Goal: Task Accomplishment & Management: Manage account settings

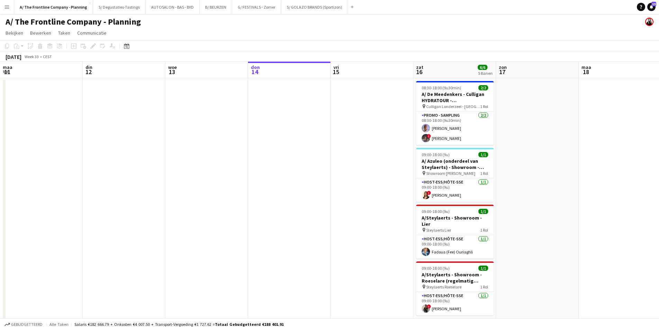
scroll to position [0, 165]
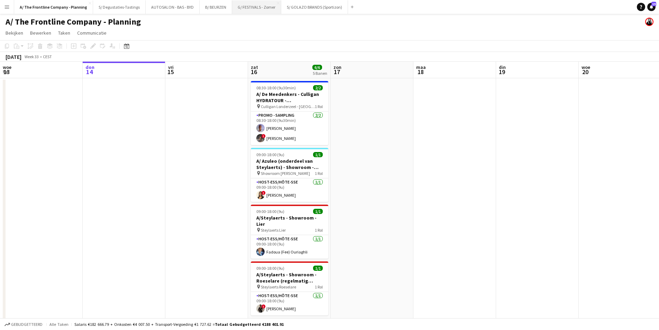
click at [237, 10] on button "G/ FESTIVALS - Zomer Sluiten" at bounding box center [256, 6] width 49 height 13
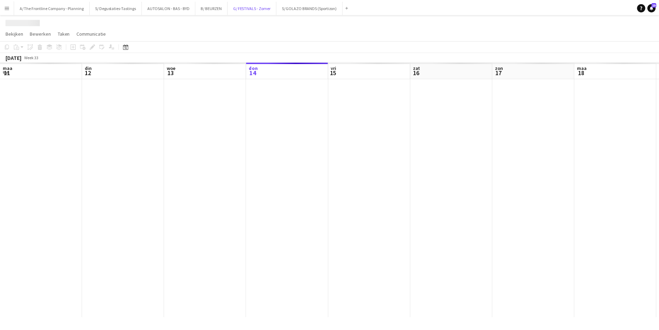
scroll to position [0, 165]
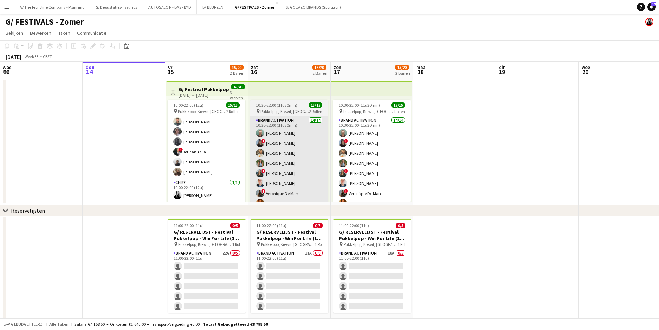
drag, startPoint x: 217, startPoint y: 156, endPoint x: 295, endPoint y: 153, distance: 77.6
click at [217, 156] on app-card-role "Brand Activation 14/14 10:00-22:00 (12u) [PERSON_NAME] ! [PERSON_NAME] [PERSON_…" at bounding box center [207, 102] width 78 height 154
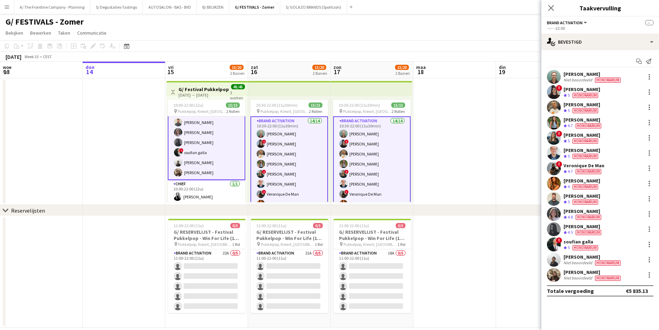
scroll to position [92, 0]
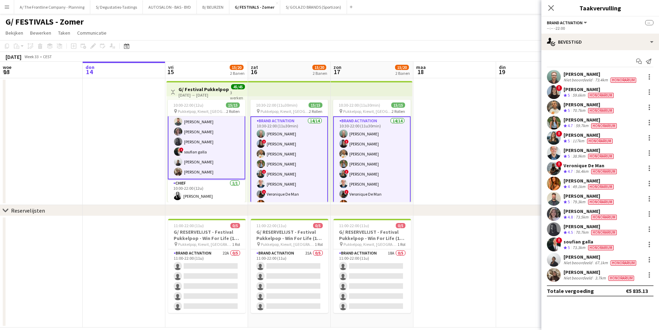
click at [572, 273] on div "[PERSON_NAME]" at bounding box center [600, 272] width 72 height 6
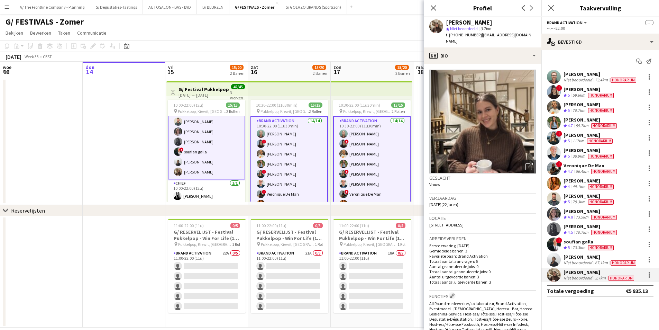
click at [472, 23] on div "[PERSON_NAME]" at bounding box center [469, 22] width 46 height 6
copy div "[PERSON_NAME]"
click at [464, 222] on span "11 Maastrichtersteenweg, 0103, Hasselt, 3500" at bounding box center [447, 224] width 34 height 5
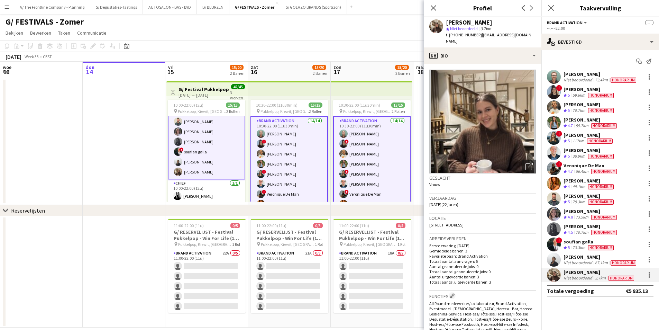
click at [464, 222] on span "11 Maastrichtersteenweg, 0103, Hasselt, 3500" at bounding box center [447, 224] width 34 height 5
copy span "11 Maastrichtersteenweg, 0103, Hasselt, 3500"
click at [464, 222] on span "11 Maastrichtersteenweg, 0103, Hasselt, 3500" at bounding box center [447, 224] width 34 height 5
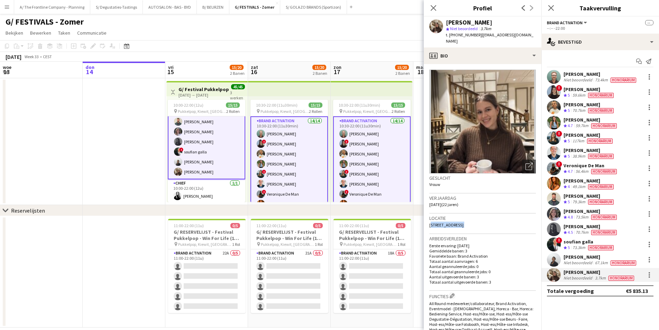
click at [464, 222] on span "11 Maastrichtersteenweg, 0103, Hasselt, 3500" at bounding box center [447, 224] width 34 height 5
click at [466, 25] on div "Isa Janssen" at bounding box center [469, 22] width 46 height 6
copy div "Isa Janssen"
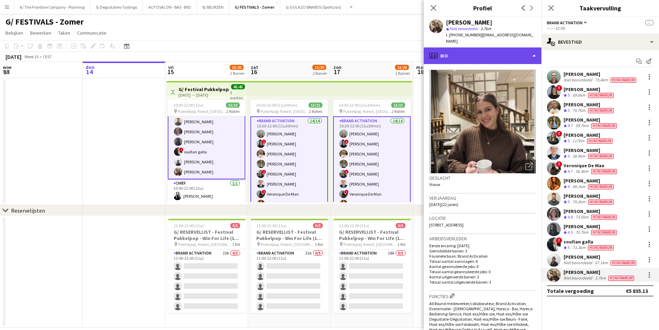
click at [477, 47] on div "profile Bio" at bounding box center [483, 55] width 118 height 17
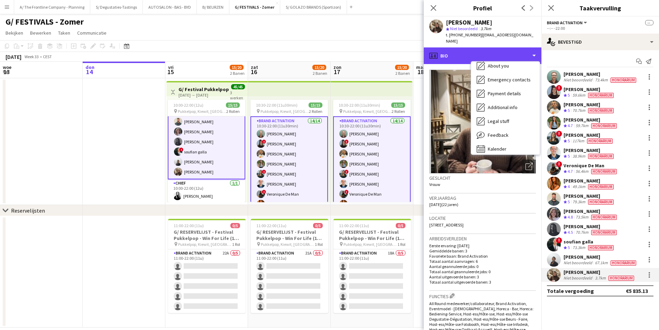
scroll to position [51, 0]
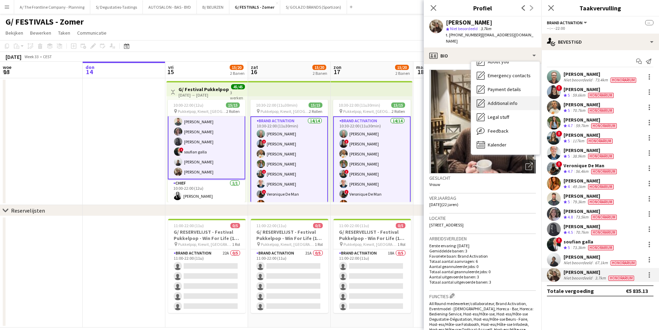
click at [500, 96] on div "Additional info Additional info" at bounding box center [505, 103] width 69 height 14
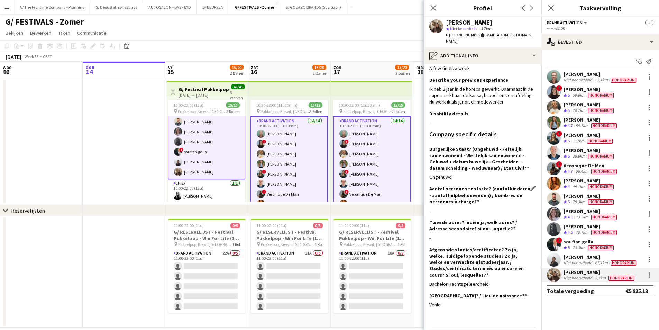
scroll to position [30, 0]
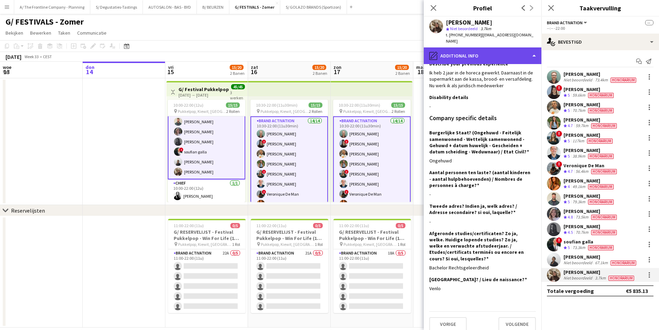
click at [479, 47] on div "pencil4 Additional info" at bounding box center [483, 55] width 118 height 17
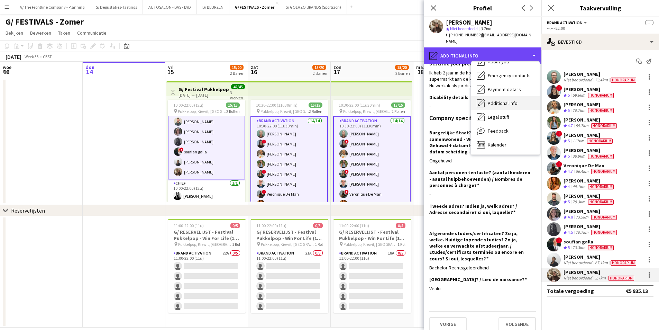
scroll to position [0, 0]
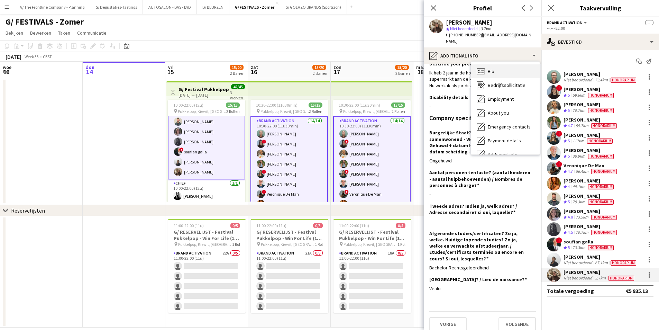
click at [501, 67] on div "Bio Bio" at bounding box center [505, 71] width 69 height 14
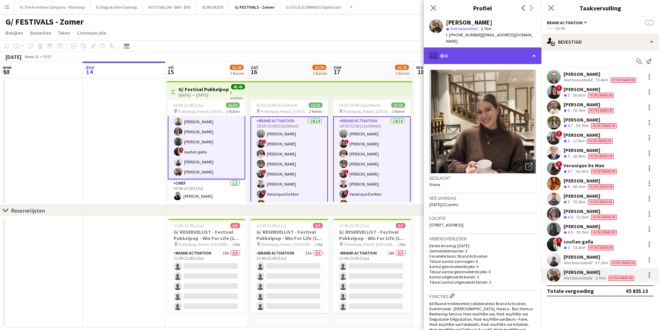
click at [494, 50] on div "profile Bio" at bounding box center [483, 55] width 118 height 17
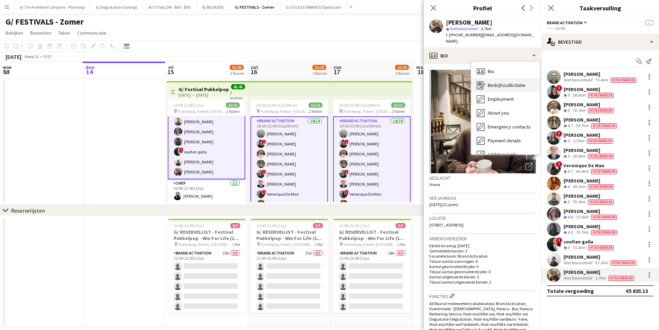
click at [501, 83] on div "Bedrijfssollicitatie Bedrijfssollicitatie" at bounding box center [505, 85] width 69 height 14
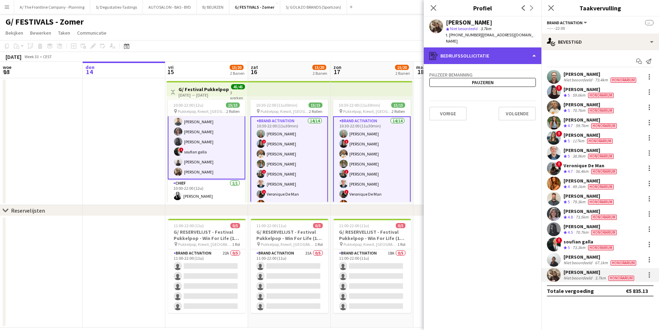
click at [475, 55] on div "register Bedrijfssollicitatie" at bounding box center [483, 55] width 118 height 17
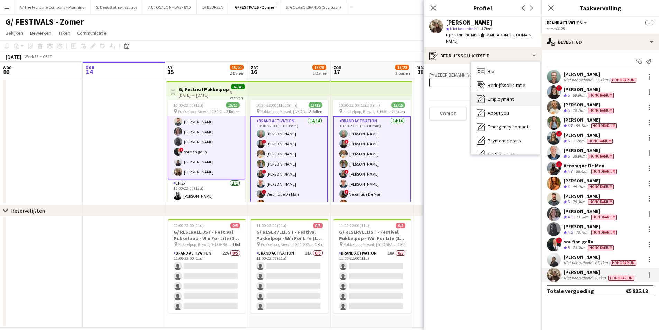
click at [486, 93] on div "Employment Employment" at bounding box center [505, 99] width 69 height 14
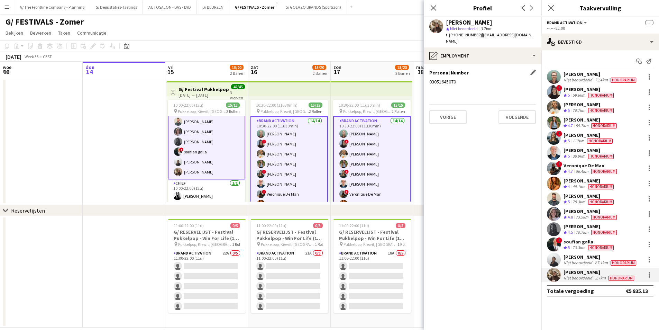
click at [447, 79] on div "03051645070" at bounding box center [483, 82] width 107 height 6
copy div "03051645070"
click at [211, 92] on div "15-08-2025 → 17-08-2025" at bounding box center [205, 94] width 52 height 5
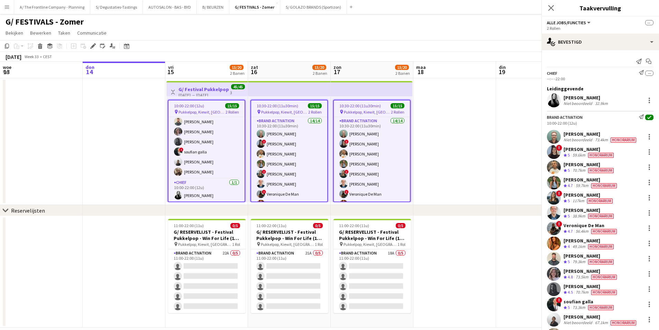
scroll to position [92, 0]
click at [93, 44] on icon "Bewerken" at bounding box center [93, 46] width 6 height 6
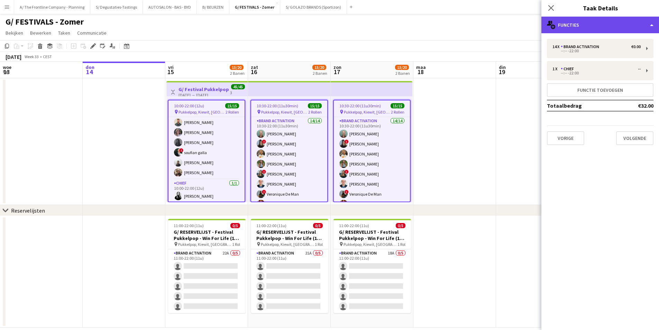
click at [589, 30] on div "multiple-users-add Functies" at bounding box center [601, 25] width 118 height 17
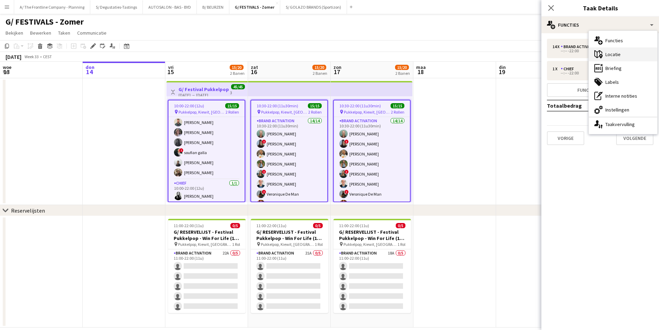
click at [607, 55] on div "maps-pin-1 Locatie" at bounding box center [623, 54] width 69 height 14
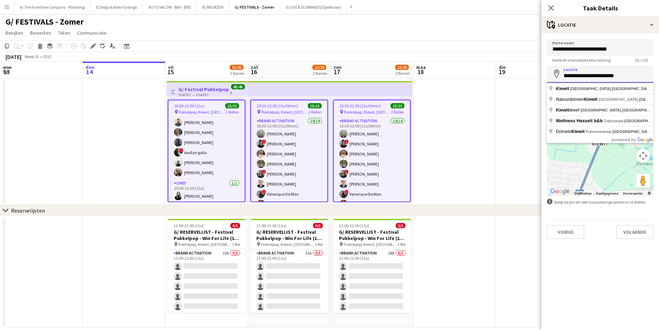
drag, startPoint x: 561, startPoint y: 76, endPoint x: 633, endPoint y: 72, distance: 72.1
click at [633, 72] on input "**********" at bounding box center [600, 73] width 107 height 17
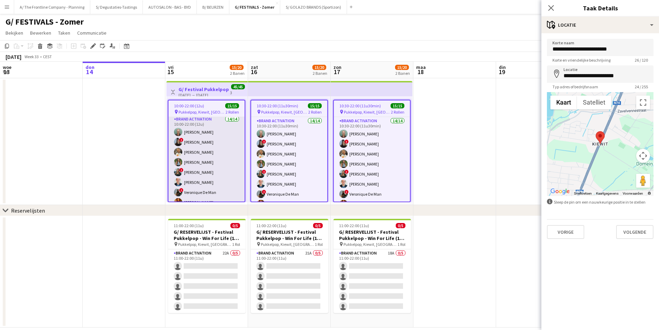
scroll to position [0, 0]
click at [222, 180] on app-card-role "Brand Activation 14/14 10:00-22:00 (12u) Matthijs Engelbeen ! Françoise Van Cal…" at bounding box center [207, 159] width 76 height 154
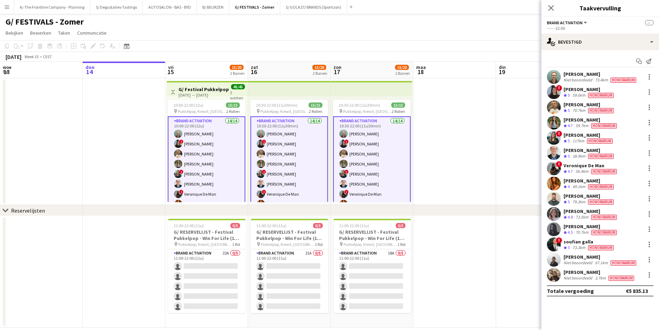
click at [577, 276] on div "Niet beoordeeld" at bounding box center [579, 278] width 30 height 6
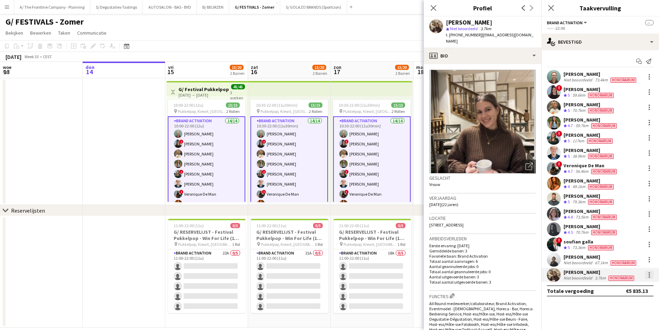
click at [652, 276] on div at bounding box center [649, 275] width 8 height 8
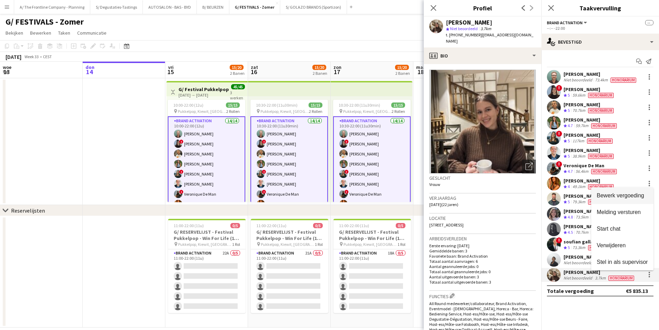
click at [627, 196] on span "Bewerk vergoeding" at bounding box center [620, 195] width 47 height 6
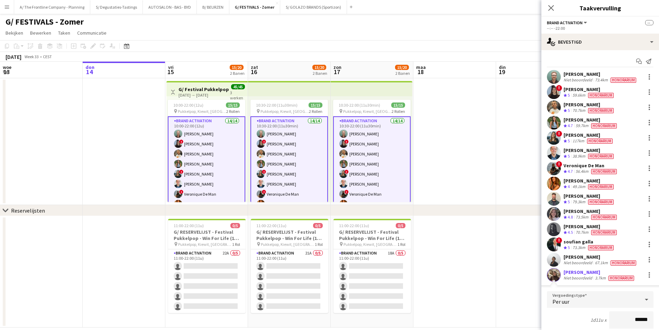
click at [567, 272] on div "Isa Janssen" at bounding box center [600, 272] width 72 height 6
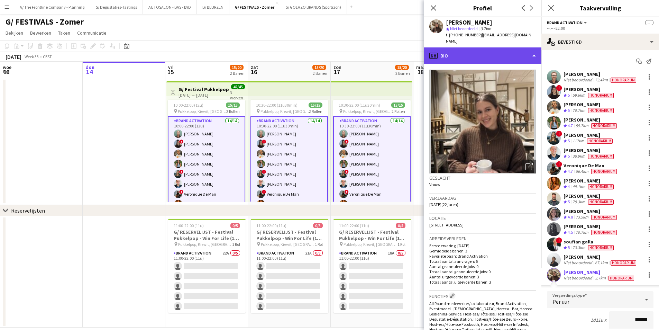
click at [463, 47] on div "profile Bio" at bounding box center [483, 55] width 118 height 17
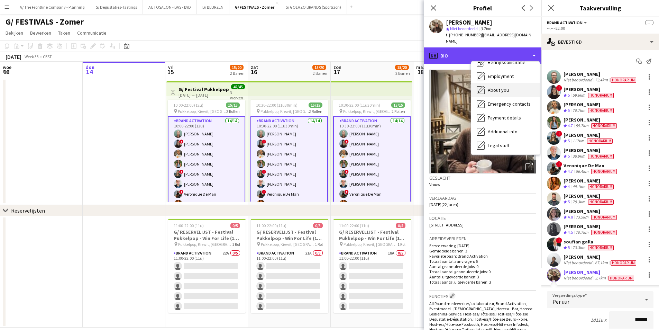
scroll to position [51, 0]
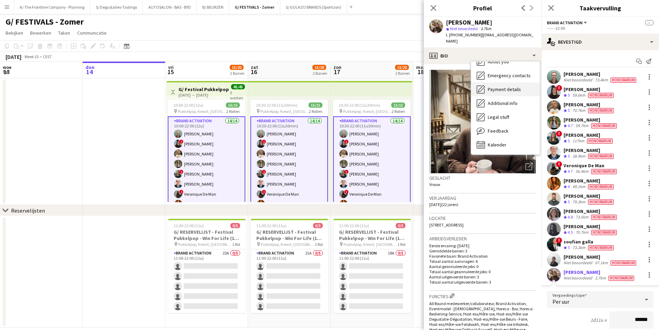
click at [495, 82] on div "Payment details Payment details" at bounding box center [505, 89] width 69 height 14
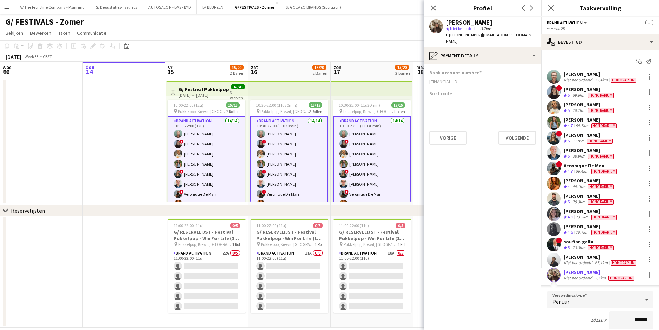
click at [445, 79] on div "NL26 RABO0303878568" at bounding box center [483, 82] width 107 height 6
copy div "NL26 RABO0303878568"
click at [567, 70] on div "Matthijs Engelbeen Niet beoordeeld 73.4km Honorarium" at bounding box center [601, 77] width 118 height 14
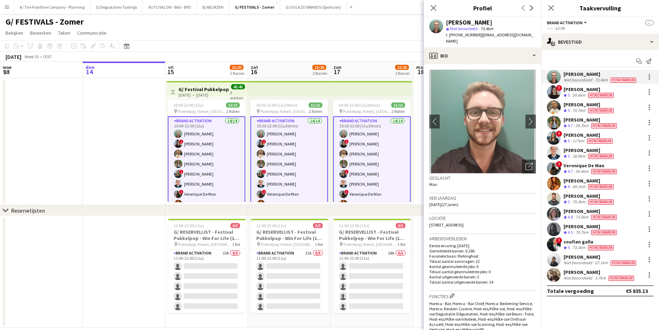
click at [467, 221] on div "Locatie Statiestraat 1, Ekeren, 2180" at bounding box center [483, 224] width 107 height 20
click at [464, 222] on span "Statiestraat 1, Ekeren, 2180" at bounding box center [447, 224] width 34 height 5
copy span "Statiestraat 1, Ekeren, 2180"
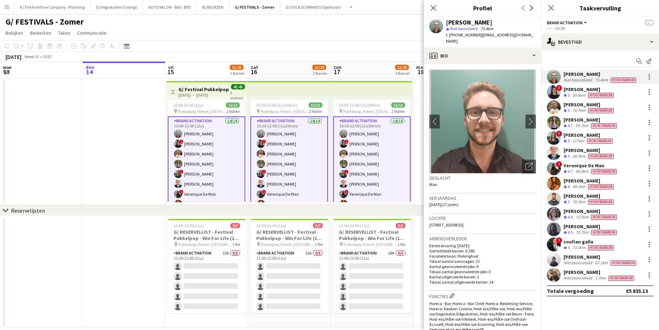
click at [211, 94] on div "15-08-2025 → 17-08-2025" at bounding box center [205, 94] width 52 height 5
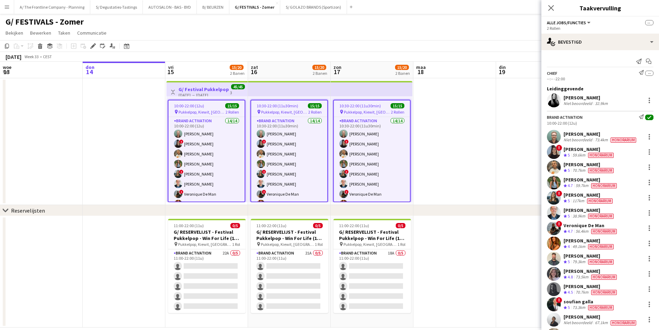
click at [92, 42] on app-toolbar "Kopiëren Plakken Plakken Ctrl+V Plakken met team Ctrl+Shift+V Gekoppelde taak p…" at bounding box center [329, 46] width 659 height 12
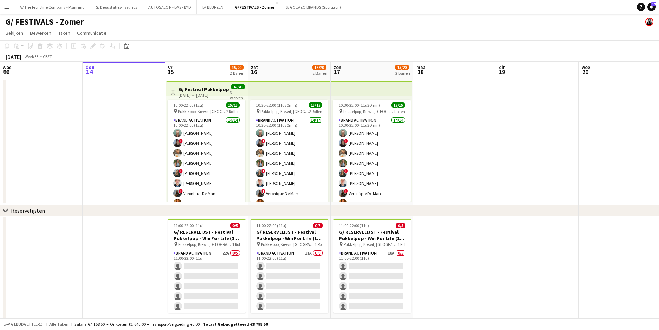
click at [187, 92] on h3 "G/ Festival Pukkelpop - Win For Life (15-17/8)" at bounding box center [205, 89] width 52 height 6
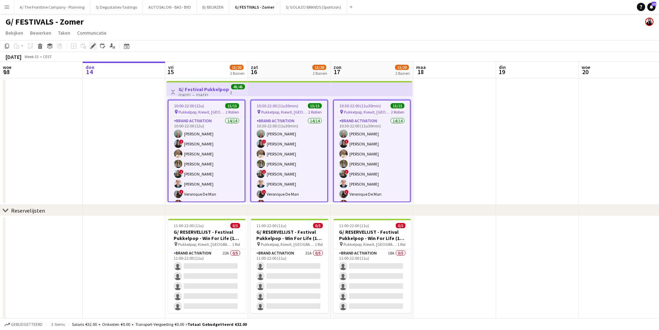
click at [89, 46] on div "Bewerken" at bounding box center [93, 46] width 8 height 8
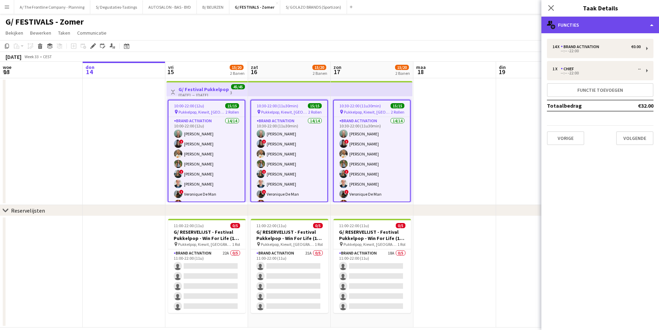
click at [618, 27] on div "multiple-users-add Functies" at bounding box center [601, 25] width 118 height 17
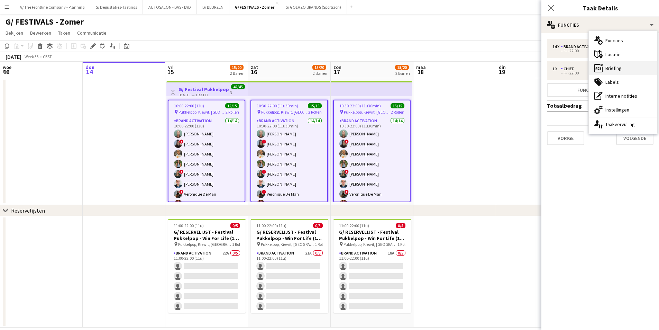
click at [629, 66] on div "ads-window Briefing" at bounding box center [623, 68] width 69 height 14
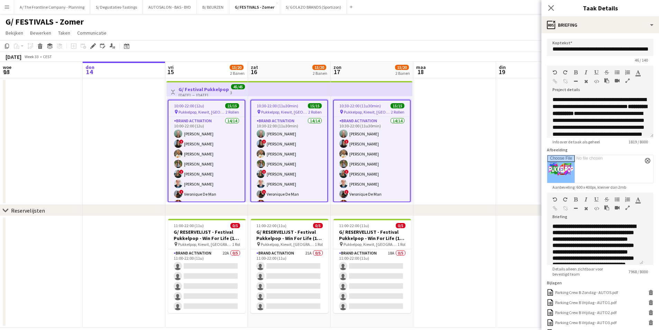
click at [626, 210] on icon "button" at bounding box center [628, 207] width 4 height 5
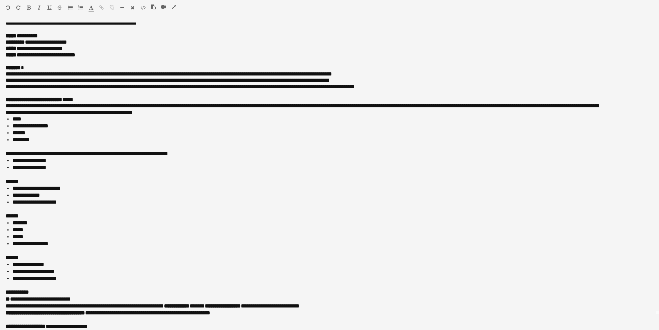
scroll to position [0, 0]
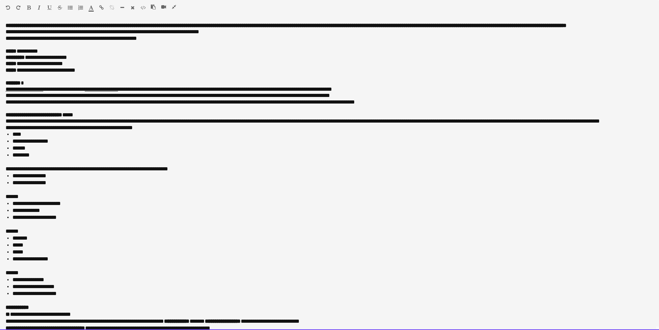
drag, startPoint x: 11, startPoint y: 153, endPoint x: 39, endPoint y: 152, distance: 28.1
click at [39, 152] on ul "**********" at bounding box center [330, 145] width 648 height 28
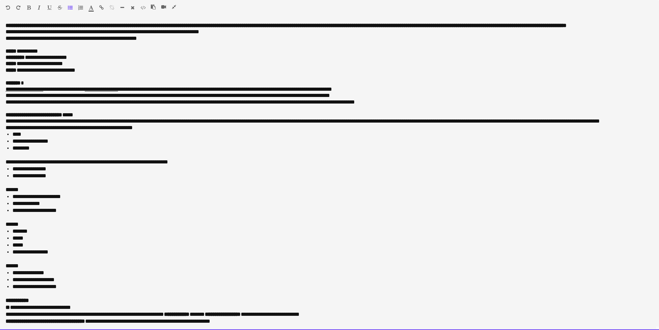
drag, startPoint x: 26, startPoint y: 133, endPoint x: 70, endPoint y: 134, distance: 44.3
click at [70, 130] on o\ "**********" at bounding box center [69, 127] width 127 height 5
click at [60, 152] on li "********" at bounding box center [332, 148] width 641 height 7
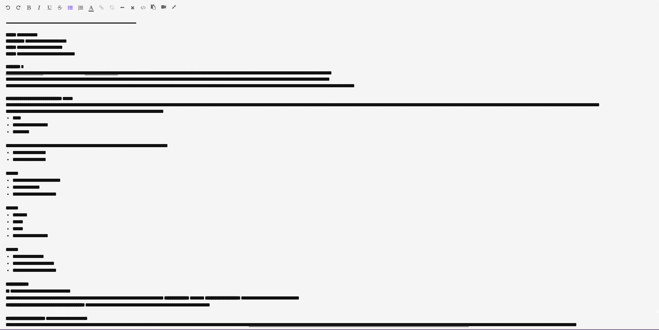
scroll to position [35, 0]
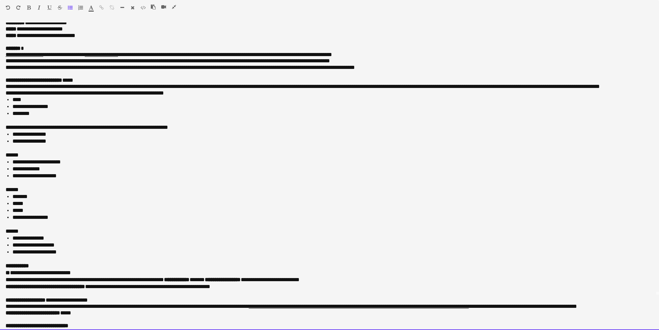
click at [58, 262] on div at bounding box center [330, 258] width 648 height 7
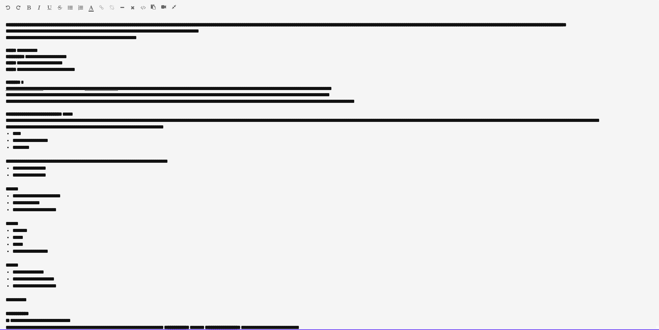
scroll to position [0, 0]
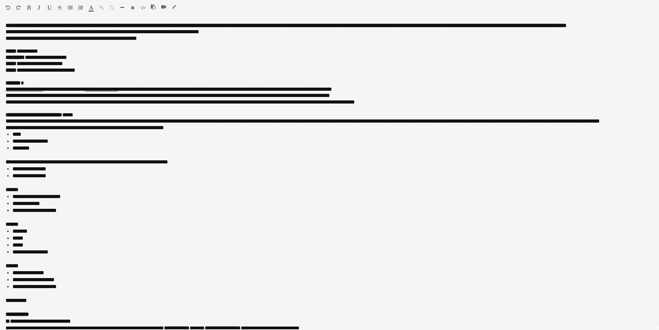
click at [174, 8] on icon "button" at bounding box center [174, 6] width 4 height 5
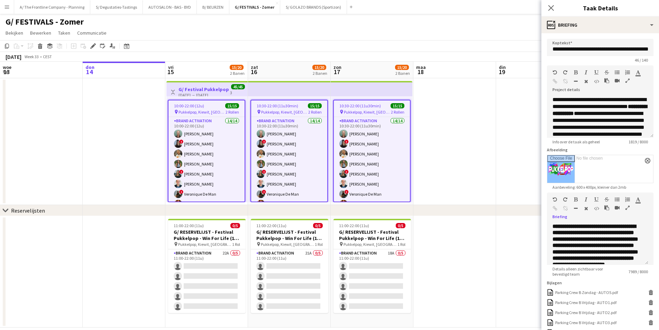
click at [443, 175] on app-date-cell at bounding box center [455, 141] width 83 height 127
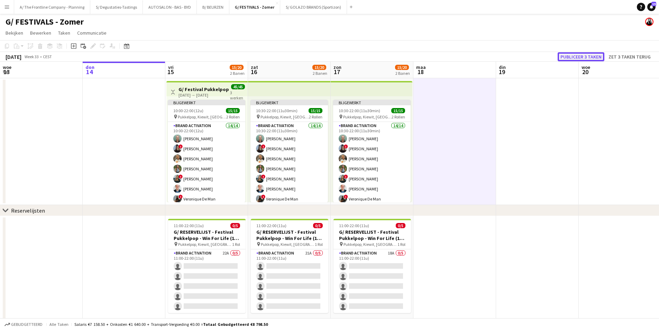
click at [595, 55] on button "Publiceer 3 taken" at bounding box center [581, 56] width 47 height 9
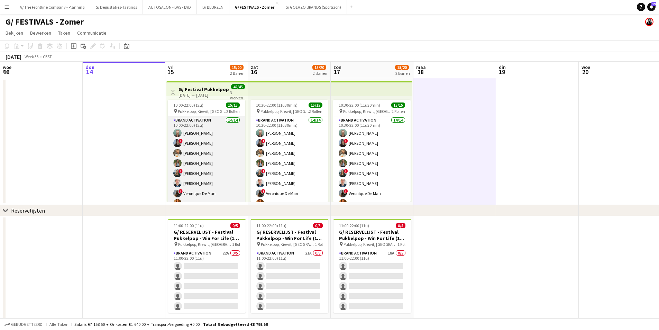
scroll to position [92, 0]
click at [191, 167] on app-card-role "Brand Activation 14/14 10:00-22:00 (12u) Matthijs Engelbeen ! Françoise Van Cal…" at bounding box center [207, 102] width 78 height 154
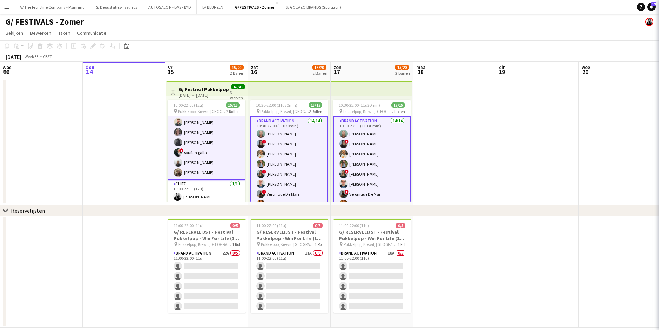
scroll to position [92, 0]
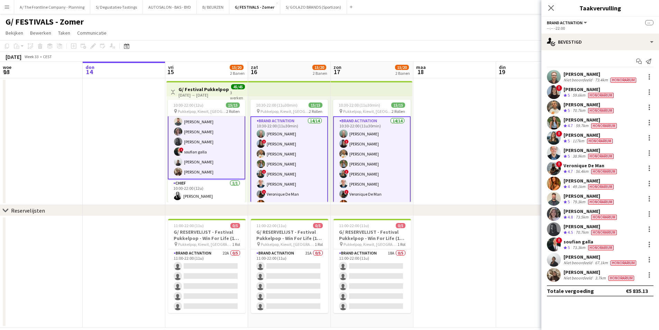
click at [580, 276] on div "Niet beoordeeld" at bounding box center [579, 278] width 30 height 6
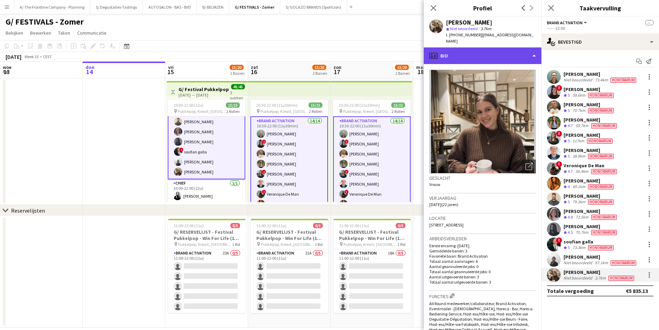
click at [468, 47] on div "profile Bio" at bounding box center [483, 55] width 118 height 17
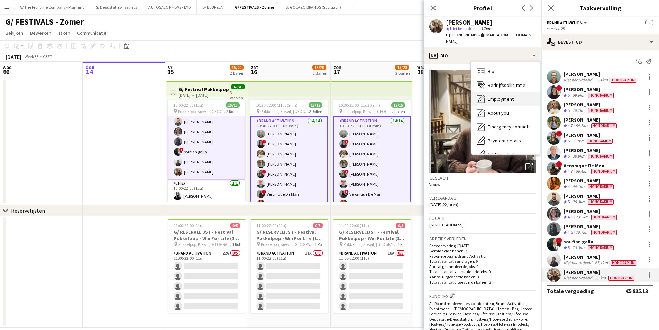
click at [503, 96] on span "Employment" at bounding box center [501, 99] width 26 height 6
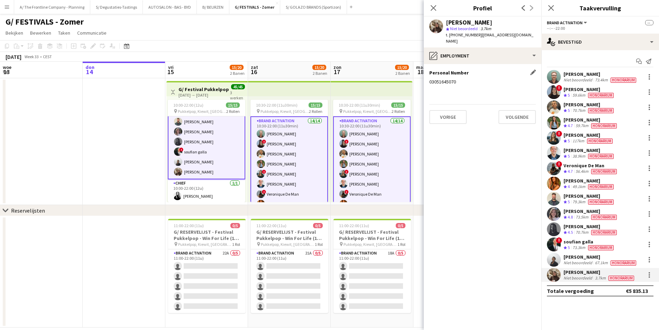
click at [446, 79] on div "03051645070" at bounding box center [483, 82] width 107 height 6
copy div "03051645070"
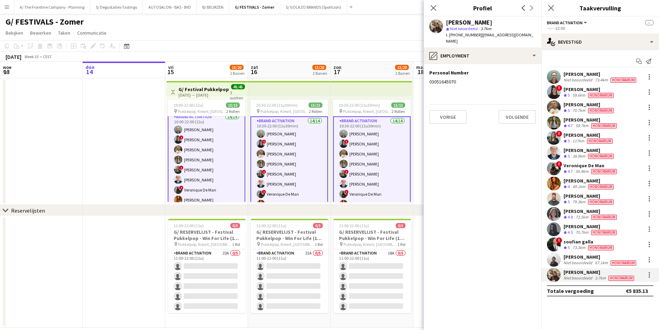
scroll to position [0, 0]
click at [650, 271] on div at bounding box center [649, 275] width 8 height 8
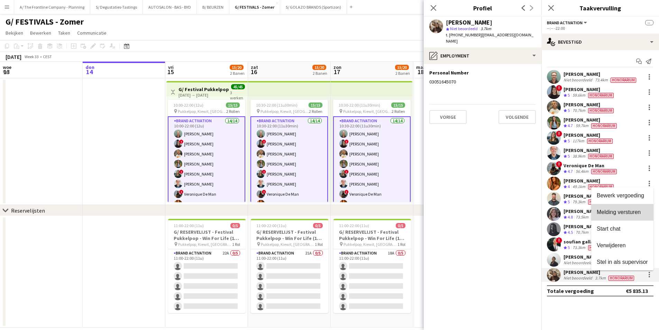
click at [639, 215] on span "Melding versturen" at bounding box center [619, 212] width 44 height 6
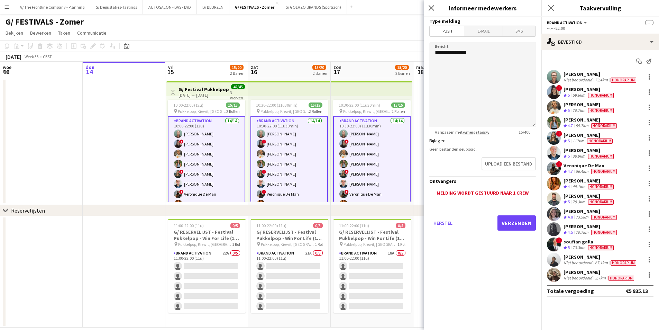
click at [482, 34] on span "E-mail" at bounding box center [483, 31] width 37 height 10
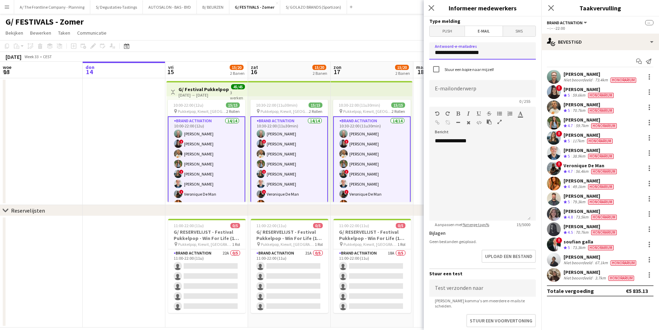
click at [479, 52] on input "**********" at bounding box center [483, 50] width 107 height 17
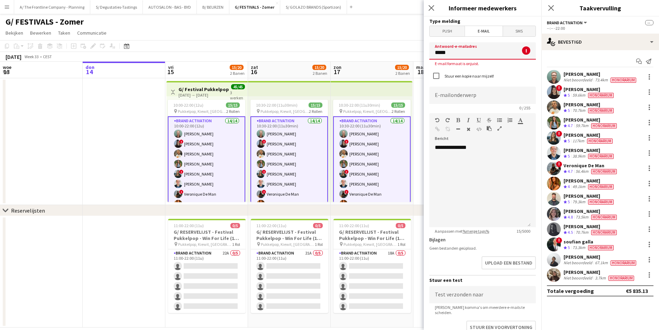
type input "**********"
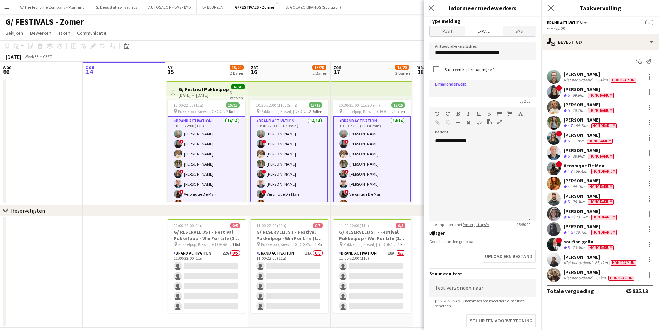
click at [470, 89] on input at bounding box center [483, 88] width 107 height 17
click at [516, 92] on input "**********" at bounding box center [480, 88] width 101 height 17
type input "**********"
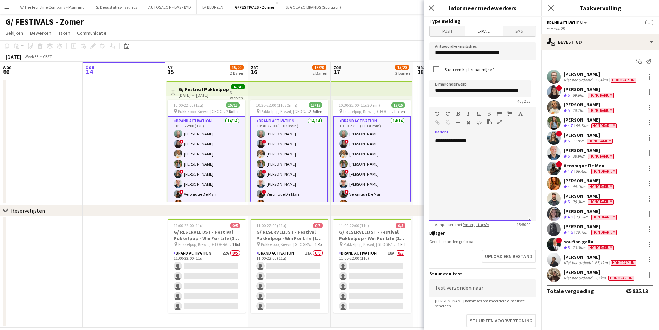
click at [509, 146] on div "**********" at bounding box center [480, 178] width 101 height 83
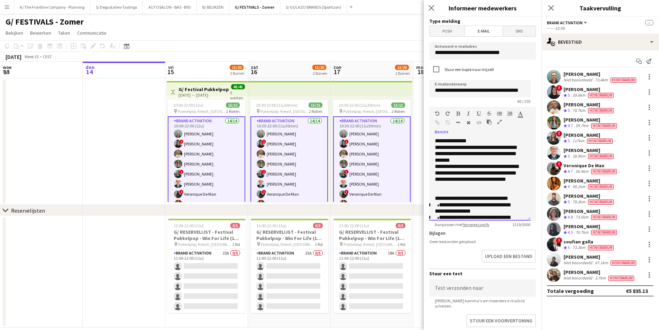
scroll to position [211, 0]
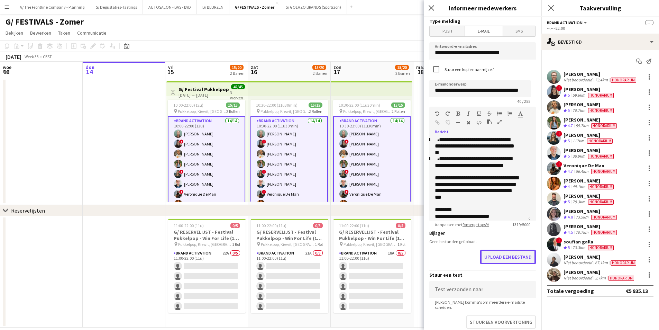
click at [500, 258] on button "Upload een bestand" at bounding box center [508, 257] width 56 height 15
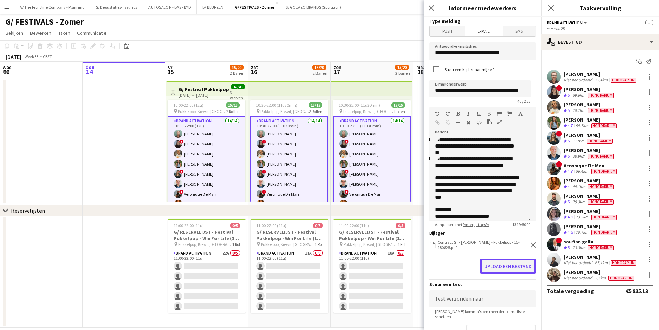
click at [499, 266] on button "Upload een bestand" at bounding box center [508, 266] width 56 height 15
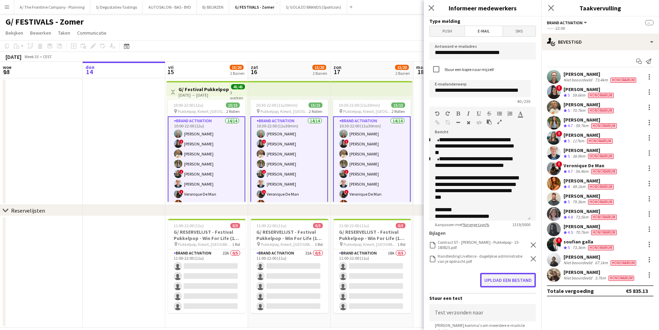
click at [506, 281] on button "Upload een bestand" at bounding box center [508, 280] width 56 height 15
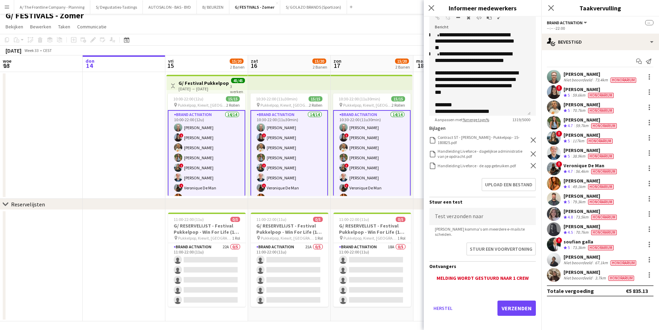
scroll to position [9, 0]
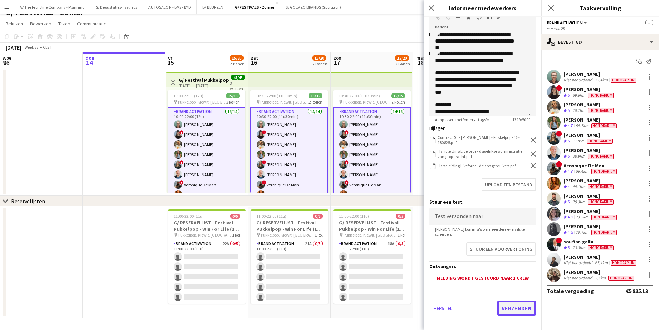
click at [507, 303] on button "Verzenden" at bounding box center [517, 307] width 38 height 15
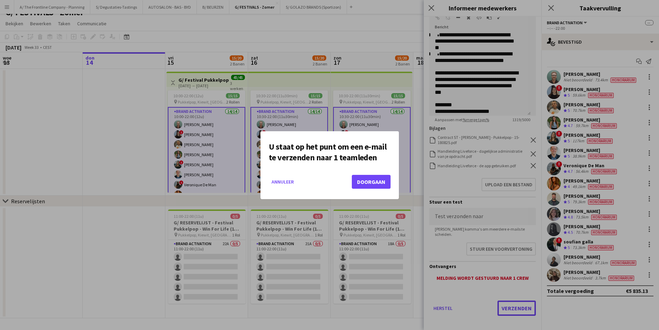
scroll to position [0, 0]
click at [365, 181] on button "Doorgaan" at bounding box center [371, 182] width 39 height 14
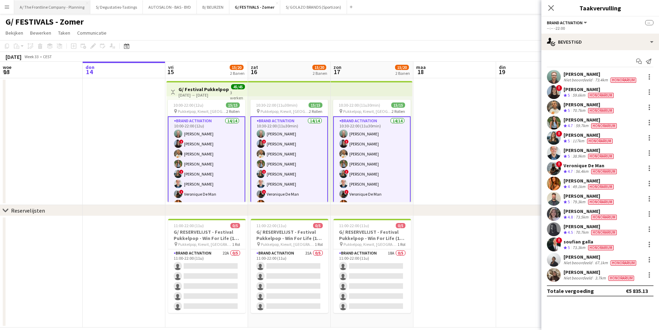
click at [63, 11] on button "A/ The Frontline Company - Planning Sluiten" at bounding box center [52, 6] width 76 height 13
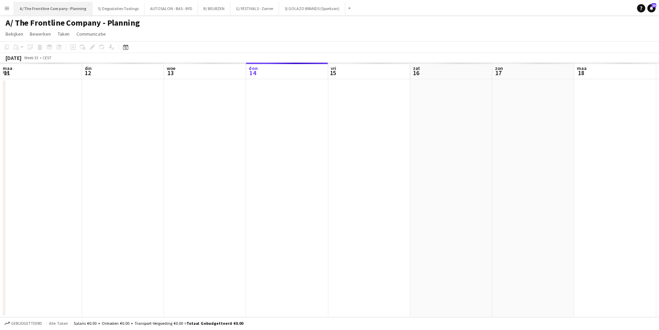
scroll to position [0, 165]
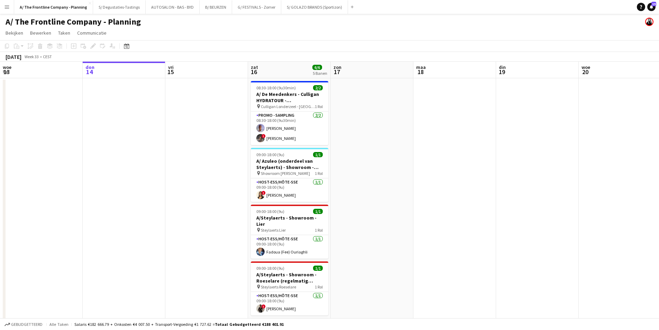
click at [281, 69] on app-board-header-date "zat 16 6/6 5 Banen" at bounding box center [289, 70] width 83 height 17
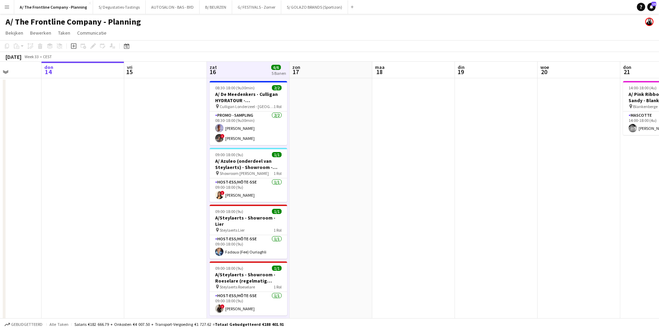
scroll to position [0, 229]
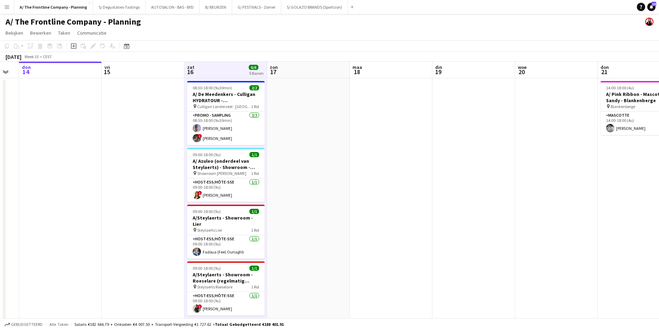
drag, startPoint x: 293, startPoint y: 127, endPoint x: 229, endPoint y: 130, distance: 63.7
click at [229, 130] on app-calendar-viewport "maa 11 din 12 woe 13 don 14 vri 15 zat 16 6/6 5 Banen zon 17 maa 18 din 19 woe …" at bounding box center [329, 257] width 659 height 391
click at [173, 75] on app-board-header-date "vri 15" at bounding box center [143, 70] width 83 height 17
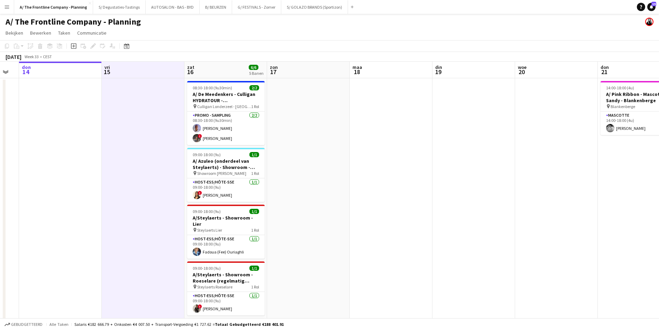
click at [66, 69] on app-board-header-date "don 14" at bounding box center [60, 70] width 83 height 17
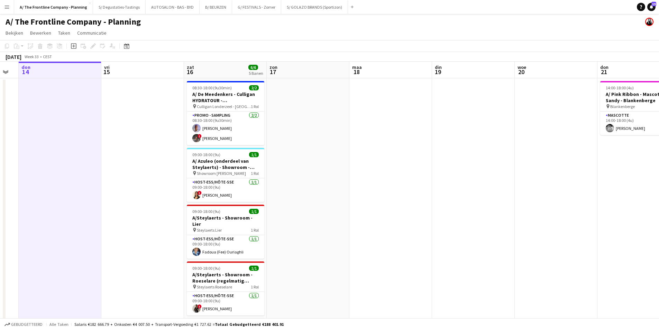
click at [208, 74] on app-board-header-date "zat 16 6/6 5 Banen" at bounding box center [225, 70] width 83 height 17
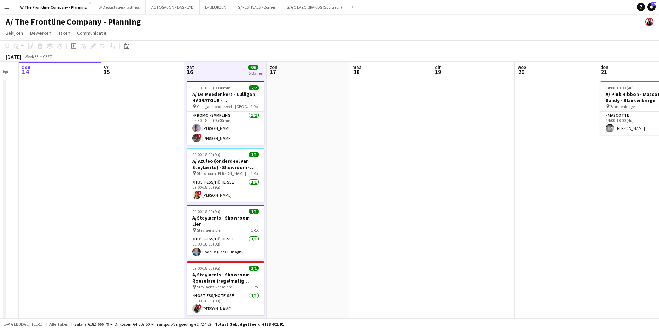
click at [133, 63] on app-board-header-date "vri 15" at bounding box center [142, 70] width 83 height 17
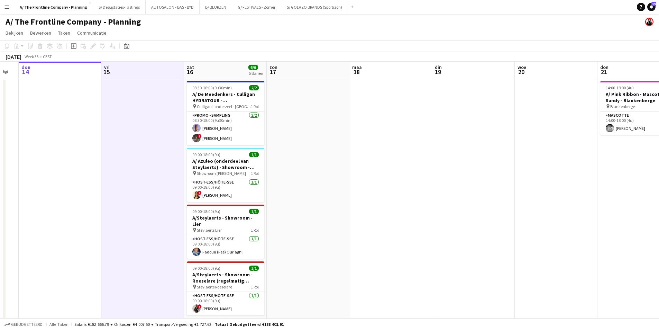
click at [207, 67] on app-board-header-date "zat 16 6/6 5 Banen" at bounding box center [225, 70] width 83 height 17
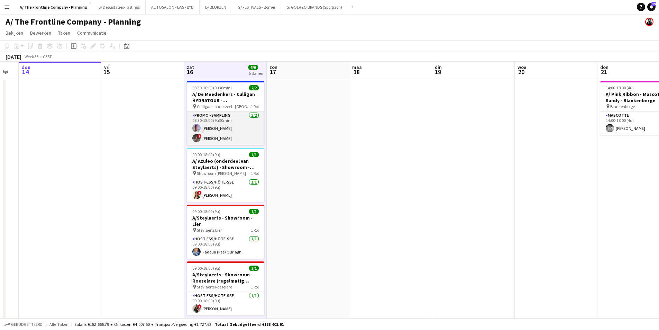
click at [223, 137] on app-card-role "Promo - Sampling 2/2 08:30-18:00 (9u30min) Raphael Lauwers ! Mélanie De Wilde" at bounding box center [226, 128] width 78 height 34
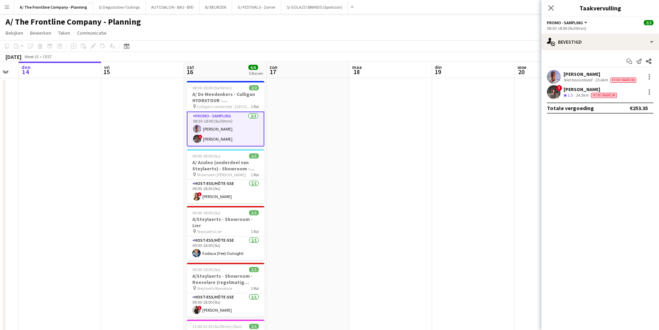
click at [136, 73] on app-board-header-date "vri 15" at bounding box center [142, 70] width 83 height 17
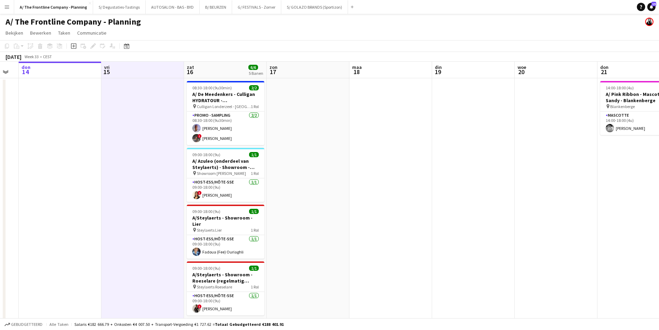
click at [231, 73] on app-board-header-date "zat 16 6/6 5 Banen" at bounding box center [225, 70] width 83 height 17
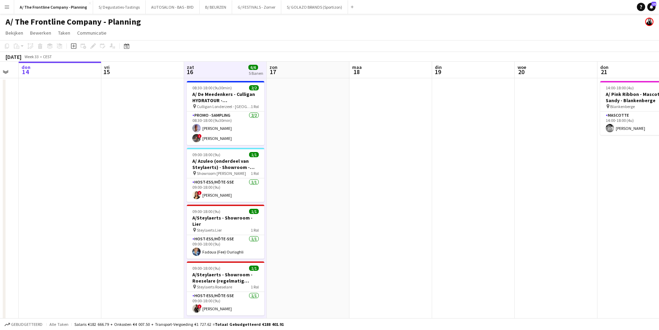
click at [296, 72] on app-board-header-date "zon 17" at bounding box center [308, 70] width 83 height 17
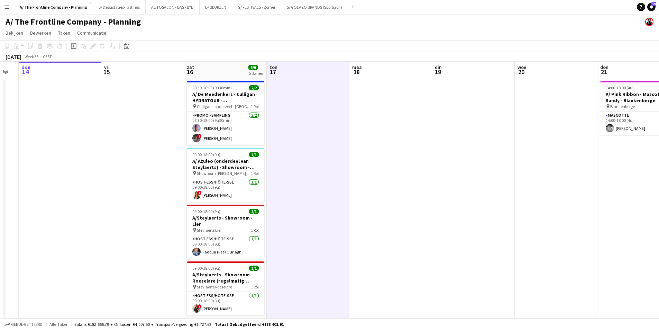
click at [156, 72] on app-board-header-date "vri 15" at bounding box center [142, 70] width 83 height 17
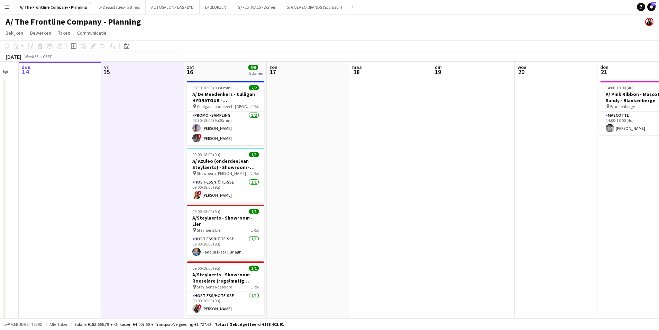
click at [211, 73] on app-board-header-date "zat 16 6/6 5 Banen" at bounding box center [225, 70] width 83 height 17
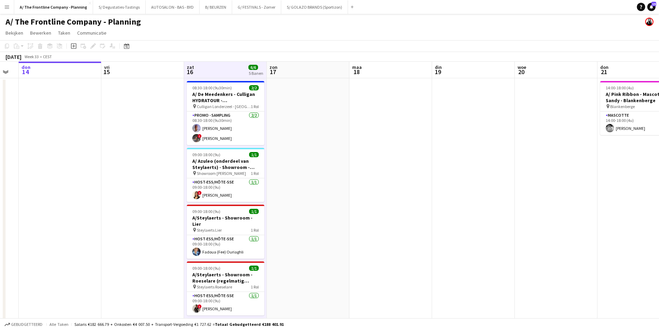
click at [314, 70] on app-board-header-date "zon 17" at bounding box center [308, 70] width 83 height 17
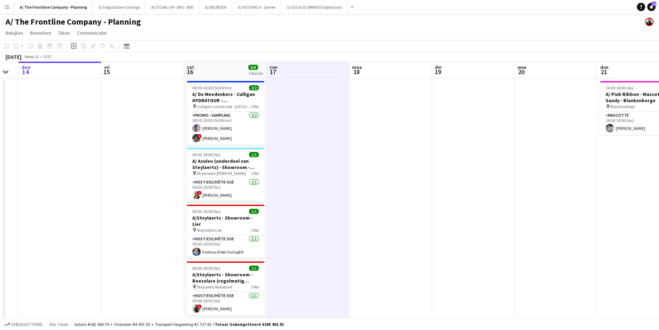
click at [373, 71] on app-board-header-date "maa 18" at bounding box center [391, 70] width 83 height 17
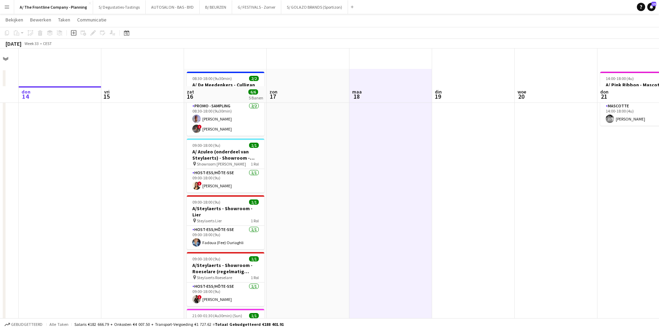
scroll to position [0, 0]
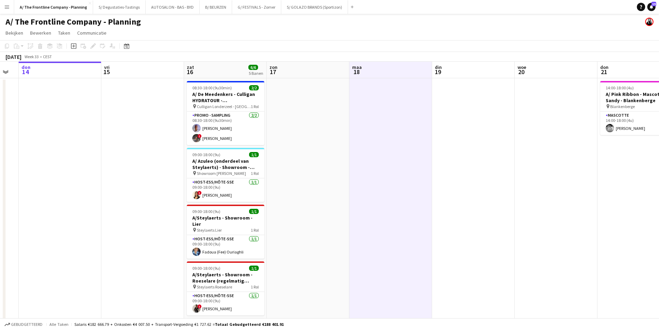
click at [338, 64] on app-board-header-date "zon 17" at bounding box center [308, 70] width 83 height 17
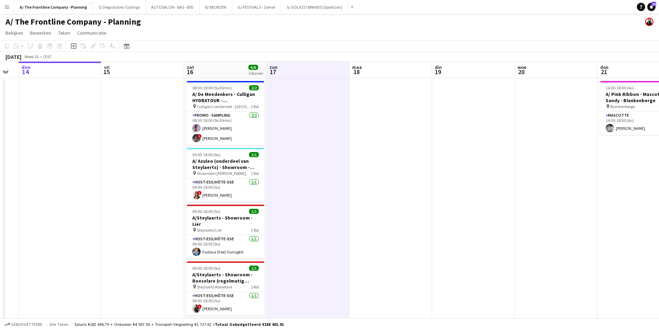
click at [386, 64] on app-board-header-date "maa 18" at bounding box center [391, 70] width 83 height 17
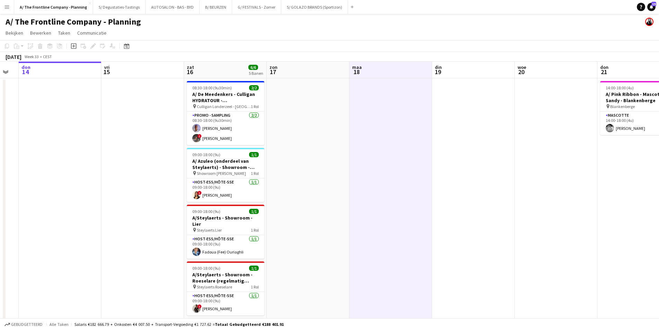
click at [210, 66] on app-board-header-date "zat 16 6/6 5 Banen" at bounding box center [225, 70] width 83 height 17
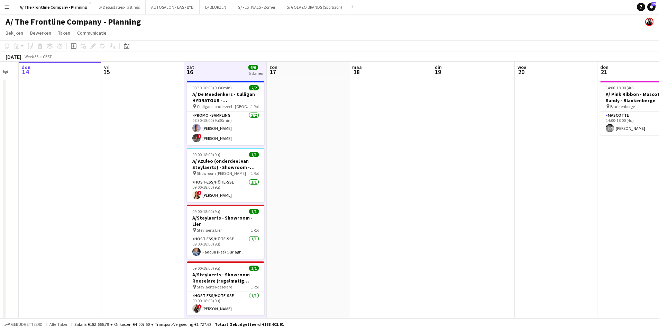
click at [141, 67] on app-board-header-date "vri 15" at bounding box center [142, 70] width 83 height 17
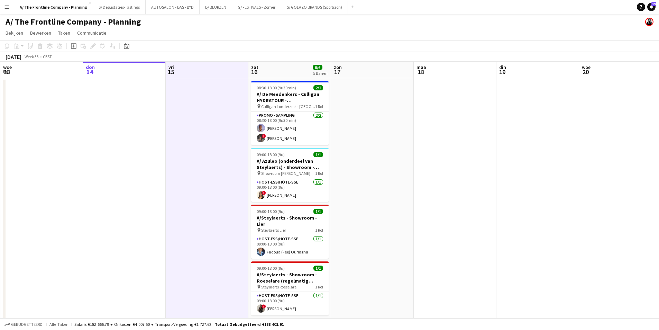
drag, startPoint x: 241, startPoint y: 114, endPoint x: 463, endPoint y: 134, distance: 222.7
click at [463, 134] on app-calendar-viewport "maa 11 din 12 woe 13 don 14 vri 15 zat 16 6/6 5 Banen zon 17 maa 18 din 19 woe …" at bounding box center [329, 257] width 659 height 391
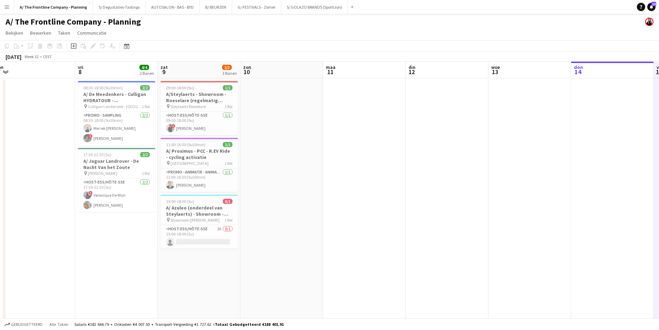
scroll to position [0, 273]
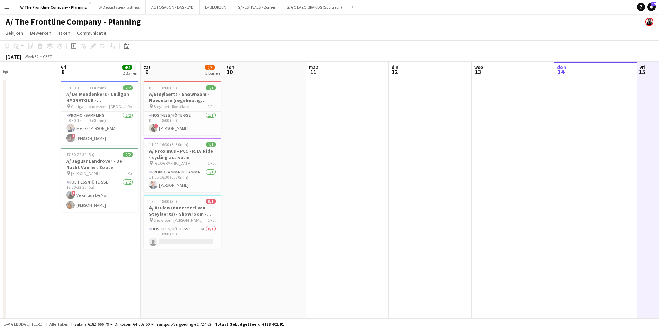
drag, startPoint x: 159, startPoint y: 132, endPoint x: 382, endPoint y: 125, distance: 223.3
click at [382, 125] on app-calendar-viewport "maa 4 din 5 woe 6 don 7 vri 8 4/4 2 Banen zat 9 2/3 3 Banen zon 10 maa 11 din 1…" at bounding box center [329, 257] width 659 height 391
click at [91, 70] on app-board-header-date "vri 8 4/4 2 Banen" at bounding box center [99, 70] width 83 height 17
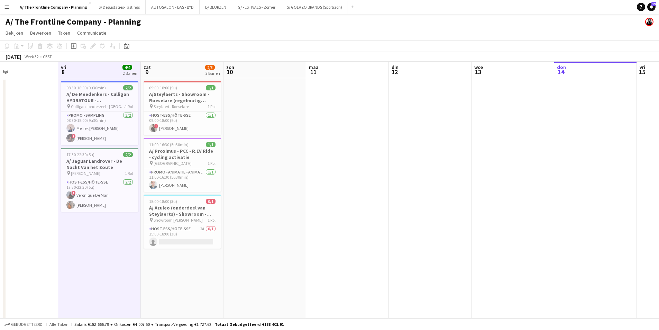
click at [297, 71] on app-board-header-date "zon 10" at bounding box center [265, 70] width 83 height 17
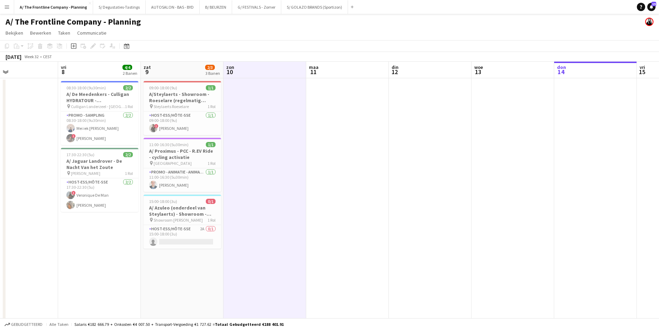
click at [352, 72] on app-board-header-date "maa 11" at bounding box center [347, 70] width 83 height 17
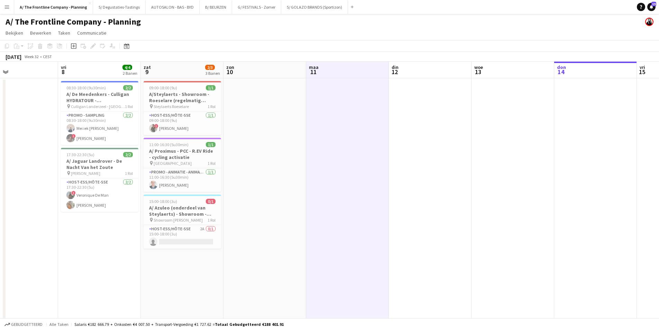
click at [411, 74] on app-board-header-date "din 12" at bounding box center [430, 70] width 83 height 17
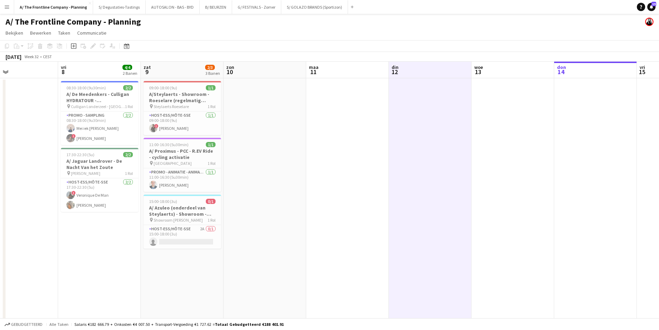
click at [526, 74] on app-board-header-date "woe 13" at bounding box center [513, 70] width 83 height 17
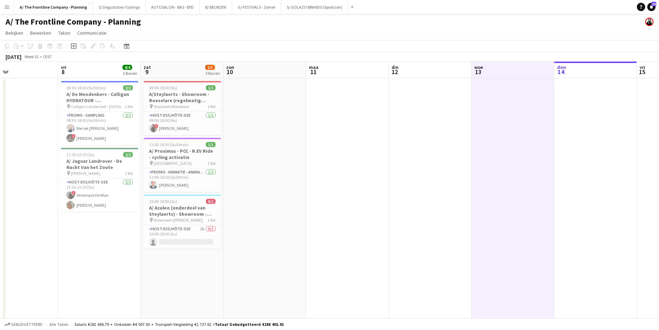
click at [607, 76] on app-board-header-date "don 14" at bounding box center [595, 70] width 83 height 17
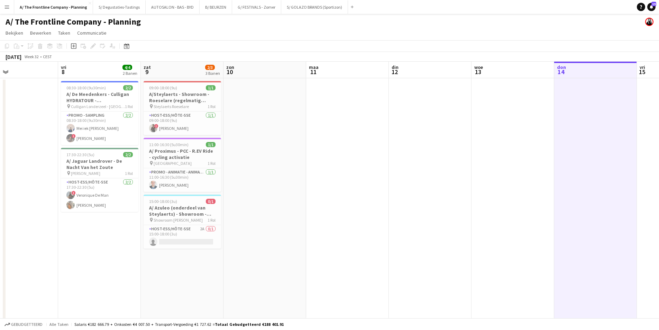
click at [91, 67] on app-board-header-date "vri 8 4/4 2 Banen" at bounding box center [99, 70] width 83 height 17
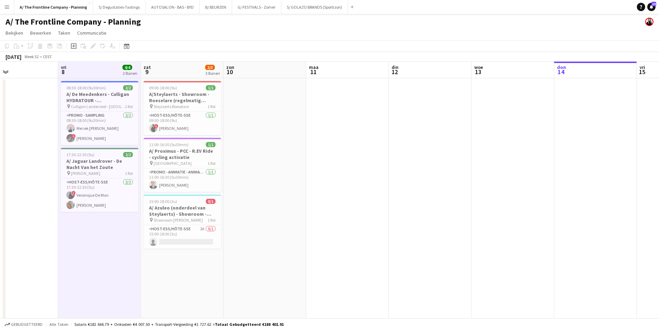
click at [174, 67] on app-board-header-date "zat 9 2/3 3 Banen" at bounding box center [182, 70] width 83 height 17
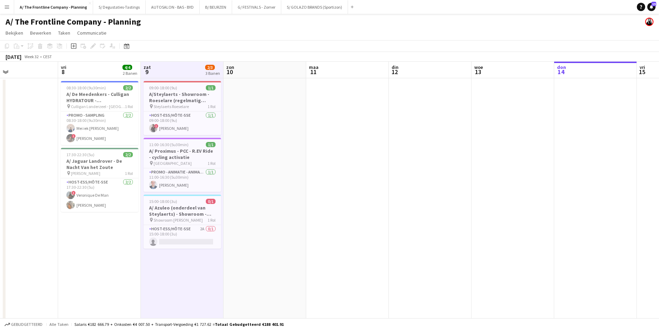
click at [272, 65] on app-board-header-date "zon 10" at bounding box center [265, 70] width 83 height 17
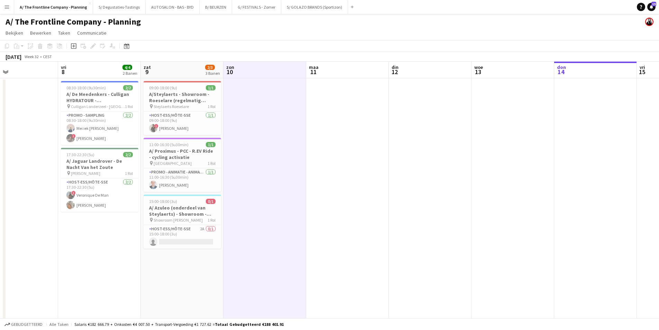
click at [347, 66] on app-board-header-date "maa 11" at bounding box center [347, 70] width 83 height 17
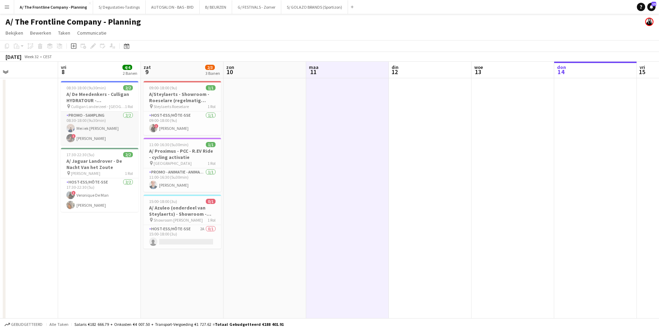
click at [107, 132] on app-card-role "Promo - Sampling 2/2 08:30-18:00 (9u30min) Mei iek Wendy Soeng ! Mélanie De Wil…" at bounding box center [100, 128] width 78 height 34
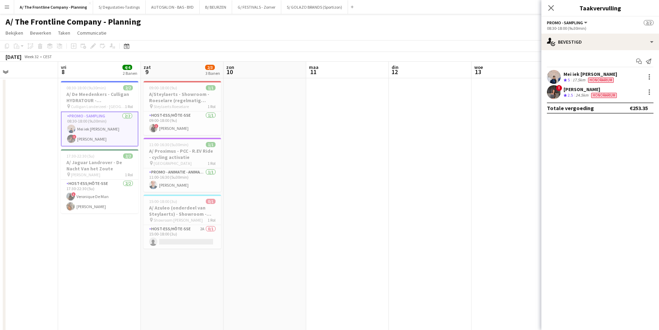
click at [562, 80] on div "Mei iek Wendy Soeng Ploegbeoordeling 5 17.5km Honorarium" at bounding box center [601, 77] width 118 height 14
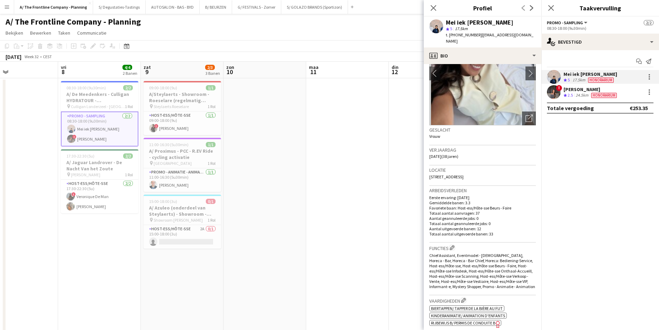
scroll to position [69, 0]
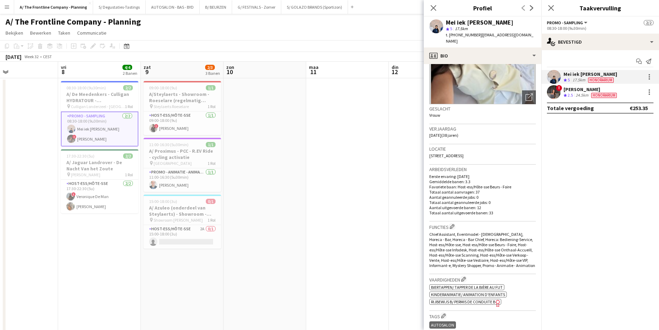
click at [574, 96] on div "Ploegbeoordeling 2.5" at bounding box center [569, 95] width 11 height 6
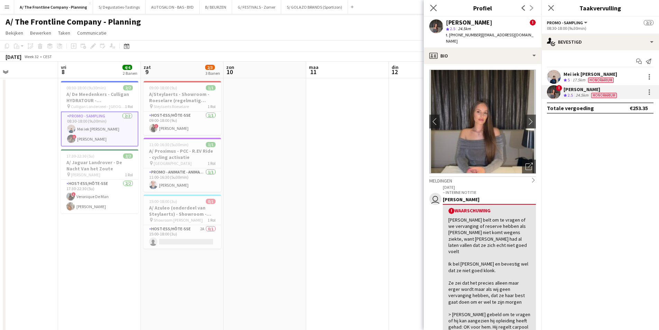
click at [430, 4] on app-icon "Sluit pop-in" at bounding box center [434, 8] width 10 height 10
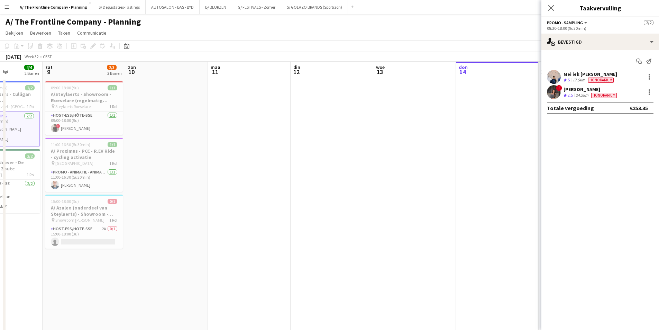
drag, startPoint x: 511, startPoint y: 136, endPoint x: 164, endPoint y: 149, distance: 347.7
click at [164, 149] on app-calendar-viewport "woe 6 don 7 vri 8 4/4 2 Banen zat 9 2/3 3 Banen zon 10 maa 11 din 12 woe 13 don…" at bounding box center [329, 257] width 659 height 391
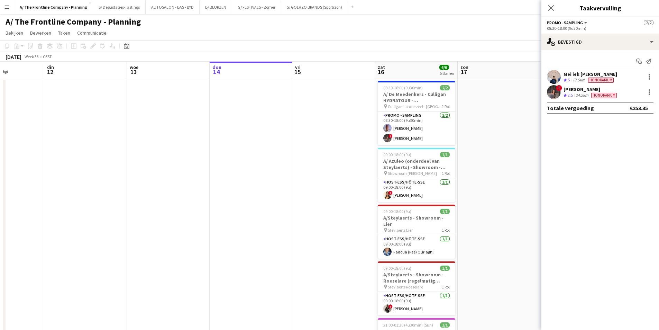
drag, startPoint x: 362, startPoint y: 150, endPoint x: 278, endPoint y: 160, distance: 84.7
click at [278, 160] on app-calendar-viewport "zat 9 2/3 3 Banen zon 10 maa 11 din 12 woe 13 don 14 vri 15 zat 16 6/6 5 Banen …" at bounding box center [329, 257] width 659 height 391
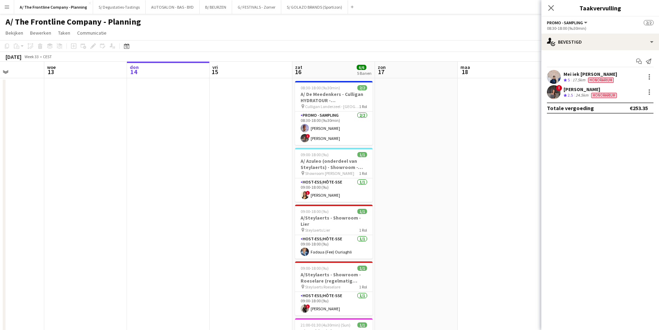
scroll to position [0, 208]
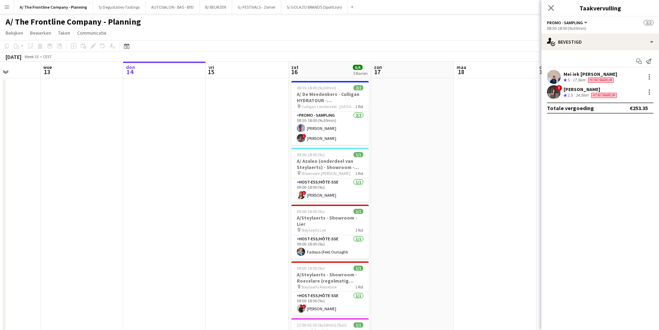
click at [313, 64] on app-board-header-date "zat 16 6/6 5 Banen" at bounding box center [330, 70] width 83 height 17
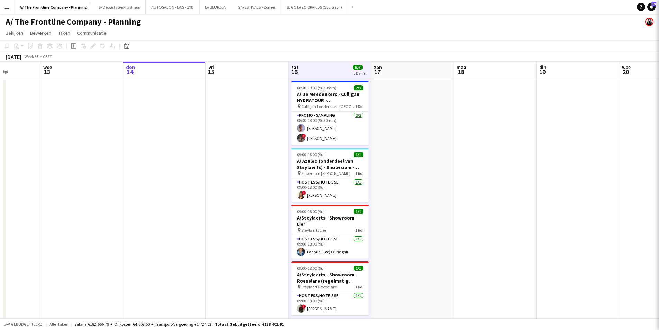
click at [404, 65] on app-board-header-date "zon 17" at bounding box center [412, 70] width 83 height 17
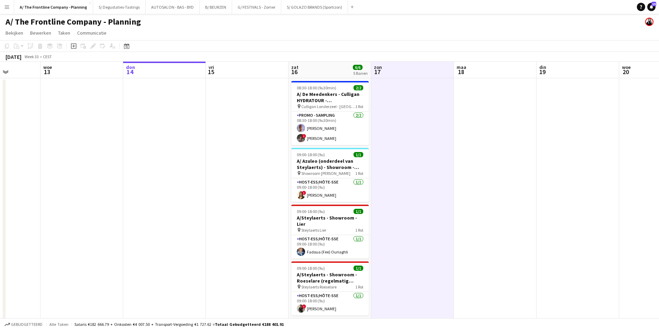
click at [500, 65] on app-board-header-date "maa 18" at bounding box center [495, 70] width 83 height 17
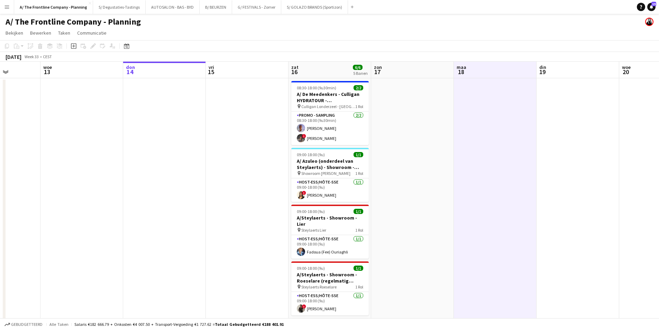
click at [250, 65] on app-board-header-date "vri 15" at bounding box center [247, 70] width 83 height 17
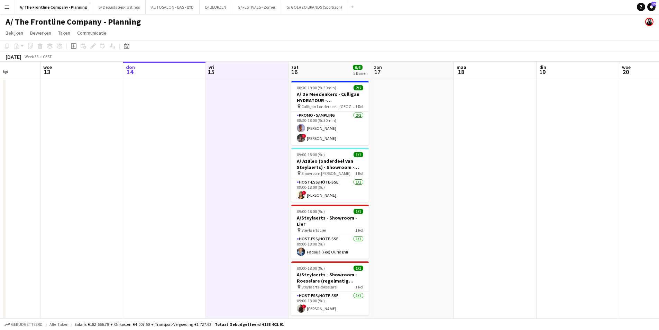
click at [302, 65] on app-board-header-date "zat 16 6/6 5 Banen" at bounding box center [330, 70] width 83 height 17
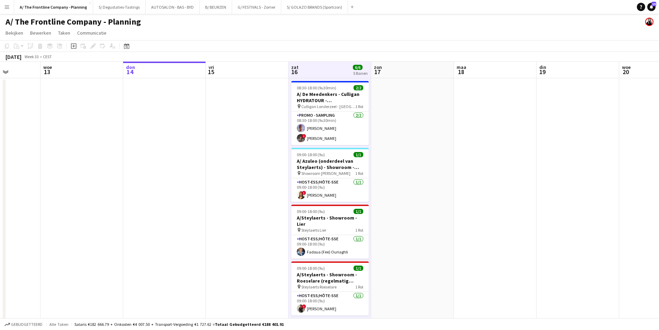
click at [419, 68] on app-board-header-date "zon 17" at bounding box center [412, 70] width 83 height 17
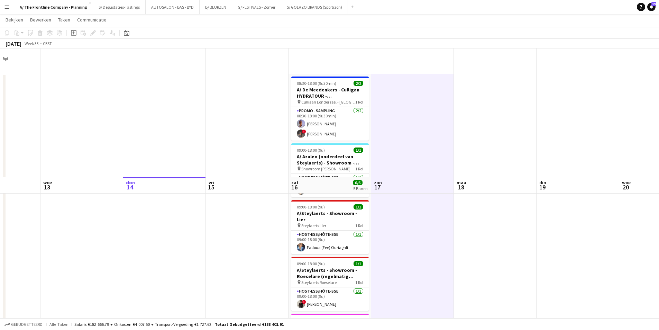
scroll to position [0, 0]
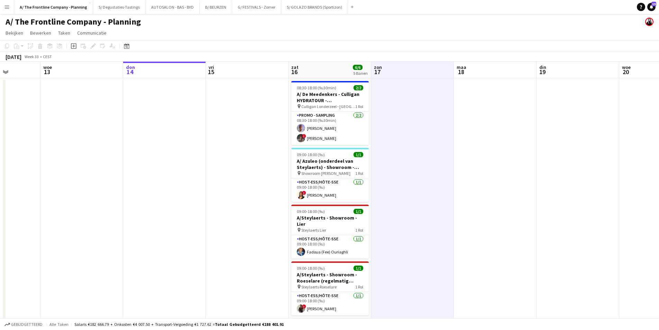
click at [321, 67] on app-board-header-date "zat 16 6/6 5 Banen" at bounding box center [330, 70] width 83 height 17
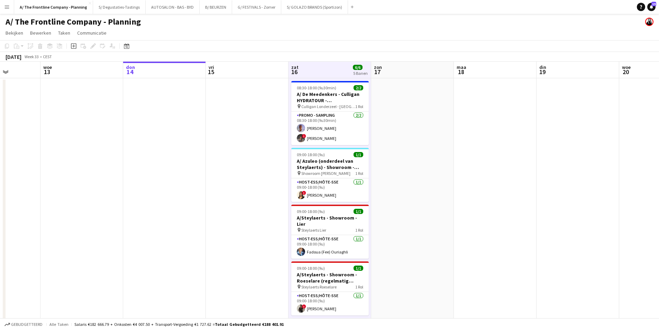
click at [230, 69] on app-board-header-date "vri 15" at bounding box center [247, 70] width 83 height 17
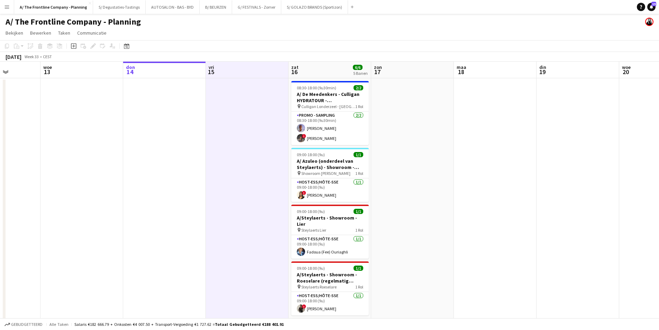
click at [319, 68] on app-board-header-date "zat 16 6/6 5 Banen" at bounding box center [330, 70] width 83 height 17
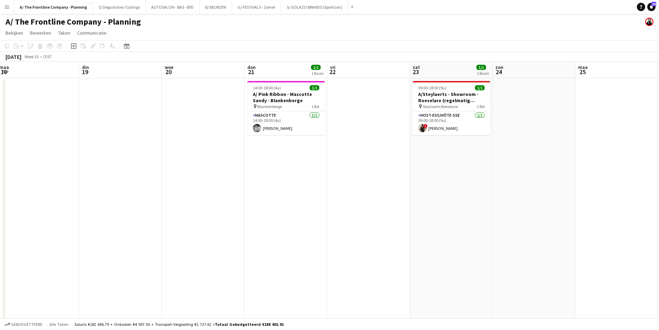
drag, startPoint x: 439, startPoint y: 141, endPoint x: 117, endPoint y: 139, distance: 321.5
click at [117, 139] on app-calendar-viewport "vri 15 zat 16 6/6 5 Banen zon 17 maa 18 din 19 woe 20 don 21 1/1 1 Baan vri 22 …" at bounding box center [329, 257] width 659 height 391
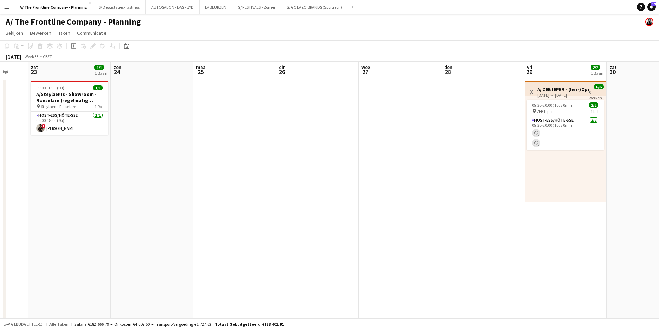
drag, startPoint x: 474, startPoint y: 138, endPoint x: 14, endPoint y: 137, distance: 459.6
click at [14, 137] on app-calendar-viewport "din 19 woe 20 don 21 1/1 1 Baan vri 22 zat 23 1/1 1 Baan zon 24 maa 25 din 26 w…" at bounding box center [329, 257] width 659 height 391
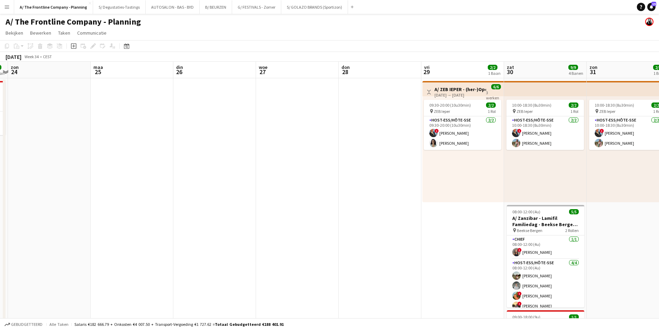
scroll to position [0, 247]
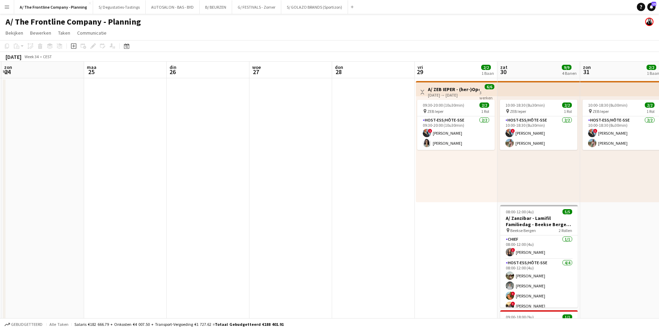
drag, startPoint x: 400, startPoint y: 154, endPoint x: 172, endPoint y: 154, distance: 228.8
click at [172, 154] on app-calendar-viewport "don 21 1/1 1 Baan vri 22 zat 23 1/1 1 Baan zon 24 maa 25 din 26 woe 27 don 28 v…" at bounding box center [329, 281] width 659 height 438
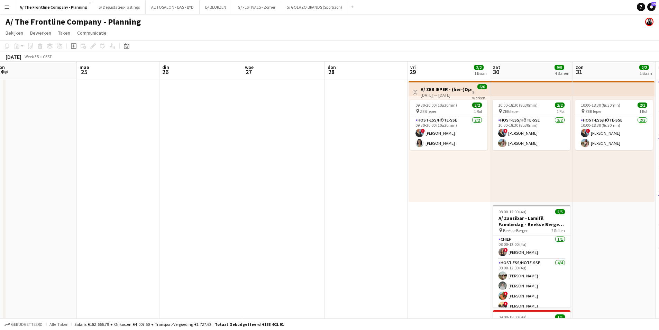
drag, startPoint x: 190, startPoint y: 200, endPoint x: 432, endPoint y: 188, distance: 241.5
click at [432, 188] on app-calendar-viewport "vri 22 zat 23 1/1 1 Baan zon 24 maa 25 din 26 woe 27 don 28 vri 29 2/2 1 Baan z…" at bounding box center [329, 281] width 659 height 438
click at [392, 148] on app-calendar-viewport "vri 22 zat 23 1/1 1 Baan zon 24 maa 25 din 26 woe 27 don 28 vri 29 2/2 1 Baan z…" at bounding box center [329, 281] width 659 height 438
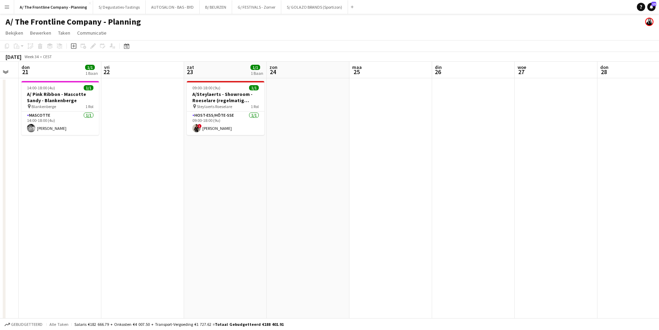
drag, startPoint x: 263, startPoint y: 148, endPoint x: 111, endPoint y: 141, distance: 152.8
click at [111, 141] on app-calendar-viewport "maa 18 din 19 woe 20 don 21 1/1 1 Baan vri 22 zat 23 1/1 1 Baan zon 24 maa 25 d…" at bounding box center [329, 281] width 659 height 438
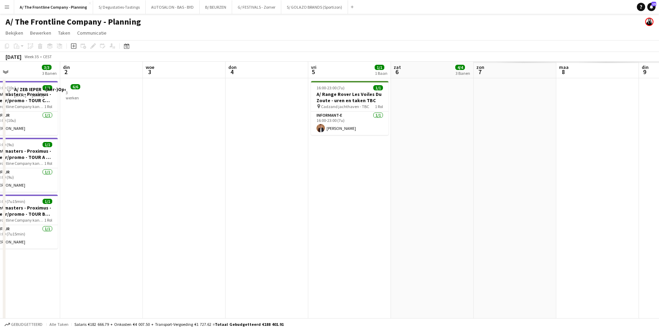
drag, startPoint x: 503, startPoint y: 141, endPoint x: 88, endPoint y: 133, distance: 414.7
click at [88, 133] on app-calendar-viewport "don 28 vri 29 2/2 1 Baan zat 30 9/9 4 Banen zon 31 2/2 1 Baan maa 1 3/3 3 Banen…" at bounding box center [329, 281] width 659 height 438
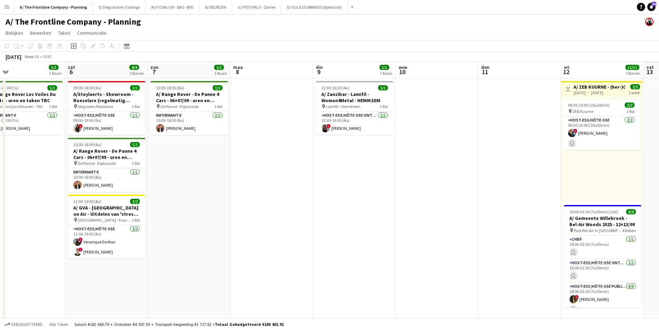
drag, startPoint x: 83, startPoint y: 124, endPoint x: 77, endPoint y: 124, distance: 6.2
click at [77, 124] on app-calendar-viewport "din 2 woe 3 don 4 vri 5 1/1 1 Baan zat 6 4/4 3 Banen zon 7 1/1 1 Baan maa 8 din…" at bounding box center [329, 281] width 659 height 438
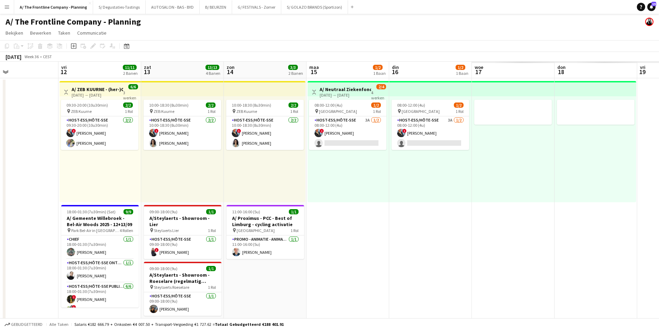
drag, startPoint x: 562, startPoint y: 128, endPoint x: 59, endPoint y: 122, distance: 502.6
click at [59, 122] on app-calendar-viewport "din 9 1/1 1 Baan woe 10 don 11 vri 12 11/11 2 Banen zat 13 13/13 4 Banen zon 14…" at bounding box center [329, 281] width 659 height 438
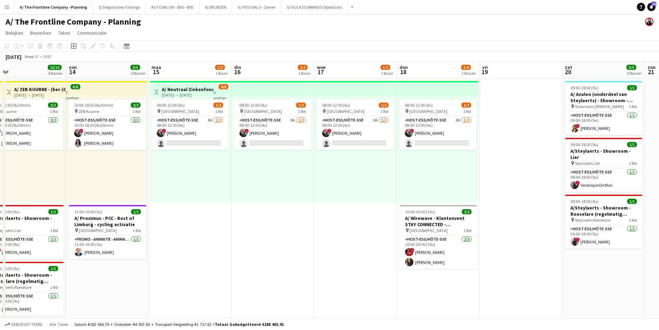
drag, startPoint x: 382, startPoint y: 148, endPoint x: 229, endPoint y: 133, distance: 153.7
click at [229, 133] on app-calendar-viewport "woe 10 don 11 vri 12 11/11 2 Banen zat 13 13/13 4 Banen zon 14 3/3 2 Banen maa …" at bounding box center [329, 281] width 659 height 438
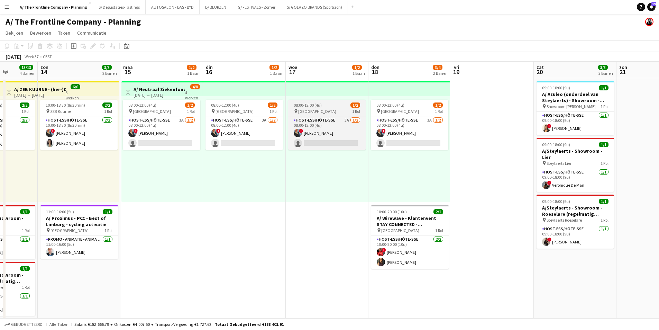
click at [169, 122] on app-card-role "Host-ess/Hôte-sse 3A 1/2 08:00-12:00 (4u) ! Eveline Van Rompaey single-neutral-…" at bounding box center [162, 133] width 78 height 34
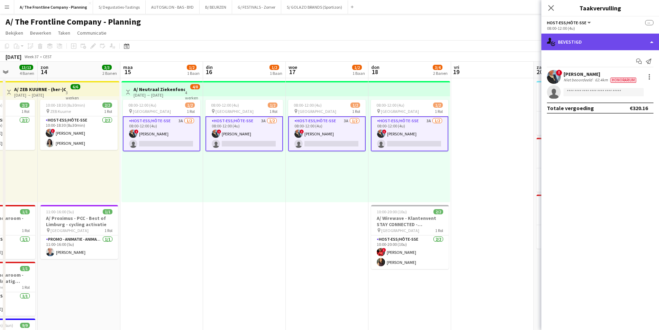
click at [593, 40] on div "single-neutral-actions-check-2 Bevestigd" at bounding box center [601, 42] width 118 height 17
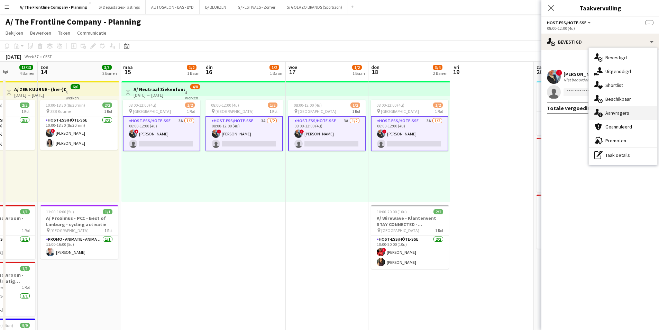
click at [617, 110] on div "single-neutral-actions-information Aanvragers" at bounding box center [623, 113] width 69 height 14
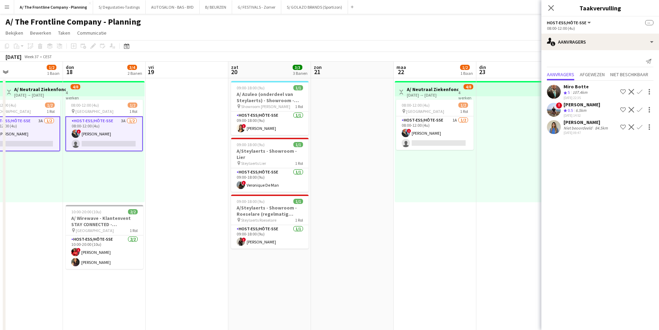
scroll to position [0, 272]
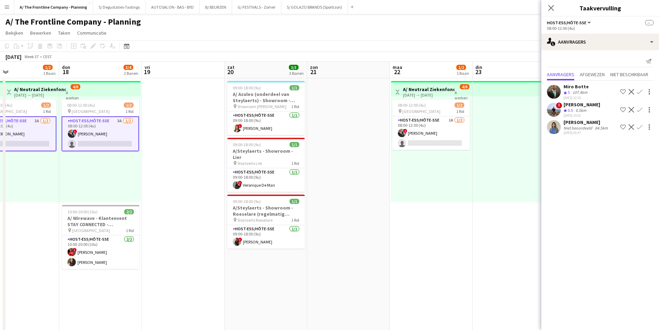
drag, startPoint x: 487, startPoint y: 106, endPoint x: 178, endPoint y: 114, distance: 309.5
click at [178, 114] on app-calendar-viewport "zon 14 3/3 2 Banen maa 15 1/2 1 Baan din 16 1/2 1 Baan woe 17 1/2 1 Baan don 18…" at bounding box center [329, 281] width 659 height 438
click at [448, 129] on app-card-role "Host-ess/Hôte-sse 1A 1/2 08:00-12:00 (4u) ! Eveline Van Rompaey single-neutral-…" at bounding box center [431, 133] width 78 height 34
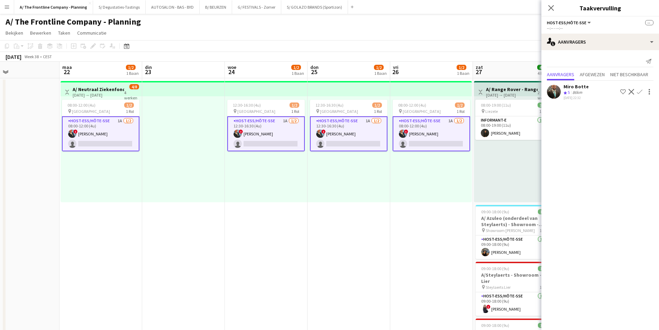
drag, startPoint x: 398, startPoint y: 120, endPoint x: 159, endPoint y: 121, distance: 239.8
click at [137, 118] on app-calendar-viewport "don 18 3/4 2 Banen vri 19 zat 20 3/3 3 Banen zon 21 maa 22 1/2 1 Baan din 23 wo…" at bounding box center [329, 281] width 659 height 438
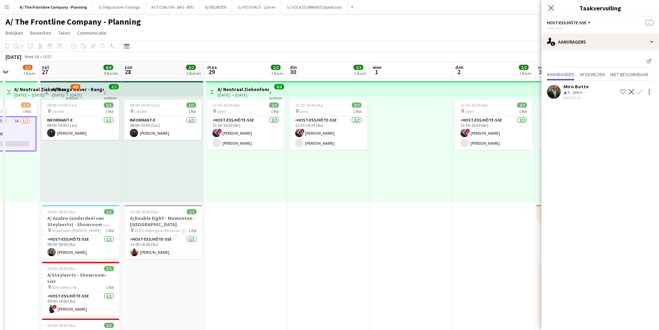
scroll to position [0, 212]
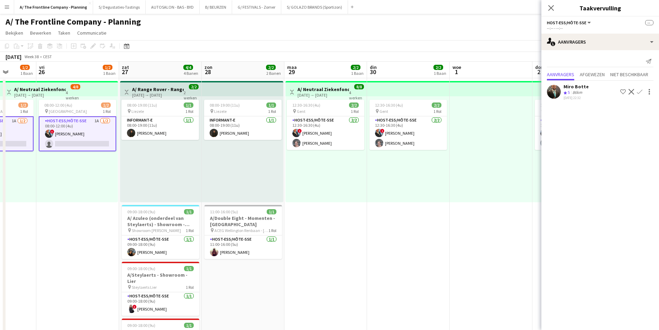
drag, startPoint x: 498, startPoint y: 148, endPoint x: 177, endPoint y: 143, distance: 321.6
click at [177, 143] on app-calendar-viewport "din 23 woe 24 1/2 1 Baan don 25 1/2 1 Baan vri 26 1/2 1 Baan zat 27 4/4 4 Banen…" at bounding box center [329, 281] width 659 height 438
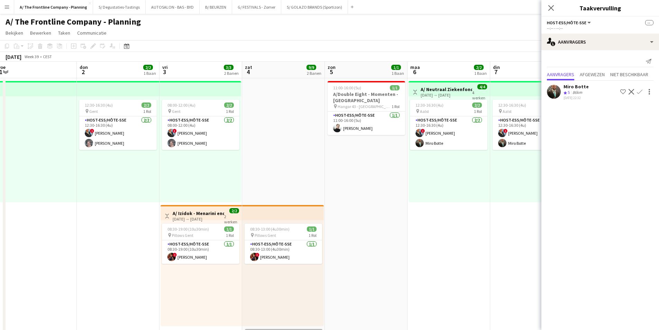
scroll to position [0, 211]
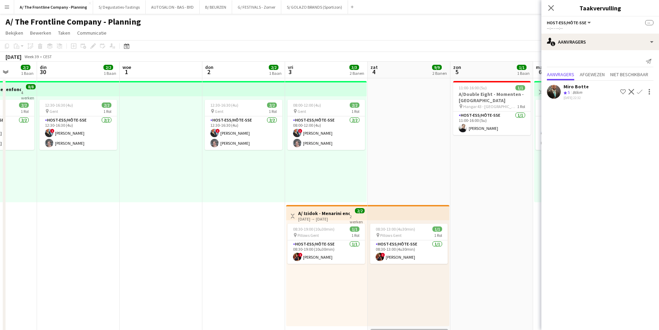
drag, startPoint x: 416, startPoint y: 134, endPoint x: 86, endPoint y: 137, distance: 330.5
click at [86, 137] on app-calendar-viewport "zat 27 4/4 4 Banen zon 28 2/2 2 Banen maa 29 2/2 1 Baan din 30 2/2 1 Baan woe 1…" at bounding box center [329, 285] width 659 height 447
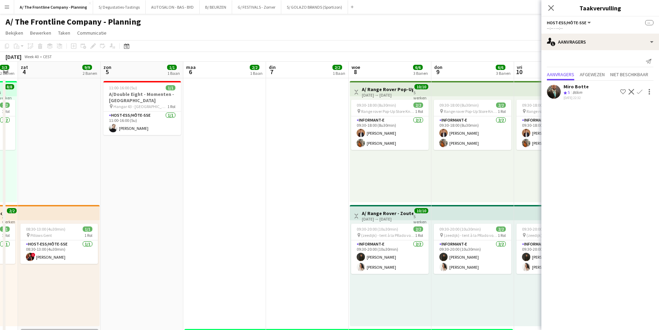
scroll to position [0, 237]
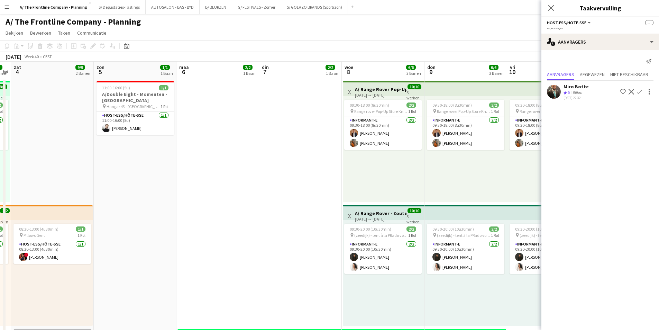
drag, startPoint x: 475, startPoint y: 128, endPoint x: 118, endPoint y: 117, distance: 357.0
click at [118, 117] on app-calendar-viewport "woe 1 don 2 2/2 1 Baan vri 3 3/3 2 Banen zat 4 9/9 2 Banen zon 5 1/1 1 Baan maa…" at bounding box center [329, 290] width 659 height 457
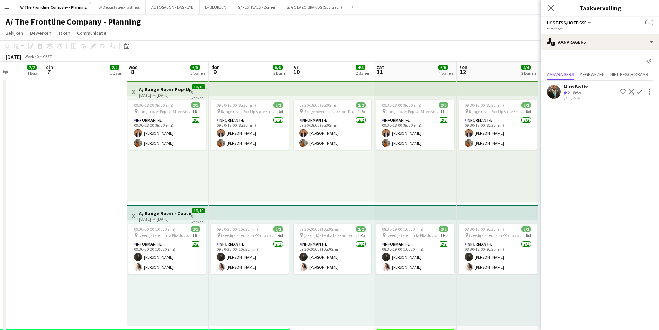
scroll to position [0, 206]
drag, startPoint x: 412, startPoint y: 145, endPoint x: 195, endPoint y: 138, distance: 217.1
click at [195, 138] on app-calendar-viewport "zat 4 9/9 2 Banen zon 5 1/1 1 Baan maa 6 2/2 1 Baan din 7 2/2 1 Baan woe 8 6/6 …" at bounding box center [329, 290] width 659 height 457
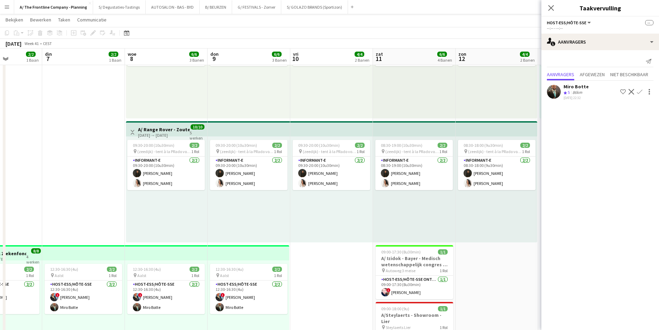
scroll to position [0, 0]
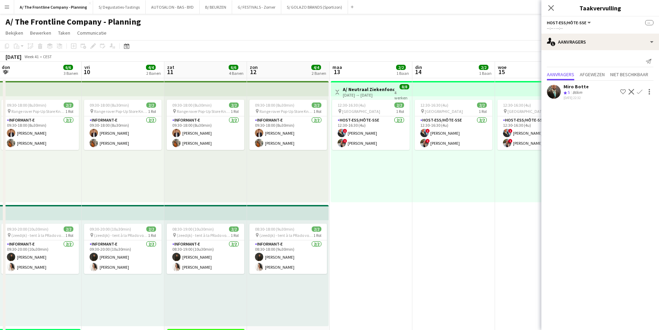
drag, startPoint x: 411, startPoint y: 129, endPoint x: 45, endPoint y: 120, distance: 365.6
click at [45, 120] on app-calendar-viewport "maa 6 2/2 1 Baan din 7 2/2 1 Baan woe 8 6/6 3 Banen don 9 6/6 3 Banen vri 10 4/…" at bounding box center [329, 290] width 659 height 457
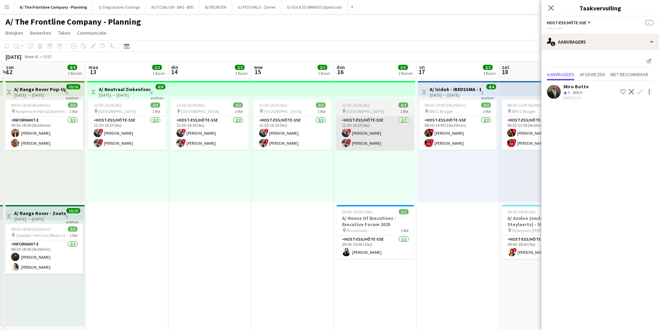
drag, startPoint x: 355, startPoint y: 134, endPoint x: 167, endPoint y: 131, distance: 188.0
click at [91, 129] on app-calendar-viewport "don 9 6/6 3 Banen vri 10 4/4 2 Banen zat 11 6/6 4 Banen zon 12 4/4 2 Banen maa …" at bounding box center [329, 290] width 659 height 457
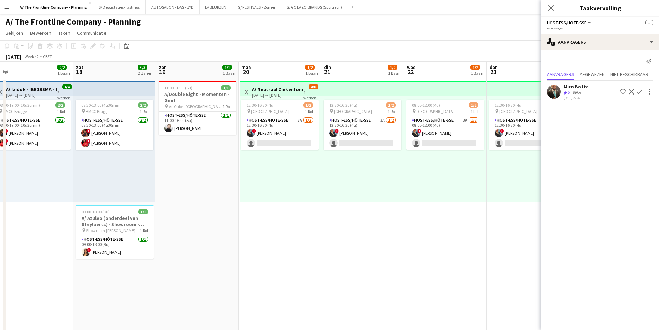
drag, startPoint x: 391, startPoint y: 133, endPoint x: 217, endPoint y: 143, distance: 174.4
click at [150, 147] on app-calendar-viewport "din 14 2/2 1 Baan woe 15 2/2 1 Baan don 16 3/3 2 Banen vri 17 2/2 1 Baan zat 18…" at bounding box center [329, 290] width 659 height 457
click at [295, 139] on app-card-role "Host-ess/Hôte-sse 3A [DATE] 12:30-16:30 (4u) ! [PERSON_NAME] single-neutral-act…" at bounding box center [280, 133] width 78 height 34
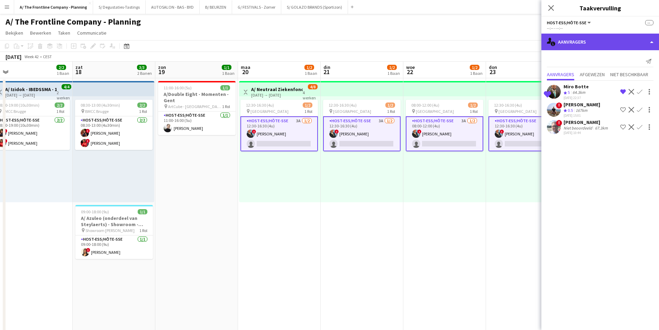
click at [578, 37] on div "single-neutral-actions-information Aanvragers" at bounding box center [601, 42] width 118 height 17
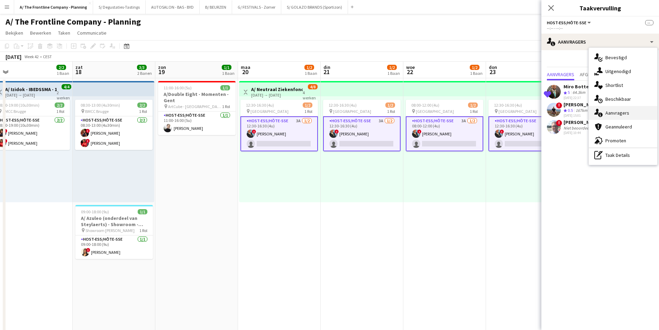
click at [599, 116] on icon at bounding box center [600, 114] width 4 height 4
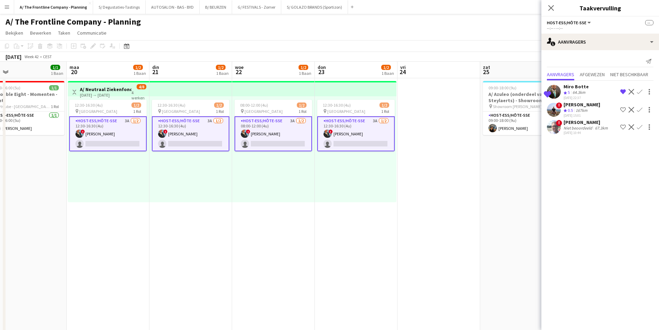
drag, startPoint x: 475, startPoint y: 137, endPoint x: 143, endPoint y: 129, distance: 332.3
click at [143, 129] on app-calendar-viewport "don 16 3/3 2 Banen vri 17 2/2 1 Baan zat 18 3/3 2 Banen zon 19 1/1 1 Baan maa 2…" at bounding box center [329, 290] width 659 height 457
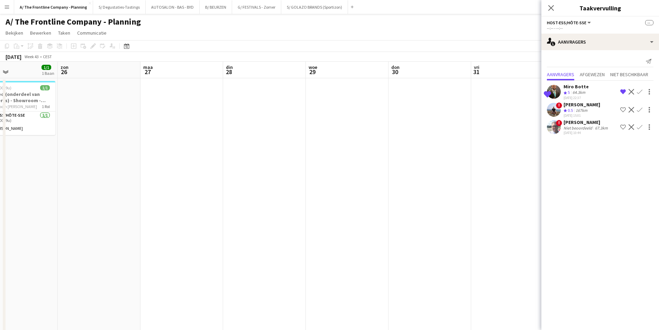
drag, startPoint x: 423, startPoint y: 175, endPoint x: 83, endPoint y: 175, distance: 339.9
click at [83, 175] on app-calendar-viewport "woe 22 1/2 1 Baan don 23 1/2 1 Baan vri 24 zat 25 1/1 1 Baan zon 26 maa 27 din …" at bounding box center [329, 290] width 659 height 457
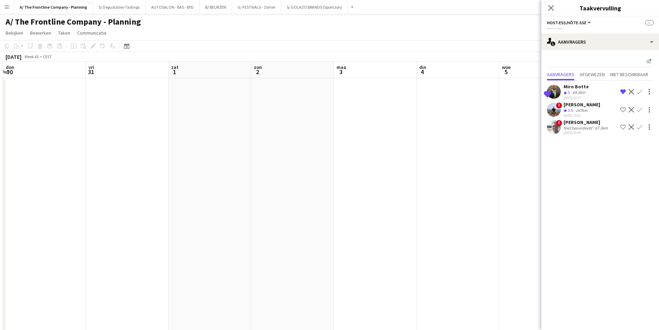
scroll to position [0, 195]
drag, startPoint x: 470, startPoint y: 117, endPoint x: 51, endPoint y: 155, distance: 420.1
click at [51, 155] on app-calendar-viewport "maa 27 din 28 woe 29 don 30 vri 31 zat 1 zon 2 maa 3 din 4 woe 5 don 6 vri 7 za…" at bounding box center [329, 290] width 659 height 457
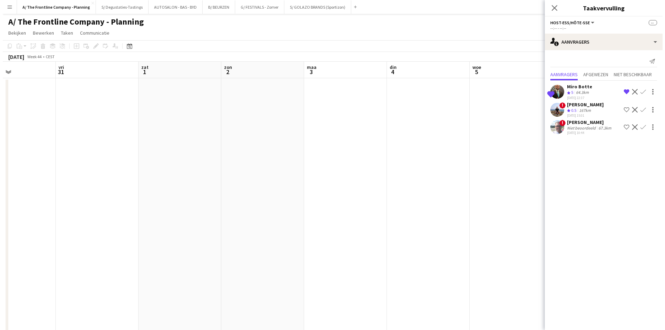
scroll to position [0, 213]
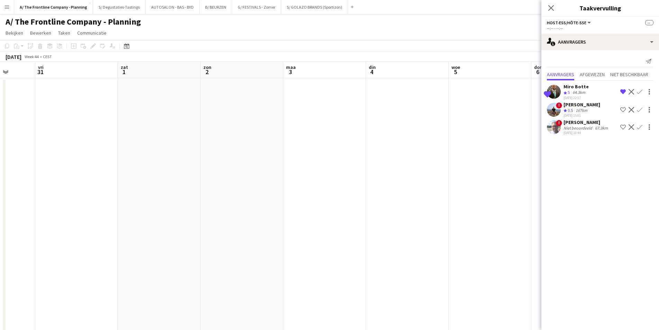
drag, startPoint x: 404, startPoint y: 140, endPoint x: 68, endPoint y: 180, distance: 337.8
click at [68, 180] on app-calendar-viewport "din 28 woe 29 don 30 vri 31 zat 1 zon 2 maa 3 din 4 woe 5 don 6 vri 7 zat 8 1/1…" at bounding box center [329, 290] width 659 height 457
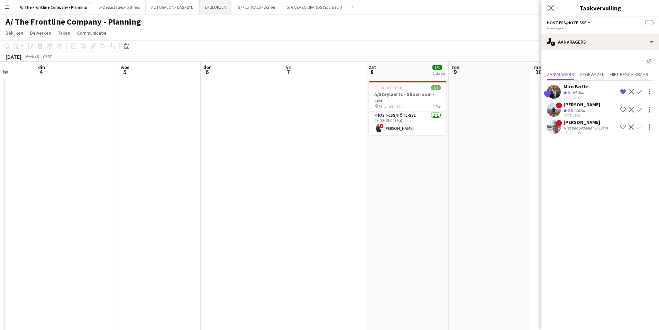
click at [202, 11] on button "B/ BEURZEN Sluiten" at bounding box center [216, 6] width 33 height 13
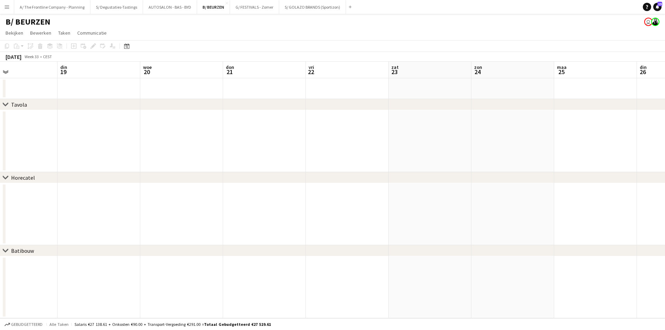
drag, startPoint x: 478, startPoint y: 141, endPoint x: 250, endPoint y: 169, distance: 229.9
click at [3, 192] on div "chevron-right Tavola chevron-right Horecatel chevron-right Batibouw vri 15 zat …" at bounding box center [332, 190] width 665 height 256
drag, startPoint x: 434, startPoint y: 145, endPoint x: 171, endPoint y: 175, distance: 264.4
click at [171, 175] on div "chevron-right Tavola chevron-right Horecatel chevron-right Batibouw zat 16 zon …" at bounding box center [332, 190] width 665 height 256
drag, startPoint x: 664, startPoint y: 119, endPoint x: 207, endPoint y: 150, distance: 458.6
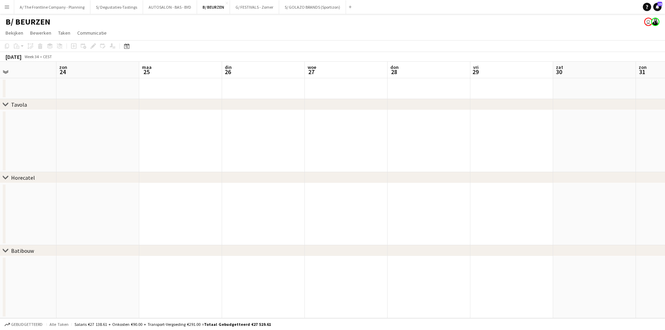
click at [207, 150] on app-calendar-viewport "woe 20 don 21 vri 22 zat 23 zon 24 maa 25 din 26 woe 27 don 28 vri 29 zat 30 zo…" at bounding box center [332, 190] width 665 height 256
drag, startPoint x: 402, startPoint y: 151, endPoint x: 54, endPoint y: 160, distance: 347.6
click at [40, 160] on app-calendar-viewport "zon 24 maa 25 din 26 woe 27 don 28 vri 29 zat 30 zon 31 maa 1 din 2 woe 3 don 4…" at bounding box center [332, 190] width 665 height 256
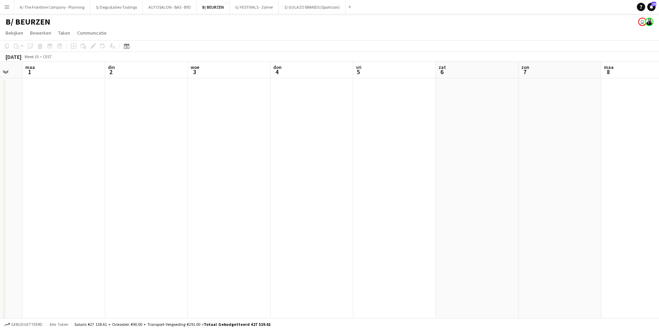
scroll to position [0, 197]
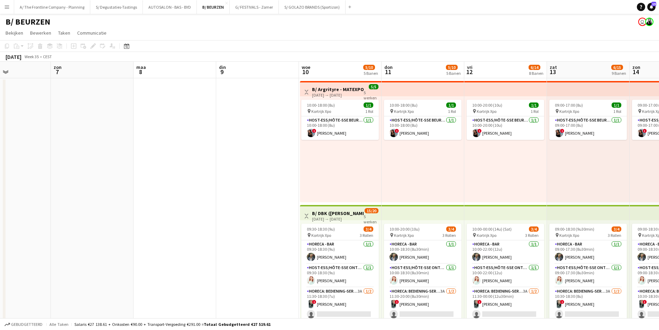
drag, startPoint x: 555, startPoint y: 135, endPoint x: 87, endPoint y: 175, distance: 469.6
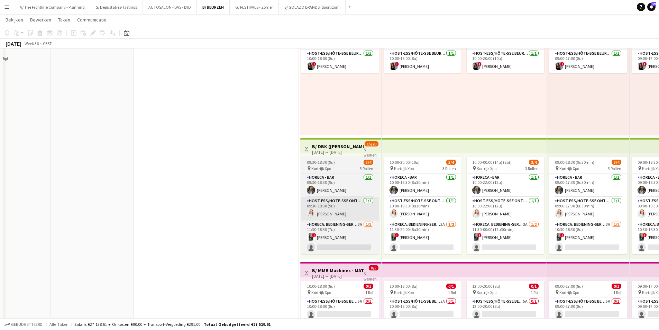
scroll to position [69, 0]
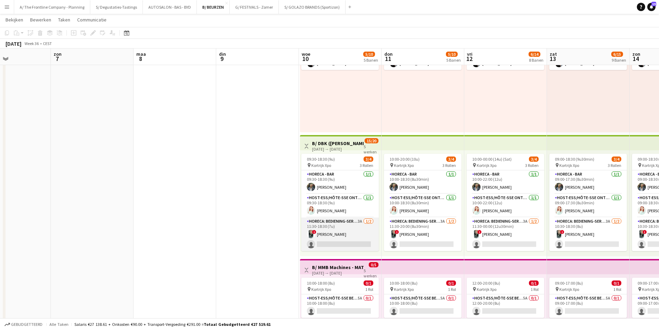
click at [344, 231] on app-card-role "Horeca: Bediening-Service 3A 1/2 11:30-18:30 (7u) ! Sharon Debeuf single-neutra…" at bounding box center [340, 234] width 78 height 34
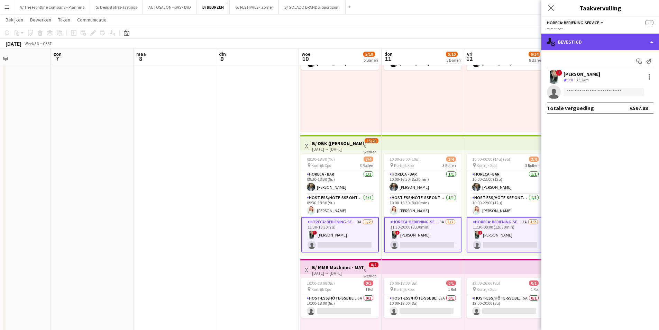
click at [602, 42] on div "single-neutral-actions-check-2 Bevestigd" at bounding box center [601, 42] width 118 height 17
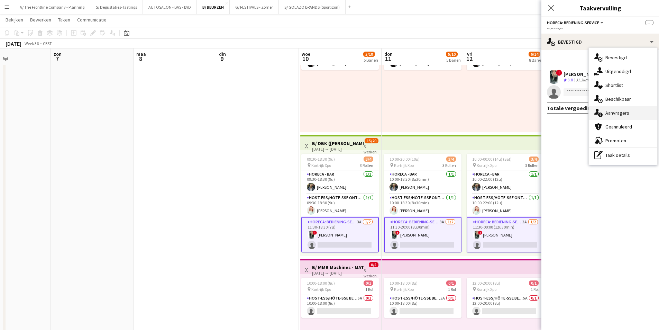
click at [614, 112] on div "single-neutral-actions-information Aanvragers" at bounding box center [623, 113] width 69 height 14
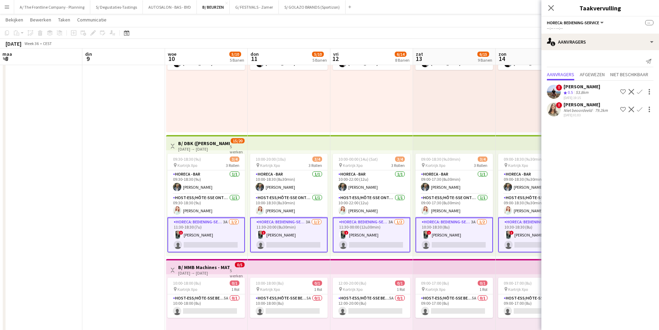
scroll to position [0, 276]
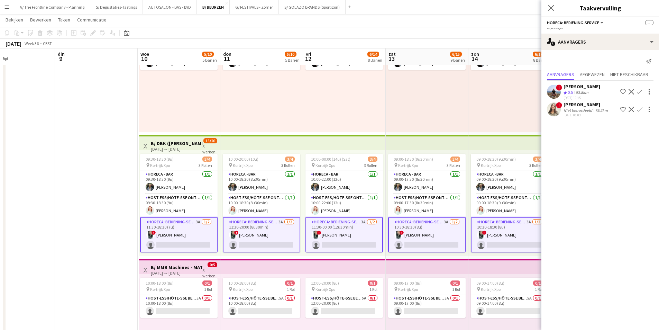
drag, startPoint x: 389, startPoint y: 117, endPoint x: 228, endPoint y: 130, distance: 161.8
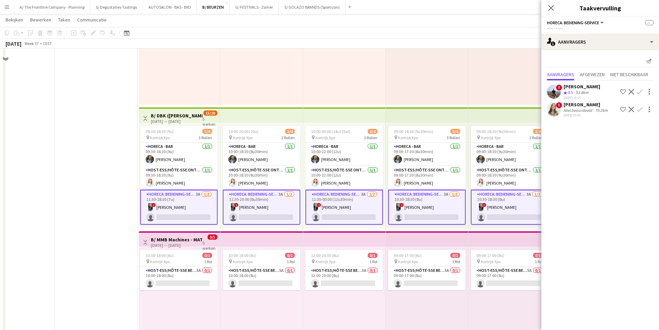
scroll to position [138, 0]
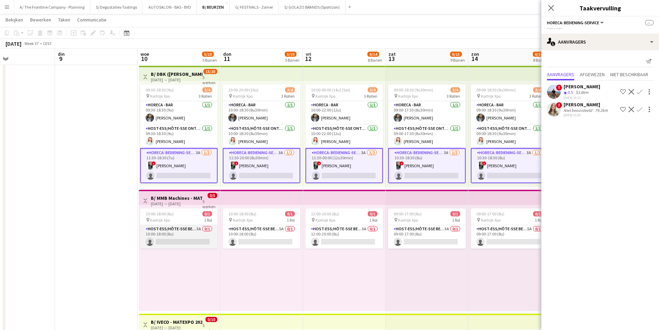
click at [173, 229] on app-card-role "Host-ess/Hôte-sse Beurs - Foire 5A 0/1 10:00-18:00 (8u) single-neutral-actions" at bounding box center [179, 237] width 78 height 24
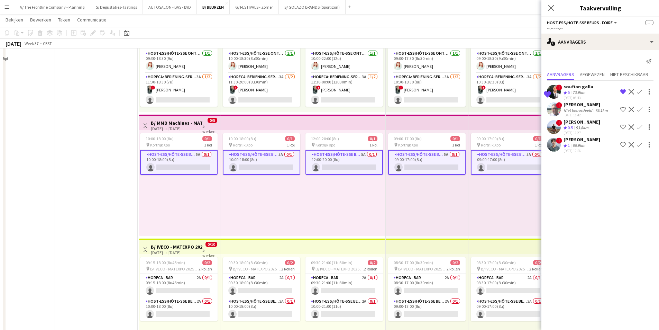
scroll to position [242, 0]
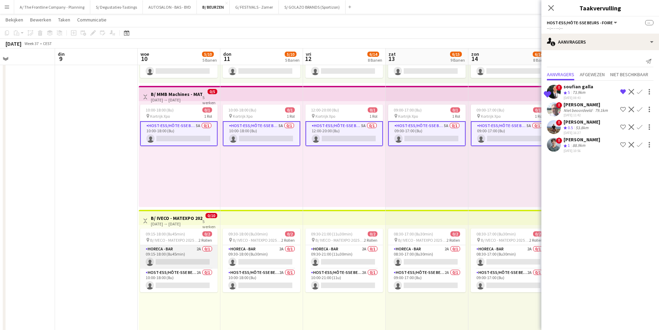
click at [168, 255] on app-card-role "Horeca - Bar 2A 0/1 09:15-18:00 (8u45min) single-neutral-actions" at bounding box center [179, 257] width 78 height 24
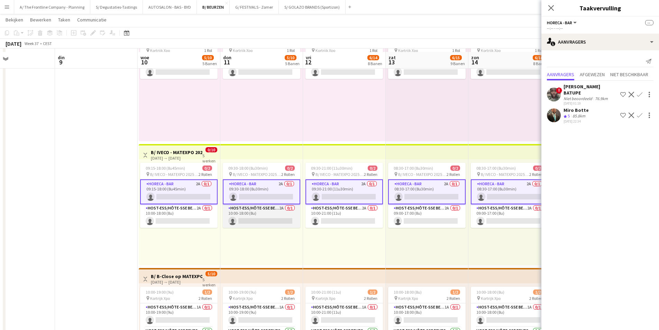
scroll to position [311, 0]
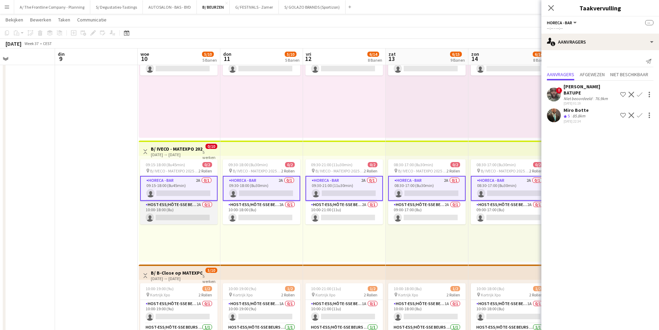
click at [188, 213] on app-card-role "Host-ess/Hôte-sse Beurs - Foire 2A 0/1 10:00-18:00 (8u) single-neutral-actions" at bounding box center [179, 213] width 78 height 24
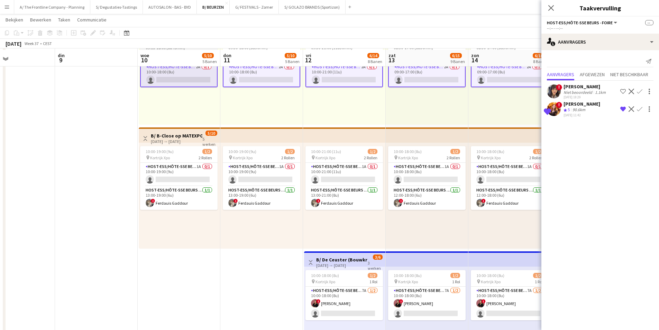
scroll to position [450, 0]
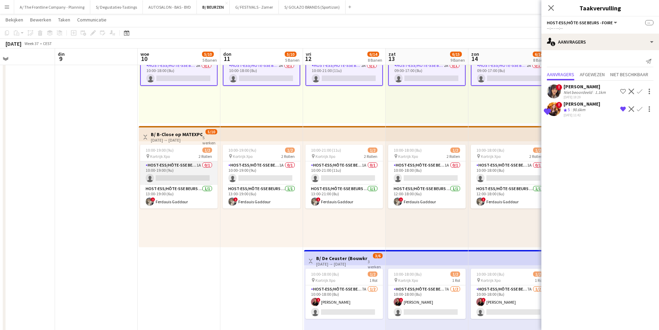
click at [182, 175] on app-card-role "Host-ess/Hôte-sse Beurs - Foire 1A 0/1 10:00-19:00 (9u) single-neutral-actions" at bounding box center [179, 173] width 78 height 24
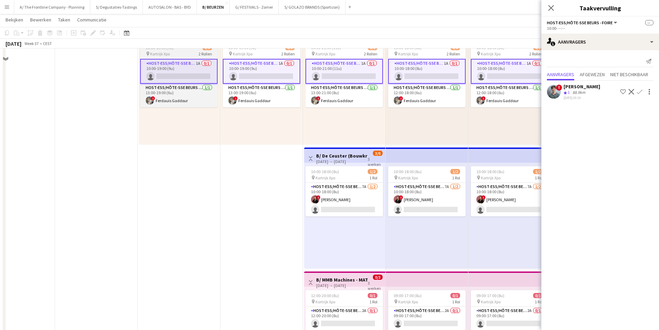
scroll to position [588, 0]
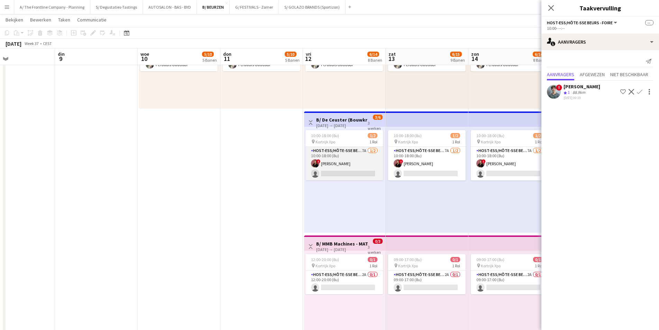
click at [347, 164] on app-card-role "Host-ess/Hôte-sse Beurs - Foire 7A 1/2 10:00-18:00 (8u) ! Heleen Van der Biest …" at bounding box center [345, 164] width 78 height 34
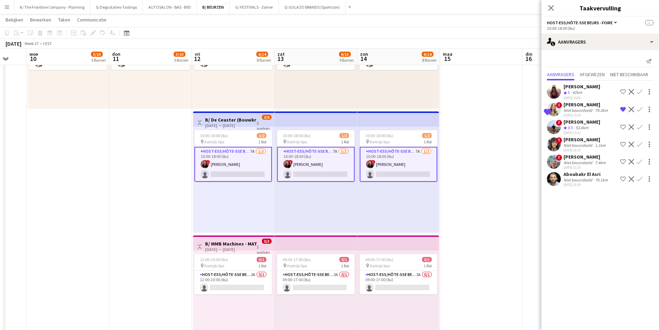
scroll to position [0, 251]
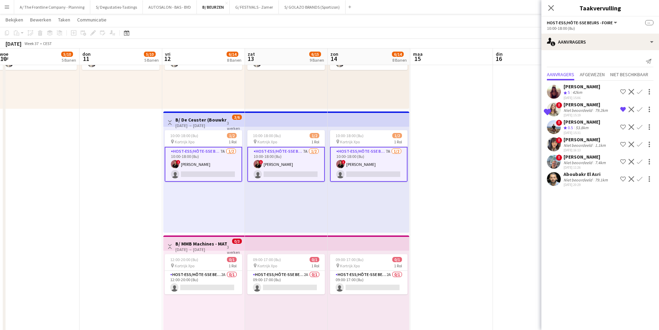
drag, startPoint x: 461, startPoint y: 160, endPoint x: 320, endPoint y: 164, distance: 140.9
click at [320, 164] on app-calendar-viewport "zon 7 maa 8 din 9 woe 10 5/10 5 Banen don 11 5/10 5 Banen vri 12 6/14 8 Banen z…" at bounding box center [329, 71] width 659 height 1264
click at [562, 179] on div "Aboubakr El Asri Niet beoordeeld 79.1km 12-08-2025 20:29 Ploeg op de shortlist …" at bounding box center [601, 179] width 118 height 16
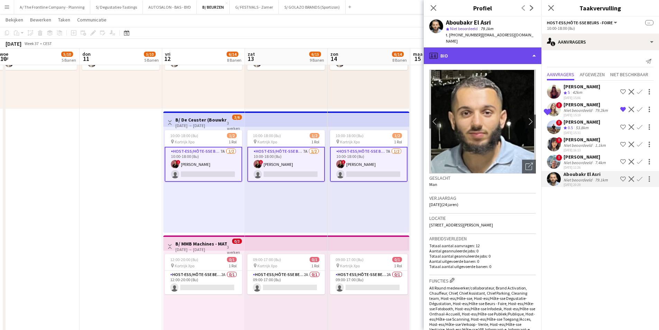
click at [503, 47] on div "profile Bio" at bounding box center [483, 55] width 118 height 17
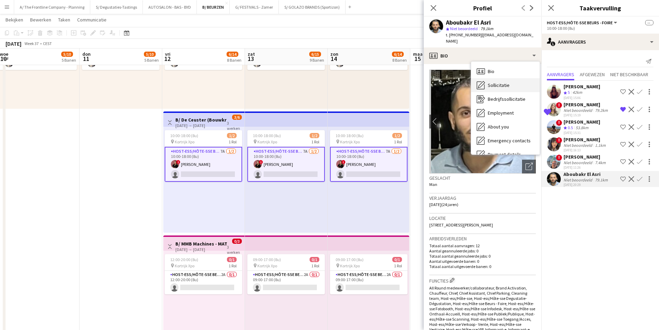
click at [502, 82] on span "Sollicitatie" at bounding box center [499, 85] width 22 height 6
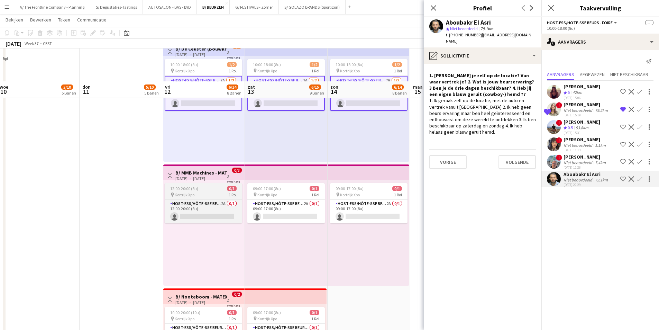
scroll to position [692, 0]
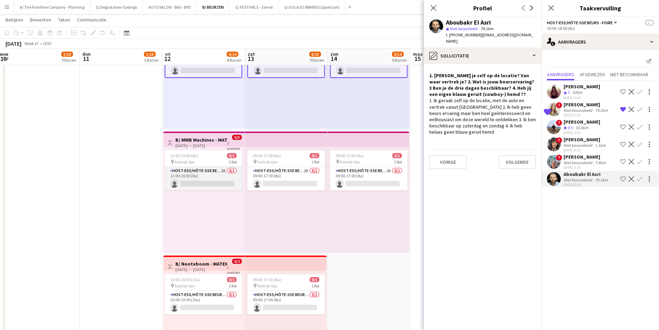
click at [174, 174] on app-card-role "Host-ess/Hôte-sse Beurs - Foire 2A 0/1 12:00-20:00 (8u) single-neutral-actions" at bounding box center [204, 179] width 78 height 24
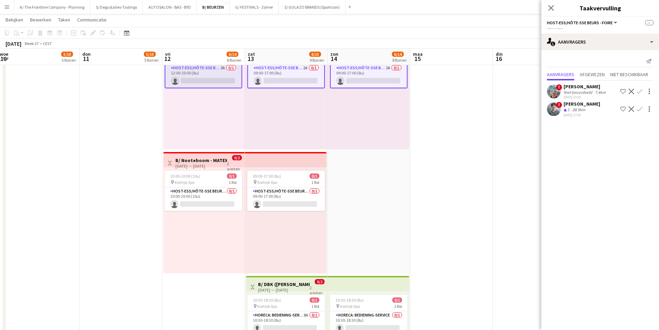
scroll to position [796, 0]
click at [202, 188] on app-card-role "Host-ess/Hôte-sse Beurs - Foire 0/1 10:00-20:00 (10u) single-neutral-actions" at bounding box center [204, 199] width 78 height 24
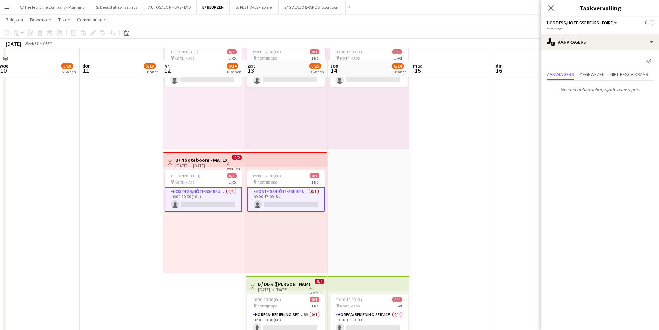
scroll to position [900, 0]
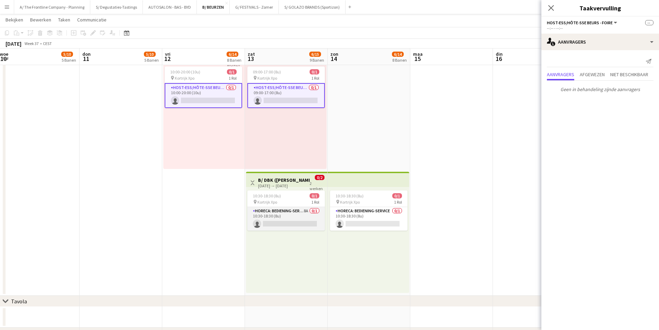
click at [292, 215] on app-card-role "Horeca: Bediening-Service 8A 0/1 10:30-18:30 (8u) single-neutral-actions" at bounding box center [286, 219] width 78 height 24
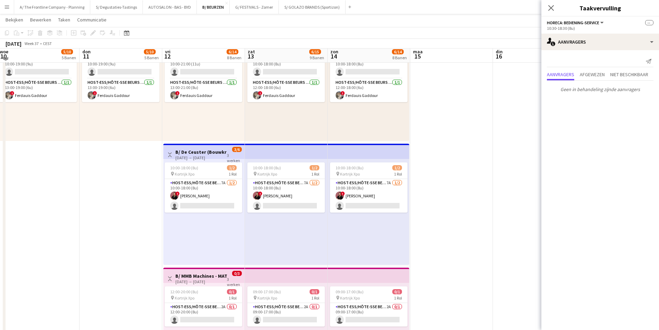
scroll to position [554, 0]
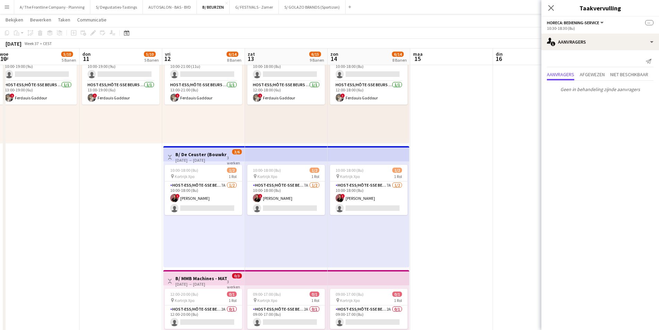
click at [6, 8] on app-icon "Menu" at bounding box center [7, 7] width 6 height 6
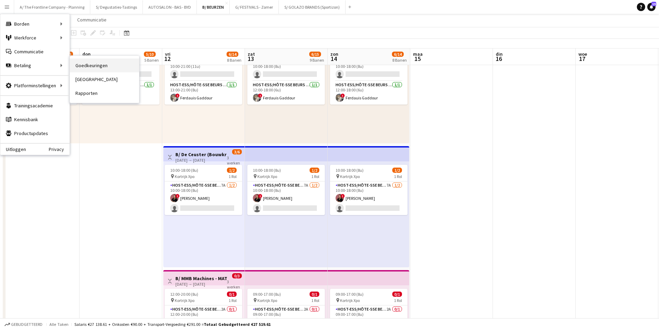
click at [99, 65] on link "Goedkeuringen" at bounding box center [104, 65] width 69 height 14
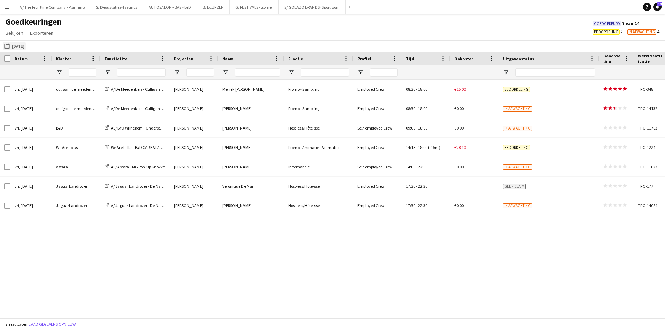
click at [12, 44] on button "08-08-2025 08-08-2025" at bounding box center [14, 46] width 23 height 8
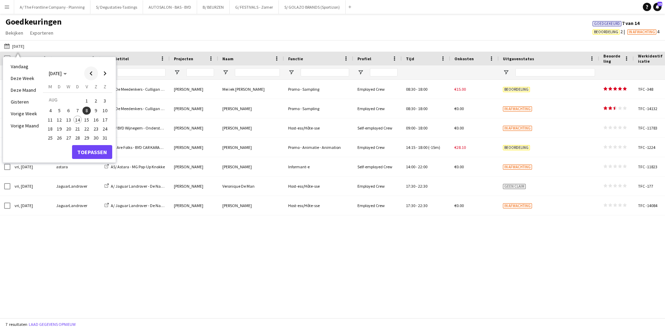
click at [94, 73] on span "Previous month" at bounding box center [91, 73] width 14 height 14
click at [70, 145] on span "30" at bounding box center [68, 145] width 8 height 8
click at [107, 75] on span "Next month" at bounding box center [105, 73] width 14 height 14
click at [78, 119] on span "14" at bounding box center [77, 120] width 8 height 8
click at [88, 150] on button "Toepassen" at bounding box center [92, 152] width 40 height 14
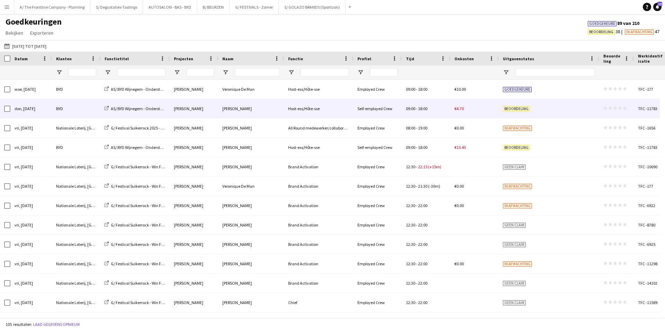
click at [415, 108] on span "09:00 - 18:00" at bounding box center [416, 108] width 21 height 5
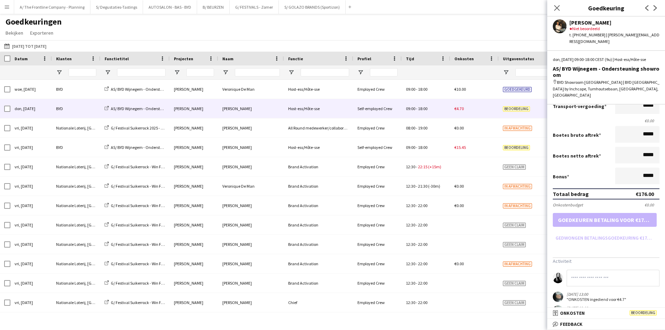
scroll to position [116, 0]
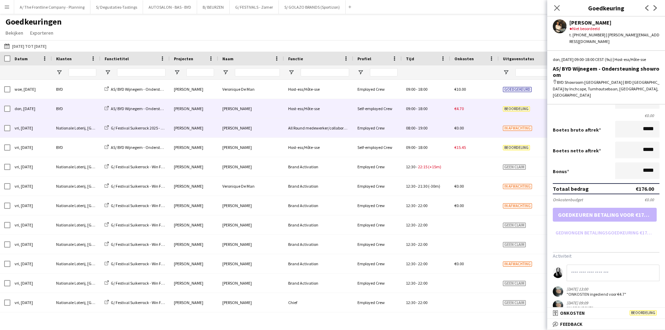
click at [403, 136] on div "08:00 - 19:00" at bounding box center [425, 127] width 48 height 19
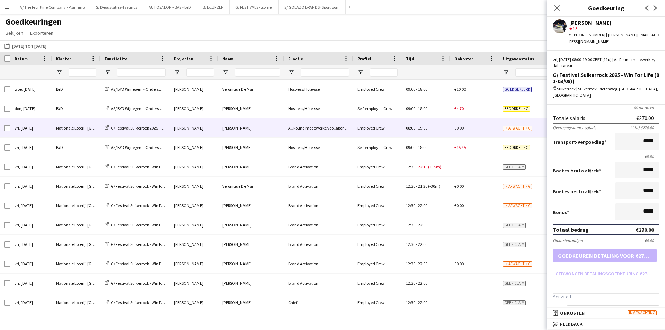
scroll to position [88, 0]
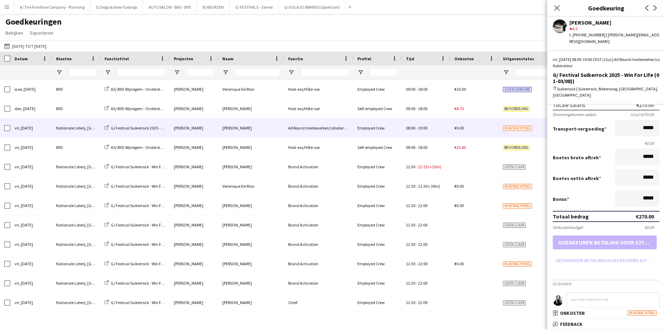
click at [605, 292] on input at bounding box center [612, 300] width 93 height 17
type input "**********"
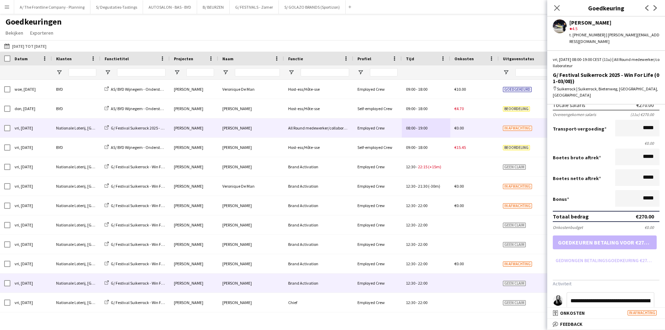
drag, startPoint x: 652, startPoint y: 289, endPoint x: 539, endPoint y: 280, distance: 114.3
click at [539, 280] on body "Menu [GEOGRAPHIC_DATA][PERSON_NAME] Alle taken Status Werkforce Werkforce [PERS…" at bounding box center [332, 165] width 665 height 330
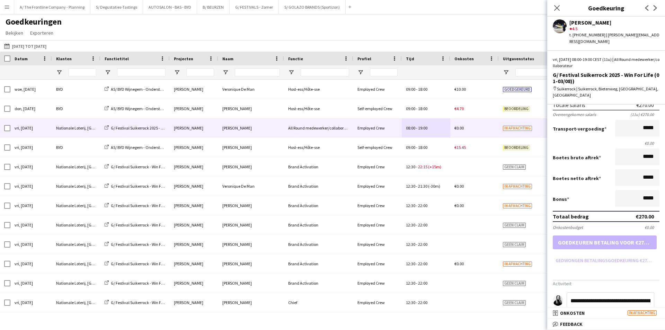
type input "**********"
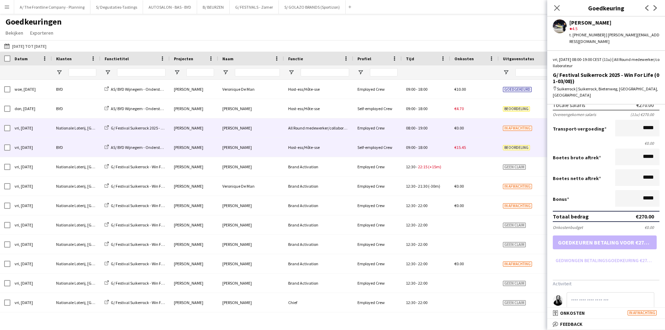
click at [337, 147] on div "Host-ess/Hôte-sse" at bounding box center [318, 147] width 69 height 19
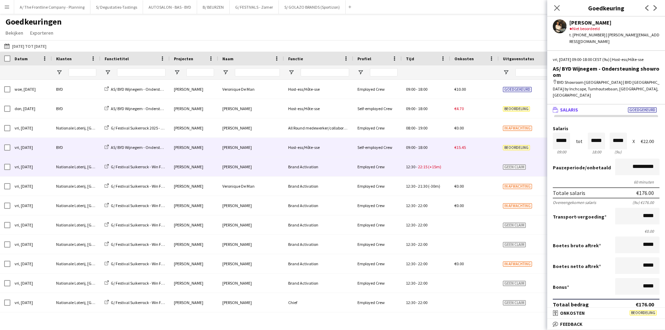
click at [329, 169] on div "Brand Activation" at bounding box center [318, 166] width 69 height 19
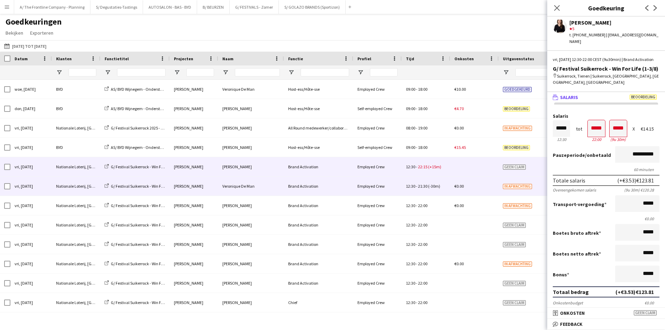
click at [330, 181] on div "Brand Activation" at bounding box center [318, 186] width 69 height 19
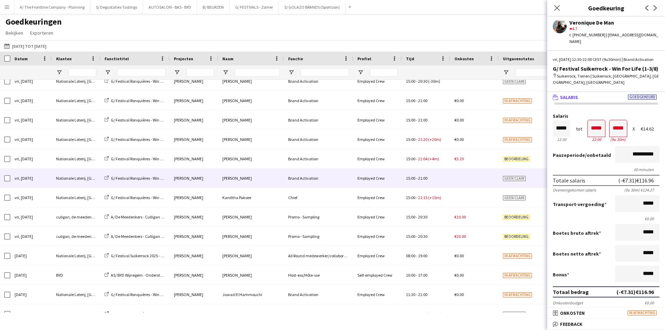
scroll to position [311, 0]
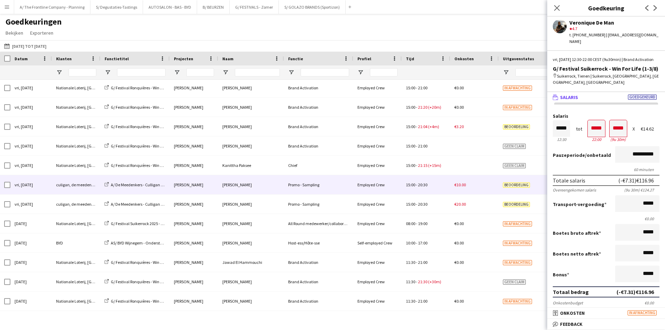
click at [502, 183] on div "Beoordeling" at bounding box center [548, 184] width 100 height 19
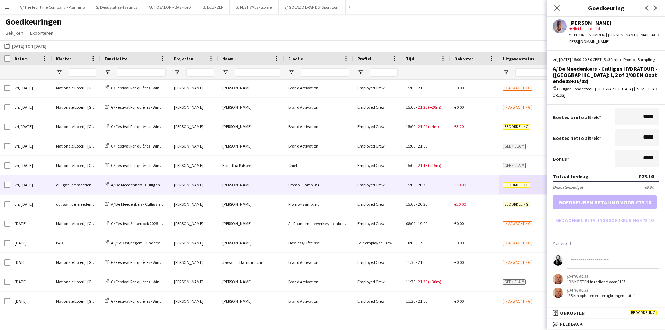
drag, startPoint x: 598, startPoint y: 312, endPoint x: 598, endPoint y: 297, distance: 14.9
click at [598, 312] on mat-panel-title "receipt Onkosten Beoordeling" at bounding box center [604, 313] width 115 height 6
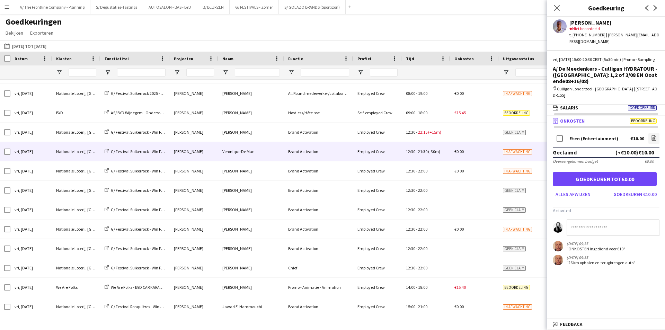
click at [504, 151] on span "In afwachting" at bounding box center [517, 151] width 29 height 5
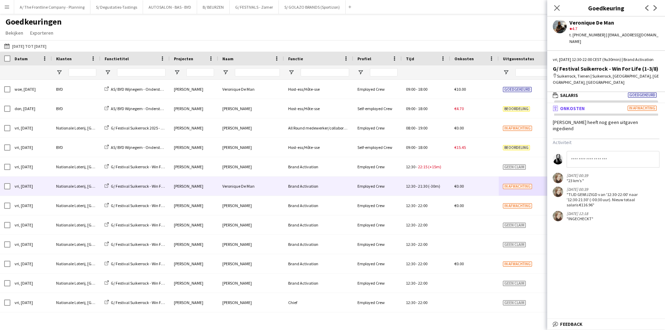
click at [593, 158] on input at bounding box center [612, 159] width 93 height 17
type input "**********"
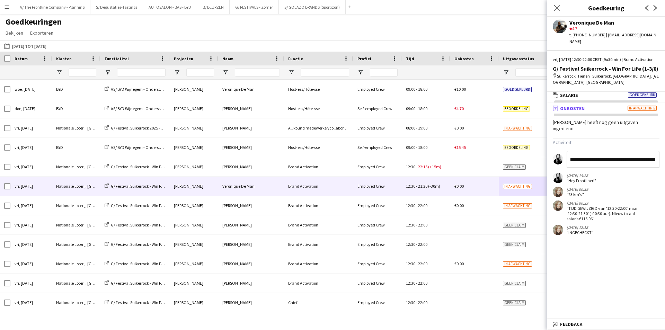
scroll to position [0, 266]
type input "**********"
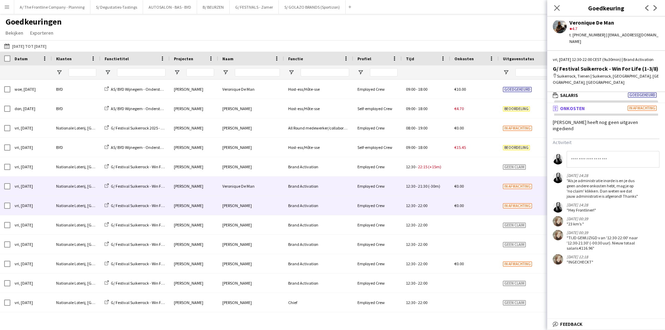
click at [373, 206] on span "Employed Crew" at bounding box center [370, 205] width 27 height 5
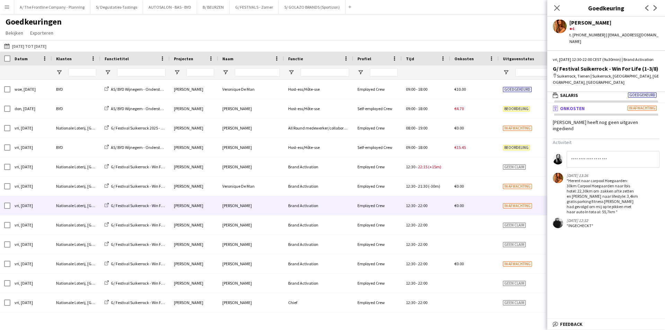
click at [593, 159] on input at bounding box center [612, 159] width 93 height 17
type input "**********"
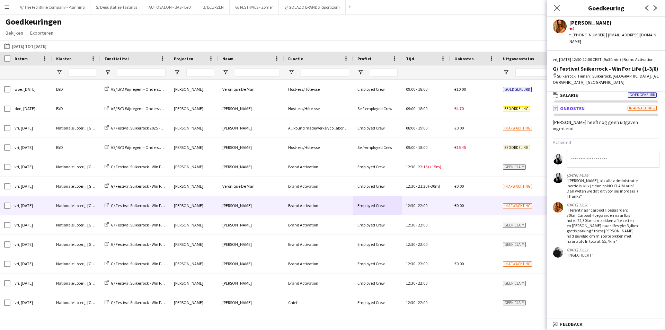
drag, startPoint x: 568, startPoint y: 175, endPoint x: 590, endPoint y: 191, distance: 27.8
click at [590, 191] on div ""Dag Catrin, als alle administratie inorde is, klik je dan op NO CLAIM aub? Dan…" at bounding box center [601, 188] width 71 height 21
copy div "Dag Catrin, als alle administratie inorde is, klik je dan op NO CLAIM aub? Dan …"
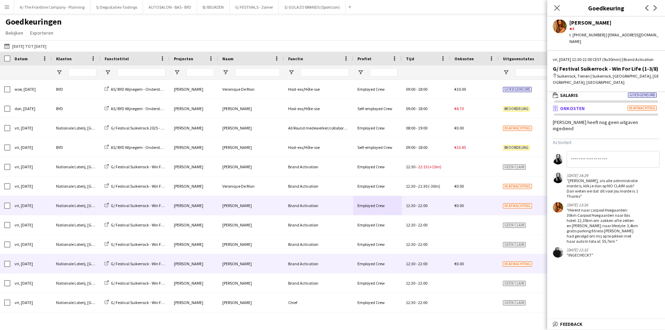
click at [330, 267] on div "Brand Activation" at bounding box center [318, 263] width 69 height 19
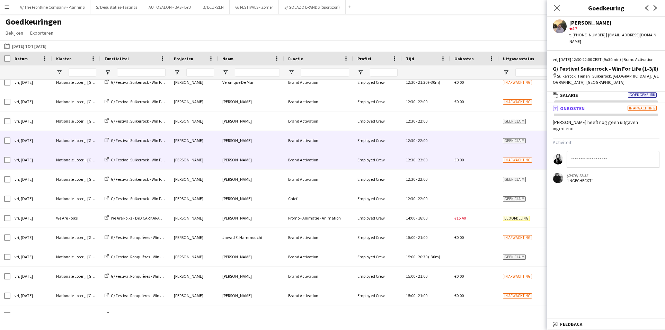
scroll to position [104, 0]
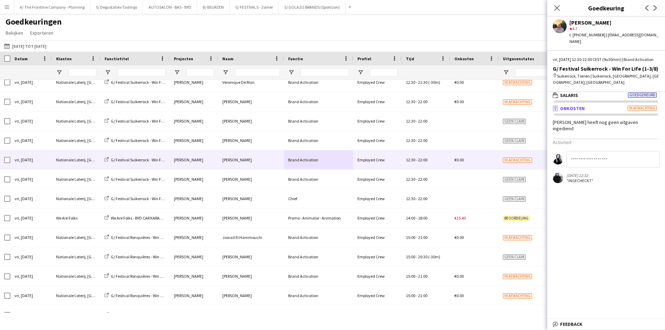
click at [586, 151] on input at bounding box center [612, 159] width 93 height 17
paste input "**********"
click at [656, 153] on input "**********" at bounding box center [612, 159] width 93 height 17
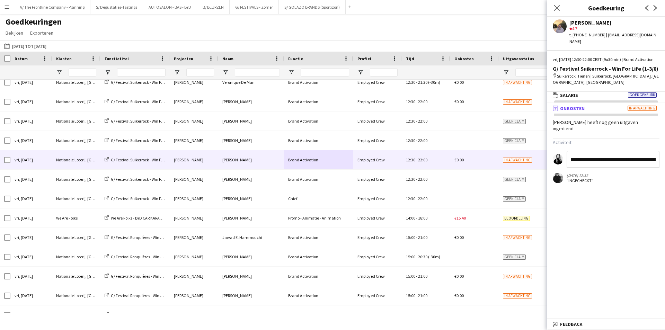
drag, startPoint x: 653, startPoint y: 153, endPoint x: 562, endPoint y: 161, distance: 91.4
click at [562, 161] on form "**********" at bounding box center [605, 159] width 107 height 17
click at [585, 151] on input "**********" at bounding box center [612, 159] width 93 height 17
type input "**********"
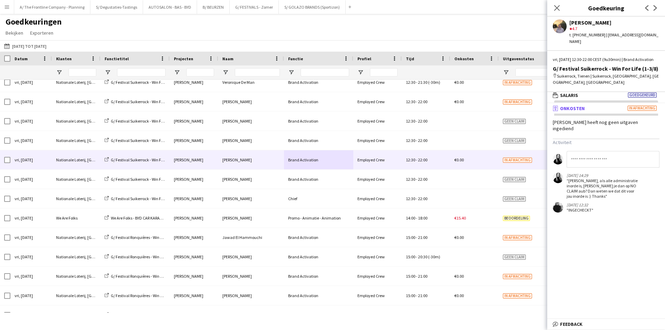
click at [568, 178] on div ""Dag Justin, als alle administratie inorde is, klik je dan op NO CLAIM aub? Dan…" at bounding box center [601, 188] width 71 height 21
drag, startPoint x: 568, startPoint y: 175, endPoint x: 579, endPoint y: 190, distance: 17.9
click at [579, 190] on div ""Dag Justin, als alle administratie inorde is, klik je dan op NO CLAIM aub? Dan…" at bounding box center [601, 188] width 71 height 21
copy div "Dag Justin, als alle administratie inorde is, klik je dan op NO CLAIM aub? Dan …"
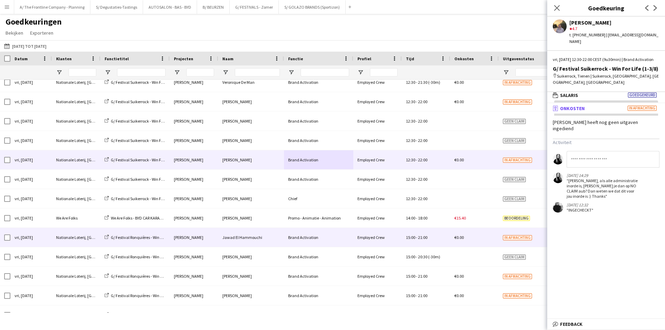
click at [323, 237] on div "Brand Activation" at bounding box center [318, 237] width 69 height 19
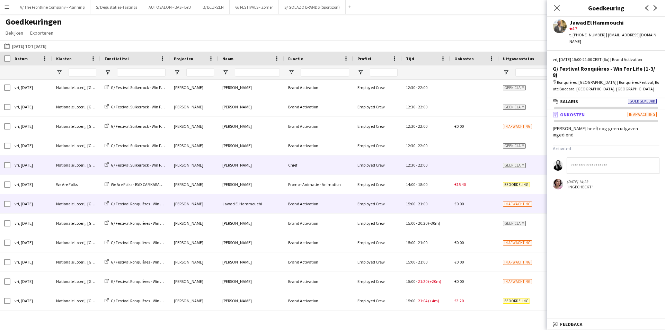
scroll to position [138, 0]
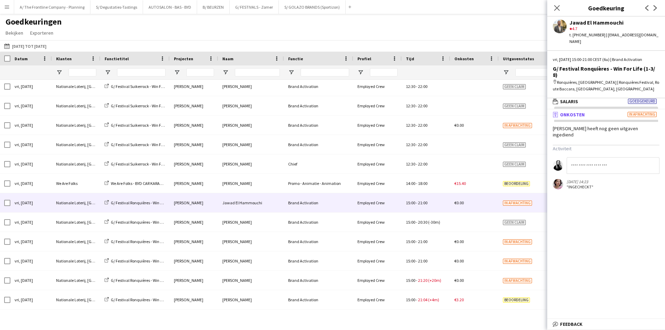
click at [578, 157] on input at bounding box center [612, 165] width 93 height 17
paste input "**********"
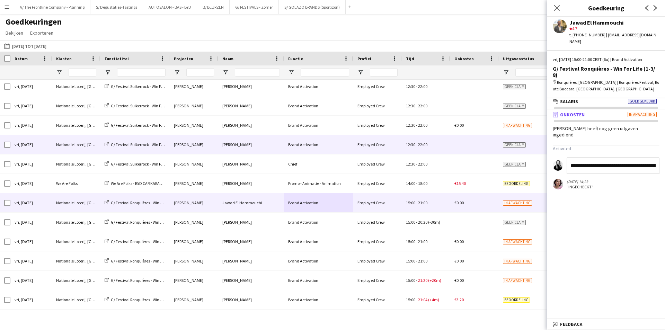
drag, startPoint x: 656, startPoint y: 146, endPoint x: 569, endPoint y: 142, distance: 86.6
click at [534, 145] on body "Menu [GEOGRAPHIC_DATA][PERSON_NAME] Alle taken Status Werkforce Werkforce [PERS…" at bounding box center [332, 165] width 665 height 330
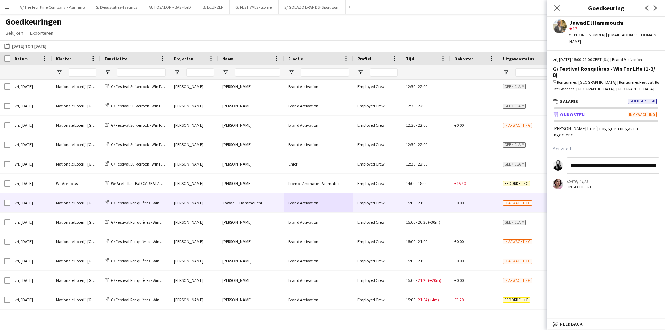
click at [590, 157] on input "**********" at bounding box center [612, 165] width 93 height 17
type input "**********"
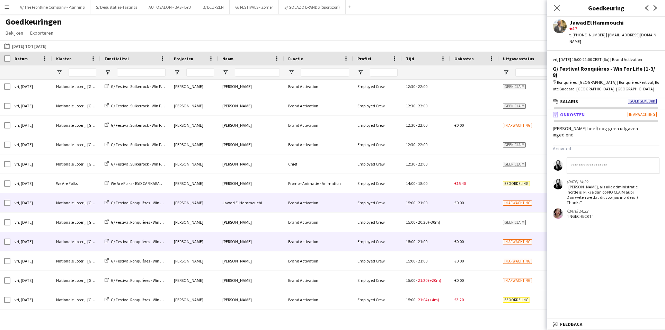
click at [347, 245] on div "Brand Activation" at bounding box center [318, 241] width 69 height 19
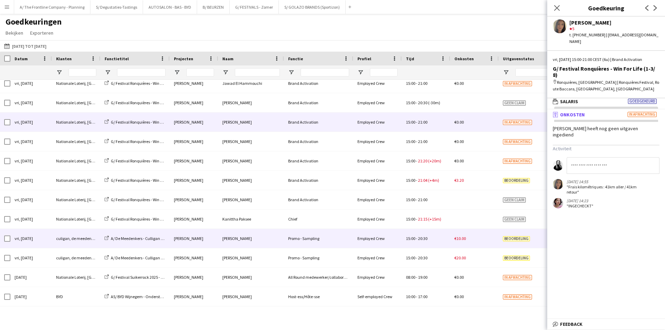
scroll to position [258, 0]
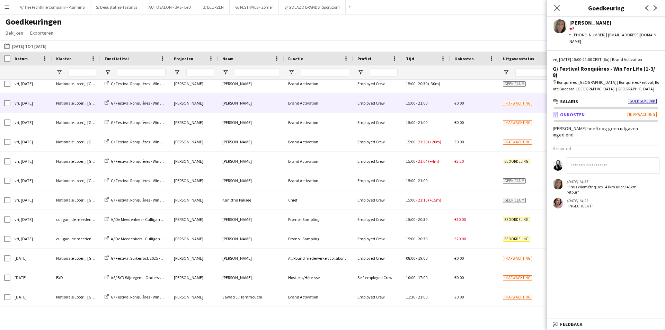
click at [623, 160] on input at bounding box center [612, 165] width 93 height 17
paste input "**********"
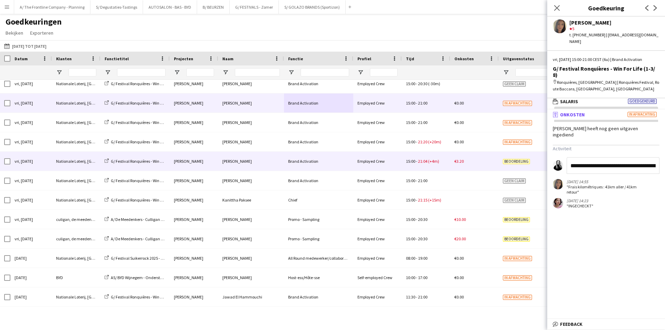
drag, startPoint x: 657, startPoint y: 153, endPoint x: 557, endPoint y: 148, distance: 99.8
click at [530, 153] on body "Menu [GEOGRAPHIC_DATA][PERSON_NAME] Alle taken Status Werkforce Werkforce [PERS…" at bounding box center [332, 165] width 665 height 330
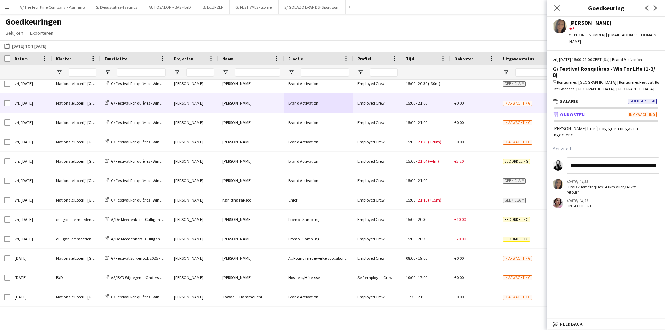
click at [591, 157] on input "**********" at bounding box center [612, 165] width 93 height 17
type input "**********"
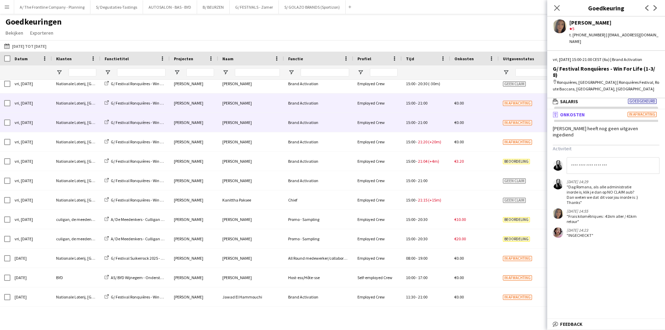
click at [355, 129] on div "Employed Crew" at bounding box center [377, 122] width 48 height 19
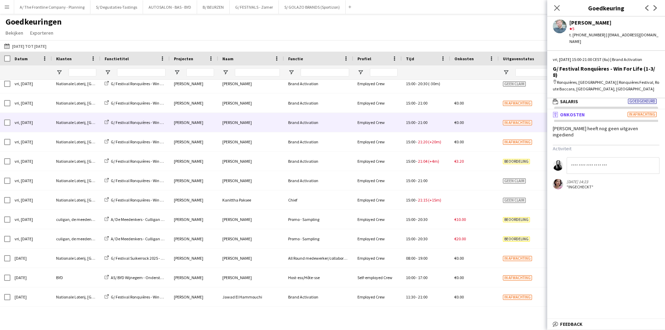
click at [598, 157] on input at bounding box center [612, 165] width 93 height 17
click at [624, 157] on input "**********" at bounding box center [612, 165] width 93 height 17
click at [612, 157] on input "**********" at bounding box center [612, 165] width 93 height 17
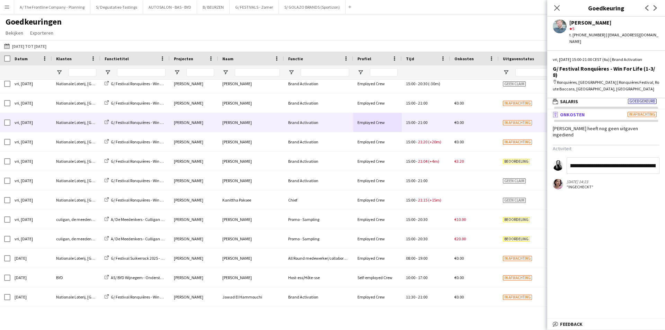
scroll to position [0, 0]
drag, startPoint x: 617, startPoint y: 146, endPoint x: 558, endPoint y: 146, distance: 59.2
click at [558, 157] on form "**********" at bounding box center [605, 165] width 107 height 17
click at [636, 157] on input "**********" at bounding box center [612, 165] width 93 height 17
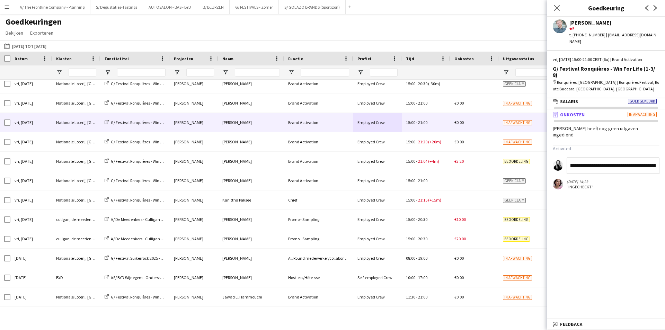
click at [611, 157] on input "**********" at bounding box center [612, 165] width 93 height 17
drag, startPoint x: 633, startPoint y: 145, endPoint x: 660, endPoint y: 143, distance: 26.8
click at [659, 157] on app-messages "**********" at bounding box center [606, 173] width 118 height 32
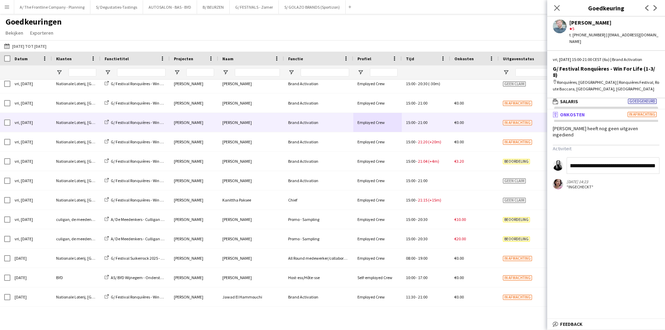
click at [647, 157] on input "**********" at bounding box center [612, 165] width 93 height 17
drag, startPoint x: 647, startPoint y: 146, endPoint x: 656, endPoint y: 146, distance: 8.7
click at [656, 157] on input "**********" at bounding box center [612, 165] width 93 height 17
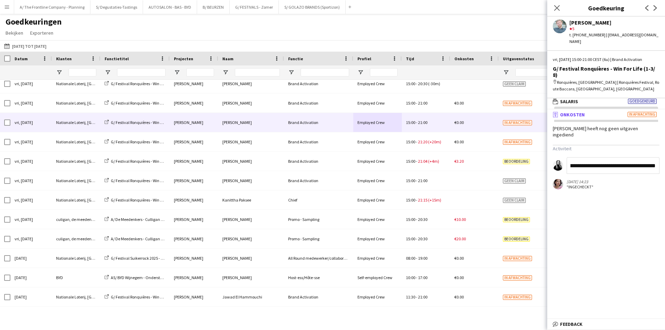
type input "**********"
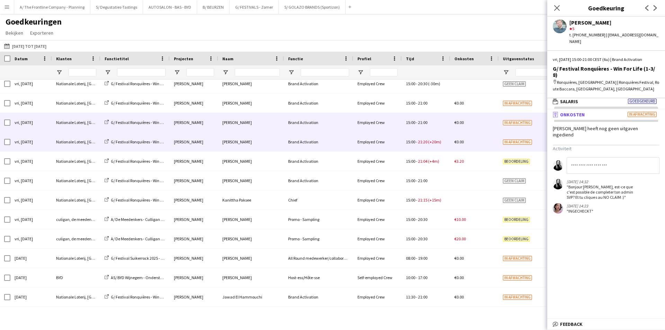
click at [430, 145] on div "15:00 - 21:20 (+20m)" at bounding box center [425, 141] width 48 height 19
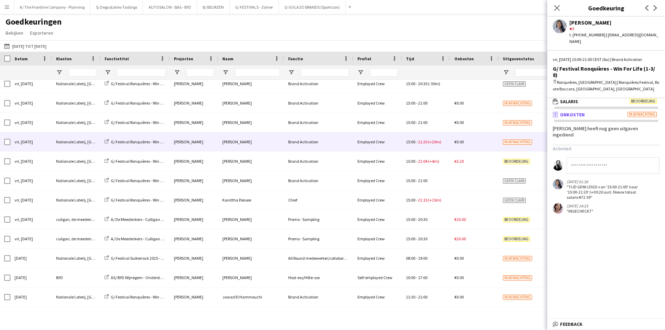
click at [629, 157] on input at bounding box center [612, 165] width 93 height 17
type input "**********"
click at [620, 111] on mat-panel-title "receipt Onkosten In afwachting" at bounding box center [604, 114] width 115 height 6
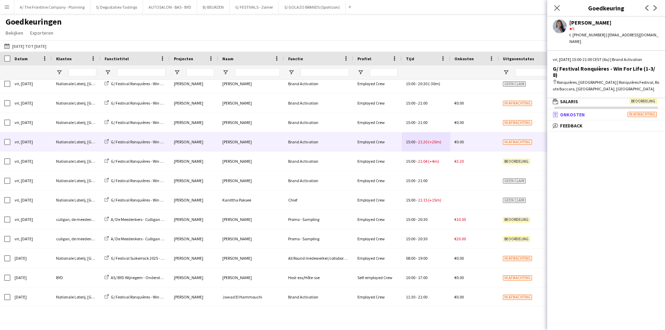
click at [620, 111] on mat-panel-title "receipt Onkosten In afwachting" at bounding box center [604, 114] width 115 height 6
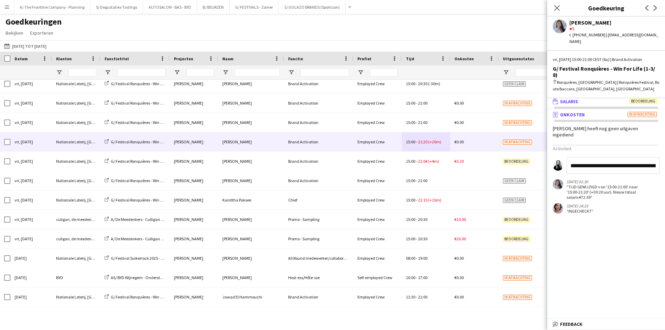
click at [604, 96] on mat-expansion-panel-header "wallet Salaris Beoordeling" at bounding box center [606, 101] width 118 height 10
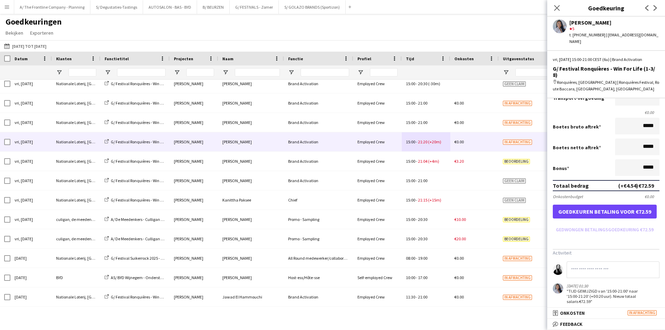
scroll to position [119, 0]
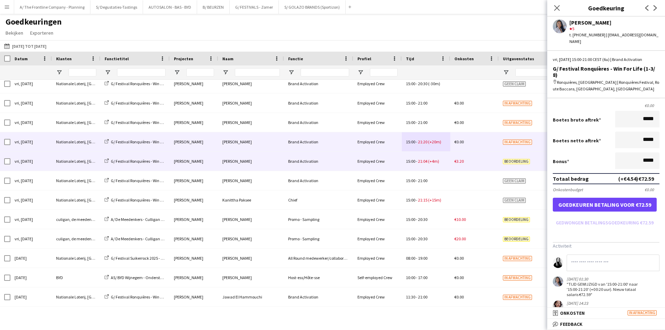
click at [412, 164] on div "15:00 - 21:04 (+4m)" at bounding box center [425, 161] width 48 height 19
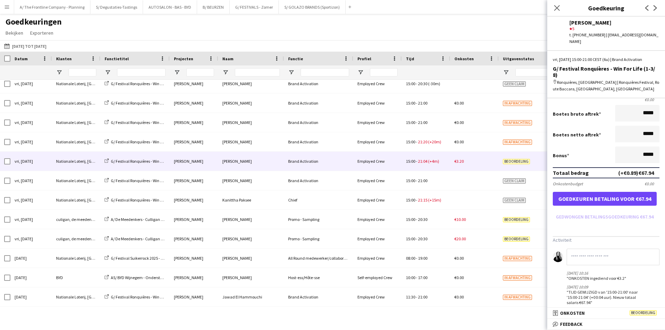
scroll to position [133, 0]
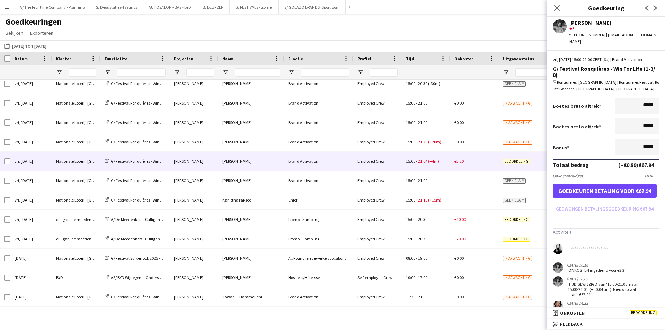
click at [594, 241] on input at bounding box center [612, 249] width 93 height 17
type input "**********"
click at [590, 309] on mat-expansion-panel-header "receipt Onkosten Beoordeling" at bounding box center [606, 313] width 118 height 10
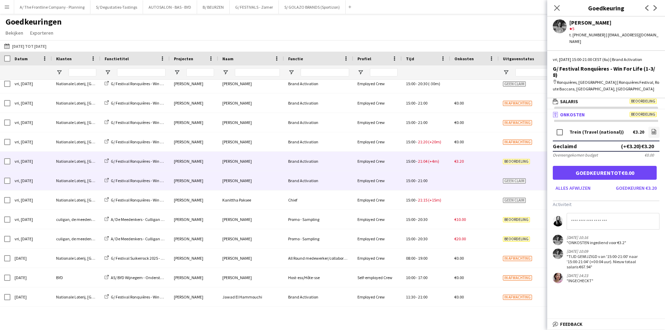
click at [436, 187] on div "15:00 - 21:00" at bounding box center [425, 180] width 48 height 19
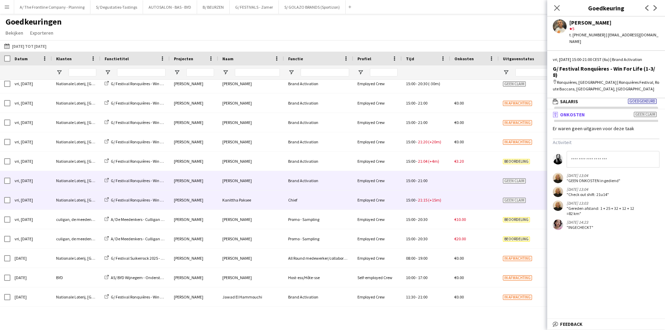
click at [352, 197] on div "Chief" at bounding box center [318, 199] width 69 height 19
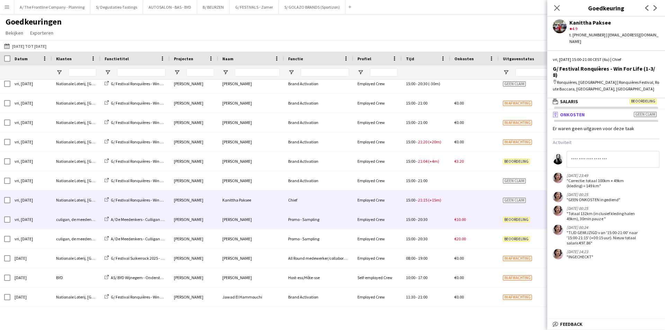
click at [344, 218] on div "Promo - Sampling" at bounding box center [318, 219] width 69 height 19
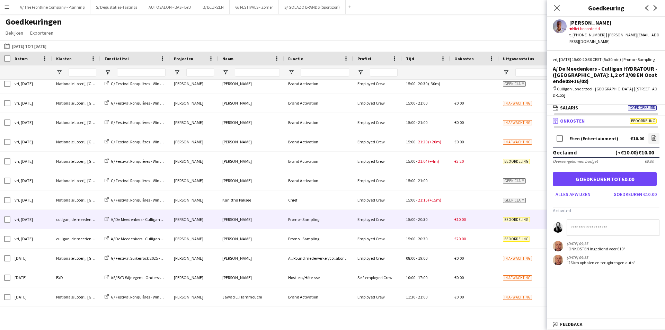
click at [607, 228] on input at bounding box center [612, 227] width 93 height 17
type input "*"
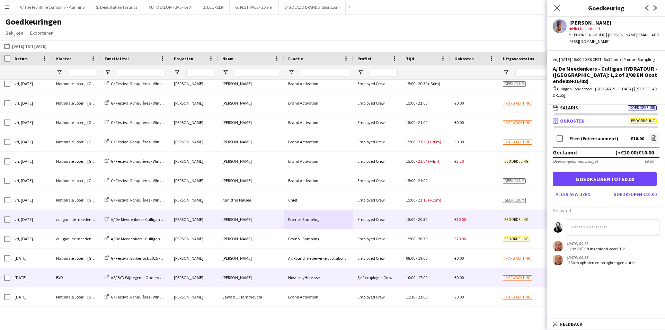
click at [264, 271] on div "Nathalie Klockaerts" at bounding box center [251, 277] width 66 height 19
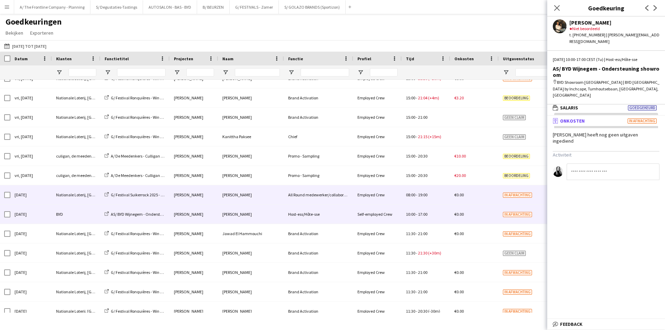
scroll to position [346, 0]
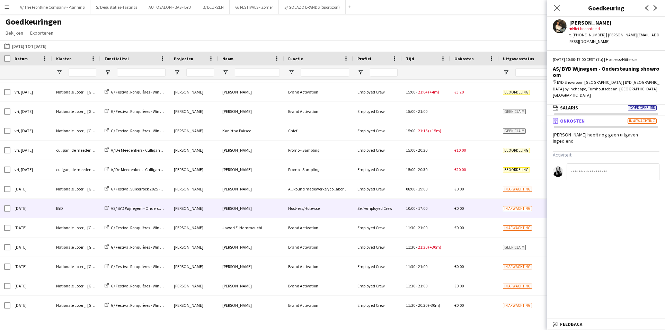
click at [613, 163] on input at bounding box center [612, 171] width 93 height 17
type input "**********"
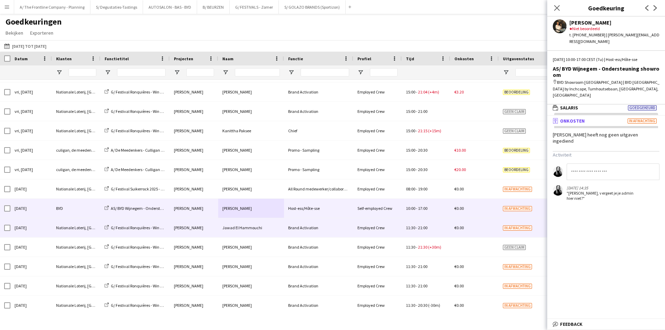
click at [287, 230] on div "Brand Activation" at bounding box center [318, 227] width 69 height 19
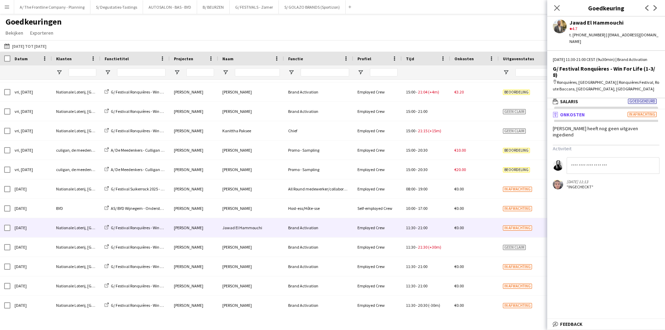
click at [595, 159] on input at bounding box center [612, 165] width 93 height 17
type input "**********"
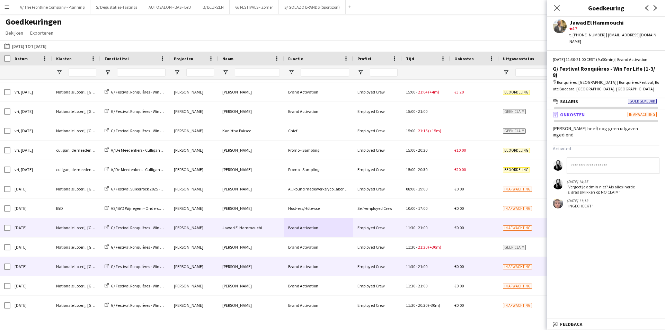
click at [350, 266] on div "Brand Activation" at bounding box center [318, 266] width 69 height 19
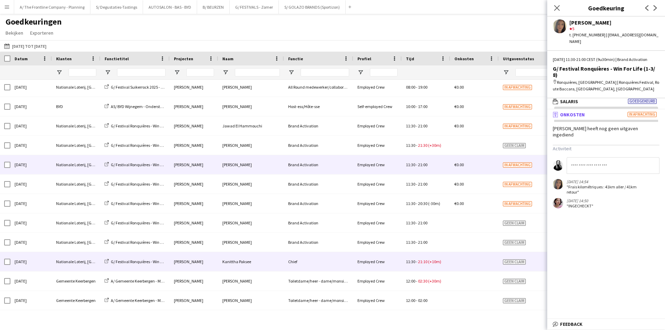
scroll to position [450, 0]
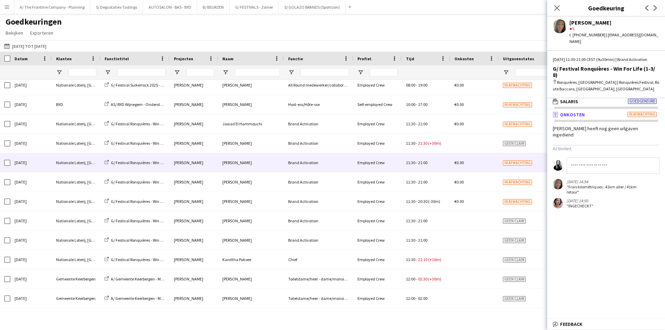
click at [600, 157] on input at bounding box center [612, 165] width 93 height 17
type input "*"
type input "**********"
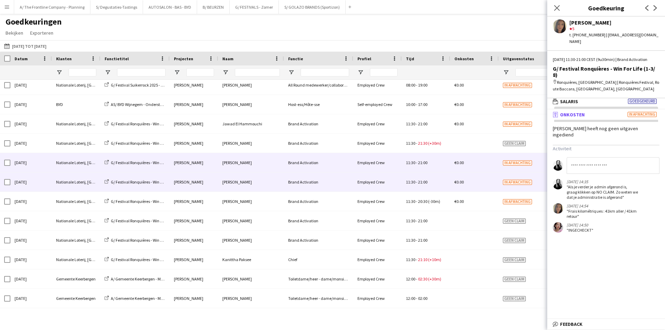
click at [322, 185] on div "Brand Activation" at bounding box center [318, 181] width 69 height 19
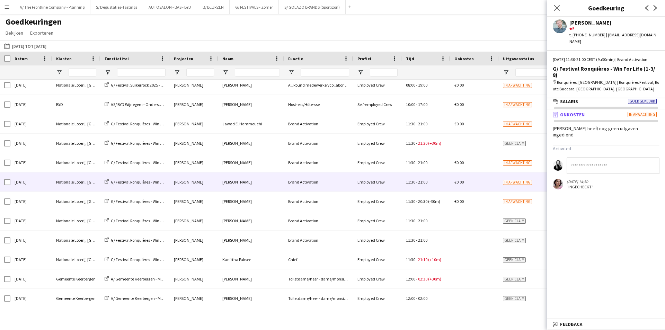
click at [603, 159] on input at bounding box center [612, 165] width 93 height 17
type input "*"
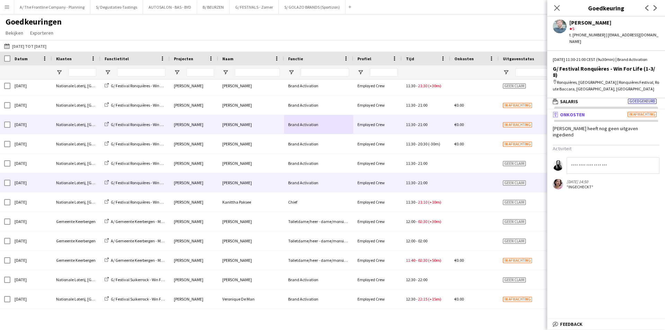
scroll to position [519, 0]
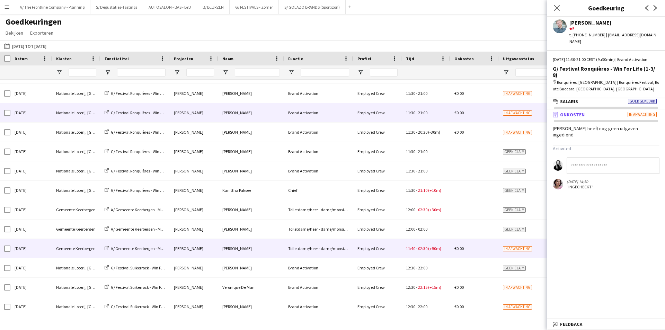
click at [215, 252] on div "Patricia Verhoeven" at bounding box center [194, 248] width 48 height 19
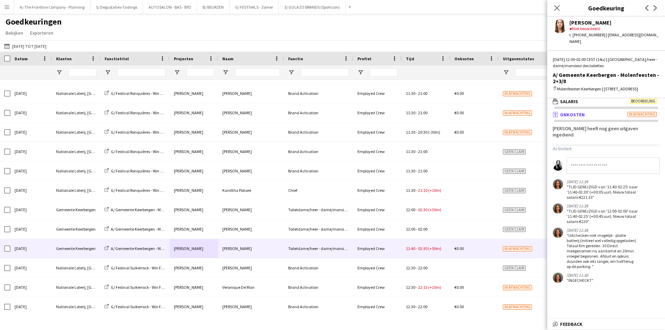
click at [643, 157] on input at bounding box center [612, 165] width 93 height 17
click at [624, 114] on mat-panel-title "receipt Onkosten In afwachting" at bounding box center [604, 114] width 115 height 6
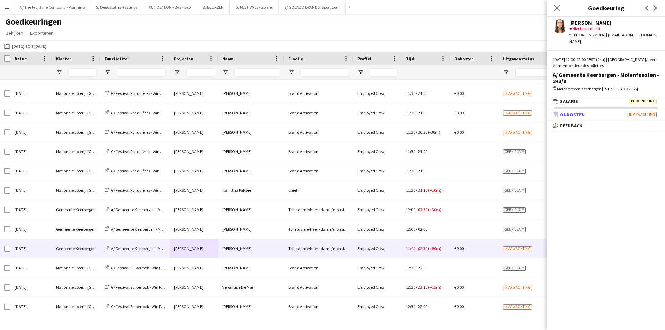
click at [624, 114] on mat-panel-title "receipt Onkosten In afwachting" at bounding box center [604, 114] width 115 height 6
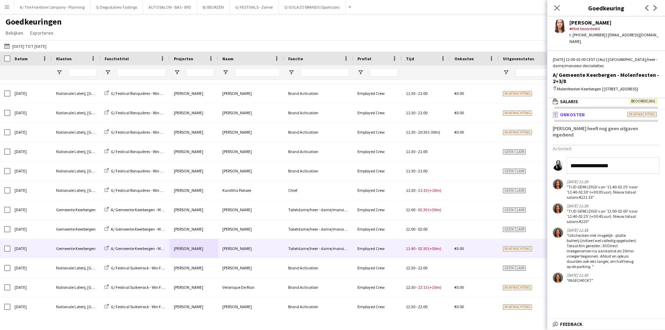
click at [620, 160] on input "**********" at bounding box center [612, 165] width 93 height 17
type input "**********"
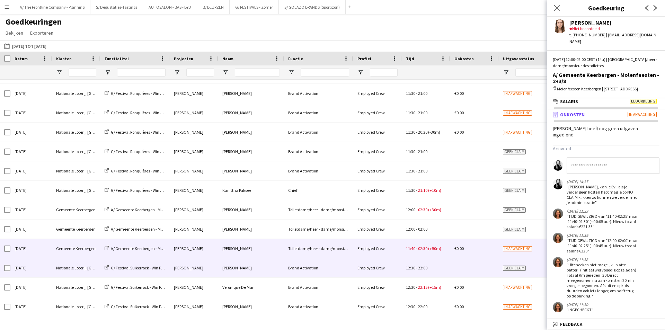
click at [258, 273] on div "Isabelle Vandermeeren" at bounding box center [251, 267] width 66 height 19
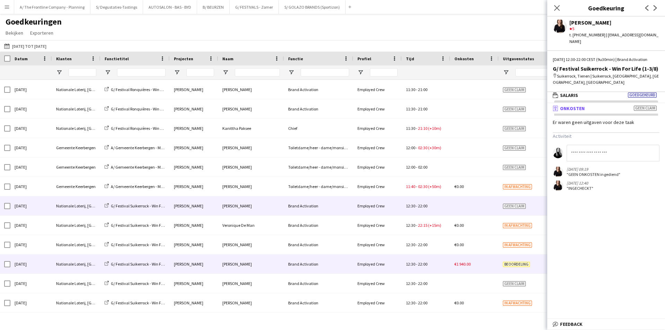
scroll to position [588, 0]
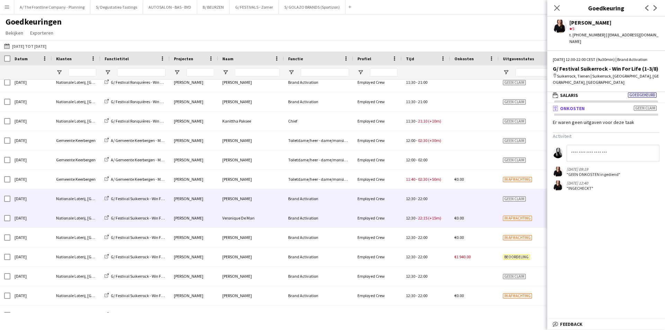
click at [256, 217] on div "Veronique De Man" at bounding box center [251, 217] width 66 height 19
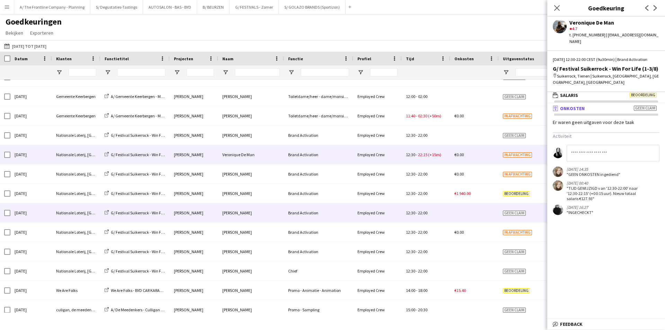
scroll to position [658, 0]
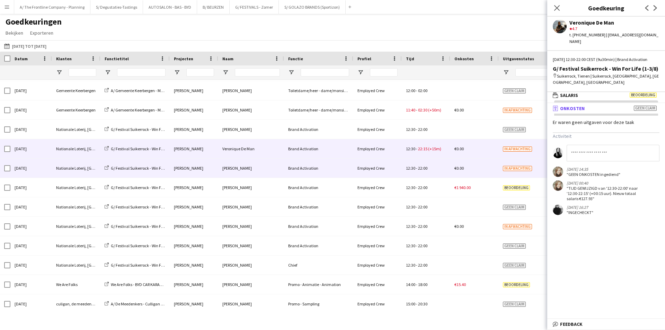
click at [323, 169] on div "Brand Activation" at bounding box center [318, 168] width 69 height 19
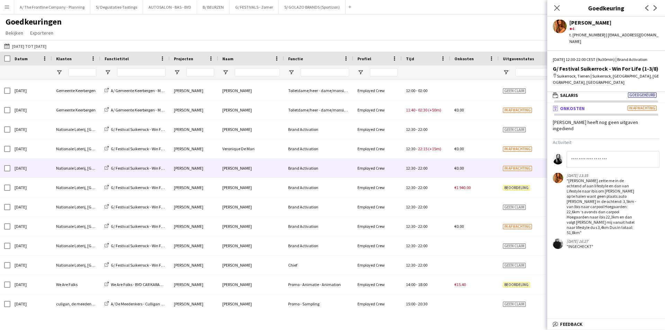
click at [579, 105] on span "Onkosten" at bounding box center [572, 108] width 25 height 6
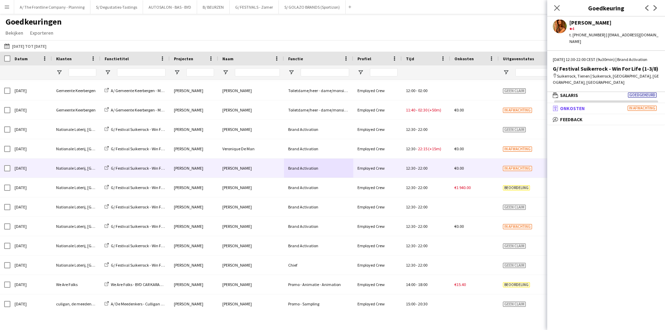
click at [579, 105] on span "Onkosten" at bounding box center [572, 108] width 25 height 6
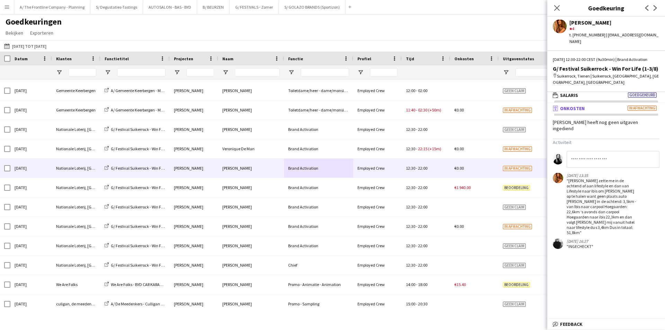
scroll to position [0, 0]
click at [605, 156] on input at bounding box center [612, 159] width 93 height 17
type input "**********"
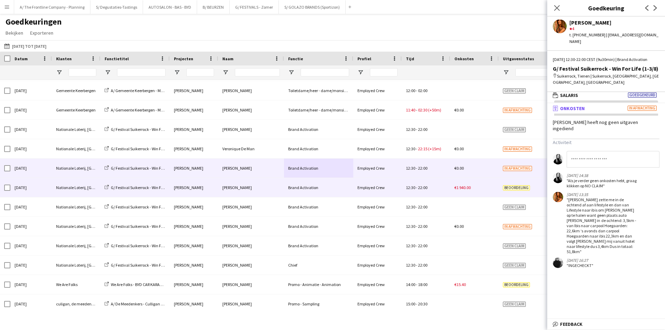
click at [350, 188] on div "Brand Activation" at bounding box center [318, 187] width 69 height 19
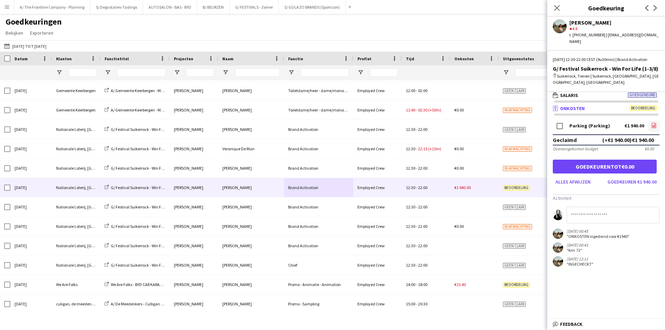
click at [654, 125] on icon at bounding box center [653, 126] width 3 height 2
click at [597, 214] on input at bounding box center [612, 215] width 93 height 17
type input "**********"
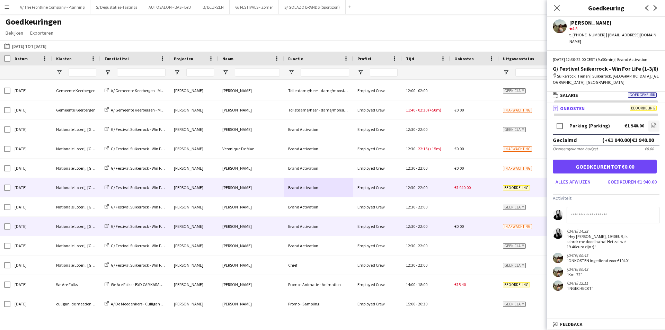
click at [379, 218] on div "Employed Crew" at bounding box center [377, 226] width 48 height 19
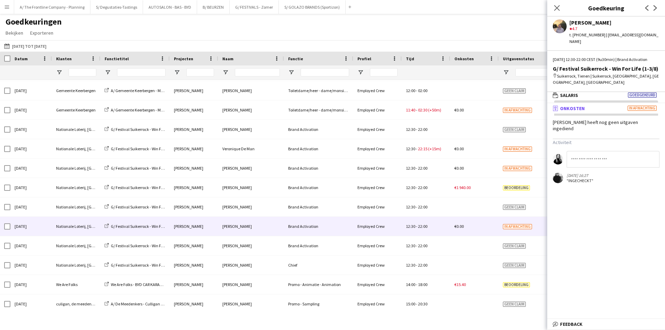
click at [596, 151] on input at bounding box center [612, 159] width 93 height 17
type input "**********"
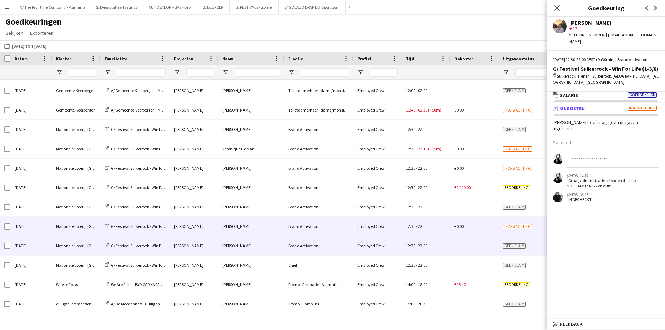
click at [373, 247] on span "Employed Crew" at bounding box center [370, 245] width 27 height 5
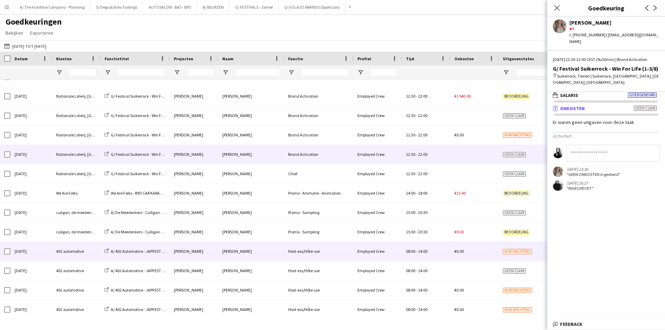
scroll to position [761, 0]
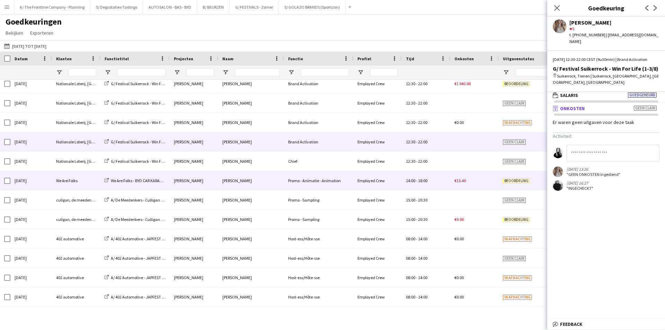
click at [273, 183] on div "Anna De Wolf" at bounding box center [251, 180] width 66 height 19
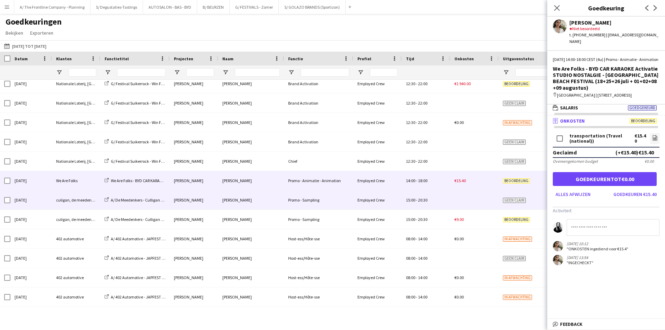
click at [270, 203] on div "karim Menguit" at bounding box center [251, 199] width 66 height 19
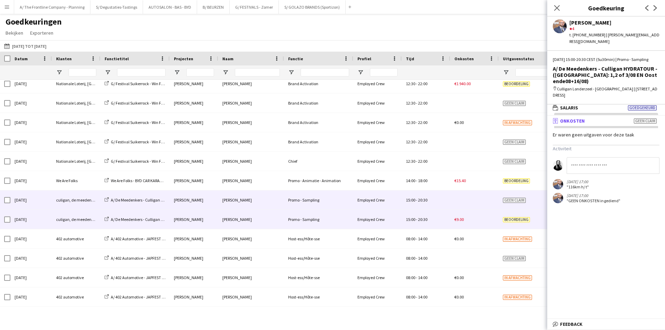
click at [266, 218] on div "[PERSON_NAME]" at bounding box center [251, 219] width 66 height 19
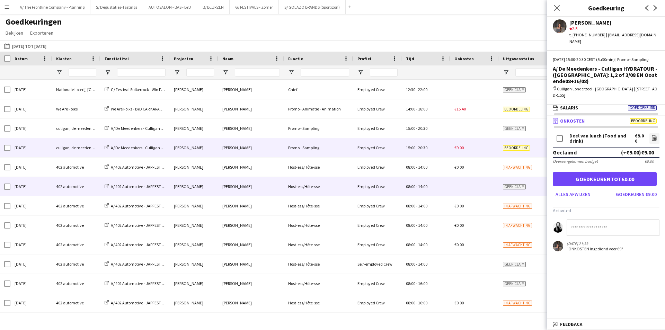
scroll to position [831, 0]
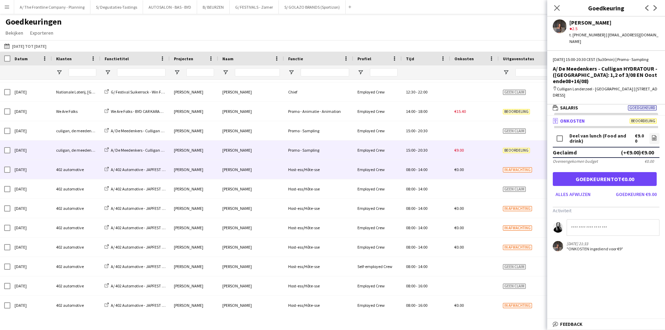
click at [265, 170] on div "[PERSON_NAME]" at bounding box center [251, 169] width 66 height 19
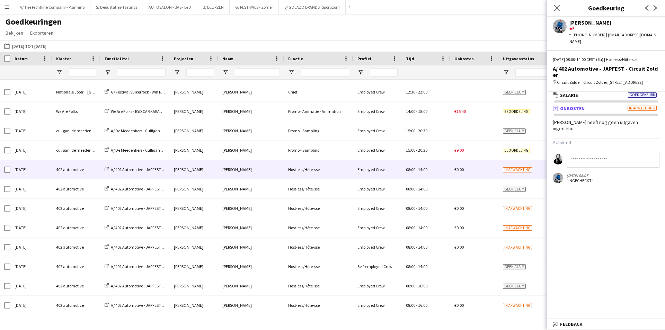
click at [623, 155] on input at bounding box center [612, 159] width 93 height 17
type input "**********"
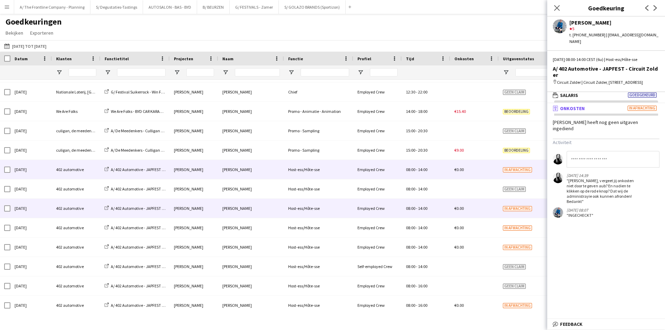
click at [367, 213] on div "Employed Crew" at bounding box center [377, 208] width 48 height 19
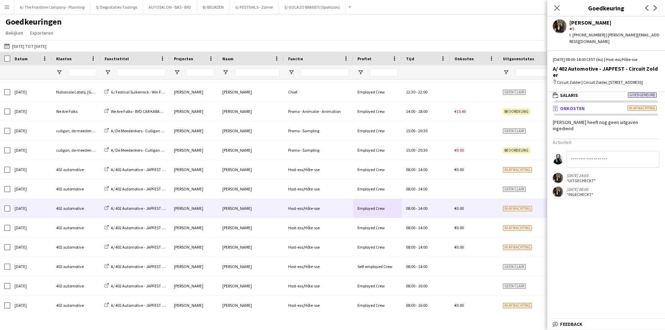
click at [610, 156] on input at bounding box center [612, 159] width 93 height 17
type input "**********"
drag, startPoint x: 629, startPoint y: 185, endPoint x: 568, endPoint y: 173, distance: 61.4
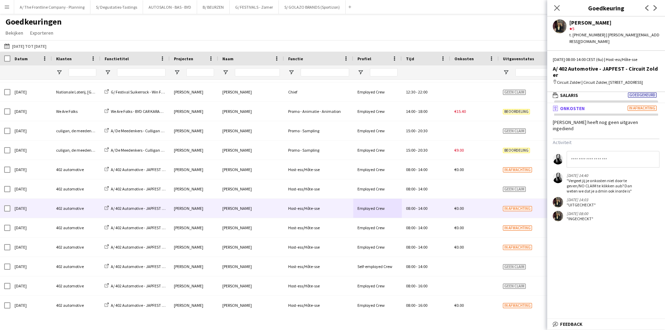
click at [568, 178] on div ""Vergeet jij je onkosten niet door te geven/NO CLAIM te klikken aub? Dan weten …" at bounding box center [601, 186] width 71 height 16
copy div "Vergeet jij je onkosten niet door te geven/NO CLAIM te klikken aub? Dan weten w…"
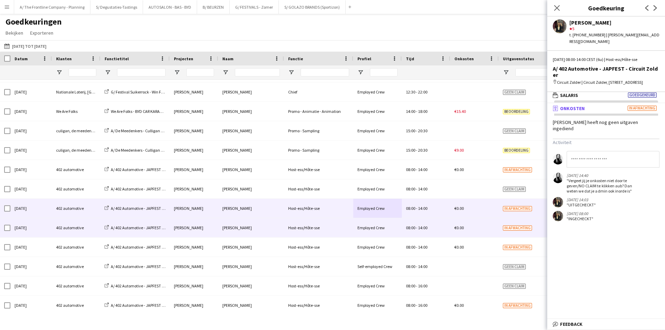
click at [350, 230] on div "Host-ess/Hôte-sse" at bounding box center [318, 227] width 69 height 19
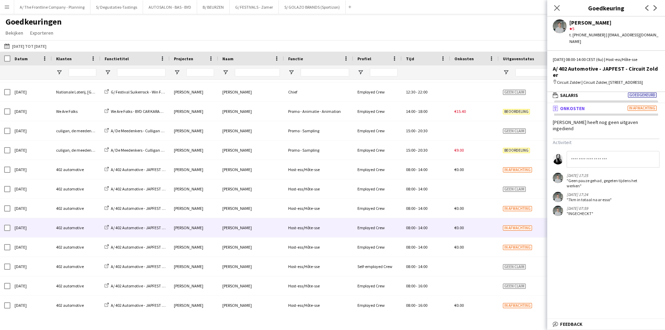
click at [618, 151] on input at bounding box center [612, 159] width 93 height 17
click at [626, 94] on mat-panel-title "wallet Salaris Goedgekeurd" at bounding box center [604, 95] width 115 height 6
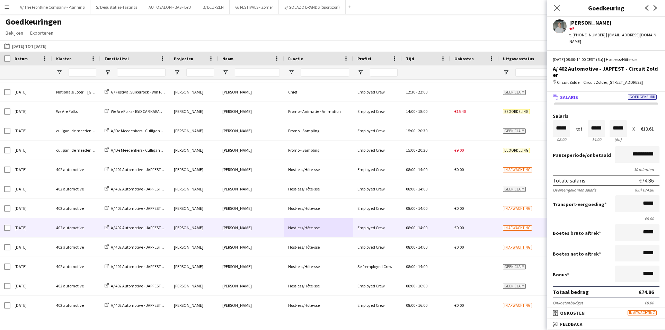
click at [624, 94] on mat-panel-title "wallet Salaris Goedgekeurd" at bounding box center [604, 97] width 115 height 6
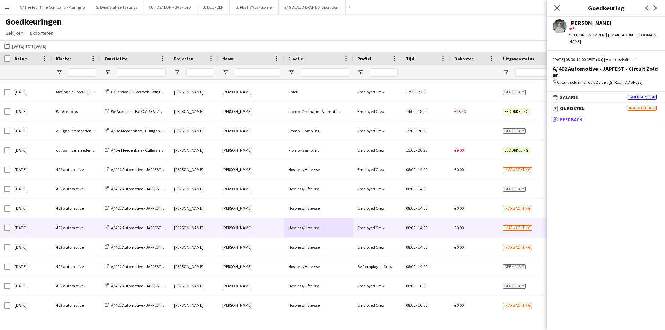
click at [616, 119] on mat-panel-title "bubble-pencil Feedback" at bounding box center [604, 119] width 115 height 6
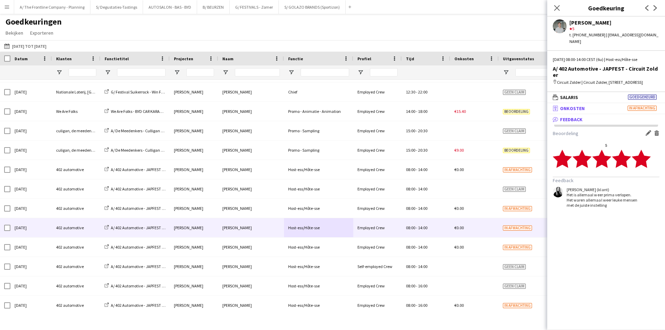
click at [608, 109] on mat-panel-title "receipt Onkosten In afwachting" at bounding box center [604, 108] width 115 height 6
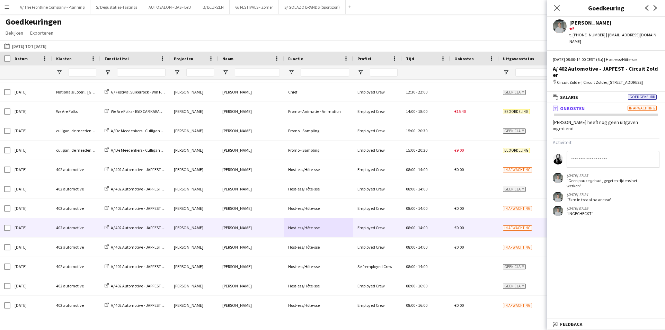
click at [603, 158] on input at bounding box center [612, 159] width 93 height 17
paste input "**********"
type input "**********"
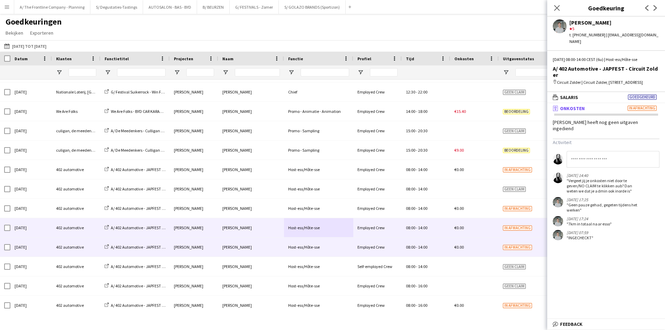
click at [406, 248] on span "08:00" at bounding box center [410, 246] width 9 height 5
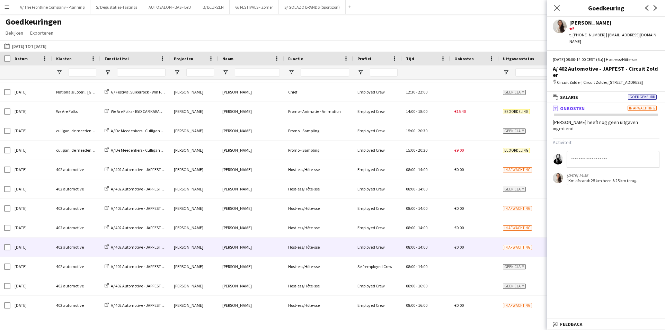
click at [593, 151] on input at bounding box center [612, 159] width 93 height 17
paste input "**********"
type input "**********"
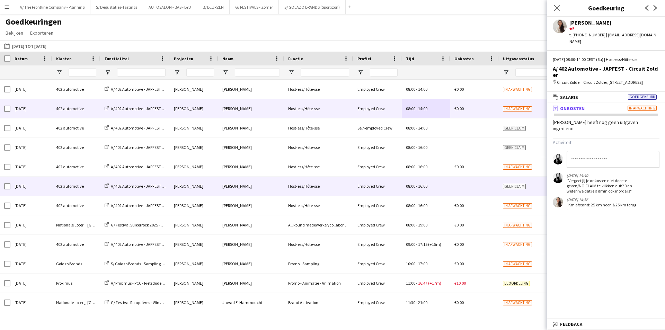
scroll to position [969, 0]
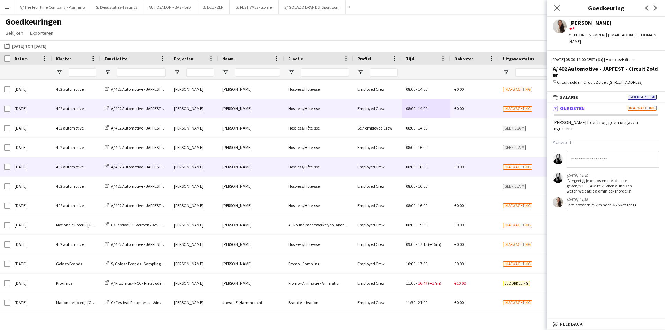
click at [289, 169] on div "Host-ess/Hôte-sse" at bounding box center [318, 166] width 69 height 19
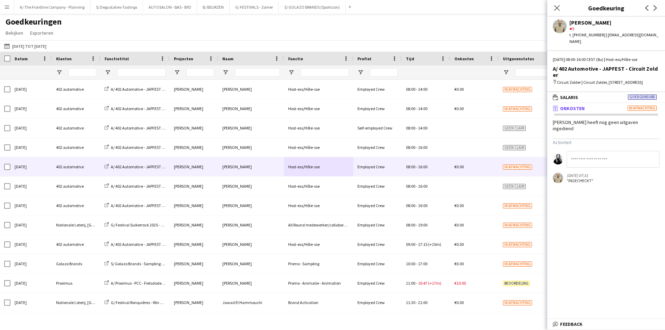
click at [604, 151] on input at bounding box center [612, 159] width 93 height 17
paste input "**********"
type input "**********"
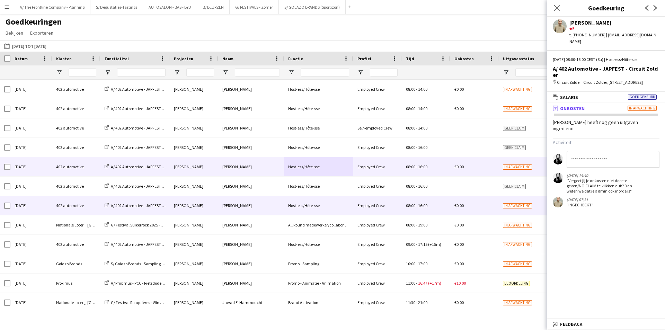
click at [298, 208] on div "Host-ess/Hôte-sse" at bounding box center [318, 205] width 69 height 19
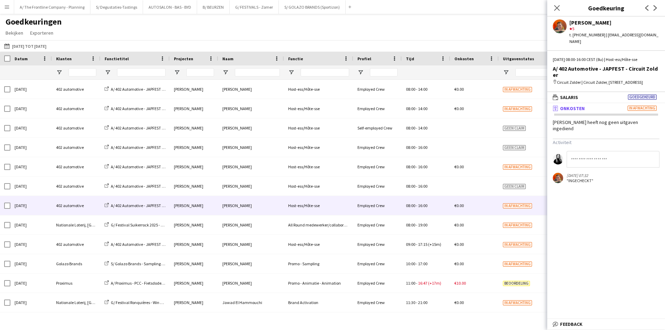
click at [603, 151] on input at bounding box center [612, 159] width 93 height 17
paste input "**********"
type input "**********"
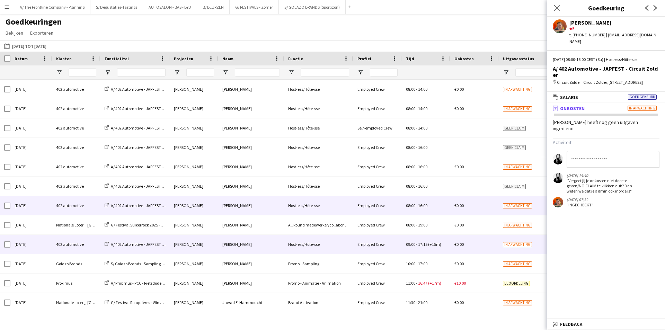
click at [297, 245] on div "Host-ess/Hôte-sse" at bounding box center [318, 244] width 69 height 19
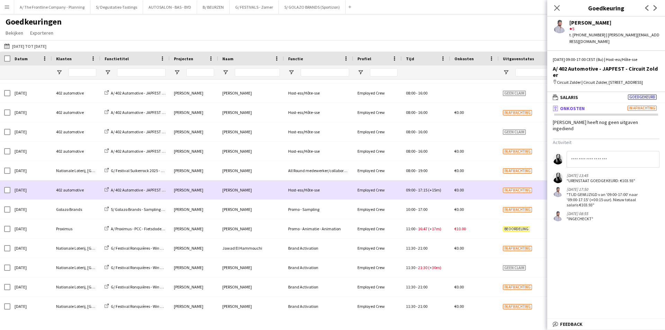
scroll to position [1038, 0]
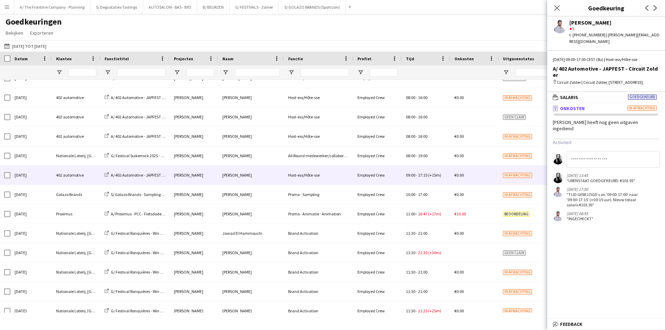
click at [617, 152] on input at bounding box center [612, 159] width 93 height 17
paste input "**********"
click at [617, 152] on input "**********" at bounding box center [612, 159] width 93 height 17
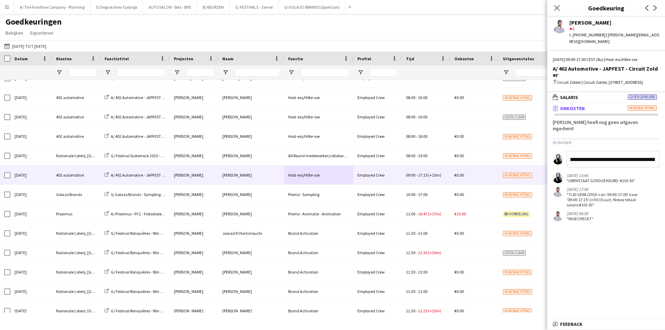
click at [617, 152] on input "**********" at bounding box center [612, 159] width 93 height 17
type input "**********"
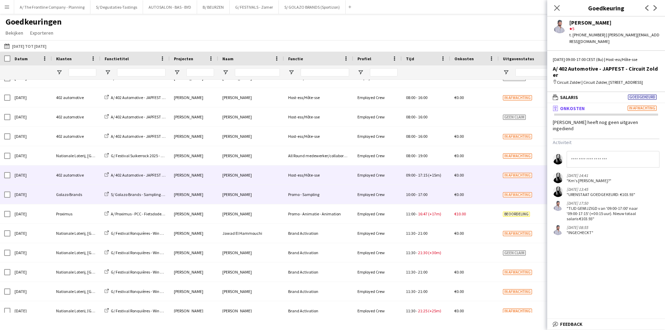
click at [366, 200] on div "Employed Crew" at bounding box center [377, 194] width 48 height 19
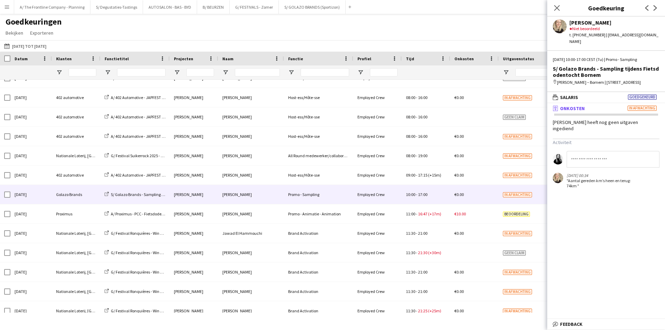
click at [621, 161] on input at bounding box center [612, 159] width 93 height 17
paste input "**********"
type input "**********"
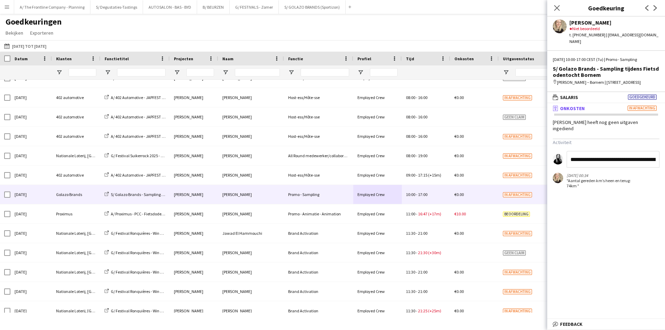
click at [601, 108] on mat-panel-title "receipt Onkosten In afwachting" at bounding box center [604, 108] width 115 height 6
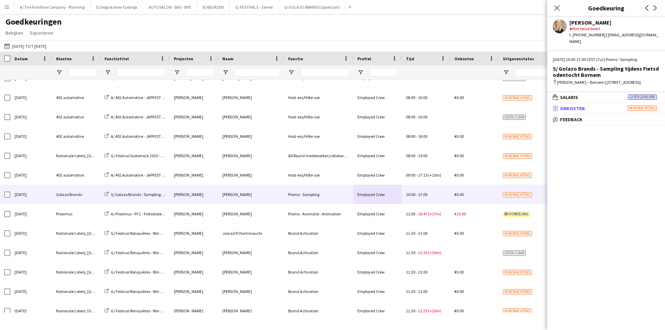
click at [601, 108] on mat-panel-title "receipt Onkosten In afwachting" at bounding box center [604, 108] width 115 height 6
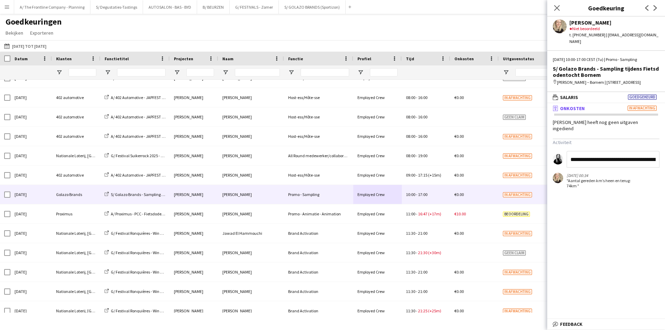
click at [617, 158] on input "**********" at bounding box center [612, 159] width 93 height 17
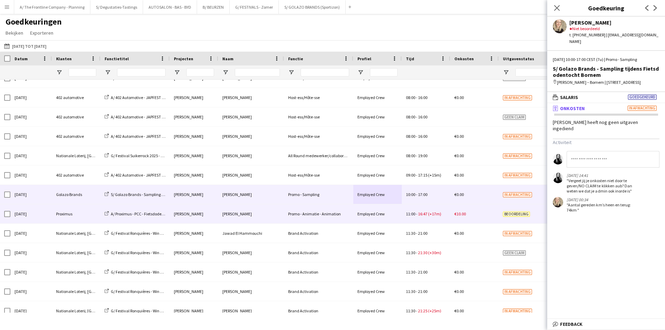
click at [268, 219] on div "[PERSON_NAME]" at bounding box center [251, 213] width 66 height 19
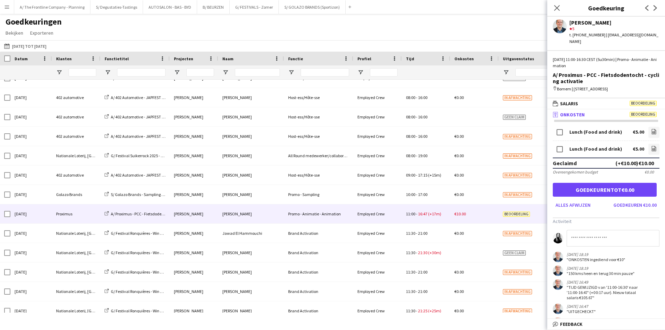
scroll to position [12, 0]
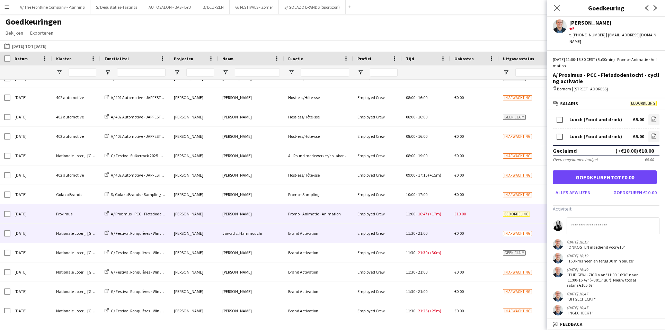
click at [386, 235] on div "Employed Crew" at bounding box center [377, 233] width 48 height 19
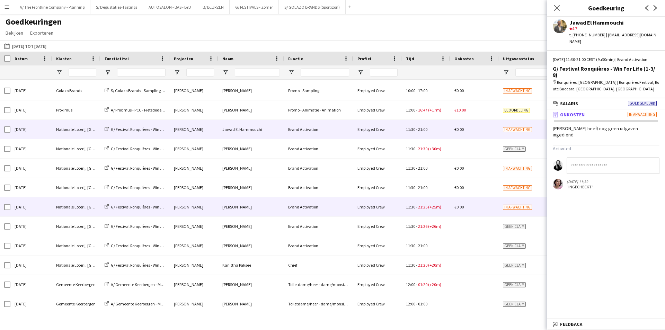
scroll to position [1142, 0]
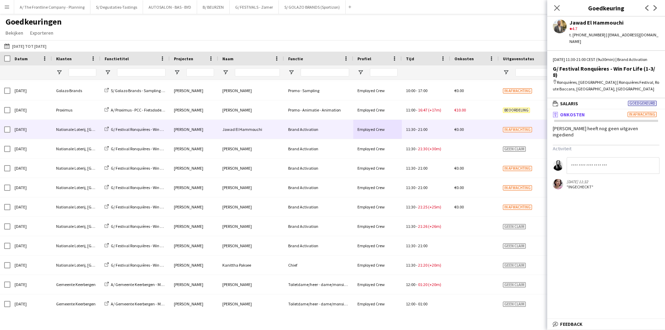
click at [640, 157] on input at bounding box center [612, 165] width 93 height 17
paste input "**********"
type input "**********"
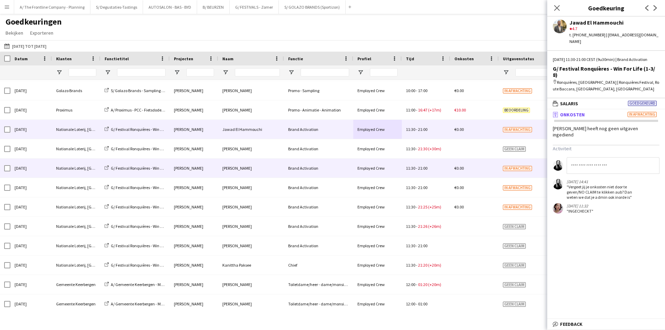
click at [239, 173] on div "Romana Mingirulli" at bounding box center [251, 168] width 66 height 19
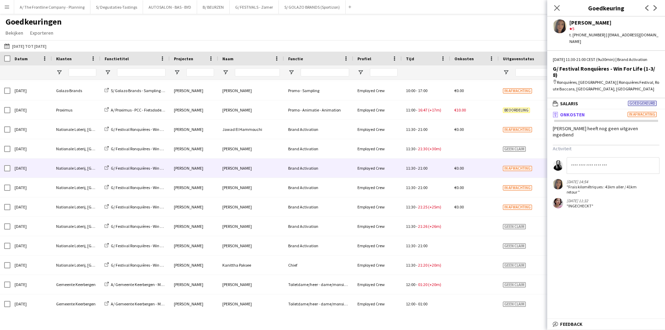
click at [631, 165] on input at bounding box center [612, 165] width 93 height 17
paste input "**********"
type input "**********"
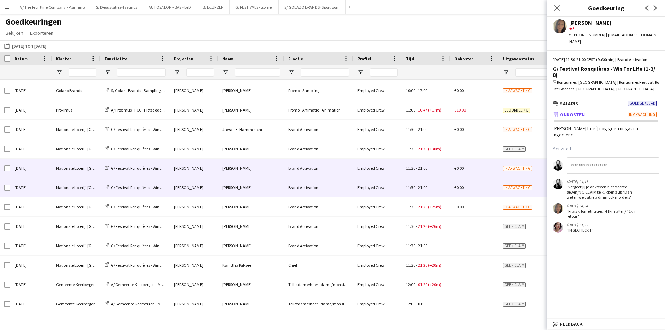
click at [331, 194] on div "Brand Activation" at bounding box center [318, 187] width 69 height 19
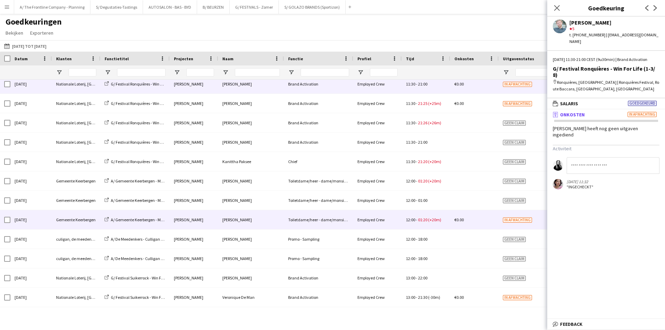
scroll to position [1246, 0]
click at [341, 226] on div "Toiletdame/heer - dame/monsieur des toilettes" at bounding box center [318, 219] width 69 height 19
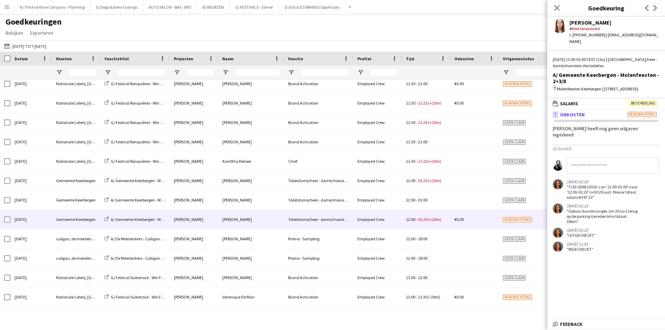
click at [608, 159] on input at bounding box center [612, 165] width 93 height 17
paste input "**********"
type input "**********"
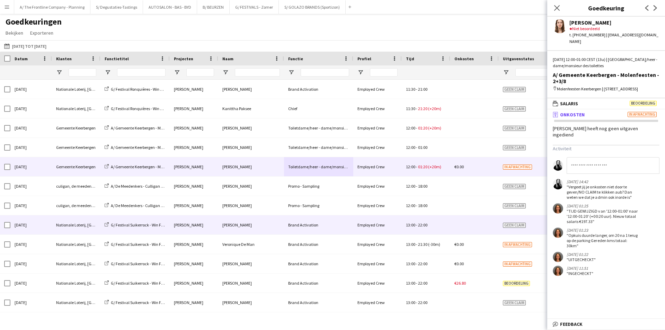
scroll to position [1315, 0]
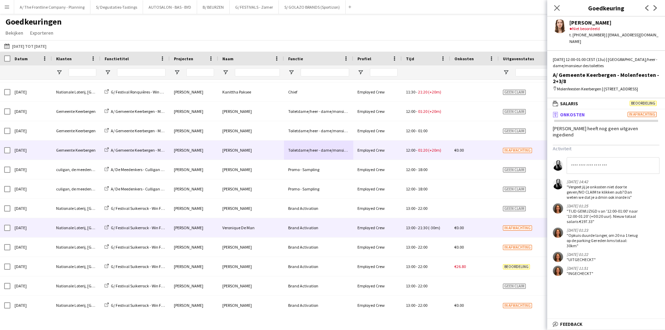
click at [276, 224] on div "Veronique De Man" at bounding box center [251, 227] width 66 height 19
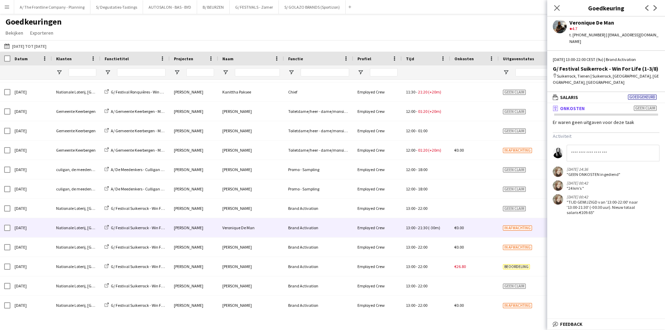
click at [591, 110] on mat-panel-title "receipt Onkosten Geen claim" at bounding box center [604, 108] width 115 height 6
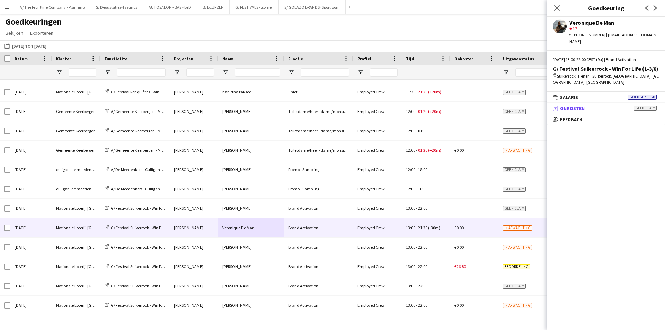
click at [591, 110] on mat-panel-title "receipt Onkosten Geen claim" at bounding box center [604, 108] width 115 height 6
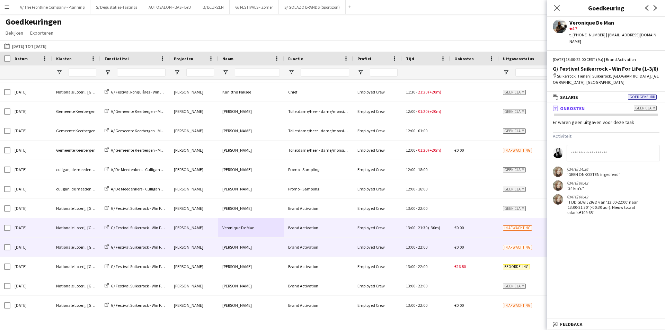
click at [347, 252] on div "Brand Activation" at bounding box center [318, 246] width 69 height 19
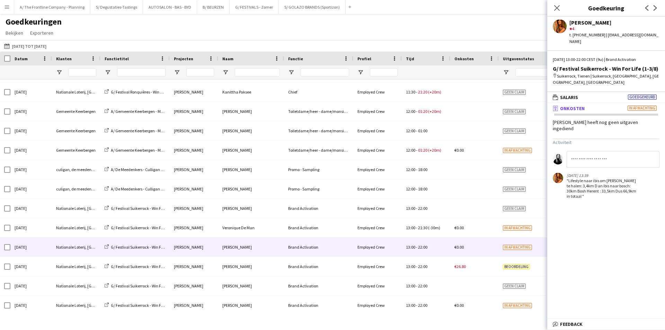
click at [593, 151] on input at bounding box center [612, 159] width 93 height 17
paste input "**********"
type input "**********"
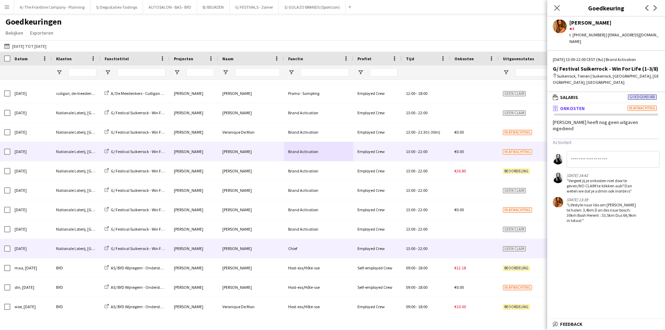
scroll to position [1419, 0]
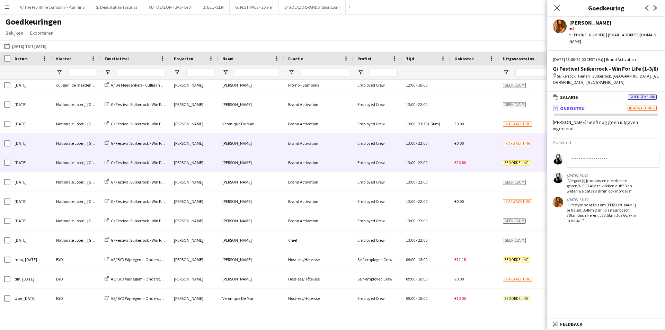
click at [245, 166] on div "Laura Sergeant" at bounding box center [251, 162] width 66 height 19
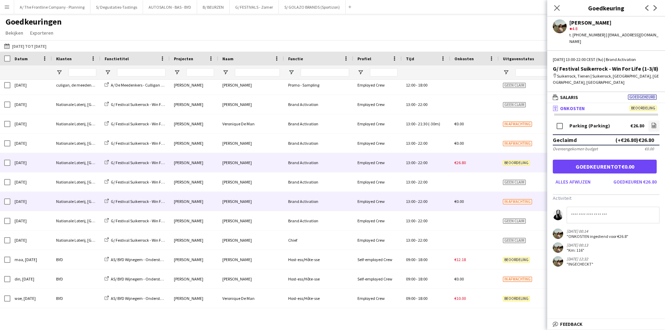
click at [315, 207] on div "Brand Activation" at bounding box center [318, 201] width 69 height 19
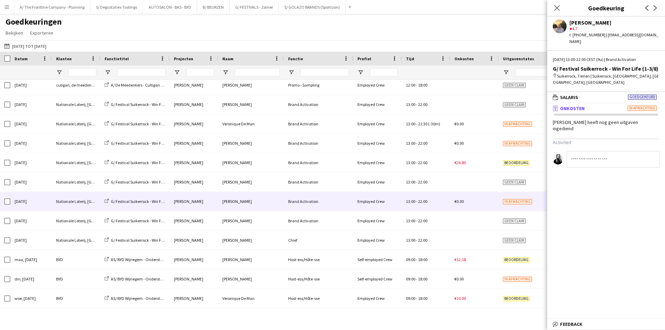
click at [599, 152] on input at bounding box center [612, 159] width 93 height 17
paste input "**********"
type input "**********"
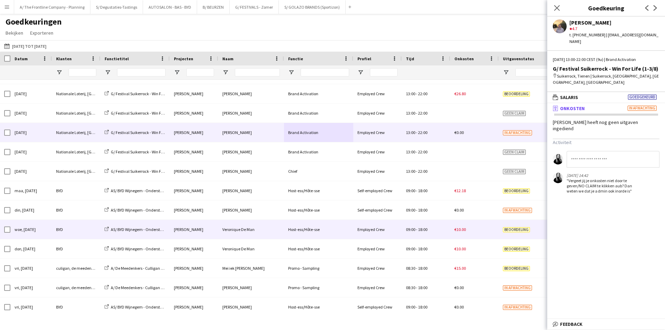
scroll to position [1488, 0]
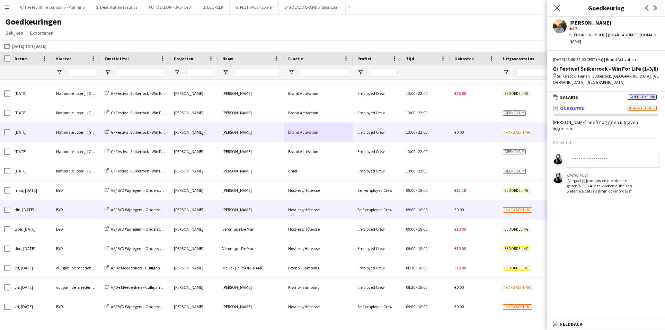
click at [307, 212] on div "Host-ess/Hôte-sse" at bounding box center [318, 209] width 69 height 19
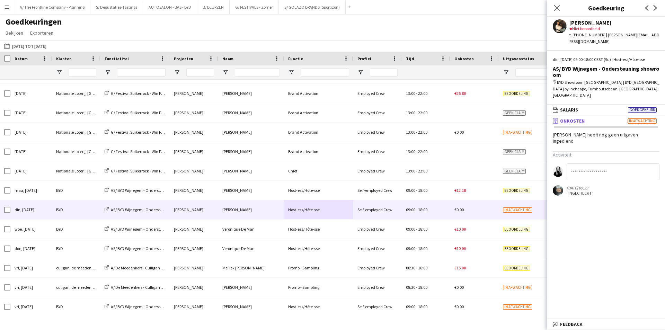
click at [579, 163] on input at bounding box center [612, 171] width 93 height 17
paste input "**********"
type input "**********"
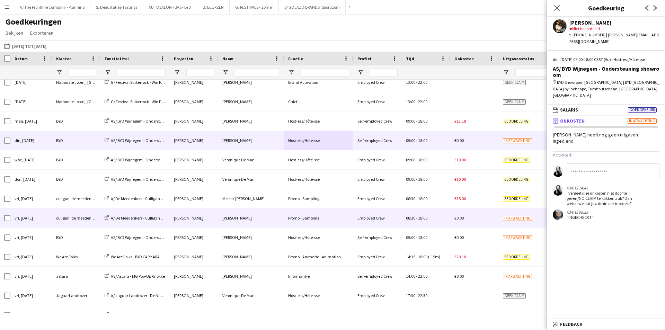
click at [272, 219] on div "[PERSON_NAME]" at bounding box center [251, 217] width 66 height 19
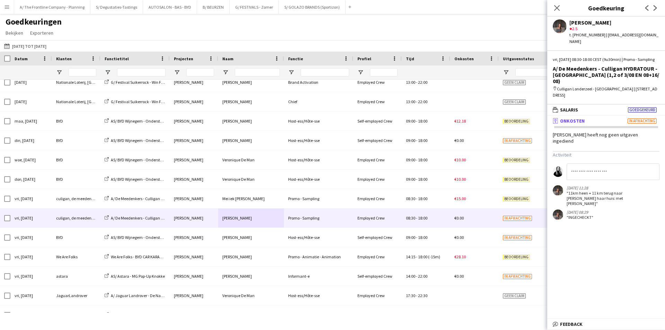
click at [598, 163] on input at bounding box center [612, 171] width 93 height 17
paste input "**********"
type input "**********"
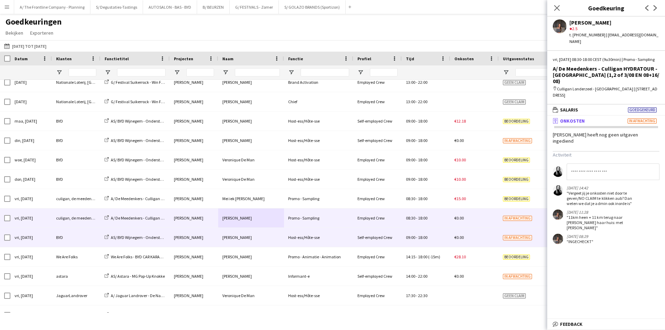
click at [299, 236] on div "Host-ess/Hôte-sse" at bounding box center [318, 237] width 69 height 19
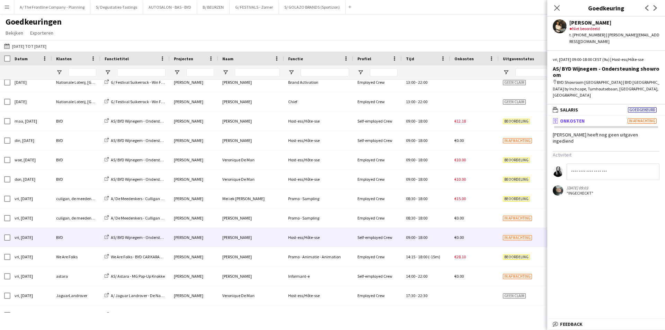
click at [630, 163] on input at bounding box center [612, 171] width 93 height 17
paste input "**********"
type input "**********"
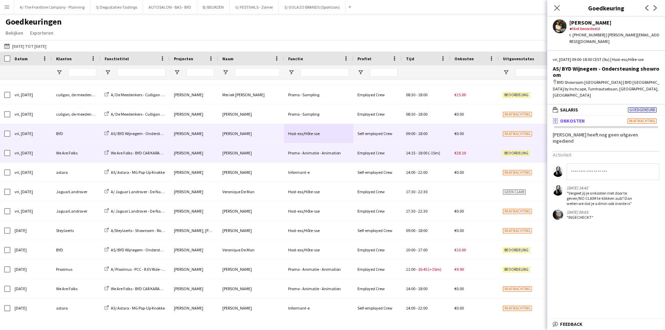
click at [241, 161] on div "Digay Kengoum" at bounding box center [251, 152] width 66 height 19
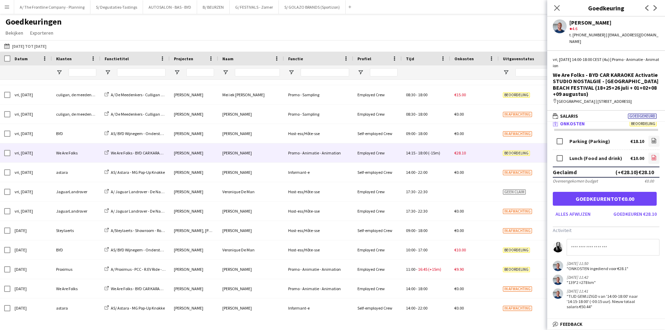
click at [652, 161] on link "file-image" at bounding box center [653, 158] width 11 height 11
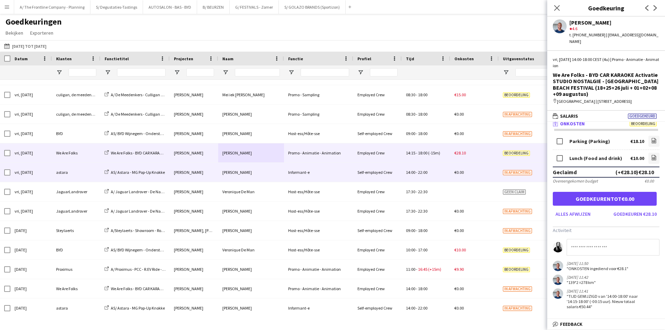
click at [317, 179] on div "Informant-e" at bounding box center [318, 172] width 69 height 19
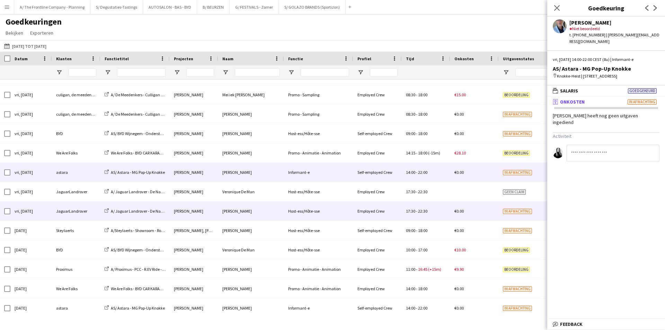
click at [310, 213] on div "Host-ess/Hôte-sse" at bounding box center [318, 210] width 69 height 19
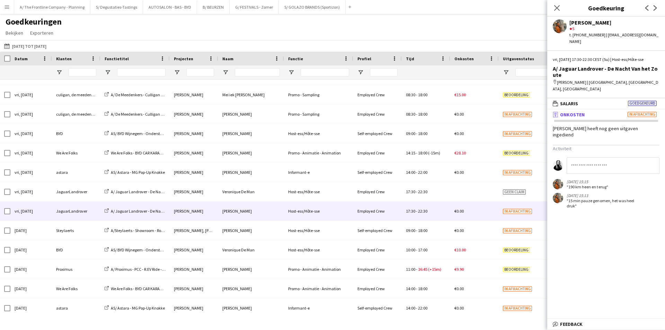
click at [605, 157] on input at bounding box center [612, 165] width 93 height 17
paste input "**********"
type input "**********"
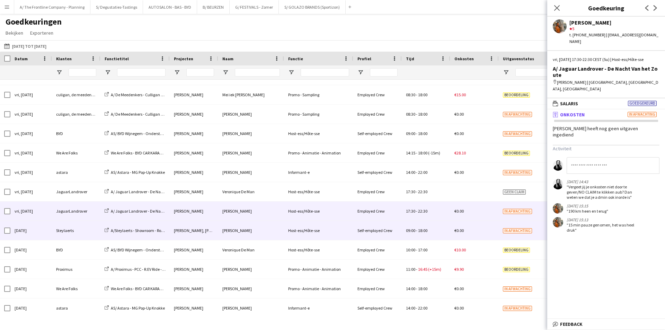
click at [306, 237] on div "Host-ess/Hôte-sse" at bounding box center [318, 230] width 69 height 19
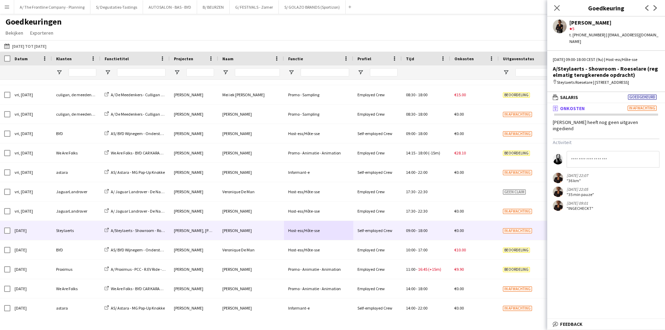
click at [596, 151] on input at bounding box center [612, 159] width 93 height 17
paste input "**********"
type input "**********"
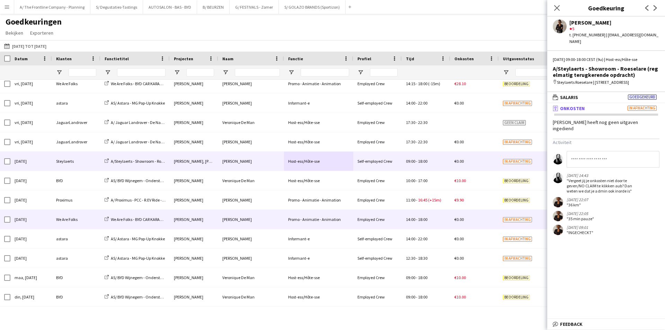
click at [252, 222] on div "Yari De Herdt" at bounding box center [251, 219] width 66 height 19
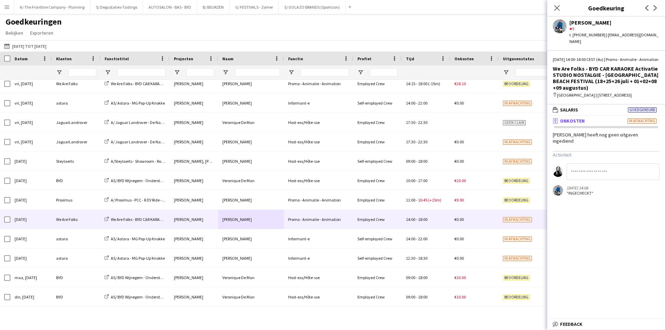
click at [627, 171] on input at bounding box center [612, 171] width 93 height 17
paste input "**********"
type input "**********"
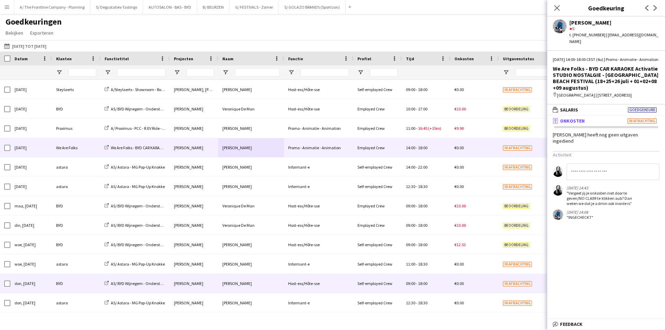
scroll to position [1741, 0]
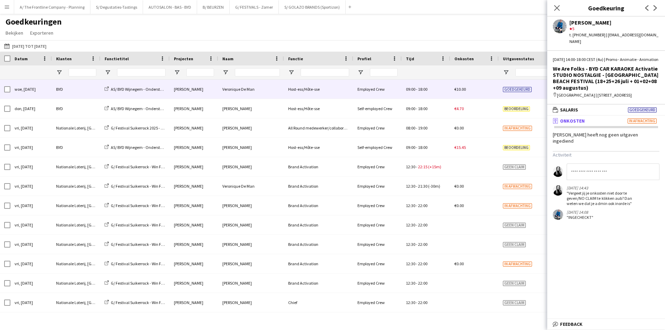
click at [238, 93] on div "Veronique De Man" at bounding box center [251, 89] width 66 height 19
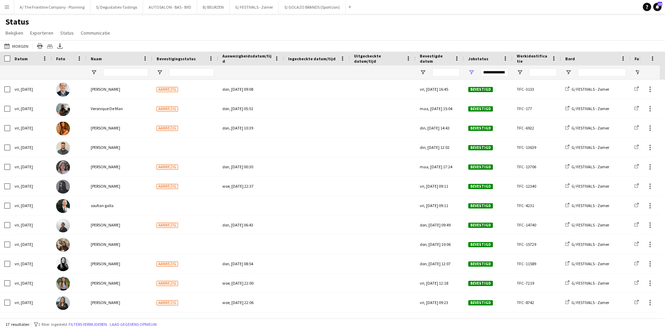
click at [5, 9] on app-icon "Menu" at bounding box center [7, 7] width 6 height 6
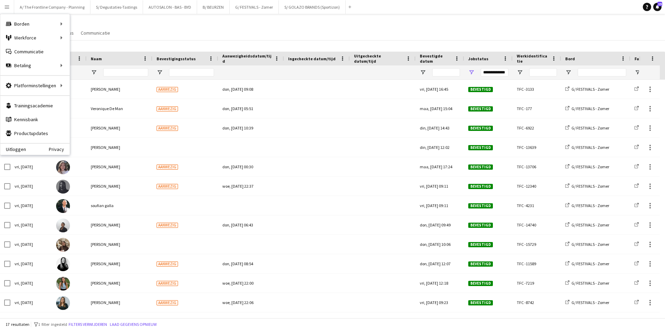
click at [190, 28] on div "Status Bekijken Weergaven Standaardweergave Nieuwe weergave Bekijk bijwerken We…" at bounding box center [332, 29] width 665 height 24
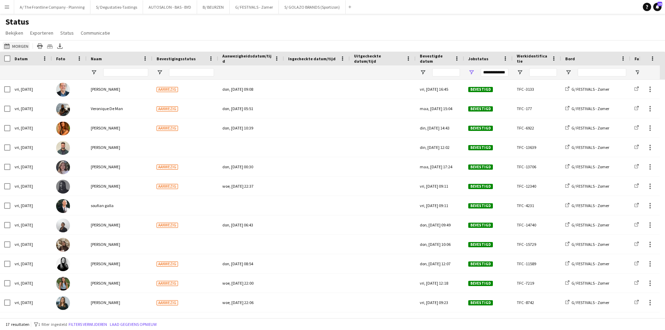
click at [23, 47] on button "14-08-2025 tot 20-08-2025 Morgen" at bounding box center [16, 46] width 27 height 8
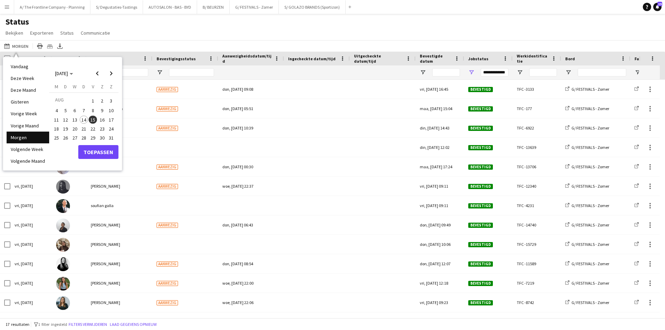
click at [103, 120] on span "16" at bounding box center [102, 120] width 8 height 8
click at [102, 149] on button "Toepassen" at bounding box center [98, 152] width 40 height 14
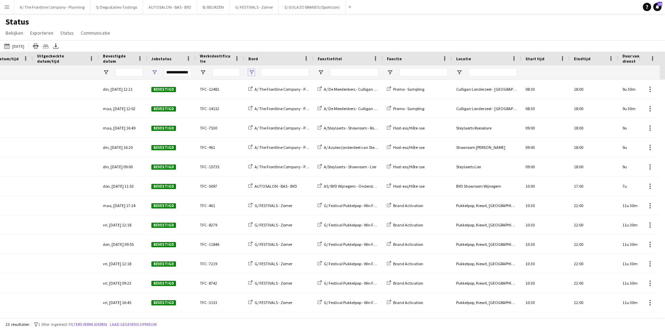
click at [249, 72] on span "Open Filtermenu" at bounding box center [251, 72] width 6 height 6
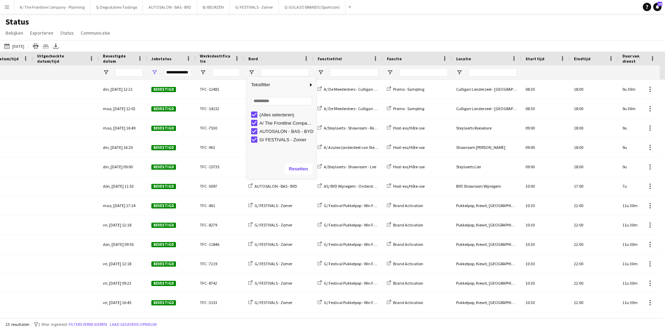
click at [277, 139] on div "G/ FESTIVALS - Zomer" at bounding box center [286, 139] width 55 height 5
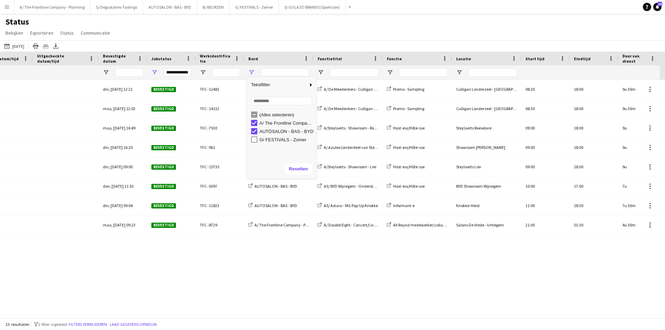
type input "**********"
click at [285, 40] on div "14-08-2025 tot 20-08-2025 16-08-2025 Vandaag Deze Week Deze Maand Gisteren Vori…" at bounding box center [332, 45] width 665 height 11
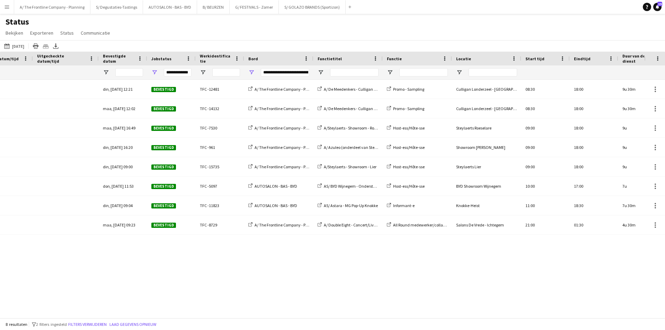
drag, startPoint x: 235, startPoint y: 318, endPoint x: 112, endPoint y: 311, distance: 122.4
click at [112, 311] on main "Status Bekijken Weergaven Standaardweergave Nieuwe weergave Bekijk bijwerken We…" at bounding box center [332, 167] width 665 height 307
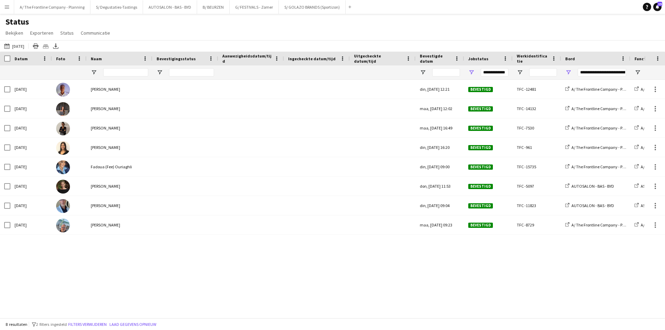
click at [166, 254] on div "din, 15 jul. 2025 12:21 Bevestigd TFC -12481 A/ The Frontline Company - Plannin…" at bounding box center [322, 196] width 644 height 233
click at [125, 264] on div "din, 15 jul. 2025 12:21 Bevestigd TFC -12481 A/ The Frontline Company - Plannin…" at bounding box center [322, 196] width 644 height 233
click at [137, 287] on div "din, 15 jul. 2025 12:21 Bevestigd TFC -12481 A/ The Frontline Company - Plannin…" at bounding box center [322, 196] width 644 height 233
click at [4, 8] on app-icon "Menu" at bounding box center [7, 7] width 6 height 6
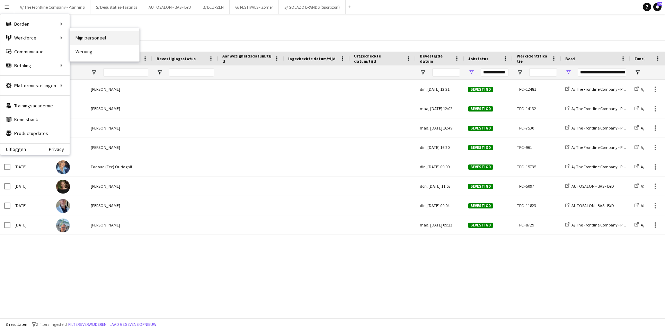
click at [95, 40] on link "Mijn personeel" at bounding box center [104, 38] width 69 height 14
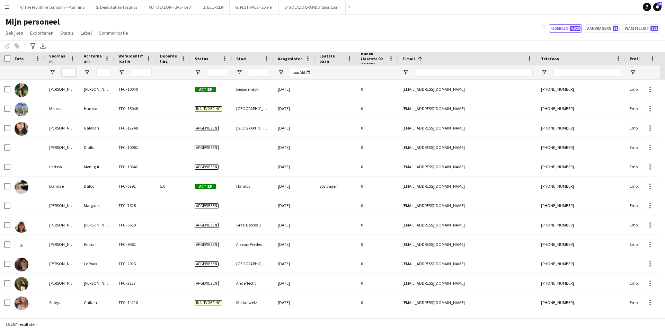
click at [68, 71] on input "Voornaam Filter Invoer" at bounding box center [69, 72] width 14 height 8
type input "*****"
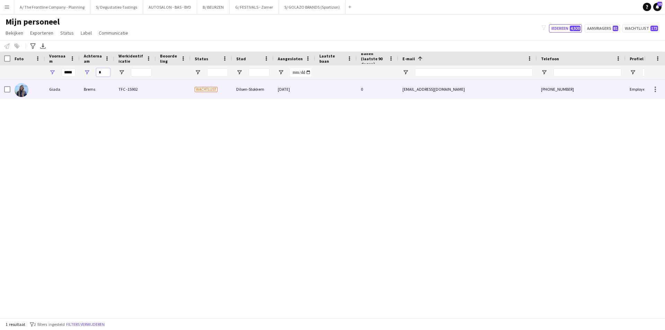
type input "*"
click at [75, 96] on div "Giada" at bounding box center [62, 89] width 35 height 19
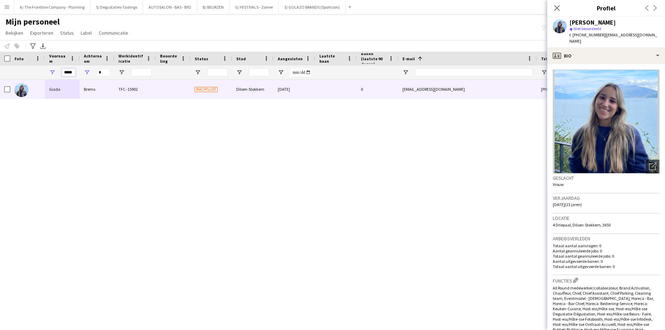
click at [68, 71] on input "*****" at bounding box center [69, 72] width 14 height 8
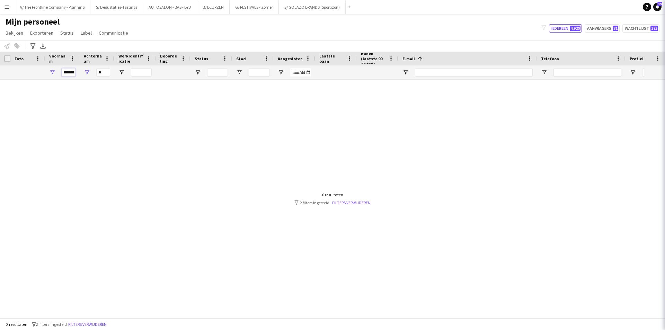
type input "********"
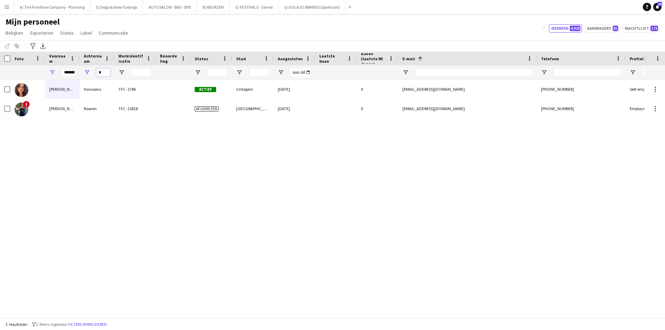
type input "*"
click at [67, 73] on input "********" at bounding box center [69, 72] width 14 height 8
type input "****"
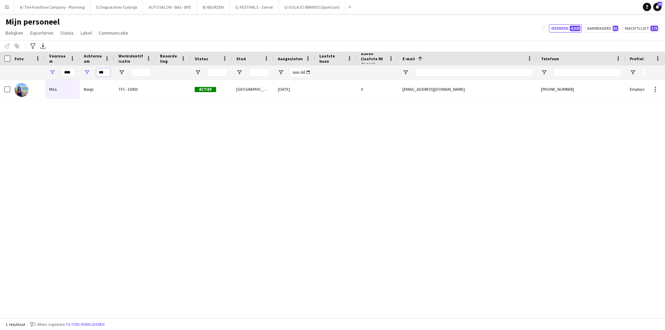
type input "***"
click at [70, 69] on input "****" at bounding box center [69, 72] width 14 height 8
type input "*******"
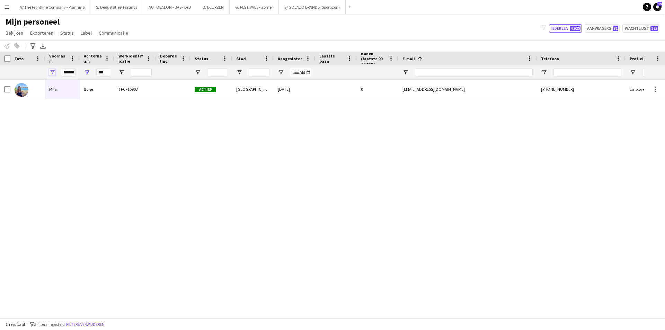
scroll to position [0, 0]
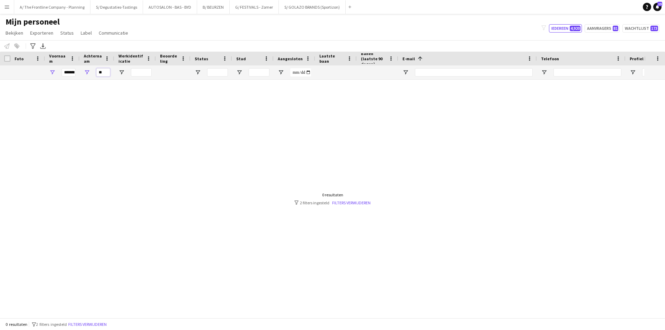
type input "*"
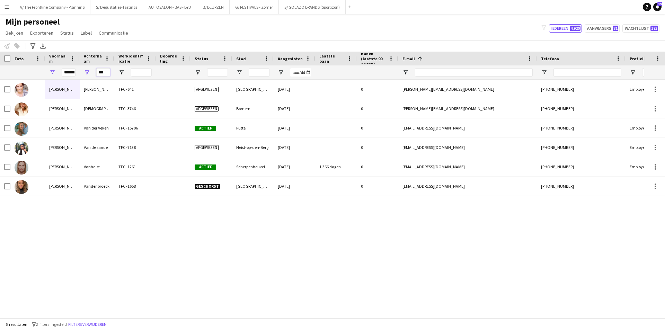
type input "***"
click at [70, 71] on input "*******" at bounding box center [69, 72] width 14 height 8
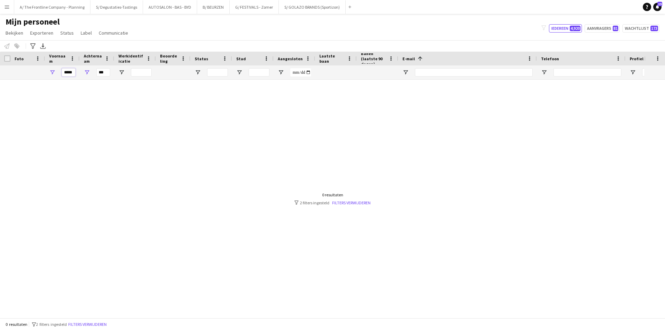
type input "*****"
type input "*"
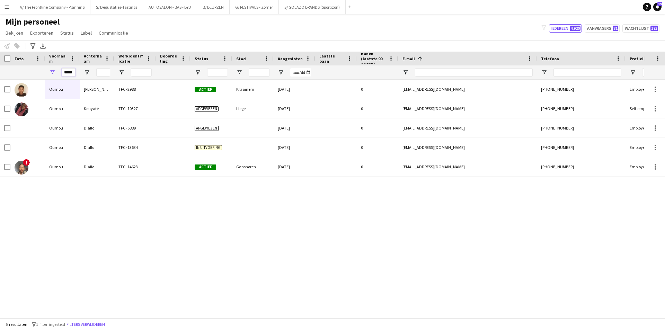
click at [71, 72] on input "*****" at bounding box center [69, 72] width 14 height 8
type input "*****"
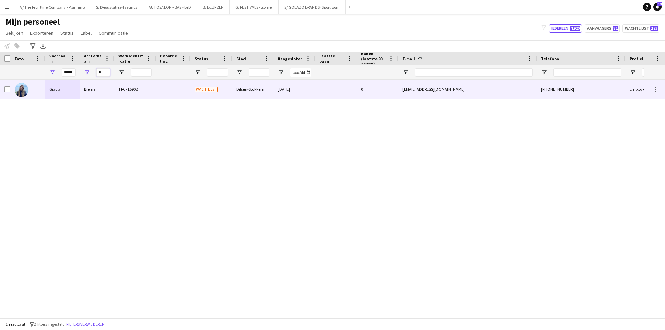
type input "*"
click at [91, 86] on div "Brems" at bounding box center [97, 89] width 35 height 19
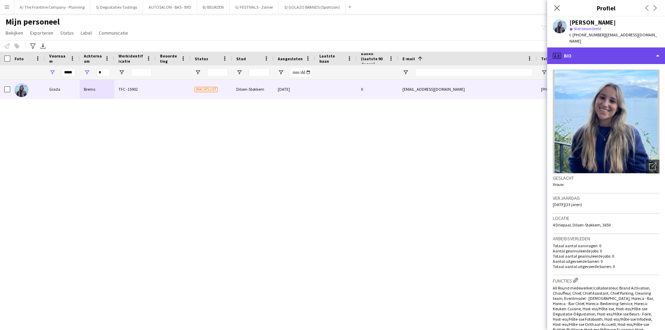
click at [608, 47] on div "profile Bio" at bounding box center [606, 55] width 118 height 17
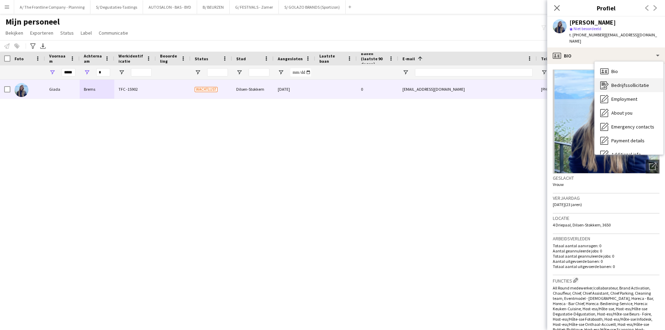
click at [620, 84] on div "Bedrijfssollicitatie Bedrijfssollicitatie" at bounding box center [628, 85] width 69 height 14
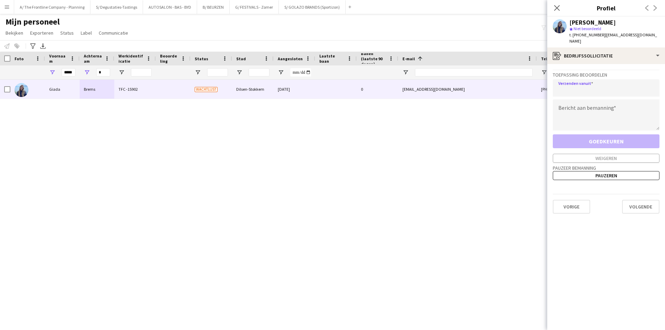
click at [620, 84] on input "email" at bounding box center [605, 87] width 107 height 17
type input "**********"
click at [630, 100] on textarea at bounding box center [605, 114] width 107 height 31
paste textarea "**********"
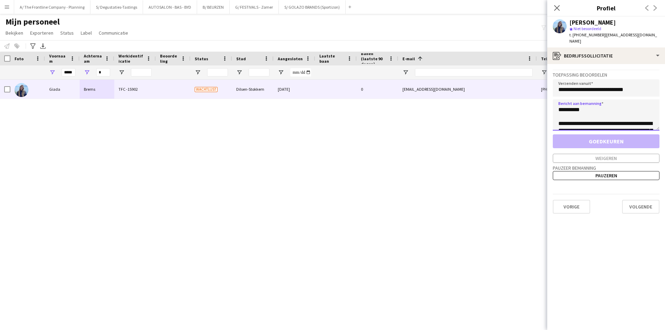
scroll to position [475, 0]
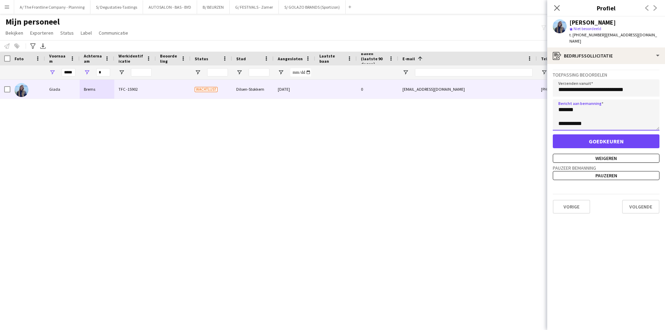
type textarea "**********"
click at [629, 134] on button "Goedkeuren" at bounding box center [605, 141] width 107 height 14
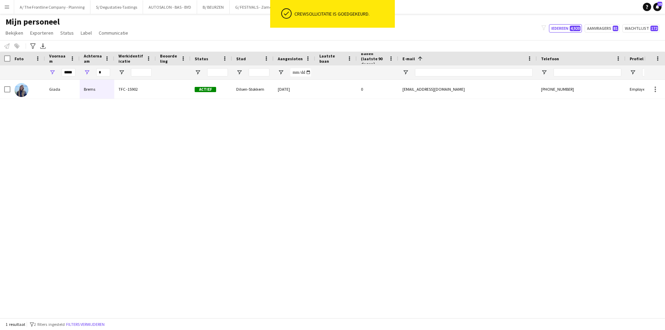
drag, startPoint x: 324, startPoint y: 198, endPoint x: 322, endPoint y: 165, distance: 32.3
click at [324, 198] on div "Giada Brems TFC -15902 Actief Dilsen-Stokkem 28-07-2025 0 giadabrems@gmail.com …" at bounding box center [322, 196] width 644 height 233
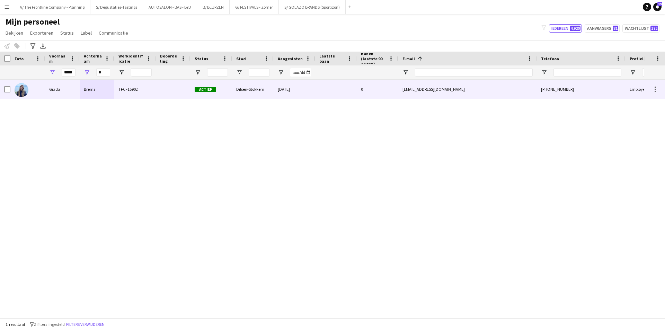
click at [305, 98] on div "[DATE]" at bounding box center [294, 89] width 42 height 19
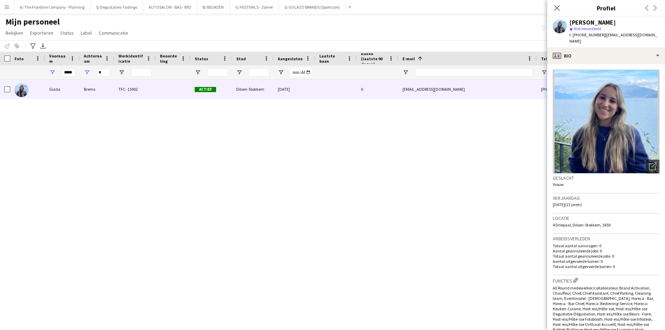
click at [595, 64] on app-crew-profile-bio "Foto's pop-up openen Geslacht Vrouw Verjaardag 17-04-2002 (23 jaren) Locatie 4 …" at bounding box center [606, 197] width 118 height 266
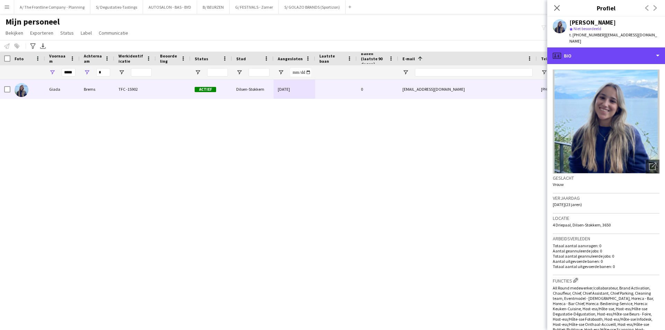
drag, startPoint x: 599, startPoint y: 51, endPoint x: 619, endPoint y: 81, distance: 36.8
click at [599, 50] on div "profile Bio" at bounding box center [606, 55] width 118 height 17
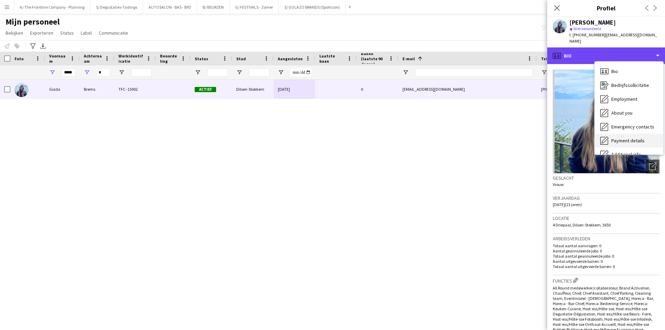
scroll to position [51, 0]
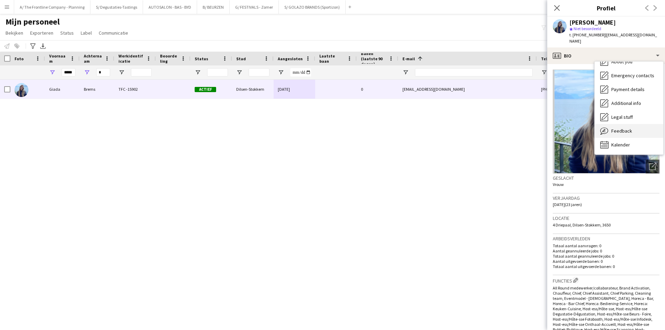
click at [630, 128] on span "Feedback" at bounding box center [621, 131] width 21 height 6
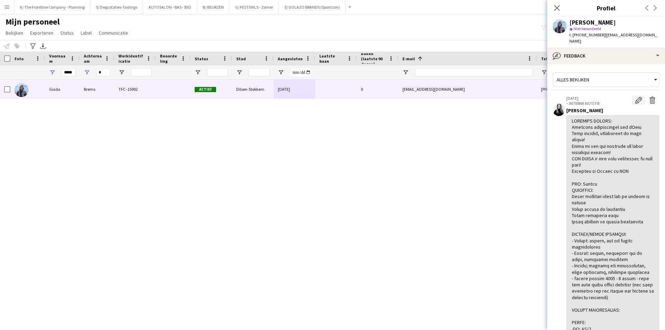
click at [631, 96] on button "Bewerk interne notitie" at bounding box center [638, 100] width 14 height 9
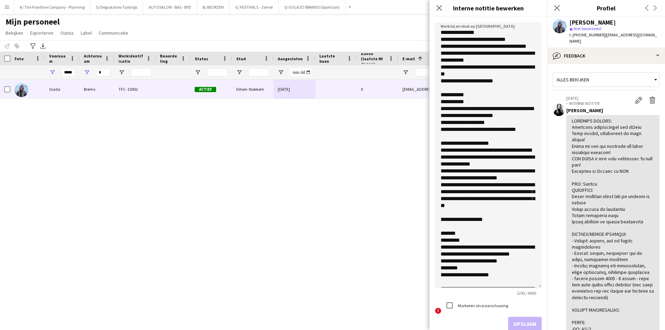
drag, startPoint x: 537, startPoint y: 60, endPoint x: 556, endPoint y: 284, distance: 225.1
click at [556, 284] on body "Menu [GEOGRAPHIC_DATA][PERSON_NAME] Alle taken Status Werkforce Werkforce [PERS…" at bounding box center [332, 165] width 665 height 330
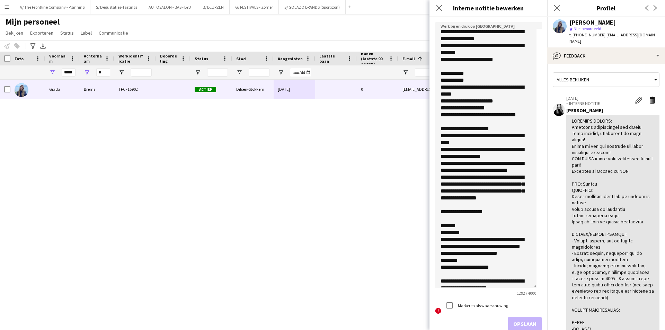
scroll to position [0, 0]
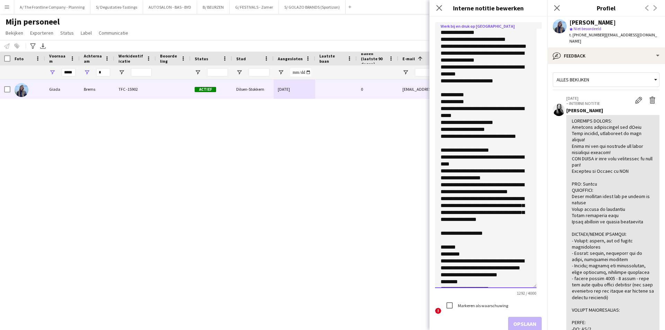
click at [460, 96] on textarea at bounding box center [485, 155] width 101 height 266
click at [490, 69] on textarea at bounding box center [485, 155] width 101 height 266
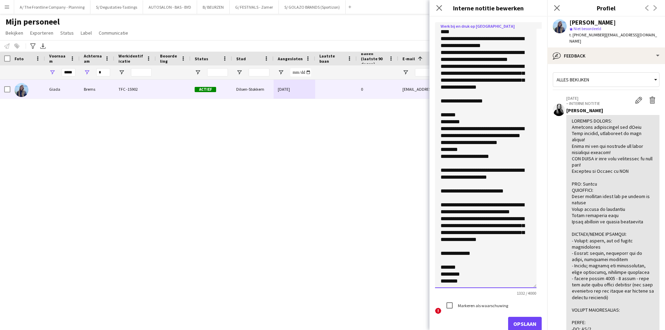
scroll to position [6, 0]
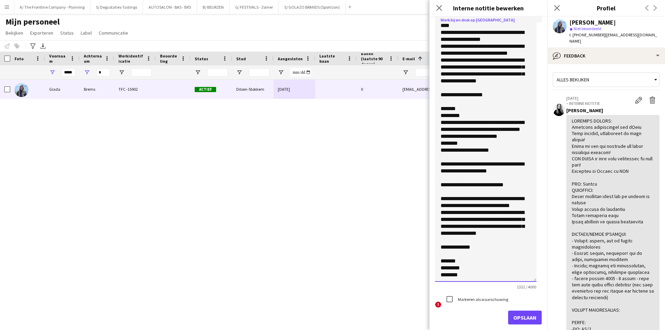
drag, startPoint x: 440, startPoint y: 32, endPoint x: 536, endPoint y: 325, distance: 308.2
click at [536, 325] on form "Werk bij en druk op Opslaan 1332 / 4000 ! Markeren als waarschuwing Opslaan" at bounding box center [488, 169] width 118 height 319
type textarea "**********"
click at [517, 316] on button "Opslaan" at bounding box center [525, 317] width 34 height 14
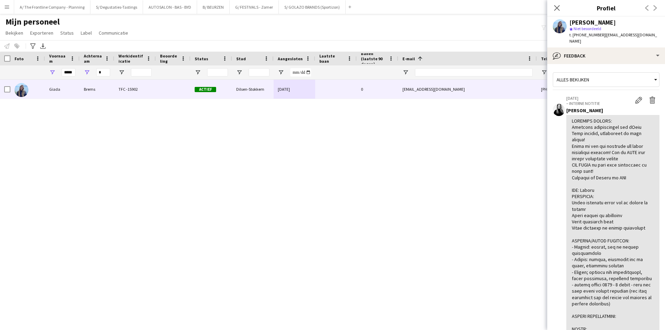
click at [587, 20] on div "Giada Brems" at bounding box center [592, 22] width 46 height 6
copy div "Giada Brems"
drag, startPoint x: 600, startPoint y: 36, endPoint x: 651, endPoint y: 37, distance: 51.2
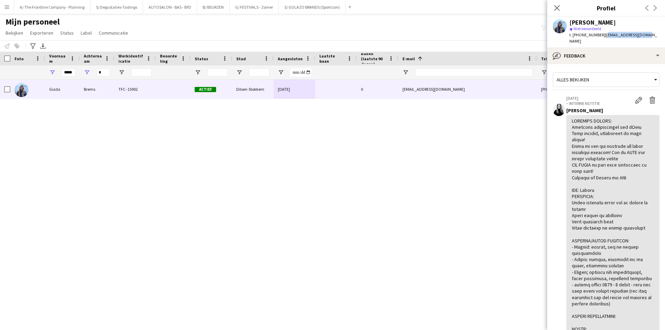
click at [651, 37] on app-profile-header "Giada Brems star Niet beoordeeld t. +32471753705 | giadabrems@gmail.com" at bounding box center [606, 32] width 118 height 31
copy span "giadabrems@gmail.com"
drag, startPoint x: 573, startPoint y: 34, endPoint x: 543, endPoint y: 55, distance: 36.8
click at [598, 37] on div "t. +32471753705 | giadabrems@gmail.com" at bounding box center [614, 38] width 90 height 12
copy span "+32471753705"
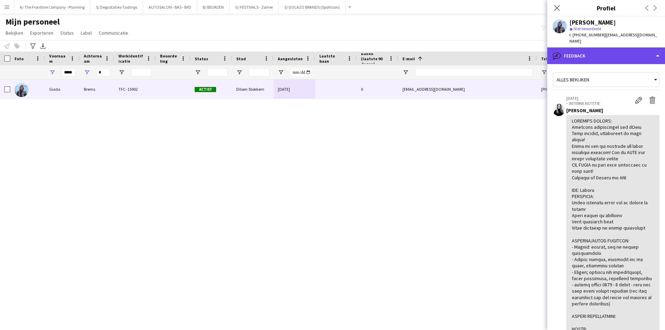
click at [576, 47] on div "bubble-pencil Feedback" at bounding box center [606, 55] width 118 height 17
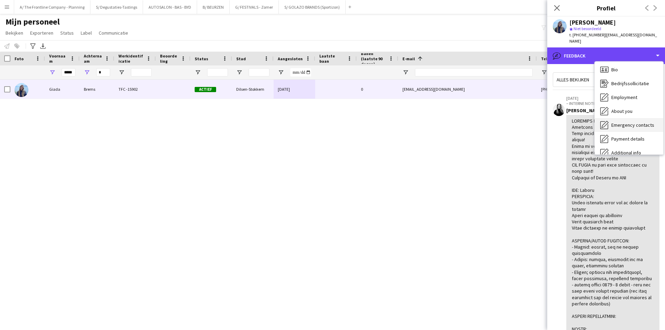
scroll to position [0, 0]
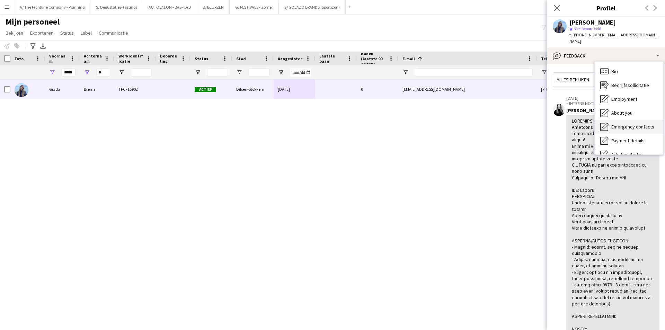
click at [631, 68] on div "Bio Bio" at bounding box center [628, 71] width 69 height 14
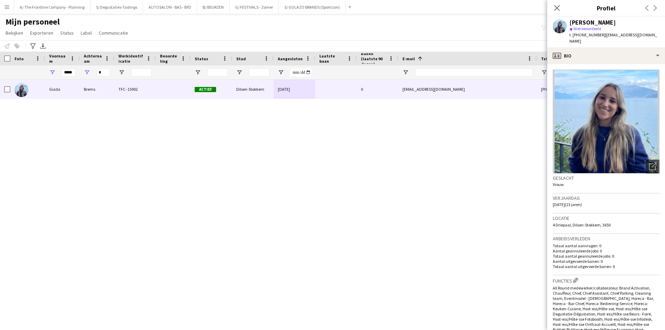
click at [579, 222] on span "4 Driepaal, Dilsen-Stokkem, 3650" at bounding box center [581, 224] width 58 height 5
copy span "4 Driepaal, Dilsen-Stokkem, 3650"
drag, startPoint x: 51, startPoint y: 14, endPoint x: 70, endPoint y: 20, distance: 20.2
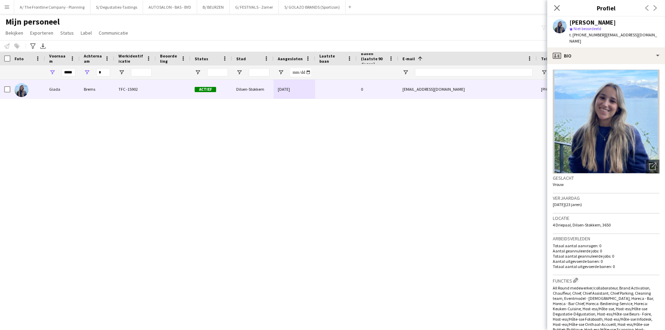
click at [51, 14] on main "Mijn personeel Bekijken Weergaven Standaardweergave Nieuwe weergave Bekijk bijw…" at bounding box center [332, 167] width 665 height 307
click at [62, 4] on button "A/ The Frontline Company - Planning Sluiten" at bounding box center [52, 6] width 76 height 13
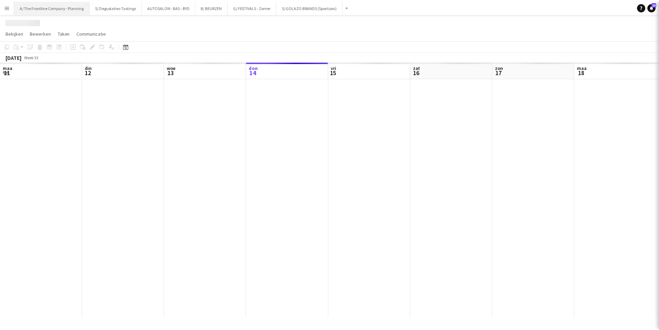
scroll to position [0, 165]
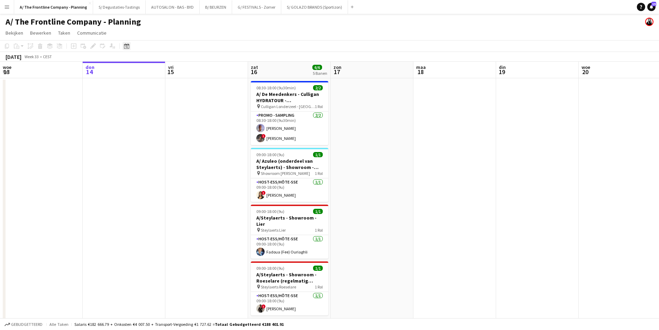
click at [125, 49] on div "Datumkiezer" at bounding box center [127, 46] width 8 height 8
click at [184, 95] on span "3" at bounding box center [183, 97] width 8 height 10
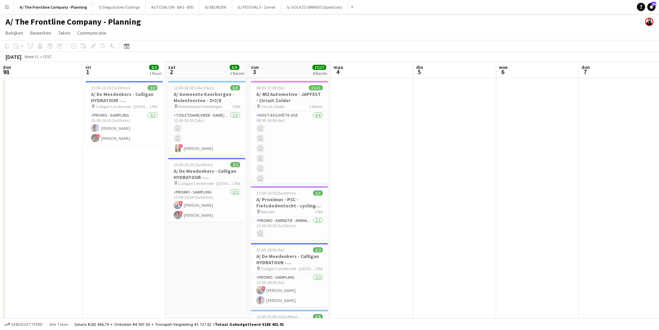
scroll to position [0, 238]
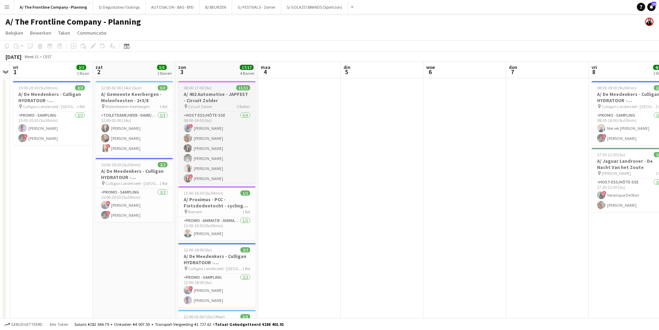
click at [211, 99] on h3 "A/ 402 Automotive - JAPFEST - Circuit Zolder" at bounding box center [217, 97] width 78 height 12
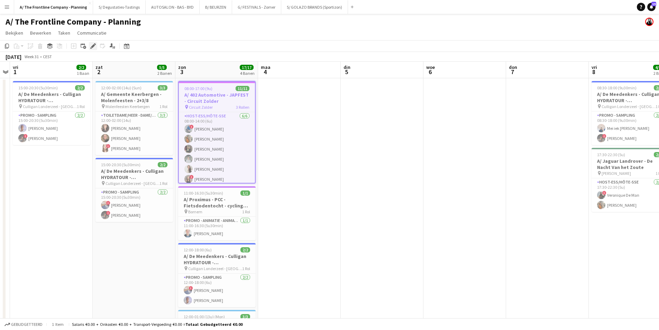
click at [93, 43] on div "Bewerken" at bounding box center [93, 46] width 8 height 8
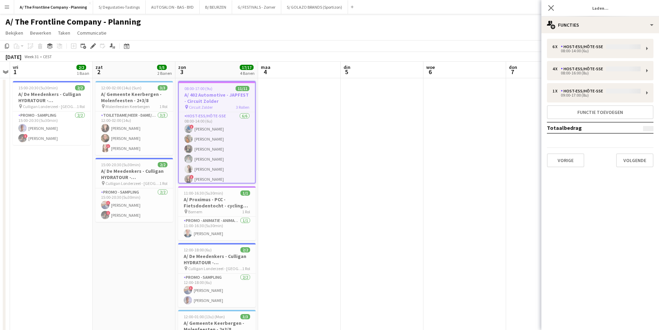
type input "**********"
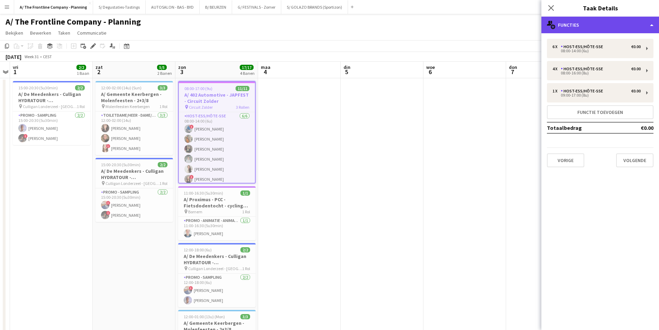
click at [557, 20] on div "multiple-users-add Functies" at bounding box center [601, 25] width 118 height 17
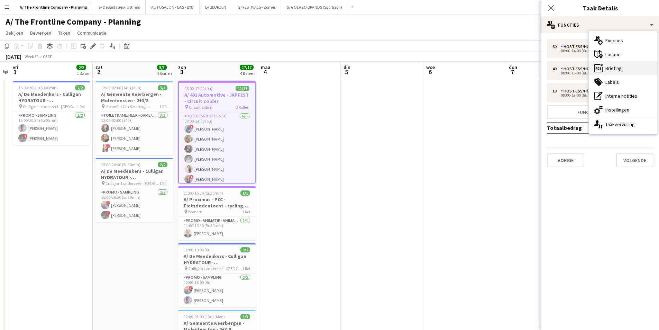
click at [618, 71] on div "ads-window Briefing" at bounding box center [623, 68] width 69 height 14
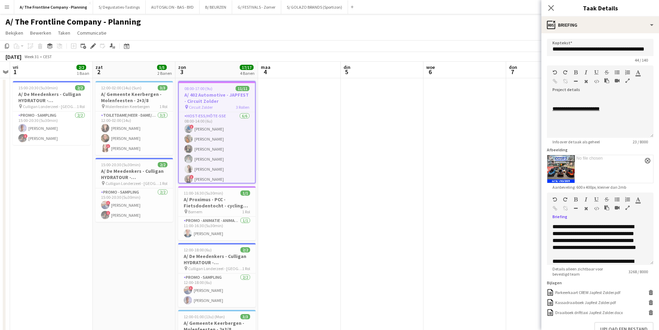
click at [626, 207] on icon "button" at bounding box center [628, 207] width 4 height 5
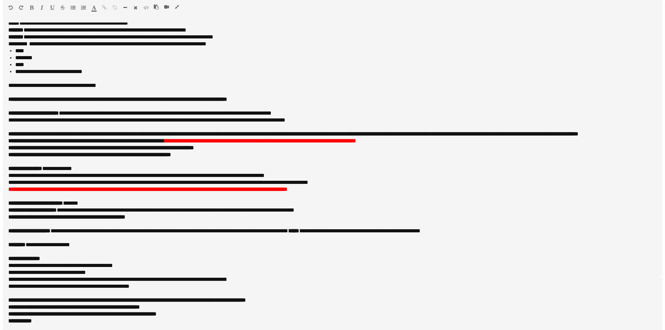
scroll to position [58, 0]
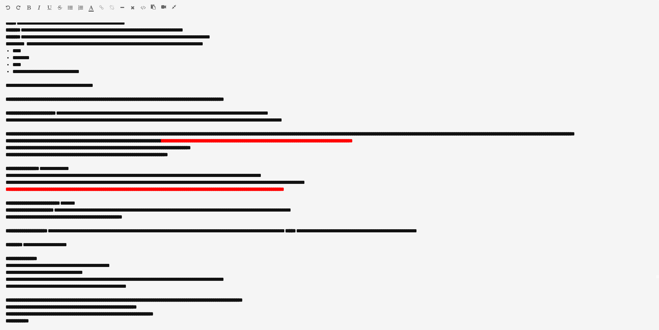
click at [174, 7] on icon "button" at bounding box center [174, 6] width 4 height 5
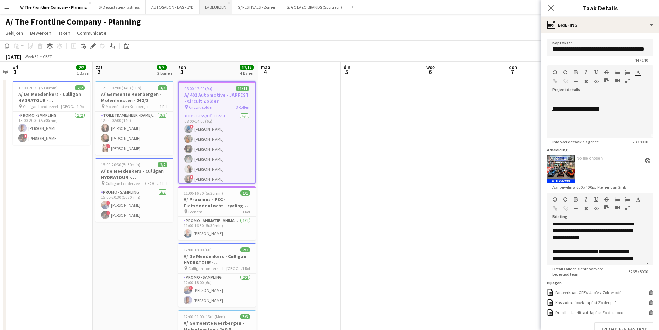
click at [219, 6] on button "B/ BEURZEN Sluiten" at bounding box center [216, 6] width 33 height 13
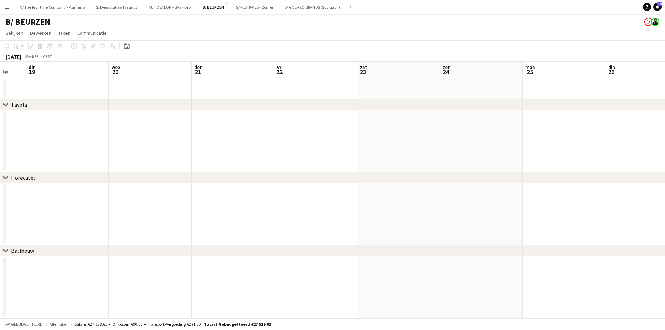
drag, startPoint x: 134, startPoint y: 115, endPoint x: 161, endPoint y: 125, distance: 28.5
click at [94, 115] on app-calendar-viewport "zat 16 zon 17 maa 18 din 19 woe 20 don 21 vri 22 zat 23 zon 24 maa 25 din 26 wo…" at bounding box center [332, 190] width 665 height 256
drag, startPoint x: 512, startPoint y: 133, endPoint x: 376, endPoint y: 144, distance: 136.2
click at [58, 144] on app-calendar-viewport "zon 17 maa 18 din 19 woe 20 don 21 vri 22 zat 23 zon 24 maa 25 din 26 woe 27 do…" at bounding box center [332, 190] width 665 height 256
drag, startPoint x: 560, startPoint y: 148, endPoint x: 23, endPoint y: 133, distance: 537.0
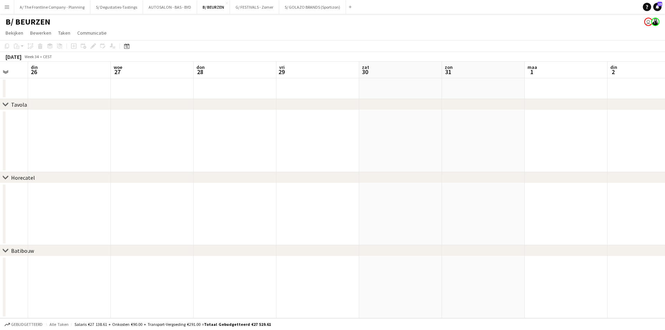
click at [0, 134] on html "Menu [GEOGRAPHIC_DATA][PERSON_NAME] Alle taken Status Werkforce Werkforce [PERS…" at bounding box center [332, 165] width 665 height 330
drag, startPoint x: 509, startPoint y: 132, endPoint x: 28, endPoint y: 132, distance: 481.4
click at [28, 132] on app-calendar-viewport "don 28 vri 29 zat 30 zon 31 maa 1 din 2 woe 3 don 4 vri 5 zat 6 zon 7 maa 8 din…" at bounding box center [332, 190] width 665 height 256
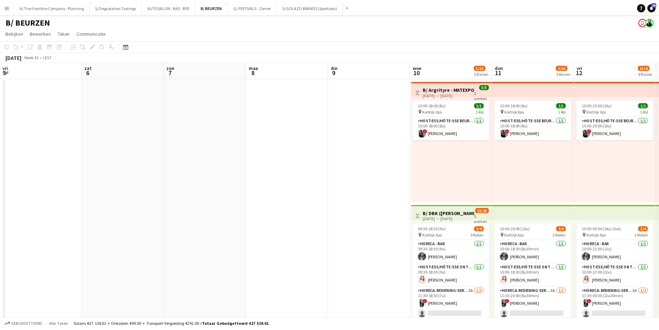
scroll to position [0, 205]
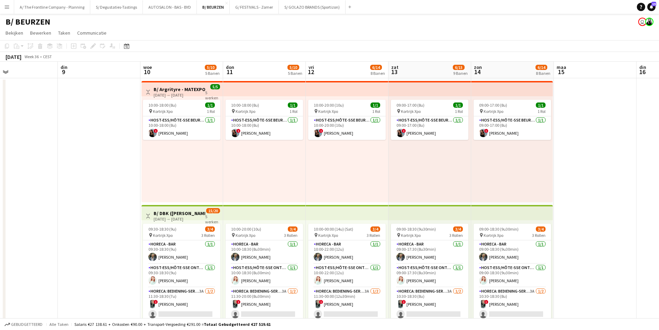
drag, startPoint x: 597, startPoint y: 135, endPoint x: 363, endPoint y: 130, distance: 233.7
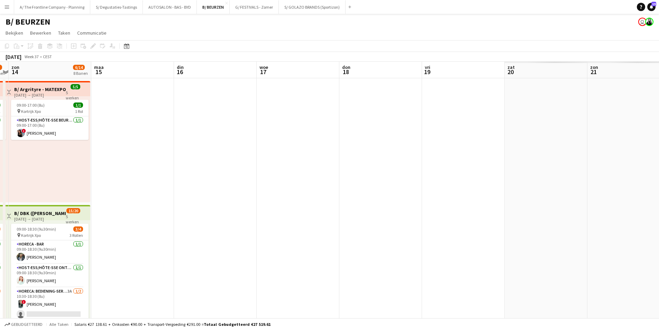
drag, startPoint x: 571, startPoint y: 155, endPoint x: 149, endPoint y: 151, distance: 422.6
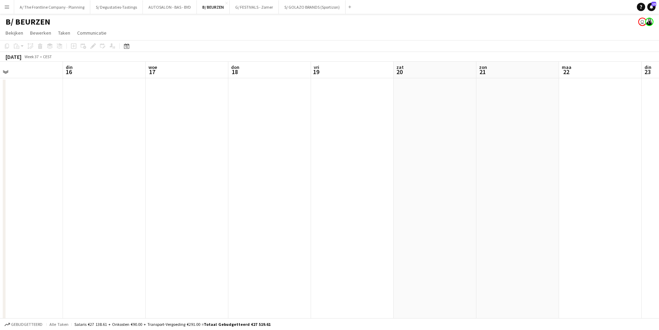
drag, startPoint x: 429, startPoint y: 120, endPoint x: 169, endPoint y: 120, distance: 259.9
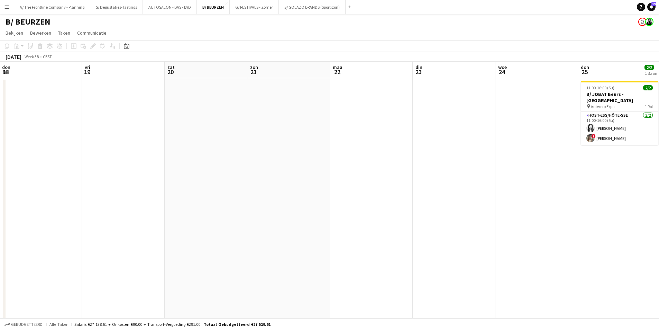
scroll to position [0, 250]
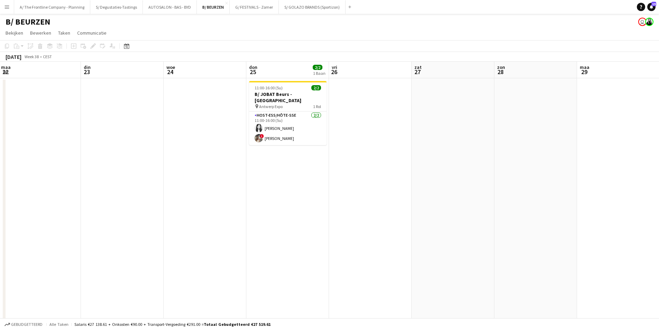
drag, startPoint x: 567, startPoint y: 116, endPoint x: 254, endPoint y: 119, distance: 312.9
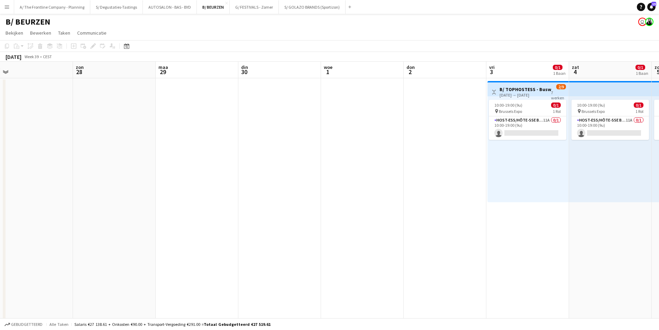
drag, startPoint x: 593, startPoint y: 152, endPoint x: 206, endPoint y: 152, distance: 386.9
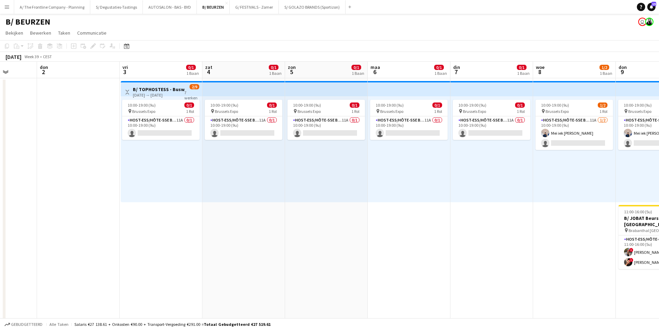
scroll to position [0, 272]
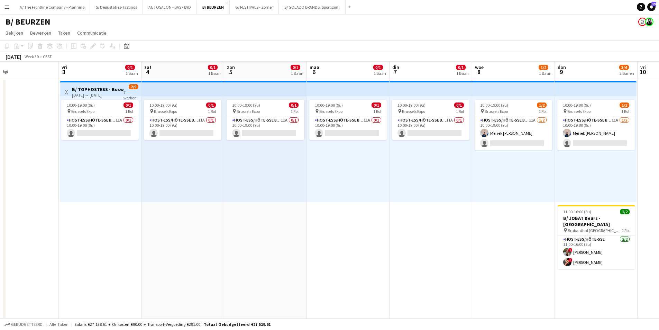
drag, startPoint x: 637, startPoint y: 166, endPoint x: 177, endPoint y: 141, distance: 461.0
click at [92, 116] on div "Host-ess/Hôte-sse Beurs - Foire 11A 0/1 10:00-19:00 (9u) single-neutral-actions" at bounding box center [100, 128] width 78 height 24
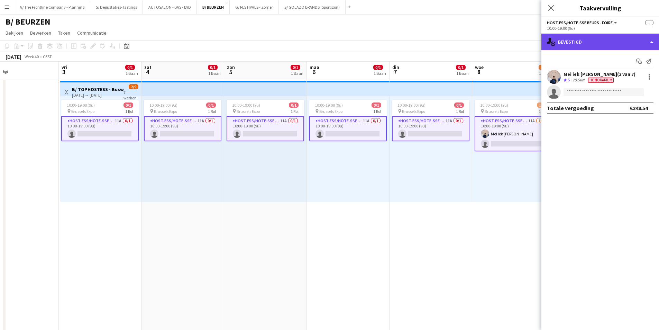
click at [593, 46] on div "single-neutral-actions-check-2 Bevestigd" at bounding box center [601, 42] width 118 height 17
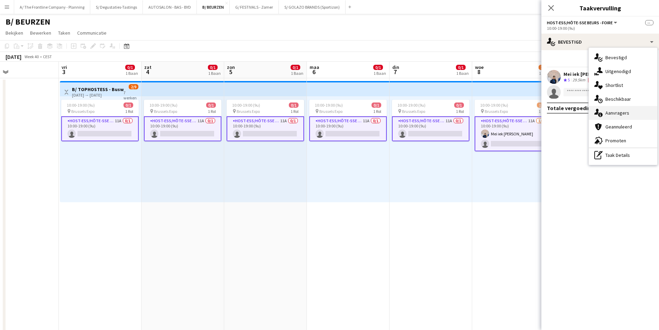
click at [630, 112] on div "single-neutral-actions-information Aanvragers" at bounding box center [623, 113] width 69 height 14
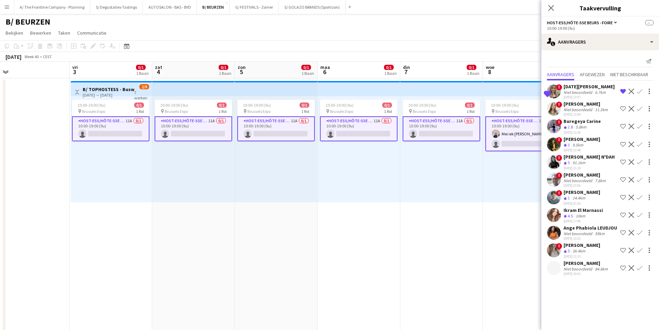
drag, startPoint x: 465, startPoint y: 250, endPoint x: 197, endPoint y: 250, distance: 267.5
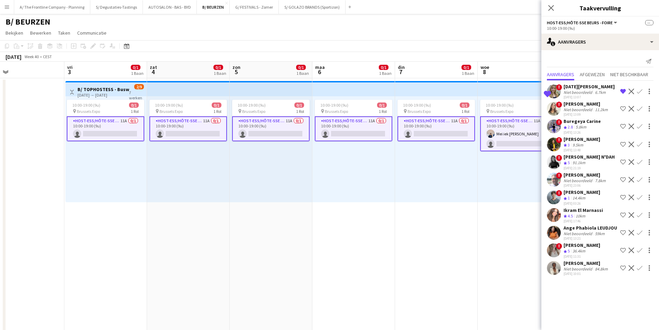
drag, startPoint x: 173, startPoint y: 182, endPoint x: 454, endPoint y: 176, distance: 280.8
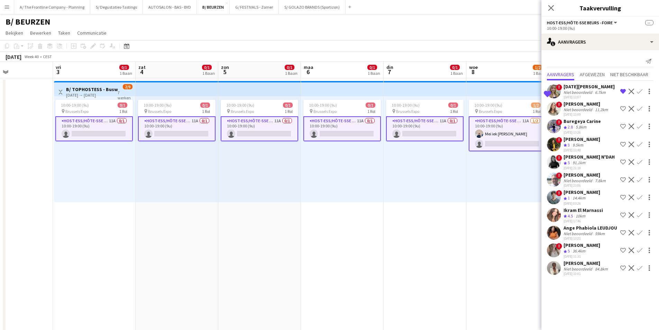
drag, startPoint x: 454, startPoint y: 176, endPoint x: 111, endPoint y: 170, distance: 342.3
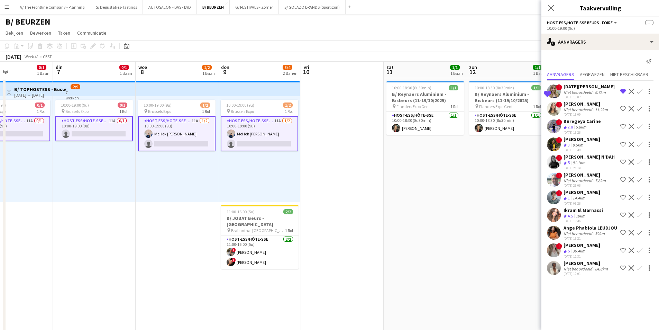
drag, startPoint x: 473, startPoint y: 141, endPoint x: 82, endPoint y: 167, distance: 392.3
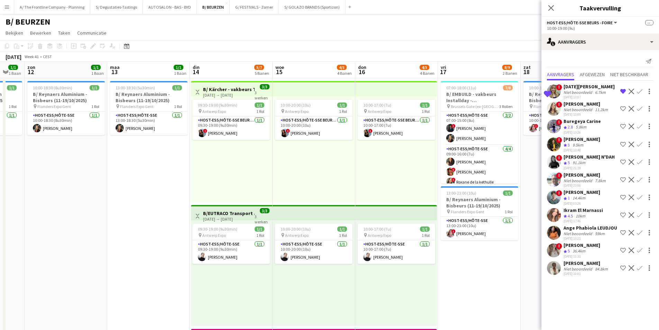
drag, startPoint x: 422, startPoint y: 158, endPoint x: 54, endPoint y: 169, distance: 368.4
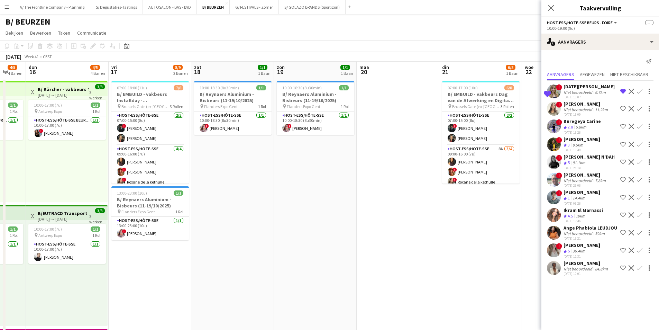
drag, startPoint x: 415, startPoint y: 183, endPoint x: 32, endPoint y: 193, distance: 382.9
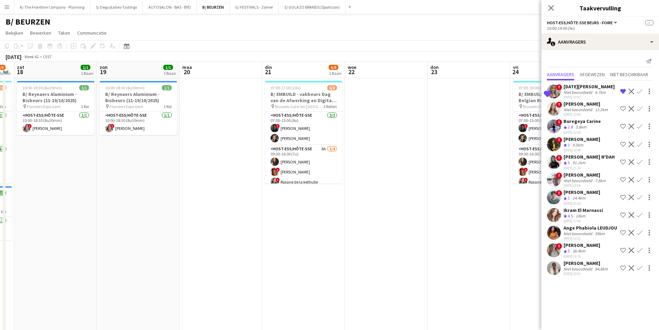
scroll to position [0, 264]
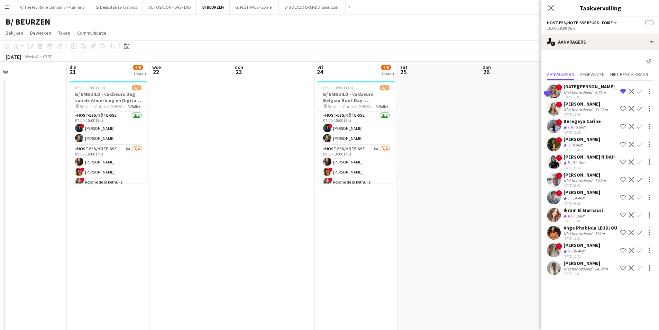
drag, startPoint x: 430, startPoint y: 172, endPoint x: 234, endPoint y: 175, distance: 195.6
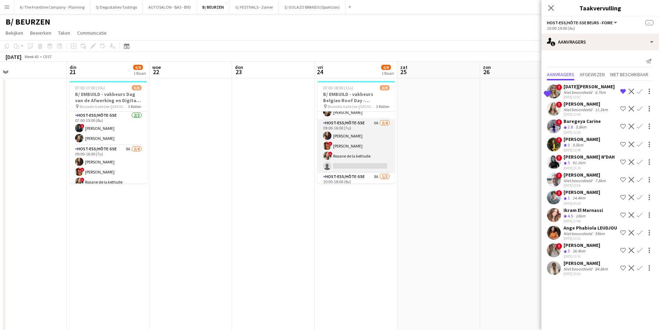
scroll to position [0, 0]
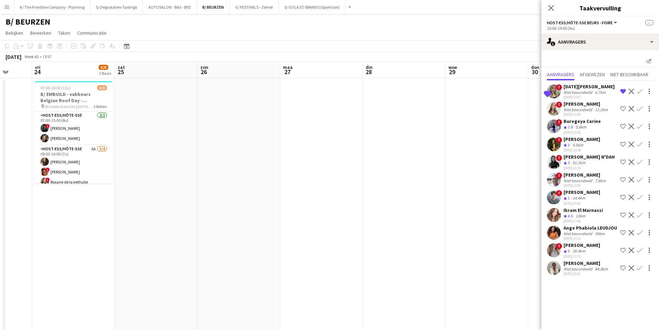
drag, startPoint x: 455, startPoint y: 148, endPoint x: 173, endPoint y: 146, distance: 282.8
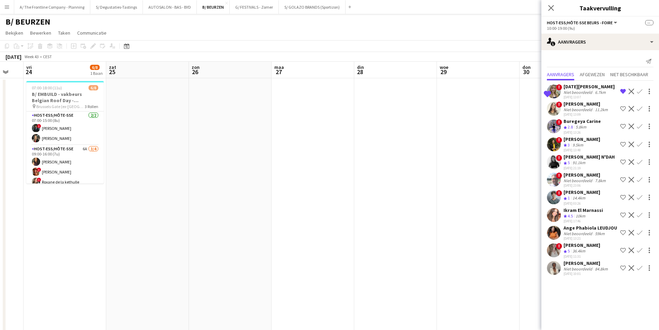
drag, startPoint x: 376, startPoint y: 154, endPoint x: 188, endPoint y: 150, distance: 187.3
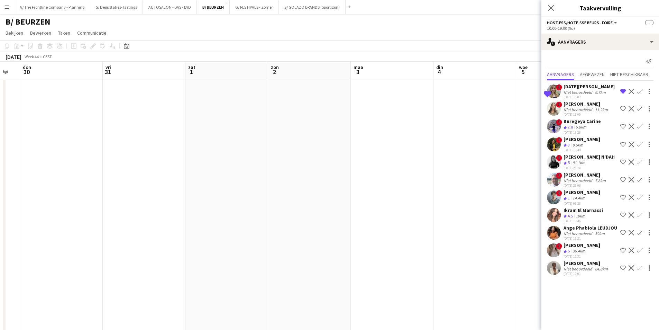
drag, startPoint x: 269, startPoint y: 154, endPoint x: 31, endPoint y: 154, distance: 237.1
drag, startPoint x: 275, startPoint y: 163, endPoint x: 476, endPoint y: 148, distance: 200.6
drag, startPoint x: 53, startPoint y: 135, endPoint x: 243, endPoint y: 142, distance: 189.8
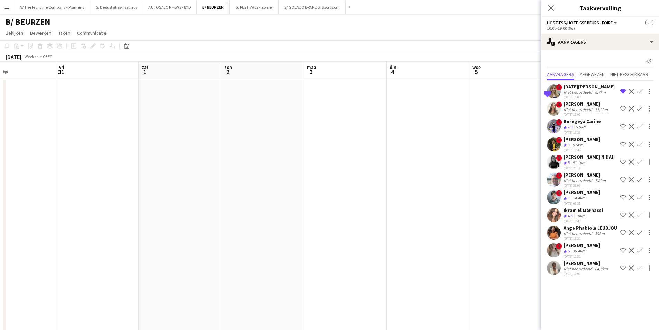
drag, startPoint x: 290, startPoint y: 135, endPoint x: 412, endPoint y: 135, distance: 121.1
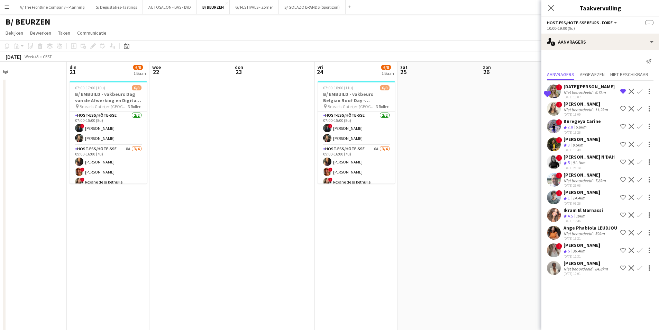
drag, startPoint x: 181, startPoint y: 130, endPoint x: 277, endPoint y: 135, distance: 96.4
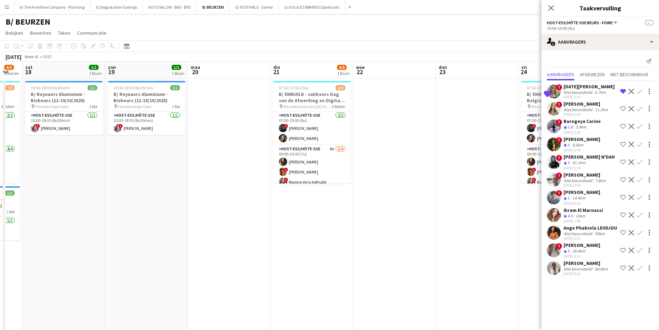
drag, startPoint x: 128, startPoint y: 139, endPoint x: 306, endPoint y: 129, distance: 178.2
drag, startPoint x: 190, startPoint y: 143, endPoint x: 415, endPoint y: 111, distance: 227.6
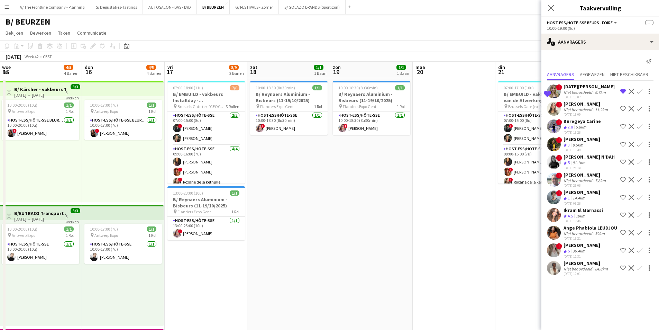
scroll to position [0, 189]
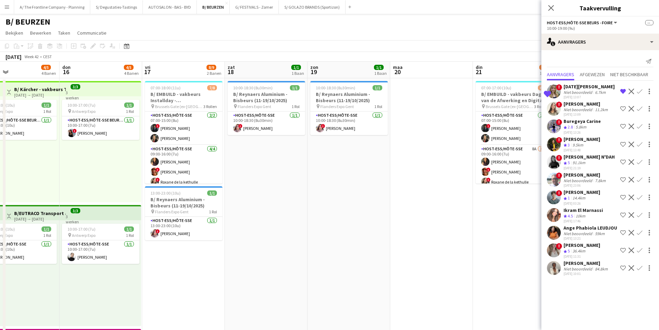
drag, startPoint x: 170, startPoint y: 133, endPoint x: 231, endPoint y: 121, distance: 61.4
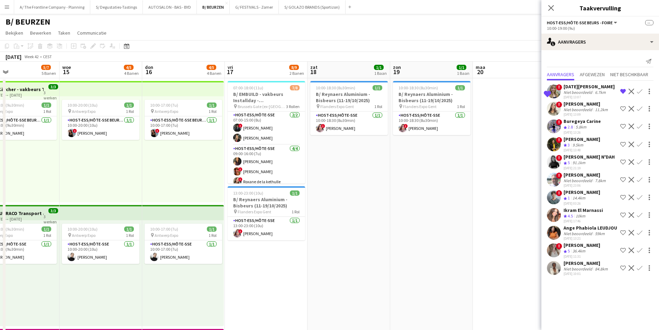
scroll to position [0, 0]
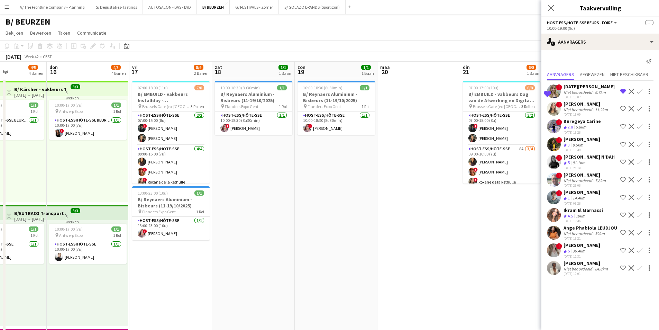
drag, startPoint x: 439, startPoint y: 187, endPoint x: 271, endPoint y: 190, distance: 167.9
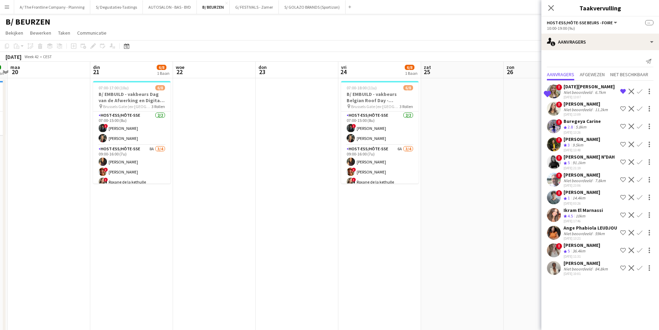
scroll to position [0, 241]
drag, startPoint x: 123, startPoint y: 213, endPoint x: 112, endPoint y: 213, distance: 10.7
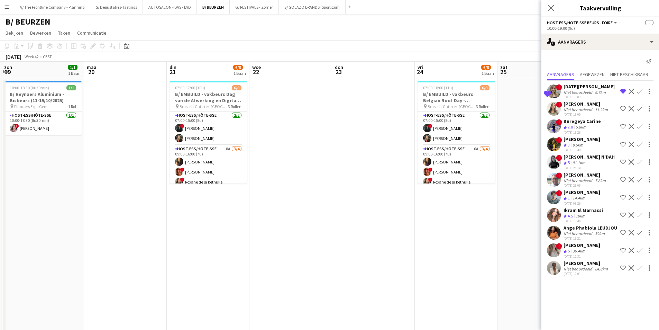
drag, startPoint x: 225, startPoint y: 164, endPoint x: 302, endPoint y: 152, distance: 77.7
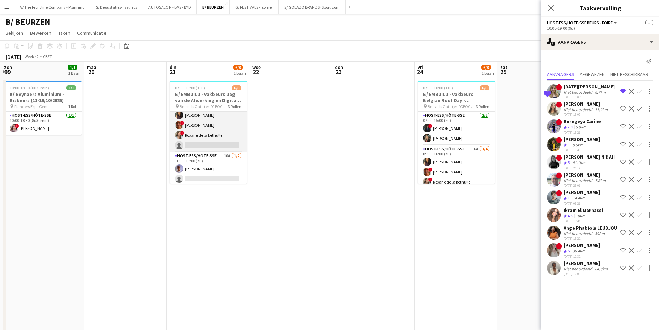
scroll to position [49, 0]
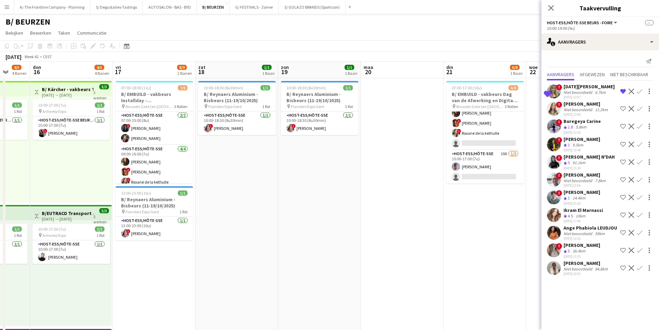
drag, startPoint x: 150, startPoint y: 179, endPoint x: 372, endPoint y: 146, distance: 225.0
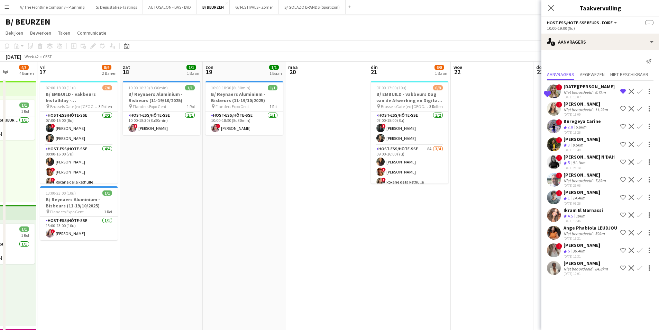
scroll to position [0, 219]
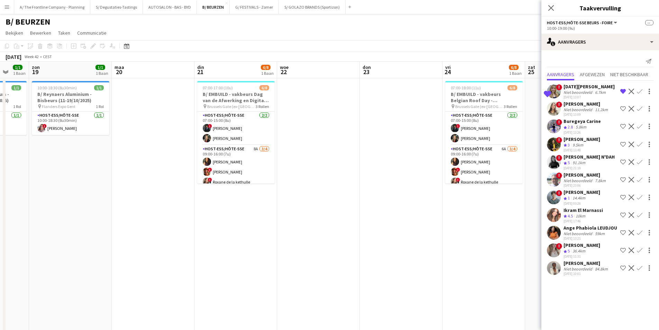
drag, startPoint x: 413, startPoint y: 160, endPoint x: 218, endPoint y: 176, distance: 195.6
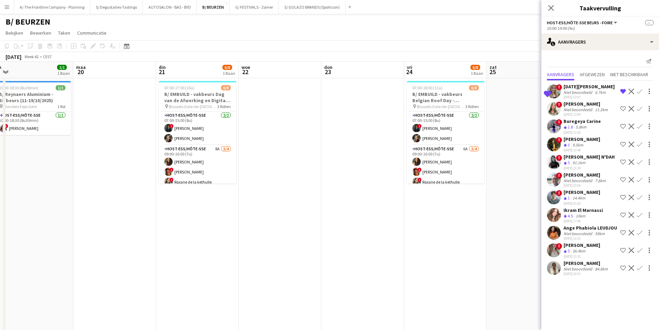
scroll to position [0, 275]
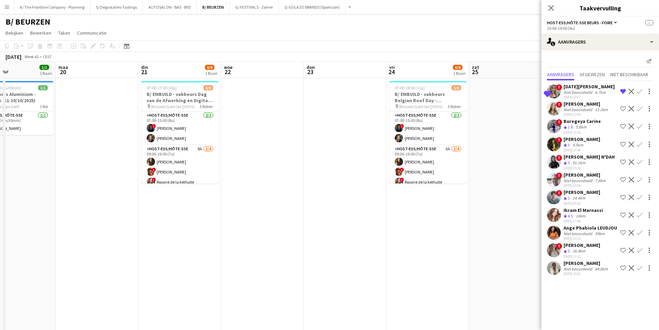
drag, startPoint x: 437, startPoint y: 164, endPoint x: 381, endPoint y: 191, distance: 62.1
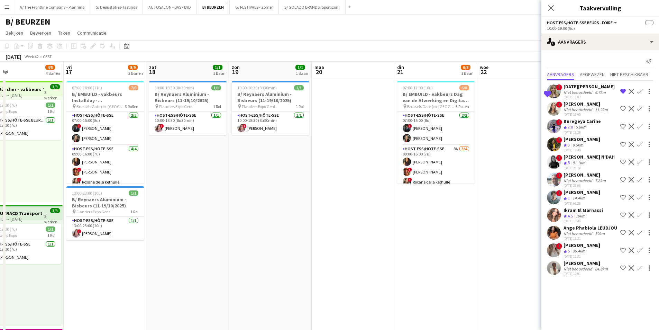
scroll to position [0, 184]
drag, startPoint x: 153, startPoint y: 104, endPoint x: 409, endPoint y: 75, distance: 257.7
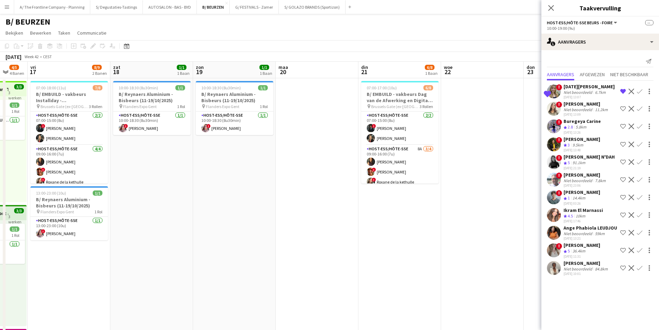
scroll to position [0, 224]
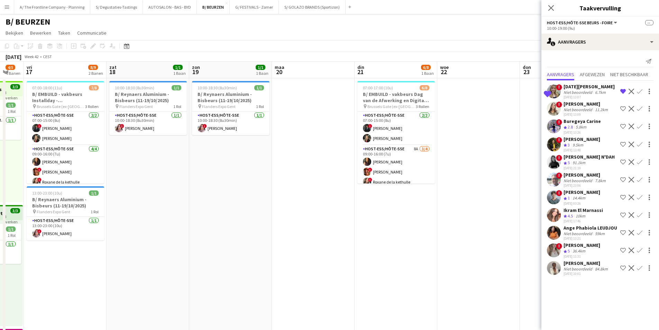
drag, startPoint x: 484, startPoint y: 183, endPoint x: 444, endPoint y: 185, distance: 40.2
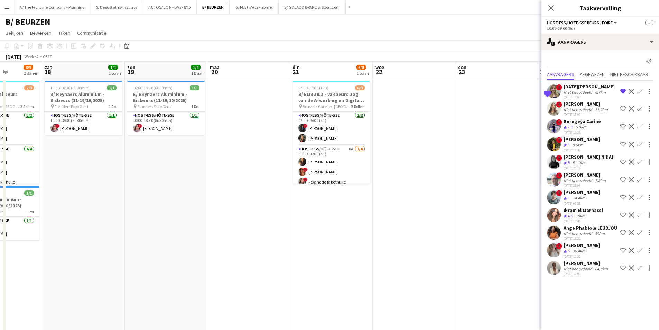
drag, startPoint x: 408, startPoint y: 142, endPoint x: 343, endPoint y: 149, distance: 65.1
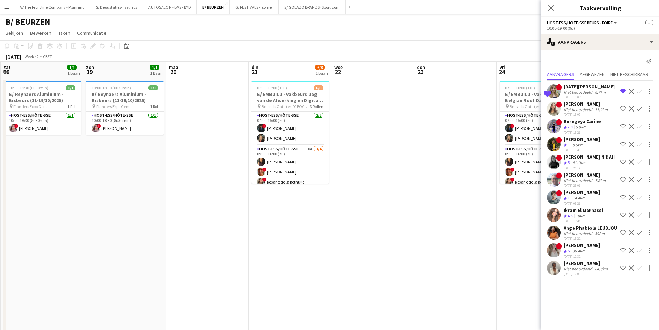
scroll to position [0, 249]
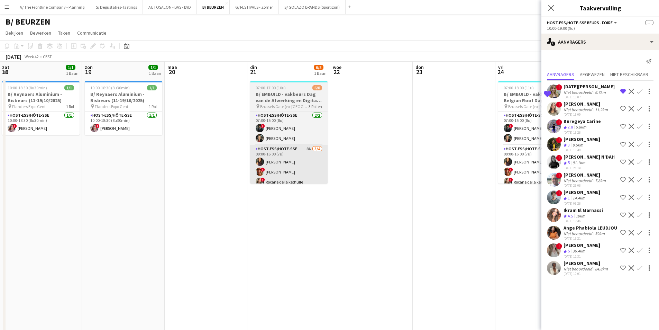
drag, startPoint x: 378, startPoint y: 137, endPoint x: 298, endPoint y: 162, distance: 83.4
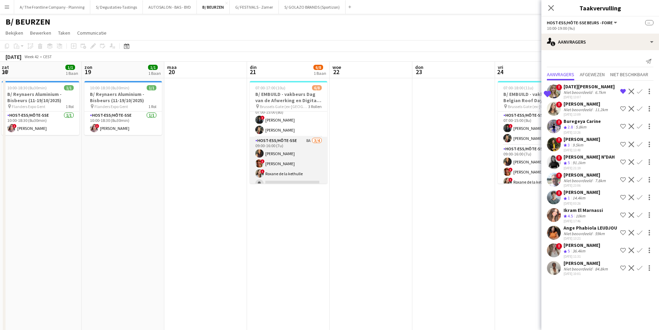
scroll to position [0, 0]
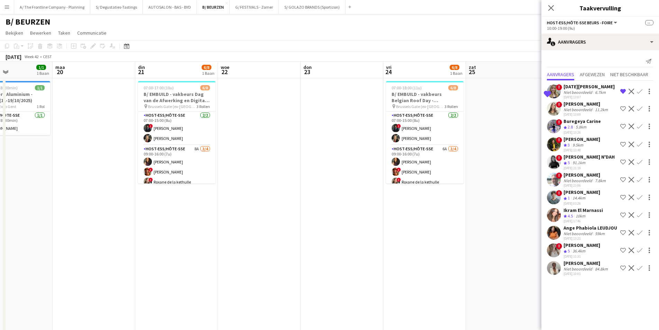
drag, startPoint x: 434, startPoint y: 141, endPoint x: 322, endPoint y: 167, distance: 115.2
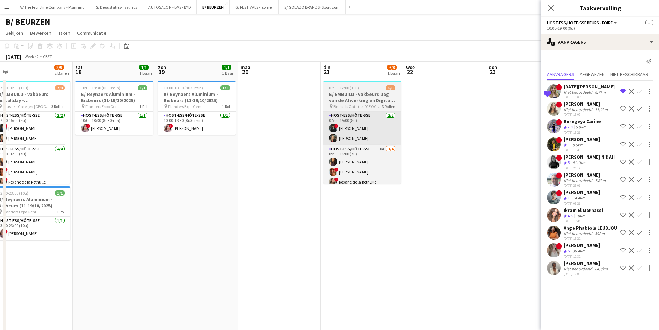
drag, startPoint x: 199, startPoint y: 131, endPoint x: 386, endPoint y: 123, distance: 187.7
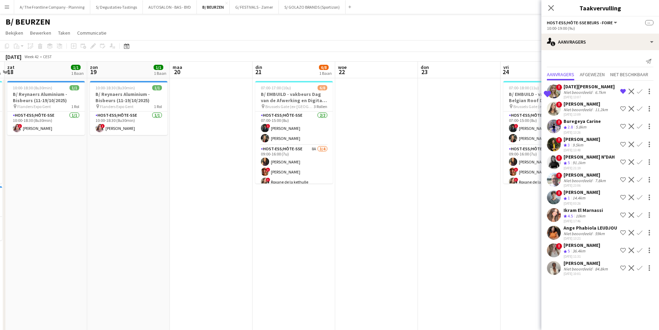
scroll to position [0, 265]
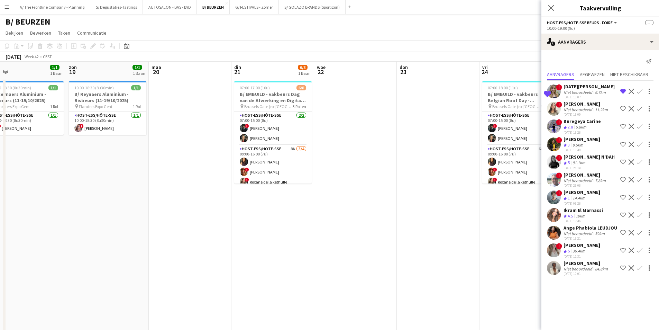
drag, startPoint x: 366, startPoint y: 124, endPoint x: 266, endPoint y: 129, distance: 99.4
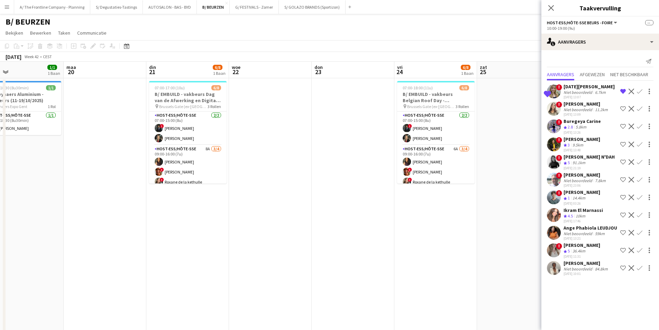
drag, startPoint x: 485, startPoint y: 121, endPoint x: 399, endPoint y: 133, distance: 86.7
click at [244, 10] on button "G/ FESTIVALS - Zomer Sluiten" at bounding box center [254, 6] width 49 height 13
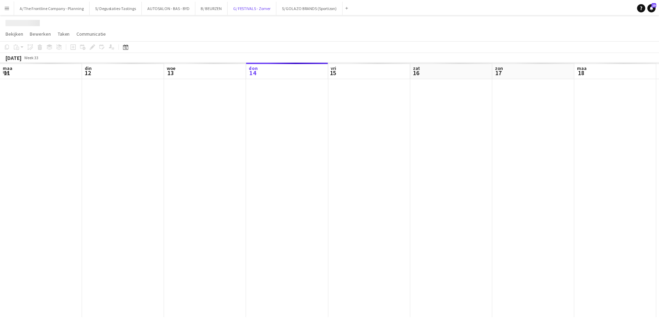
scroll to position [0, 165]
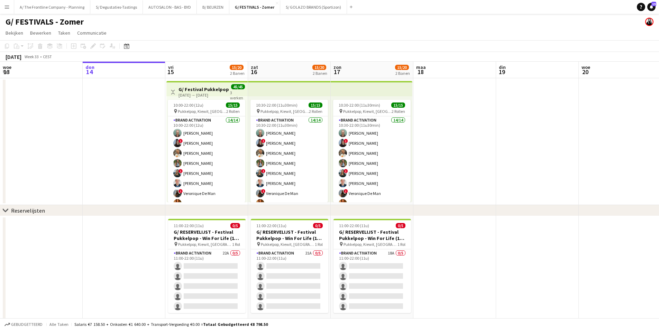
click at [202, 159] on app-card-role "Brand Activation 14/14 10:00-22:00 (12u) Matthijs Engelbeen ! Françoise Van Cal…" at bounding box center [207, 193] width 78 height 154
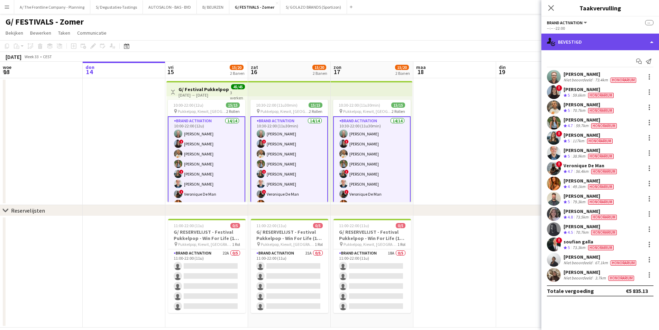
click at [584, 36] on div "single-neutral-actions-check-2 Bevestigd" at bounding box center [601, 42] width 118 height 17
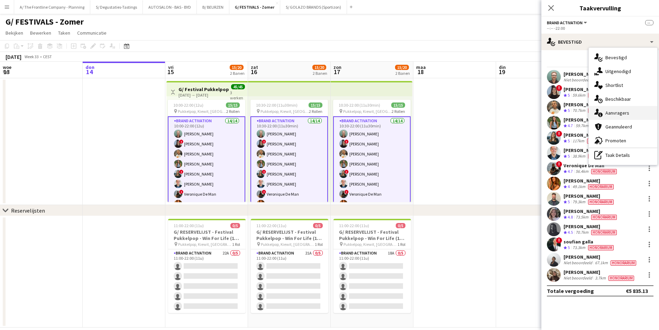
click at [620, 109] on div "single-neutral-actions-information Aanvragers" at bounding box center [623, 113] width 69 height 14
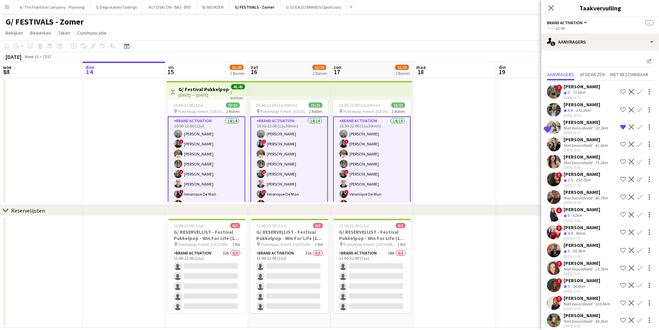
click at [591, 93] on div "Ploegbeoordeling 5 71.6km" at bounding box center [582, 93] width 37 height 6
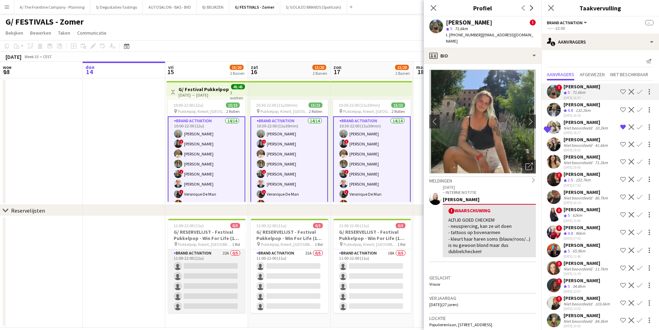
click at [186, 268] on app-card-role "Brand Activation 22A 0/5 11:00-22:00 (11u) single-neutral-actions single-neutra…" at bounding box center [207, 281] width 78 height 64
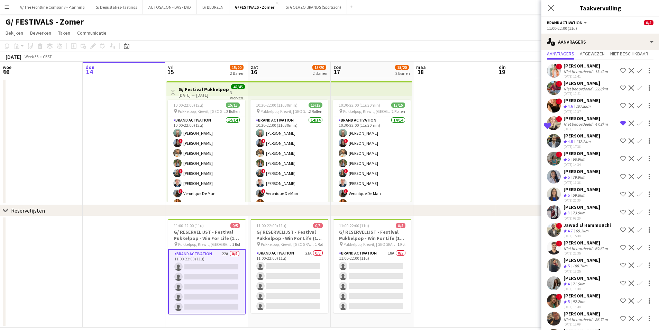
scroll to position [0, 0]
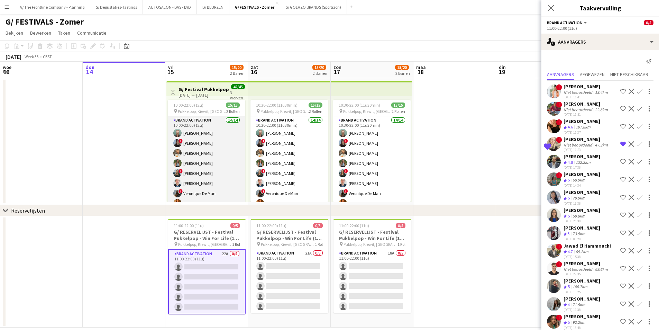
click at [193, 163] on app-card-role "Brand Activation 14/14 10:00-22:00 (12u) Matthijs Engelbeen ! Françoise Van Cal…" at bounding box center [207, 193] width 78 height 154
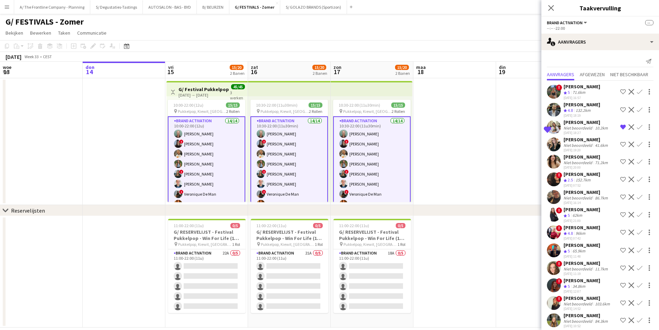
click at [205, 66] on app-board-header-date "vri 15 15/20 2 Banen" at bounding box center [206, 70] width 83 height 17
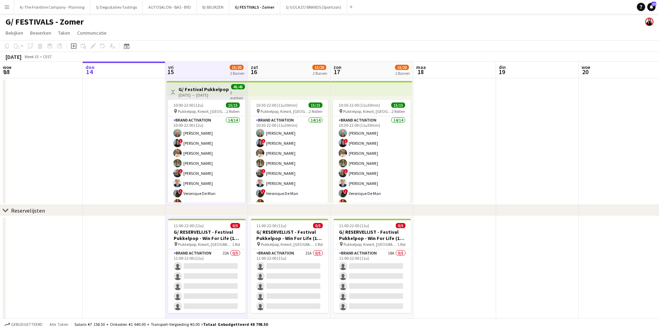
click at [268, 72] on app-board-header-date "zat 16 15/20 2 Banen" at bounding box center [289, 70] width 83 height 17
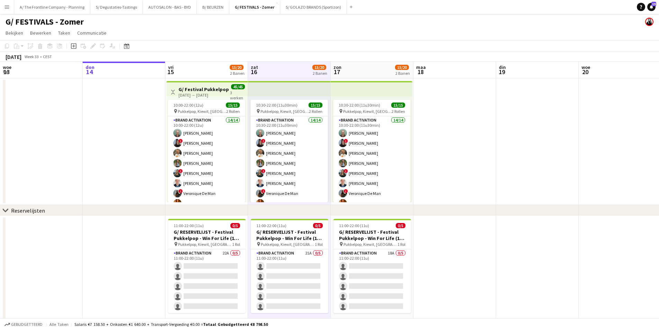
click at [355, 72] on app-board-header-date "zon 17 15/20 2 Banen" at bounding box center [372, 70] width 83 height 17
click at [221, 72] on app-board-header-date "vri 15 15/20 2 Banen" at bounding box center [206, 70] width 83 height 17
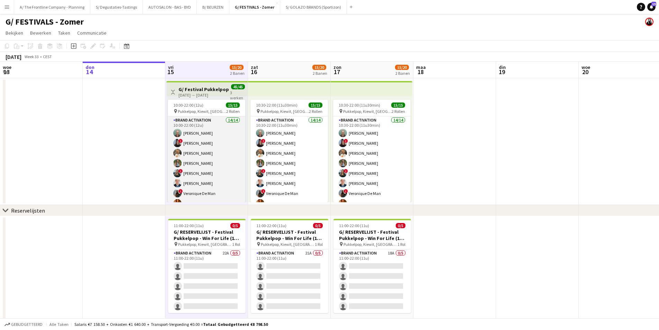
click at [219, 155] on app-card-role "Brand Activation 14/14 10:00-22:00 (12u) Matthijs Engelbeen ! Françoise Van Cal…" at bounding box center [207, 193] width 78 height 154
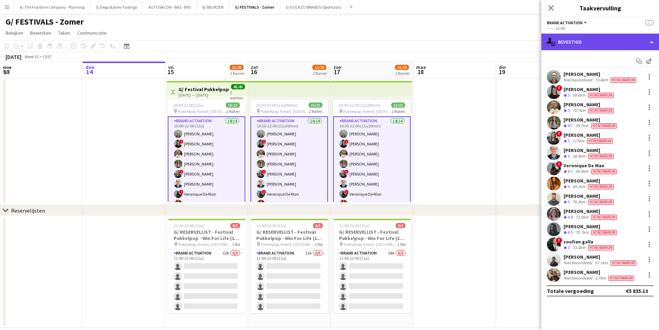
click at [582, 38] on div "single-neutral-actions-check-2 Bevestigd" at bounding box center [601, 42] width 118 height 17
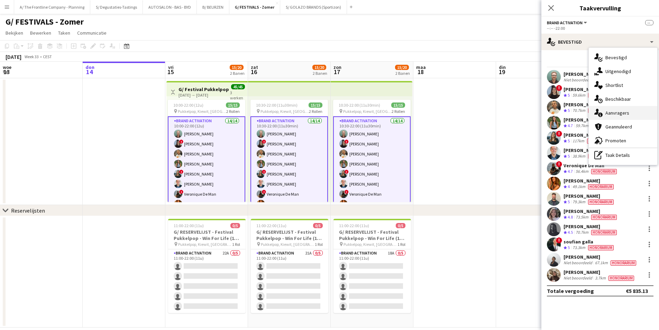
click at [621, 111] on div "single-neutral-actions-information Aanvragers" at bounding box center [623, 113] width 69 height 14
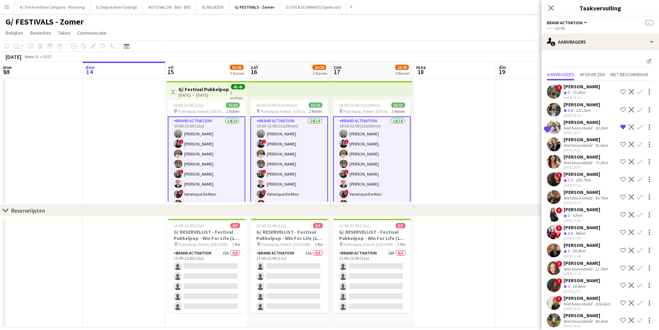
click at [584, 120] on div "Alina Naldemir" at bounding box center [587, 122] width 46 height 6
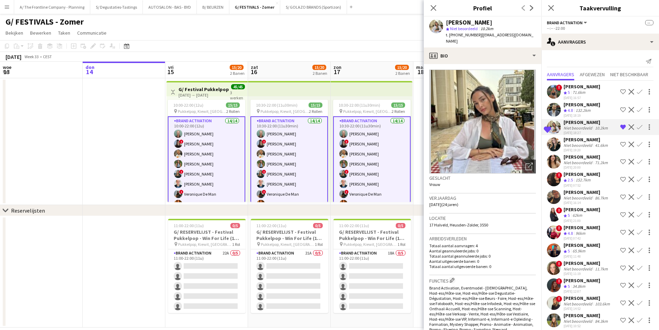
click at [621, 127] on app-icon "Verwijder ploeg van de shortlist" at bounding box center [624, 127] width 6 height 6
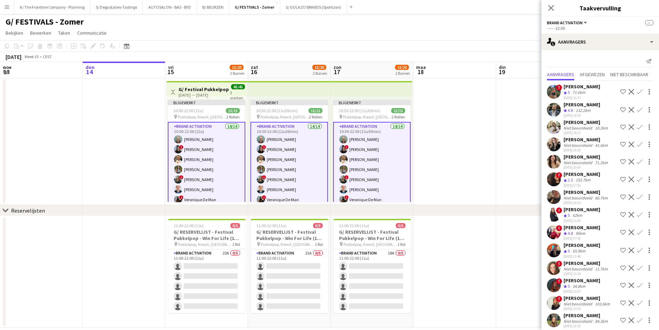
click at [592, 145] on div "Niet beoordeeld" at bounding box center [579, 145] width 30 height 5
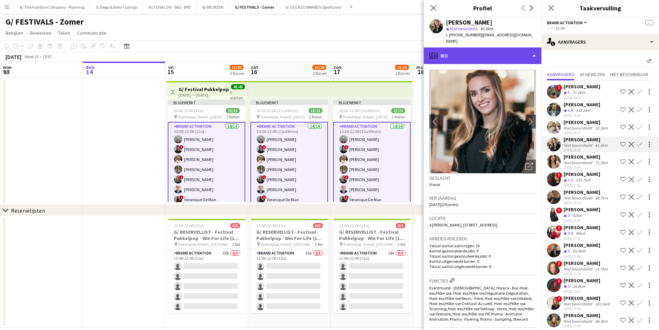
click at [466, 48] on div "profile Bio" at bounding box center [483, 55] width 118 height 17
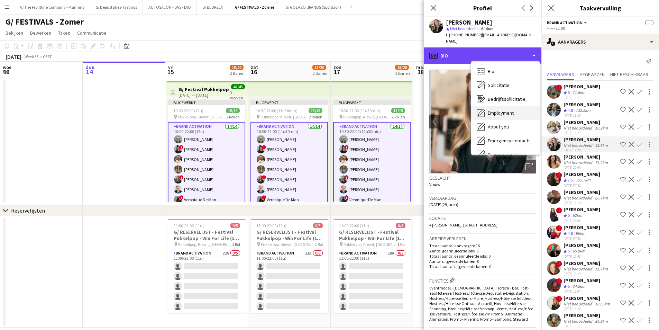
scroll to position [65, 0]
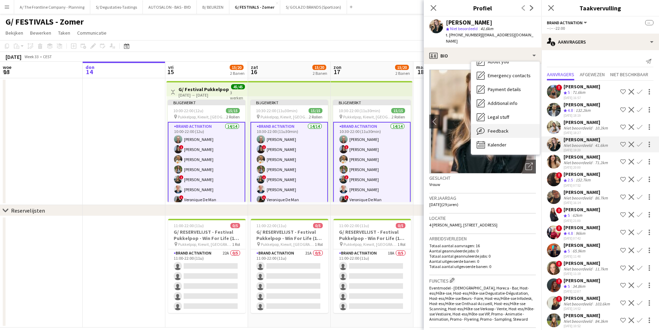
click at [494, 128] on span "Feedback" at bounding box center [498, 131] width 21 height 6
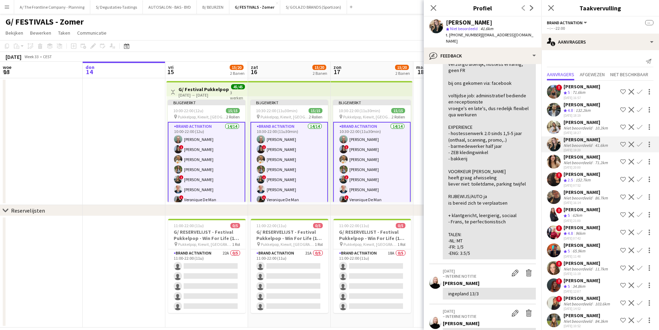
scroll to position [35, 0]
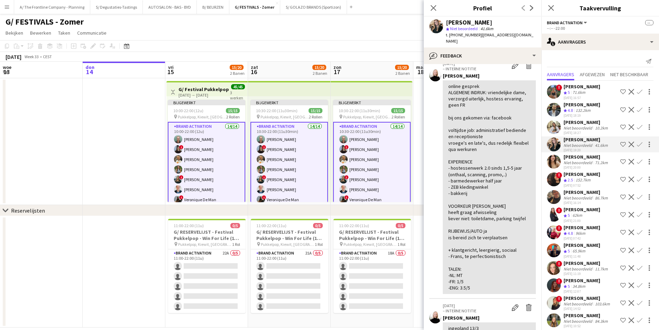
click at [573, 155] on div "Jia Hui Kot" at bounding box center [587, 157] width 46 height 6
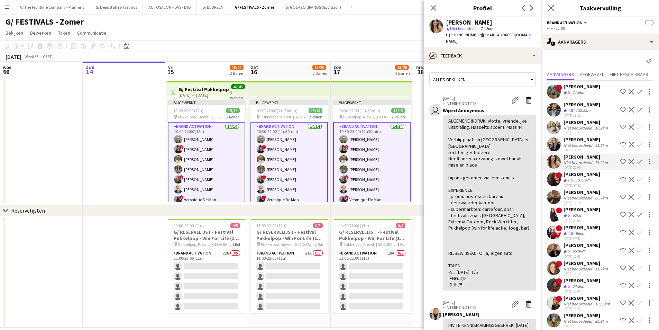
click at [621, 160] on app-icon "Ploeg op de shortlist" at bounding box center [624, 162] width 6 height 6
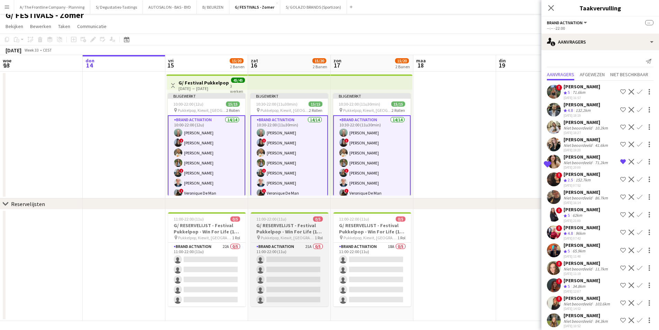
scroll to position [9, 0]
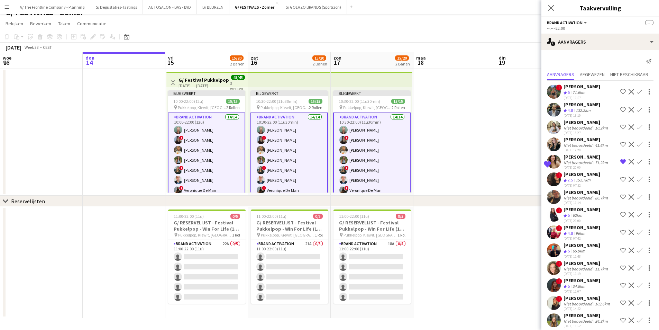
click at [621, 180] on app-icon "Ploeg op de shortlist" at bounding box center [624, 180] width 6 height 6
click at [621, 145] on app-icon "Ploeg op de shortlist" at bounding box center [624, 145] width 6 height 6
click at [582, 216] on div "62km" at bounding box center [577, 216] width 12 height 6
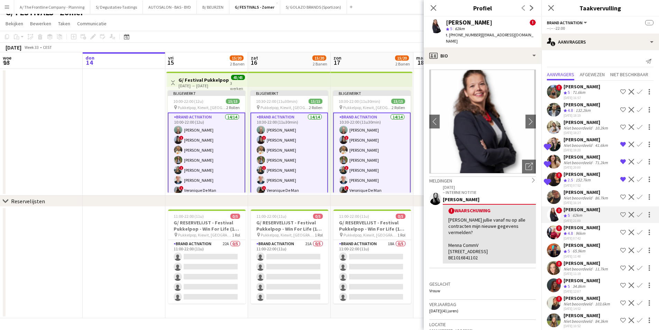
click at [563, 235] on div "! Eleni Baas Ploegbeoordeling 4.8 96km 09-03-2025 07:42 Ploeg op de shortlist W…" at bounding box center [601, 232] width 118 height 17
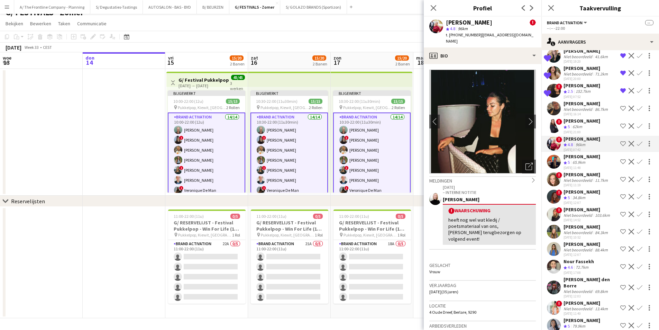
scroll to position [104, 0]
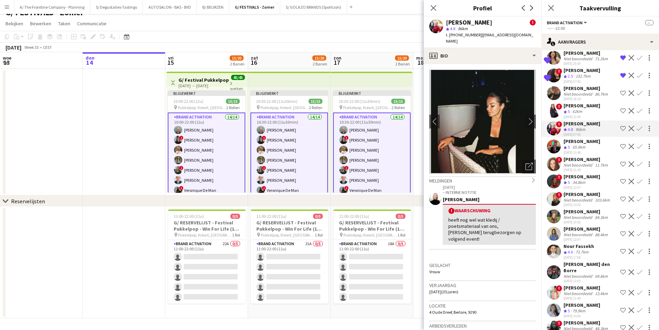
click at [581, 162] on div "Niet beoordeeld" at bounding box center [579, 164] width 30 height 5
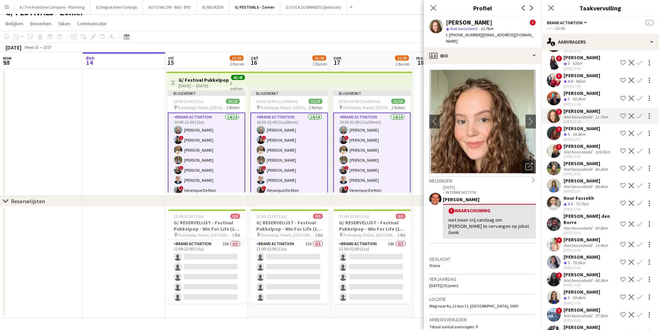
scroll to position [163, 0]
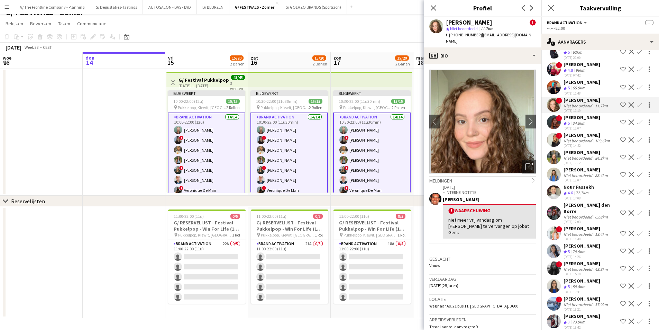
click at [629, 104] on app-icon "Weigeren" at bounding box center [632, 105] width 6 height 6
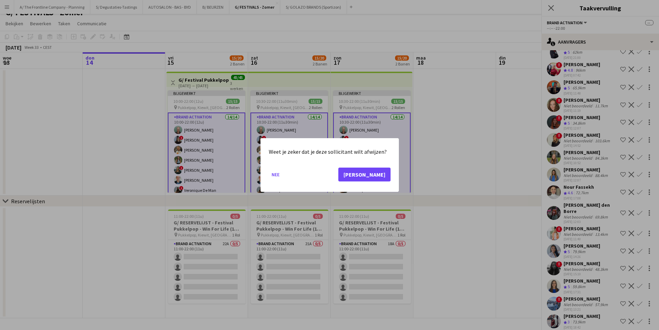
scroll to position [0, 0]
click at [378, 175] on button "[PERSON_NAME]" at bounding box center [364, 175] width 52 height 14
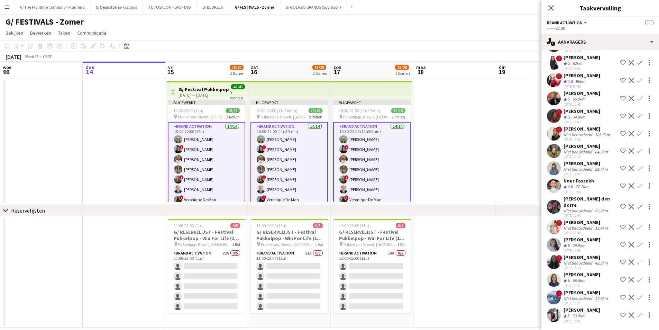
scroll to position [146, 0]
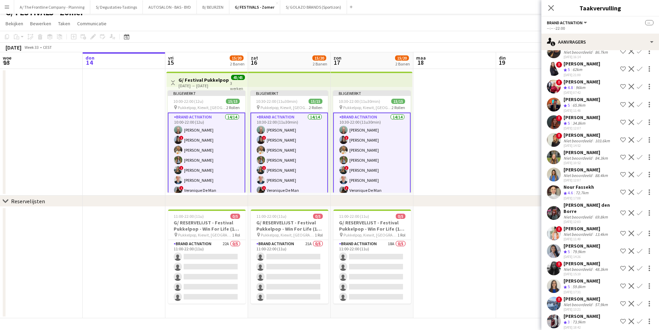
click at [579, 118] on div "Michaëla Nyanguile" at bounding box center [582, 117] width 37 height 6
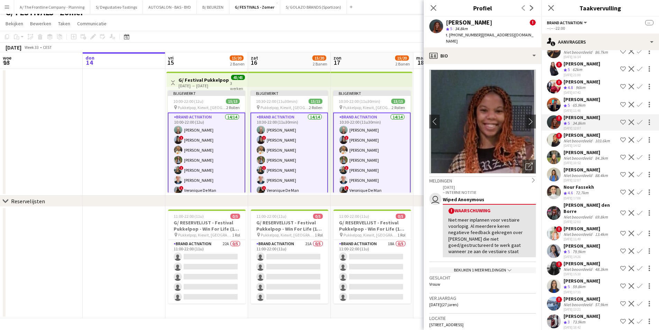
click at [480, 18] on div "Michaëla Nyanguile ! star 5 34.8km t. +32478524962 | michaelamrcn@gmail.com" at bounding box center [483, 32] width 118 height 31
click at [481, 27] on div "star 5 34.8km" at bounding box center [491, 29] width 90 height 6
click at [482, 20] on div "Michaëla Nyanguile" at bounding box center [469, 22] width 46 height 6
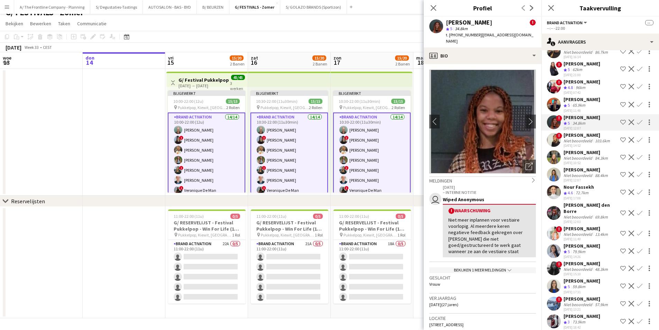
click at [482, 20] on div "Michaëla Nyanguile" at bounding box center [469, 22] width 46 height 6
copy div "Michaëla Nyanguile"
click at [621, 121] on app-icon "Ploeg op de shortlist" at bounding box center [624, 122] width 6 height 6
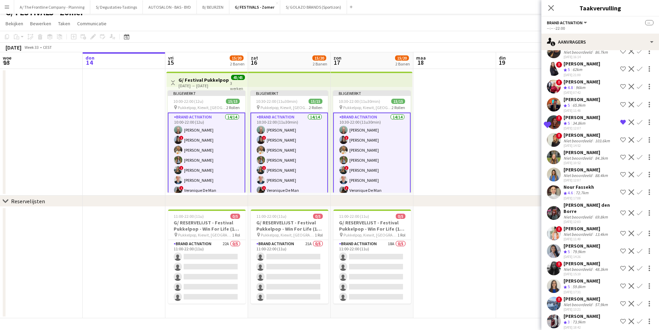
click at [586, 140] on div "Niet beoordeeld" at bounding box center [579, 140] width 30 height 5
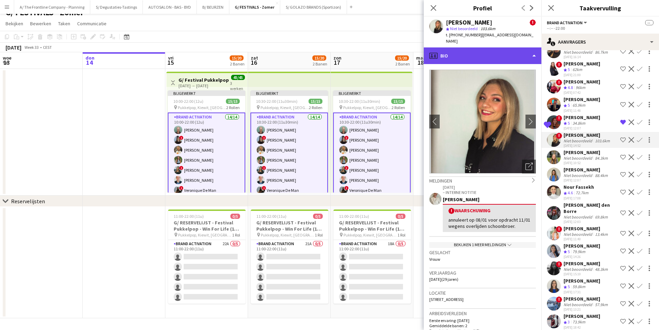
click at [472, 48] on div "profile Bio" at bounding box center [483, 55] width 118 height 17
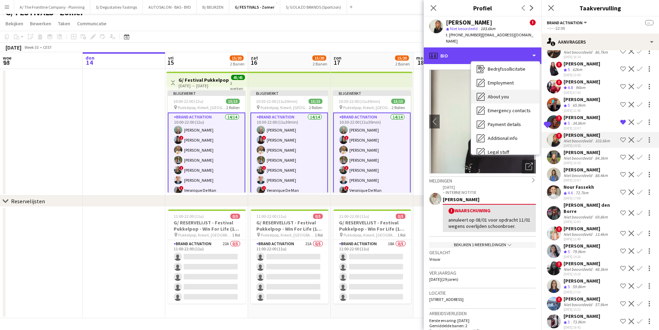
scroll to position [65, 0]
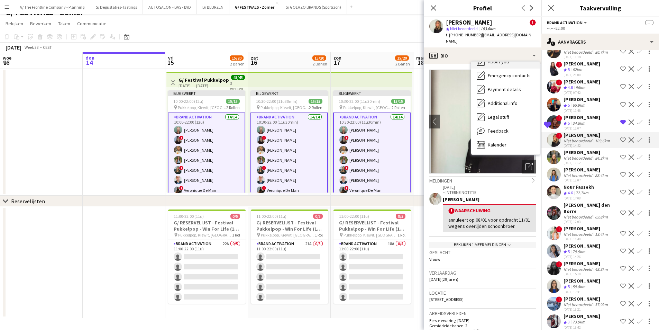
click at [511, 133] on div "Feedback Feedback" at bounding box center [505, 131] width 69 height 14
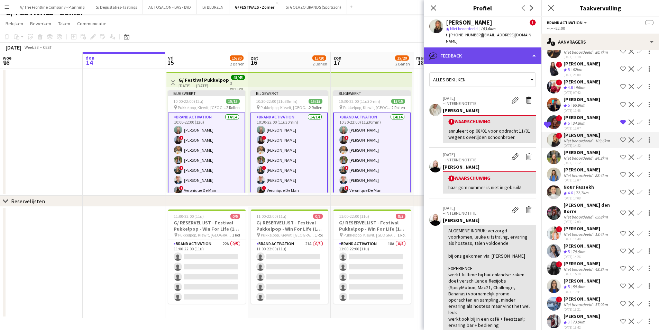
click at [504, 53] on div "bubble-pencil Feedback" at bounding box center [483, 55] width 118 height 17
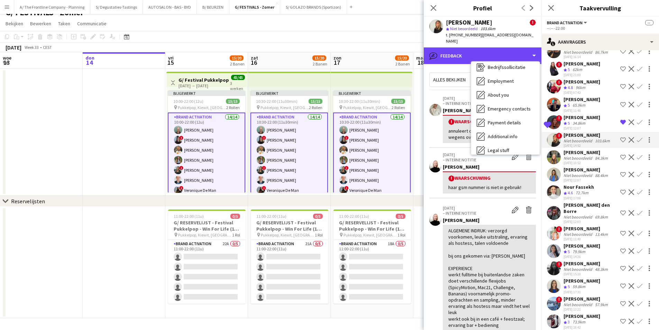
scroll to position [0, 0]
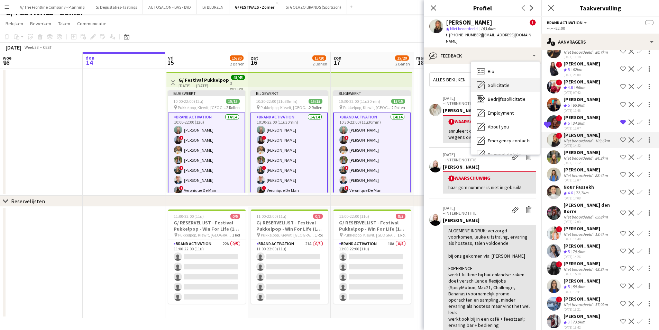
click at [511, 88] on div "Sollicitatie Sollicitatie" at bounding box center [505, 85] width 69 height 14
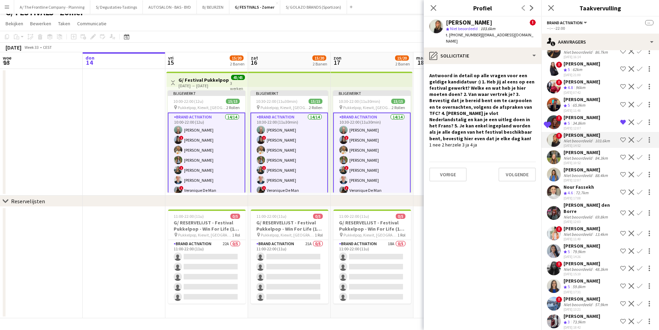
click at [629, 139] on app-icon "Weigeren" at bounding box center [632, 140] width 6 height 6
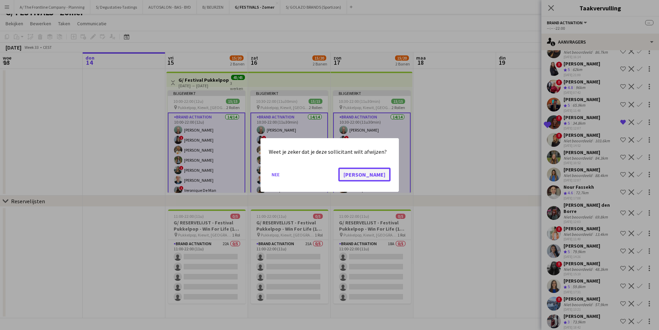
click at [382, 173] on button "[PERSON_NAME]" at bounding box center [364, 175] width 52 height 14
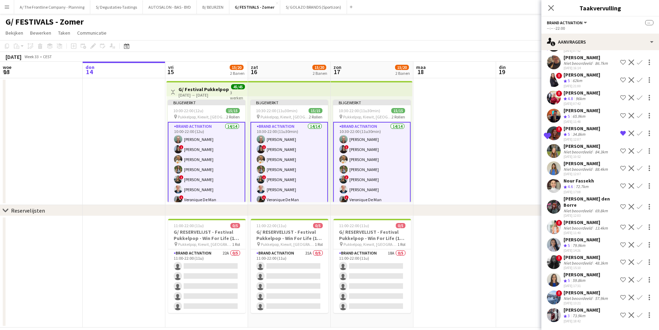
scroll to position [128, 0]
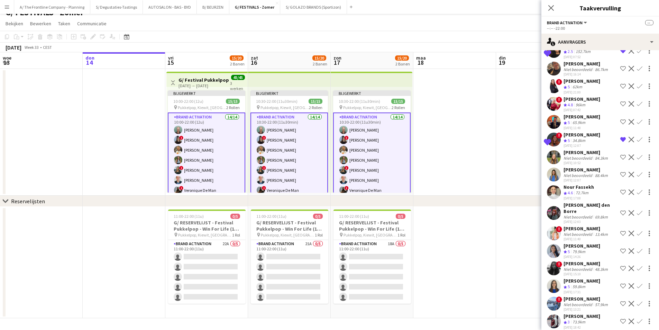
click at [592, 158] on div "Niet beoordeeld" at bounding box center [579, 157] width 30 height 5
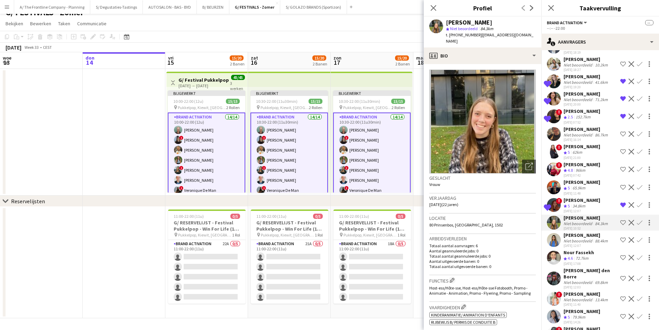
scroll to position [59, 0]
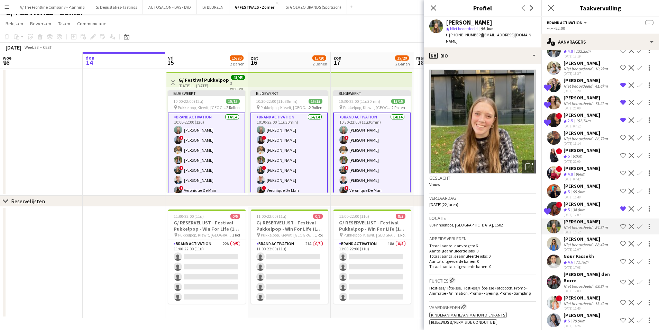
click at [629, 137] on app-icon "Weigeren" at bounding box center [632, 138] width 6 height 6
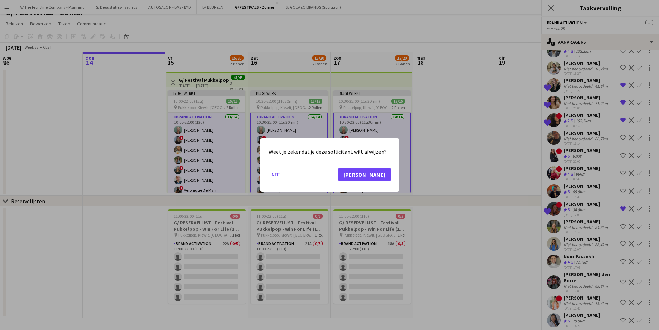
scroll to position [0, 0]
click at [384, 175] on button "[PERSON_NAME]" at bounding box center [364, 175] width 52 height 14
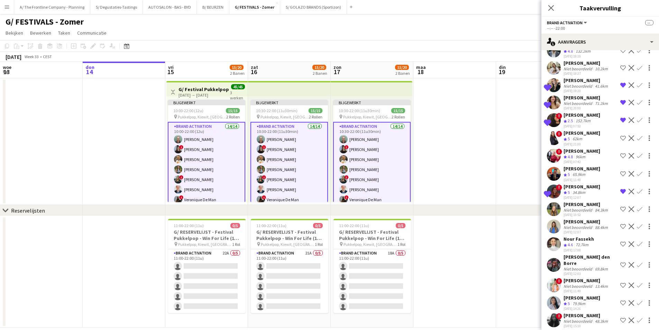
scroll to position [9, 0]
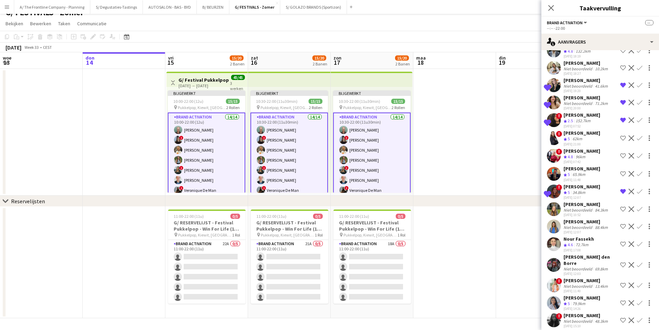
click at [571, 210] on div "Niet beoordeeld" at bounding box center [579, 209] width 30 height 5
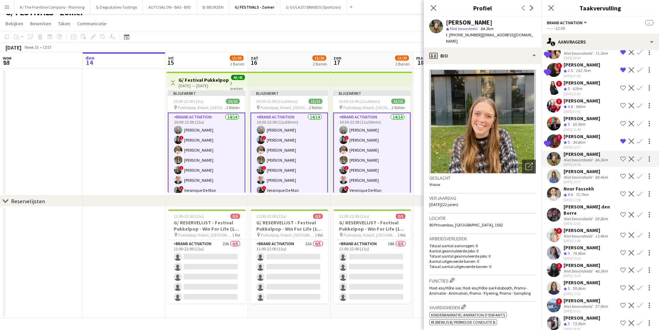
scroll to position [111, 0]
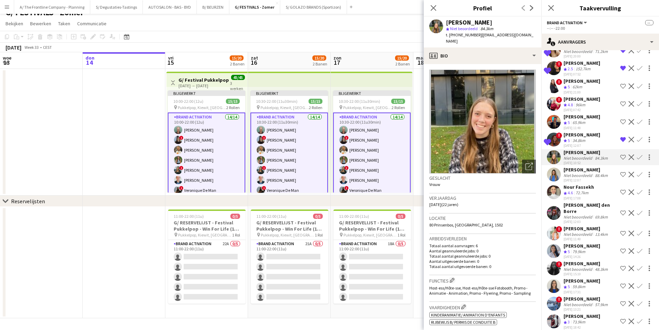
click at [577, 176] on div "Niet beoordeeld" at bounding box center [579, 175] width 30 height 5
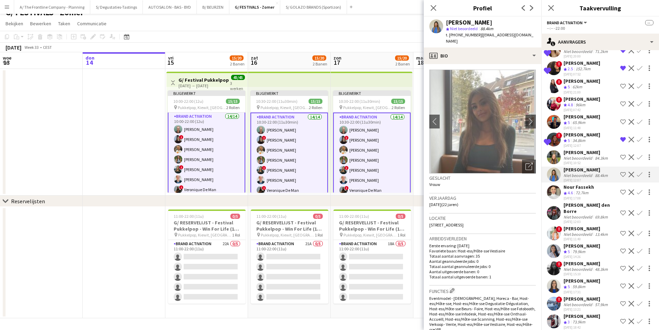
scroll to position [0, 0]
click at [629, 283] on app-icon "Weigeren" at bounding box center [632, 286] width 6 height 6
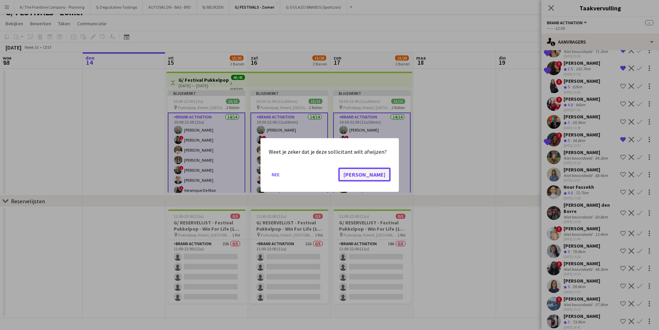
click at [382, 175] on button "[PERSON_NAME]" at bounding box center [364, 175] width 52 height 14
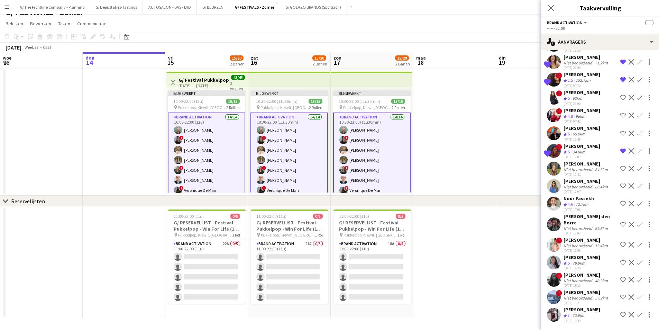
scroll to position [93, 0]
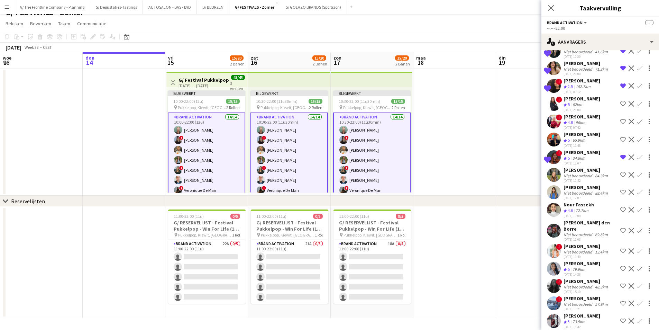
click at [585, 232] on div "Niet beoordeeld" at bounding box center [579, 234] width 30 height 5
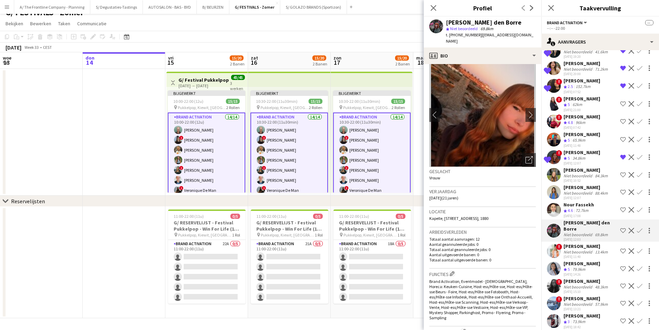
scroll to position [0, 0]
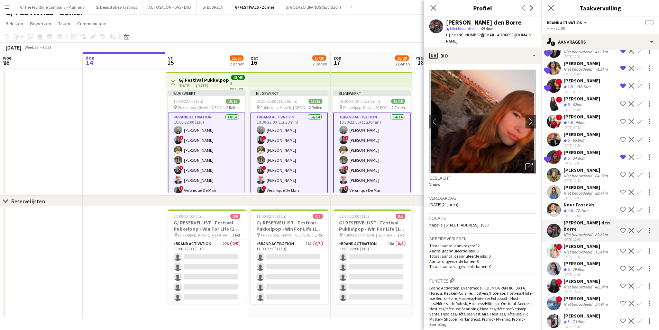
click at [582, 249] on div "Niet beoordeeld" at bounding box center [579, 251] width 30 height 5
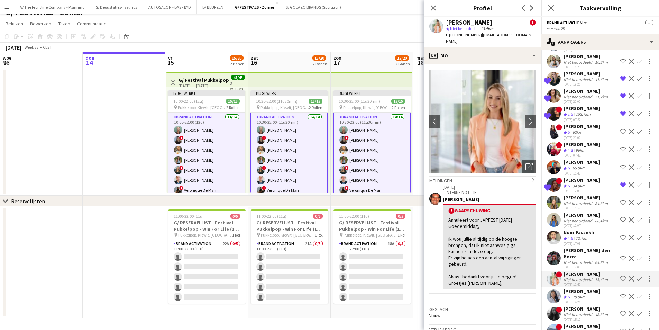
scroll to position [93, 0]
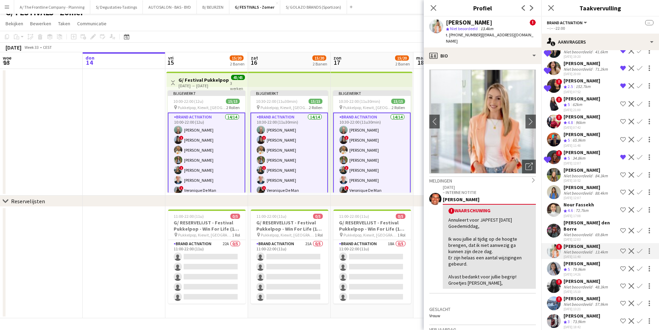
click at [573, 284] on div "Niet beoordeeld" at bounding box center [579, 286] width 30 height 5
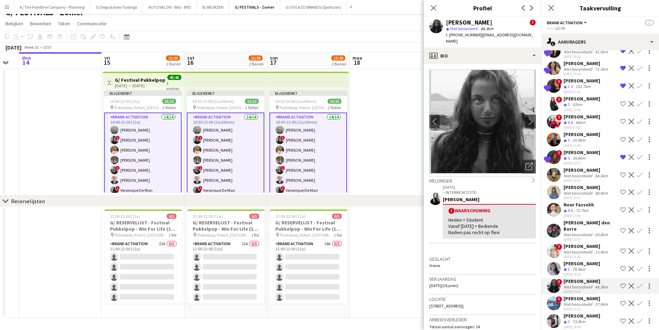
scroll to position [0, 236]
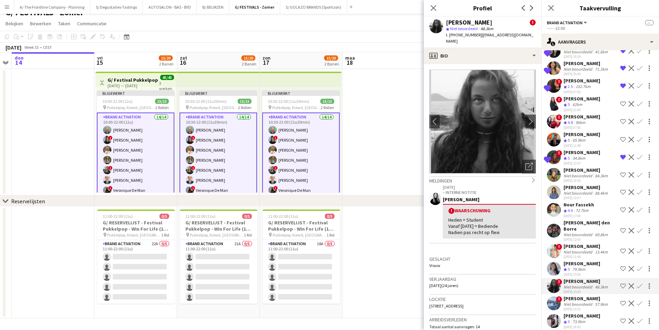
drag, startPoint x: 306, startPoint y: 163, endPoint x: 235, endPoint y: 166, distance: 71.0
click at [235, 166] on app-calendar-viewport "maa 11 din 12 woe 13 don 14 vri 15 15/20 2 Banen zat 16 15/20 2 Banen zon 17 15…" at bounding box center [329, 185] width 659 height 266
click at [621, 283] on app-icon "Ploeg op de shortlist" at bounding box center [624, 286] width 6 height 6
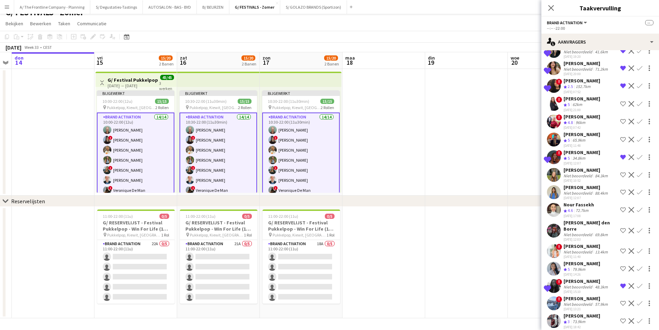
click at [568, 301] on div "Niet beoordeeld" at bounding box center [579, 303] width 30 height 5
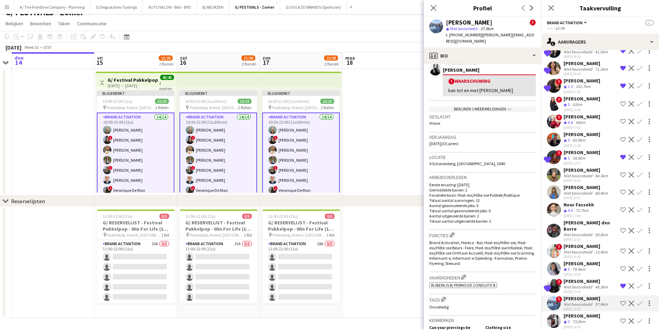
scroll to position [138, 0]
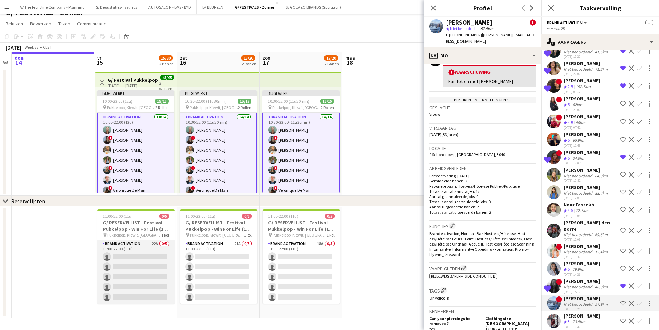
click at [136, 269] on app-card-role "Brand Activation 22A 0/5 11:00-22:00 (11u) single-neutral-actions single-neutra…" at bounding box center [136, 272] width 78 height 64
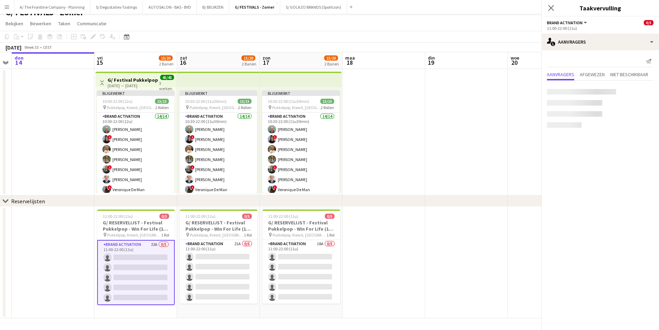
scroll to position [0, 0]
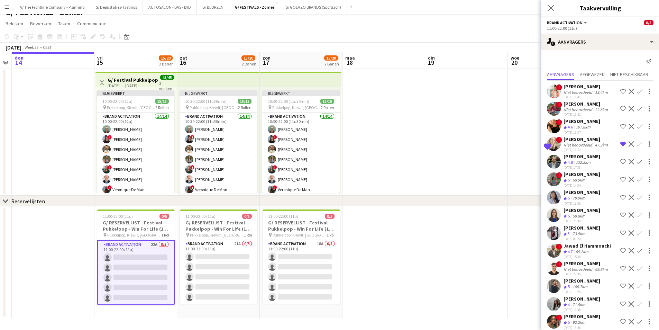
click at [596, 107] on div "22.8km" at bounding box center [602, 109] width 16 height 5
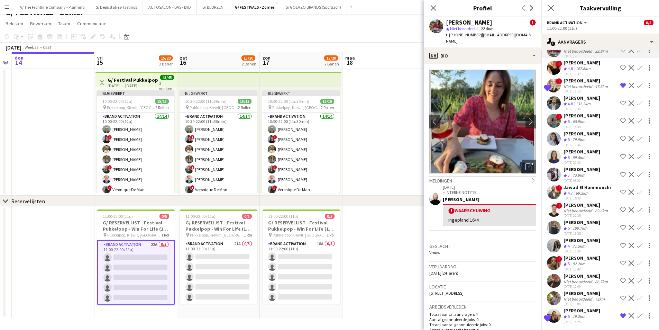
scroll to position [59, 0]
click at [629, 280] on app-icon "Weigeren" at bounding box center [632, 280] width 6 height 6
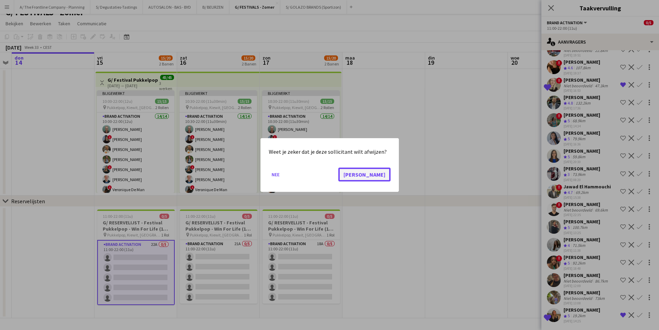
click at [383, 175] on button "[PERSON_NAME]" at bounding box center [364, 175] width 52 height 14
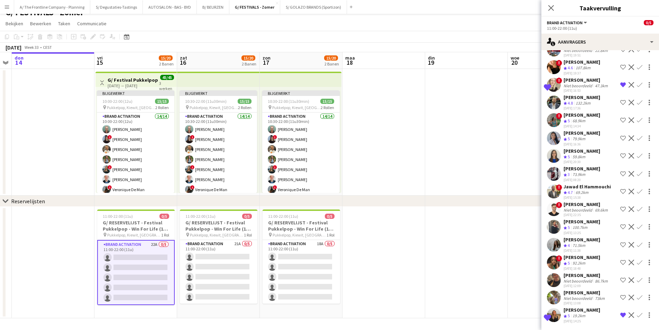
scroll to position [42, 0]
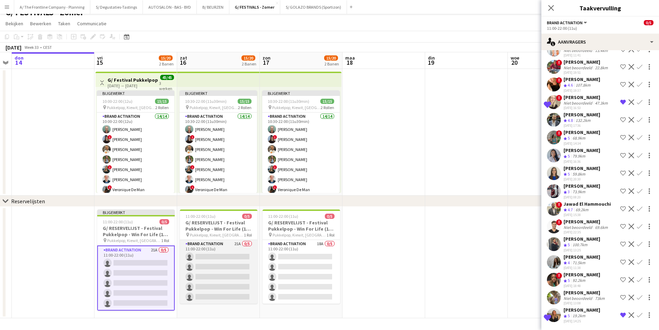
click at [237, 274] on app-card-role "Brand Activation 21A 0/5 11:00-22:00 (11u) single-neutral-actions single-neutra…" at bounding box center [219, 272] width 78 height 64
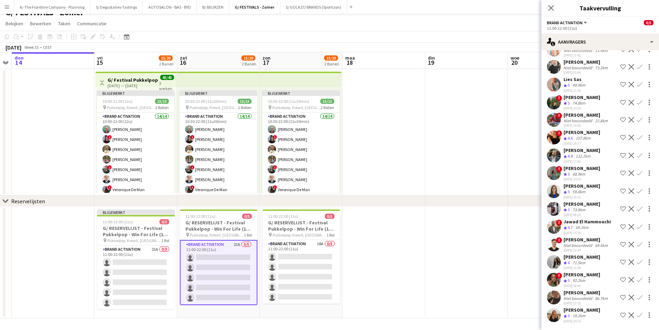
click at [629, 297] on app-icon "Weigeren" at bounding box center [632, 298] width 6 height 6
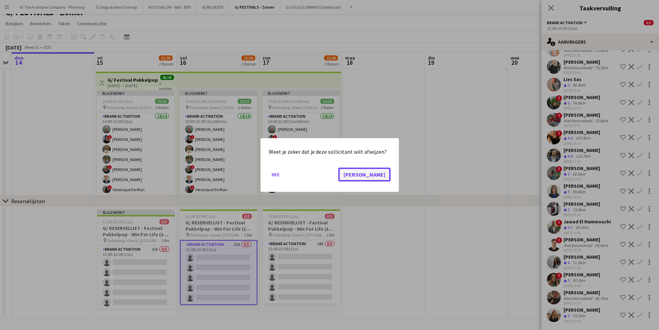
click at [385, 175] on button "[PERSON_NAME]" at bounding box center [364, 175] width 52 height 14
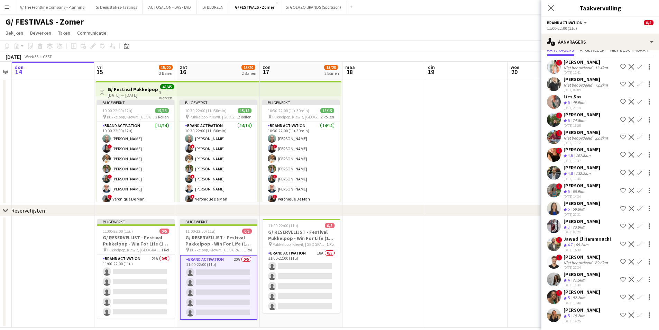
scroll to position [25, 0]
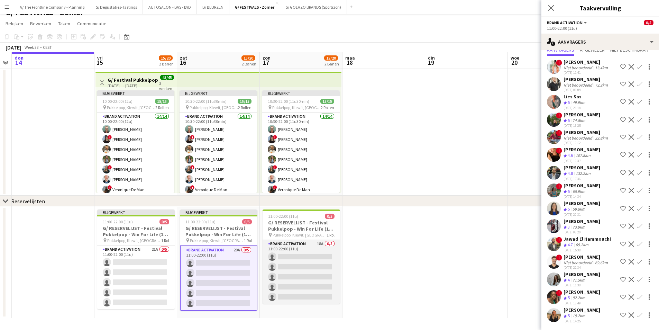
click at [309, 280] on app-card-role "Brand Activation 18A 0/5 11:00-22:00 (11u) single-neutral-actions single-neutra…" at bounding box center [302, 272] width 78 height 64
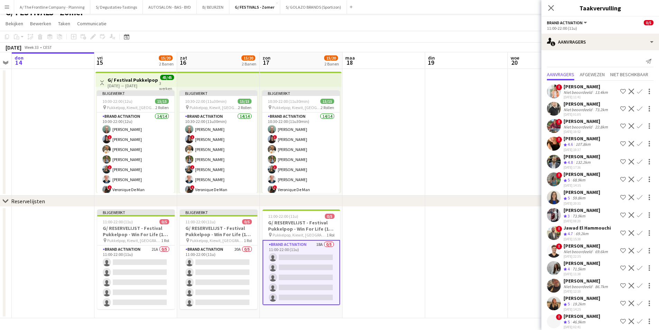
scroll to position [6, 0]
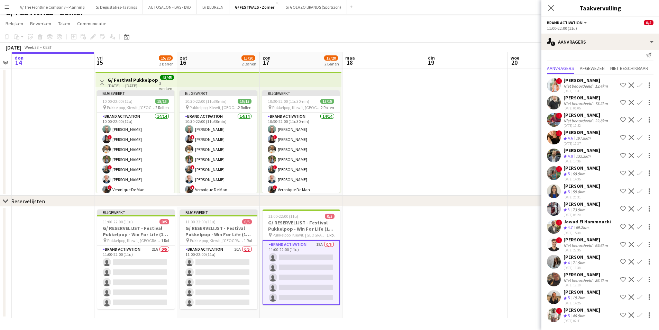
click at [629, 277] on app-icon "Weigeren" at bounding box center [632, 280] width 6 height 6
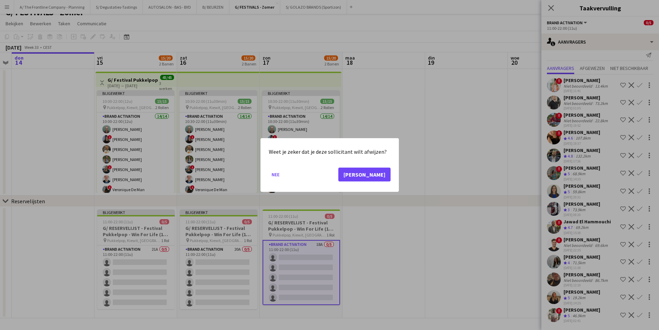
scroll to position [0, 0]
click at [380, 178] on button "[PERSON_NAME]" at bounding box center [364, 175] width 52 height 14
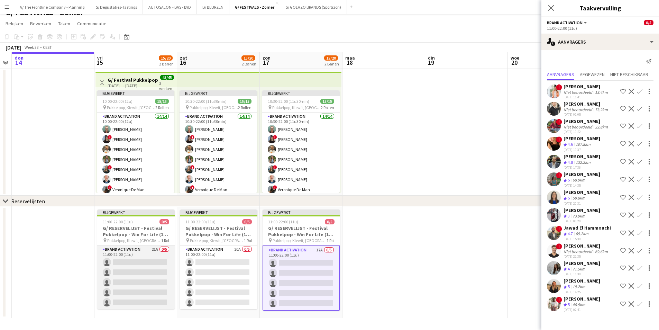
click at [161, 269] on app-card-role "Brand Activation 21A 0/5 11:00-22:00 (11u) single-neutral-actions single-neutra…" at bounding box center [136, 277] width 78 height 64
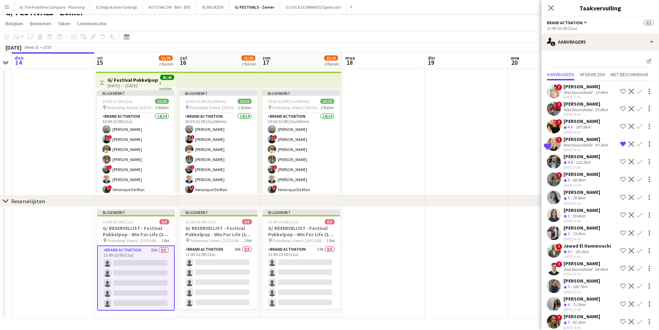
click at [621, 145] on app-icon "Verwijder ploeg van de shortlist" at bounding box center [624, 144] width 6 height 6
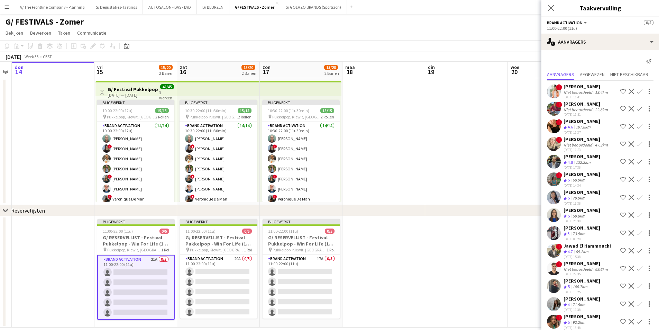
click at [629, 216] on app-icon "Weigeren" at bounding box center [632, 215] width 6 height 6
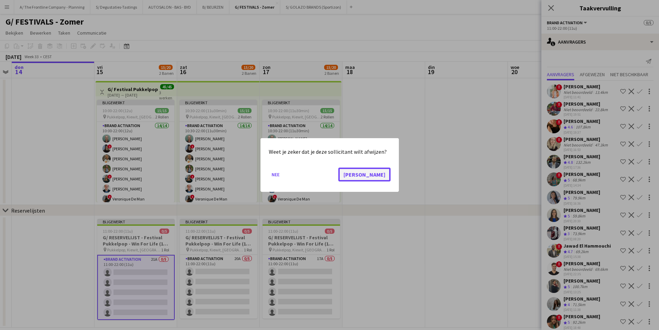
click at [387, 174] on button "[PERSON_NAME]" at bounding box center [364, 175] width 52 height 14
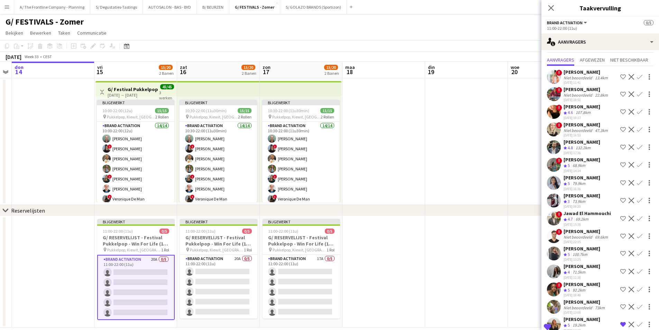
scroll to position [24, 0]
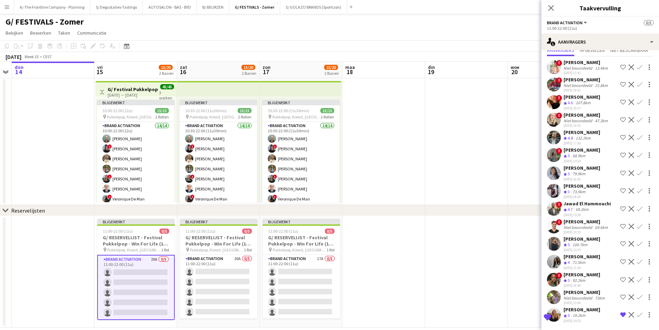
drag, startPoint x: 619, startPoint y: 313, endPoint x: 560, endPoint y: 312, distance: 59.2
click at [621, 313] on app-icon "Verwijder ploeg van de shortlist" at bounding box center [624, 315] width 6 height 6
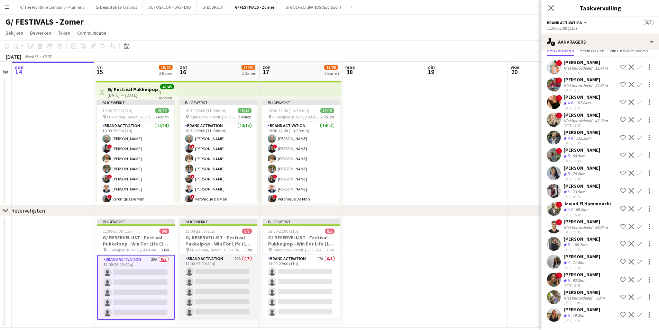
click at [219, 291] on app-card-role "Brand Activation 20A 0/5 11:00-22:00 (11u) single-neutral-actions single-neutra…" at bounding box center [219, 287] width 78 height 64
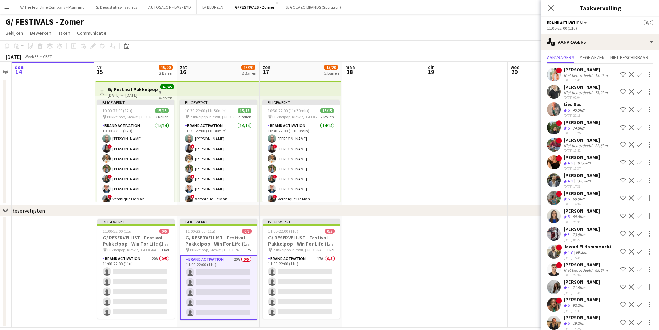
scroll to position [25, 0]
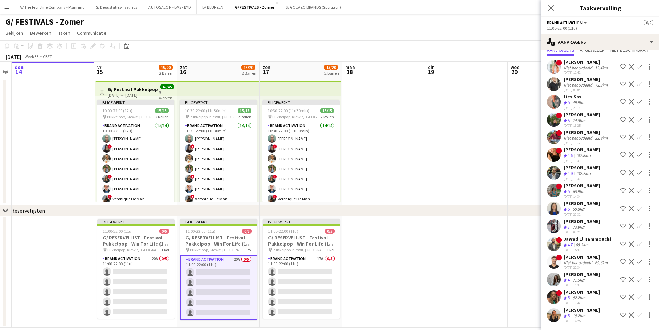
click at [629, 206] on app-icon "Weigeren" at bounding box center [632, 209] width 6 height 6
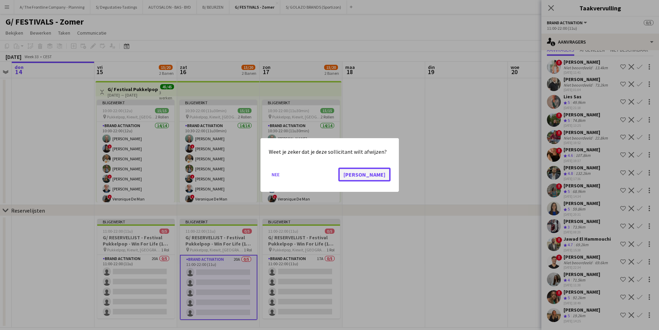
click at [377, 175] on button "[PERSON_NAME]" at bounding box center [364, 175] width 52 height 14
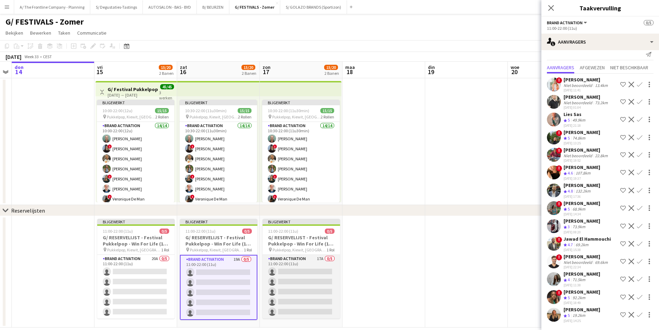
scroll to position [7, 0]
click at [310, 279] on app-card-role "Brand Activation 17A 0/5 11:00-22:00 (11u) single-neutral-actions single-neutra…" at bounding box center [302, 287] width 78 height 64
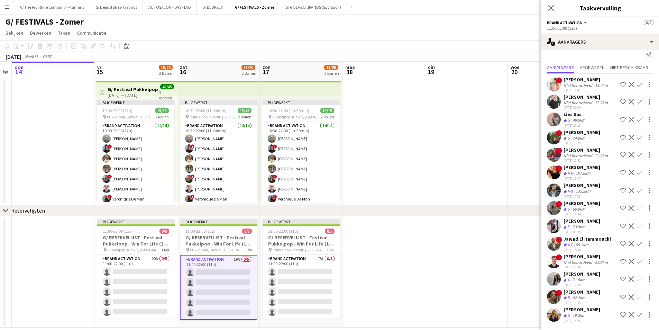
scroll to position [0, 0]
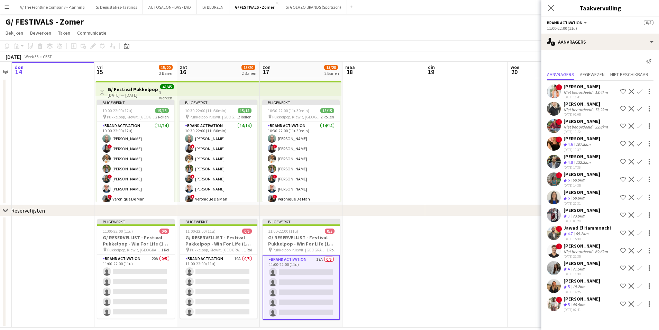
click at [630, 199] on app-icon "Weigeren" at bounding box center [632, 198] width 6 height 6
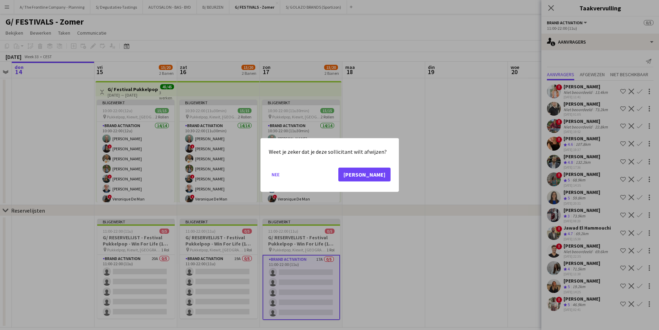
click at [392, 174] on div "Weet je zeker dat je deze sollicitant wilt afwijzen? Nee Ja" at bounding box center [330, 165] width 138 height 54
click at [389, 174] on button "[PERSON_NAME]" at bounding box center [364, 175] width 52 height 14
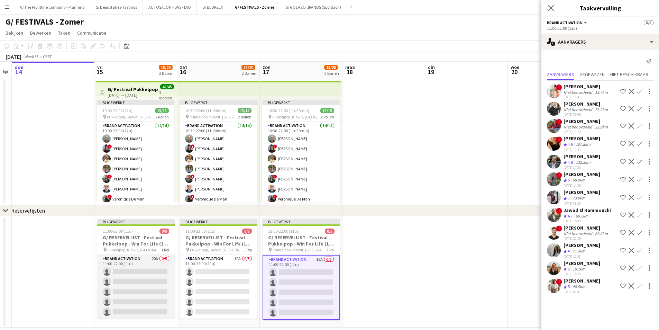
click at [120, 278] on app-card-role "Brand Activation 20A 0/5 11:00-22:00 (11u) single-neutral-actions single-neutra…" at bounding box center [136, 287] width 78 height 64
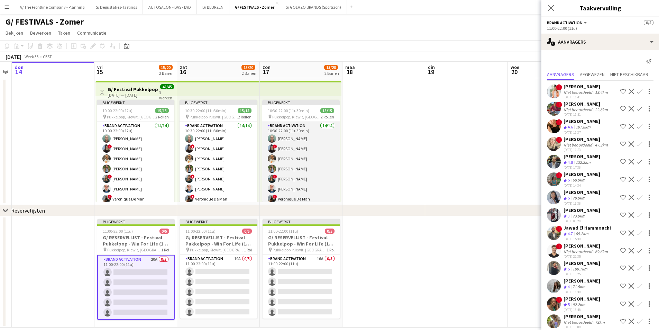
click at [301, 183] on app-card-role "Brand Activation 14/14 10:30-22:00 (11u30min) Matthijs Engelbeen ! Françoise Va…" at bounding box center [301, 199] width 78 height 154
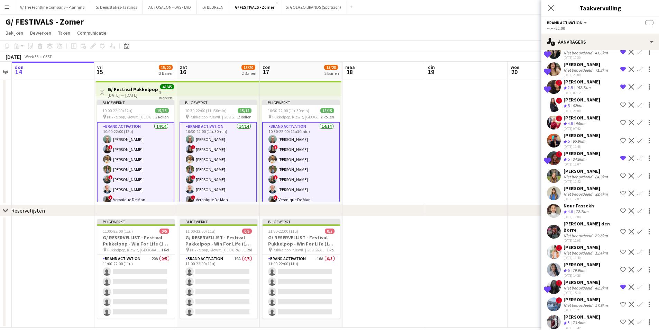
scroll to position [93, 0]
click at [629, 300] on app-icon "Weigeren" at bounding box center [632, 303] width 6 height 6
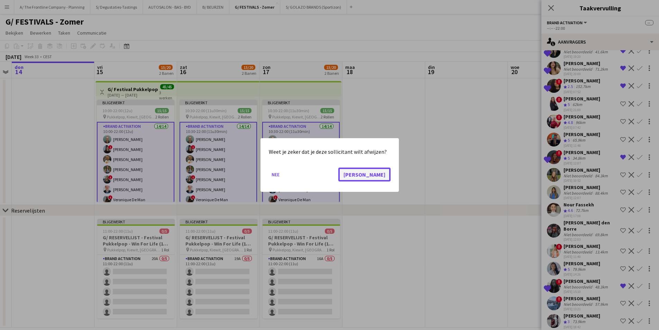
click at [382, 178] on button "[PERSON_NAME]" at bounding box center [364, 175] width 52 height 14
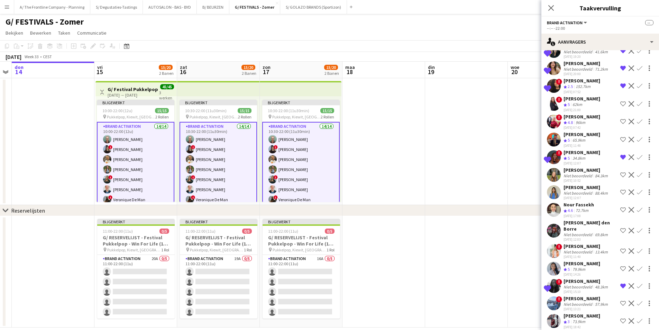
scroll to position [76, 0]
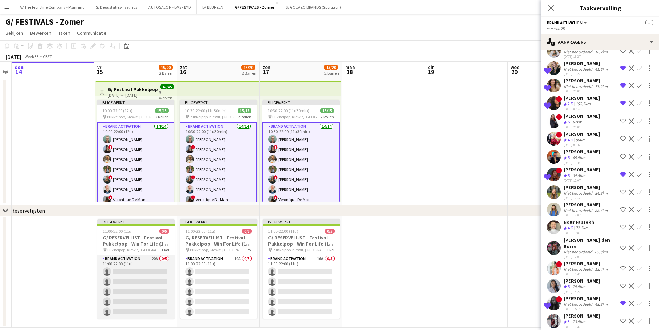
click at [128, 284] on app-card-role "Brand Activation 20A 0/5 11:00-22:00 (11u) single-neutral-actions single-neutra…" at bounding box center [136, 287] width 78 height 64
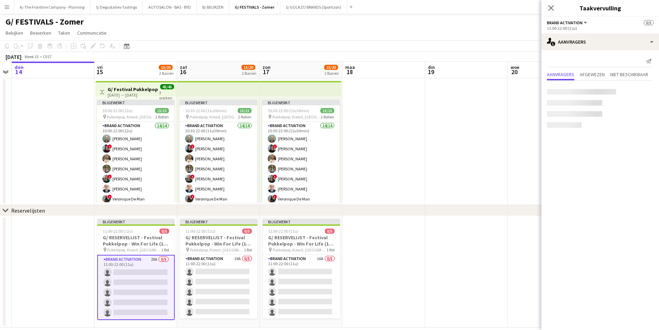
scroll to position [0, 0]
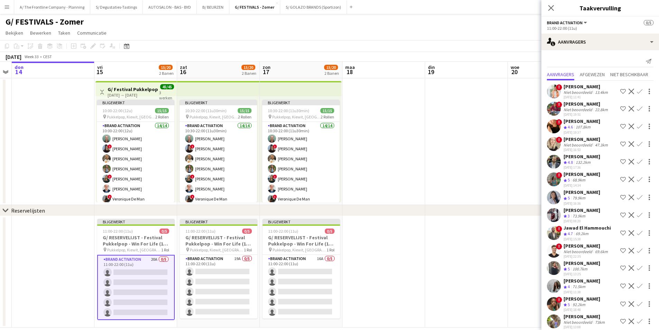
click at [567, 110] on div "Niet beoordeeld" at bounding box center [579, 109] width 30 height 5
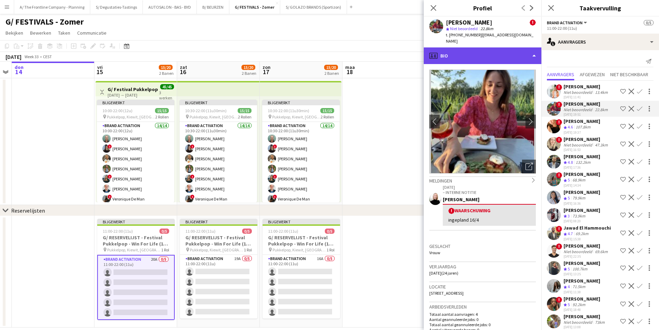
click at [508, 53] on div "profile Bio" at bounding box center [483, 55] width 118 height 17
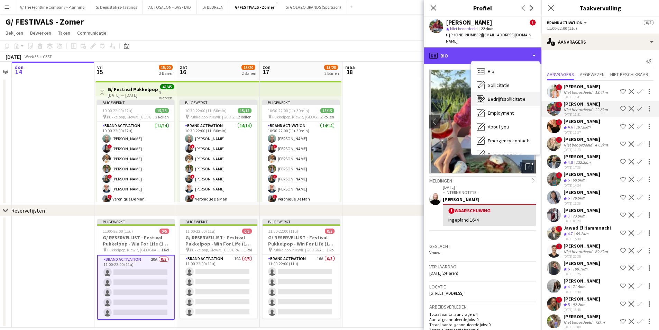
scroll to position [65, 0]
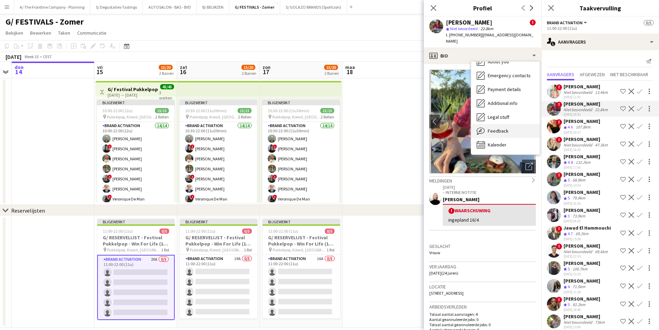
click at [506, 128] on span "Feedback" at bounding box center [498, 131] width 21 height 6
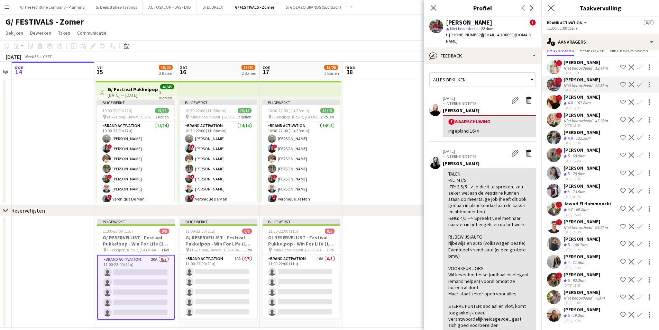
scroll to position [0, 0]
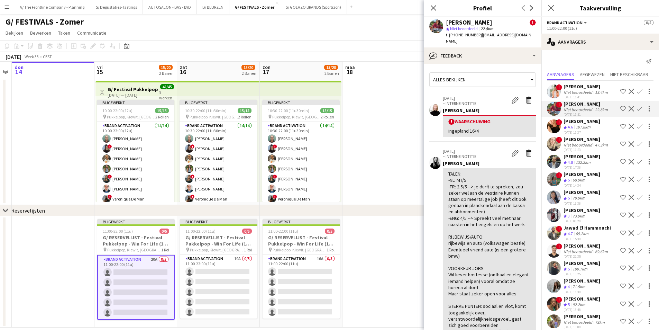
click at [629, 107] on app-icon "Weigeren" at bounding box center [632, 109] width 6 height 6
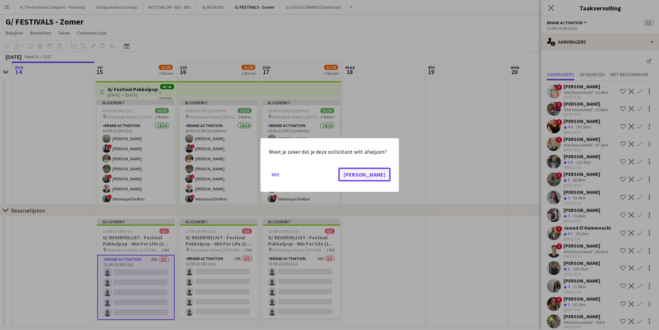
click at [387, 173] on button "[PERSON_NAME]" at bounding box center [364, 175] width 52 height 14
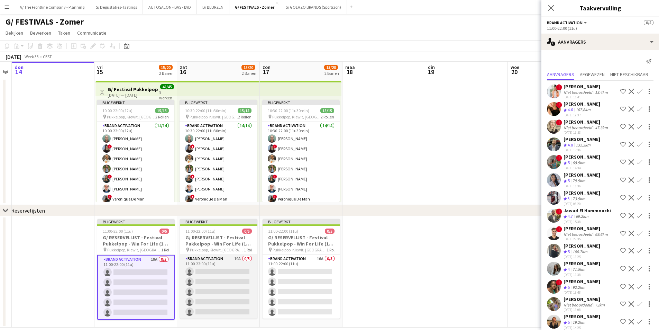
click at [215, 279] on app-card-role "Brand Activation 19A 0/5 11:00-22:00 (11u) single-neutral-actions single-neutra…" at bounding box center [219, 287] width 78 height 64
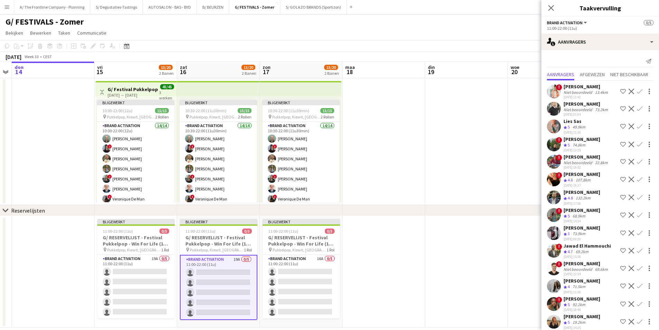
click at [629, 163] on app-icon "Weigeren" at bounding box center [632, 162] width 6 height 6
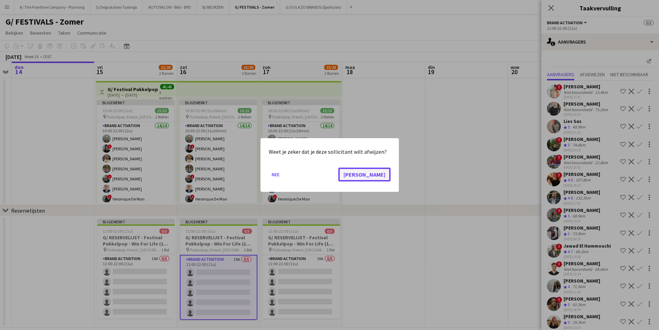
click at [387, 172] on button "[PERSON_NAME]" at bounding box center [364, 175] width 52 height 14
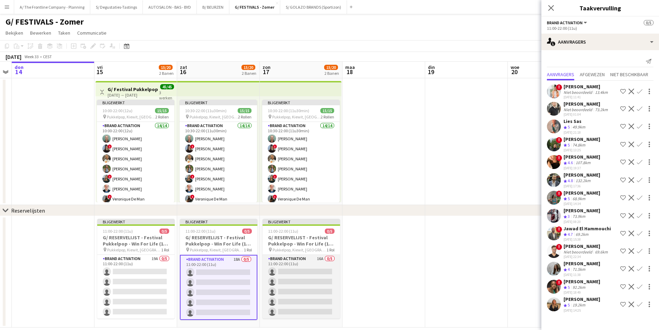
click at [311, 283] on app-card-role "Brand Activation 16A 0/5 11:00-22:00 (11u) single-neutral-actions single-neutra…" at bounding box center [302, 287] width 78 height 64
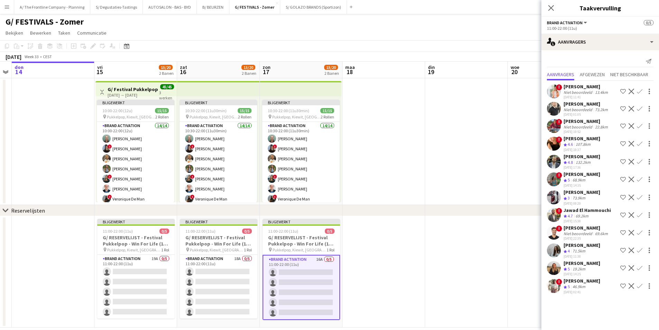
click at [632, 126] on app-icon "Weigeren" at bounding box center [632, 126] width 6 height 6
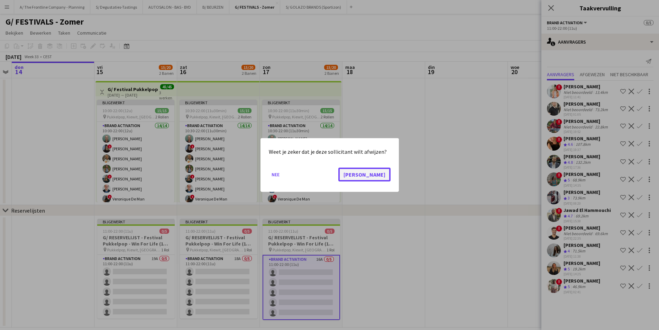
click at [384, 174] on button "[PERSON_NAME]" at bounding box center [364, 175] width 52 height 14
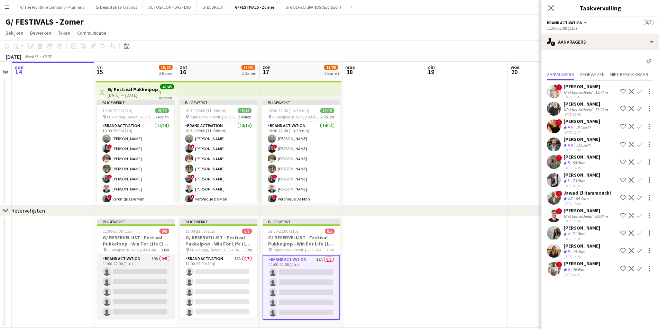
click at [106, 268] on app-card-role "Brand Activation 19A 0/5 11:00-22:00 (11u) single-neutral-actions single-neutra…" at bounding box center [136, 287] width 78 height 64
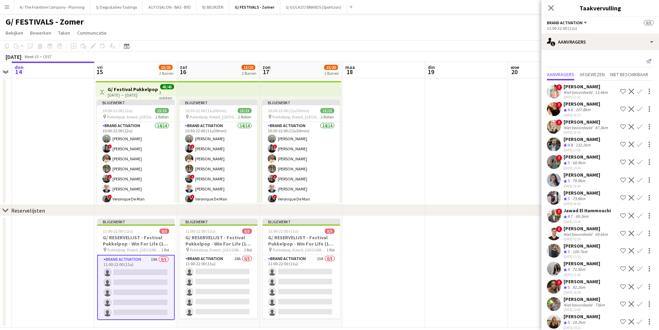
click at [594, 164] on div "Ploegbeoordeling 5 68.9km" at bounding box center [582, 163] width 37 height 6
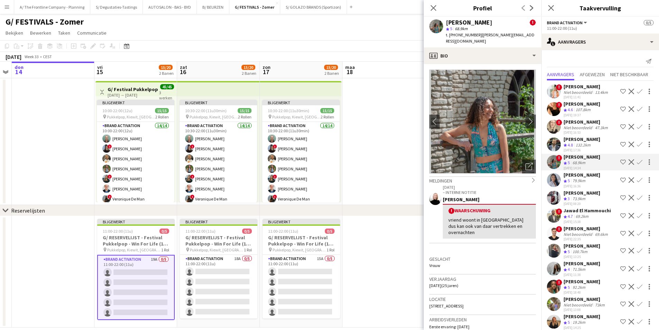
click at [582, 184] on div "05-06-2025 16:36" at bounding box center [582, 186] width 37 height 4
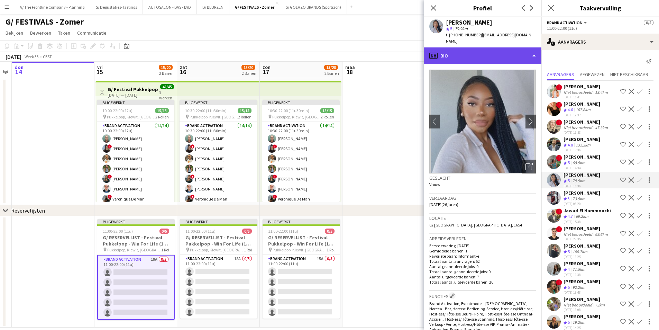
click at [497, 47] on div "profile Bio" at bounding box center [483, 55] width 118 height 17
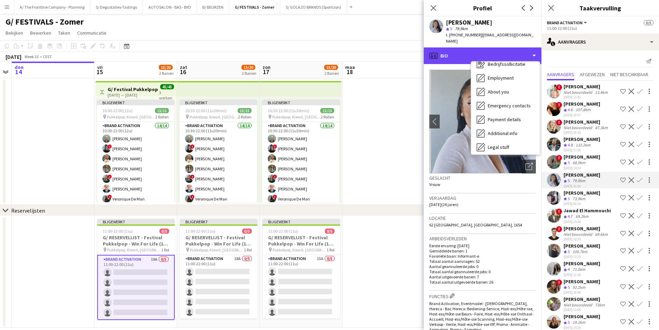
scroll to position [65, 0]
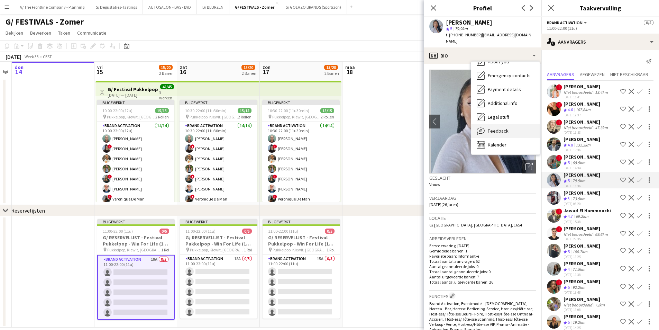
click at [510, 127] on div "Feedback Feedback" at bounding box center [505, 131] width 69 height 14
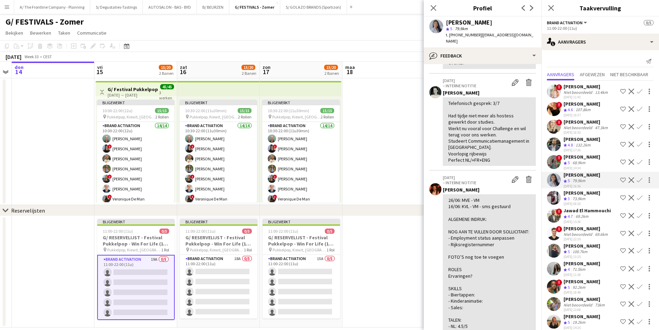
scroll to position [7, 0]
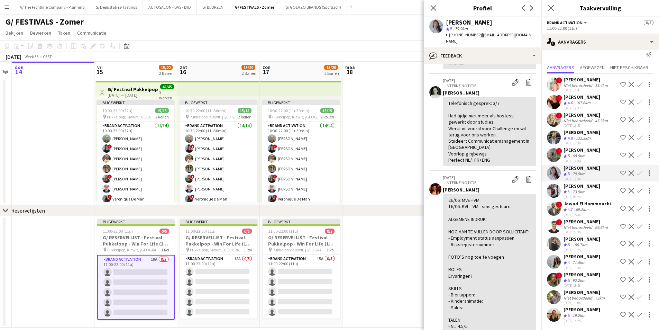
click at [581, 205] on div "Jawad El Hammouchi" at bounding box center [587, 203] width 47 height 6
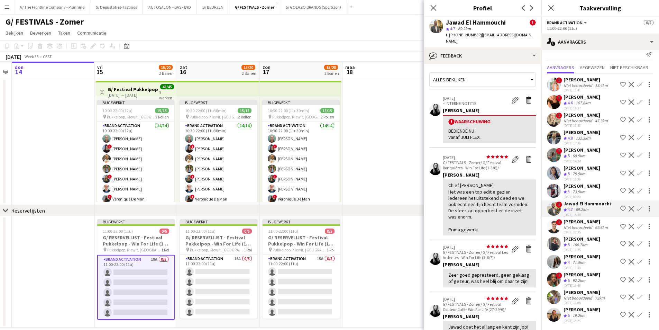
drag, startPoint x: 583, startPoint y: 229, endPoint x: 559, endPoint y: 192, distance: 44.3
click at [583, 229] on div "Niet beoordeeld" at bounding box center [579, 227] width 30 height 5
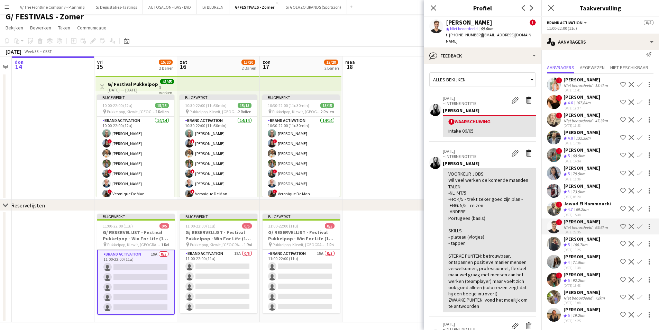
scroll to position [9, 0]
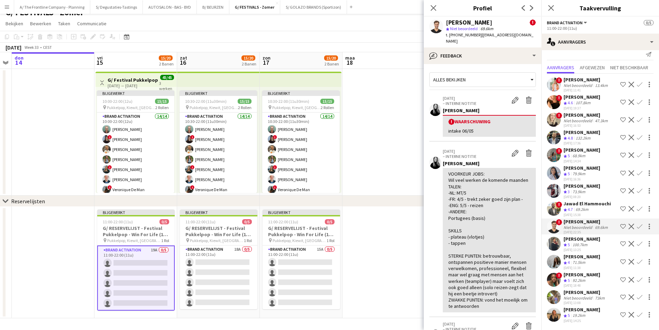
click at [594, 241] on div "Amber Kieckens" at bounding box center [582, 239] width 37 height 6
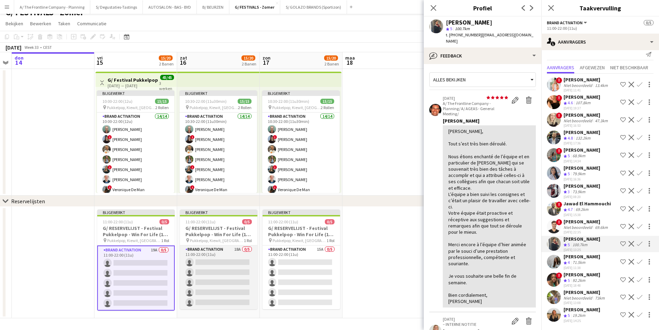
click at [222, 274] on app-card-role "Brand Activation 18A 0/5 11:00-22:00 (11u) single-neutral-actions single-neutra…" at bounding box center [219, 277] width 78 height 64
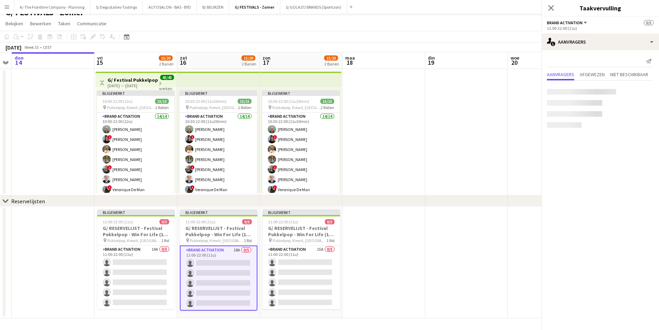
scroll to position [0, 0]
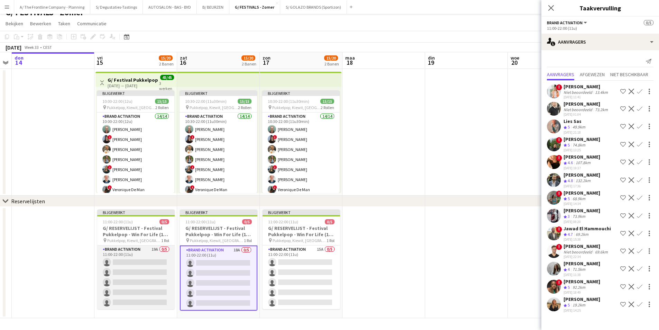
click at [166, 276] on app-card-role "Brand Activation 19A 0/5 11:00-22:00 (11u) single-neutral-actions single-neutra…" at bounding box center [136, 277] width 78 height 64
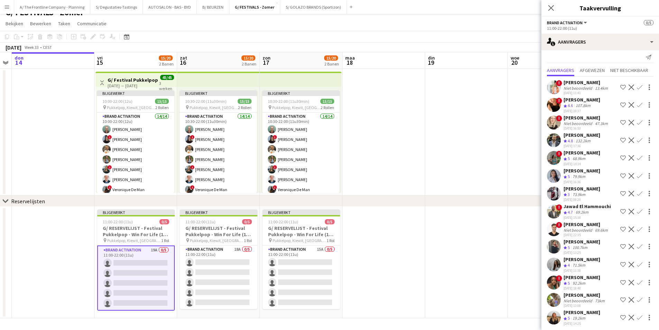
scroll to position [7, 0]
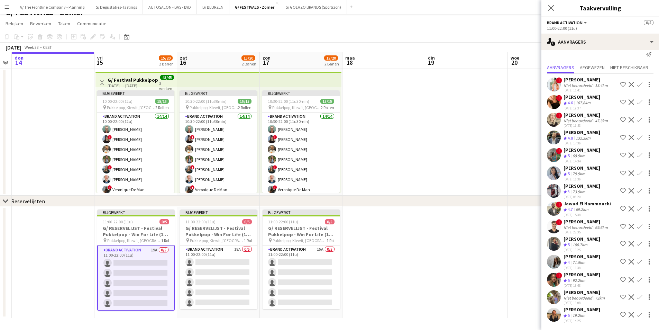
click at [621, 245] on app-icon "Ploeg op de shortlist" at bounding box center [624, 244] width 6 height 6
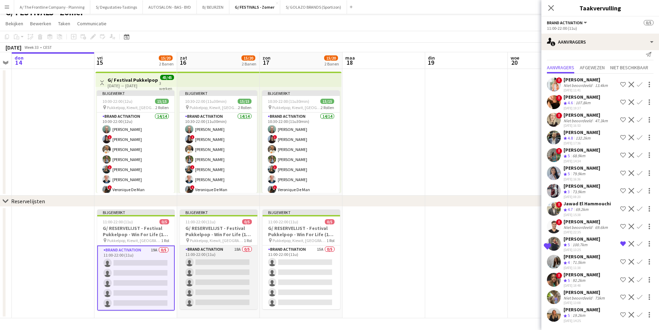
click at [234, 288] on app-card-role "Brand Activation 18A 0/5 11:00-22:00 (11u) single-neutral-actions single-neutra…" at bounding box center [219, 277] width 78 height 64
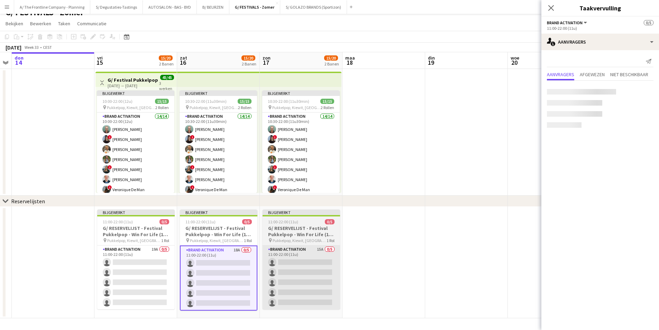
scroll to position [0, 0]
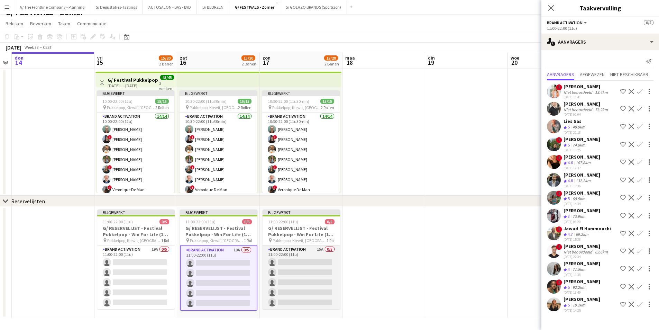
click at [301, 281] on app-card-role "Brand Activation 15A 0/5 11:00-22:00 (11u) single-neutral-actions single-neutra…" at bounding box center [302, 277] width 78 height 64
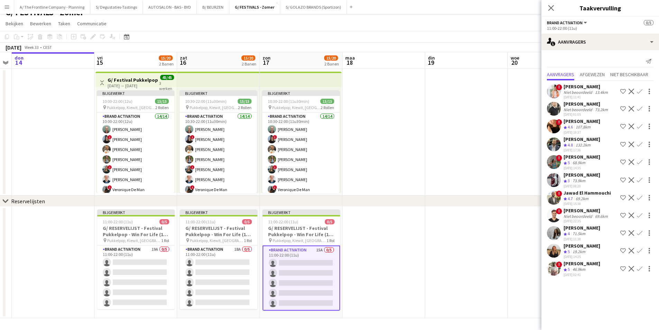
click at [397, 277] on app-date-cell at bounding box center [384, 262] width 83 height 111
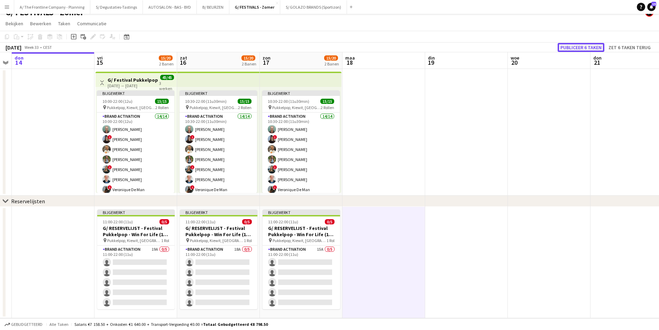
click at [576, 45] on button "Publiceer 6 taken" at bounding box center [581, 47] width 47 height 9
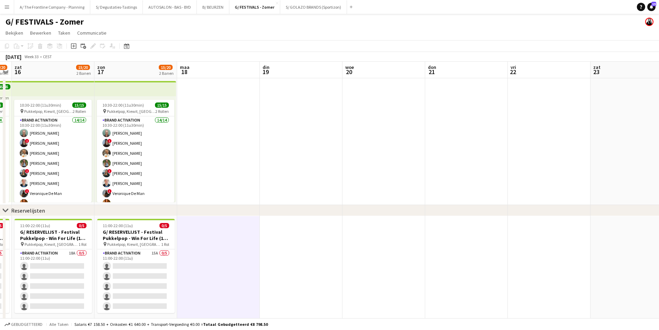
drag, startPoint x: 515, startPoint y: 141, endPoint x: 65, endPoint y: 141, distance: 449.6
click at [65, 141] on app-calendar-viewport "woe 13 don 14 vri 15 15/20 2 Banen zat 16 15/20 2 Banen zon 17 15/20 2 Banen ma…" at bounding box center [329, 195] width 659 height 266
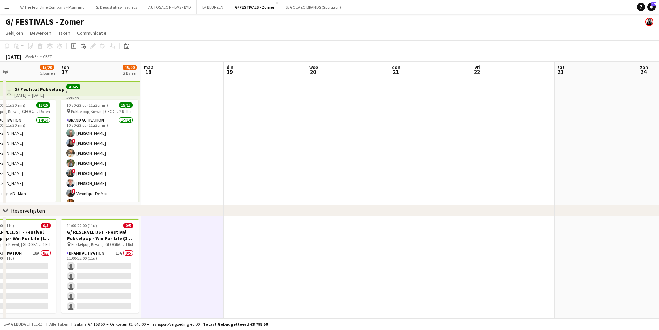
drag, startPoint x: 340, startPoint y: 136, endPoint x: 456, endPoint y: 114, distance: 118.0
click at [598, 108] on app-calendar-viewport "don 14 vri 15 15/20 2 Banen zat 16 15/20 2 Banen zon 17 15/20 2 Banen maa 18 di…" at bounding box center [329, 195] width 659 height 266
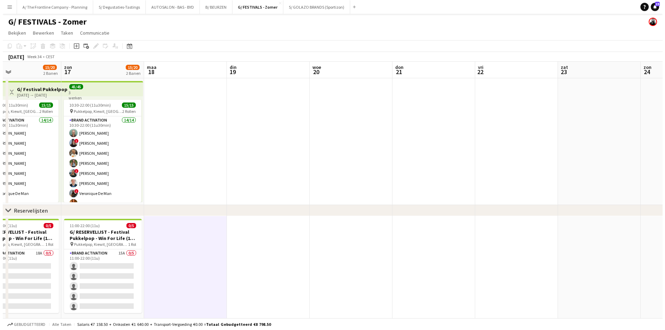
scroll to position [0, 177]
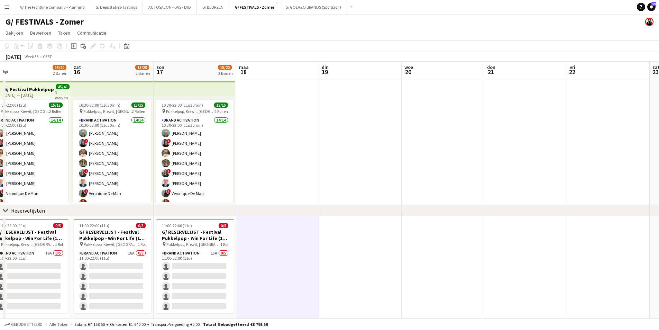
click at [8, 7] on app-icon "Menu" at bounding box center [7, 7] width 6 height 6
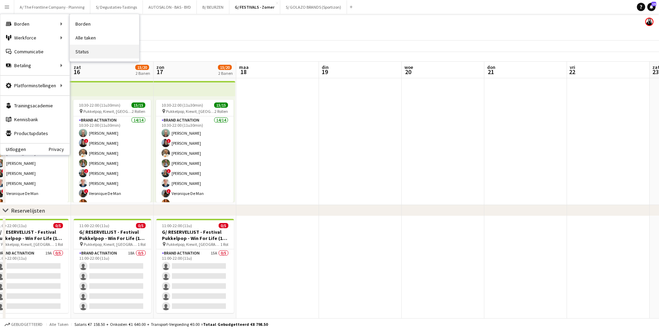
click at [118, 52] on link "Status" at bounding box center [104, 52] width 69 height 14
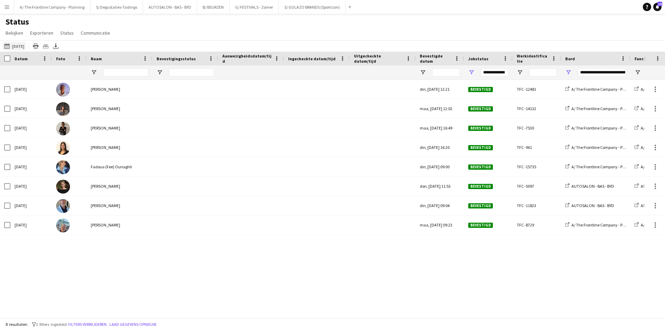
click at [24, 46] on button "16-08-2025 16-08-2025" at bounding box center [14, 46] width 23 height 8
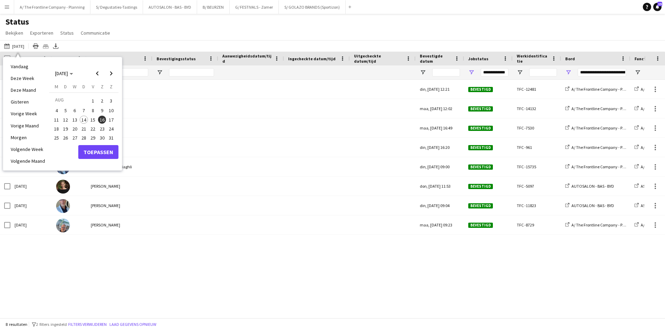
click at [112, 120] on span "17" at bounding box center [111, 120] width 8 height 8
click at [146, 255] on div "zat, 16 aug. 2025 Raphael Lauwers din, 15 jul. 2025 12:21 Bevestigd TFC -12481 …" at bounding box center [322, 196] width 644 height 233
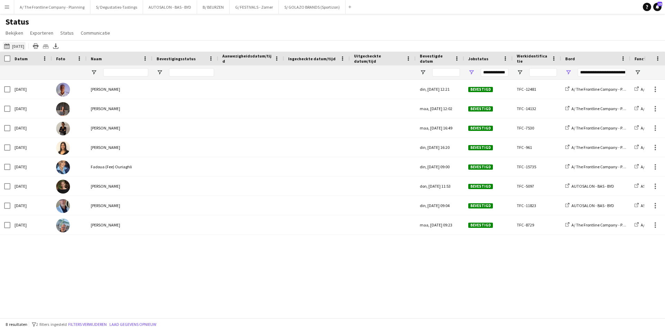
click at [15, 43] on button "16-08-2025 16-08-2025" at bounding box center [14, 46] width 23 height 8
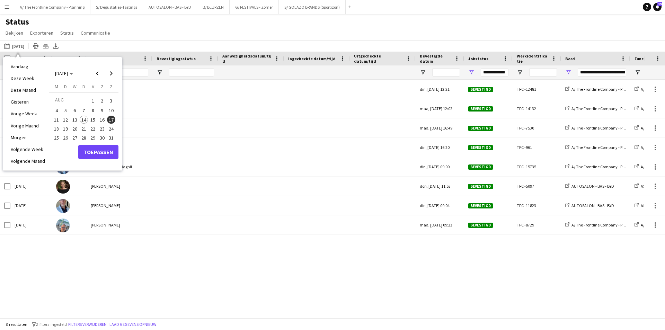
click at [111, 119] on span "17" at bounding box center [111, 120] width 8 height 8
click at [105, 151] on button "Toepassen" at bounding box center [98, 152] width 40 height 14
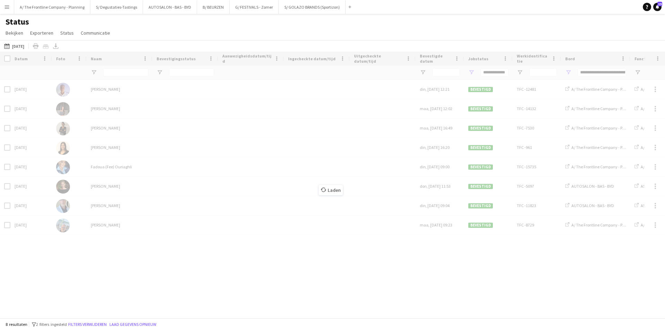
type input "**********"
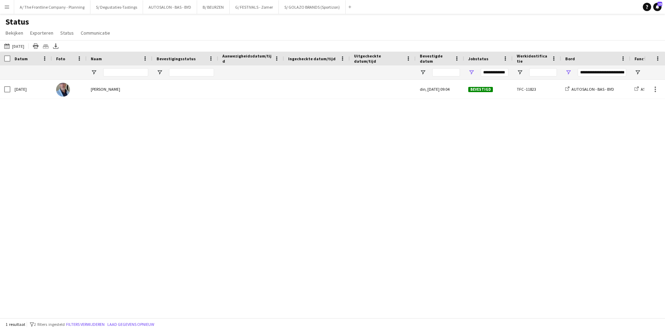
click at [107, 155] on div "zon, 17 aug. 2025 Thierry Seghers din, 12 aug. 2025 09:04 Bevestigd TFC -11823 …" at bounding box center [322, 196] width 644 height 233
click at [213, 5] on button "B/ BEURZEN Sluiten" at bounding box center [213, 6] width 33 height 13
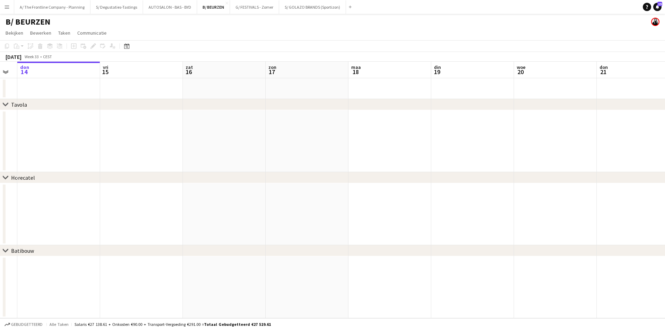
drag, startPoint x: 569, startPoint y: 127, endPoint x: 273, endPoint y: 132, distance: 295.6
click at [166, 132] on app-calendar-viewport "[DATE] din 12 woe 13 don 14 vri 15 zat 16 [DATE] din 19 woe 20 don 21 vri 22 za…" at bounding box center [332, 190] width 665 height 256
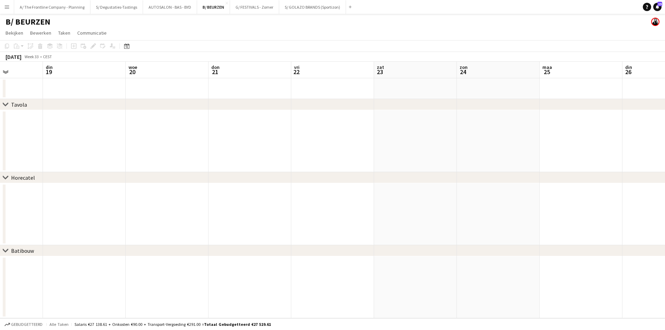
drag, startPoint x: 461, startPoint y: 135, endPoint x: 397, endPoint y: 135, distance: 64.7
click at [199, 135] on app-calendar-viewport "zat 16 zon 17 maa 18 din 19 woe 20 don 21 vri 22 zat 23 zon 24 maa 25 din 26 wo…" at bounding box center [332, 190] width 665 height 256
drag, startPoint x: 592, startPoint y: 139, endPoint x: 464, endPoint y: 138, distance: 127.7
click at [102, 138] on app-calendar-viewport "zon 24 maa 25 din 26 woe 27 don 28 vri 29 zat 30 zon 31 maa 1 din 2 woe 3 don 4…" at bounding box center [332, 190] width 665 height 256
drag, startPoint x: 514, startPoint y: 137, endPoint x: 311, endPoint y: 137, distance: 203.2
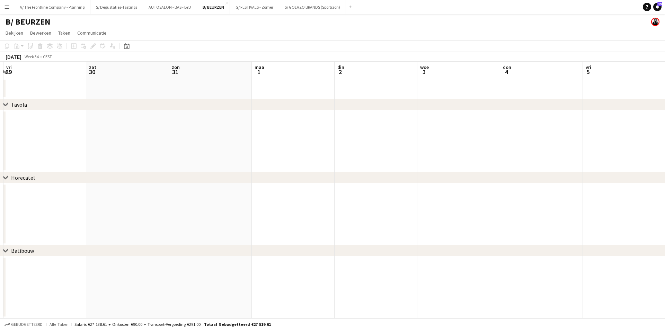
click at [137, 137] on app-calendar-viewport "din 26 woe 27 don 28 vri 29 zat 30 [DATE] 1 din 2 woe 3 don 4 vri 5 zat 6 zon 7" at bounding box center [332, 190] width 665 height 256
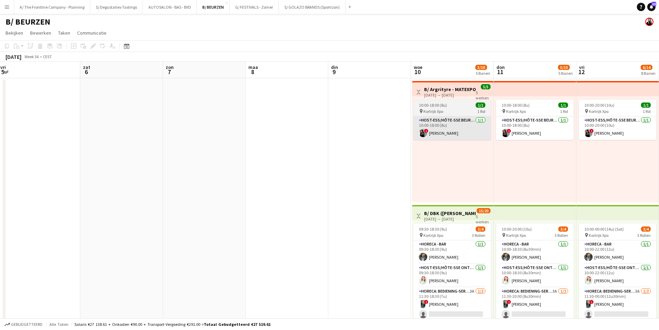
drag, startPoint x: 490, startPoint y: 137, endPoint x: 205, endPoint y: 137, distance: 284.8
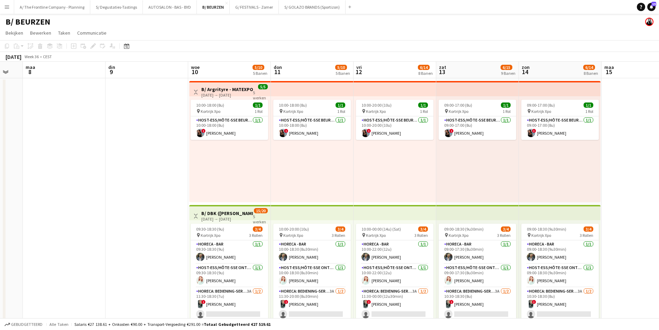
drag, startPoint x: 379, startPoint y: 137, endPoint x: 336, endPoint y: 136, distance: 42.6
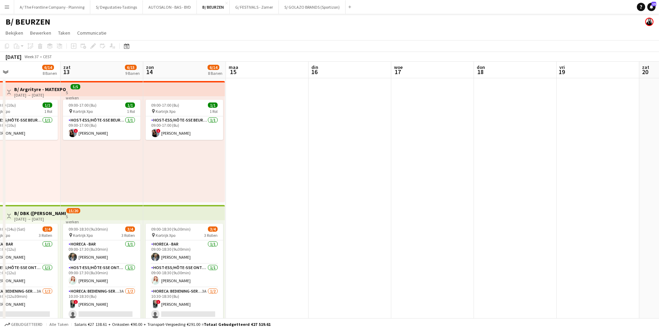
drag, startPoint x: 424, startPoint y: 136, endPoint x: 362, endPoint y: 125, distance: 62.9
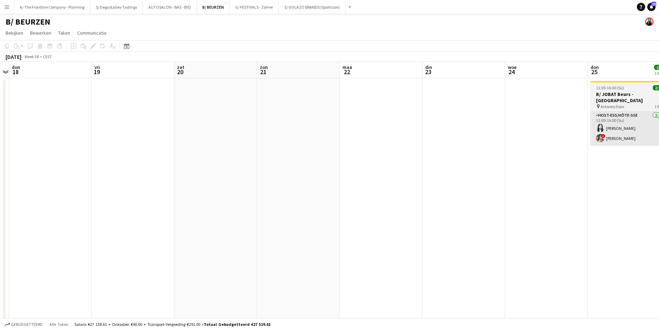
drag, startPoint x: 461, startPoint y: 127, endPoint x: 340, endPoint y: 123, distance: 121.6
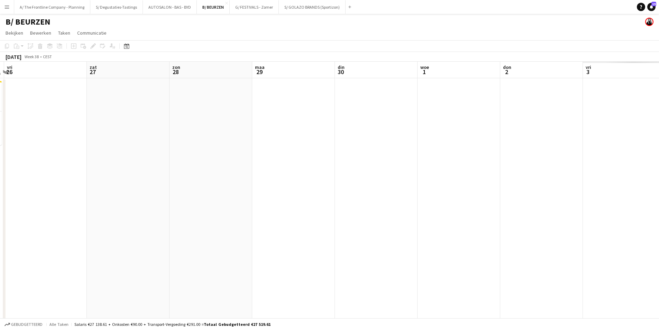
drag, startPoint x: 210, startPoint y: 136, endPoint x: 358, endPoint y: 126, distance: 148.5
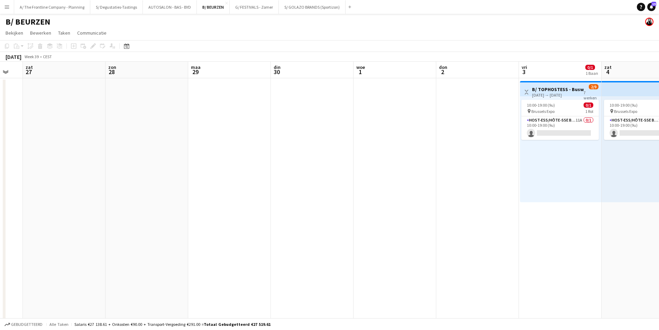
drag, startPoint x: 549, startPoint y: 129, endPoint x: 146, endPoint y: 108, distance: 403.4
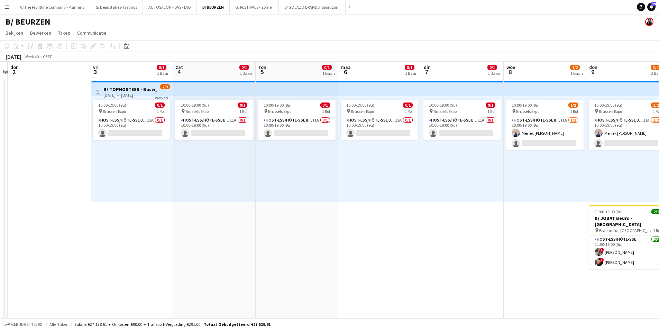
drag, startPoint x: 552, startPoint y: 132, endPoint x: 207, endPoint y: 135, distance: 344.4
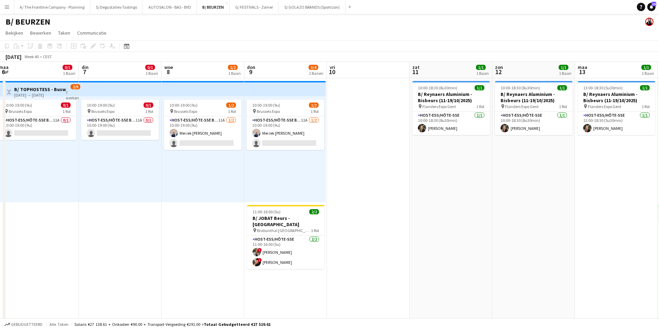
drag, startPoint x: 600, startPoint y: 138, endPoint x: 187, endPoint y: 110, distance: 414.5
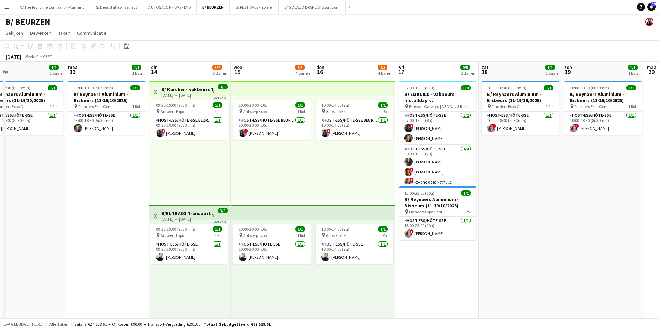
scroll to position [0, 274]
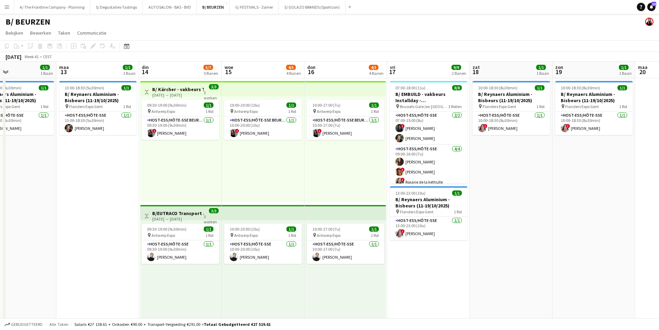
drag, startPoint x: 446, startPoint y: 126, endPoint x: 360, endPoint y: 126, distance: 86.5
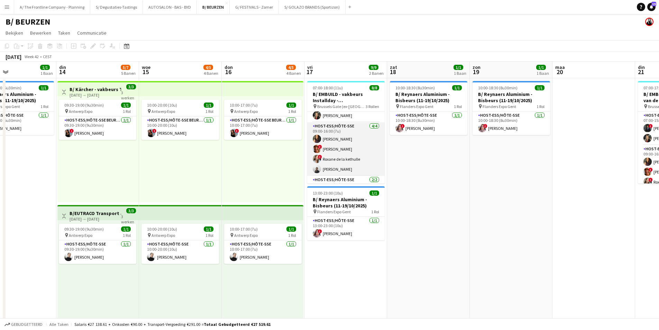
scroll to position [49, 0]
click at [349, 168] on app-card-role "Host-ess/Hôte-sse 2/2 10:00-18:00 (8u) Raphael Lauwers Ikram El Marnassi" at bounding box center [346, 167] width 78 height 34
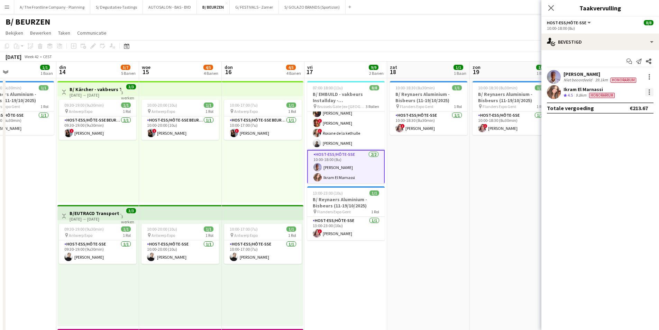
click at [651, 92] on div at bounding box center [649, 92] width 8 height 8
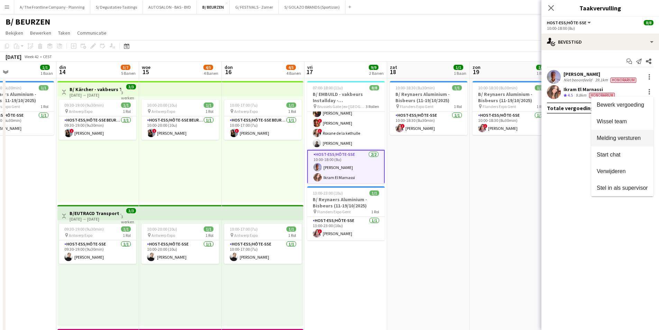
click at [626, 138] on span "Melding versturen" at bounding box center [619, 138] width 44 height 6
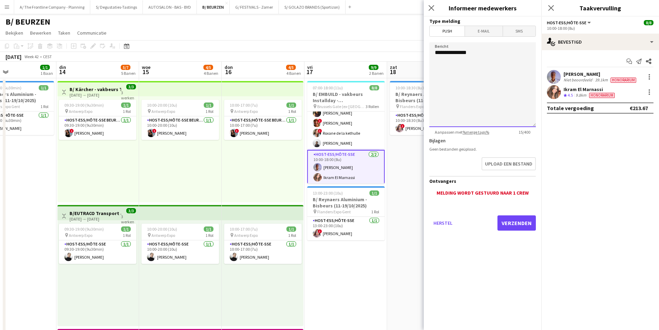
click at [491, 70] on textarea "**********" at bounding box center [483, 84] width 107 height 85
click at [484, 27] on span "E-mail" at bounding box center [483, 31] width 37 height 10
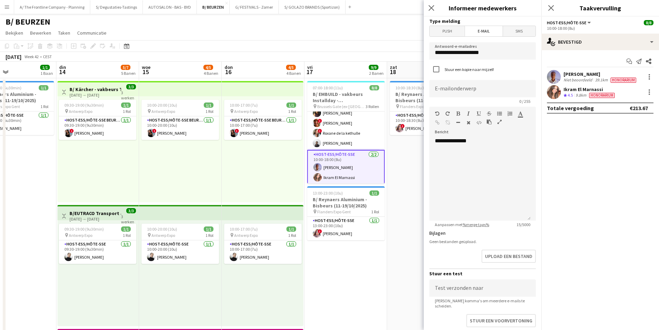
click at [425, 35] on form "**********" at bounding box center [483, 212] width 118 height 390
click at [453, 30] on span "Push" at bounding box center [447, 31] width 35 height 10
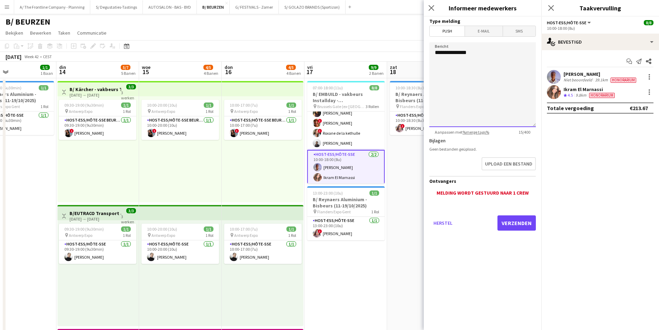
click at [493, 62] on textarea "**********" at bounding box center [483, 84] width 107 height 85
type textarea "**********"
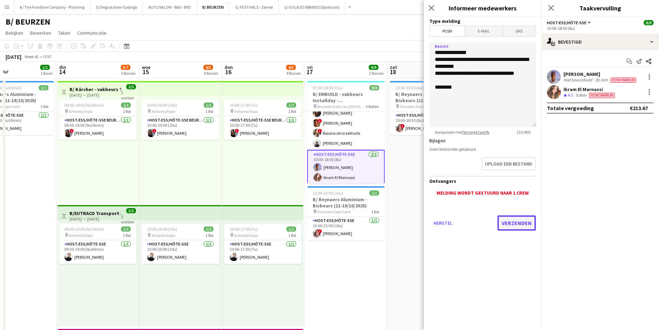
click at [509, 220] on button "Verzenden" at bounding box center [517, 222] width 38 height 15
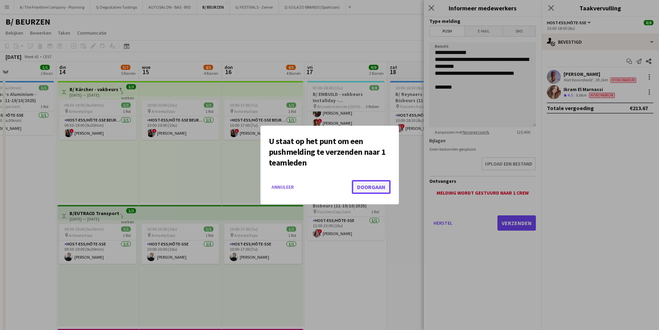
click at [364, 185] on button "Doorgaan" at bounding box center [371, 187] width 39 height 14
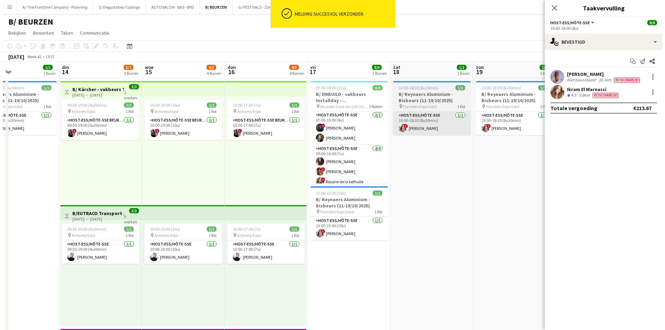
scroll to position [0, 0]
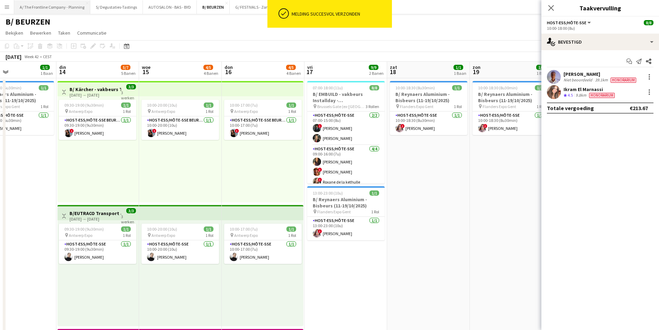
click at [51, 11] on button "A/ The Frontline Company - Planning Sluiten" at bounding box center [52, 6] width 76 height 13
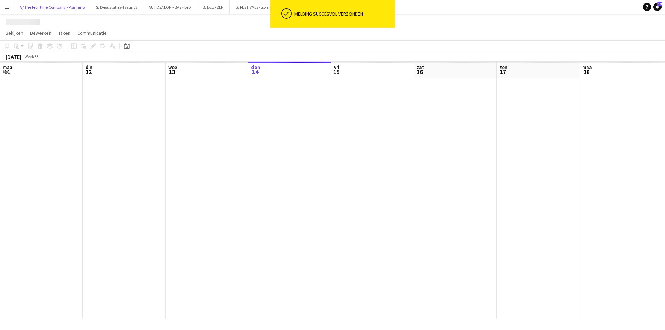
scroll to position [0, 165]
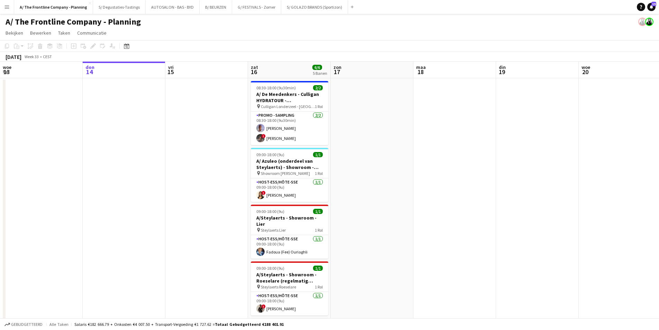
click at [405, 191] on app-date-cell at bounding box center [372, 233] width 83 height 310
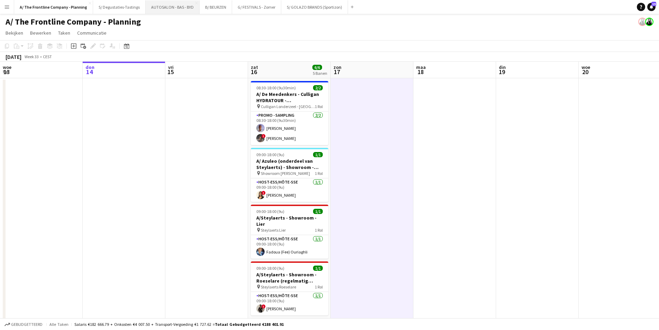
click at [168, 8] on button "AUTOSALON - BAS - BYD [GEOGRAPHIC_DATA]" at bounding box center [173, 6] width 54 height 13
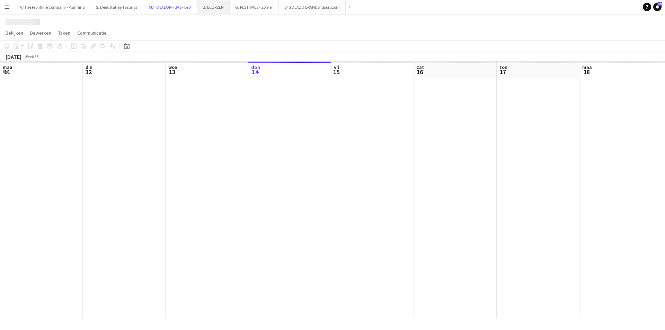
scroll to position [0, 165]
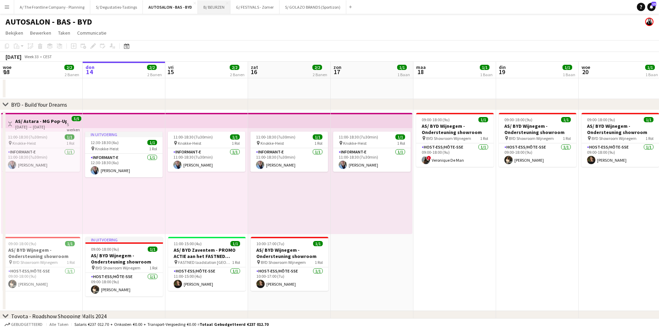
click at [212, 8] on button "B/ BEURZEN Sluiten" at bounding box center [214, 6] width 33 height 13
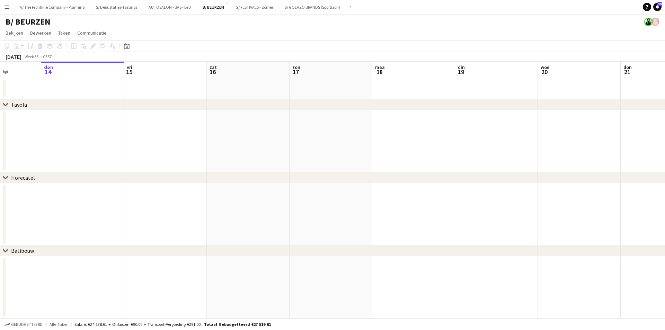
drag, startPoint x: 581, startPoint y: 142, endPoint x: 209, endPoint y: 165, distance: 373.1
click at [209, 165] on app-calendar-viewport "[DATE] din 12 woe 13 don 14 vri 15 zat 16 [DATE] din 19 woe 20 don 21 vri 22 za…" at bounding box center [332, 190] width 665 height 256
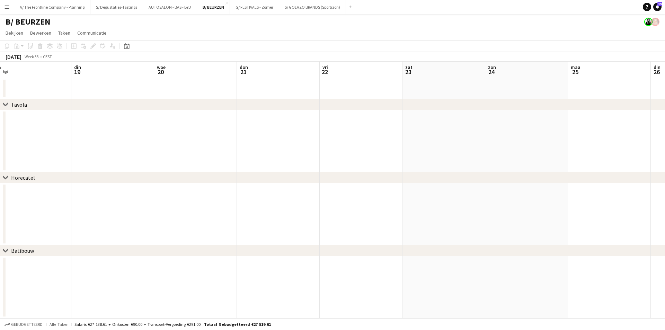
drag, startPoint x: 564, startPoint y: 123, endPoint x: 208, endPoint y: 172, distance: 360.0
click at [184, 172] on app-calendar-viewport "vri 15 zat 16 zon 17 maa 18 din 19 woe 20 don 21 vri 22 zat 23 zon 24 maa 25 di…" at bounding box center [332, 190] width 665 height 256
drag, startPoint x: 550, startPoint y: 179, endPoint x: 159, endPoint y: 192, distance: 391.7
click at [159, 192] on div "chevron-right Tavola chevron-right Horecatel chevron-right Batibouw din 19 woe …" at bounding box center [332, 190] width 665 height 256
drag, startPoint x: 461, startPoint y: 133, endPoint x: 212, endPoint y: 168, distance: 250.9
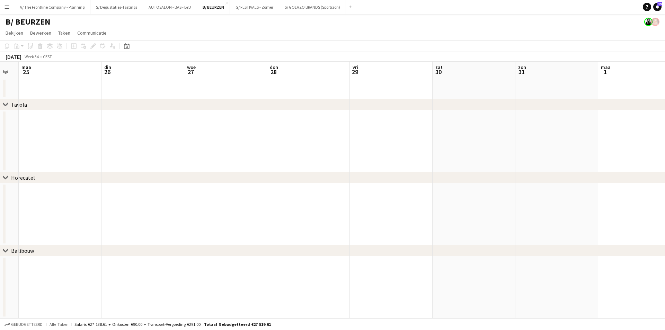
click at [210, 168] on app-calendar-viewport "vri 22 zat 23 zon 24 maa 25 din 26 woe 27 don 28 vri 29 zat 30 zon 31 maa 1 din…" at bounding box center [332, 190] width 665 height 256
drag, startPoint x: 168, startPoint y: 178, endPoint x: 158, endPoint y: 178, distance: 9.3
click at [158, 178] on div "chevron-right Tavola chevron-right Horecatel chevron-right Batibouw din 26 woe …" at bounding box center [332, 190] width 665 height 256
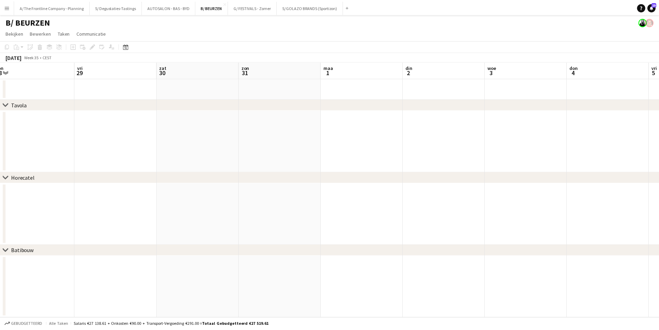
scroll to position [0, 256]
drag, startPoint x: 265, startPoint y: 163, endPoint x: 139, endPoint y: 164, distance: 126.7
click at [67, 179] on div "chevron-right Tavola chevron-right Horecatel chevron-right Batibouw don 28 vri …" at bounding box center [332, 190] width 665 height 256
drag, startPoint x: 167, startPoint y: 168, endPoint x: 438, endPoint y: 163, distance: 271.0
click at [161, 173] on div "chevron-right Tavola chevron-right Horecatel chevron-right Batibouw" at bounding box center [332, 198] width 665 height 240
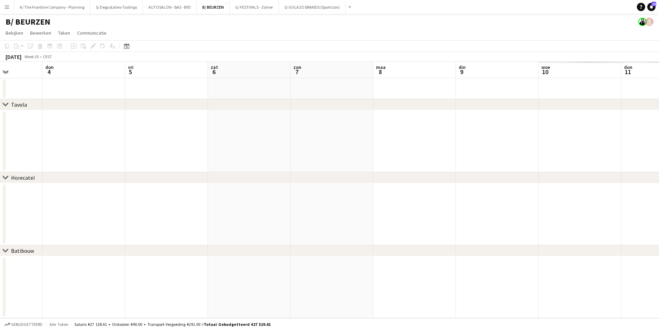
drag, startPoint x: 481, startPoint y: 166, endPoint x: 430, endPoint y: 170, distance: 51.4
click at [131, 183] on app-calendar-viewport "zat 30 zon 31 maa 1 din 2 woe 3 don 4 vri 5 zat 6 zon 7 maa 8 din 9 woe 10 don …" at bounding box center [329, 190] width 659 height 256
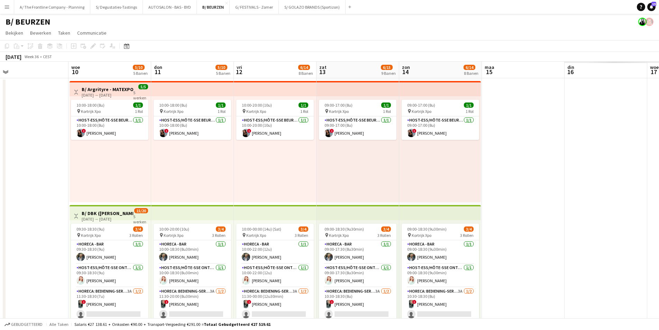
drag, startPoint x: 334, startPoint y: 192, endPoint x: 239, endPoint y: 188, distance: 94.9
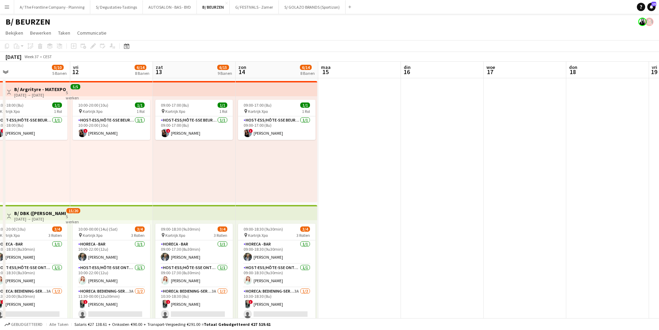
drag, startPoint x: 522, startPoint y: 188, endPoint x: 250, endPoint y: 206, distance: 271.9
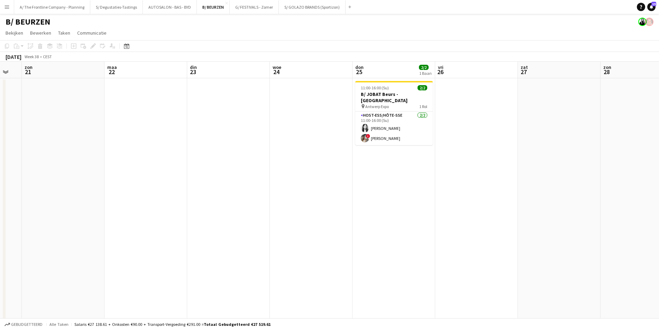
drag, startPoint x: 247, startPoint y: 192, endPoint x: 359, endPoint y: 174, distance: 113.3
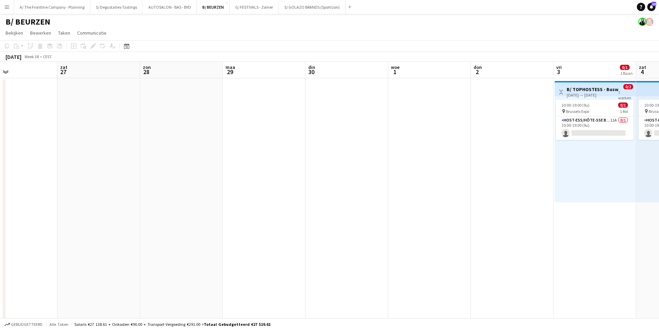
drag, startPoint x: 234, startPoint y: 196, endPoint x: 227, endPoint y: 196, distance: 7.3
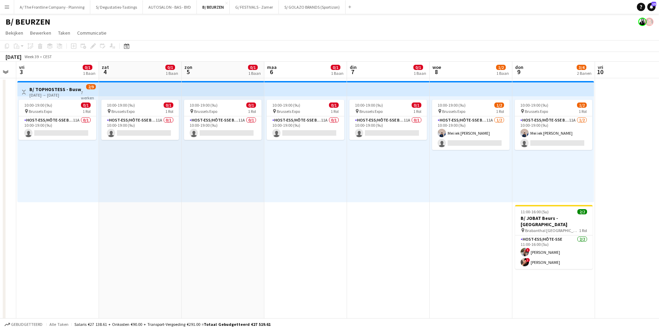
scroll to position [0, 199]
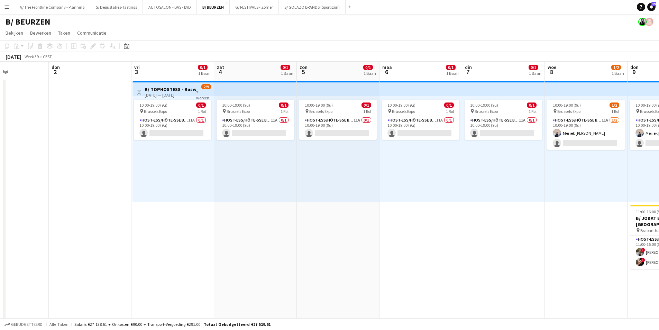
drag, startPoint x: 534, startPoint y: 171, endPoint x: 249, endPoint y: 179, distance: 284.6
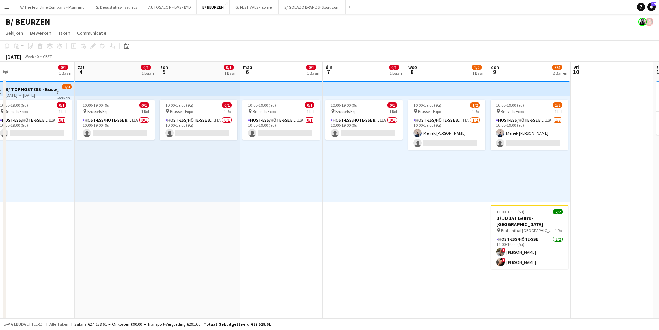
drag, startPoint x: 476, startPoint y: 173, endPoint x: 129, endPoint y: 208, distance: 348.2
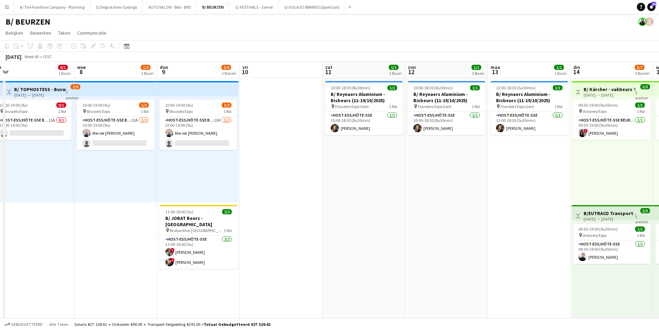
scroll to position [0, 210]
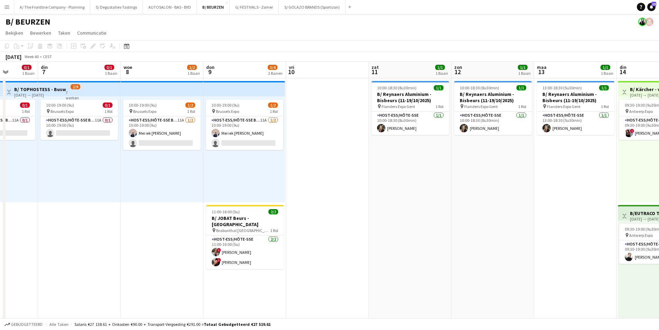
drag, startPoint x: 488, startPoint y: 170, endPoint x: 38, endPoint y: 204, distance: 451.2
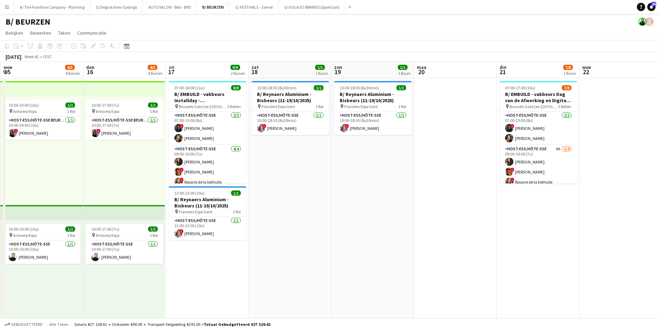
scroll to position [0, 262]
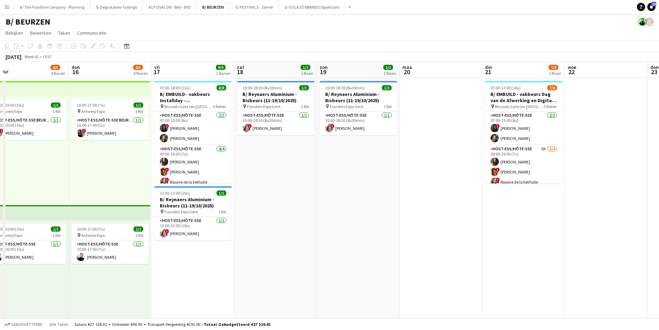
drag, startPoint x: 582, startPoint y: 183, endPoint x: 359, endPoint y: 213, distance: 224.8
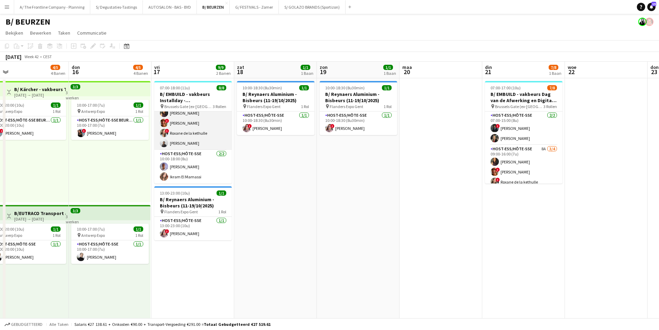
scroll to position [0, 0]
click at [210, 135] on app-card-role "Host-ess/Hôte-sse 2/2 07:00-15:00 (8u) ! Georges Onderwater Carla Vanderheyden" at bounding box center [193, 128] width 78 height 34
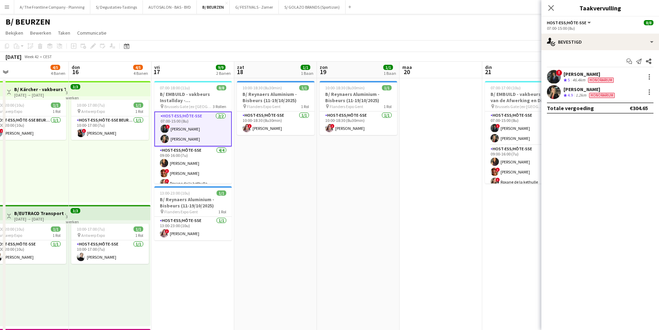
scroll to position [0, 211]
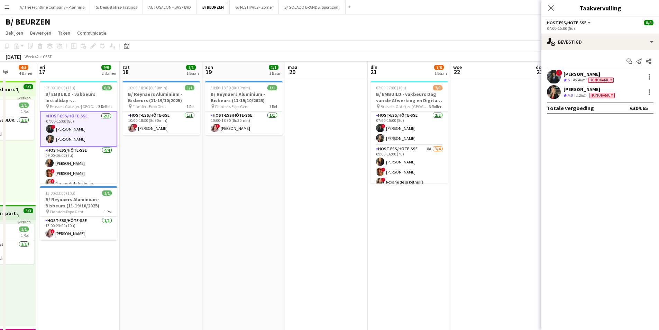
drag, startPoint x: 446, startPoint y: 165, endPoint x: 331, endPoint y: 182, distance: 115.9
click at [431, 130] on app-card-role "Host-ess/Hôte-sse 2/2 07:00-15:00 (8u) ! Georges Onderwater Carla Vanderheyden" at bounding box center [410, 128] width 78 height 34
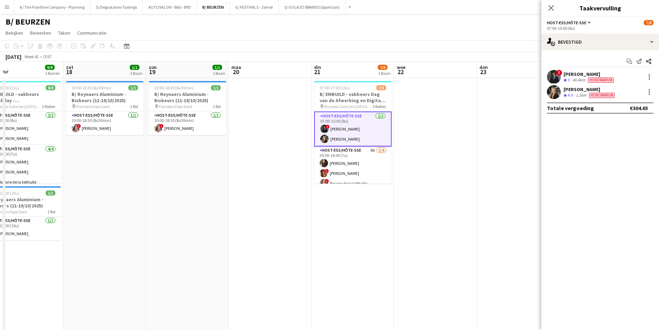
drag, startPoint x: 478, startPoint y: 170, endPoint x: 339, endPoint y: 169, distance: 139.1
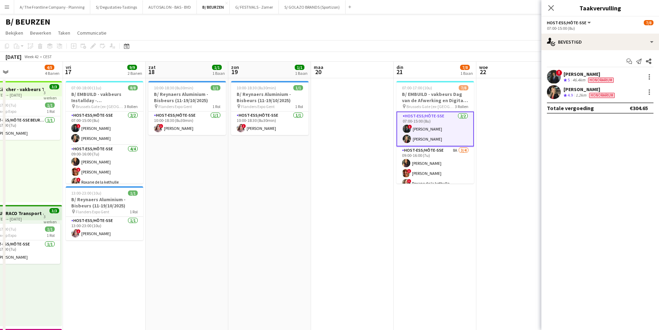
scroll to position [0, 174]
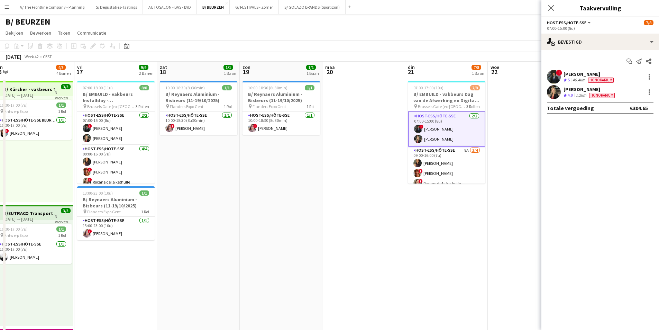
drag, startPoint x: 311, startPoint y: 165, endPoint x: 488, endPoint y: 159, distance: 176.6
click at [121, 70] on app-board-header-date "vri 17 9/9 2 Banen" at bounding box center [115, 70] width 83 height 17
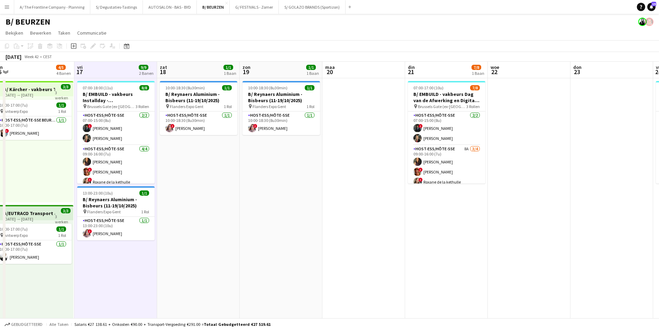
click at [425, 70] on app-board-header-date "din 21 7/8 1 Baan" at bounding box center [446, 70] width 83 height 17
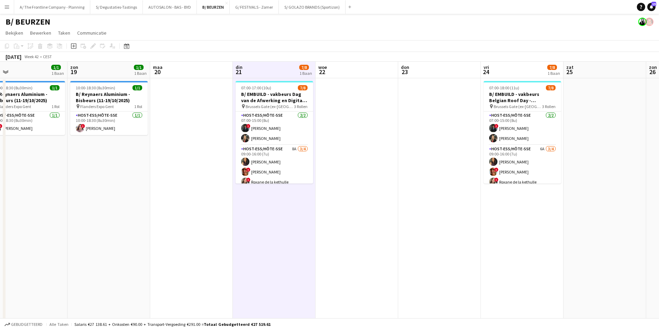
scroll to position [0, 267]
drag, startPoint x: 562, startPoint y: 91, endPoint x: 386, endPoint y: 109, distance: 177.1
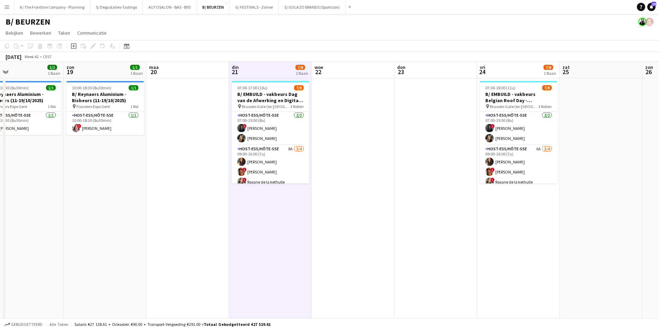
click at [487, 72] on app-board-header-date "vri 24 7/8 1 Baan" at bounding box center [518, 70] width 83 height 17
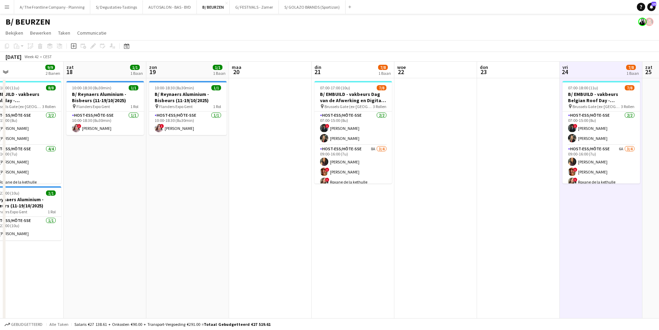
scroll to position [0, 216]
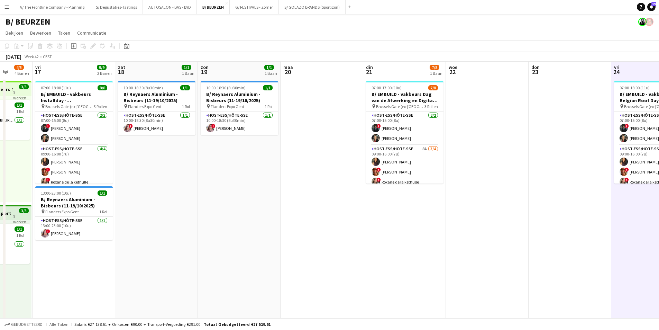
drag, startPoint x: 196, startPoint y: 100, endPoint x: 413, endPoint y: 98, distance: 217.0
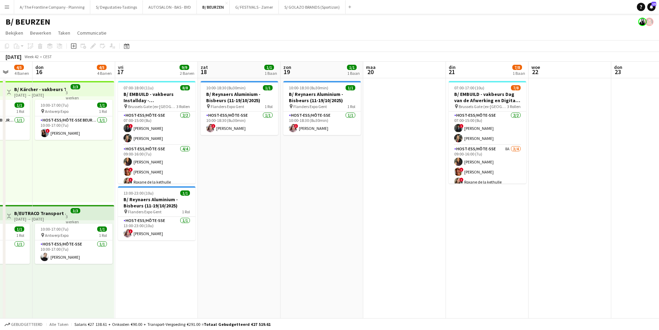
click at [156, 67] on app-board-header-date "vri 17 9/9 2 Banen" at bounding box center [156, 70] width 83 height 17
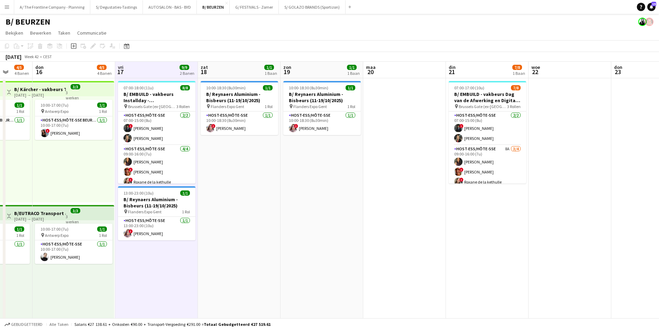
click at [487, 70] on app-board-header-date "din 21 7/8 1 Baan" at bounding box center [487, 70] width 83 height 17
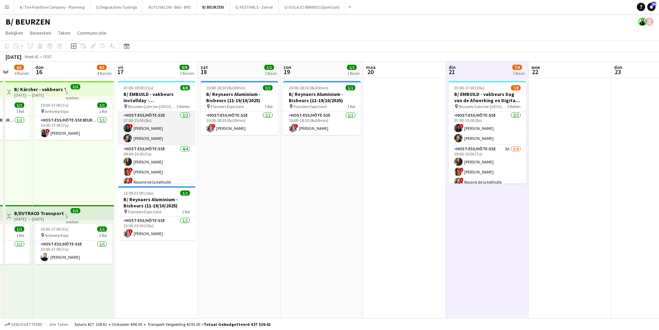
click at [168, 127] on app-card-role "Host-ess/Hôte-sse 2/2 07:00-15:00 (8u) ! Georges Onderwater Carla Vanderheyden" at bounding box center [157, 128] width 78 height 34
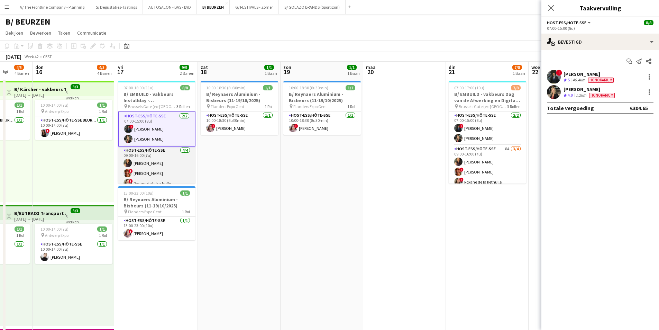
click at [165, 163] on app-card-role "Host-ess/Hôte-sse 4/4 09:00-16:00 (7u) Fadoua Belarbi ! Isabelle de Bock ! Roxa…" at bounding box center [157, 173] width 78 height 54
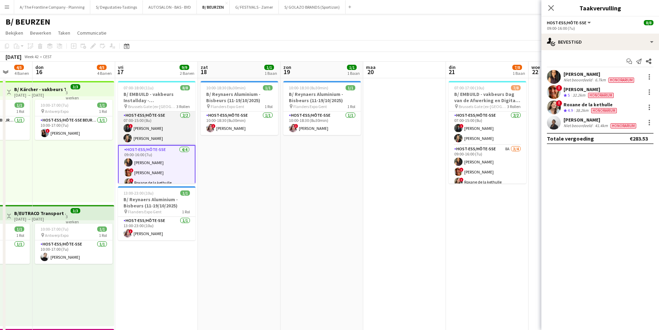
click at [168, 136] on app-card-role "Host-ess/Hôte-sse 2/2 07:00-15:00 (8u) ! Georges Onderwater Carla Vanderheyden" at bounding box center [157, 128] width 78 height 34
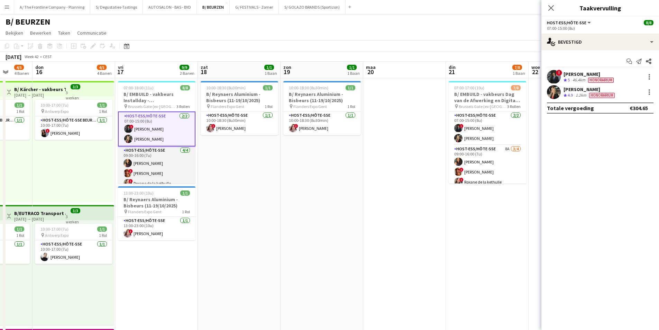
click at [168, 164] on app-card-role "Host-ess/Hôte-sse 4/4 09:00-16:00 (7u) Fadoua Belarbi ! Isabelle de Bock ! Roxa…" at bounding box center [157, 173] width 78 height 54
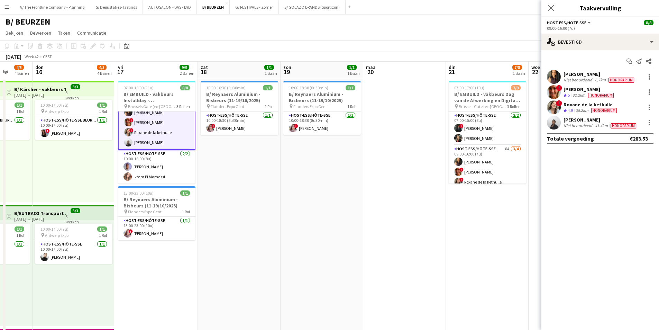
scroll to position [2, 0]
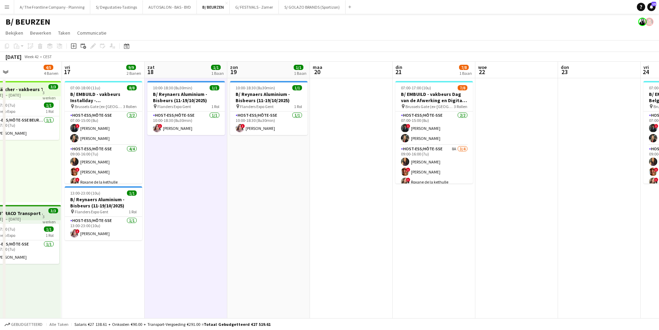
drag, startPoint x: 565, startPoint y: 156, endPoint x: 512, endPoint y: 162, distance: 53.6
click at [96, 131] on app-card-role "Host-ess/Hôte-sse 2/2 07:00-15:00 (8u) ! Georges Onderwater Carla Vanderheyden" at bounding box center [104, 128] width 78 height 34
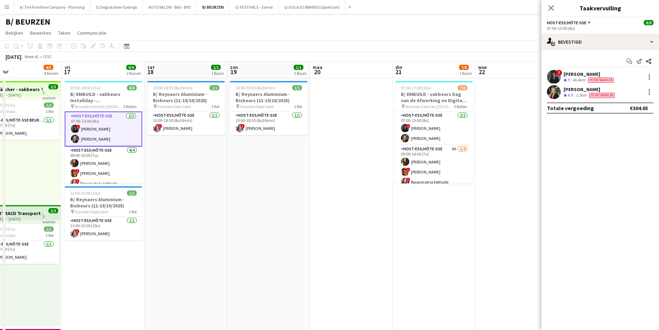
click at [110, 71] on app-board-header-date "vri 17 9/9 2 Banen" at bounding box center [103, 70] width 83 height 17
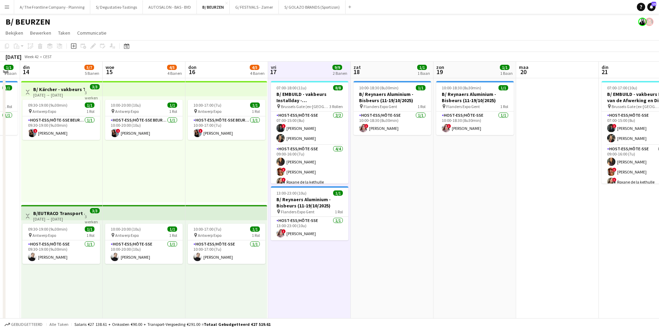
drag, startPoint x: 119, startPoint y: 155, endPoint x: 326, endPoint y: 165, distance: 206.5
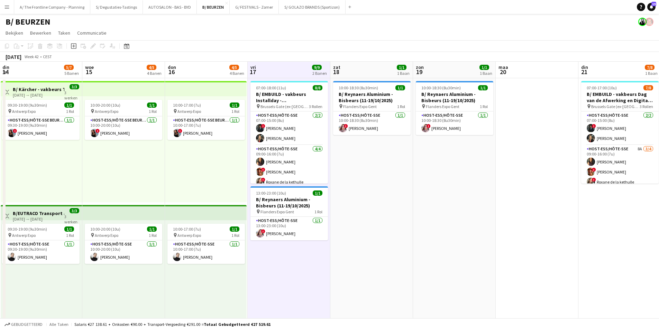
drag, startPoint x: 242, startPoint y: 189, endPoint x: 428, endPoint y: 143, distance: 191.7
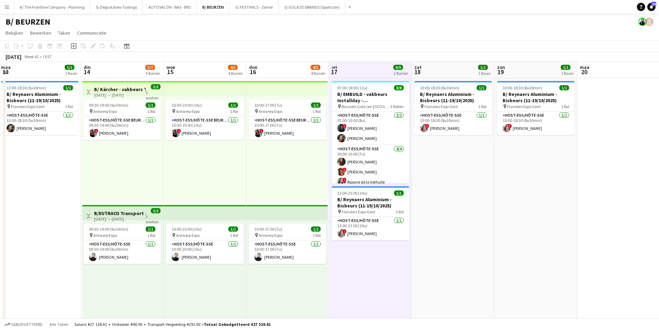
drag, startPoint x: 257, startPoint y: 179, endPoint x: 211, endPoint y: 179, distance: 46.0
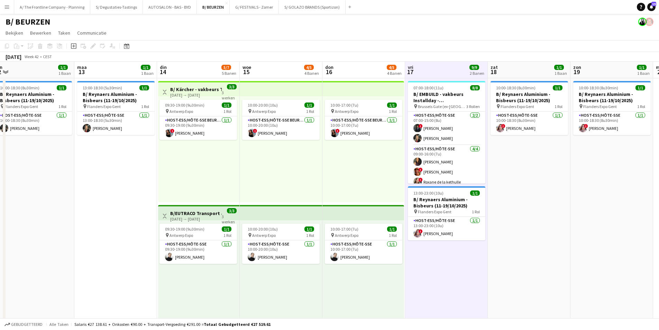
drag, startPoint x: 145, startPoint y: 167, endPoint x: 304, endPoint y: 164, distance: 159.6
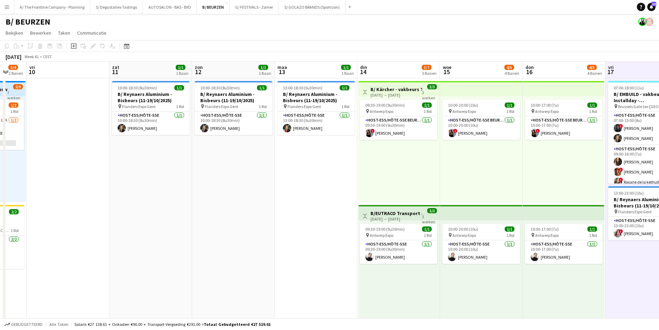
drag, startPoint x: 205, startPoint y: 163, endPoint x: 322, endPoint y: 163, distance: 117.0
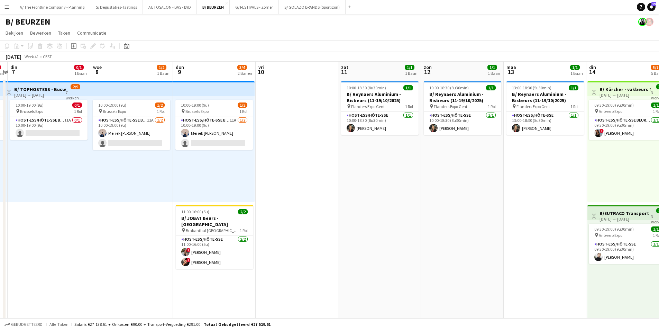
drag, startPoint x: 211, startPoint y: 165, endPoint x: 432, endPoint y: 161, distance: 220.5
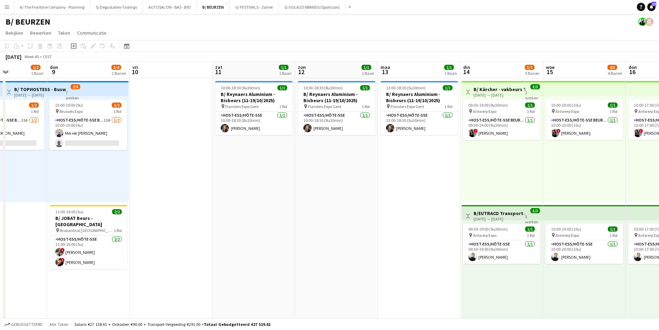
drag, startPoint x: 180, startPoint y: 184, endPoint x: -29, endPoint y: 187, distance: 208.7
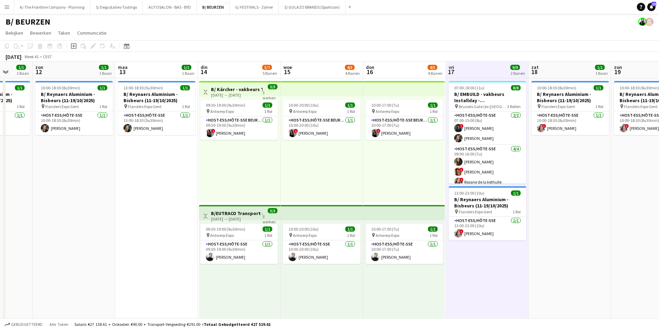
drag, startPoint x: 385, startPoint y: 173, endPoint x: 94, endPoint y: 174, distance: 290.4
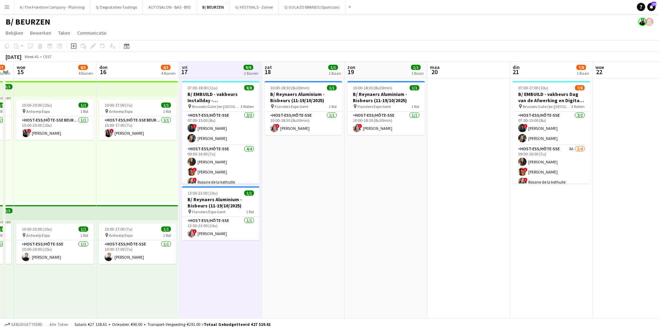
drag, startPoint x: 414, startPoint y: 155, endPoint x: 230, endPoint y: 163, distance: 184.3
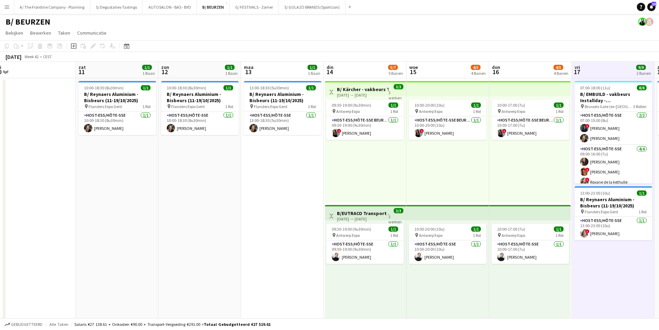
drag, startPoint x: 43, startPoint y: 160, endPoint x: 436, endPoint y: 141, distance: 393.3
click at [195, 99] on h3 "B/ Reynaers Aluminium - Bisbeurs (11-19/10/2025)" at bounding box center [200, 97] width 78 height 12
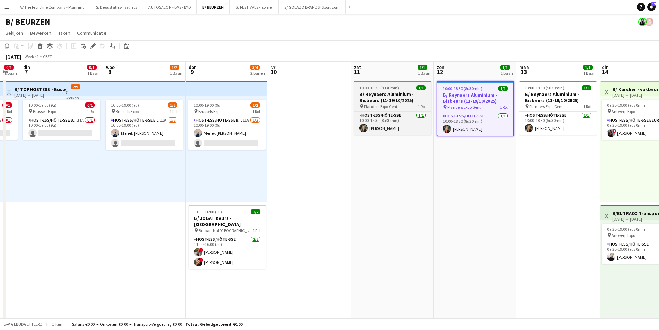
drag, startPoint x: 151, startPoint y: 119, endPoint x: 427, endPoint y: 109, distance: 275.7
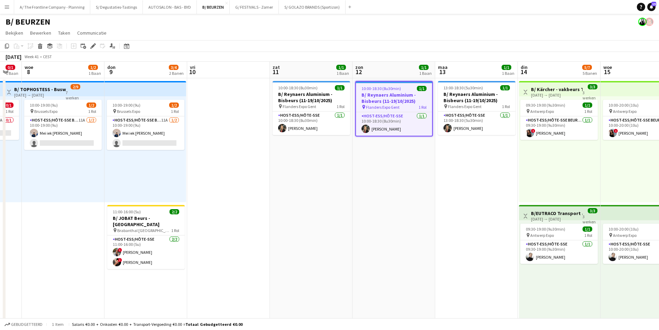
drag, startPoint x: 506, startPoint y: 160, endPoint x: 424, endPoint y: 165, distance: 81.5
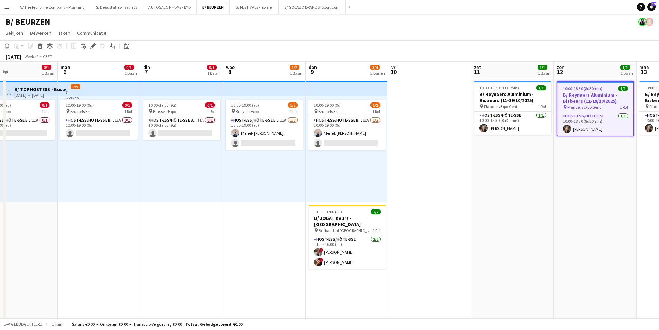
drag, startPoint x: 140, startPoint y: 148, endPoint x: 341, endPoint y: 145, distance: 201.5
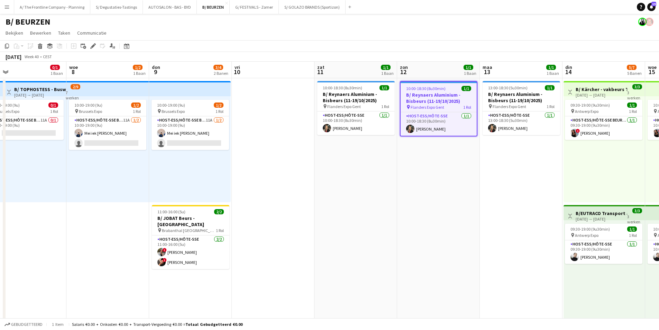
drag, startPoint x: 512, startPoint y: 145, endPoint x: 355, endPoint y: 143, distance: 156.8
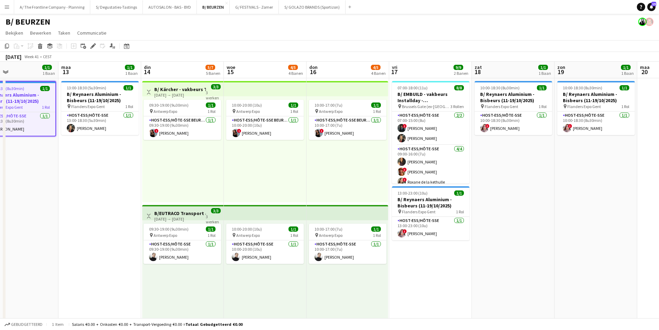
drag, startPoint x: 494, startPoint y: 156, endPoint x: 97, endPoint y: 159, distance: 397.3
click at [441, 133] on app-card-role "Host-ess/Hôte-sse 2/2 07:00-15:00 (8u) ! Georges Onderwater Carla Vanderheyden" at bounding box center [431, 128] width 78 height 34
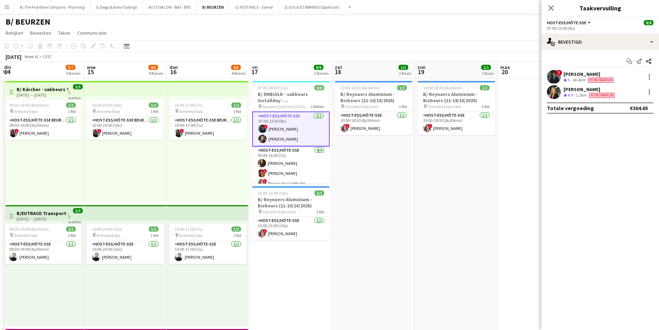
drag, startPoint x: 486, startPoint y: 151, endPoint x: 302, endPoint y: 150, distance: 183.8
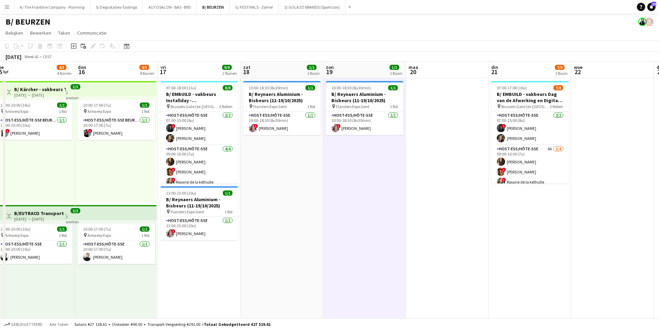
click at [448, 71] on app-board-header-date "maa 20" at bounding box center [447, 70] width 83 height 17
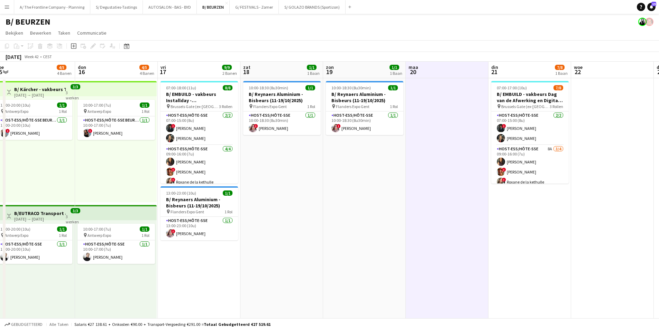
click at [198, 72] on app-board-header-date "vri 17 9/9 2 Banen" at bounding box center [199, 70] width 83 height 17
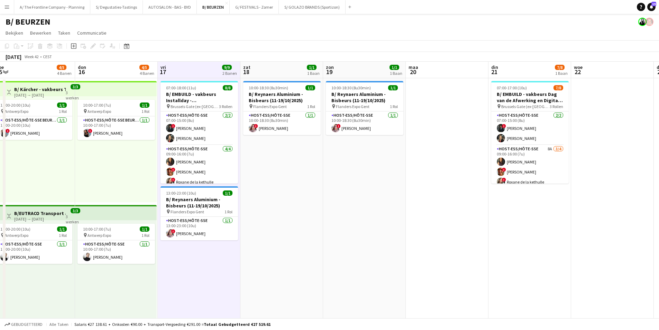
click at [274, 70] on app-board-header-date "zat 18 1/1 1 Baan" at bounding box center [282, 70] width 83 height 17
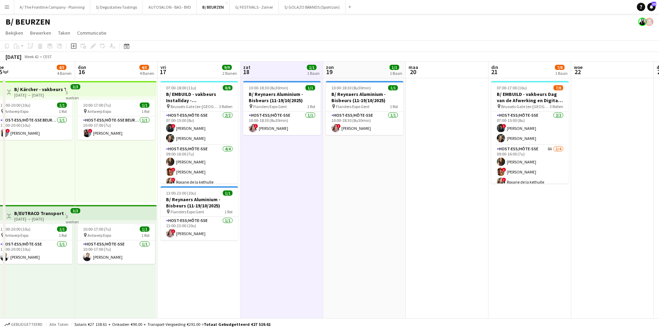
click at [344, 70] on app-board-header-date "zon 19 1/1 1 Baan" at bounding box center [364, 70] width 83 height 17
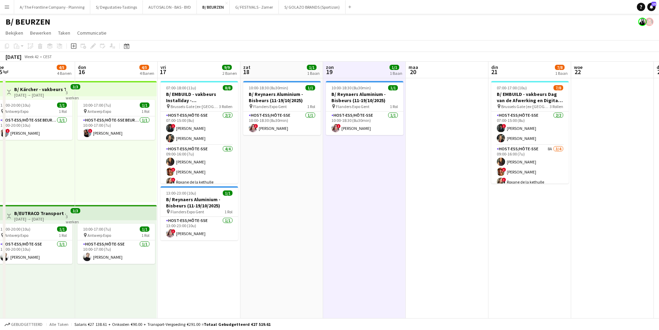
click at [451, 67] on app-board-header-date "maa 20" at bounding box center [447, 70] width 83 height 17
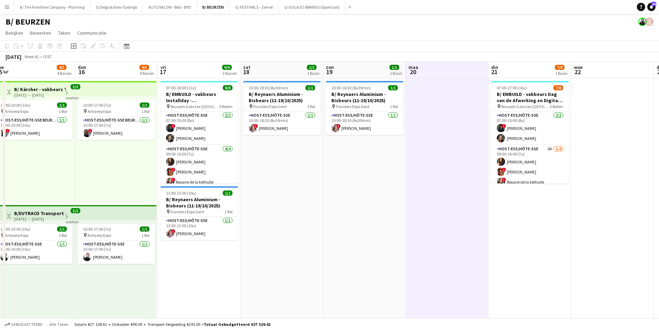
click at [541, 67] on app-board-header-date "din 21 7/8 1 Baan" at bounding box center [530, 70] width 83 height 17
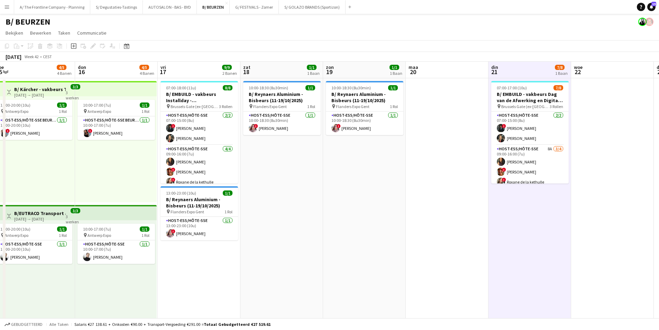
click at [4, 3] on button "Menu" at bounding box center [7, 7] width 14 height 14
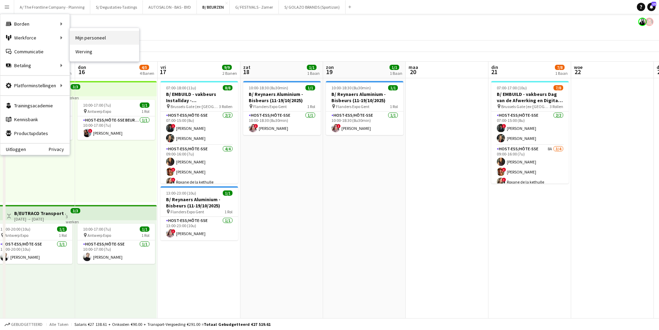
click at [109, 37] on link "Mijn personeel" at bounding box center [104, 38] width 69 height 14
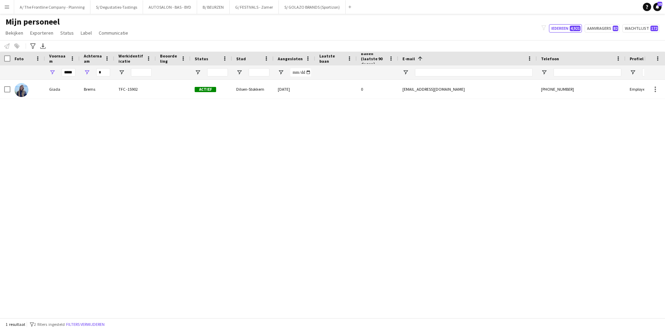
click at [5, 5] on app-icon "Menu" at bounding box center [7, 7] width 6 height 6
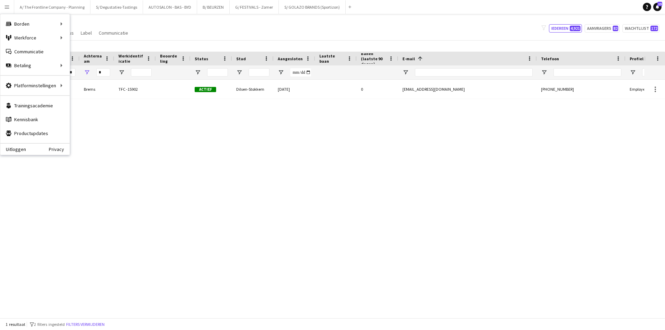
click at [176, 177] on div "Giada Brems TFC -15902 Actief Dilsen-Stokkem 28-07-2025 0 giadabrems@gmail.com …" at bounding box center [322, 196] width 644 height 233
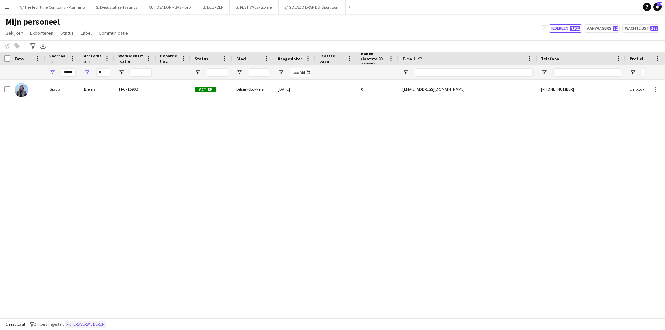
click at [92, 325] on button "Filters verwijderen" at bounding box center [85, 324] width 41 height 8
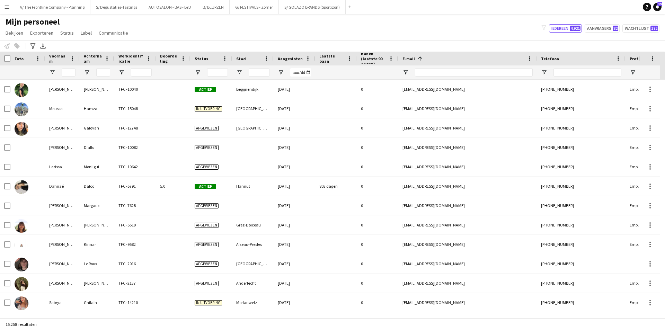
click at [194, 68] on div at bounding box center [211, 72] width 42 height 14
click at [198, 71] on span "Open Filtermenu" at bounding box center [198, 72] width 6 height 6
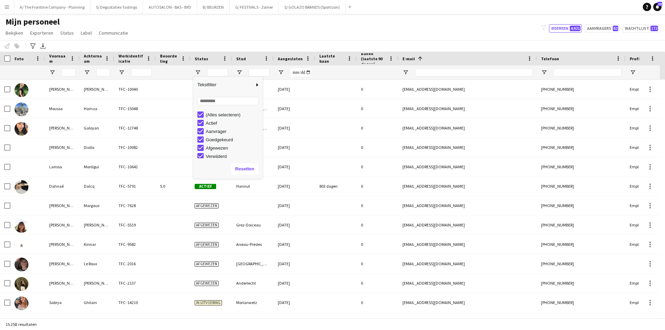
click at [210, 115] on div "(Alles selecteren)" at bounding box center [233, 114] width 55 height 5
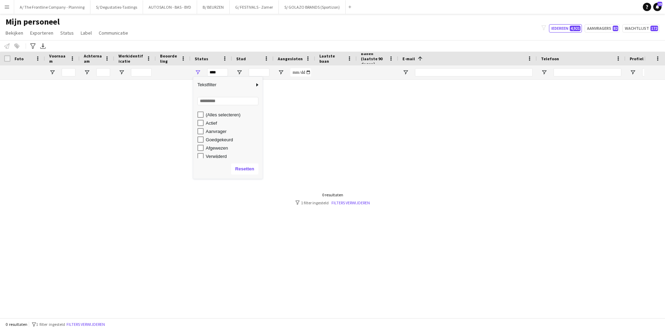
click at [211, 122] on div "Actief" at bounding box center [233, 122] width 55 height 5
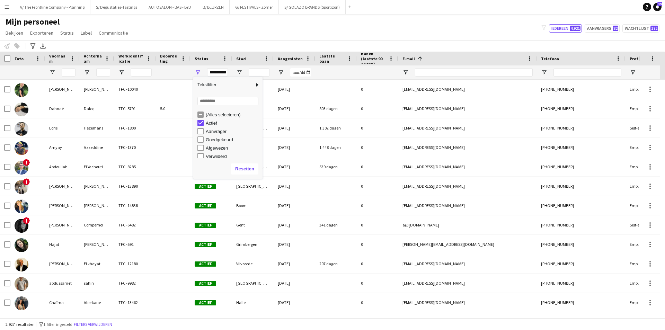
click at [224, 141] on div "Goedgekeurd" at bounding box center [233, 139] width 55 height 5
click at [218, 152] on div "Wachtlijst" at bounding box center [233, 154] width 55 height 5
type input "**********"
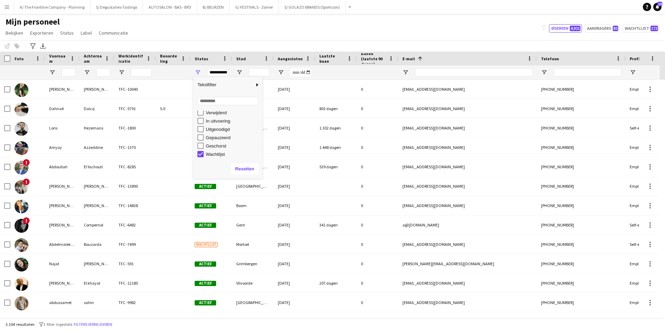
click at [260, 27] on div "Mijn personeel Bekijken Weergaven Standaardweergave Nieuwe weergave Bekijk bijw…" at bounding box center [332, 29] width 665 height 24
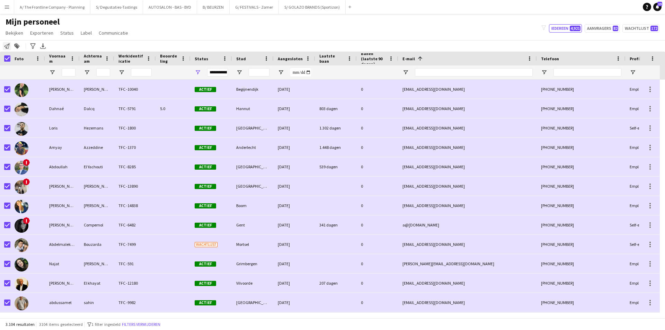
click at [7, 44] on icon "Personeel informeren" at bounding box center [7, 46] width 6 height 6
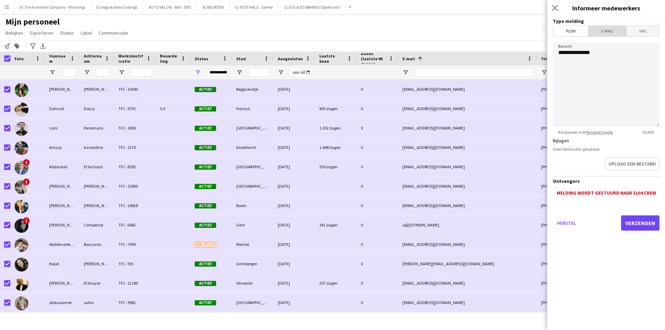
click at [593, 28] on span "E-mail" at bounding box center [606, 31] width 37 height 10
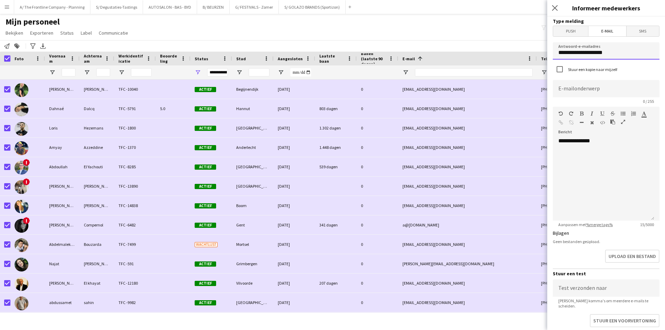
click at [584, 51] on input "**********" at bounding box center [605, 50] width 107 height 17
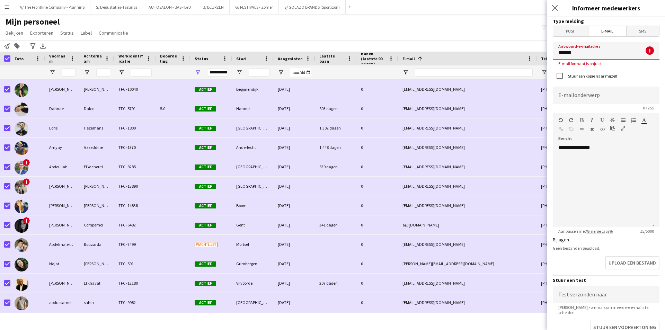
type input "**********"
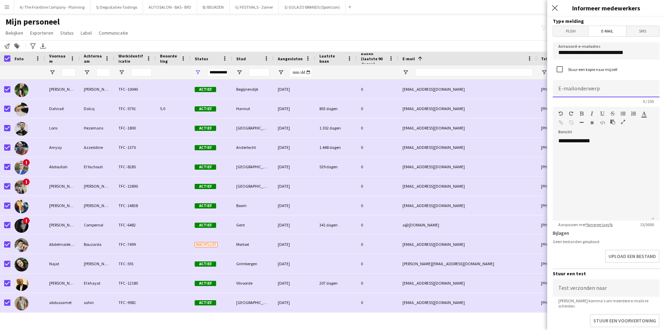
click at [564, 85] on input at bounding box center [605, 88] width 107 height 17
paste input "**********"
type input "**********"
click at [632, 164] on div "**********" at bounding box center [602, 178] width 101 height 83
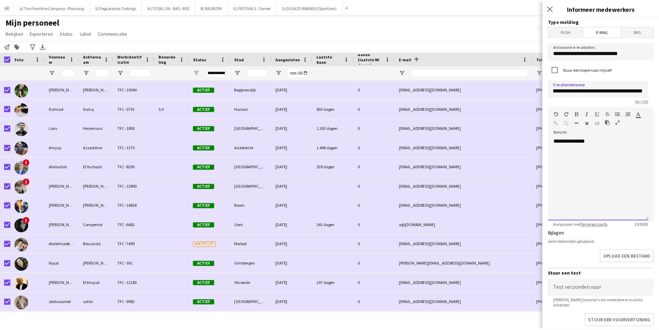
scroll to position [0, 0]
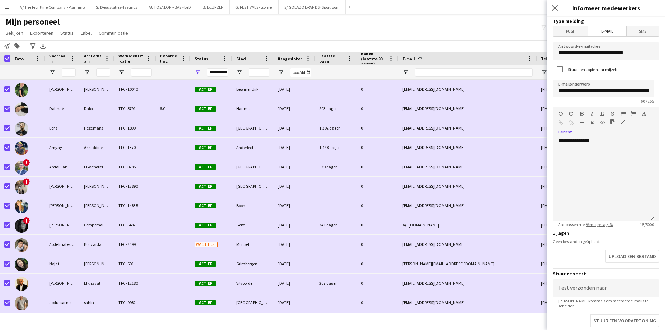
click at [624, 123] on icon "button" at bounding box center [623, 121] width 4 height 5
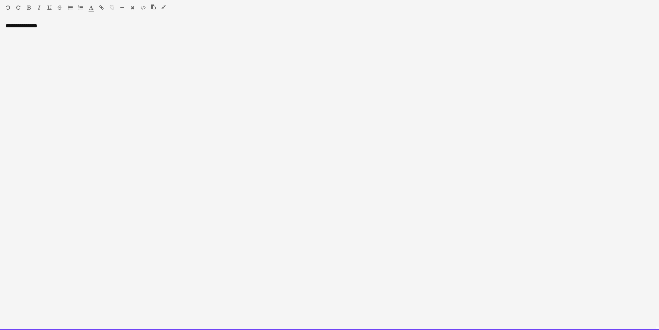
drag, startPoint x: 126, startPoint y: 45, endPoint x: -74, endPoint y: 19, distance: 201.7
click at [0, 19] on html "Menu [GEOGRAPHIC_DATA] Borden Borden Alle taken Status Werkforce Werkforce [PER…" at bounding box center [329, 308] width 659 height 616
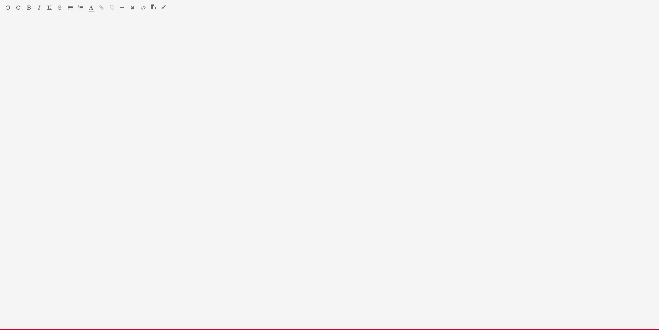
click at [103, 54] on div at bounding box center [329, 175] width 659 height 307
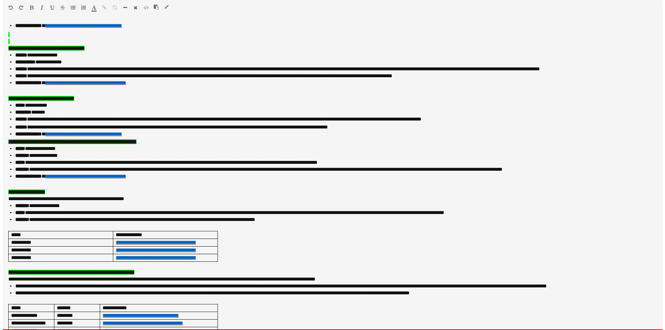
scroll to position [588, 0]
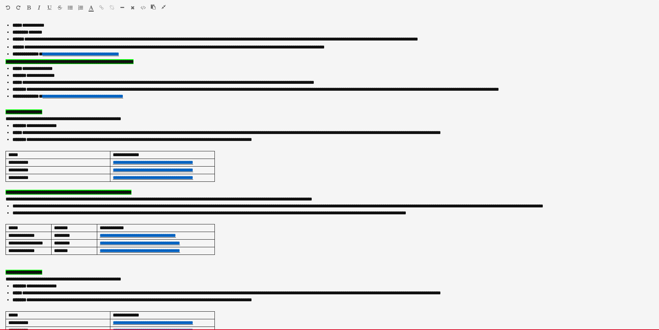
click at [164, 6] on icon "button" at bounding box center [164, 6] width 4 height 5
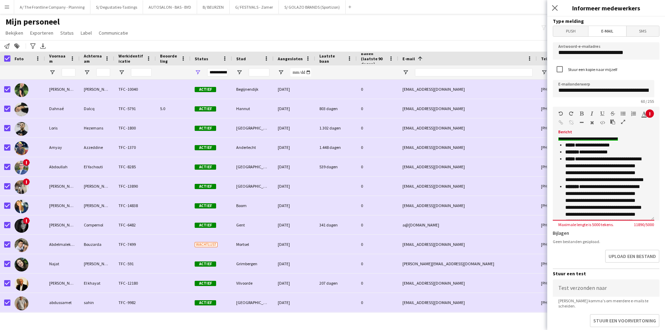
click at [620, 124] on button "button" at bounding box center [622, 122] width 5 height 6
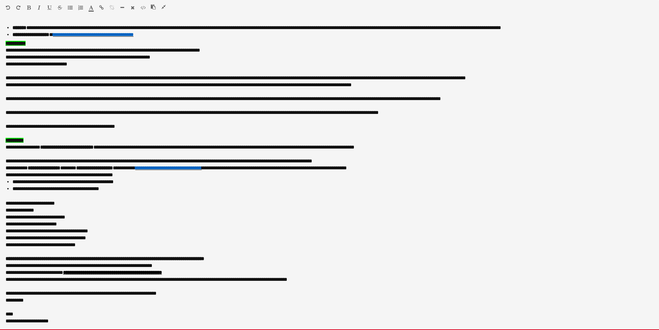
scroll to position [1000, 0]
drag, startPoint x: 193, startPoint y: 292, endPoint x: 0, endPoint y: 64, distance: 299.3
click at [0, 64] on html "Menu [GEOGRAPHIC_DATA] Borden Borden Alle taken Status Werkforce Werkforce [PER…" at bounding box center [329, 308] width 659 height 616
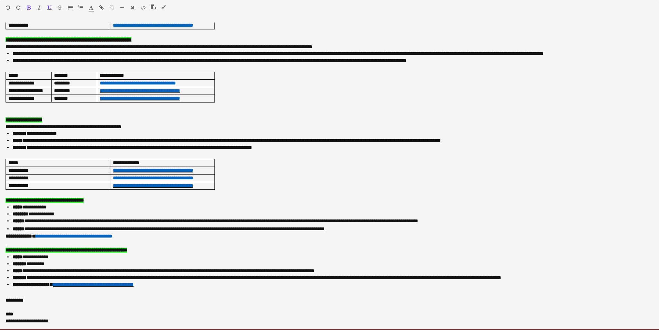
drag, startPoint x: 166, startPoint y: 286, endPoint x: -11, endPoint y: 110, distance: 249.1
click at [0, 110] on html "Menu [GEOGRAPHIC_DATA] Borden Borden Alle taken Status Werkforce Werkforce [PER…" at bounding box center [329, 308] width 659 height 616
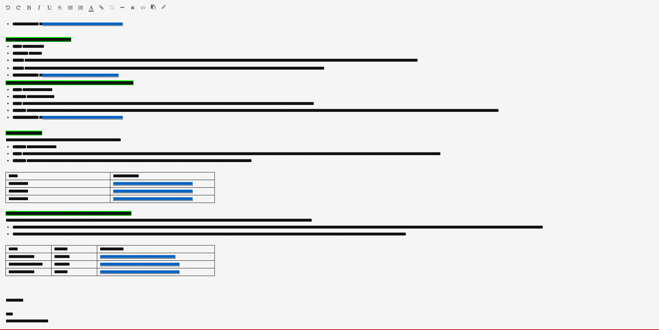
scroll to position [587, 0]
drag, startPoint x: 243, startPoint y: 196, endPoint x: -7, endPoint y: 128, distance: 258.6
click at [0, 128] on html "Menu [GEOGRAPHIC_DATA] Borden Borden Alle taken Status Werkforce Werkforce [PER…" at bounding box center [329, 239] width 659 height 616
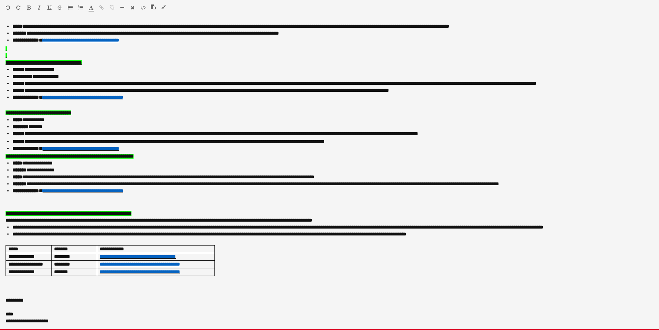
scroll to position [506, 0]
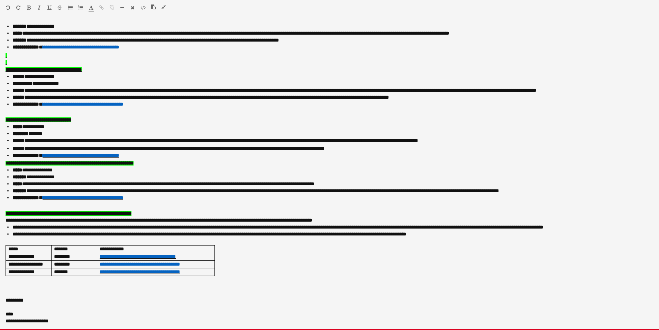
click at [31, 291] on p at bounding box center [330, 293] width 648 height 7
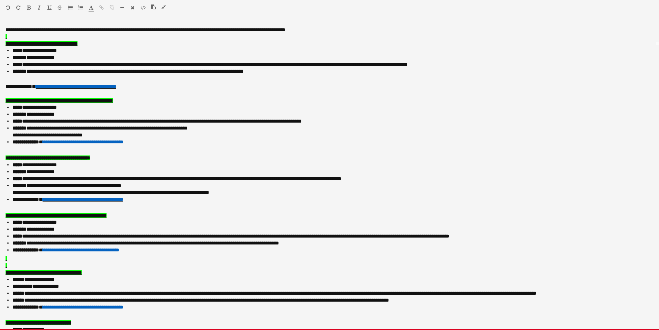
scroll to position [284, 0]
drag, startPoint x: 12, startPoint y: 272, endPoint x: 0, endPoint y: 268, distance: 13.1
click at [0, 268] on div "**********" at bounding box center [329, 175] width 659 height 307
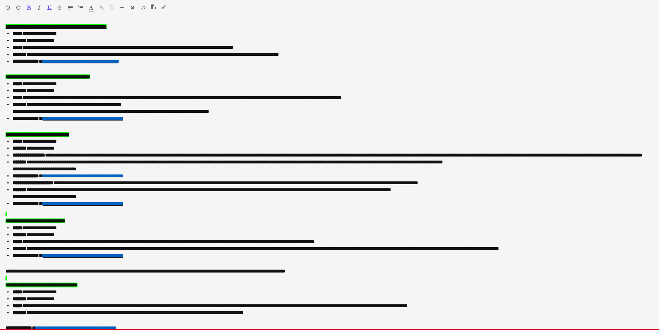
scroll to position [42, 0]
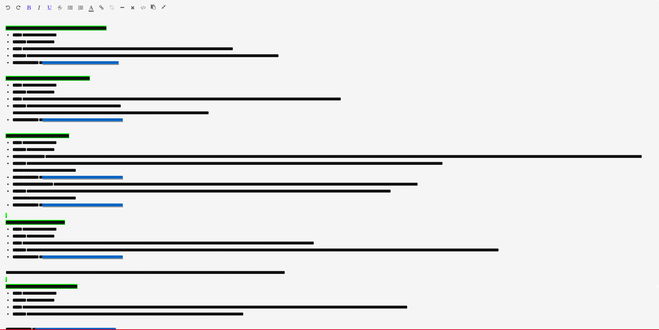
drag, startPoint x: 31, startPoint y: 283, endPoint x: -3, endPoint y: 285, distance: 34.3
click at [0, 285] on html "Menu [GEOGRAPHIC_DATA] Borden Borden Alle taken Status Werkforce Werkforce [PER…" at bounding box center [329, 239] width 659 height 616
drag, startPoint x: 12, startPoint y: 217, endPoint x: -7, endPoint y: 215, distance: 19.1
click at [0, 215] on html "Menu [GEOGRAPHIC_DATA] Borden Borden Alle taken Status Werkforce Werkforce [PER…" at bounding box center [329, 239] width 659 height 616
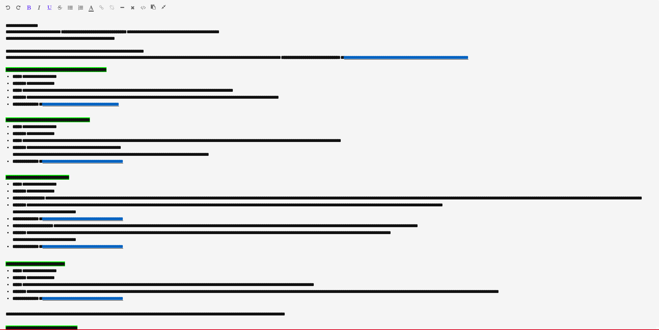
click at [164, 6] on icon "button" at bounding box center [164, 6] width 4 height 5
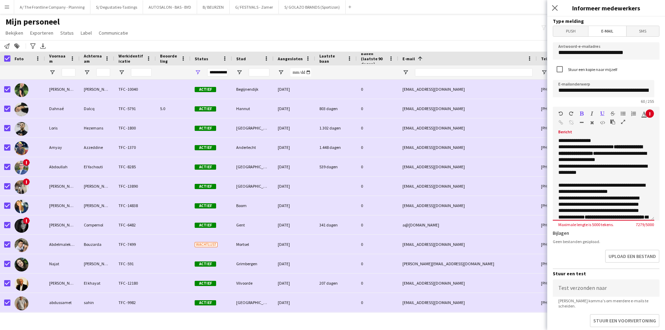
click at [622, 123] on icon "button" at bounding box center [623, 121] width 4 height 5
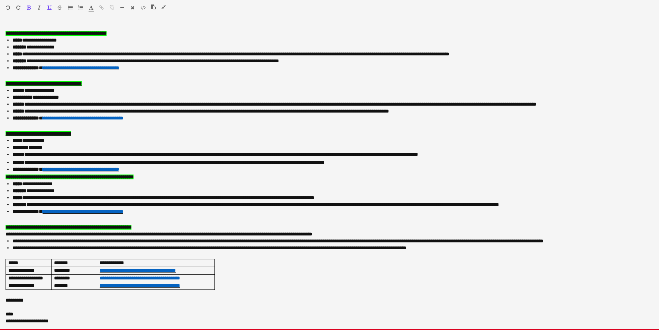
scroll to position [483, 0]
drag, startPoint x: 143, startPoint y: 163, endPoint x: -2, endPoint y: 120, distance: 151.7
click at [0, 120] on html "Menu [GEOGRAPHIC_DATA] Borden Borden Alle taken Status Werkforce Werkforce [PER…" at bounding box center [329, 308] width 659 height 616
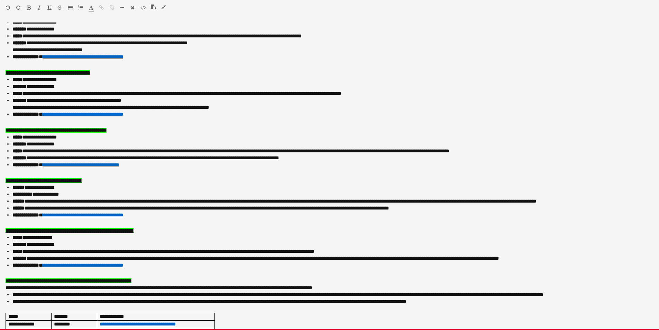
scroll to position [364, 0]
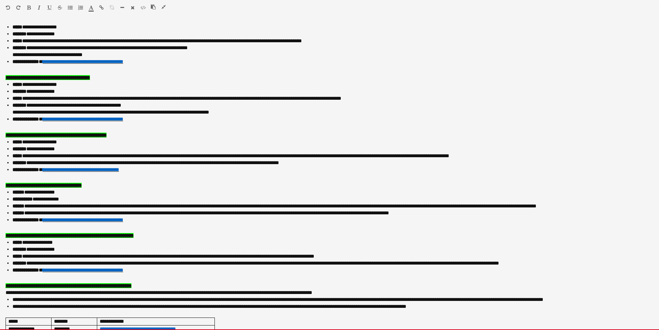
drag, startPoint x: 163, startPoint y: 231, endPoint x: -2, endPoint y: 185, distance: 171.5
click at [0, 185] on html "Menu [GEOGRAPHIC_DATA] Borden Borden Alle taken Status Werkforce Werkforce [PER…" at bounding box center [329, 308] width 659 height 616
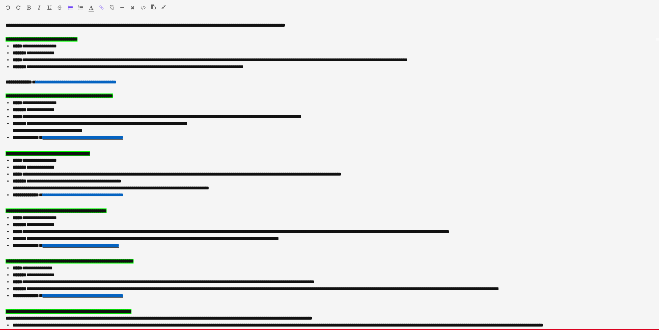
scroll to position [311, 0]
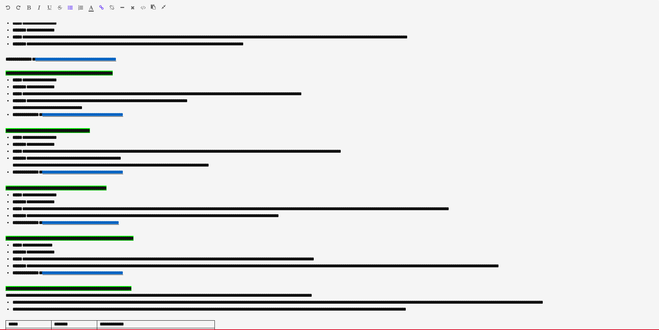
drag, startPoint x: 152, startPoint y: 283, endPoint x: -26, endPoint y: 248, distance: 181.2
click at [0, 248] on html "Menu [GEOGRAPHIC_DATA] Borden Borden Alle taken Status Werkforce Werkforce [PER…" at bounding box center [329, 308] width 659 height 616
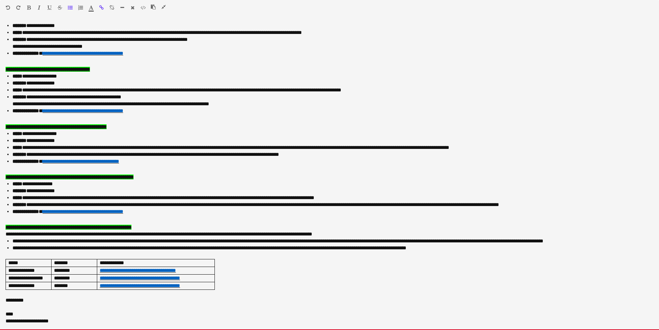
scroll to position [383, 0]
drag, startPoint x: 209, startPoint y: 278, endPoint x: -1, endPoint y: 223, distance: 216.4
click at [0, 223] on html "Menu [GEOGRAPHIC_DATA] Borden Borden Alle taken Status Werkforce Werkforce [PER…" at bounding box center [329, 308] width 659 height 616
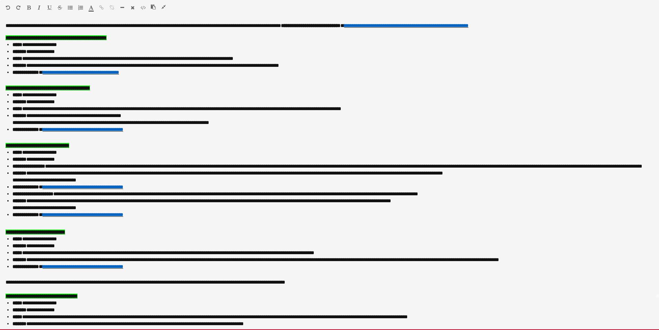
scroll to position [0, 0]
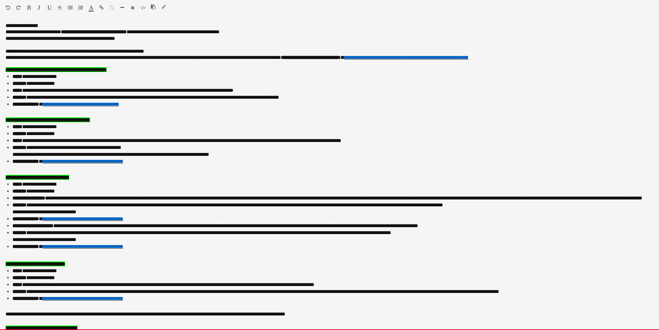
drag, startPoint x: 138, startPoint y: 249, endPoint x: -2, endPoint y: 174, distance: 158.4
click at [0, 174] on html "Menu [GEOGRAPHIC_DATA] Borden Borden Alle taken Status Werkforce Werkforce [PER…" at bounding box center [329, 308] width 659 height 616
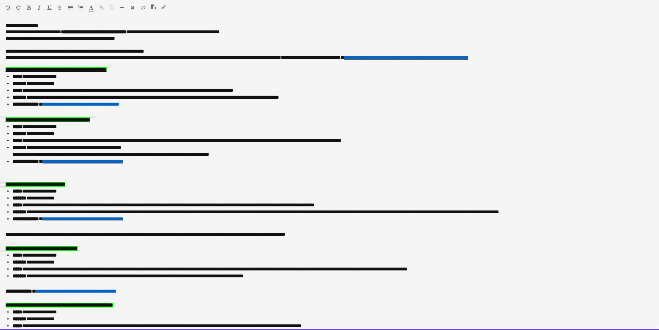
click at [52, 184] on span "**********" at bounding box center [36, 184] width 60 height 5
click at [52, 178] on p at bounding box center [330, 177] width 648 height 7
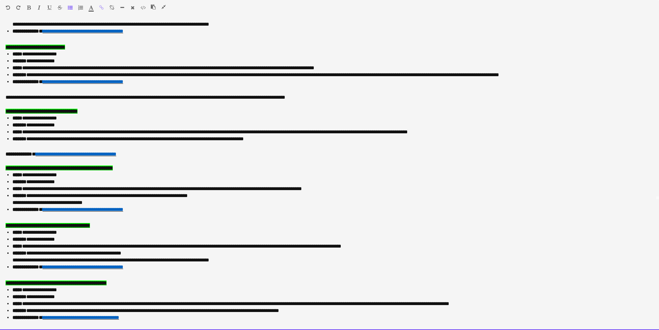
scroll to position [104, 0]
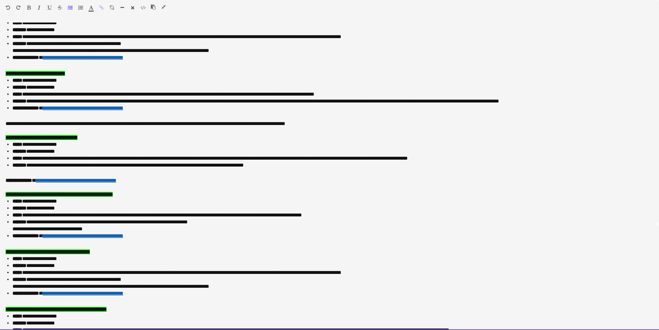
click at [3, 183] on div "**********" at bounding box center [329, 175] width 659 height 307
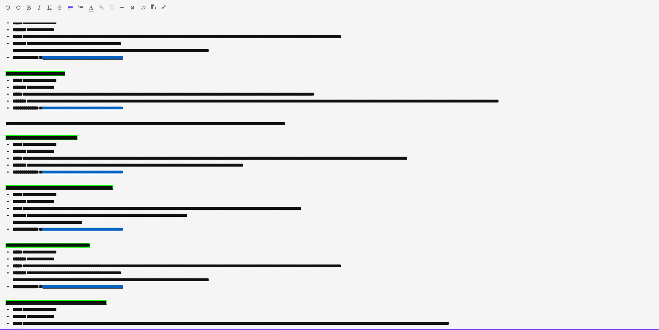
scroll to position [0, 0]
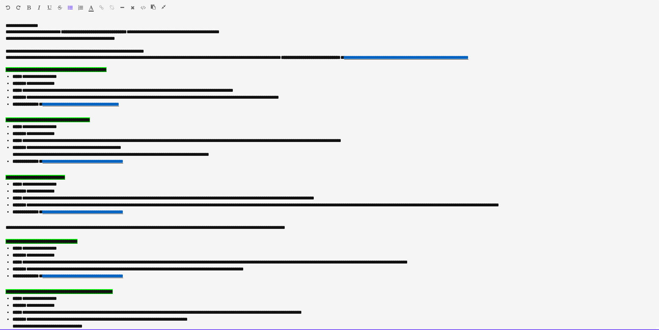
click at [33, 114] on p at bounding box center [330, 112] width 648 height 7
click at [12, 174] on p at bounding box center [330, 170] width 648 height 7
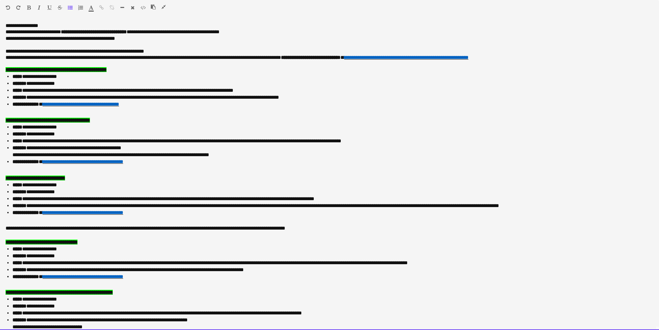
click at [33, 237] on p at bounding box center [330, 235] width 648 height 7
click at [37, 224] on p at bounding box center [330, 221] width 648 height 7
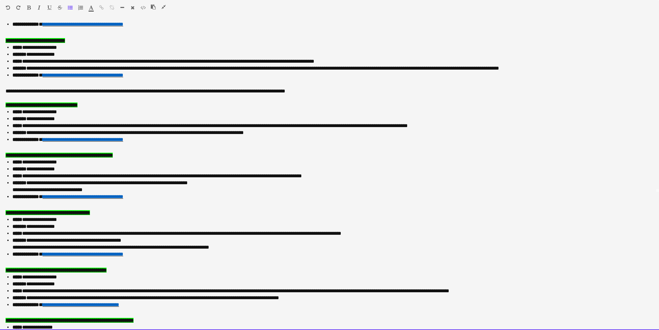
scroll to position [138, 0]
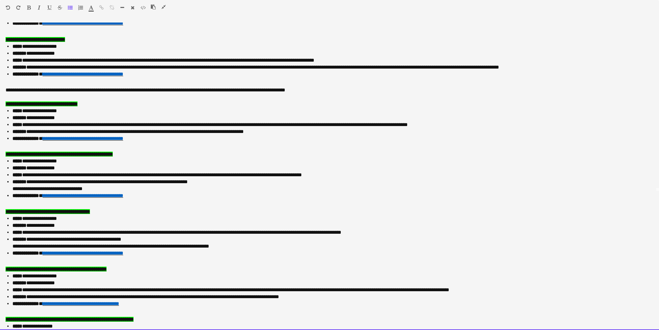
click at [22, 141] on span "**********" at bounding box center [25, 138] width 26 height 5
click at [22, 147] on p at bounding box center [330, 147] width 648 height 7
click at [21, 207] on p at bounding box center [330, 204] width 648 height 7
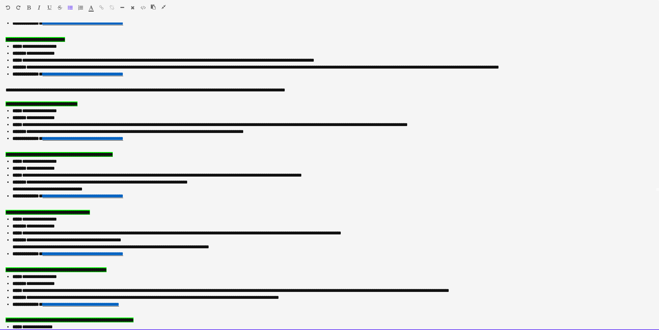
click at [19, 266] on p at bounding box center [330, 262] width 648 height 7
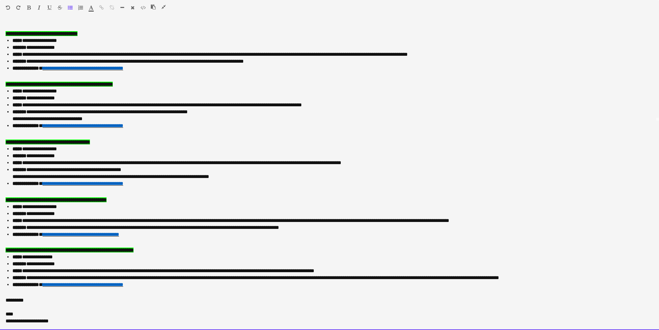
click at [29, 242] on p at bounding box center [330, 243] width 648 height 7
click at [8, 291] on p at bounding box center [330, 293] width 648 height 7
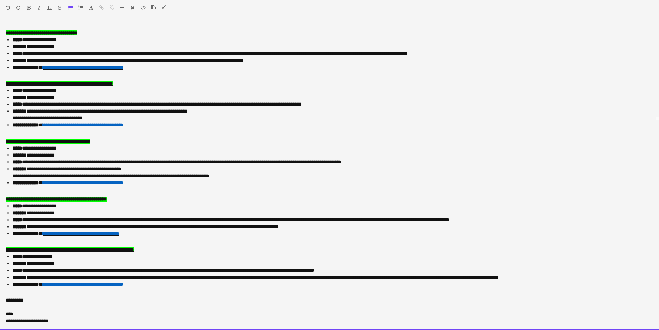
click at [7, 307] on p at bounding box center [330, 307] width 648 height 7
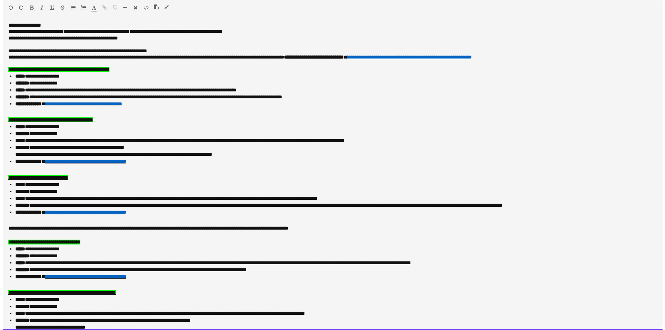
scroll to position [0, 0]
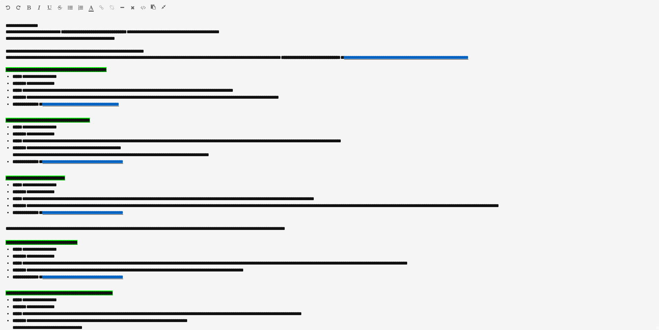
click at [162, 6] on icon "button" at bounding box center [164, 6] width 4 height 5
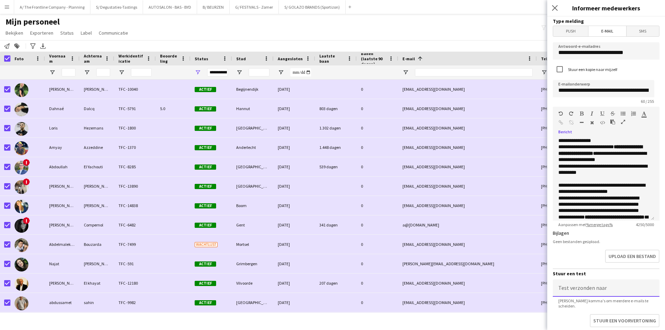
click at [593, 280] on input at bounding box center [605, 287] width 107 height 17
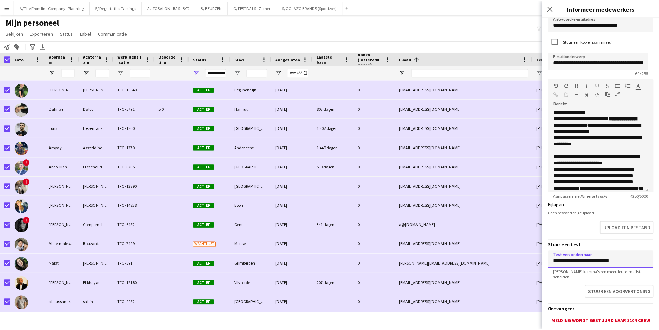
scroll to position [72, 0]
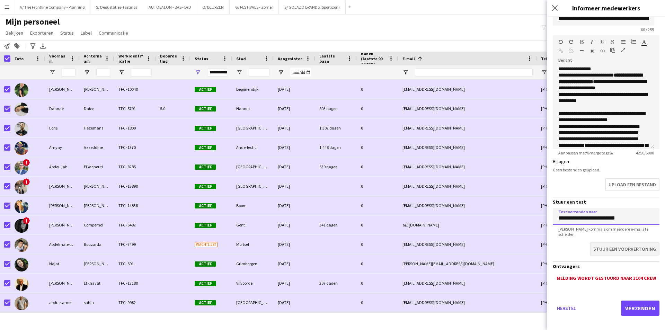
type input "**********"
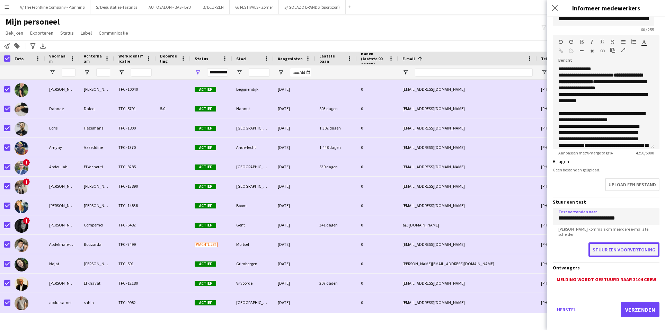
click at [621, 246] on button "Stuur een voorvertoning" at bounding box center [623, 249] width 71 height 15
click at [624, 49] on icon "button" at bounding box center [623, 50] width 4 height 5
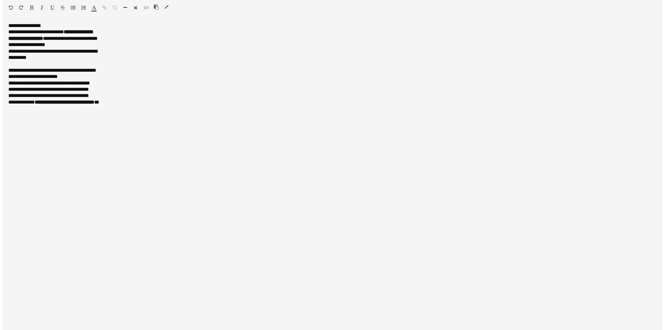
scroll to position [0, 0]
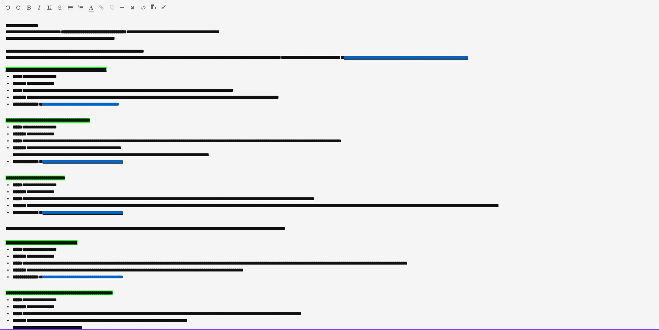
click at [42, 45] on p at bounding box center [330, 45] width 648 height 6
click at [164, 3] on div "Paragraph Heading 1 Heading 2 Heading 3 Heading 4 Heading 5 Heading 6 Heading 7…" at bounding box center [329, 9] width 659 height 18
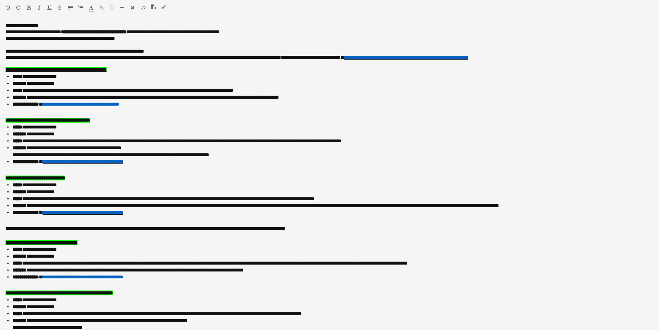
click at [164, 8] on icon "button" at bounding box center [164, 6] width 4 height 5
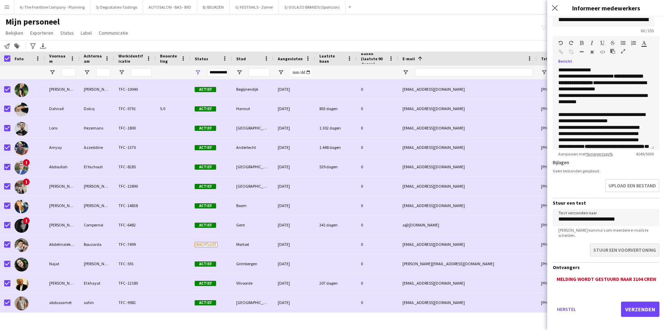
scroll to position [72, 0]
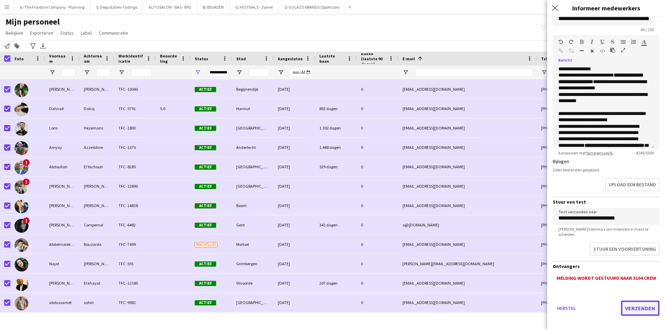
click at [633, 300] on button "Verzenden" at bounding box center [640, 307] width 38 height 15
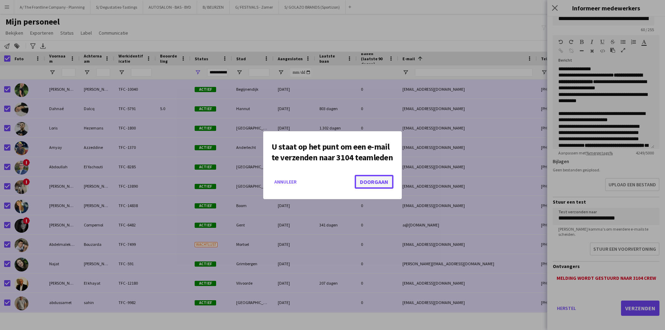
click at [386, 184] on button "Doorgaan" at bounding box center [373, 182] width 39 height 14
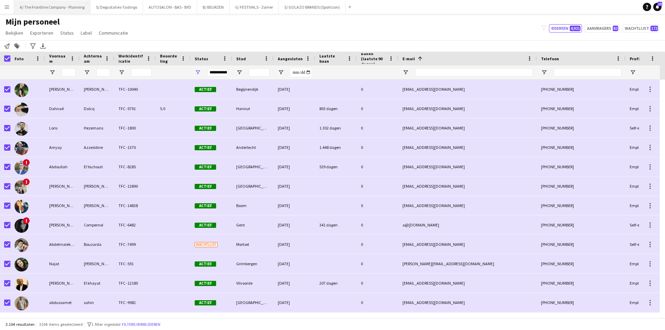
click at [66, 6] on button "A/ The Frontline Company - Planning Sluiten" at bounding box center [52, 6] width 76 height 13
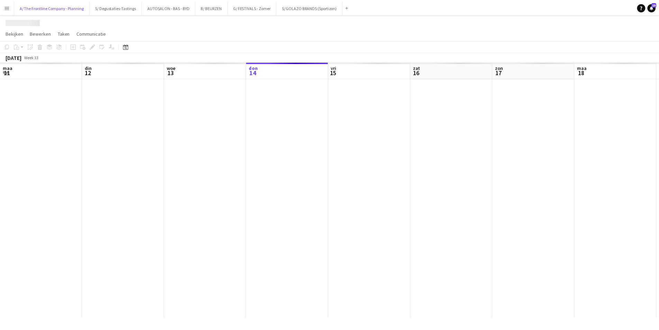
scroll to position [0, 165]
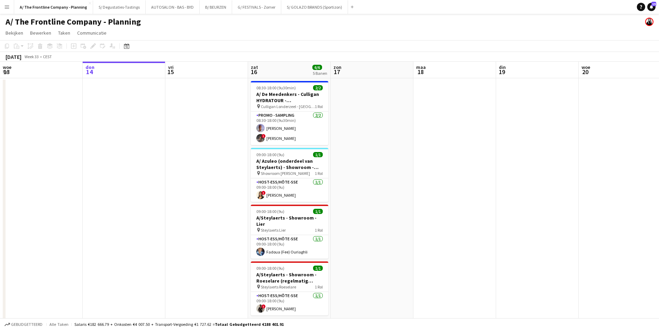
click at [107, 151] on app-calendar-viewport "maa 11 din 12 woe 13 don 14 vri 15 zat 16 6/6 5 Banen zon 17 maa 18 din 19 woe …" at bounding box center [329, 257] width 659 height 391
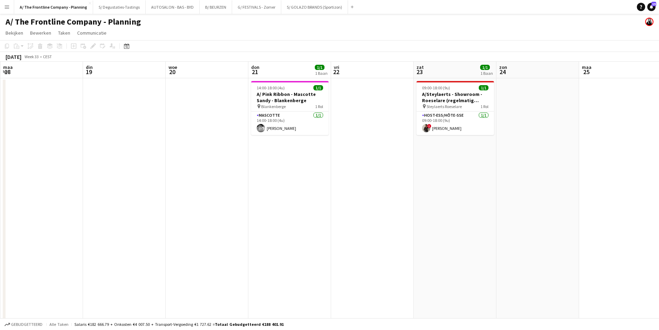
drag, startPoint x: 455, startPoint y: 144, endPoint x: 96, endPoint y: 147, distance: 359.6
click at [96, 147] on app-calendar-viewport "don 14 vri 15 zat 16 6/6 5 Banen zon 17 maa 18 din 19 woe 20 don 21 1/1 1 Baan …" at bounding box center [329, 257] width 659 height 391
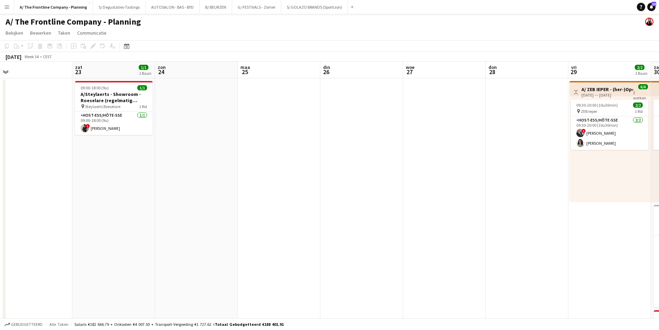
scroll to position [0, 229]
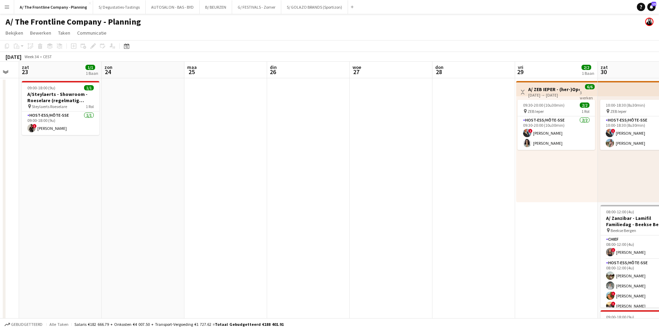
drag, startPoint x: 480, startPoint y: 143, endPoint x: 96, endPoint y: 143, distance: 384.2
click at [96, 143] on app-calendar-viewport "woe 20 don 21 1/1 1 Baan vri 22 zat 23 1/1 1 Baan zon 24 maa 25 din 26 woe 27 d…" at bounding box center [329, 281] width 659 height 438
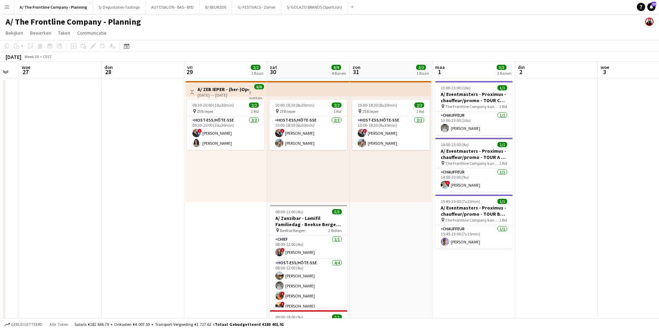
click at [153, 154] on app-calendar-viewport "zon 24 maa 25 din 26 woe 27 don 28 vri 29 2/2 1 Baan zat 30 9/9 4 Banen zon 31 …" at bounding box center [329, 281] width 659 height 438
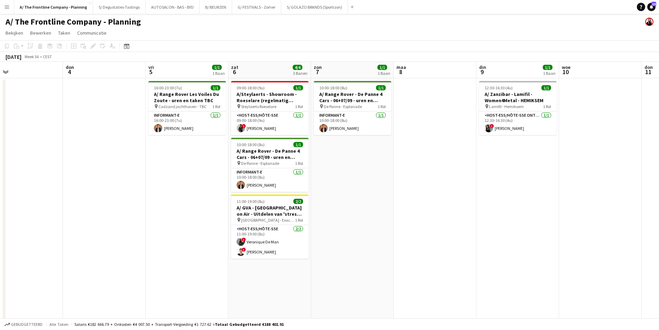
drag, startPoint x: 483, startPoint y: 150, endPoint x: 253, endPoint y: 155, distance: 229.9
click at [253, 155] on app-calendar-viewport "zon 31 2/2 1 Baan maa 1 3/3 3 Banen din 2 woe 3 don 4 vri 5 1/1 1 Baan zat 6 4/…" at bounding box center [329, 281] width 659 height 438
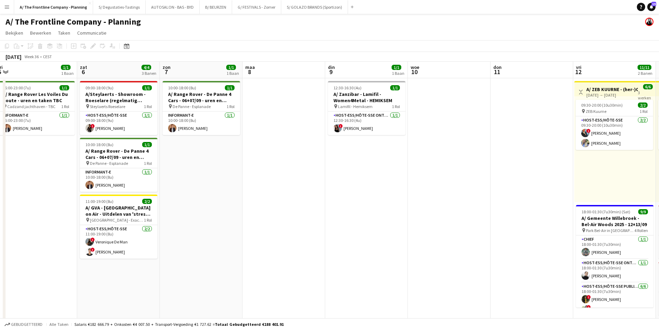
scroll to position [0, 270]
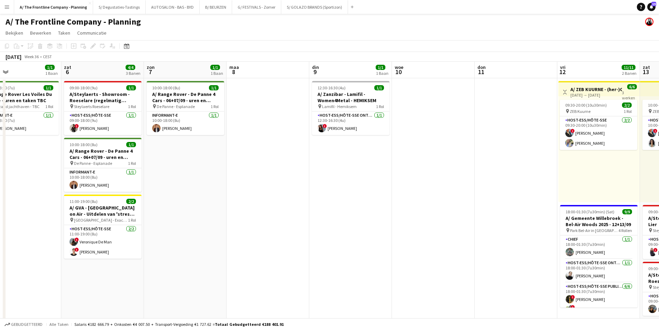
drag, startPoint x: 250, startPoint y: 146, endPoint x: 238, endPoint y: 146, distance: 11.4
click at [238, 146] on app-calendar-viewport "din 2 woe 3 don 4 vri 5 1/1 1 Baan zat 6 4/4 3 Banen zon 7 1/1 1 Baan maa 8 din…" at bounding box center [329, 281] width 659 height 438
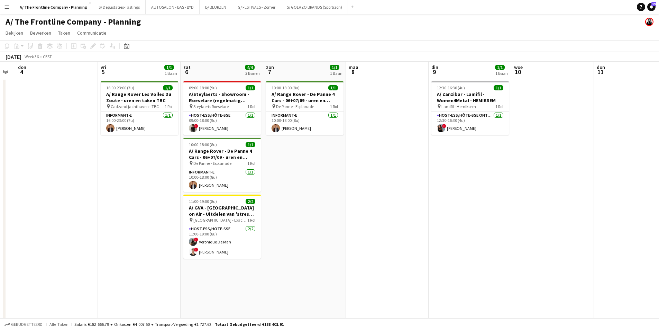
drag, startPoint x: 190, startPoint y: 130, endPoint x: 252, endPoint y: 129, distance: 62.0
click at [252, 129] on app-calendar-viewport "din 2 woe 3 don 4 vri 5 1/1 1 Baan zat 6 4/4 3 Banen zon 7 1/1 1 Baan maa 8 din…" at bounding box center [329, 281] width 659 height 438
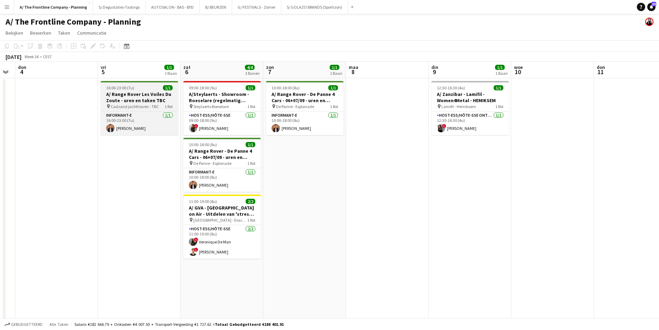
click at [132, 92] on h3 "A/ Range Rover Les Voiles Du Zoute - uren en taken TBC" at bounding box center [140, 97] width 78 height 12
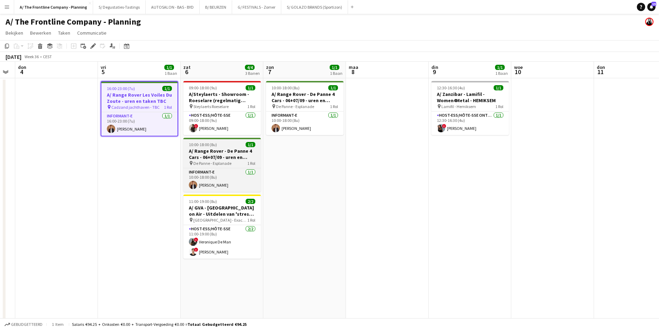
drag, startPoint x: 218, startPoint y: 153, endPoint x: 239, endPoint y: 142, distance: 23.7
click at [218, 153] on h3 "A/ Range Rover - De Panne 4 Cars - 06+07/09 - uren en taken TBC" at bounding box center [222, 154] width 78 height 12
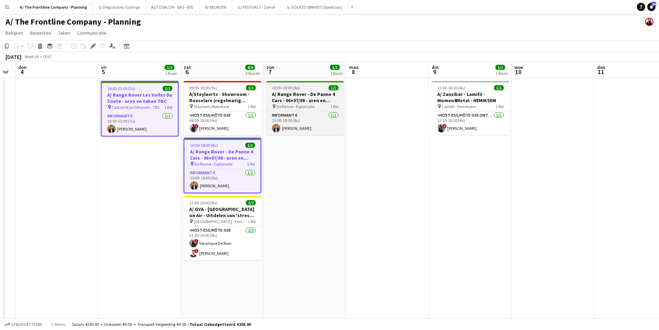
click at [308, 89] on div "10:00-18:00 (8u) 1/1" at bounding box center [305, 87] width 78 height 5
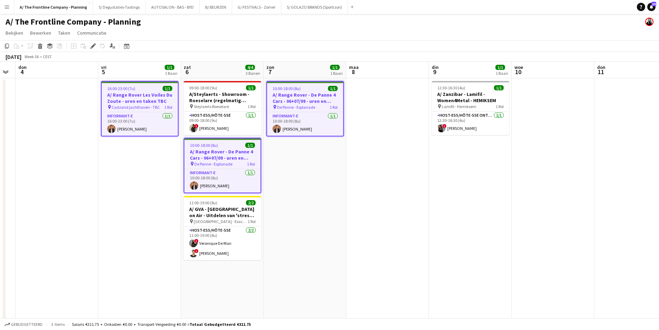
click at [212, 148] on h3 "A/ Range Rover - De Panne 4 Cars - 06+07/09 - uren en taken TBC" at bounding box center [222, 154] width 76 height 12
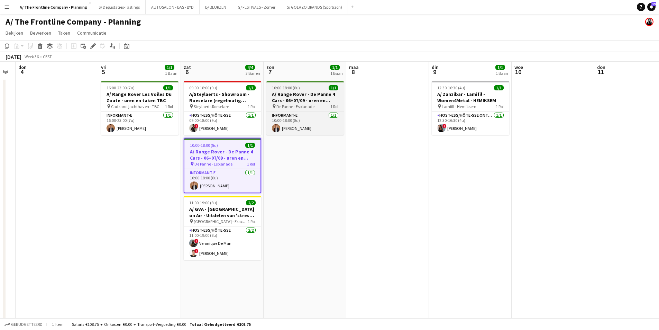
click at [302, 97] on h3 "A/ Range Rover - De Panne 4 Cars - 06+07/09 - uren en taken TBC" at bounding box center [305, 97] width 78 height 12
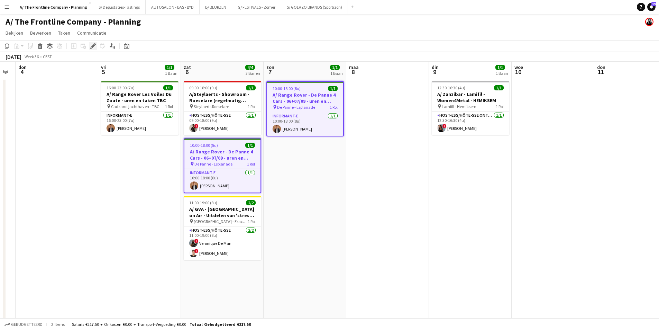
click at [93, 49] on div "Bewerken" at bounding box center [93, 46] width 8 height 8
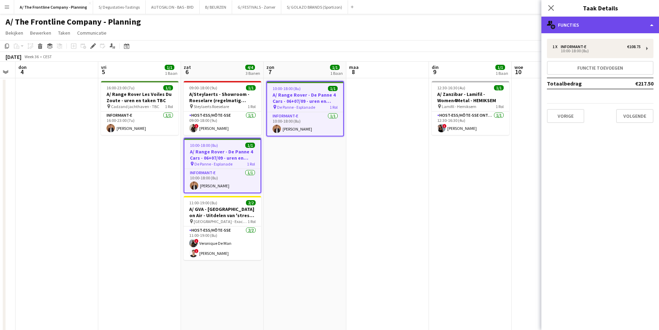
click at [599, 20] on div "multiple-users-add Functies" at bounding box center [601, 25] width 118 height 17
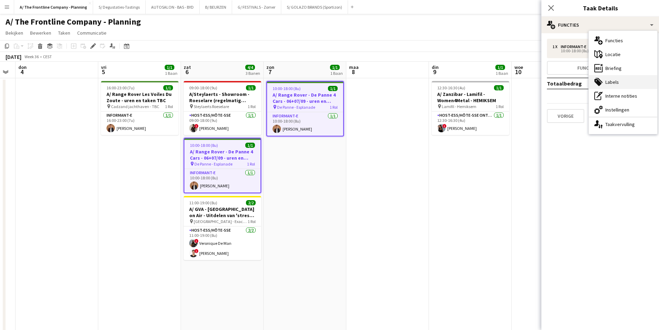
click at [630, 83] on div "tags-double Labels" at bounding box center [623, 82] width 69 height 14
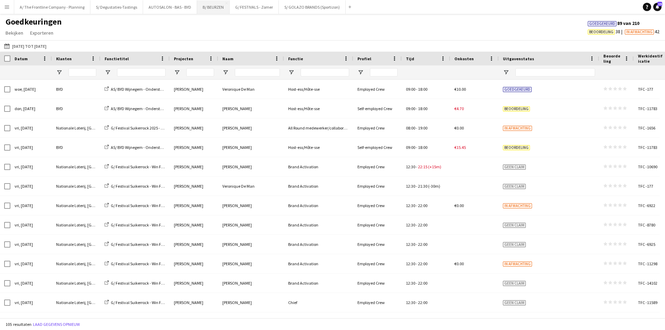
click at [213, 9] on button "B/ BEURZEN Sluiten" at bounding box center [213, 6] width 33 height 13
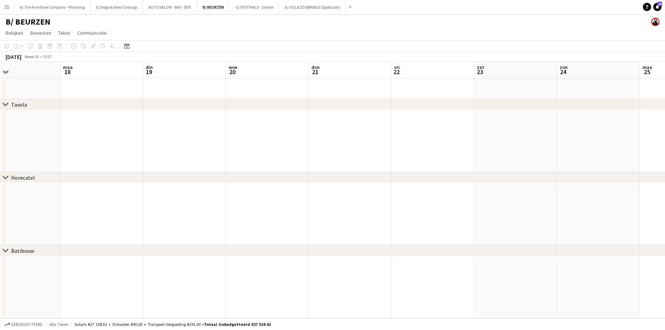
drag, startPoint x: 587, startPoint y: 125, endPoint x: 177, endPoint y: 99, distance: 410.6
click at [153, 103] on div "chevron-right Tavola chevron-right Horecatel chevron-right Batibouw don 14 vri …" at bounding box center [332, 190] width 665 height 256
drag, startPoint x: 481, startPoint y: 110, endPoint x: 71, endPoint y: 90, distance: 410.3
click at [71, 90] on app-calendar-viewport "zon 17 maa 18 din 19 woe 20 don 21 vri 22 zat 23 zon 24 maa 25 din 26 woe 27 do…" at bounding box center [332, 190] width 665 height 256
drag, startPoint x: 530, startPoint y: 145, endPoint x: 48, endPoint y: 97, distance: 484.5
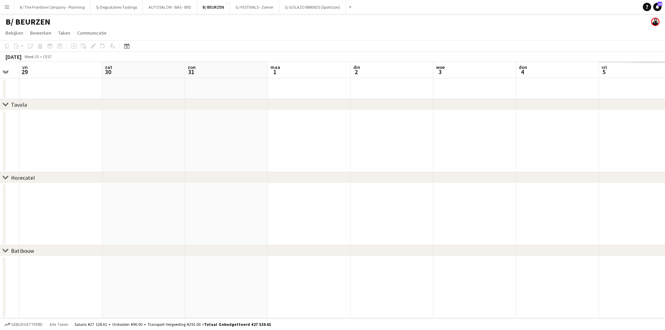
click at [48, 97] on app-calendar-viewport "maa 25 din 26 woe 27 don 28 vri 29 zat 30 zon 31 maa 1 din 2 woe 3 don 4 vri 5 …" at bounding box center [332, 190] width 665 height 256
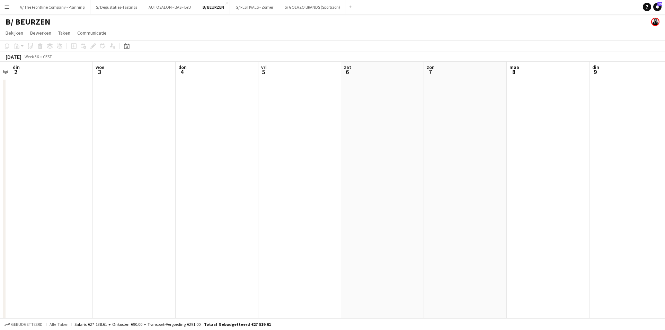
drag, startPoint x: 530, startPoint y: 140, endPoint x: 433, endPoint y: 119, distance: 99.4
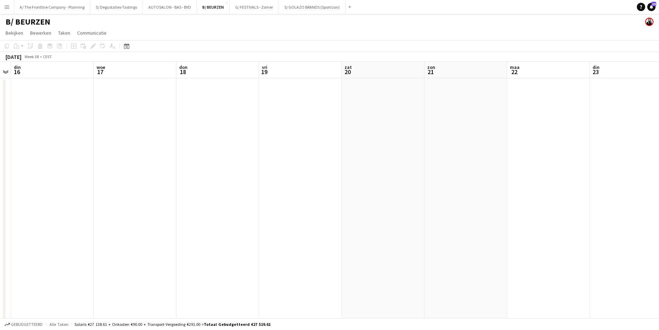
drag, startPoint x: 514, startPoint y: 153, endPoint x: -11, endPoint y: 104, distance: 527.7
drag, startPoint x: 519, startPoint y: 138, endPoint x: 28, endPoint y: 107, distance: 492.1
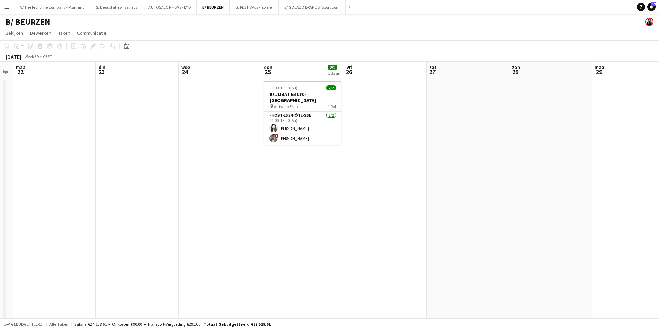
drag, startPoint x: 510, startPoint y: 148, endPoint x: -4, endPoint y: 128, distance: 514.7
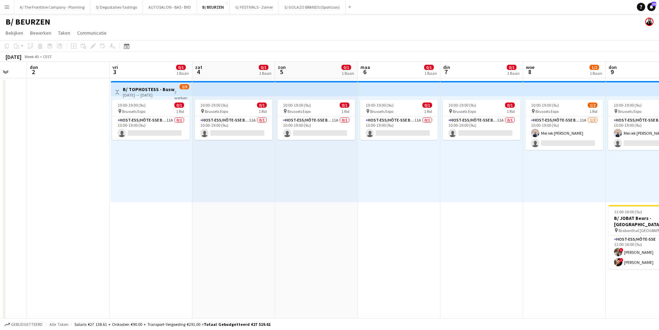
drag, startPoint x: 374, startPoint y: 141, endPoint x: 118, endPoint y: 141, distance: 256.8
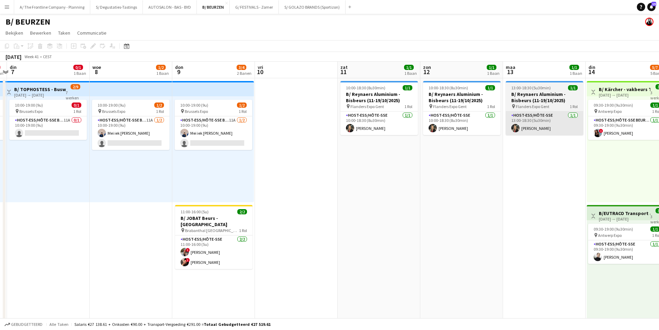
drag, startPoint x: 256, startPoint y: 162, endPoint x: 222, endPoint y: 132, distance: 46.1
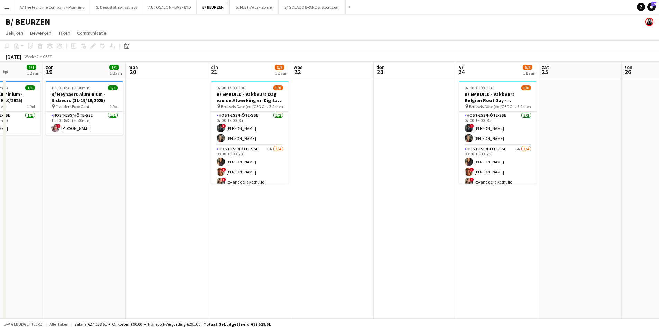
scroll to position [0, 246]
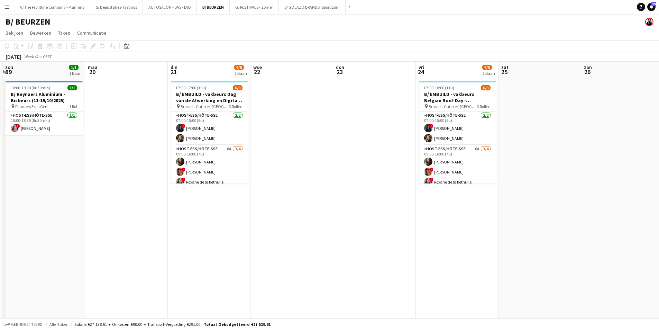
drag, startPoint x: 323, startPoint y: 151, endPoint x: 282, endPoint y: 154, distance: 40.6
click at [214, 137] on app-card-role "Host-ess/Hôte-sse 2/2 07:00-15:00 (8u) ! Georges Onderwater Carla Vanderheyden" at bounding box center [210, 128] width 78 height 34
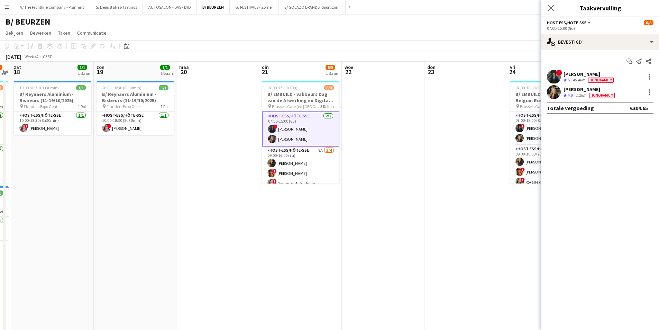
scroll to position [0, 209]
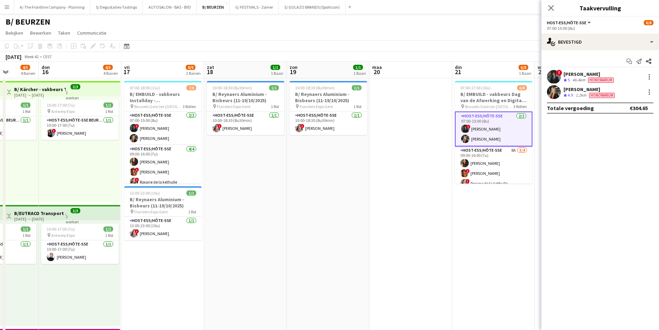
drag, startPoint x: 160, startPoint y: 135, endPoint x: 431, endPoint y: 132, distance: 270.3
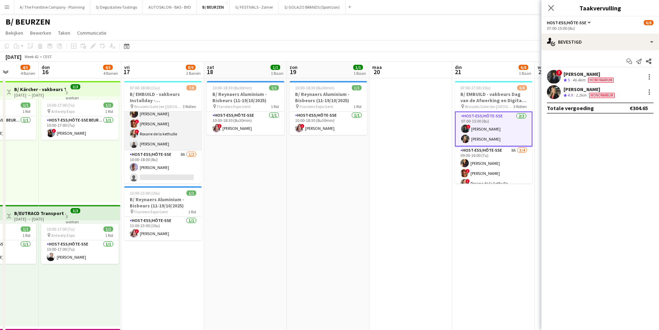
scroll to position [49, 0]
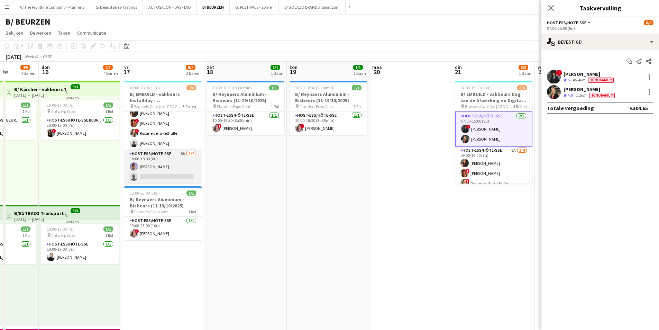
click at [154, 170] on app-card-role "Host-ess/Hôte-sse 8A 1/2 10:00-18:00 (8u) Raphael Lauwers single-neutral-actions" at bounding box center [163, 167] width 78 height 34
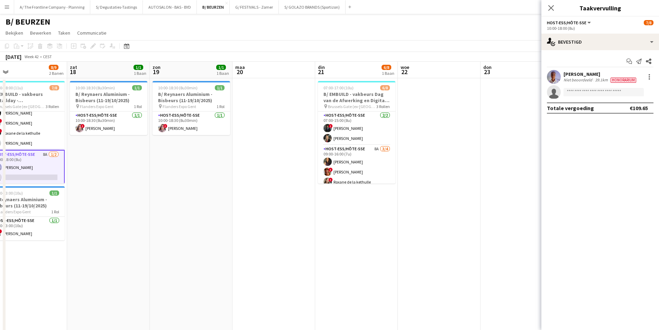
scroll to position [0, 195]
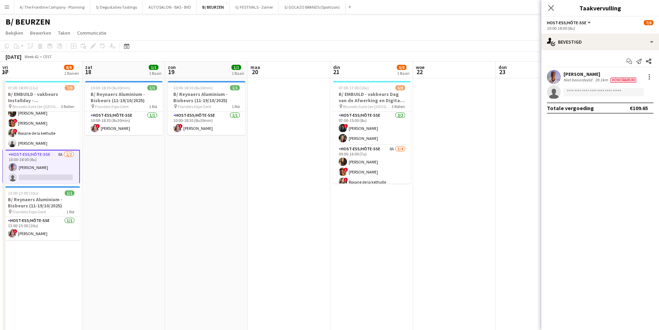
drag, startPoint x: 371, startPoint y: 173, endPoint x: 220, endPoint y: 172, distance: 150.9
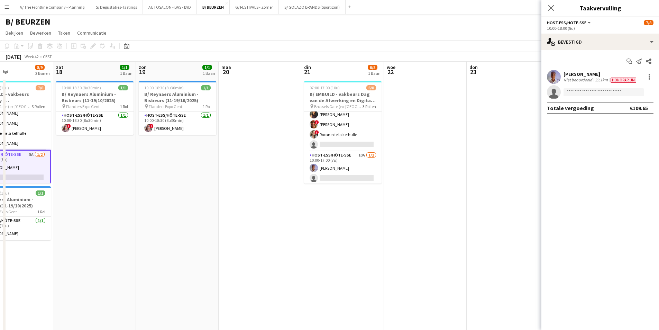
scroll to position [49, 0]
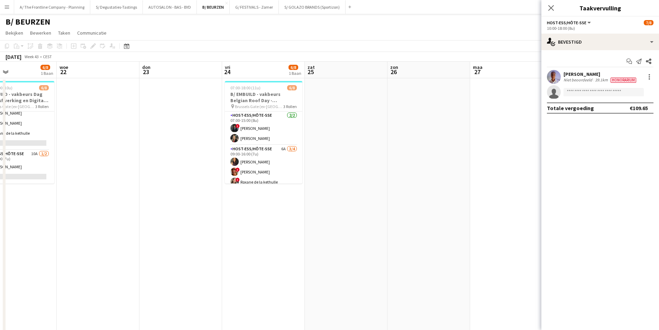
drag, startPoint x: 378, startPoint y: 148, endPoint x: 110, endPoint y: 147, distance: 267.2
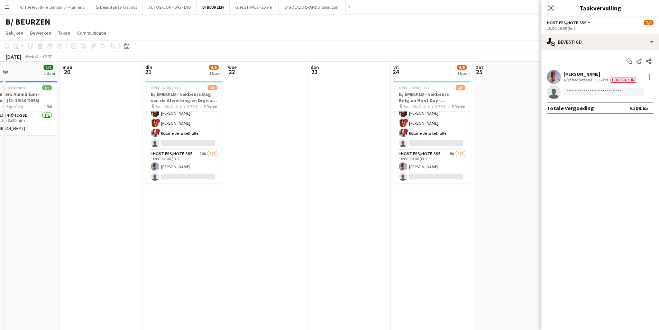
drag, startPoint x: 72, startPoint y: 182, endPoint x: 247, endPoint y: 152, distance: 177.1
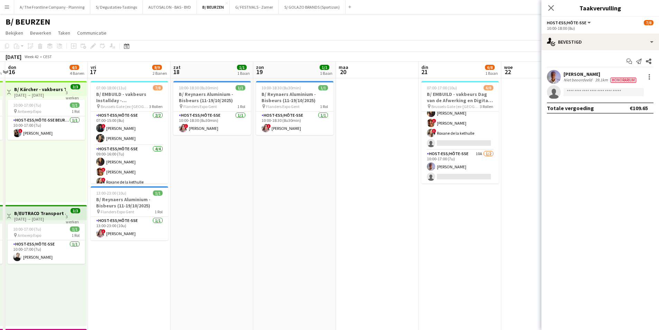
drag, startPoint x: 183, startPoint y: 154, endPoint x: 190, endPoint y: 152, distance: 7.1
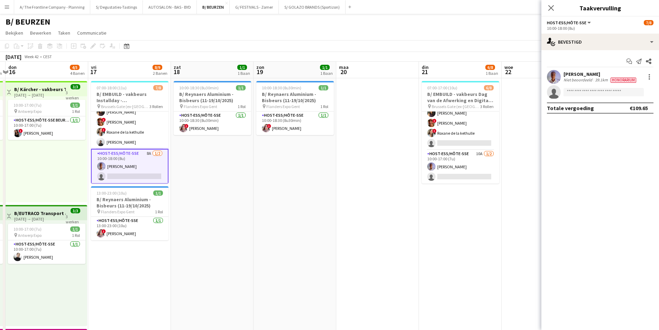
scroll to position [50, 0]
click at [445, 160] on app-card-role "Host-ess/Hôte-sse 10A 1/2 10:00-17:00 (7u) Raphael Lauwers single-neutral-actio…" at bounding box center [461, 167] width 78 height 34
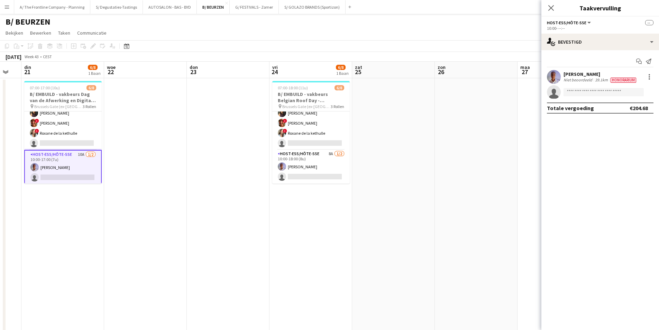
drag, startPoint x: 422, startPoint y: 177, endPoint x: 49, endPoint y: 169, distance: 372.2
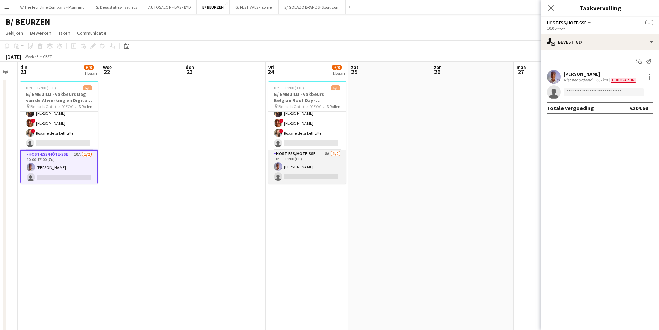
click at [308, 164] on app-card-role "Host-ess/Hôte-sse 8A 1/2 10:00-18:00 (8u) Raphael Lauwers single-neutral-actions" at bounding box center [308, 167] width 78 height 34
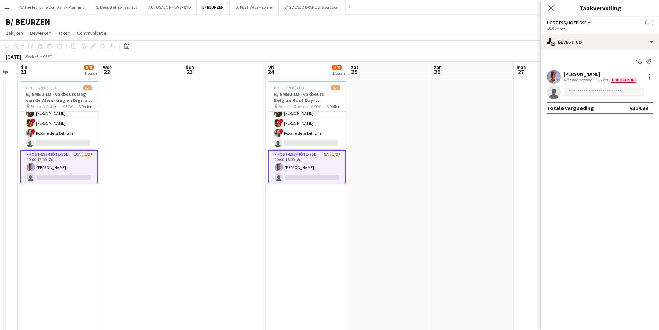
click at [607, 93] on input at bounding box center [604, 92] width 80 height 8
type input "********"
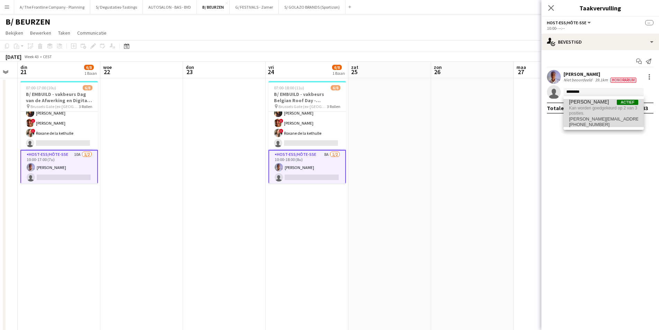
click at [602, 107] on span "Kan worden goedgekeurd op 2 van 3 posities." at bounding box center [603, 110] width 69 height 11
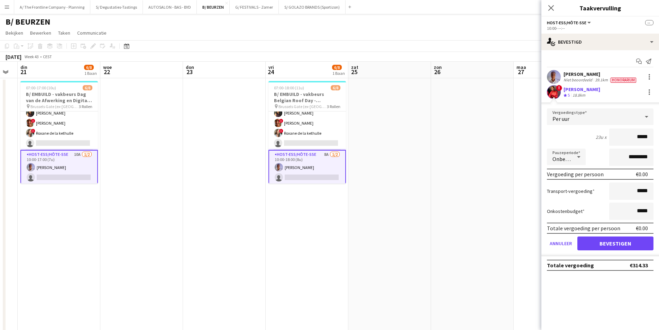
click at [557, 91] on app-user-avatar at bounding box center [554, 92] width 14 height 14
click at [638, 247] on button "Bevestigen" at bounding box center [616, 243] width 76 height 14
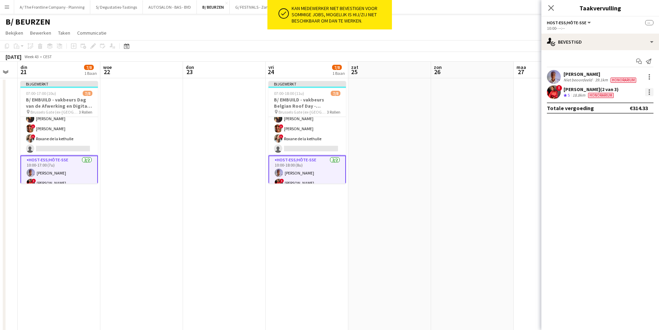
click at [652, 94] on div at bounding box center [649, 92] width 8 height 8
click at [642, 103] on span "Bewerk vergoeding" at bounding box center [620, 105] width 47 height 6
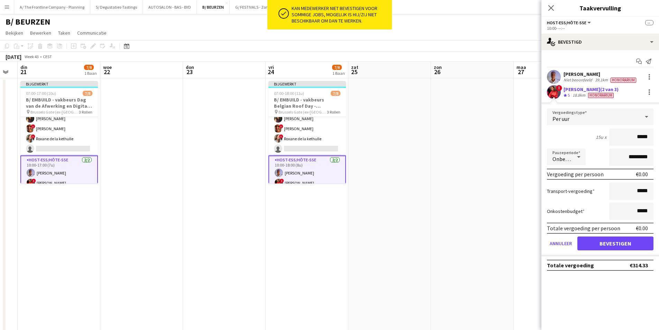
drag, startPoint x: 639, startPoint y: 136, endPoint x: 656, endPoint y: 133, distance: 17.6
click at [656, 133] on form "Vergoedingstype Per uur 15u x ***** Pauzeperiode Onbetaald ********* Vergoeding…" at bounding box center [601, 182] width 118 height 148
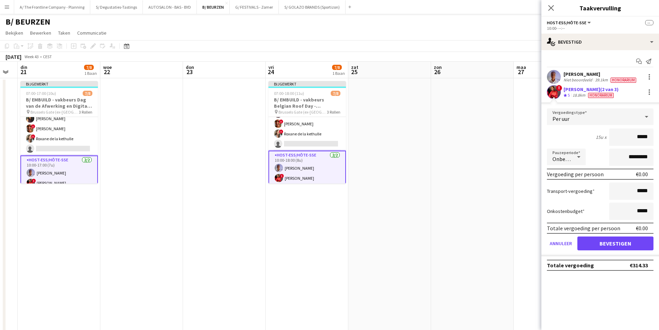
scroll to position [56, 0]
click at [560, 81] on div at bounding box center [554, 77] width 14 height 14
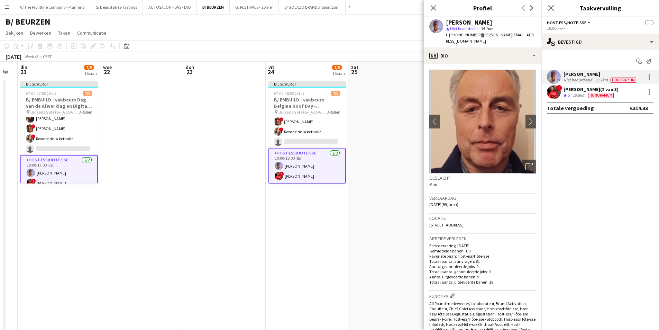
click at [561, 92] on div "! anatalia Kibonge (2 van 3) Ploegbeoordeling 5 18.8km Honorarium" at bounding box center [601, 92] width 118 height 14
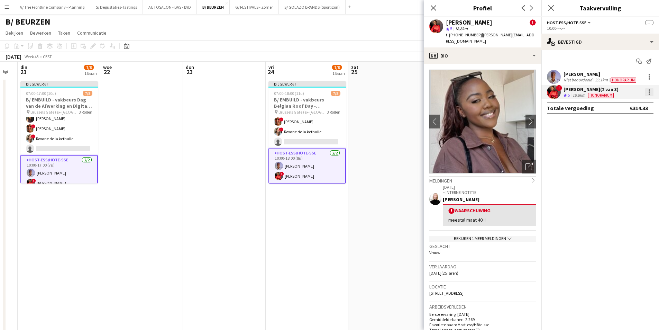
click at [647, 89] on div at bounding box center [649, 92] width 8 height 8
click at [643, 99] on button "Bewerk vergoeding" at bounding box center [622, 105] width 62 height 17
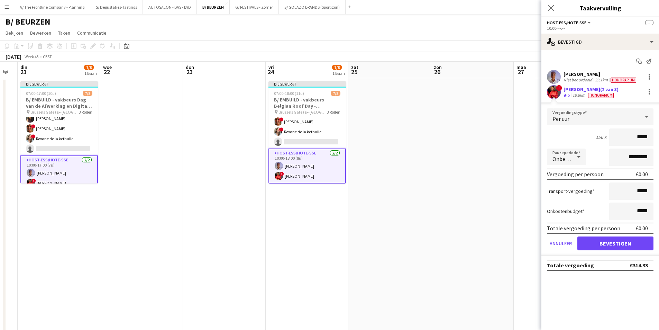
click at [609, 93] on span "Honorarium" at bounding box center [601, 95] width 26 height 5
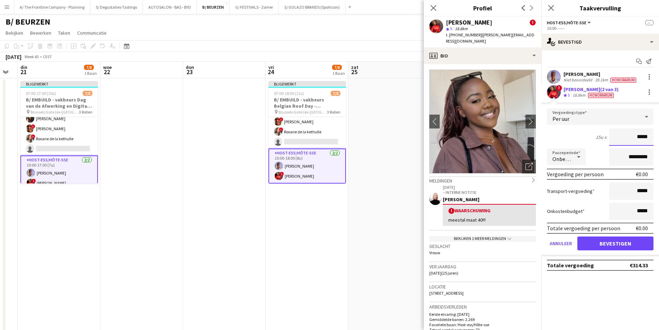
drag, startPoint x: 637, startPoint y: 135, endPoint x: 654, endPoint y: 140, distance: 17.2
click at [654, 140] on form "Vergoedingstype Per uur 15u x ***** Pauzeperiode Onbetaald ********* Vergoeding…" at bounding box center [601, 182] width 118 height 148
type input "******"
click at [582, 134] on div "15u x ******" at bounding box center [600, 136] width 107 height 17
drag, startPoint x: 627, startPoint y: 158, endPoint x: 614, endPoint y: 161, distance: 13.2
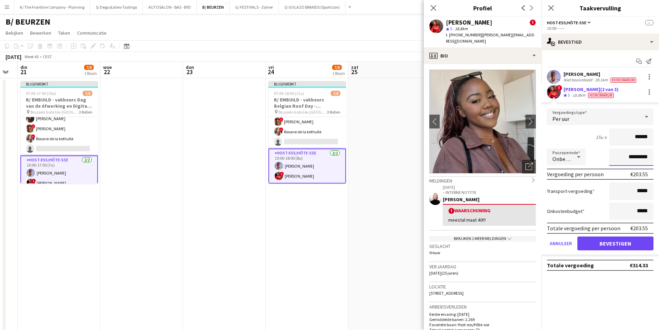
click at [614, 161] on input "*********" at bounding box center [631, 156] width 44 height 17
type input "**********"
click at [624, 239] on button "Bevestigen" at bounding box center [616, 243] width 76 height 14
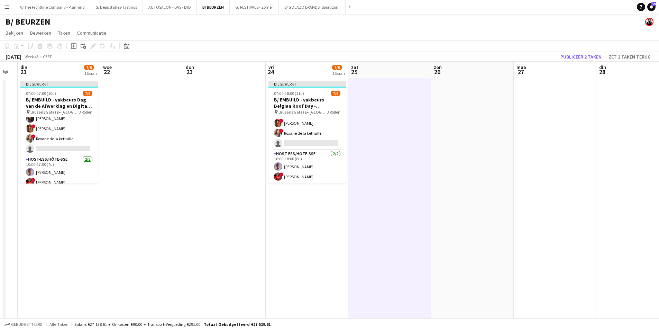
scroll to position [54, 0]
click at [583, 53] on button "Publiceer 2 taken" at bounding box center [581, 56] width 47 height 9
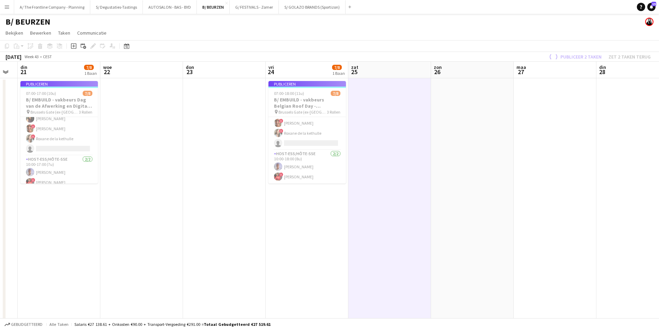
scroll to position [49, 0]
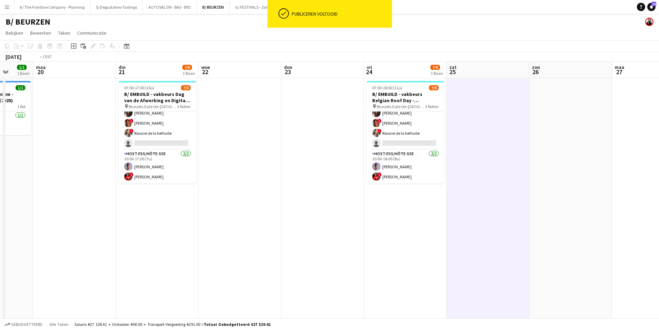
drag, startPoint x: 274, startPoint y: 157, endPoint x: 493, endPoint y: 157, distance: 219.4
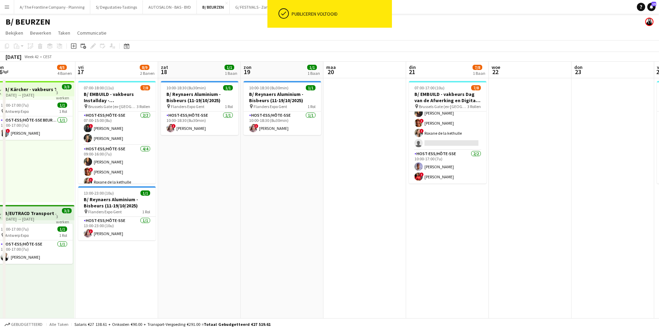
scroll to position [0, 158]
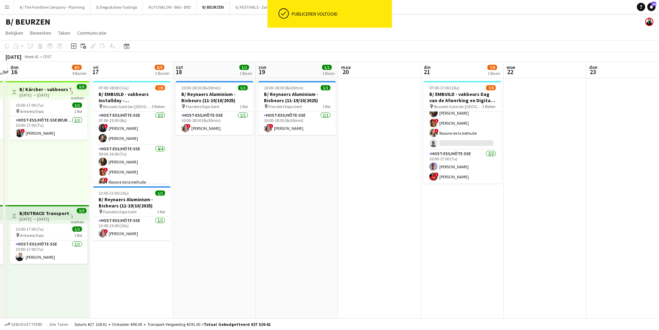
drag, startPoint x: 340, startPoint y: 161, endPoint x: 460, endPoint y: 144, distance: 121.6
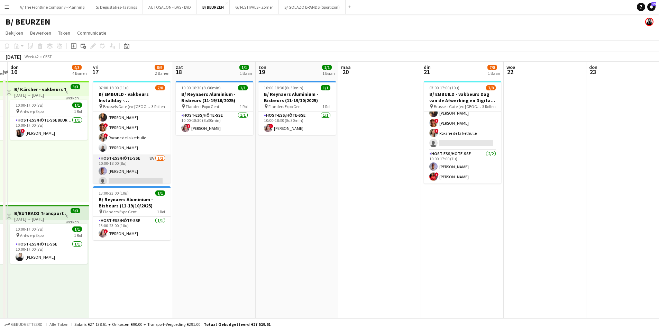
scroll to position [49, 0]
click at [137, 169] on app-card-role "Host-ess/Hôte-sse 8A 1/2 10:00-18:00 (8u) Raphael Lauwers single-neutral-actions" at bounding box center [132, 167] width 78 height 34
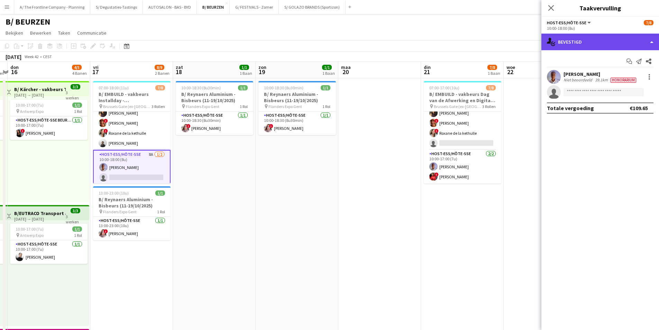
click at [620, 44] on div "single-neutral-actions-check-2 Bevestigd" at bounding box center [601, 42] width 118 height 17
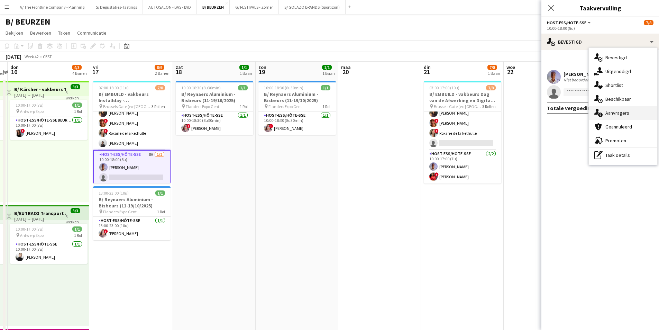
click at [624, 116] on div "single-neutral-actions-information Aanvragers" at bounding box center [623, 113] width 69 height 14
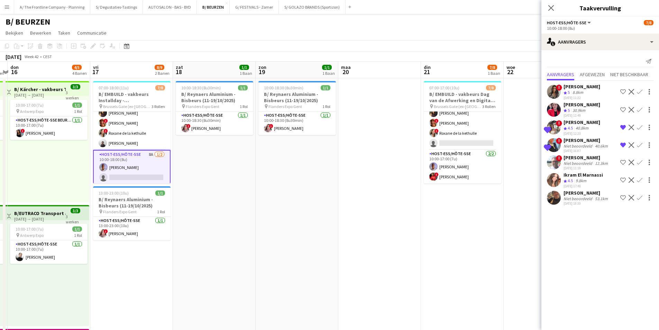
click at [579, 182] on div "9.8km" at bounding box center [581, 181] width 13 height 6
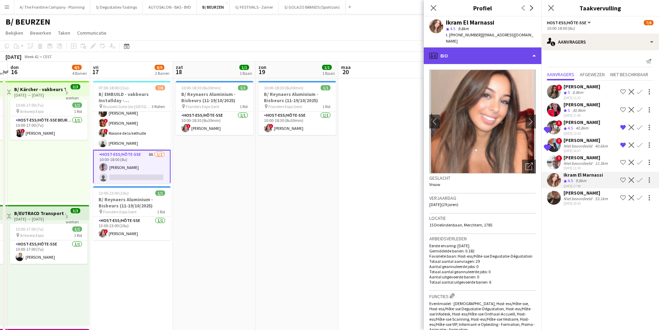
click at [476, 47] on div "profile Bio" at bounding box center [483, 55] width 118 height 17
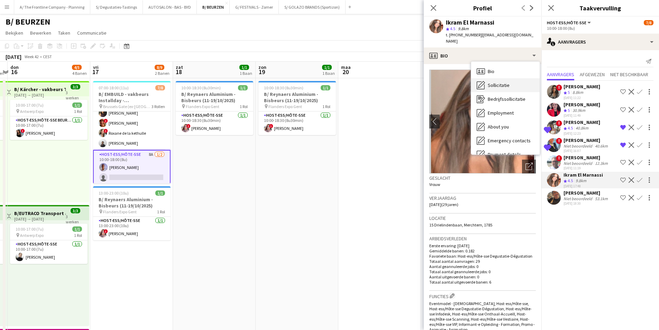
click at [495, 82] on span "Sollicitatie" at bounding box center [499, 85] width 22 height 6
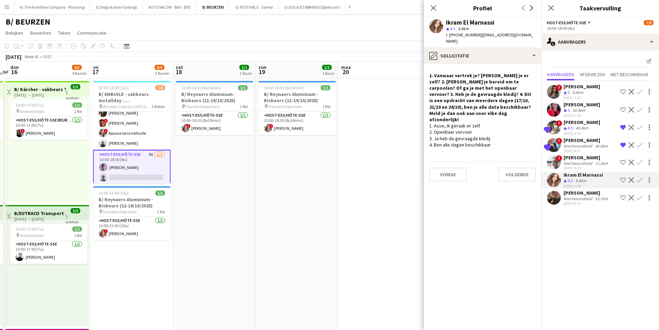
scroll to position [0, 0]
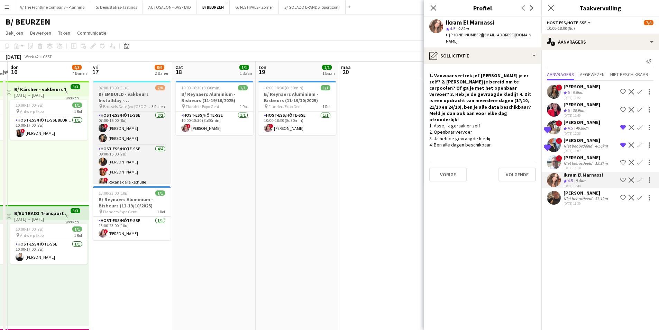
click at [133, 93] on h3 "B/ EMBUILD - vakbeurs Installday - Brussels Gate" at bounding box center [132, 97] width 78 height 12
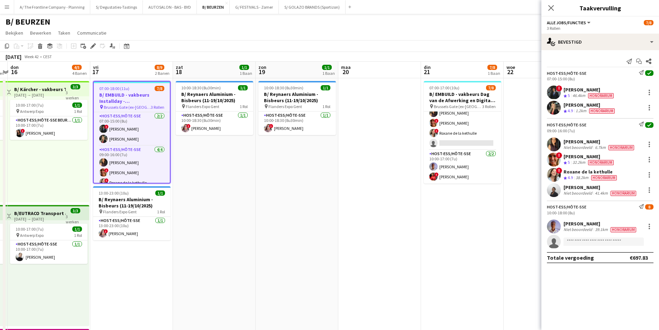
click at [97, 44] on div "Taak toevoegen Gekoppelde taak toevoegen Bewerken Bewerk gekoppelde baan Aanvra…" at bounding box center [90, 46] width 53 height 8
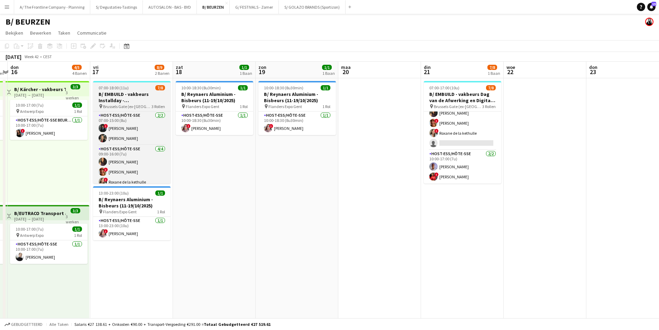
click at [107, 95] on h3 "B/ EMBUILD - vakbeurs Installday - Brussels Gate" at bounding box center [132, 97] width 78 height 12
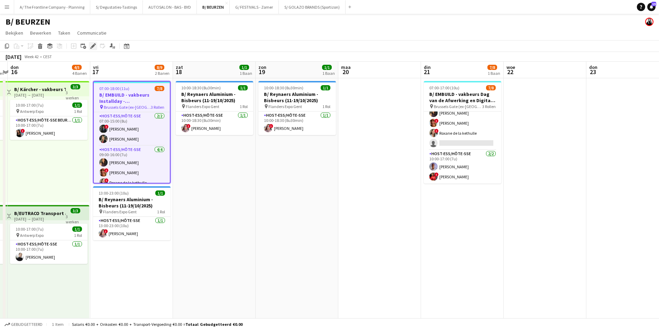
click at [91, 46] on icon "Bewerken" at bounding box center [93, 46] width 6 height 6
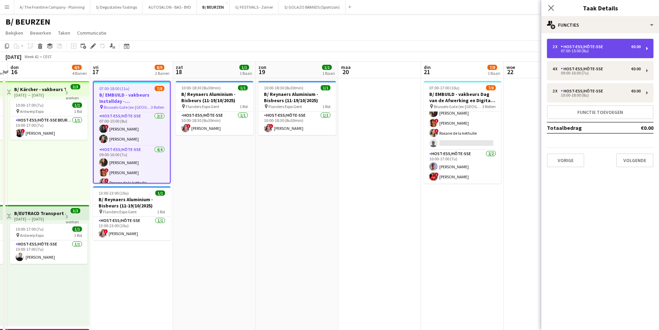
click at [589, 48] on div "Host-ess/Hôte-sse" at bounding box center [583, 46] width 45 height 5
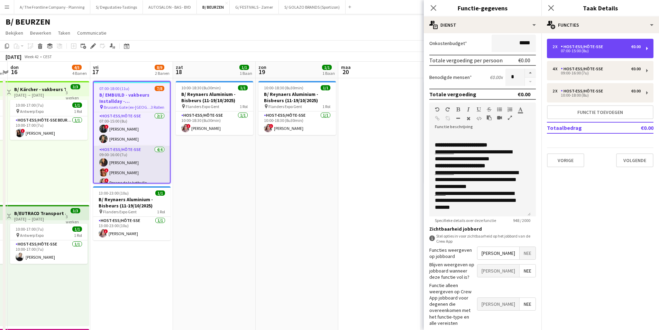
scroll to position [50, 0]
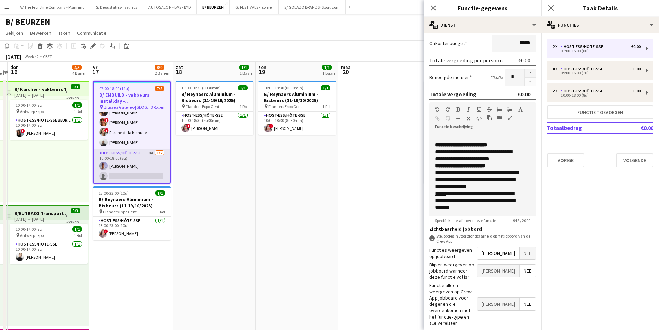
click at [129, 160] on app-card-role "Host-ess/Hôte-sse 8A 1/2 10:00-18:00 (8u) Raphael Lauwers single-neutral-actions" at bounding box center [132, 166] width 76 height 34
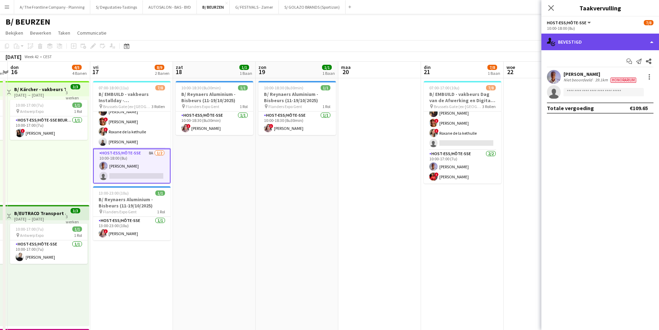
click at [600, 45] on div "single-neutral-actions-check-2 Bevestigd" at bounding box center [601, 42] width 118 height 17
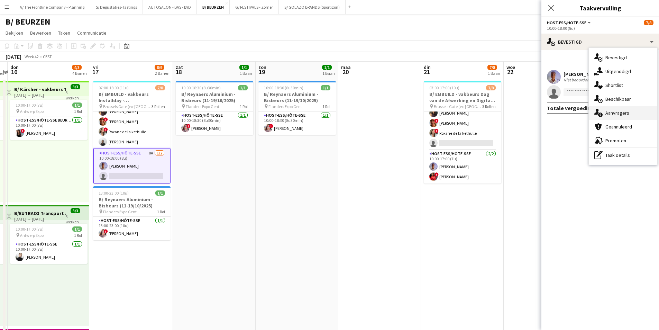
click at [614, 111] on div "single-neutral-actions-information Aanvragers" at bounding box center [623, 113] width 69 height 14
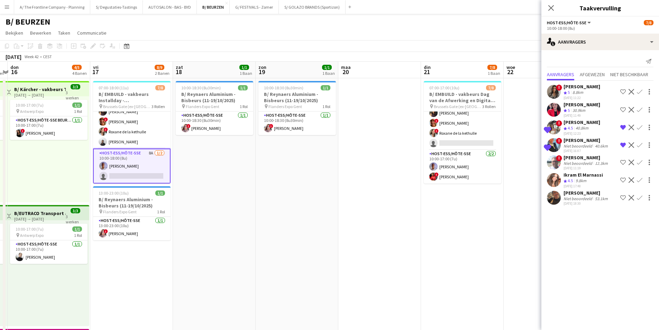
click at [584, 186] on div "08-08-2025 17:48" at bounding box center [583, 186] width 39 height 4
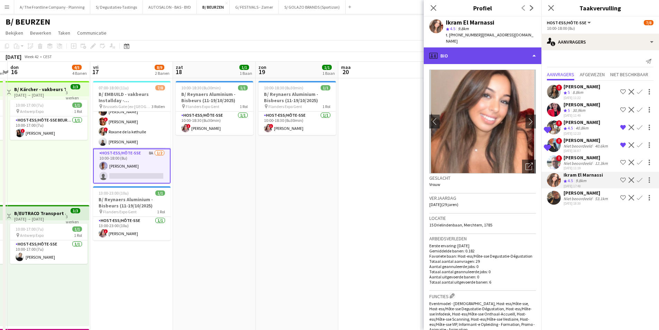
click at [475, 47] on div "profile Bio" at bounding box center [483, 55] width 118 height 17
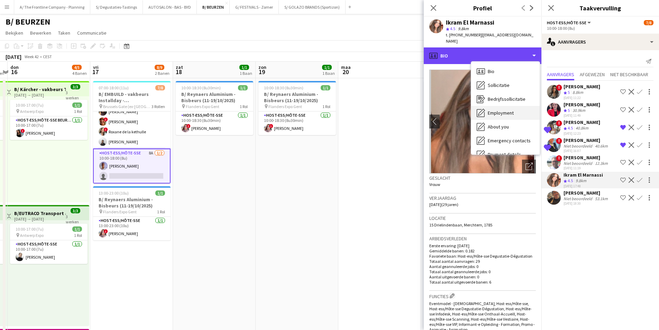
scroll to position [65, 0]
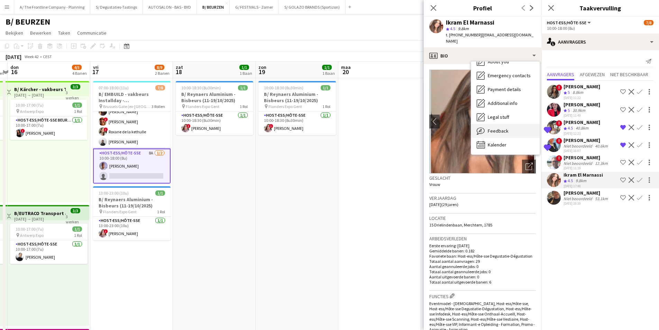
click at [512, 129] on div "Feedback Feedback" at bounding box center [505, 131] width 69 height 14
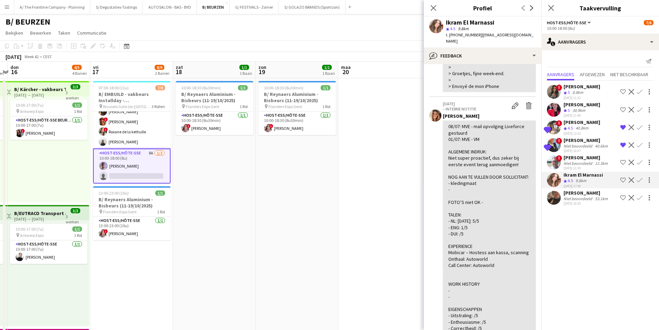
scroll to position [311, 0]
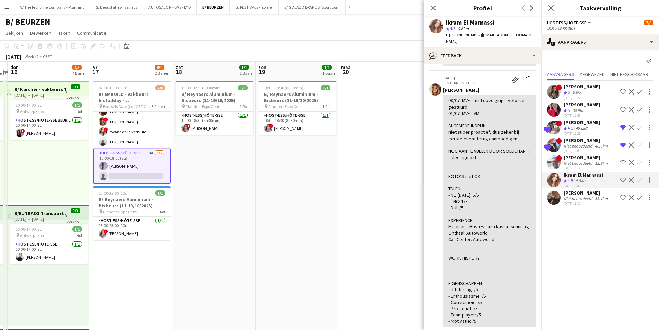
click at [641, 179] on app-icon "Bevestigen" at bounding box center [640, 180] width 6 height 6
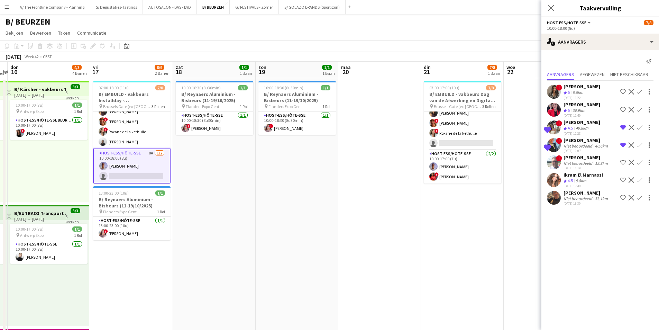
click at [638, 177] on app-icon "Bevestigen" at bounding box center [640, 180] width 6 height 6
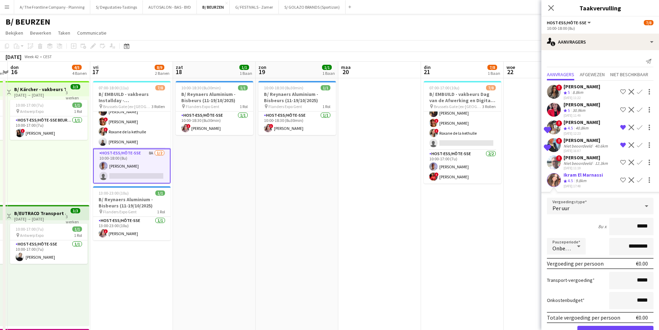
click at [566, 180] on polygon at bounding box center [565, 180] width 3 height 3
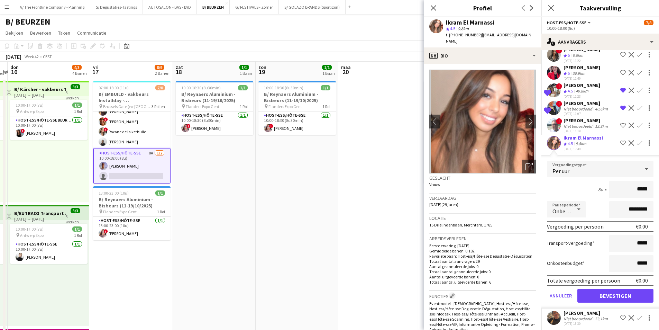
scroll to position [39, 0]
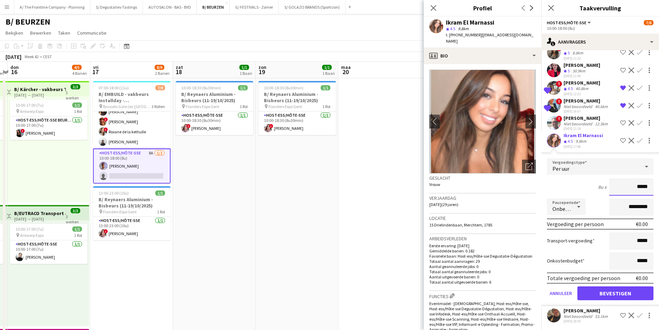
drag, startPoint x: 633, startPoint y: 190, endPoint x: 647, endPoint y: 188, distance: 14.6
click at [647, 188] on input "*****" at bounding box center [631, 186] width 44 height 17
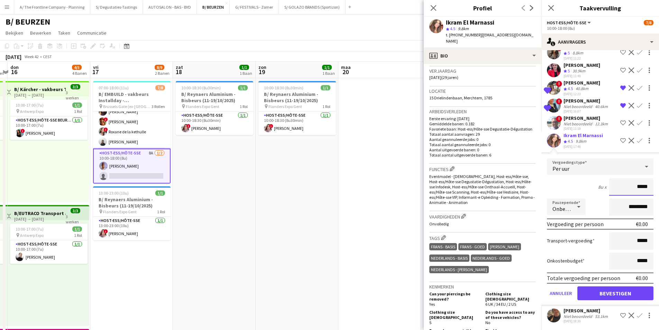
scroll to position [69, 0]
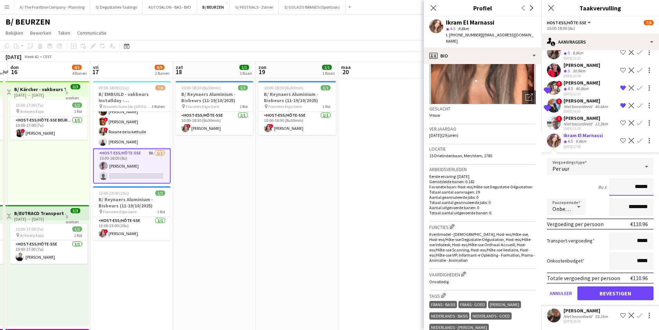
type input "******"
click at [582, 192] on div "8u x ******" at bounding box center [600, 186] width 107 height 17
drag, startPoint x: 622, startPoint y: 205, endPoint x: 616, endPoint y: 206, distance: 5.6
click at [616, 206] on input "*********" at bounding box center [631, 206] width 44 height 17
type input "**********"
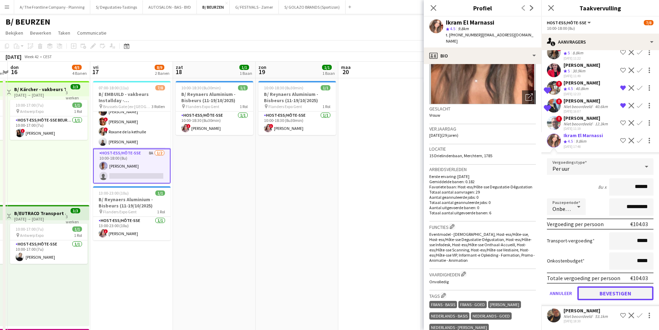
click at [615, 296] on button "Bevestigen" at bounding box center [616, 293] width 76 height 14
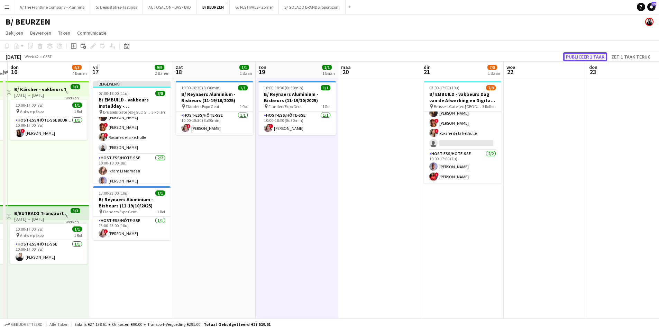
click at [588, 58] on button "Publiceer 1 taak" at bounding box center [585, 56] width 44 height 9
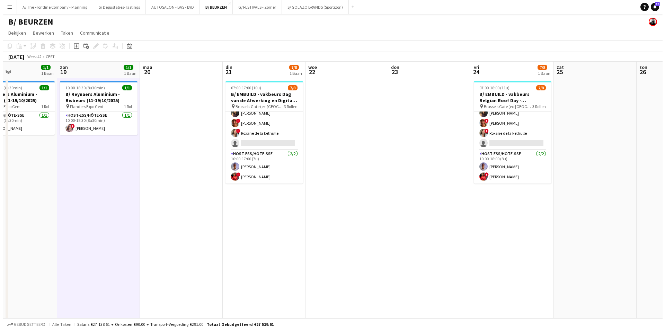
scroll to position [0, 204]
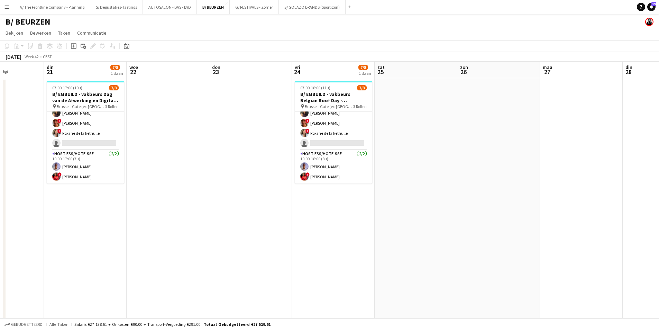
drag, startPoint x: 580, startPoint y: 202, endPoint x: 228, endPoint y: 210, distance: 351.4
click at [64, 8] on button "A/ The Frontline Company - Planning Sluiten" at bounding box center [52, 6] width 76 height 13
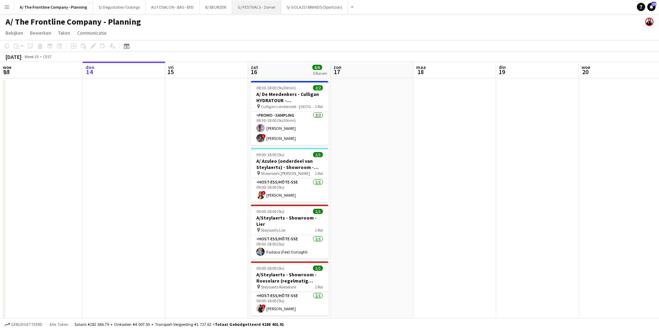
click at [245, 8] on button "G/ FESTIVALS - Zomer Sluiten" at bounding box center [256, 6] width 49 height 13
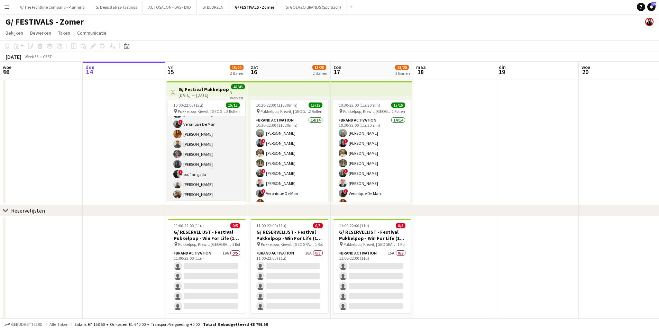
scroll to position [92, 0]
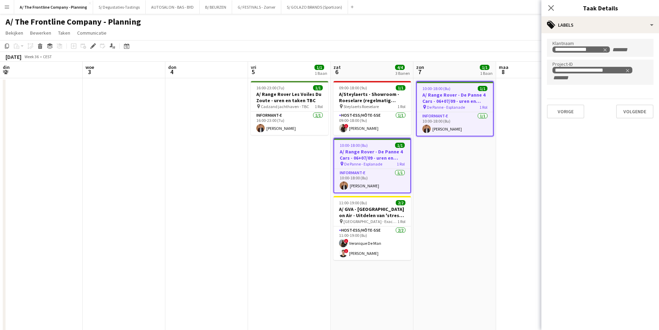
scroll to position [0, 150]
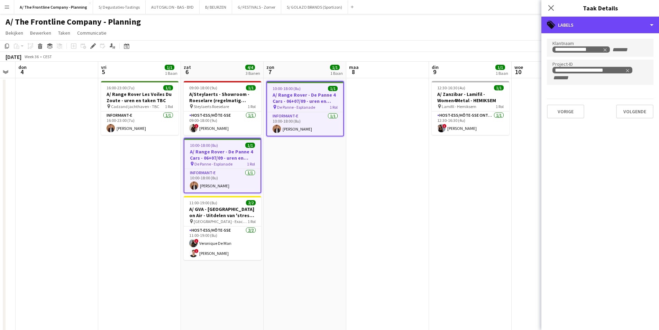
click at [627, 27] on div "tags-double Labels" at bounding box center [601, 25] width 118 height 17
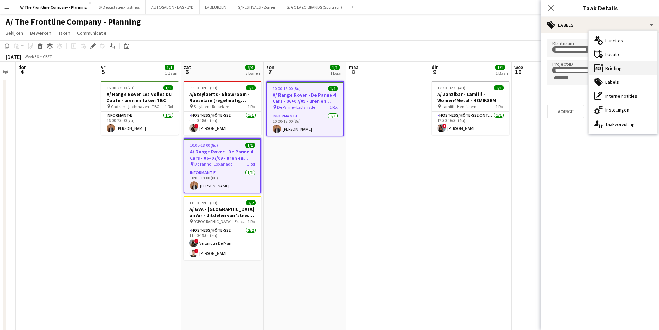
click at [627, 65] on div "ads-window Briefing" at bounding box center [623, 68] width 69 height 14
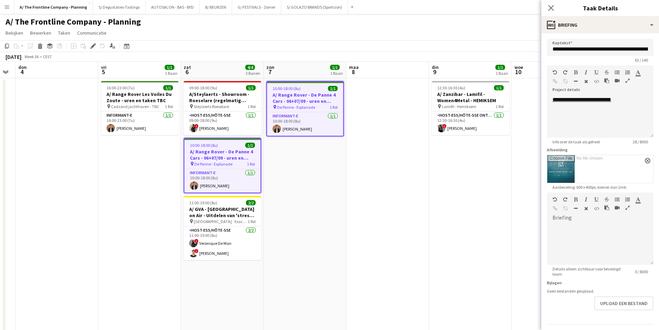
click at [629, 206] on icon "button" at bounding box center [628, 207] width 4 height 5
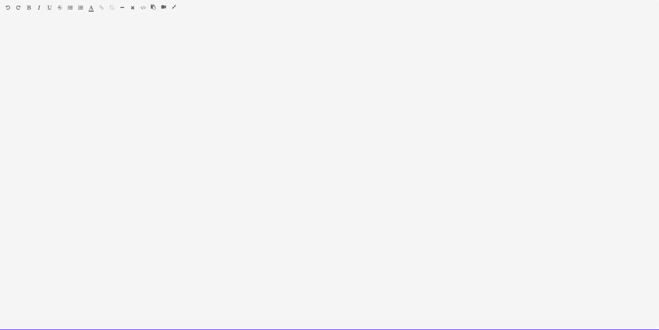
click at [186, 114] on div at bounding box center [329, 175] width 659 height 307
paste div
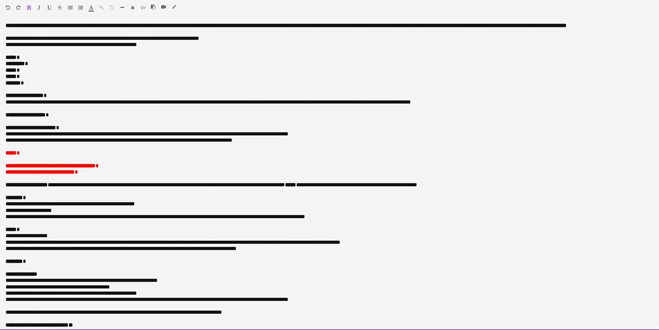
scroll to position [6, 0]
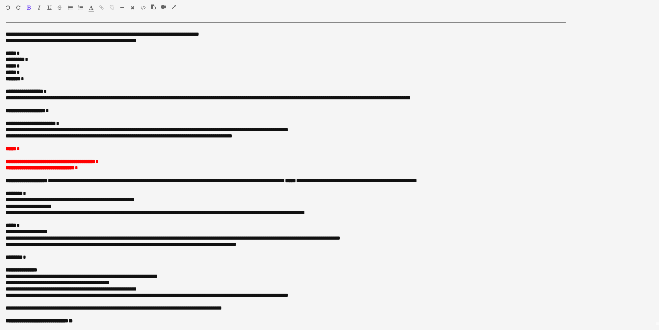
click at [175, 5] on icon "button" at bounding box center [174, 6] width 4 height 5
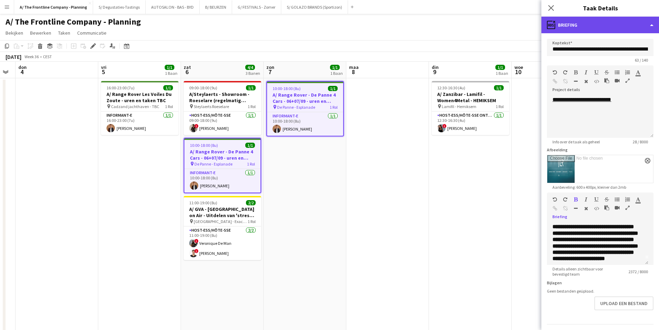
click at [574, 24] on div "ads-window Briefing" at bounding box center [601, 25] width 118 height 17
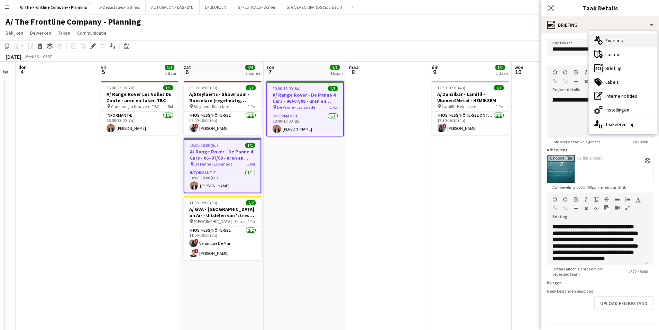
click at [626, 39] on div "multiple-users-add Functies" at bounding box center [623, 41] width 69 height 14
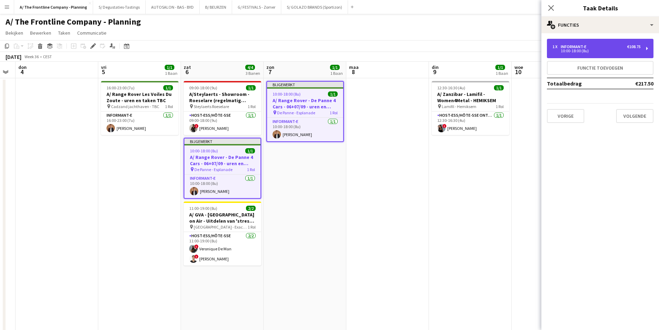
click at [561, 49] on div "10:00-18:00 (8u)" at bounding box center [597, 50] width 88 height 3
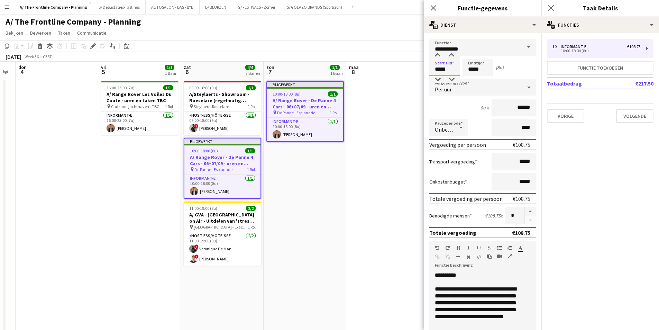
drag, startPoint x: 450, startPoint y: 70, endPoint x: 423, endPoint y: 66, distance: 27.3
click at [423, 66] on body "Menu [GEOGRAPHIC_DATA][PERSON_NAME] Alle taken Status Werkforce Werkforce [PERS…" at bounding box center [329, 255] width 659 height 511
click at [225, 168] on span "De Panne - Esplanade" at bounding box center [214, 169] width 38 height 5
type input "*****"
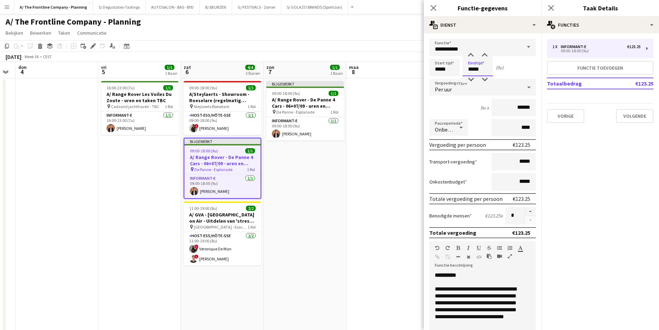
drag, startPoint x: 484, startPoint y: 66, endPoint x: 464, endPoint y: 63, distance: 19.9
click at [464, 63] on input "*****" at bounding box center [478, 67] width 30 height 17
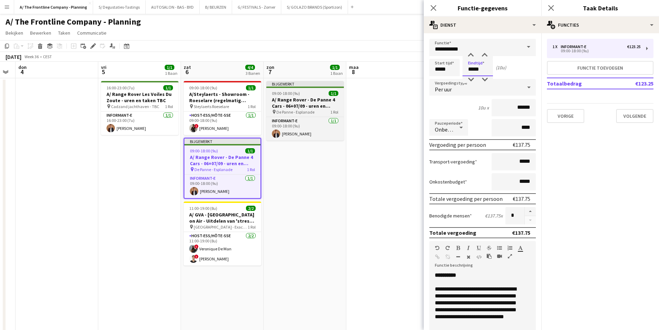
type input "*****"
click at [316, 102] on h3 "A/ Range Rover - De Panne 4 Cars - 06+07/09 - uren en taken TBC" at bounding box center [305, 103] width 78 height 12
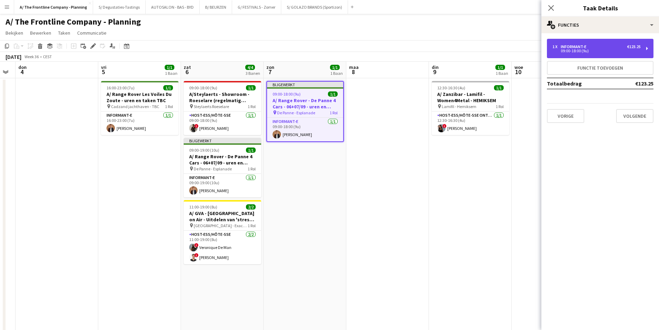
click at [584, 51] on div "09:00-18:00 (9u)" at bounding box center [597, 50] width 88 height 3
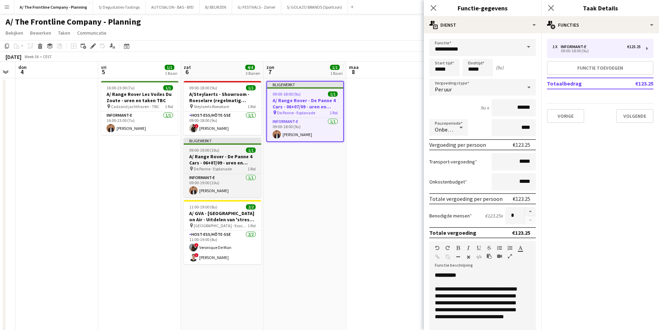
click at [226, 160] on h3 "A/ Range Rover - De Panne 4 Cars - 06+07/09 - uren en taken TBC" at bounding box center [223, 159] width 78 height 12
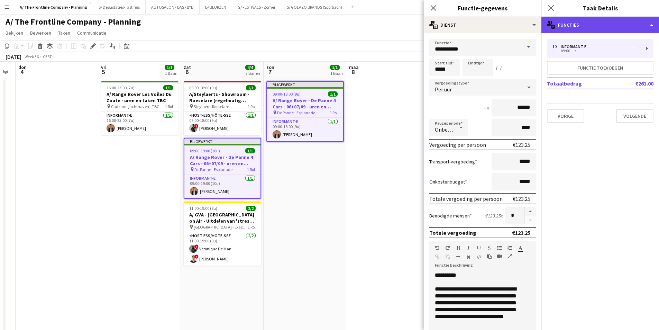
click at [592, 18] on div "multiple-users-add Functies" at bounding box center [601, 25] width 118 height 17
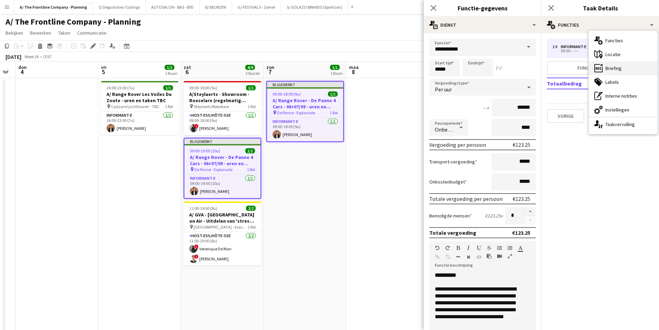
click at [615, 66] on div "ads-window Briefing" at bounding box center [623, 68] width 69 height 14
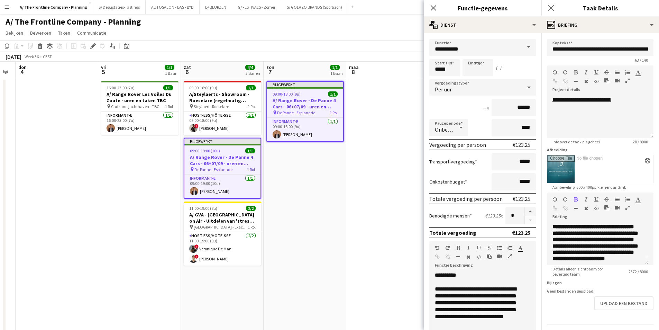
click at [626, 205] on icon "button" at bounding box center [628, 207] width 4 height 5
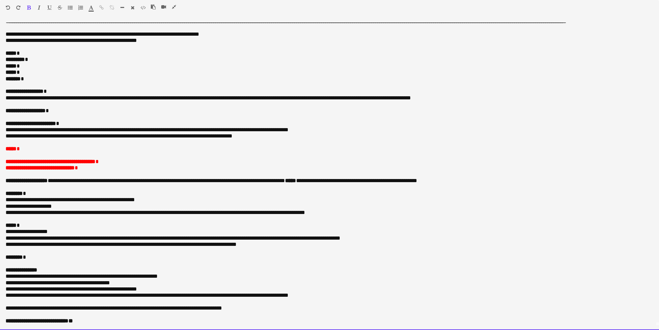
click at [37, 56] on p "***** *" at bounding box center [327, 53] width 643 height 6
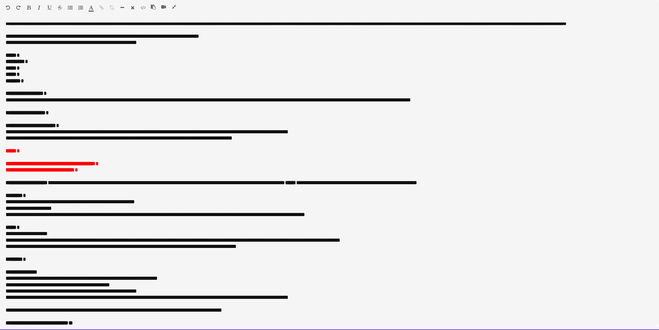
scroll to position [0, 0]
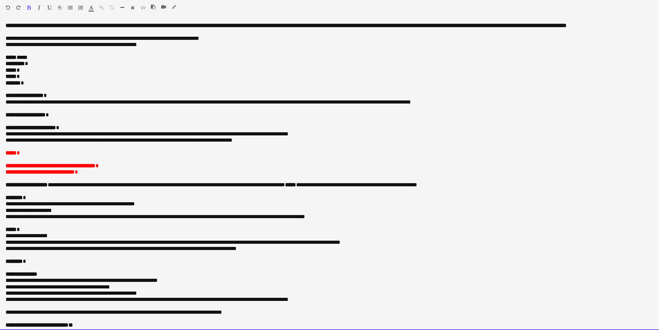
click at [51, 67] on p "********* *" at bounding box center [327, 64] width 643 height 6
click at [42, 73] on p "***** *" at bounding box center [327, 70] width 643 height 6
click at [46, 80] on p "***** *" at bounding box center [327, 76] width 643 height 6
click at [56, 86] on p "******* *" at bounding box center [327, 83] width 643 height 6
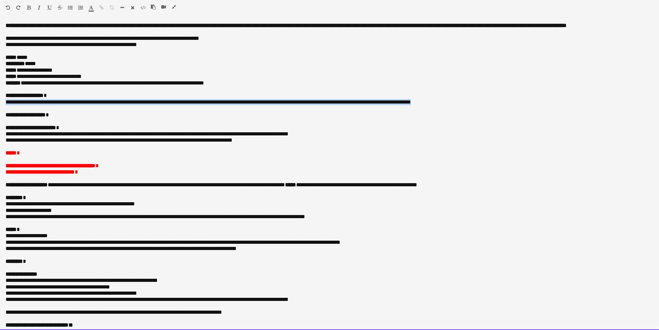
drag, startPoint x: 5, startPoint y: 107, endPoint x: 501, endPoint y: 108, distance: 496.0
click at [501, 108] on div "**********" at bounding box center [329, 175] width 659 height 307
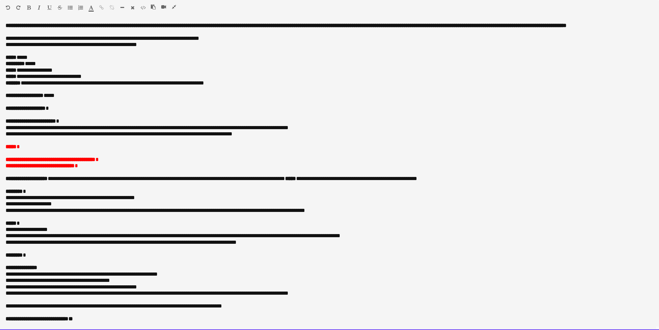
click at [103, 105] on p at bounding box center [330, 102] width 648 height 6
click at [101, 105] on p at bounding box center [330, 102] width 648 height 6
click at [100, 111] on p "**********" at bounding box center [327, 108] width 643 height 6
click at [81, 111] on p "**********" at bounding box center [327, 108] width 643 height 6
click at [265, 92] on p at bounding box center [330, 89] width 648 height 6
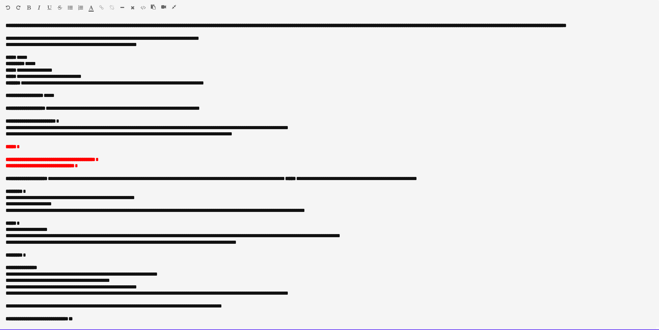
click at [259, 111] on p "**********" at bounding box center [327, 108] width 643 height 6
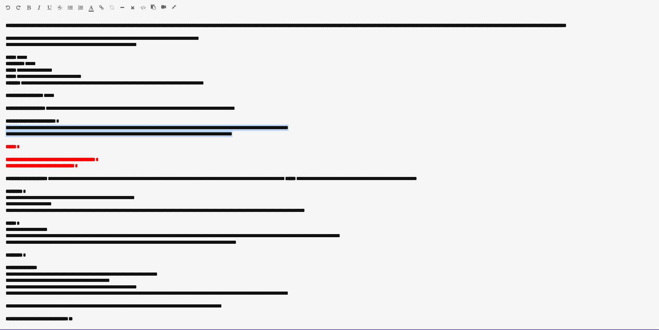
drag, startPoint x: 3, startPoint y: 136, endPoint x: 269, endPoint y: 139, distance: 266.2
click at [269, 139] on div "**********" at bounding box center [329, 175] width 659 height 307
click at [12, 137] on p "**********" at bounding box center [327, 134] width 643 height 6
click at [11, 137] on p "**********" at bounding box center [327, 134] width 643 height 6
drag, startPoint x: 10, startPoint y: 141, endPoint x: 6, endPoint y: 134, distance: 7.5
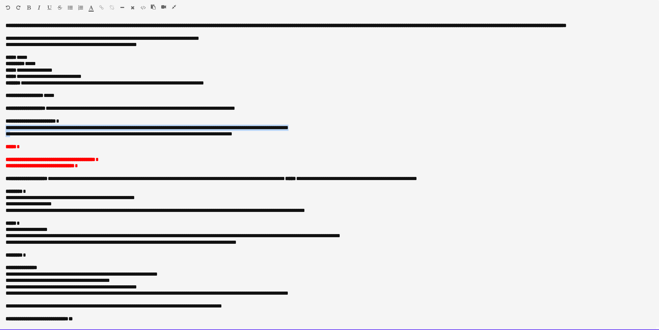
click at [6, 134] on div "**********" at bounding box center [329, 175] width 659 height 307
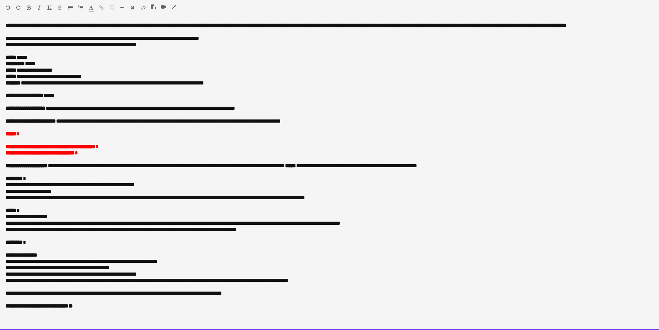
click at [27, 139] on p at bounding box center [330, 140] width 648 height 6
click at [6, 138] on o\ at bounding box center [6, 139] width 1 height 5
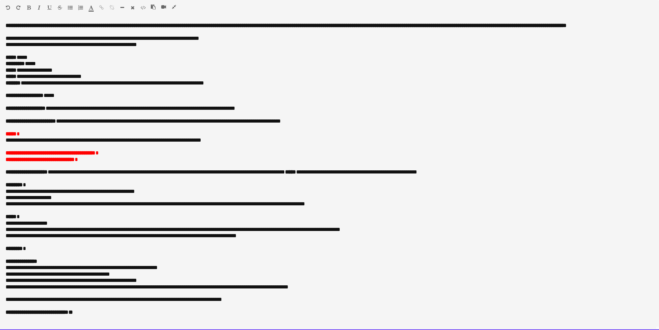
click at [5, 146] on div "**********" at bounding box center [329, 175] width 659 height 307
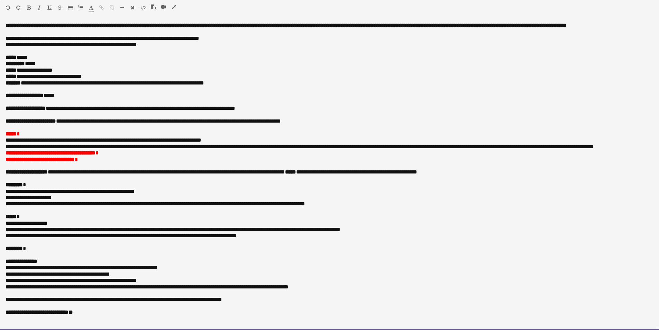
click at [8, 149] on o\ "**********" at bounding box center [300, 146] width 588 height 5
click at [236, 149] on o\ "**********" at bounding box center [298, 146] width 584 height 5
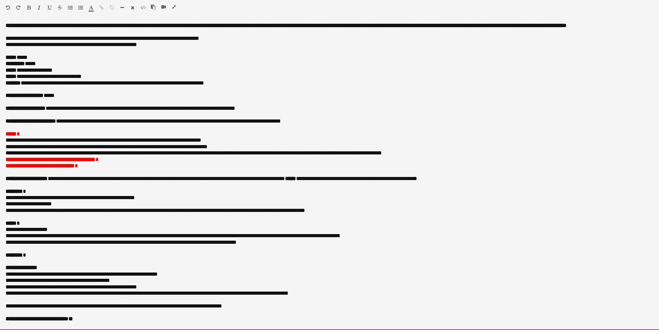
click at [34, 155] on o\ "**********" at bounding box center [194, 152] width 377 height 5
click at [155, 155] on o\ "**********" at bounding box center [194, 152] width 377 height 5
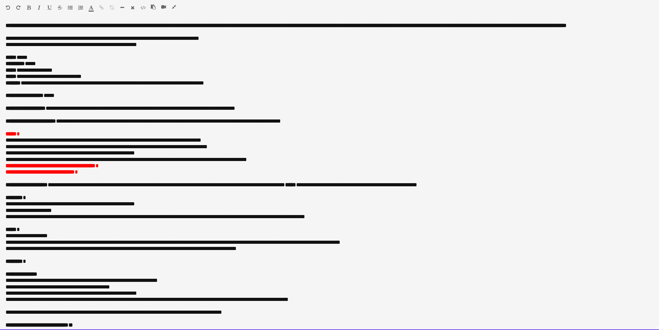
click at [247, 162] on o\ "**********" at bounding box center [127, 159] width 242 height 5
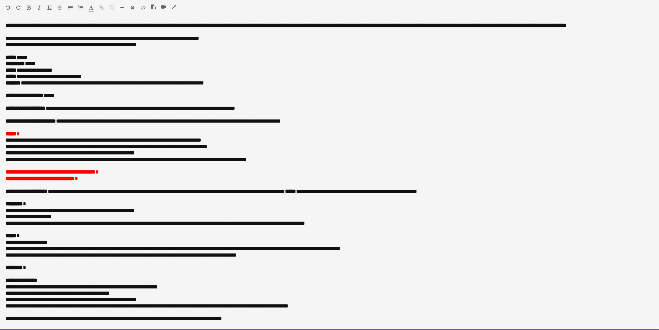
click at [8, 162] on o\ "**********" at bounding box center [127, 159] width 242 height 5
drag, startPoint x: 24, startPoint y: 166, endPoint x: 67, endPoint y: 168, distance: 43.6
click at [67, 162] on o\ "**********" at bounding box center [127, 159] width 242 height 5
click at [242, 163] on p "**********" at bounding box center [330, 159] width 648 height 6
click at [120, 175] on p "**********" at bounding box center [330, 172] width 648 height 6
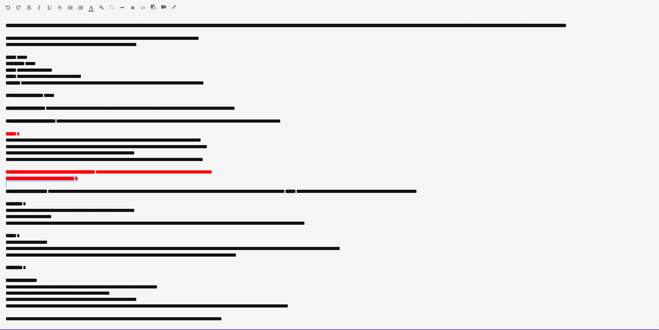
drag, startPoint x: 4, startPoint y: 186, endPoint x: 74, endPoint y: 193, distance: 70.7
click at [74, 193] on div "**********" at bounding box center [329, 175] width 659 height 307
click at [110, 174] on span "**********" at bounding box center [154, 171] width 117 height 5
drag, startPoint x: 111, startPoint y: 178, endPoint x: 238, endPoint y: 178, distance: 127.4
click at [238, 175] on p "**********" at bounding box center [330, 172] width 648 height 6
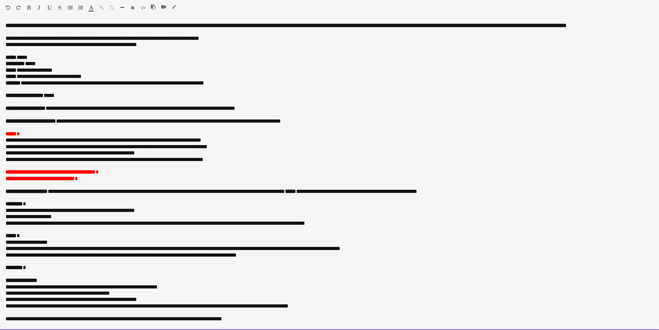
click at [172, 182] on p "**********" at bounding box center [330, 178] width 648 height 6
drag, startPoint x: 106, startPoint y: 177, endPoint x: 6, endPoint y: 179, distance: 100.7
click at [6, 175] on p "**********" at bounding box center [330, 172] width 648 height 6
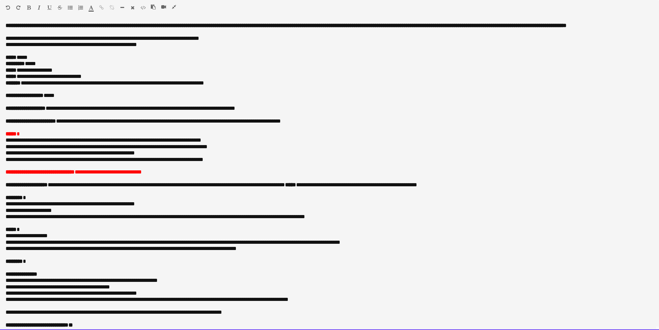
click at [36, 264] on p "******** *" at bounding box center [327, 261] width 643 height 6
click at [15, 169] on p at bounding box center [330, 166] width 648 height 6
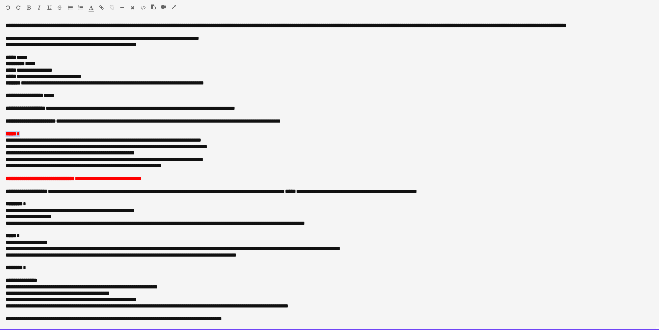
drag, startPoint x: 2, startPoint y: 139, endPoint x: 30, endPoint y: 139, distance: 28.7
click at [30, 139] on div "**********" at bounding box center [329, 175] width 659 height 307
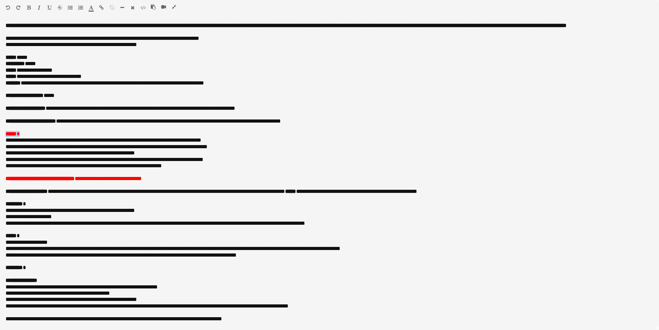
click at [90, 9] on icon "button" at bounding box center [91, 7] width 4 height 5
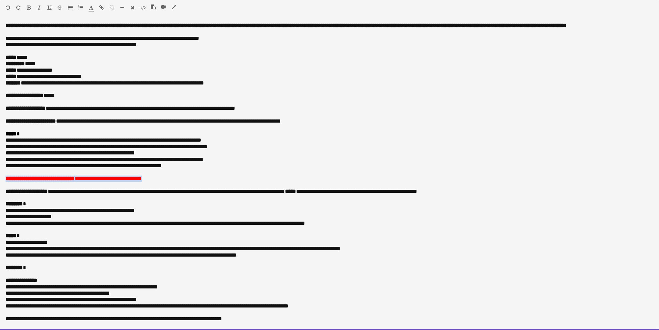
drag, startPoint x: 3, startPoint y: 184, endPoint x: 162, endPoint y: 186, distance: 159.6
click at [162, 186] on div "**********" at bounding box center [329, 175] width 659 height 307
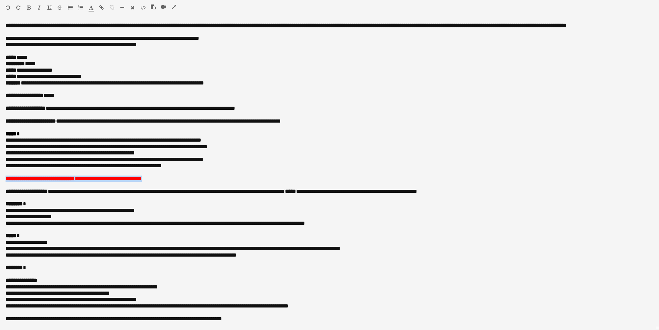
click at [91, 8] on icon "button" at bounding box center [91, 7] width 4 height 5
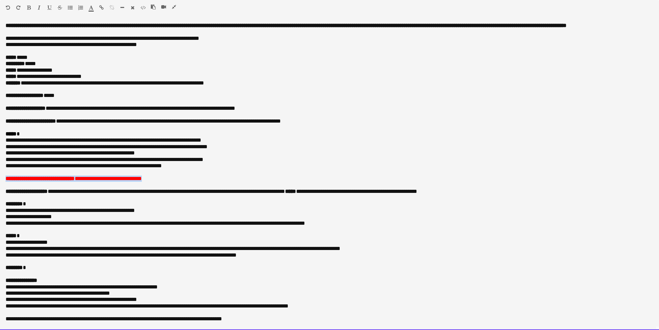
type input "*******"
click at [211, 207] on p "******** *" at bounding box center [327, 204] width 643 height 6
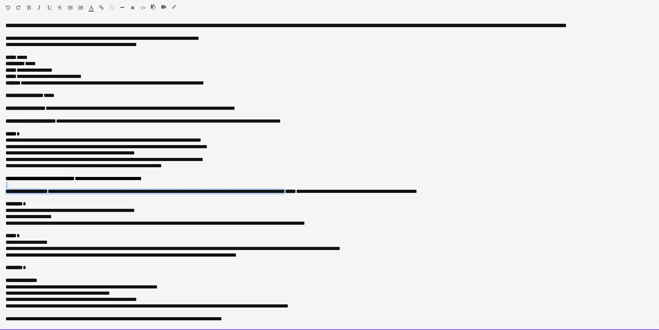
drag, startPoint x: 322, startPoint y: 201, endPoint x: -2, endPoint y: 193, distance: 324.0
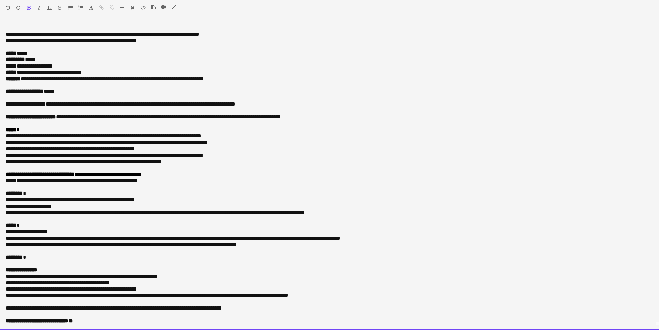
scroll to position [10, 0]
click at [16, 256] on b "********" at bounding box center [14, 256] width 17 height 5
click at [56, 256] on p "**********" at bounding box center [327, 257] width 643 height 6
click at [17, 262] on p at bounding box center [330, 263] width 648 height 6
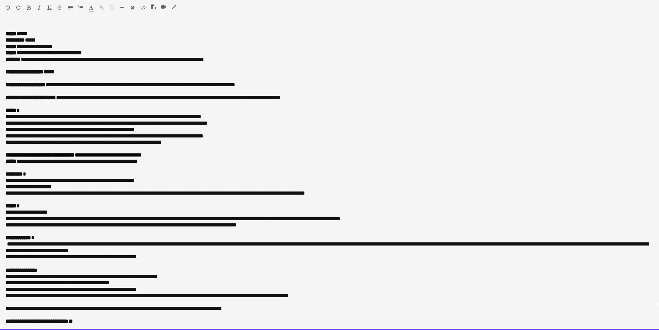
scroll to position [30, 0]
click at [7, 243] on span "**********" at bounding box center [327, 246] width 643 height 11
click at [60, 244] on span "**********" at bounding box center [327, 246] width 642 height 11
drag, startPoint x: 183, startPoint y: 244, endPoint x: 367, endPoint y: 243, distance: 184.1
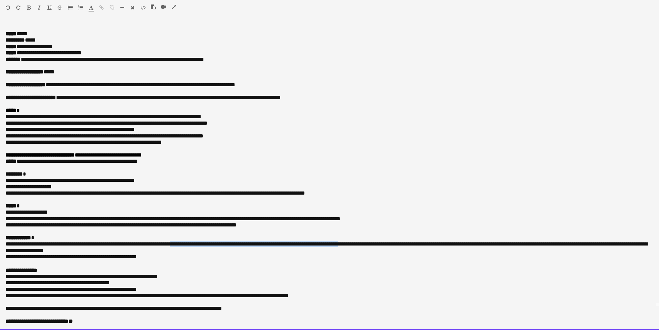
click at [367, 243] on span "**********" at bounding box center [327, 246] width 642 height 11
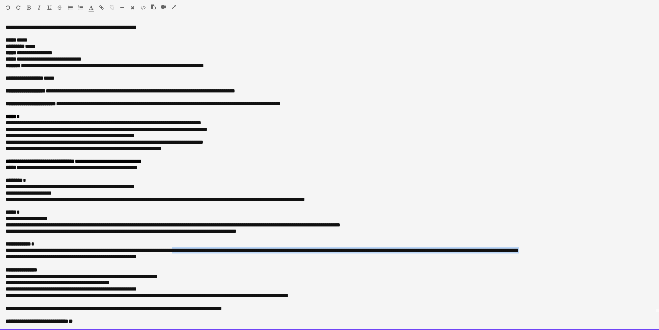
drag, startPoint x: 184, startPoint y: 251, endPoint x: 569, endPoint y: 250, distance: 385.2
click at [569, 250] on p "**********" at bounding box center [330, 250] width 648 height 6
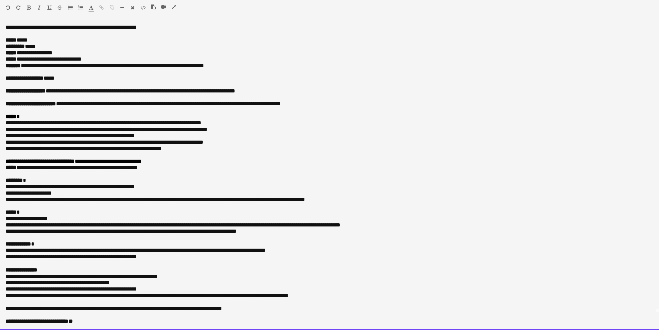
scroll to position [0, 0]
click at [280, 133] on p "**********" at bounding box center [330, 136] width 648 height 6
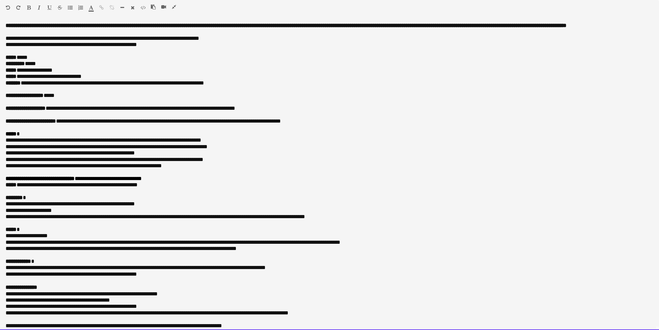
click at [73, 99] on p "**********" at bounding box center [327, 95] width 643 height 6
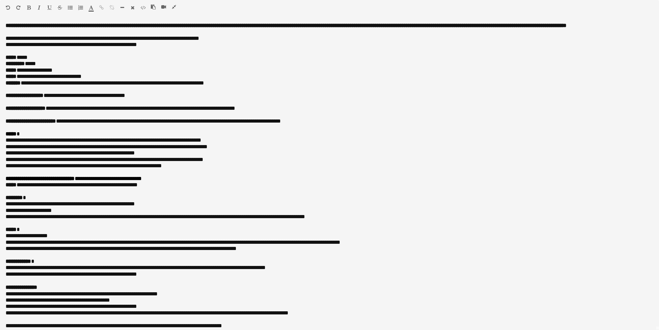
click at [175, 4] on icon "button" at bounding box center [174, 6] width 4 height 5
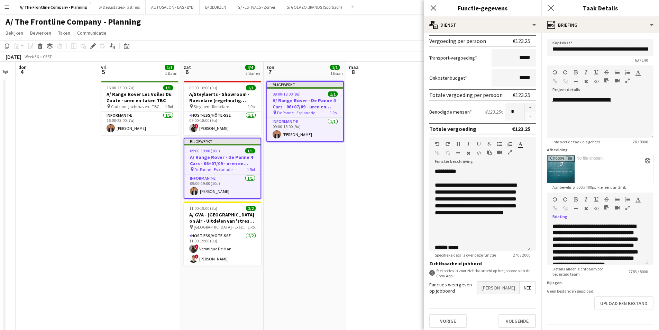
scroll to position [33, 0]
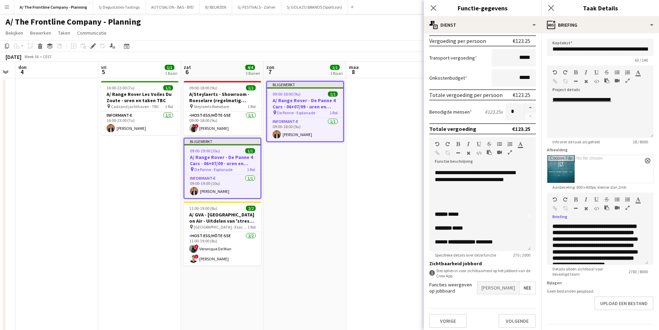
click at [369, 211] on app-date-cell at bounding box center [387, 257] width 83 height 358
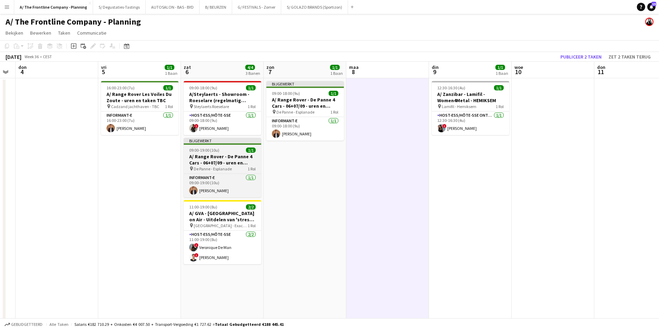
click at [219, 156] on h3 "A/ Range Rover - De Panne 4 Cars - 06+07/09 - uren en taken TBC" at bounding box center [223, 159] width 78 height 12
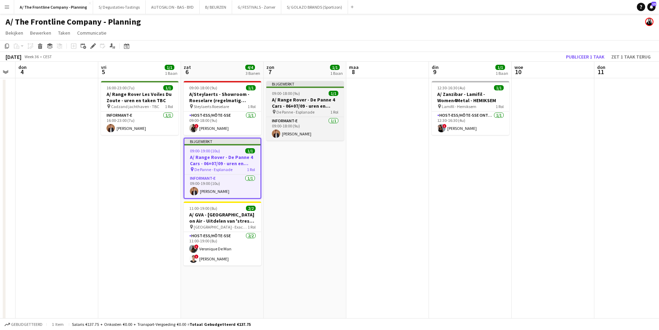
click at [292, 107] on h3 "A/ Range Rover - De Panne 4 Cars - 06+07/09 - uren en taken TBC" at bounding box center [305, 103] width 78 height 12
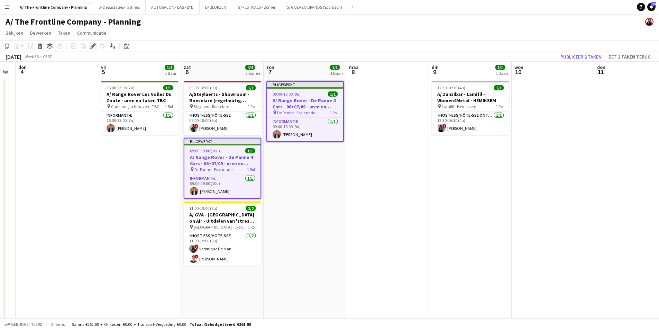
click at [92, 47] on icon at bounding box center [93, 46] width 4 height 4
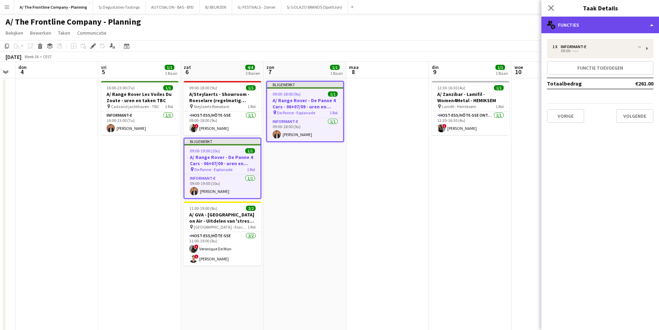
click at [552, 27] on icon at bounding box center [553, 27] width 4 height 4
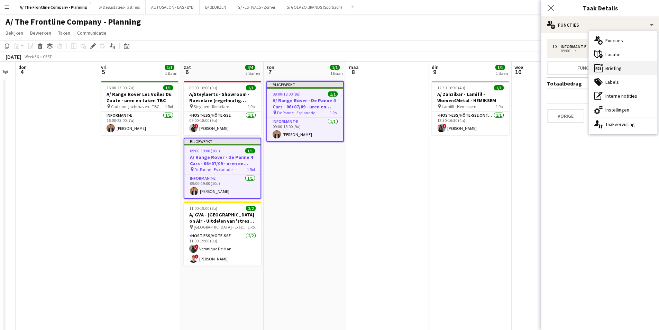
click at [631, 71] on div "ads-window Briefing" at bounding box center [623, 68] width 69 height 14
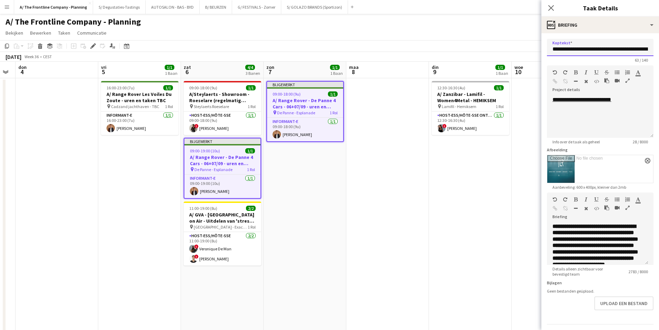
scroll to position [0, 56]
drag, startPoint x: 632, startPoint y: 50, endPoint x: 647, endPoint y: 50, distance: 15.6
click at [647, 50] on input "**********" at bounding box center [597, 47] width 101 height 17
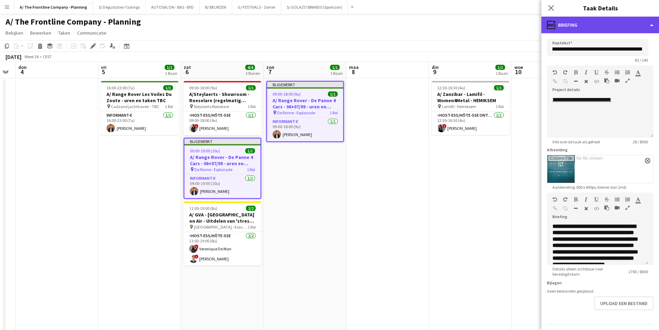
click at [624, 26] on div "ads-window Briefing" at bounding box center [601, 25] width 118 height 17
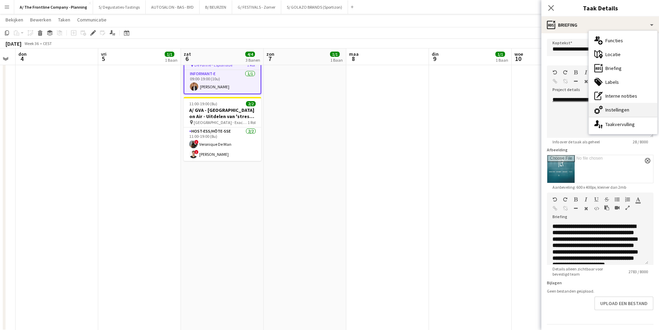
click at [627, 106] on div "cog-double-3 Instellingen" at bounding box center [623, 110] width 69 height 14
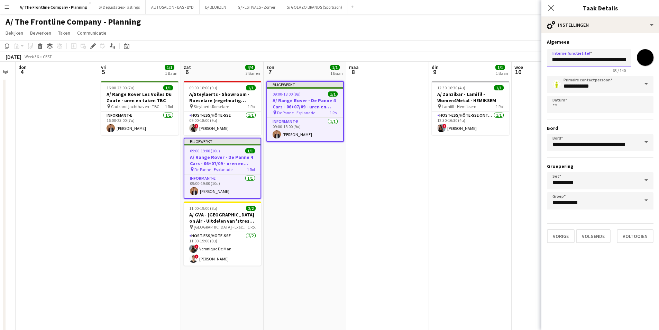
scroll to position [0, 73]
drag, startPoint x: 617, startPoint y: 58, endPoint x: 635, endPoint y: 63, distance: 19.5
click at [635, 63] on div "**********" at bounding box center [600, 59] width 107 height 27
click at [602, 58] on input "**********" at bounding box center [589, 57] width 84 height 17
click at [580, 59] on input "**********" at bounding box center [589, 57] width 84 height 17
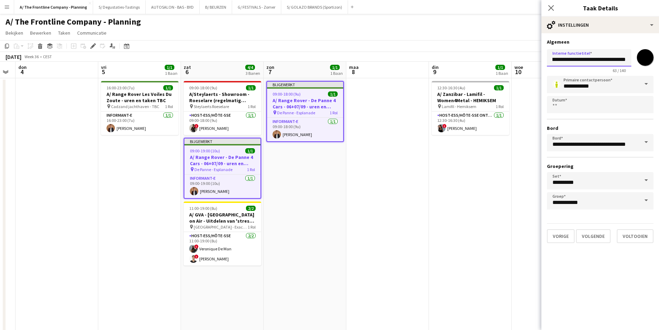
drag, startPoint x: 580, startPoint y: 59, endPoint x: 633, endPoint y: 60, distance: 53.0
click at [633, 60] on div "**********" at bounding box center [600, 59] width 107 height 27
type input "**********"
click at [399, 165] on app-date-cell at bounding box center [387, 257] width 83 height 358
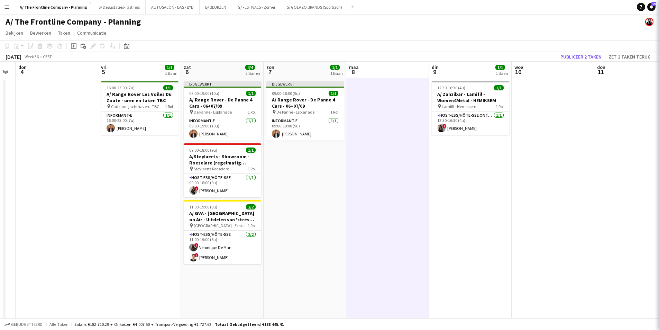
scroll to position [0, 0]
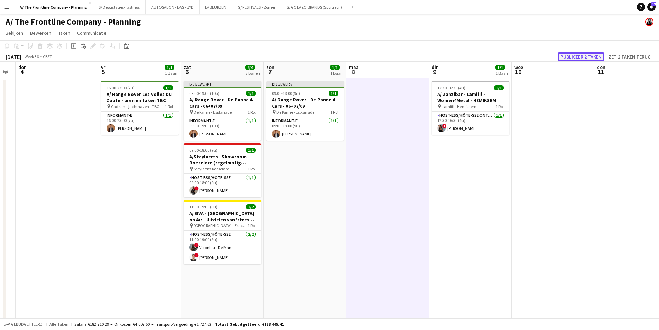
click at [592, 56] on button "Publiceer 2 taken" at bounding box center [581, 56] width 47 height 9
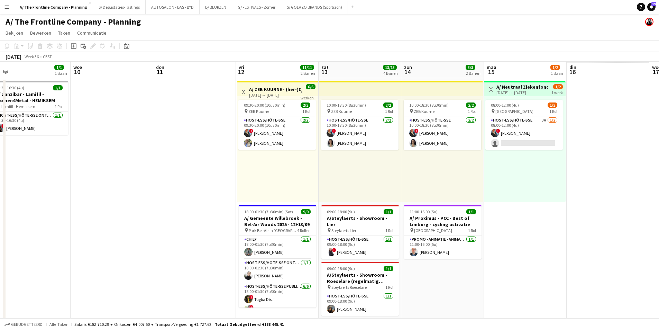
drag, startPoint x: 100, startPoint y: 166, endPoint x: 28, endPoint y: 157, distance: 72.2
click at [18, 159] on app-calendar-viewport "zat 6 4/4 3 Banen zon 7 1/1 1 Baan maa 8 din 9 1/1 1 Baan woe 10 don 11 vri 12 …" at bounding box center [329, 281] width 659 height 438
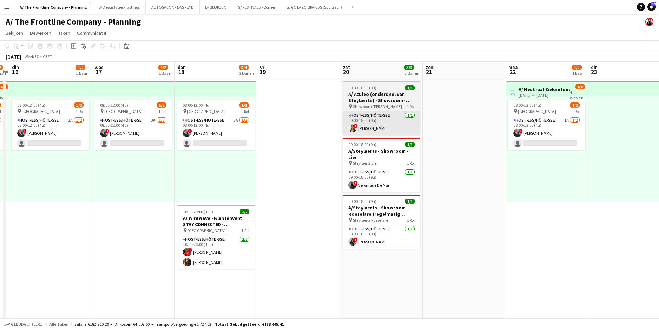
drag, startPoint x: 479, startPoint y: 160, endPoint x: 393, endPoint y: 121, distance: 94.5
click at [93, 128] on app-calendar-viewport "zat 13 13/13 4 Banen zon 14 3/3 2 Banen maa 15 1/2 1 Baan din 16 1/2 1 Baan woe…" at bounding box center [329, 281] width 659 height 438
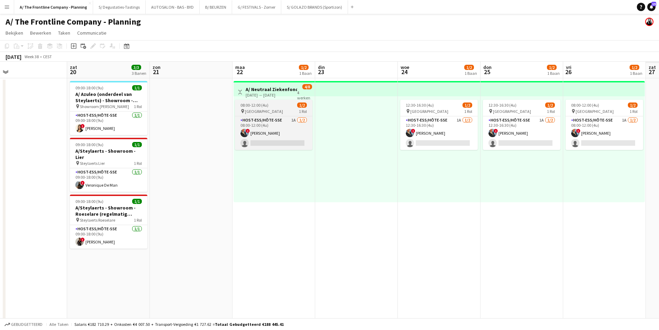
drag, startPoint x: 506, startPoint y: 130, endPoint x: 73, endPoint y: 115, distance: 433.2
click at [0, 110] on html "Menu [GEOGRAPHIC_DATA][PERSON_NAME] Alle taken Status Werkforce Werkforce [PERS…" at bounding box center [329, 255] width 659 height 511
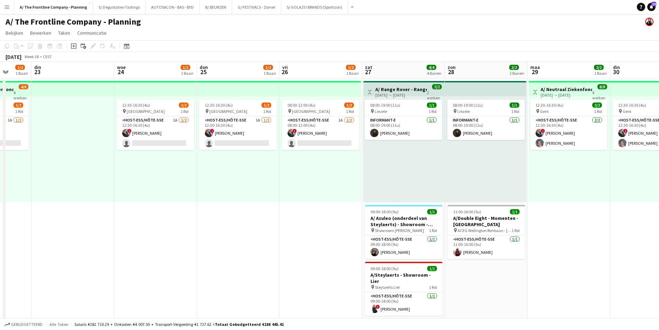
drag, startPoint x: 499, startPoint y: 154, endPoint x: 7, endPoint y: 124, distance: 493.1
click at [7, 124] on app-calendar-viewport "vri 19 zat 20 3/3 3 Banen zon 21 maa 22 1/2 1 Baan din 23 woe 24 1/2 1 Baan don…" at bounding box center [329, 285] width 659 height 447
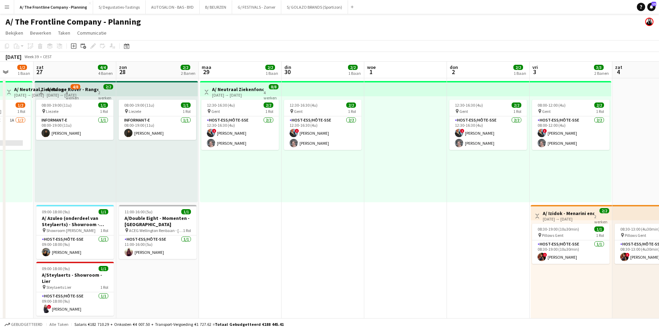
drag, startPoint x: 268, startPoint y: 139, endPoint x: 392, endPoint y: 125, distance: 125.4
click at [392, 125] on app-calendar-viewport "woe 24 1/2 1 Baan don 25 1/2 1 Baan vri 26 1/2 1 Baan zat 27 4/4 4 Banen zon 28…" at bounding box center [329, 290] width 659 height 457
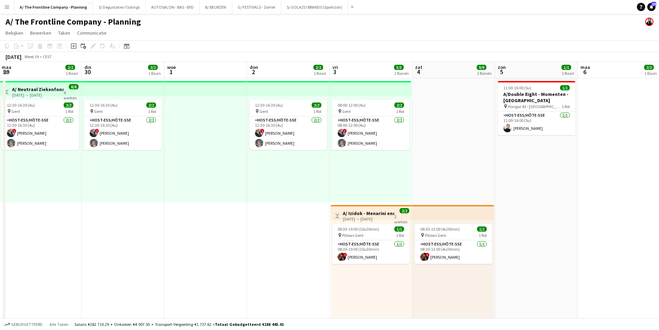
drag, startPoint x: 450, startPoint y: 123, endPoint x: 164, endPoint y: 107, distance: 286.0
click at [164, 107] on app-calendar-viewport "vri 26 1/2 1 Baan zat 27 4/4 4 Banen zon 28 2/2 2 Banen maa 29 2/2 1 Baan din 3…" at bounding box center [329, 290] width 659 height 457
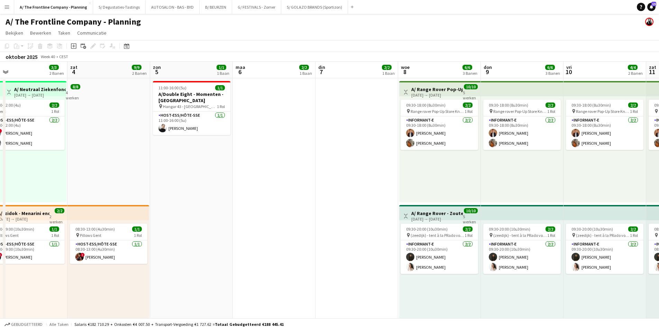
drag, startPoint x: 514, startPoint y: 152, endPoint x: 116, endPoint y: 152, distance: 398.4
click at [89, 152] on app-calendar-viewport "din 30 2/2 1 Baan woe 1 don 2 2/2 1 Baan vri 3 3/3 2 Banen zat 4 9/9 2 Banen zo…" at bounding box center [329, 290] width 659 height 457
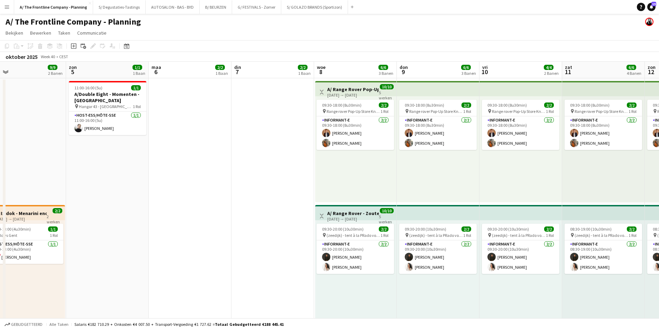
drag, startPoint x: 551, startPoint y: 165, endPoint x: 149, endPoint y: 140, distance: 402.9
click at [149, 140] on app-calendar-viewport "woe 1 don 2 2/2 1 Baan vri 3 3/3 2 Banen zat 4 9/9 2 Banen zon 5 1/1 1 Baan maa…" at bounding box center [329, 290] width 659 height 457
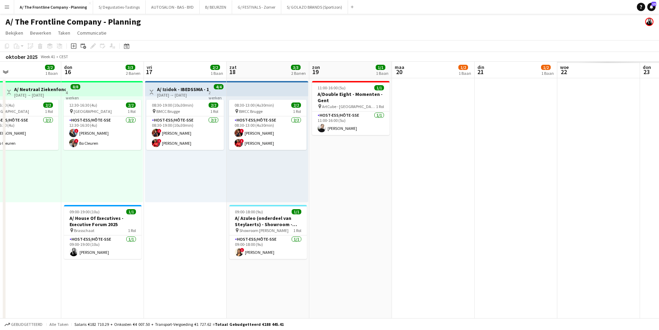
drag, startPoint x: 517, startPoint y: 133, endPoint x: 61, endPoint y: 115, distance: 456.5
click at [61, 115] on app-calendar-viewport "zon 12 4/4 2 Banen maa 13 2/2 1 Baan din 14 2/2 1 Baan woe 15 2/2 1 Baan don 16…" at bounding box center [329, 290] width 659 height 457
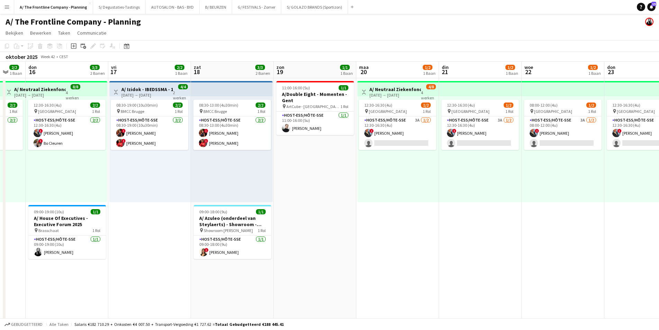
drag, startPoint x: 447, startPoint y: 122, endPoint x: 5, endPoint y: 83, distance: 443.6
click at [5, 83] on div "chevron-right D'Ieteren Center - vaste aanwerving chevron-right Capitole maa 13…" at bounding box center [329, 290] width 659 height 457
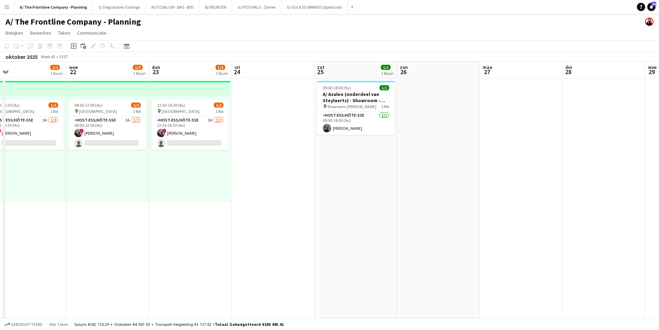
drag, startPoint x: 579, startPoint y: 111, endPoint x: 212, endPoint y: 115, distance: 366.5
click at [210, 116] on app-calendar-viewport "zat 18 3/3 2 Banen zon 19 1/1 1 Baan maa 20 1/2 1 Baan din 21 1/2 1 Baan woe 22…" at bounding box center [329, 290] width 659 height 457
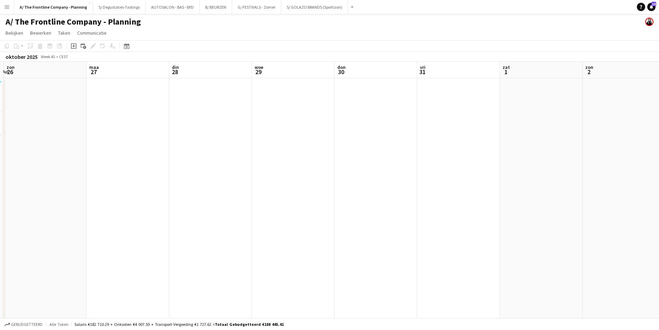
drag, startPoint x: 519, startPoint y: 121, endPoint x: 396, endPoint y: 135, distance: 124.0
click at [141, 121] on app-calendar-viewport "don 23 1/2 1 Baan vri 24 zat 25 1/1 1 Baan zon 26 maa 27 din 28 woe 29 don 30 v…" at bounding box center [329, 290] width 659 height 457
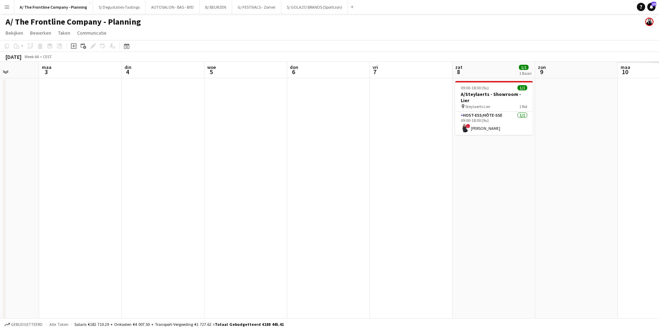
drag, startPoint x: 481, startPoint y: 130, endPoint x: 109, endPoint y: 124, distance: 371.8
click at [109, 124] on app-calendar-viewport "don 30 vri 31 zat 1 zon 2 maa 3 din 4 woe 5 don 6 vri 7 zat 8 1/1 1 Baan zon 9 …" at bounding box center [329, 290] width 659 height 457
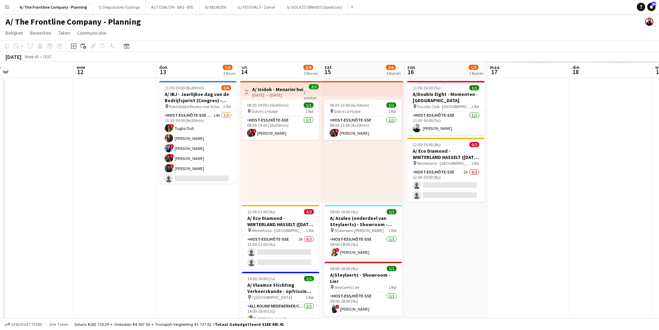
drag, startPoint x: 362, startPoint y: 131, endPoint x: 88, endPoint y: 116, distance: 274.5
click at [28, 115] on app-calendar-viewport "zat 8 1/1 1 Baan zon 9 maa 10 din 11 woe 12 don 13 5/6 1 Baan vri 14 2/4 3 Bane…" at bounding box center [329, 290] width 659 height 457
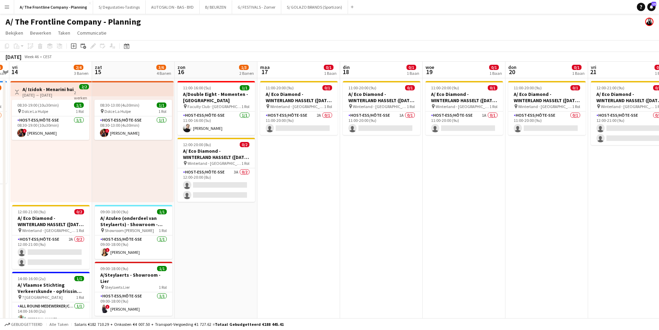
click at [258, 123] on app-calendar-viewport "din 11 woe 12 don 13 5/6 1 Baan vri 14 2/4 3 Banen zat 15 3/6 4 Banen zon 16 1/…" at bounding box center [329, 290] width 659 height 457
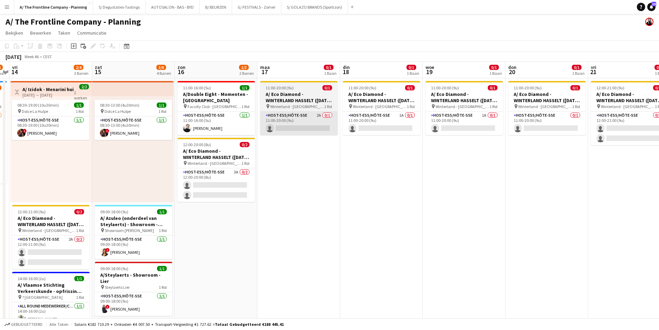
scroll to position [0, 239]
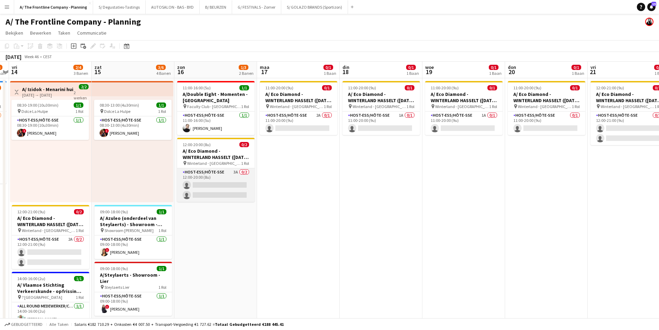
click at [245, 184] on app-card-role "Host-ess/Hôte-sse 3A 0/2 12:00-20:00 (8u) single-neutral-actions single-neutral…" at bounding box center [216, 185] width 78 height 34
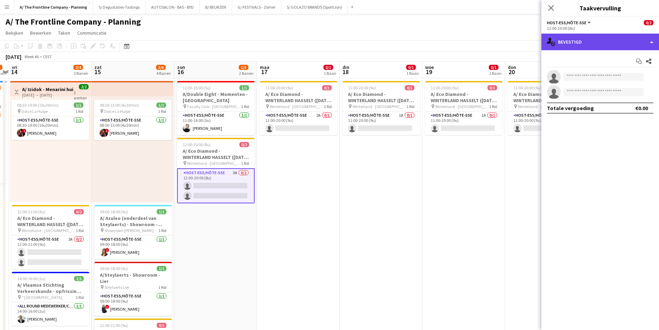
click at [551, 35] on div "single-neutral-actions-check-2 Bevestigd" at bounding box center [601, 42] width 118 height 17
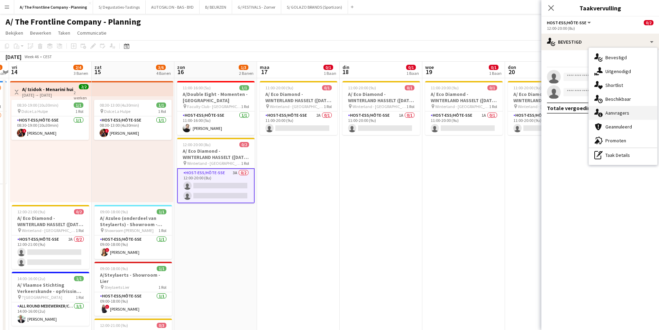
click at [620, 118] on div "single-neutral-actions-information Aanvragers" at bounding box center [623, 113] width 69 height 14
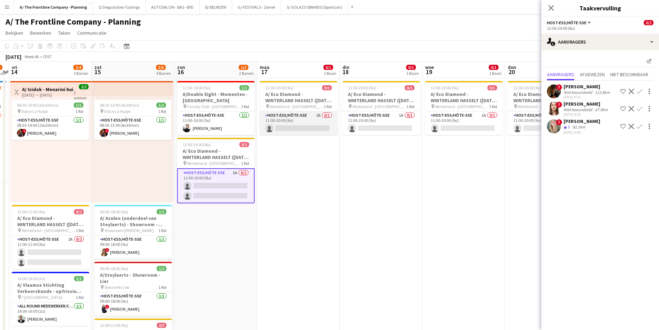
click at [318, 118] on app-card-role "Host-ess/Hôte-sse 2A 0/1 11:00-20:00 (9u) single-neutral-actions" at bounding box center [299, 123] width 78 height 24
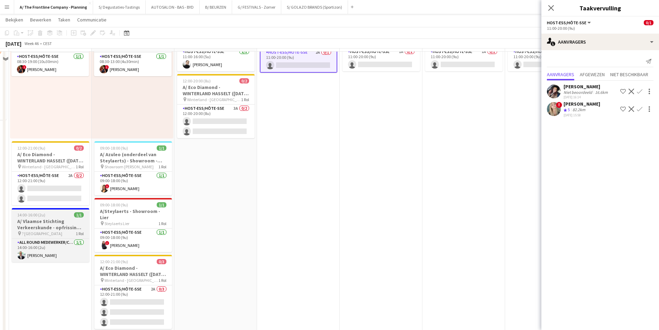
scroll to position [69, 0]
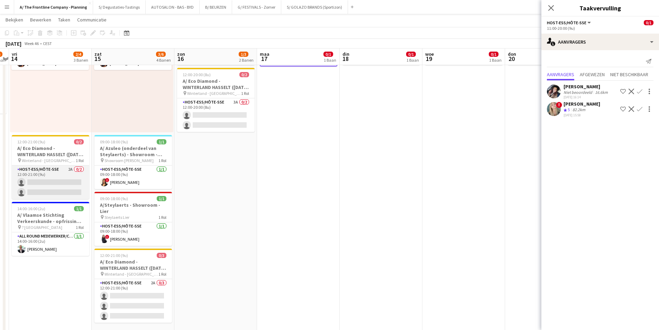
click at [71, 184] on app-card-role "Host-ess/Hôte-sse 2A 0/2 12:00-21:00 (9u) single-neutral-actions single-neutral…" at bounding box center [51, 182] width 78 height 34
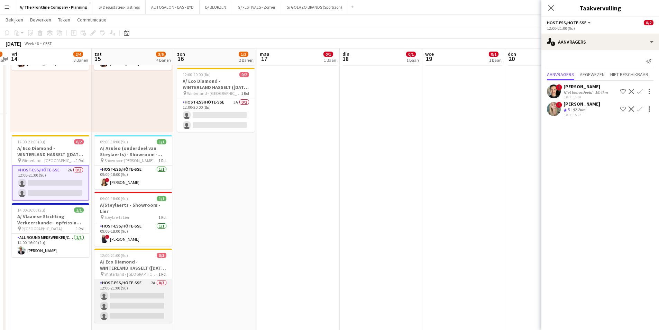
click at [155, 296] on app-card-role "Host-ess/Hôte-sse 2A 0/3 12:00-21:00 (9u) single-neutral-actions single-neutral…" at bounding box center [133, 301] width 78 height 44
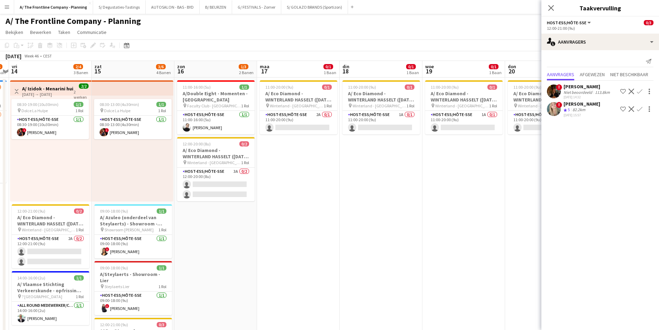
scroll to position [0, 0]
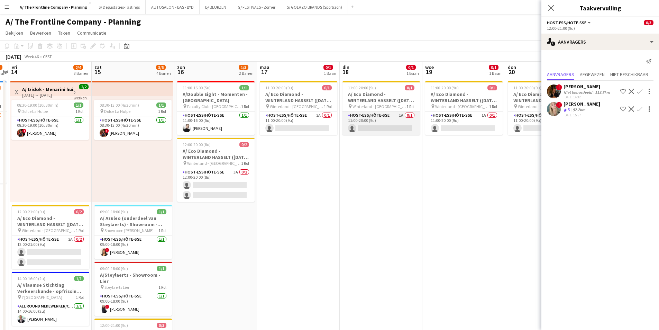
click at [377, 116] on app-card-role "Host-ess/Hôte-sse 1A 0/1 11:00-20:00 (9u) single-neutral-actions" at bounding box center [382, 123] width 78 height 24
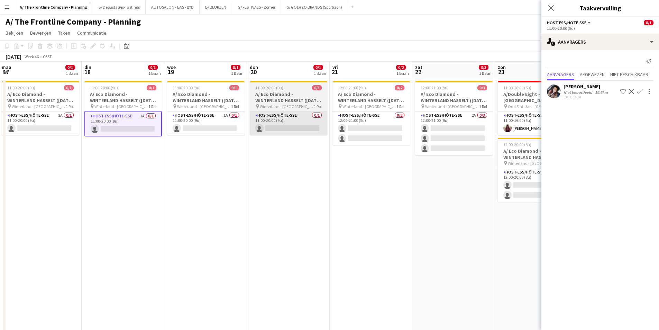
drag, startPoint x: 492, startPoint y: 126, endPoint x: 225, endPoint y: 122, distance: 267.6
click at [207, 122] on app-calendar-viewport "vri 14 2/4 3 Banen zat 15 3/6 4 Banen zon 16 1/3 2 Banen maa 17 0/1 1 Baan din …" at bounding box center [329, 290] width 659 height 457
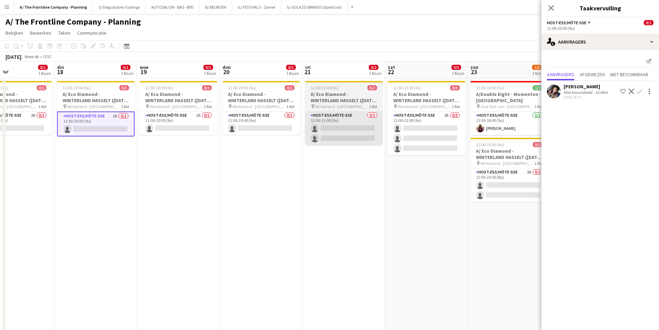
click at [316, 117] on app-card-role "Host-ess/Hôte-sse 0/2 12:00-21:00 (9u) single-neutral-actions single-neutral-ac…" at bounding box center [344, 128] width 78 height 34
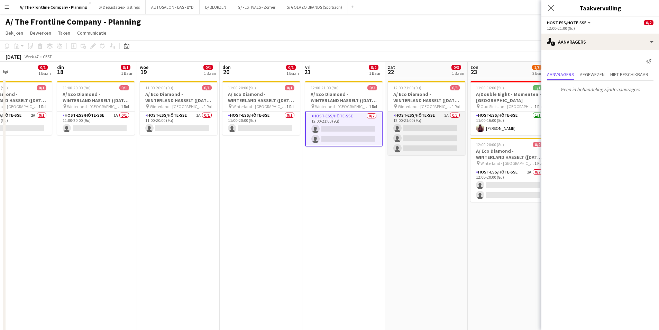
click at [451, 137] on app-card-role "Host-ess/Hôte-sse 2A 0/3 12:00-21:00 (9u) single-neutral-actions single-neutral…" at bounding box center [427, 133] width 78 height 44
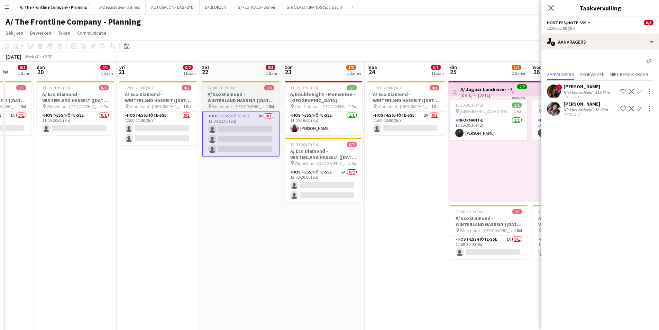
scroll to position [0, 266]
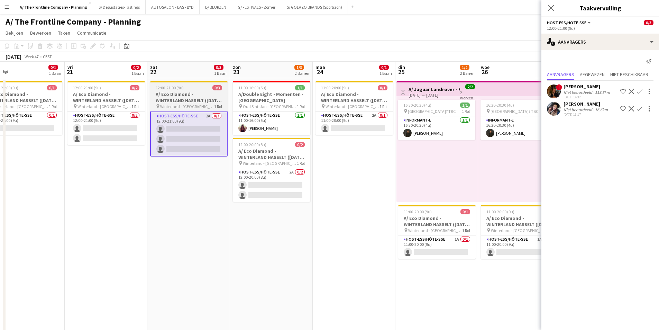
drag, startPoint x: 451, startPoint y: 137, endPoint x: 214, endPoint y: 137, distance: 237.1
click at [213, 130] on app-calendar-viewport "maa 17 0/1 1 Baan din 18 0/1 1 Baan woe 19 0/1 1 Baan don 20 0/1 1 Baan vri 21 …" at bounding box center [329, 290] width 659 height 457
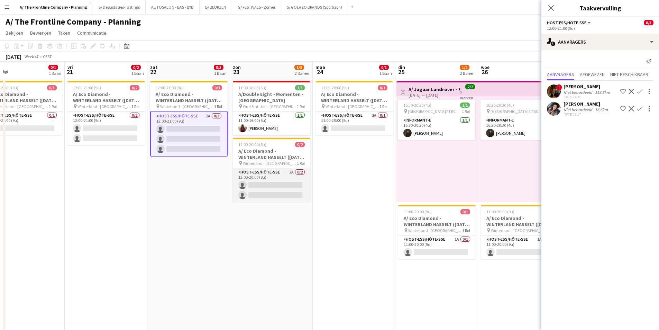
click at [295, 182] on app-card-role "Host-ess/Hôte-sse 2A 0/2 12:00-20:00 (8u) single-neutral-actions single-neutral…" at bounding box center [272, 185] width 78 height 34
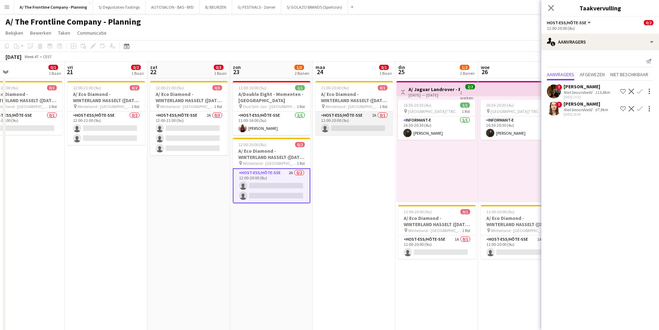
click at [372, 122] on app-card-role "Host-ess/Hôte-sse 2A 0/1 11:00-20:00 (9u) single-neutral-actions" at bounding box center [355, 123] width 78 height 24
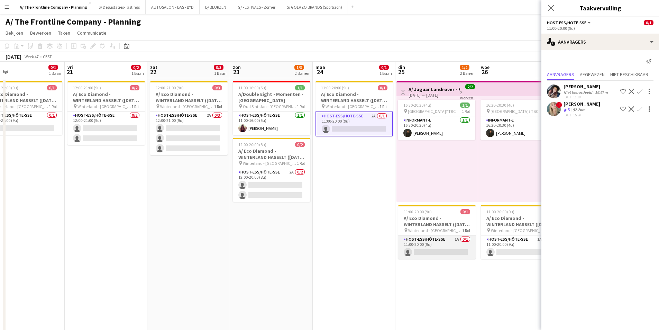
click at [428, 245] on app-card-role "Host-ess/Hôte-sse 1A 0/1 11:00-20:00 (9u) single-neutral-actions" at bounding box center [437, 247] width 78 height 24
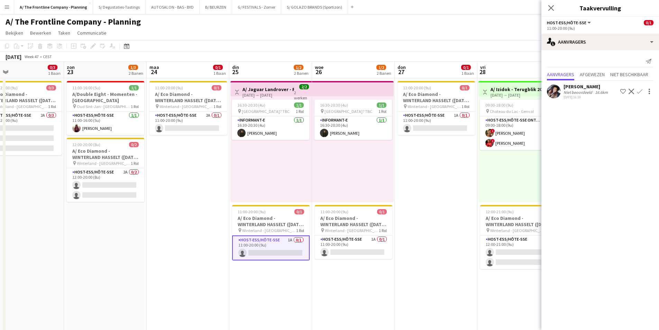
scroll to position [0, 197]
drag, startPoint x: 296, startPoint y: 223, endPoint x: 201, endPoint y: 219, distance: 95.3
click at [201, 219] on app-calendar-viewport "woe 19 0/1 1 Baan don 20 0/1 1 Baan vri 21 0/2 1 Baan zat 22 0/3 1 Baan zon 23 …" at bounding box center [329, 290] width 659 height 457
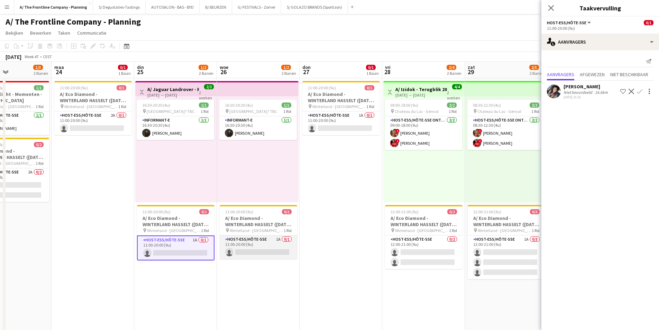
click at [267, 245] on app-card-role "Host-ess/Hôte-sse 1A 0/1 11:00-20:00 (9u) single-neutral-actions" at bounding box center [259, 247] width 78 height 24
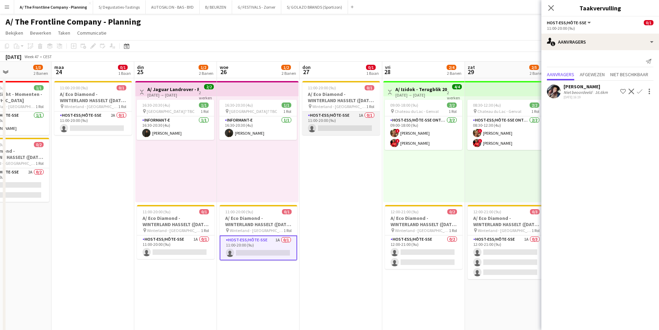
click at [368, 116] on app-card-role "Host-ess/Hôte-sse 1A 0/1 11:00-20:00 (9u) single-neutral-actions" at bounding box center [341, 123] width 78 height 24
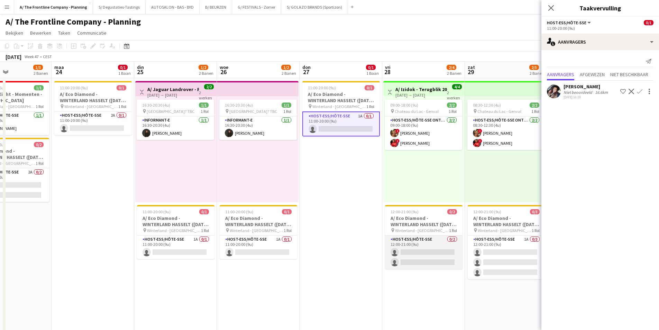
click at [394, 264] on app-card-role "Host-ess/Hôte-sse 0/2 12:00-21:00 (9u) single-neutral-actions single-neutral-ac…" at bounding box center [424, 252] width 78 height 34
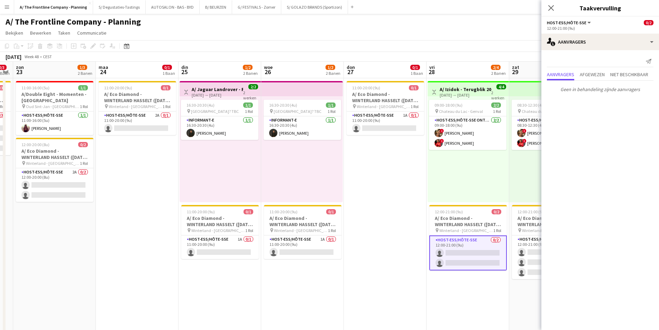
drag, startPoint x: 339, startPoint y: 242, endPoint x: 525, endPoint y: 174, distance: 197.5
click at [536, 177] on app-calendar-viewport "don 20 0/1 1 Baan vri 21 0/2 1 Baan zat 22 0/3 1 Baan zon 23 1/3 2 Banen maa 24…" at bounding box center [329, 290] width 659 height 457
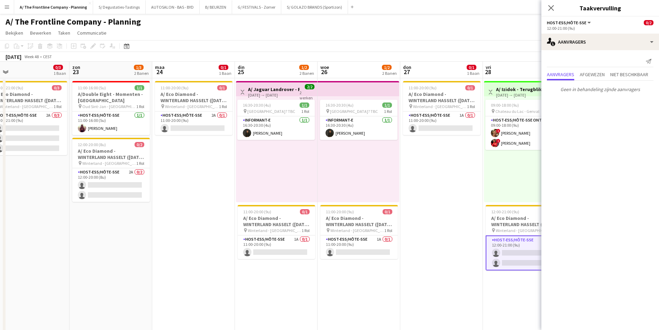
click at [419, 147] on app-calendar-viewport "don 20 0/1 1 Baan vri 21 0/2 1 Baan zat 22 0/3 1 Baan zon 23 1/3 2 Banen maa 24…" at bounding box center [329, 290] width 659 height 457
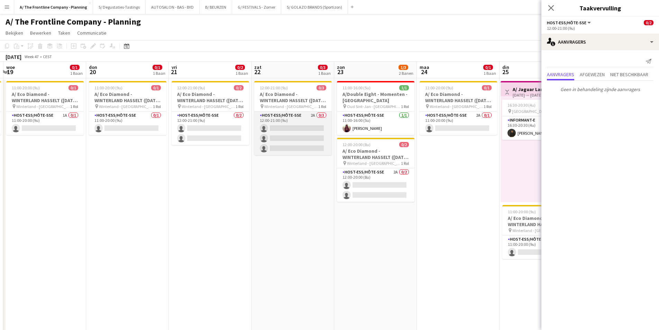
drag, startPoint x: 221, startPoint y: 144, endPoint x: 372, endPoint y: 119, distance: 152.9
click at [375, 119] on app-calendar-viewport "maa 17 0/1 1 Baan din 18 0/1 1 Baan woe 19 0/1 1 Baan don 20 0/1 1 Baan vri 21 …" at bounding box center [329, 290] width 659 height 457
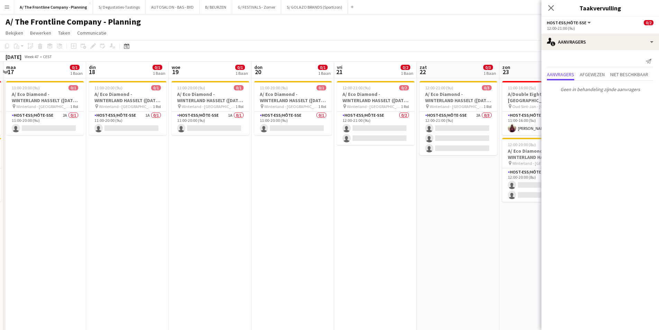
scroll to position [0, 218]
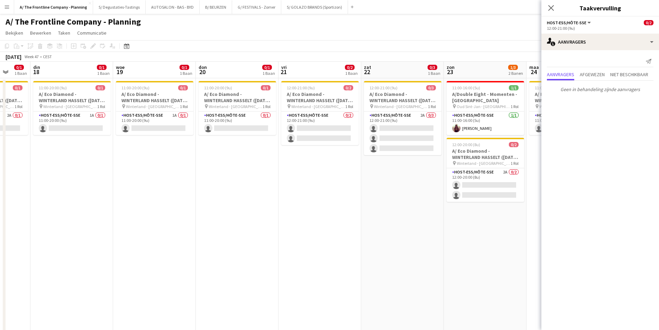
click at [507, 158] on app-calendar-viewport "zat 15 3/6 4 Banen zon 16 1/3 2 Banen maa 17 0/1 1 Baan din 18 0/1 1 Baan woe 1…" at bounding box center [329, 290] width 659 height 457
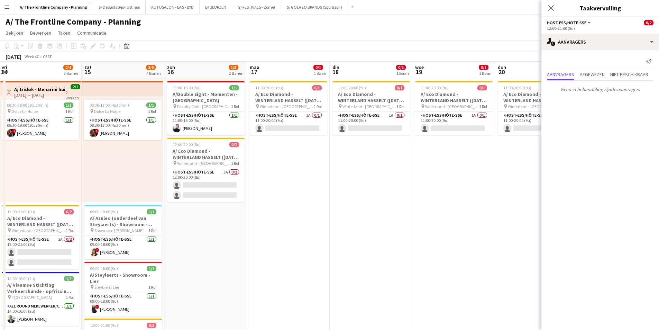
click at [316, 139] on app-calendar-viewport "woe 12 don 13 5/6 1 Baan vri 14 2/4 3 Banen zat 15 3/6 4 Banen zon 16 1/3 2 Ban…" at bounding box center [329, 290] width 659 height 457
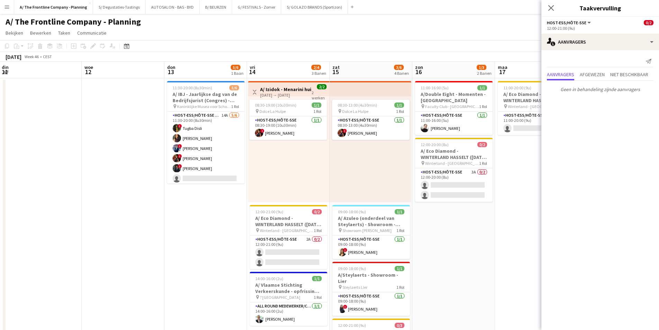
scroll to position [0, 182]
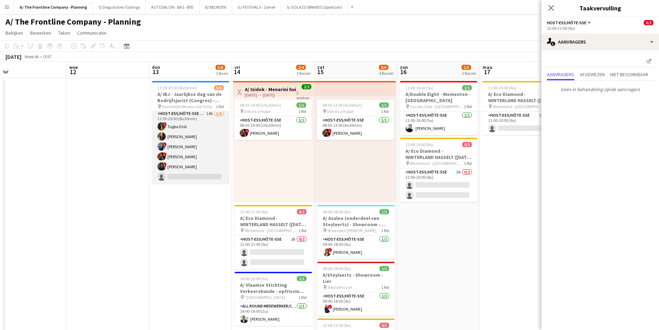
click at [199, 145] on app-card-role "Host-ess/Hôte-sse Onthaal-Accueill 14A [DATE] 11:30-20:00 (8u30min) ! Tugba Dis…" at bounding box center [191, 147] width 78 height 74
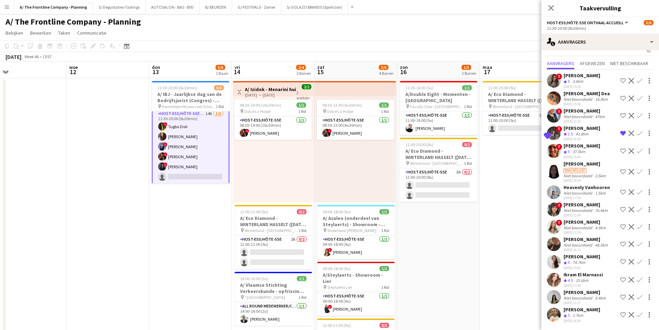
scroll to position [0, 0]
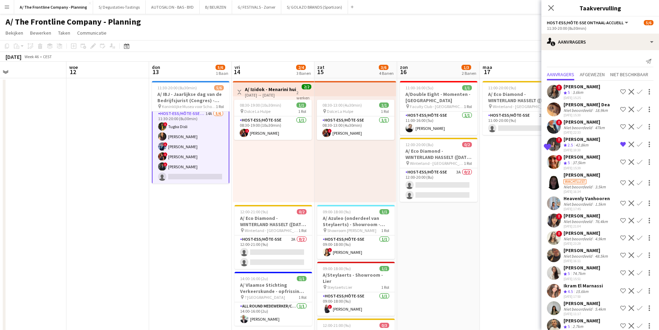
click at [341, 180] on div "08:30-13:00 (4u30min) 1/1 pin Dolce La Hulpe 1 Rol Host-ess/Hôte-sse [DATE] 08:…" at bounding box center [356, 149] width 82 height 106
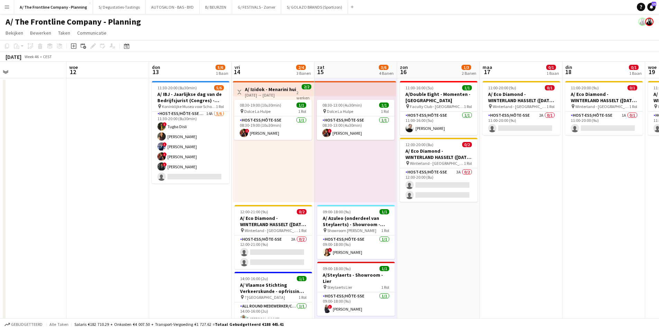
scroll to position [2, 0]
drag, startPoint x: 352, startPoint y: 68, endPoint x: 344, endPoint y: 68, distance: 7.6
click at [352, 68] on app-board-header-date "zat 15 3/6 4 Banen" at bounding box center [356, 70] width 83 height 17
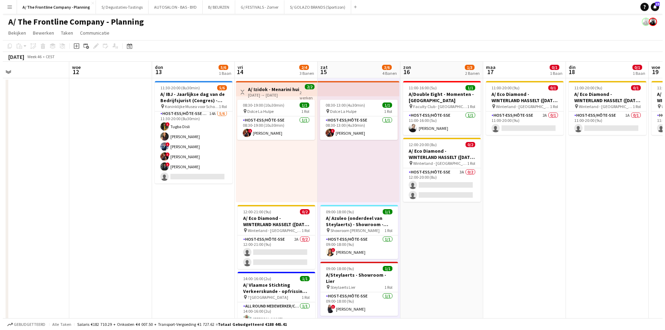
scroll to position [0, 182]
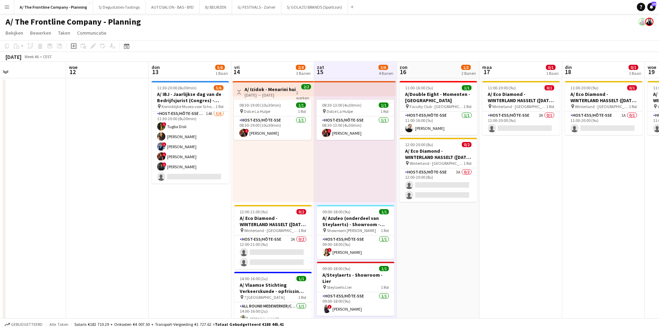
click at [298, 68] on span "2/4" at bounding box center [301, 67] width 10 height 5
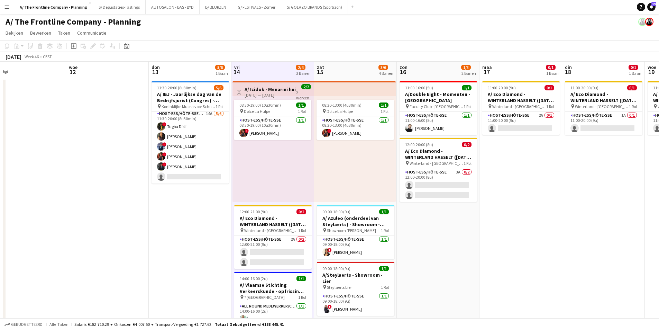
click at [213, 69] on app-board-header-date "don 13 5/6 1 Baan" at bounding box center [190, 70] width 83 height 17
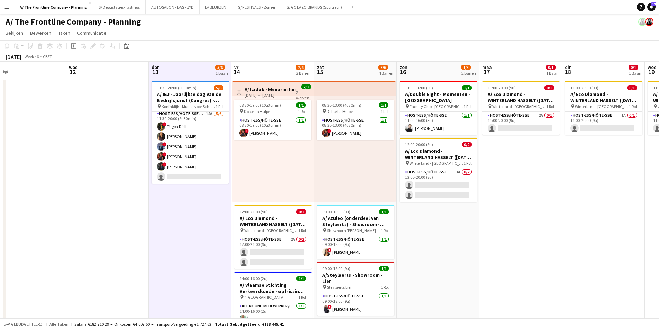
click at [441, 66] on app-board-header-date "zon 16 1/3 2 Banen" at bounding box center [438, 70] width 83 height 17
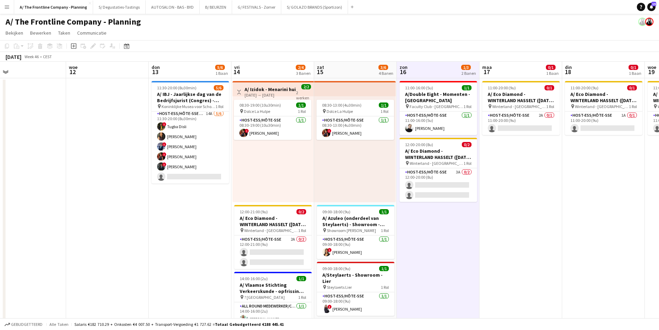
click at [521, 73] on app-board-header-date "maa 17 0/1 1 Baan" at bounding box center [521, 70] width 83 height 17
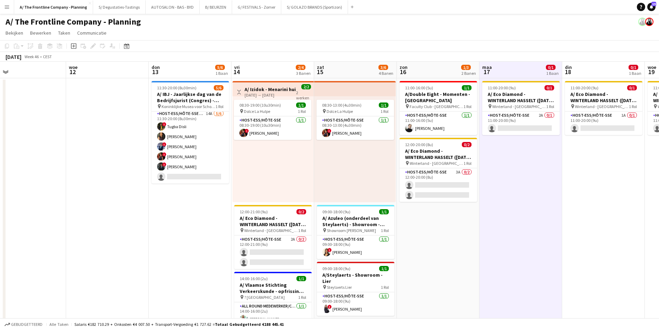
click at [127, 69] on app-board-header-date "woe 12" at bounding box center [107, 70] width 83 height 17
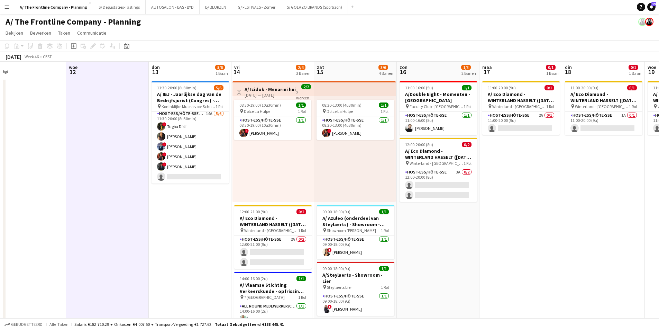
click at [175, 67] on app-board-header-date "don 13 5/6 1 Baan" at bounding box center [190, 70] width 83 height 17
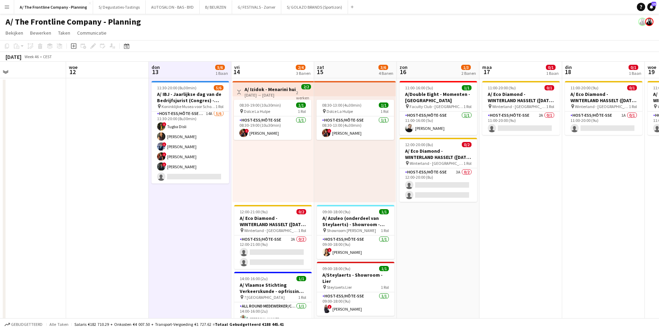
click at [6, 5] on app-icon "Menu" at bounding box center [7, 7] width 6 height 6
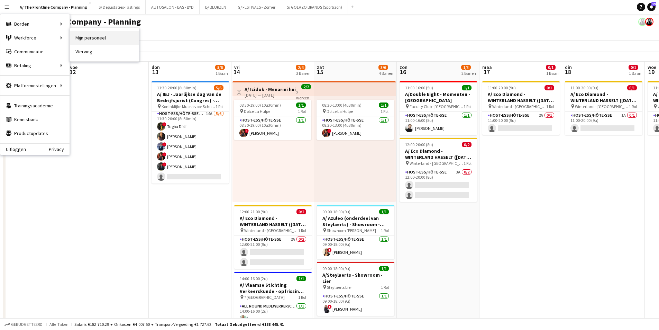
click at [123, 42] on link "Mijn personeel" at bounding box center [104, 38] width 69 height 14
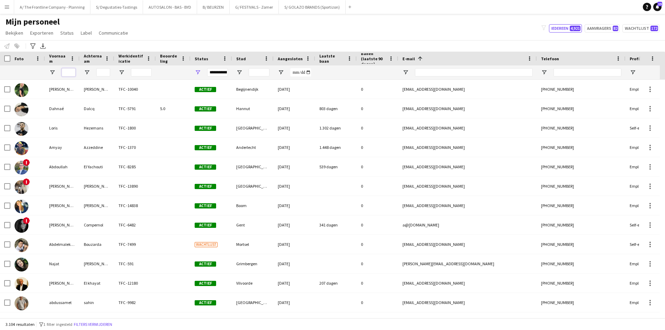
click at [70, 71] on input "Voornaam Filter Invoer" at bounding box center [69, 72] width 14 height 8
drag, startPoint x: 201, startPoint y: 75, endPoint x: 197, endPoint y: 74, distance: 4.3
click at [201, 75] on div "**********" at bounding box center [211, 72] width 42 height 14
click at [196, 74] on span "Open Filtermenu" at bounding box center [198, 72] width 6 height 6
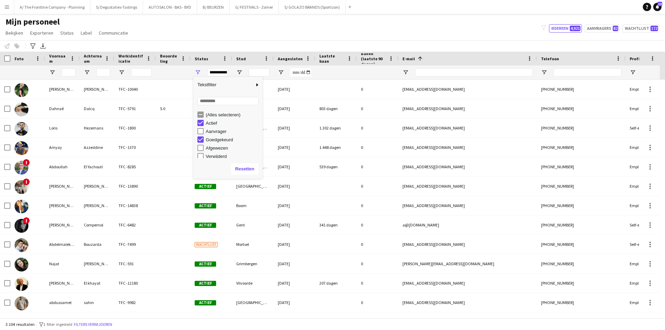
click at [205, 112] on div "(Alles selecteren)" at bounding box center [229, 114] width 65 height 8
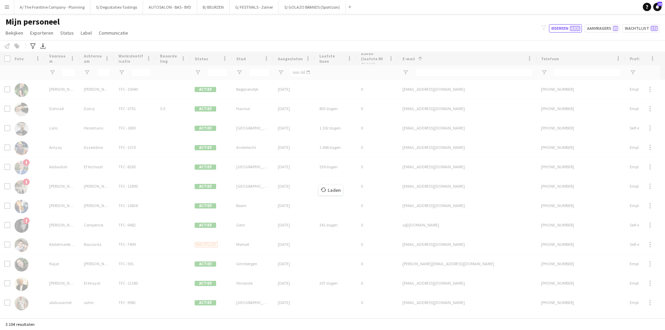
click at [60, 68] on div "Laden" at bounding box center [332, 185] width 665 height 266
click at [69, 75] on div "Laden" at bounding box center [332, 185] width 665 height 266
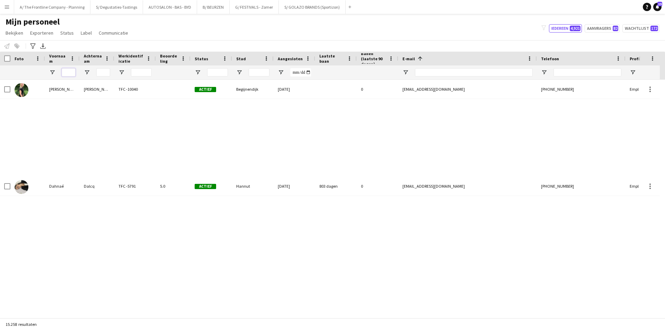
click at [69, 72] on input "Voornaam Filter Invoer" at bounding box center [69, 72] width 14 height 8
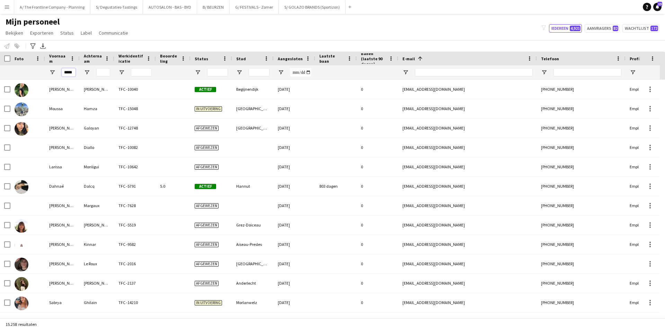
type input "*****"
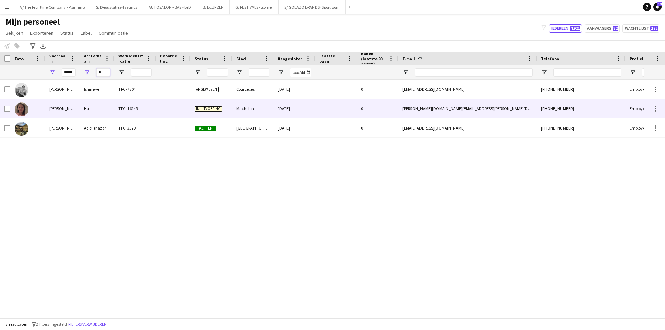
type input "*"
click at [119, 114] on div "TFC -16149" at bounding box center [135, 108] width 42 height 19
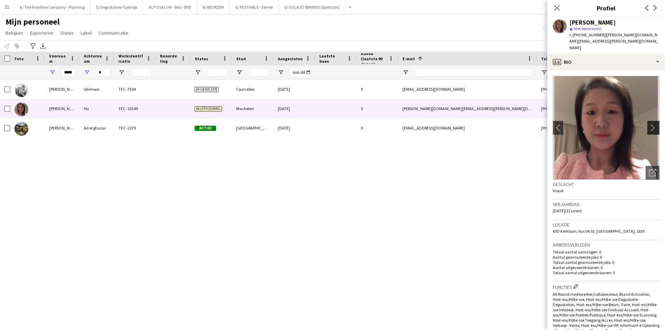
click at [651, 124] on app-icon "chevron-right" at bounding box center [654, 127] width 11 height 7
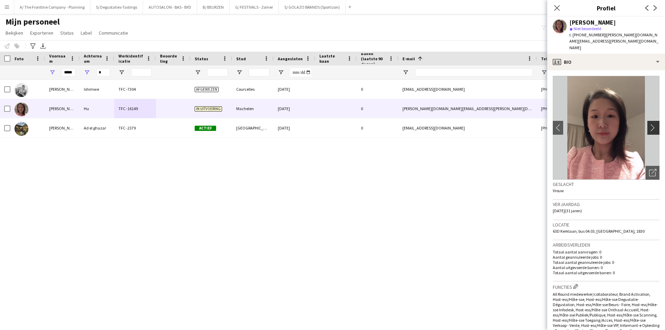
click at [651, 124] on app-icon "chevron-right" at bounding box center [654, 127] width 11 height 7
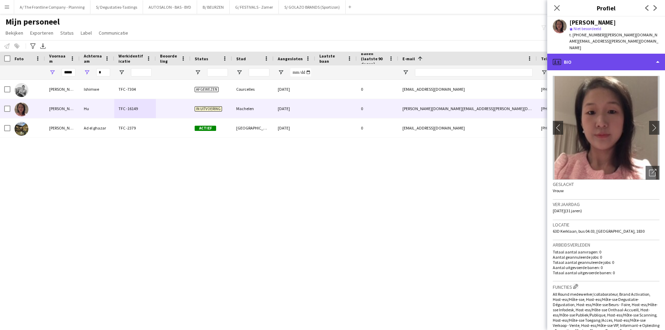
click at [633, 54] on div "profile Bio" at bounding box center [606, 62] width 118 height 17
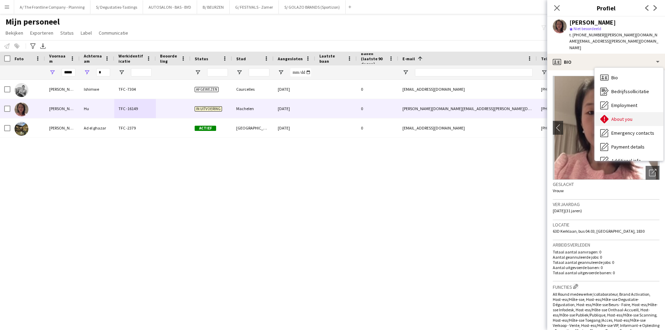
click at [621, 116] on span "About you" at bounding box center [621, 119] width 21 height 6
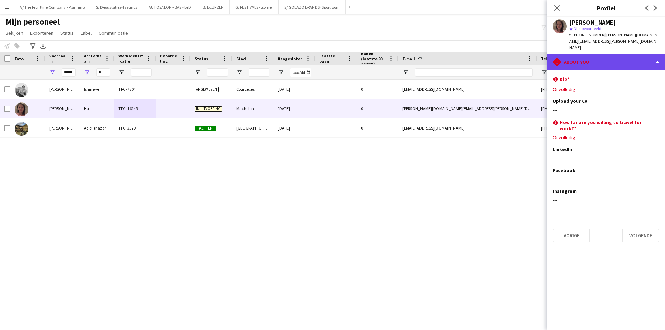
click at [592, 54] on div "rhombus-alert About you" at bounding box center [606, 62] width 118 height 17
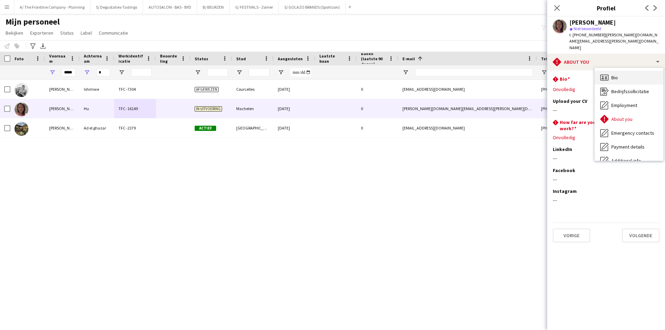
click at [627, 71] on div "Bio Bio" at bounding box center [628, 78] width 69 height 14
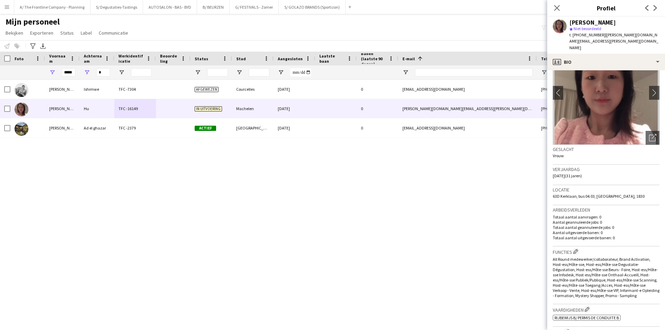
scroll to position [35, 0]
click at [419, 163] on div "[PERSON_NAME] [PERSON_NAME] Ishimwe TFC -7304 Afgewezen Courcelles [DATE] 0 [EM…" at bounding box center [322, 196] width 644 height 233
click at [62, 1] on button "A/ The Frontline Company - Planning Sluiten" at bounding box center [52, 6] width 76 height 13
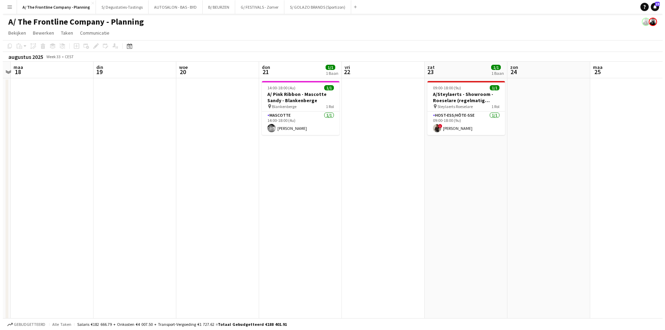
scroll to position [0, 251]
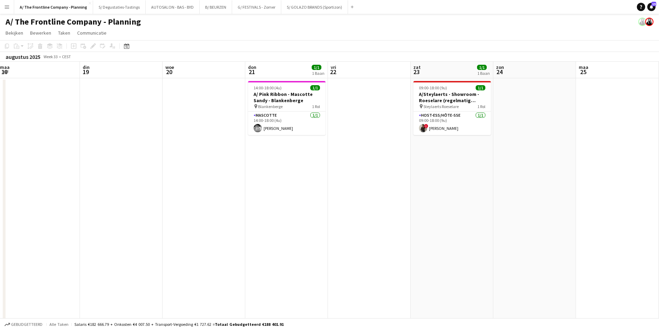
drag, startPoint x: 592, startPoint y: 178, endPoint x: 176, endPoint y: 169, distance: 416.4
click at [176, 169] on app-calendar-viewport "vri 15 zat 16 6/6 5 Banen zon 17 maa 18 din 19 woe 20 don 21 1/1 1 Baan vri 22 …" at bounding box center [329, 257] width 659 height 391
click at [356, 176] on app-date-cell at bounding box center [369, 233] width 83 height 310
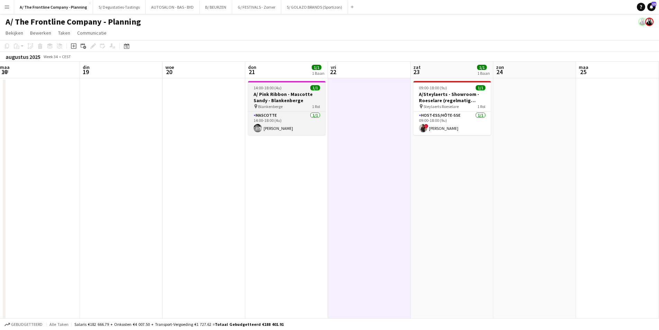
click at [299, 97] on h3 "A/ Pink Ribbon - Mascotte Sandy - Blankenberge" at bounding box center [287, 97] width 78 height 12
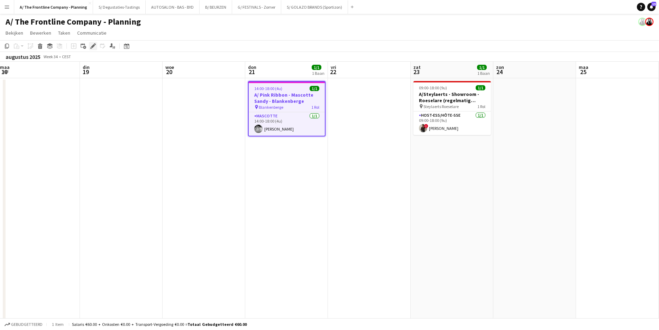
click at [92, 46] on icon at bounding box center [93, 46] width 4 height 4
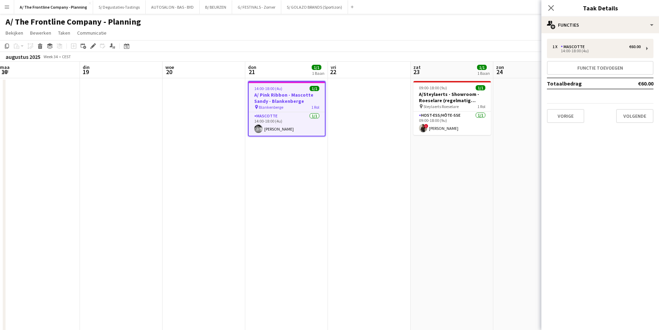
click at [5, 7] on app-icon "Menu" at bounding box center [7, 7] width 6 height 6
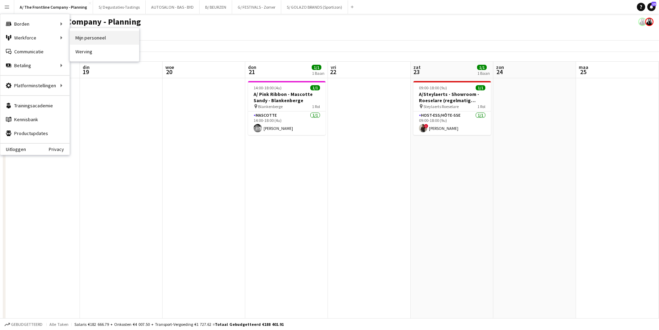
click at [96, 37] on link "Mijn personeel" at bounding box center [104, 38] width 69 height 14
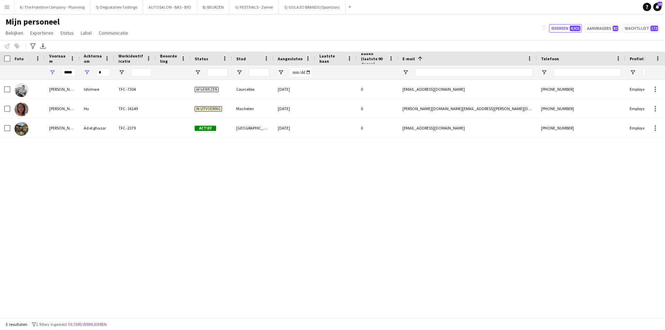
click at [181, 206] on div "[PERSON_NAME] [PERSON_NAME] Ishimwe TFC -7304 Afgewezen Courcelles [DATE] 0 [EM…" at bounding box center [322, 196] width 644 height 233
click at [76, 326] on button "Filters verwijderen" at bounding box center [87, 324] width 41 height 8
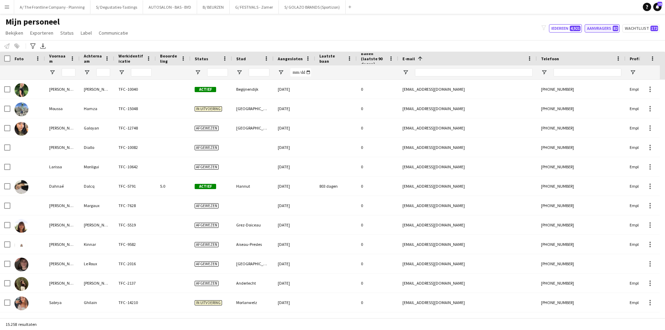
click at [615, 29] on span "82" at bounding box center [615, 29] width 6 height 6
type input "**********"
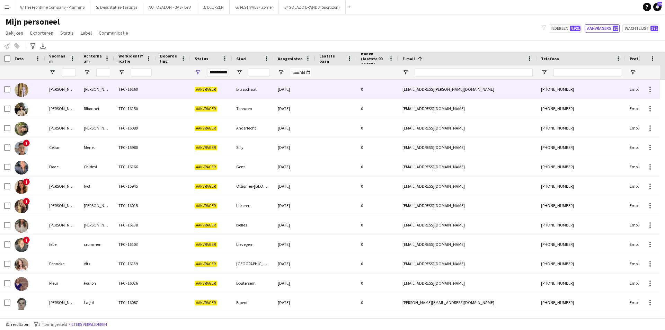
click at [256, 83] on div "Brasschaat" at bounding box center [253, 89] width 42 height 19
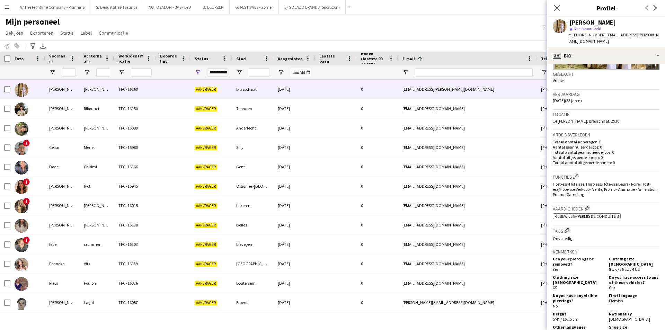
scroll to position [138, 0]
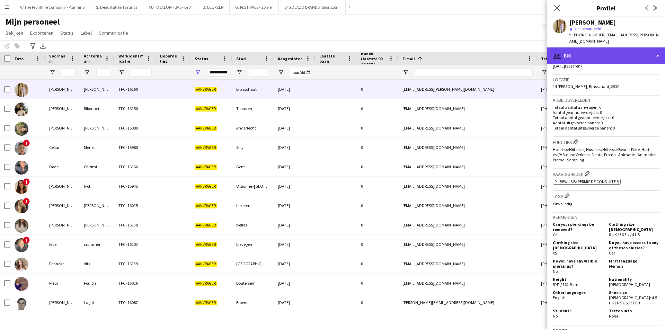
click at [607, 55] on div "profile Bio" at bounding box center [606, 55] width 118 height 17
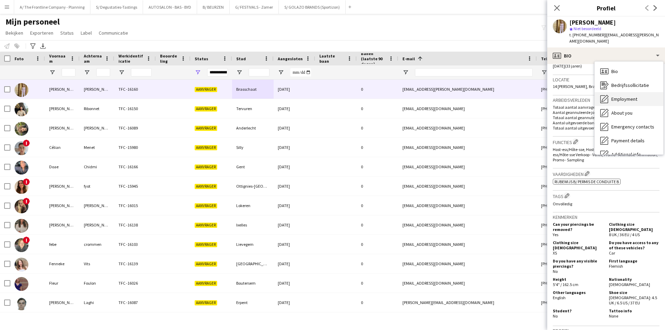
click at [616, 105] on div "Employment Employment" at bounding box center [628, 99] width 69 height 14
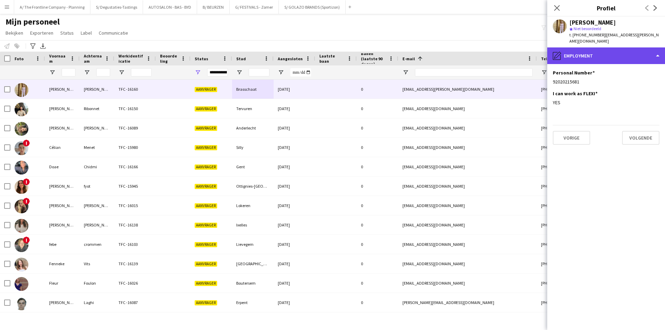
click at [618, 56] on div "pencil4 Employment" at bounding box center [606, 55] width 118 height 17
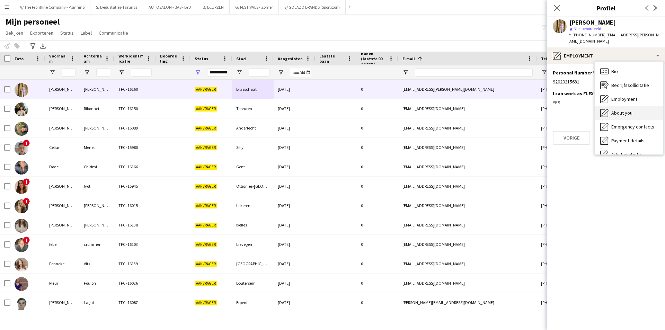
click at [623, 109] on div "About you About you" at bounding box center [628, 113] width 69 height 14
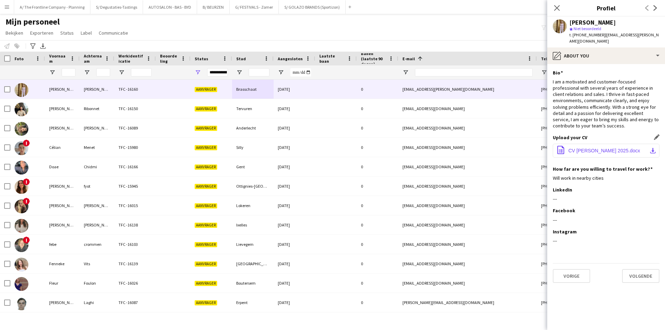
click at [567, 149] on button "office-file-sheet CV [PERSON_NAME] 2025.docx download-bottom" at bounding box center [605, 151] width 107 height 14
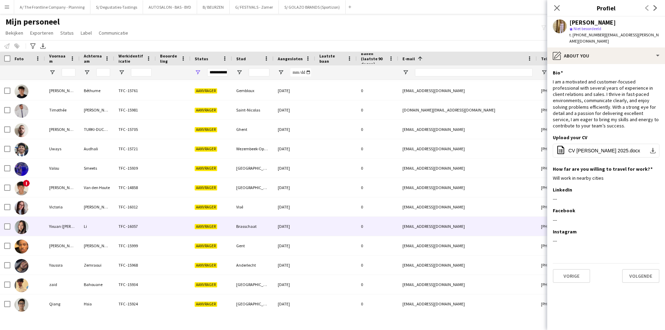
scroll to position [0, 0]
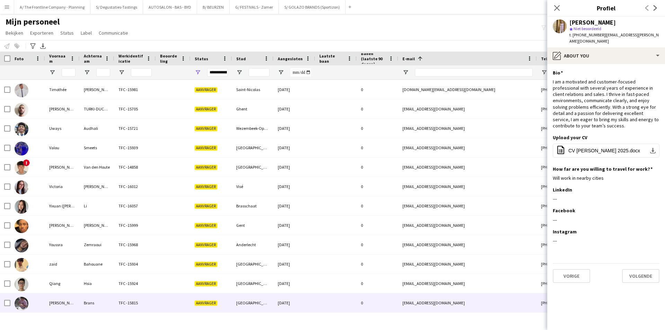
click at [296, 300] on div "23-07-2025" at bounding box center [294, 302] width 42 height 19
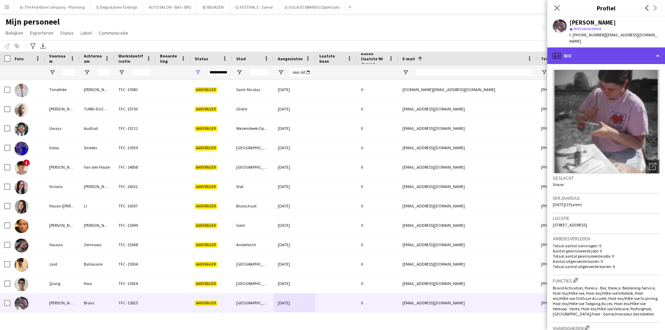
click at [627, 47] on div "profile Bio" at bounding box center [606, 55] width 118 height 17
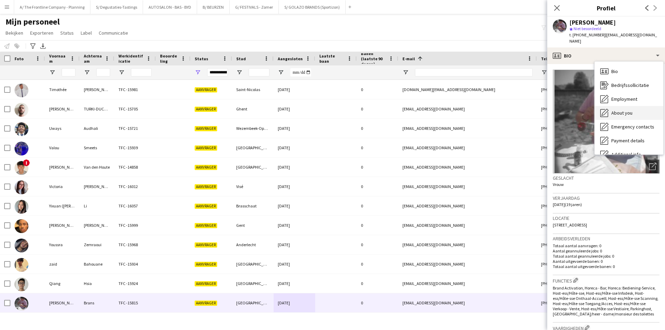
click at [622, 106] on div "About you About you" at bounding box center [628, 113] width 69 height 14
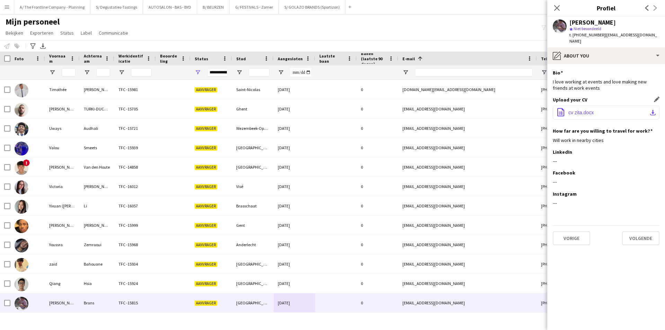
click at [591, 110] on span "cv zita.docx" at bounding box center [580, 113] width 25 height 6
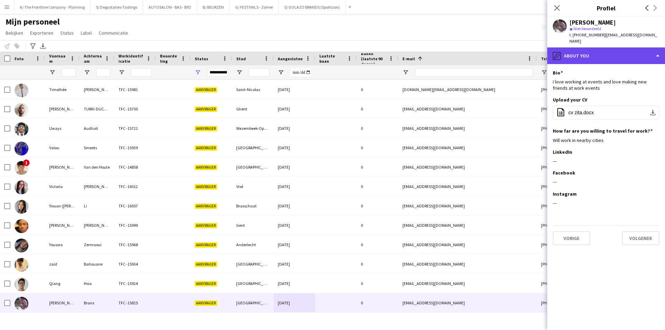
click at [588, 47] on div "pencil4 About you" at bounding box center [606, 55] width 118 height 17
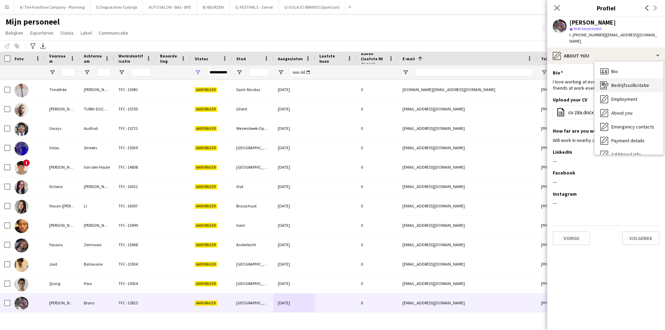
click at [616, 82] on span "Bedrijfssollicitatie" at bounding box center [630, 85] width 38 height 6
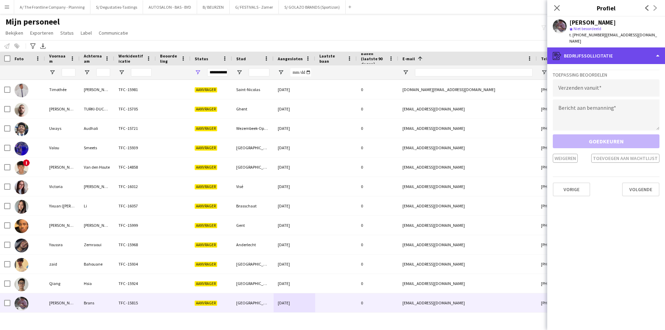
click at [617, 47] on div "register Bedrijfssollicitatie" at bounding box center [606, 55] width 118 height 17
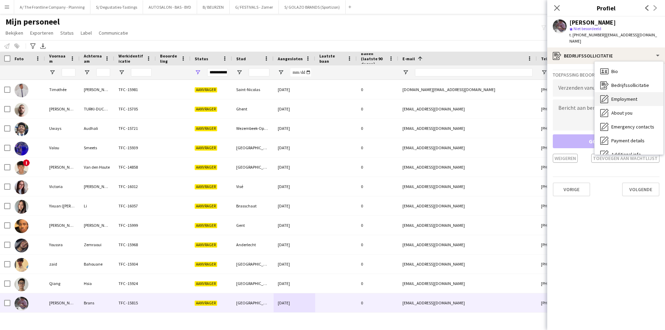
click at [635, 96] on span "Employment" at bounding box center [624, 99] width 26 height 6
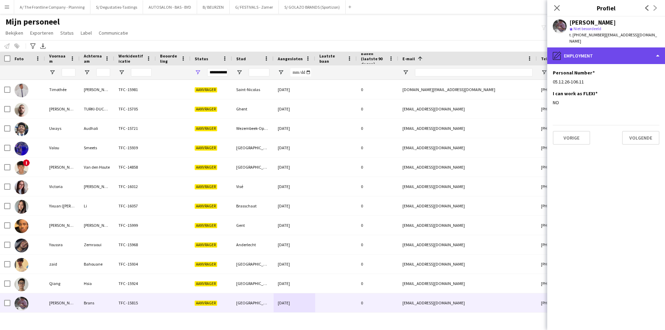
click at [617, 47] on div "pencil4 Employment" at bounding box center [606, 55] width 118 height 17
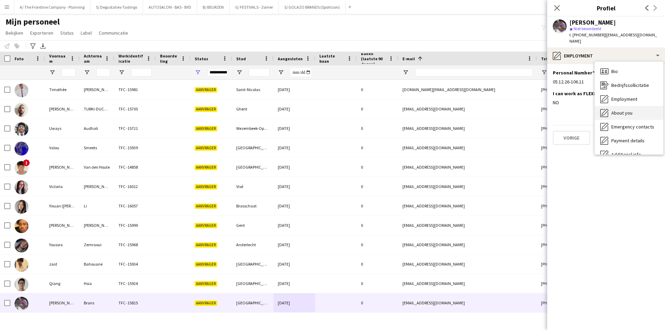
click at [633, 106] on div "About you About you" at bounding box center [628, 113] width 69 height 14
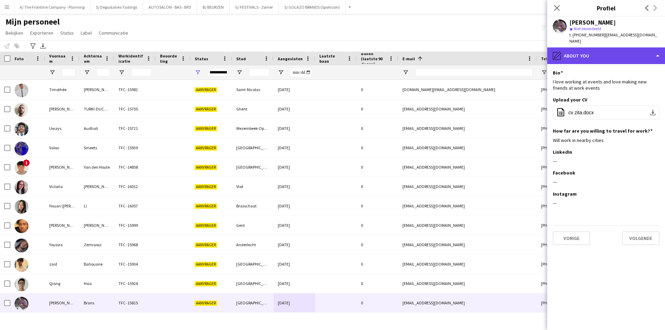
click at [611, 49] on div "pencil4 About you" at bounding box center [606, 55] width 118 height 17
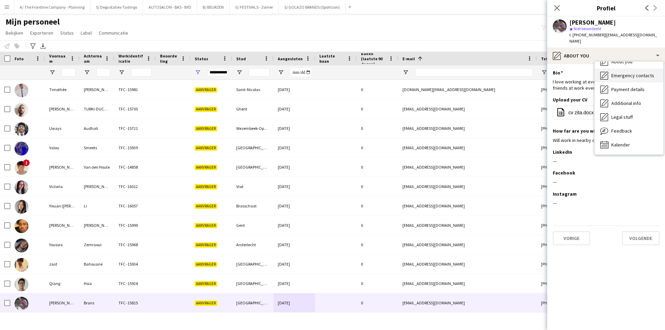
click at [631, 124] on div "Feedback Feedback" at bounding box center [628, 131] width 69 height 14
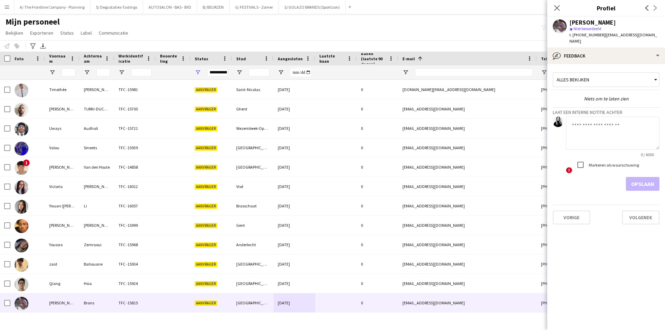
click at [617, 124] on textarea at bounding box center [612, 133] width 93 height 33
paste textarea "**********"
type textarea "**********"
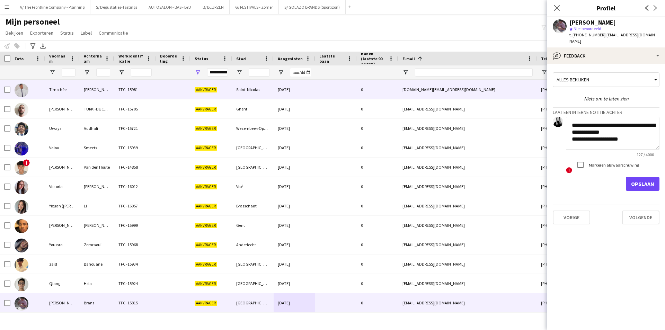
drag, startPoint x: 627, startPoint y: 137, endPoint x: 544, endPoint y: 91, distance: 95.1
click at [544, 91] on body "Menu [GEOGRAPHIC_DATA] Borden Borden Alle taken Status Werkforce Werkforce [PER…" at bounding box center [332, 165] width 665 height 330
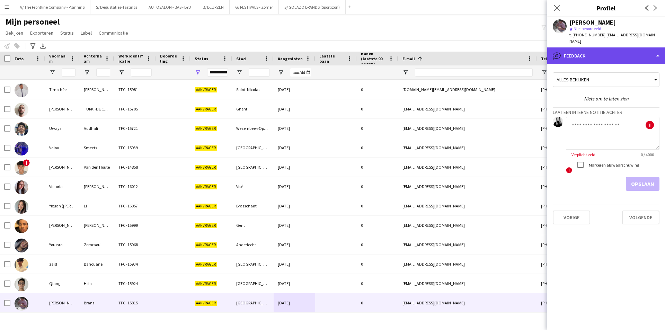
click at [591, 52] on div "bubble-pencil Feedback" at bounding box center [606, 55] width 118 height 17
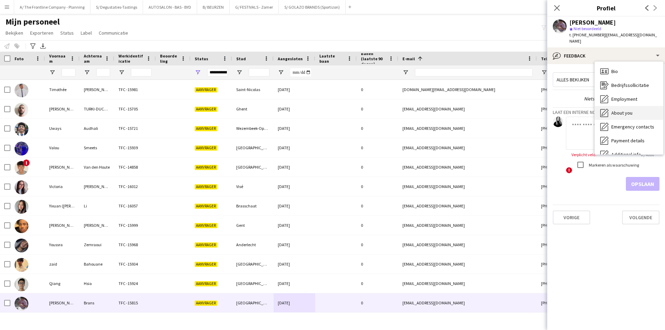
click at [603, 78] on div "Bedrijfssollicitatie Bedrijfssollicitatie" at bounding box center [628, 85] width 69 height 14
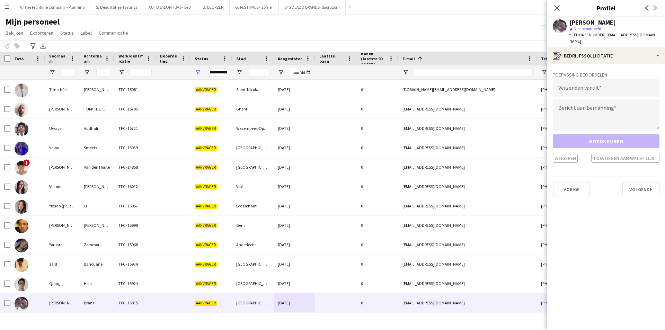
click at [603, 72] on div "Toepassing beoordelen Verzenden vanuit Bericht aan bemanning Goedkeuren Weigere…" at bounding box center [605, 116] width 107 height 93
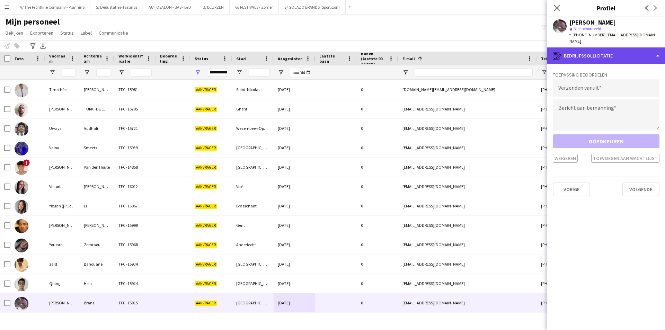
click at [603, 48] on div "register Bedrijfssollicitatie" at bounding box center [606, 55] width 118 height 17
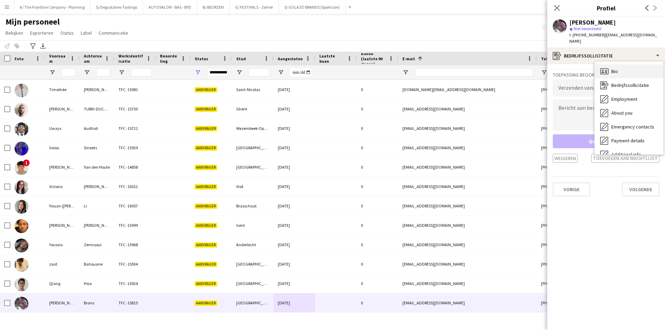
click at [614, 68] on span "Bio" at bounding box center [614, 71] width 7 height 6
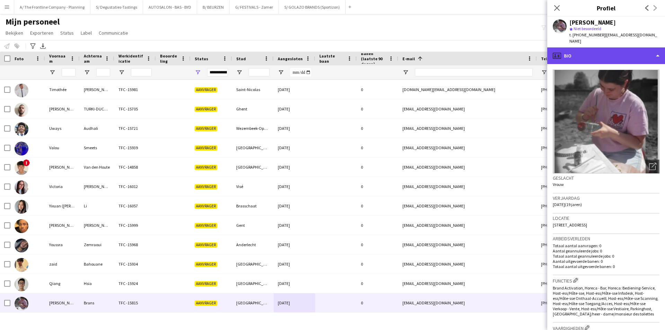
click at [608, 56] on div "profile Bio" at bounding box center [606, 55] width 118 height 17
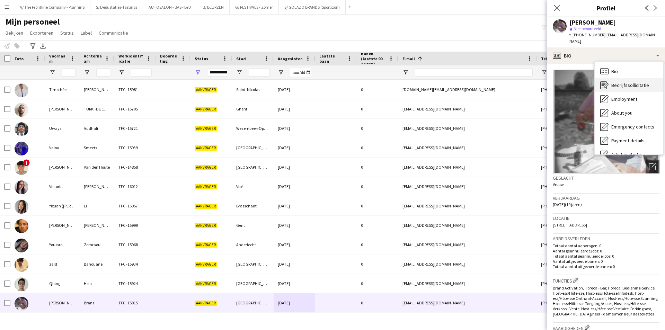
click at [620, 78] on div "Bedrijfssollicitatie Bedrijfssollicitatie" at bounding box center [628, 85] width 69 height 14
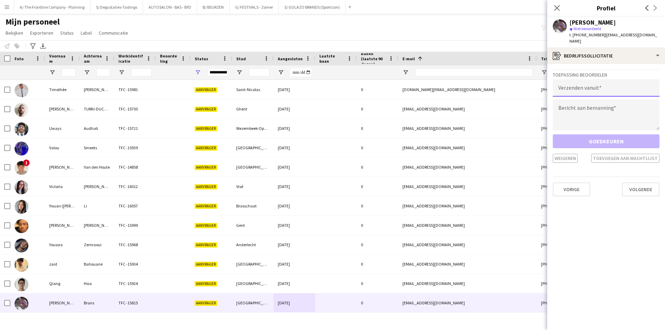
click at [620, 79] on input "email" at bounding box center [605, 87] width 107 height 17
type input "**********"
click at [596, 107] on textarea at bounding box center [605, 114] width 107 height 31
paste textarea "**********"
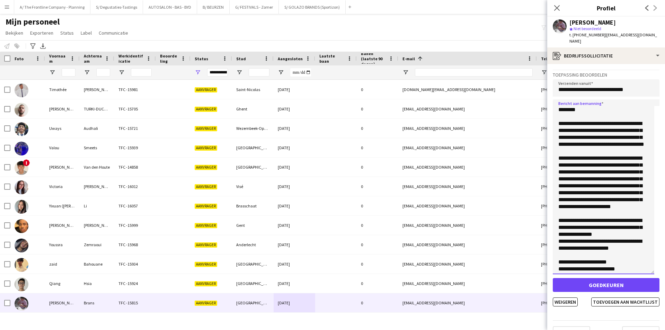
drag, startPoint x: 656, startPoint y: 122, endPoint x: 635, endPoint y: 299, distance: 178.0
click at [635, 274] on textarea "**********" at bounding box center [602, 186] width 101 height 175
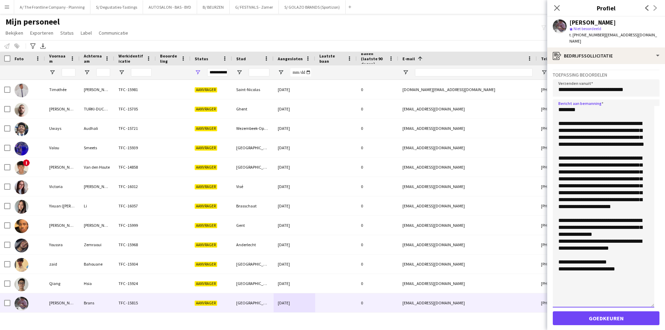
click at [571, 101] on textarea "**********" at bounding box center [602, 203] width 101 height 208
drag, startPoint x: 607, startPoint y: 201, endPoint x: 612, endPoint y: 201, distance: 4.5
click at [612, 201] on textarea "**********" at bounding box center [602, 203] width 101 height 208
drag, startPoint x: 618, startPoint y: 205, endPoint x: 628, endPoint y: 207, distance: 9.7
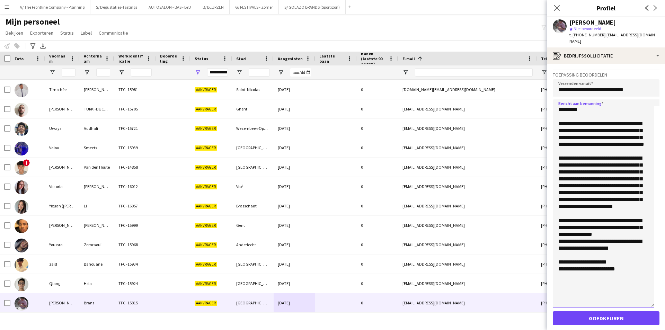
click at [628, 207] on textarea "**********" at bounding box center [602, 203] width 101 height 208
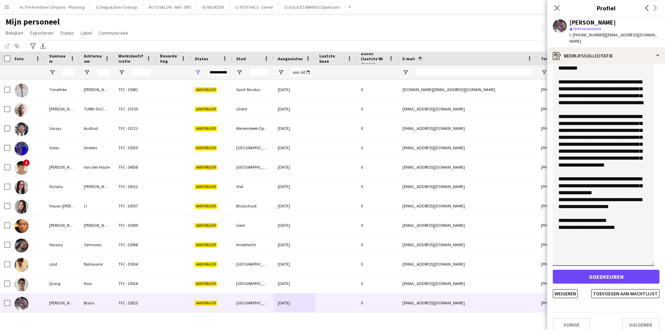
scroll to position [42, 0]
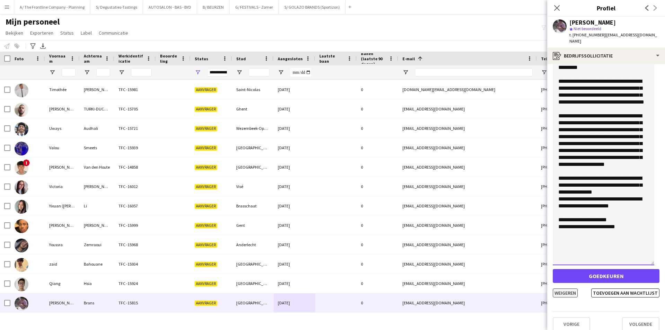
type textarea "**********"
click at [562, 288] on button "Weigeren" at bounding box center [564, 292] width 25 height 9
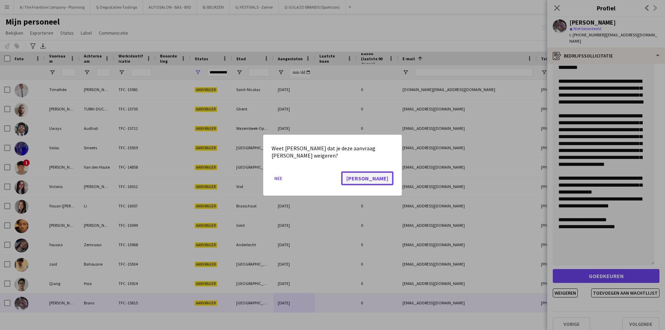
click at [389, 171] on button "[PERSON_NAME]" at bounding box center [367, 178] width 52 height 14
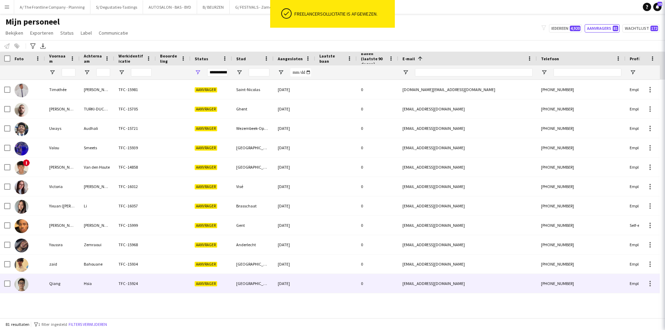
scroll to position [1337, 0]
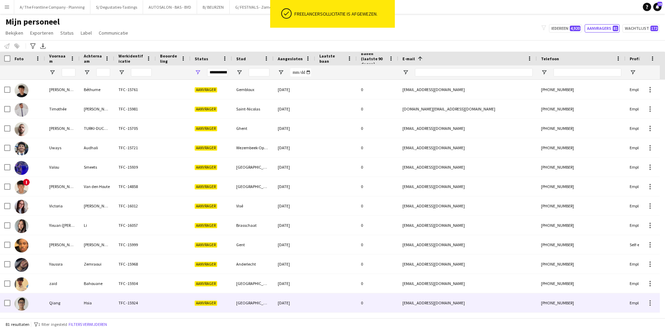
click at [74, 299] on div "Qiang" at bounding box center [62, 302] width 35 height 19
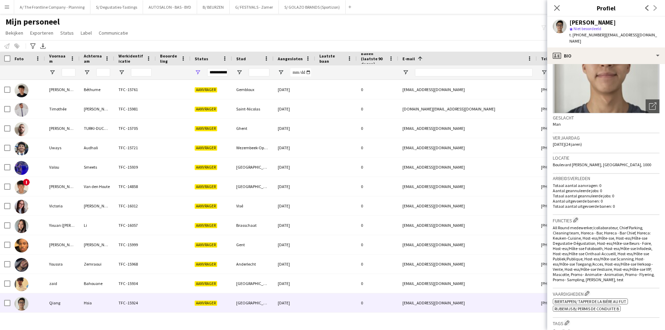
scroll to position [173, 0]
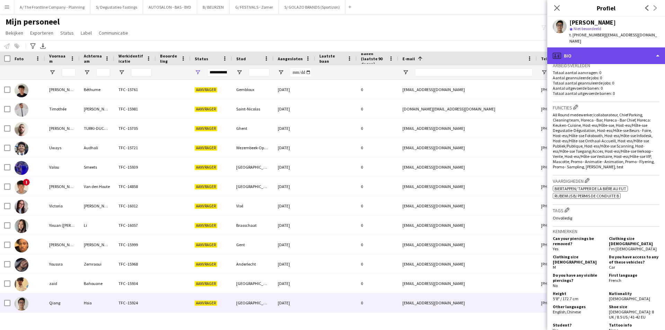
click at [595, 49] on div "profile Bio" at bounding box center [606, 55] width 118 height 17
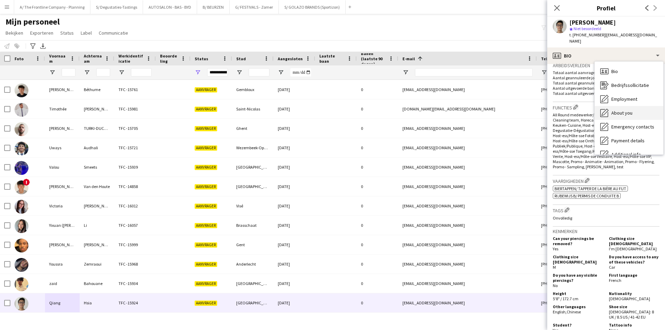
click at [611, 110] on span "About you" at bounding box center [621, 113] width 21 height 6
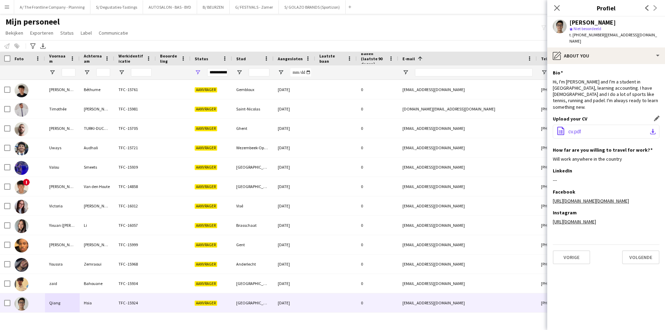
click at [591, 125] on button "office-file-sheet cv.pdf download-bottom" at bounding box center [605, 132] width 107 height 14
drag, startPoint x: 599, startPoint y: 36, endPoint x: 630, endPoint y: 36, distance: 31.2
click at [630, 36] on span "| zhoumaxime@gmail.com" at bounding box center [613, 37] width 88 height 11
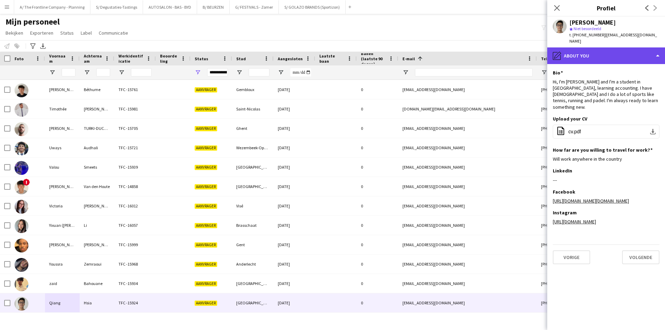
click at [605, 48] on div "pencil4 About you" at bounding box center [606, 55] width 118 height 17
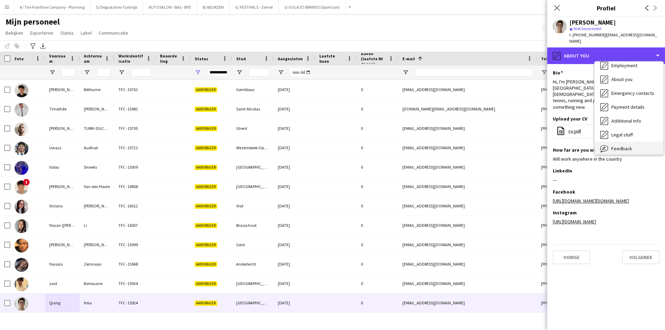
scroll to position [51, 0]
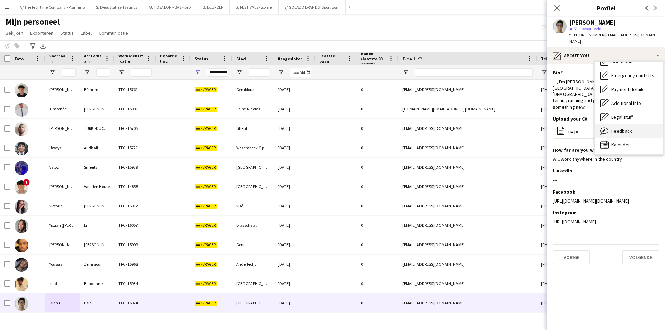
click at [613, 128] on span "Feedback" at bounding box center [621, 131] width 21 height 6
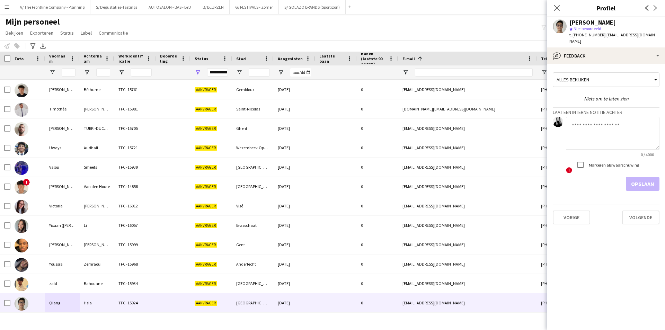
click at [613, 124] on textarea at bounding box center [612, 133] width 93 height 33
paste textarea "**********"
type textarea "**********"
click at [644, 177] on button "Opslaan" at bounding box center [642, 184] width 34 height 14
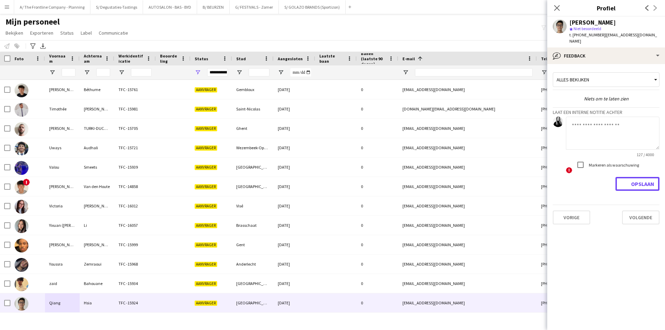
scroll to position [0, 0]
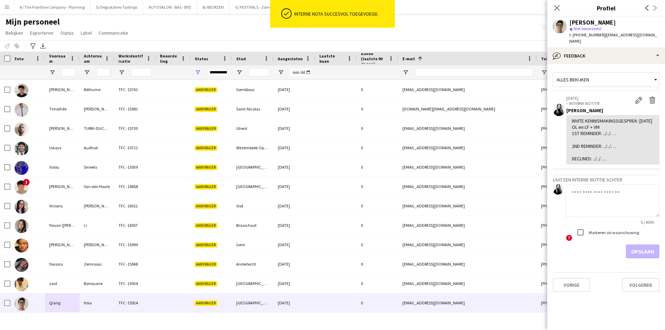
drag, startPoint x: 600, startPoint y: 36, endPoint x: 643, endPoint y: 39, distance: 43.0
click at [643, 39] on div "Qiang Hsia star Niet beoordeeld t. +32488393436 | zhoumaxime@gmail.com" at bounding box center [606, 32] width 118 height 31
copy span "zhoumaxime@gmail.com"
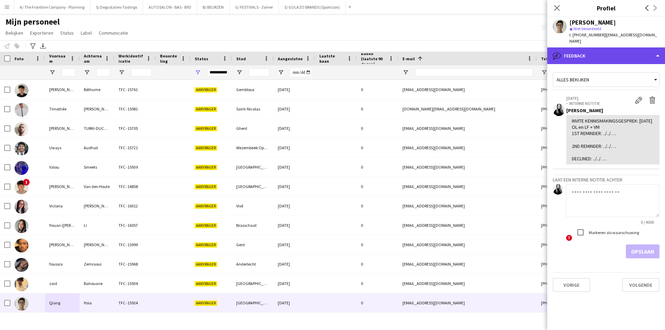
click at [576, 51] on div "bubble-pencil Feedback" at bounding box center [606, 55] width 118 height 17
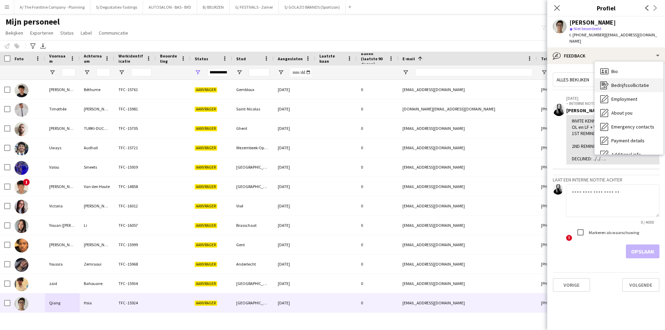
click at [632, 82] on span "Bedrijfssollicitatie" at bounding box center [630, 85] width 38 height 6
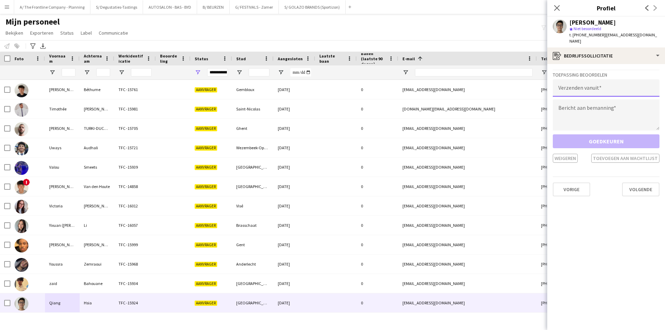
click at [632, 79] on input "email" at bounding box center [605, 87] width 107 height 17
type input "**********"
click at [612, 107] on textarea at bounding box center [605, 114] width 107 height 31
paste textarea "**********"
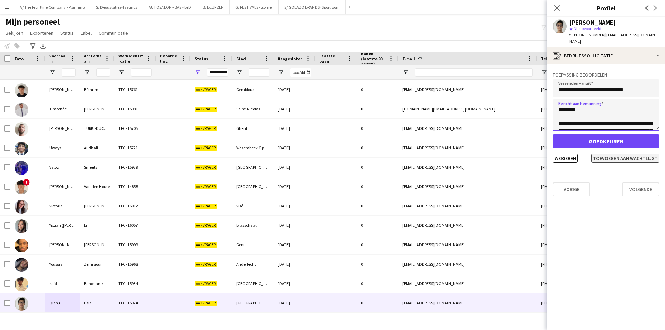
type textarea "**********"
click at [602, 154] on button "Toevoegen aan wachtlijst" at bounding box center [625, 158] width 68 height 9
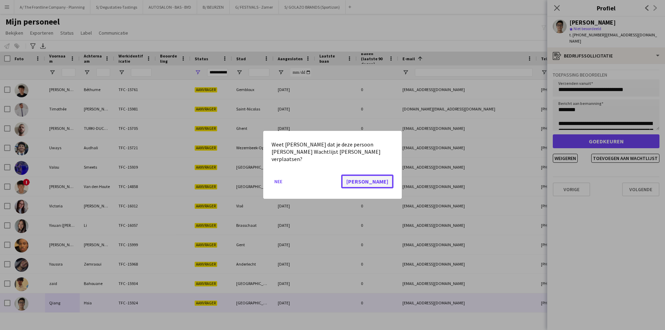
click at [388, 177] on button "[PERSON_NAME]" at bounding box center [367, 182] width 52 height 14
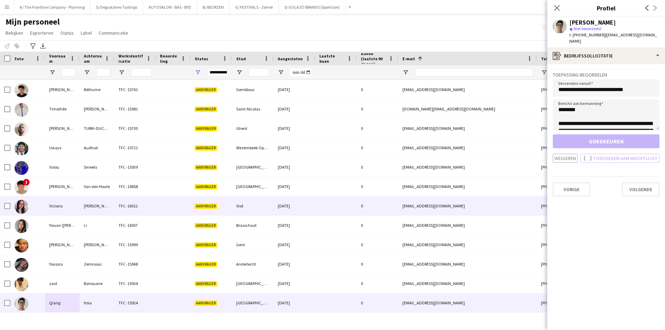
scroll to position [1318, 0]
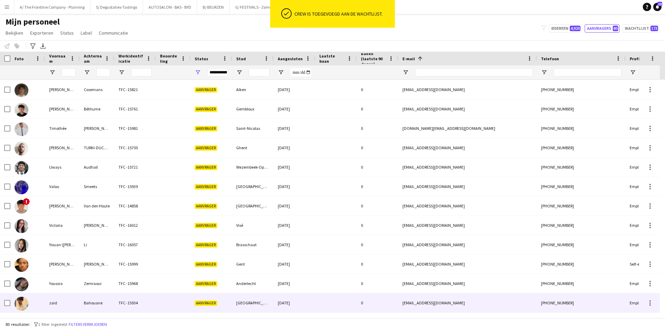
click at [115, 304] on div "TFC -15934" at bounding box center [135, 302] width 42 height 19
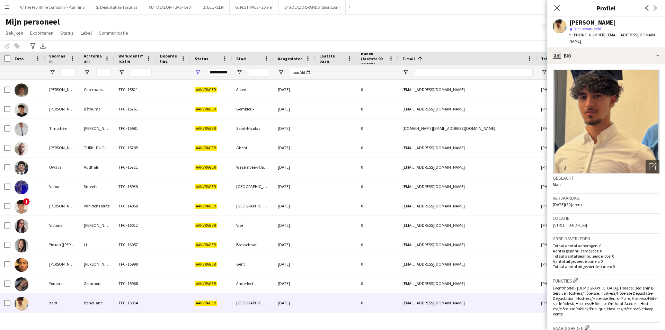
click at [625, 64] on app-crew-profile-bio "Foto's pop-up openen Geslacht Man Verjaardag 19-09-2004 (20 jaren) Locatie 24 R…" at bounding box center [606, 197] width 118 height 266
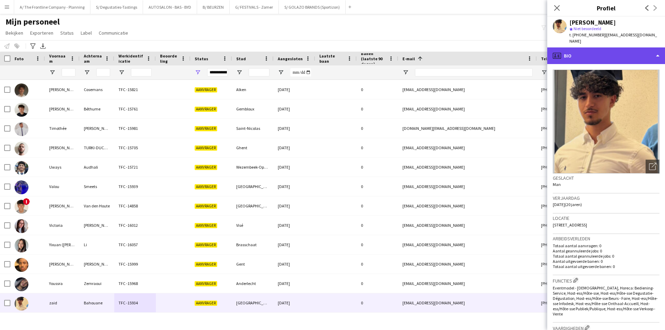
click at [626, 51] on div "profile Bio" at bounding box center [606, 55] width 118 height 17
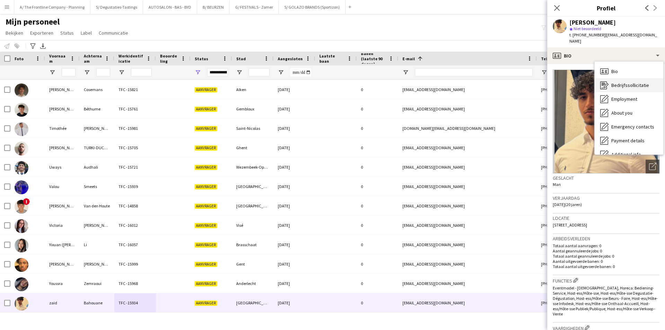
click at [629, 82] on span "Bedrijfssollicitatie" at bounding box center [630, 85] width 38 height 6
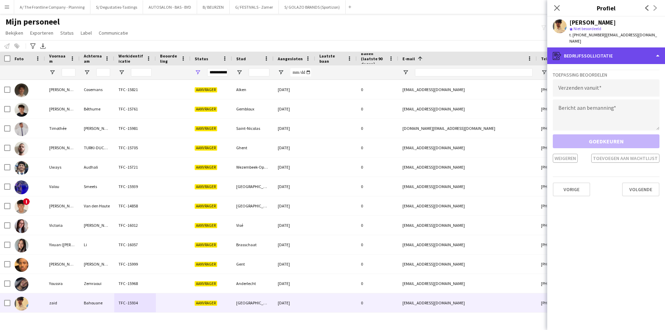
click at [618, 48] on div "register Bedrijfssollicitatie" at bounding box center [606, 55] width 118 height 17
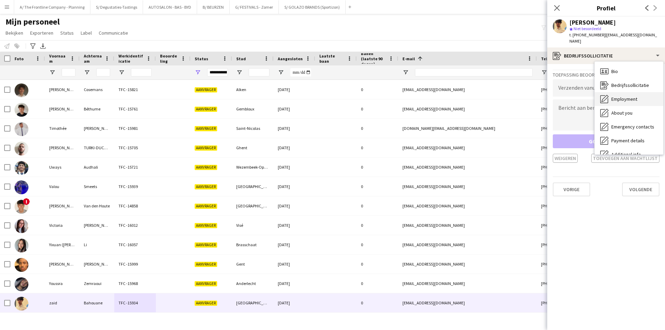
click at [627, 96] on span "Employment" at bounding box center [624, 99] width 26 height 6
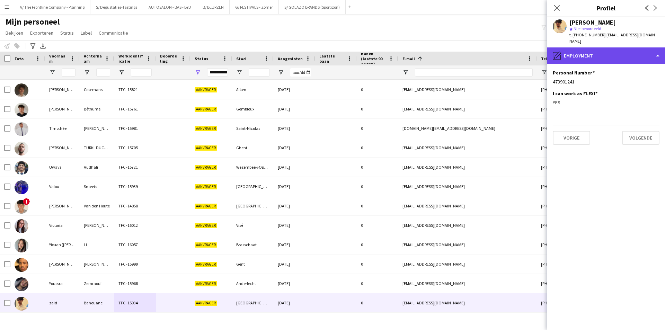
click at [627, 47] on div "pencil4 Employment" at bounding box center [606, 55] width 118 height 17
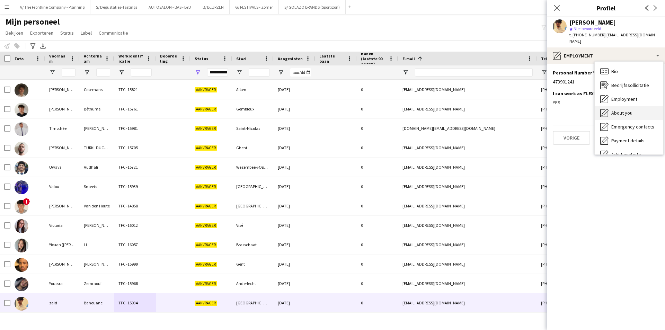
click at [630, 110] on span "About you" at bounding box center [621, 113] width 21 height 6
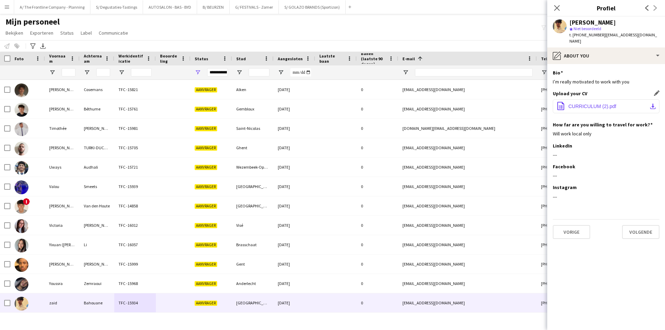
click at [601, 103] on button "office-file-sheet CURRICULUM (2).pdf download-bottom" at bounding box center [605, 106] width 107 height 14
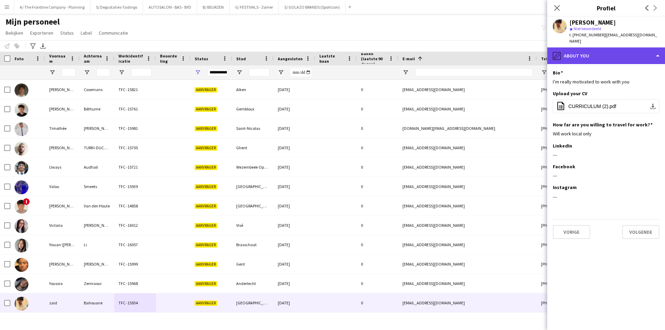
click at [602, 47] on div "pencil4 About you" at bounding box center [606, 55] width 118 height 17
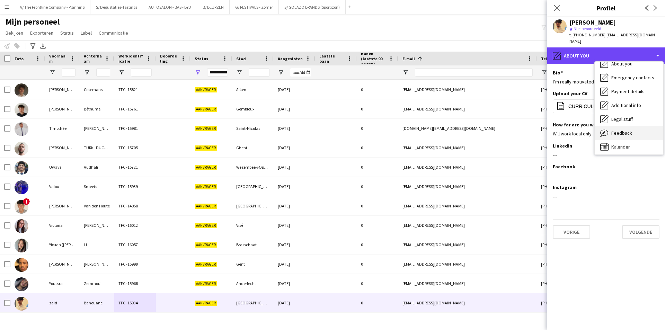
scroll to position [51, 0]
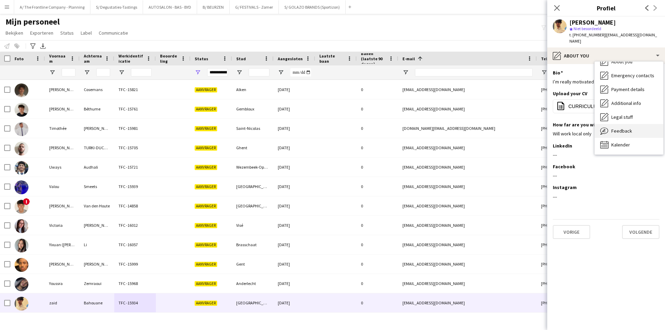
click at [626, 128] on span "Feedback" at bounding box center [621, 131] width 21 height 6
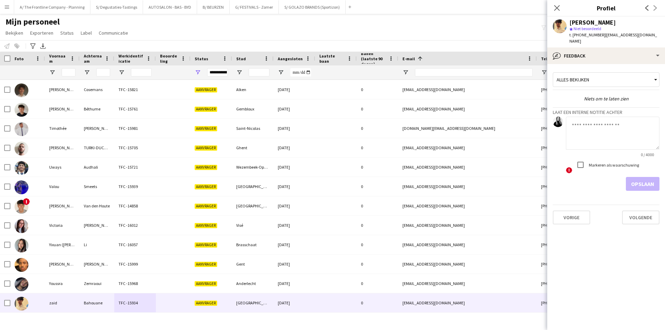
click at [616, 139] on textarea at bounding box center [612, 133] width 93 height 33
paste textarea "**********"
type textarea "**********"
click at [631, 177] on button "Opslaan" at bounding box center [642, 184] width 34 height 14
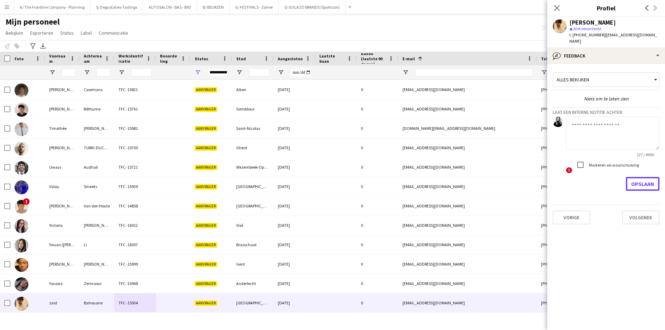
scroll to position [0, 0]
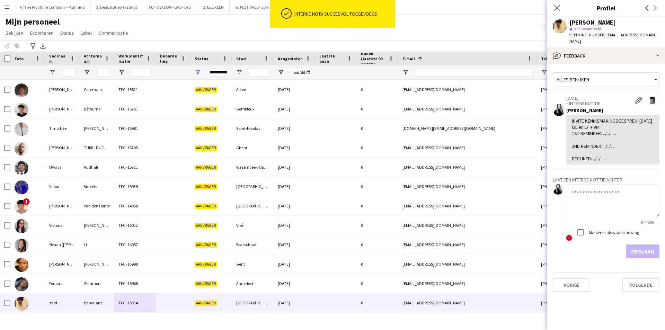
drag, startPoint x: 600, startPoint y: 35, endPoint x: 642, endPoint y: 37, distance: 42.3
click at [642, 37] on div "zaid Bahouane star Niet beoordeeld t. +32473901241 | zaidnqf@hotmail.com" at bounding box center [606, 32] width 118 height 31
copy span "zaidnqf@hotmail.com"
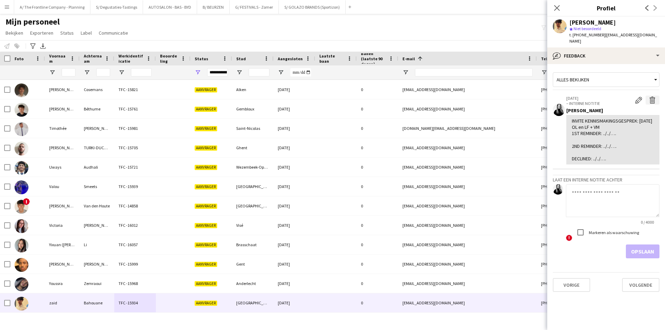
click at [654, 96] on button "Verwijder interne notitie" at bounding box center [652, 100] width 14 height 9
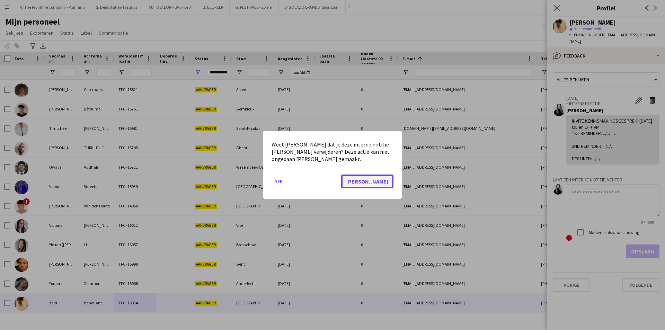
click at [388, 181] on button "[PERSON_NAME]" at bounding box center [367, 182] width 52 height 14
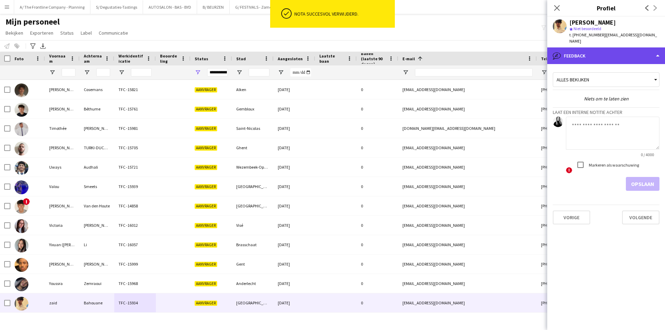
click at [618, 54] on div "bubble-pencil Feedback" at bounding box center [606, 55] width 118 height 17
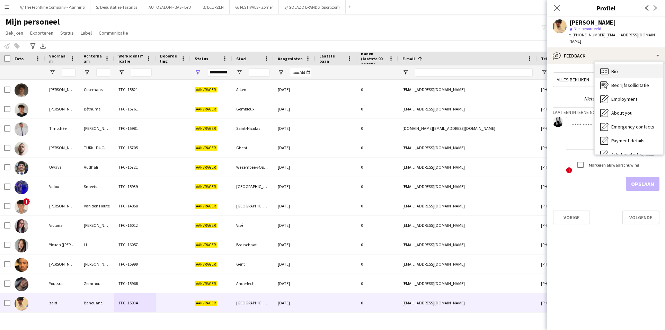
click at [625, 64] on div "Bio Bio" at bounding box center [628, 71] width 69 height 14
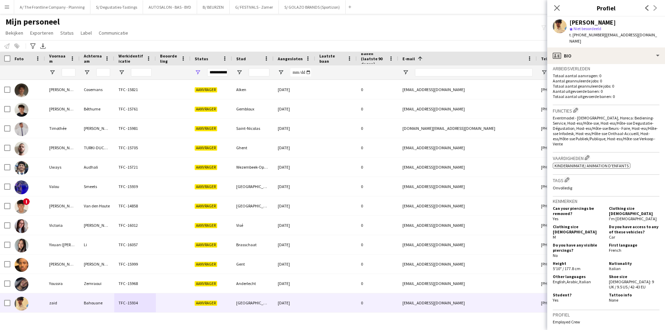
scroll to position [173, 0]
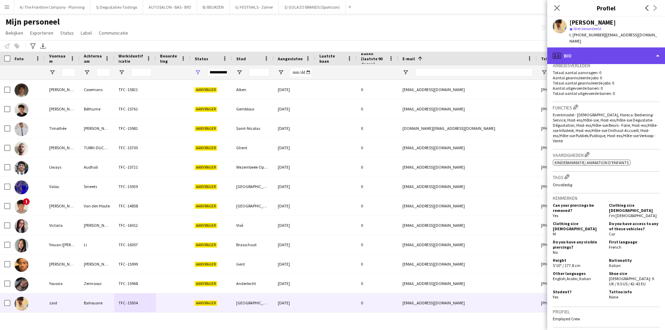
click at [616, 47] on div "profile Bio" at bounding box center [606, 55] width 118 height 17
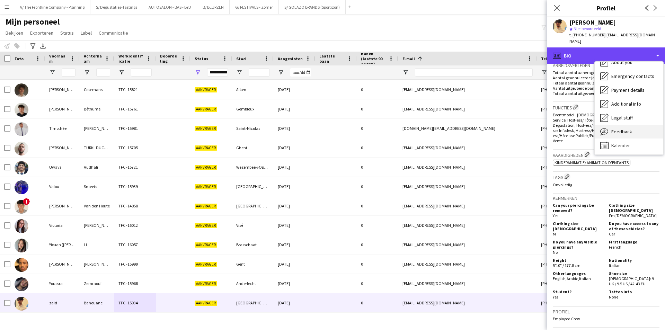
scroll to position [51, 0]
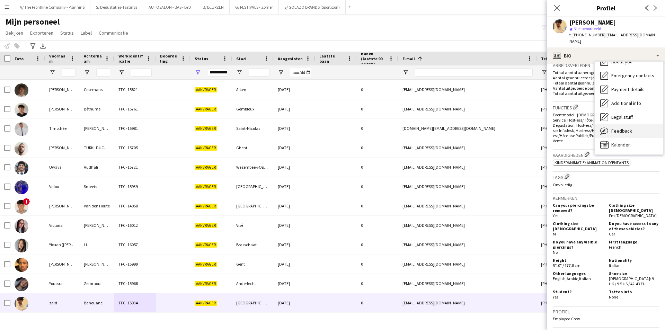
click at [611, 131] on div "Feedback Feedback" at bounding box center [628, 131] width 69 height 14
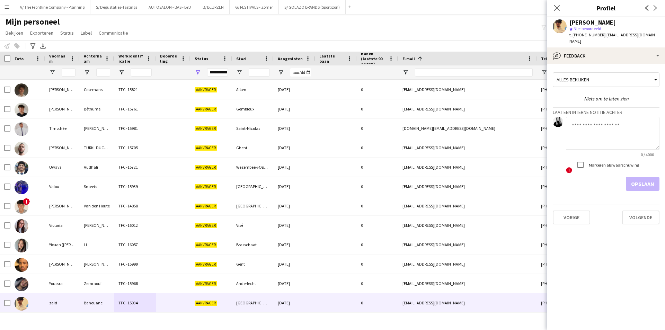
click at [608, 128] on textarea at bounding box center [612, 133] width 93 height 33
type textarea "**********"
click at [631, 177] on button "Opslaan" at bounding box center [642, 184] width 34 height 14
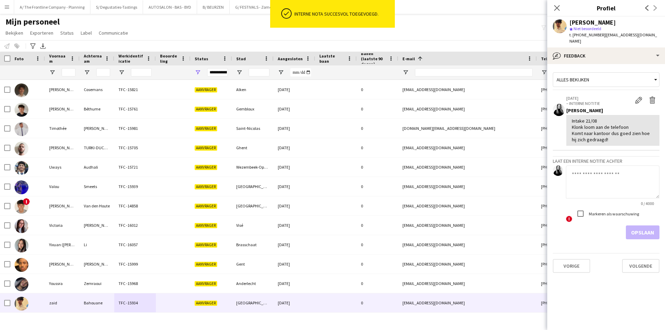
click at [600, 25] on div "zaid Bahouane" at bounding box center [592, 22] width 46 height 6
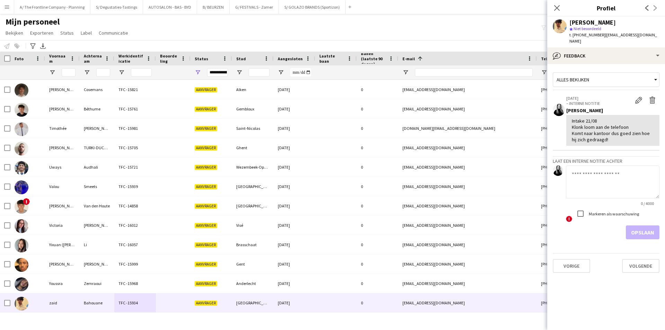
click at [599, 20] on div "zaid Bahouane" at bounding box center [592, 22] width 46 height 6
copy div "zaid Bahouane"
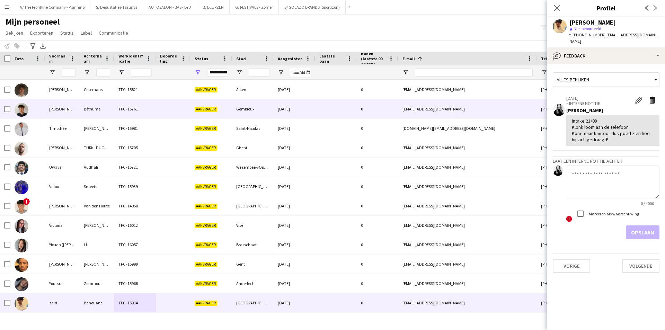
scroll to position [1179, 0]
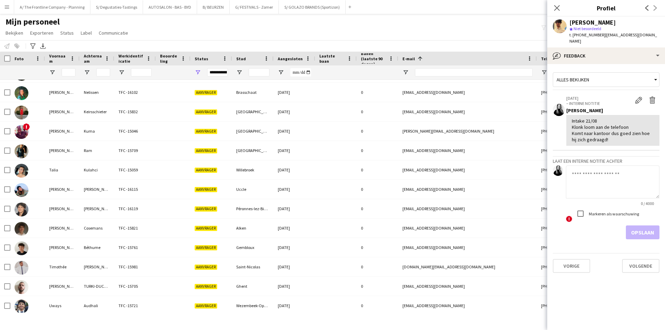
drag, startPoint x: 611, startPoint y: 34, endPoint x: 605, endPoint y: 35, distance: 6.0
click at [609, 34] on span "| zaidnqf@hotmail.com" at bounding box center [613, 37] width 88 height 11
drag, startPoint x: 600, startPoint y: 35, endPoint x: 651, endPoint y: 35, distance: 51.2
click at [651, 35] on app-profile-header "zaid Bahouane star Niet beoordeeld t. +32473901241 | zaidnqf@hotmail.com" at bounding box center [606, 32] width 118 height 31
copy span "zaidnqf@hotmail.com"
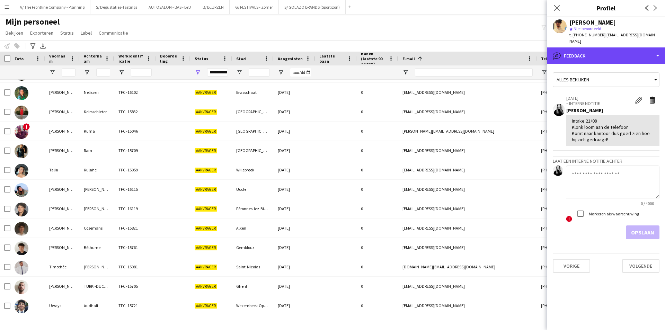
drag, startPoint x: 642, startPoint y: 53, endPoint x: 642, endPoint y: 69, distance: 16.6
click at [642, 53] on div "bubble-pencil Feedback" at bounding box center [606, 55] width 118 height 17
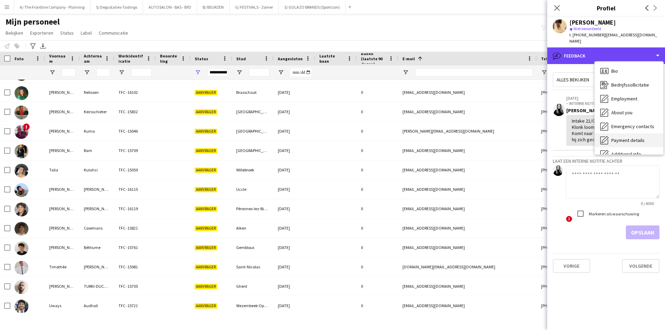
scroll to position [0, 0]
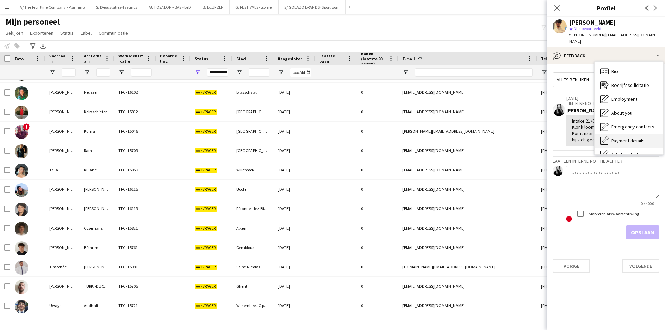
click at [640, 83] on div "Bedrijfssollicitatie Bedrijfssollicitatie" at bounding box center [628, 85] width 69 height 14
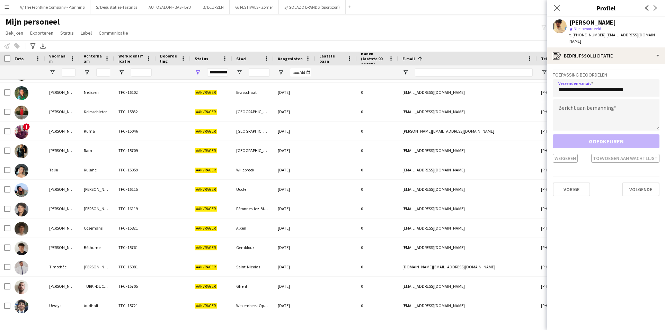
type input "**********"
paste textarea "**********"
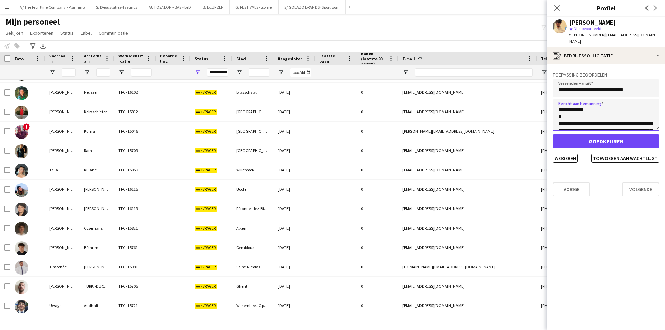
scroll to position [101, 0]
type textarea "**********"
click at [626, 154] on button "Toevoegen aan wachtlijst" at bounding box center [625, 158] width 68 height 9
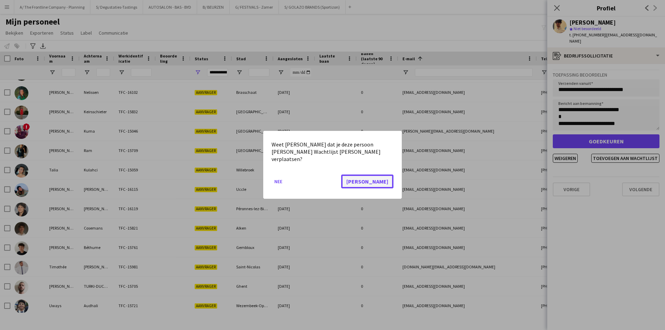
click at [380, 179] on button "[PERSON_NAME]" at bounding box center [367, 182] width 52 height 14
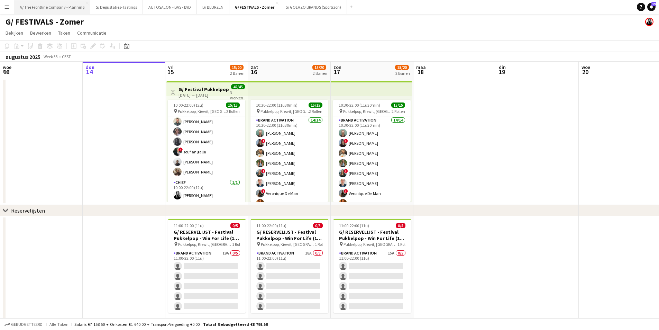
click at [42, 8] on button "A/ The Frontline Company - Planning Sluiten" at bounding box center [52, 6] width 76 height 13
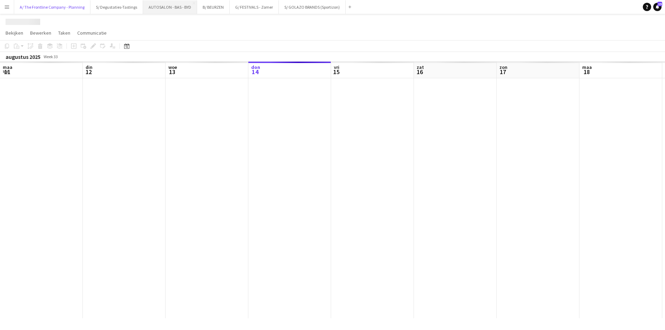
scroll to position [0, 165]
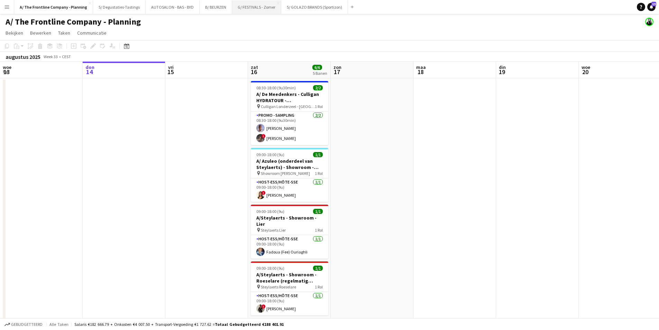
click at [240, 8] on button "G/ FESTIVALS - Zomer Sluiten" at bounding box center [256, 6] width 49 height 13
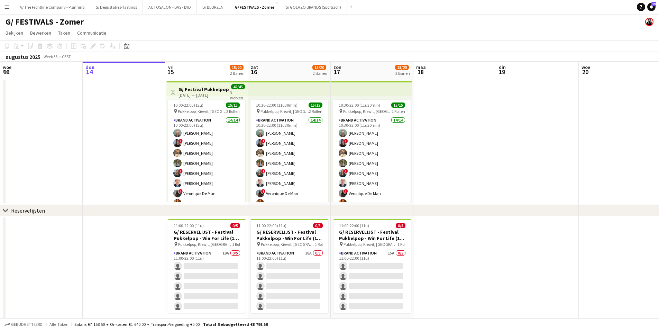
click at [214, 85] on div "Weergave Wisselen G/ Festival Pukkelpop - Win For Life (15-17/8) [DATE] → [DATE…" at bounding box center [207, 91] width 76 height 17
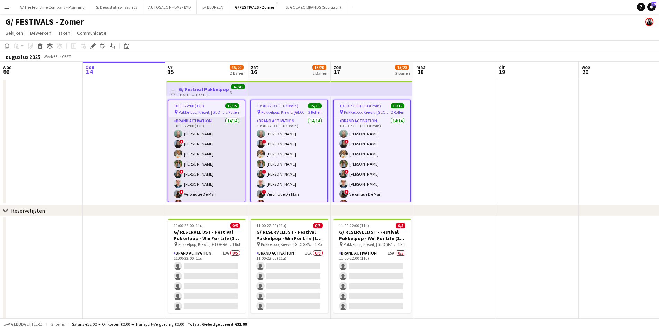
click at [218, 186] on app-card-role "Brand Activation 14/14 10:00-22:00 (12u) [PERSON_NAME] ! [PERSON_NAME] [PERSON_…" at bounding box center [207, 194] width 76 height 154
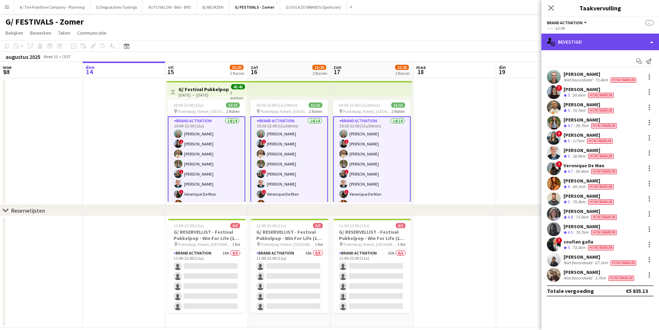
click at [615, 41] on div "single-neutral-actions-check-2 Bevestigd" at bounding box center [601, 42] width 118 height 17
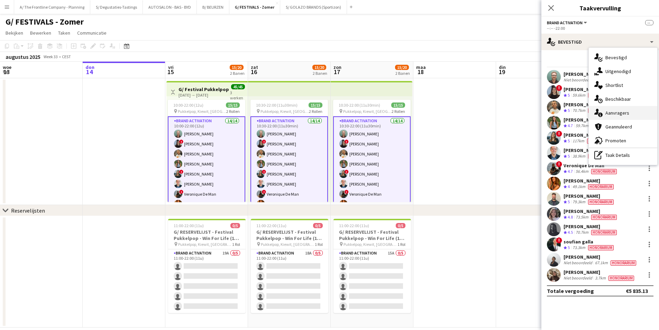
click at [629, 112] on div "single-neutral-actions-information Aanvragers" at bounding box center [623, 113] width 69 height 14
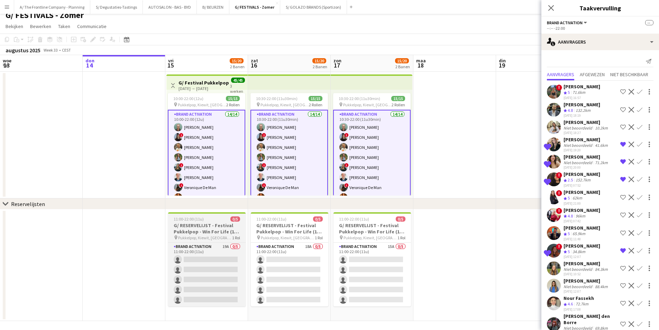
scroll to position [9, 0]
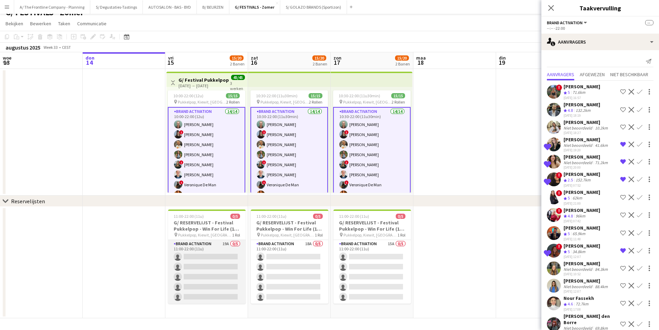
click at [206, 260] on app-card-role "Brand Activation 19A 0/5 11:00-22:00 (11u) single-neutral-actions single-neutra…" at bounding box center [207, 272] width 78 height 64
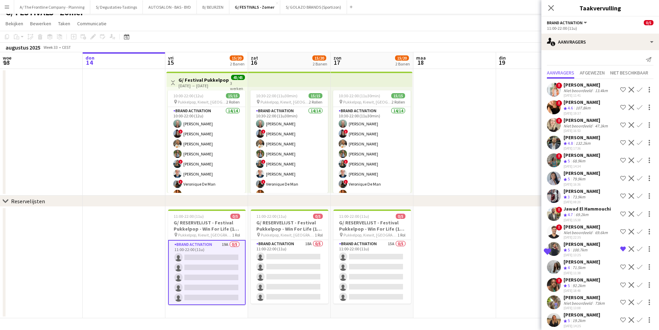
scroll to position [0, 0]
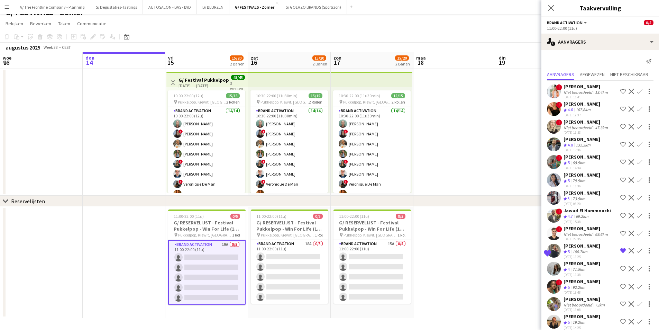
click at [9, 5] on app-icon "Menu" at bounding box center [7, 7] width 6 height 6
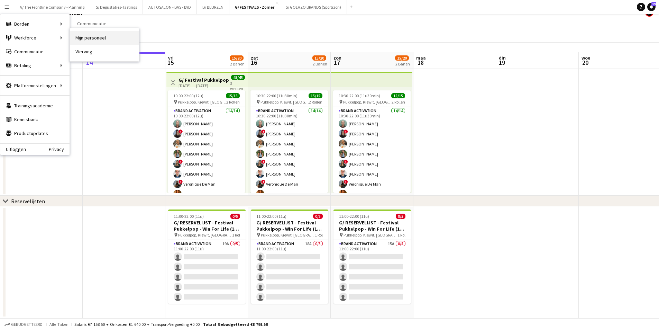
click at [122, 39] on link "Mijn personeel" at bounding box center [104, 38] width 69 height 14
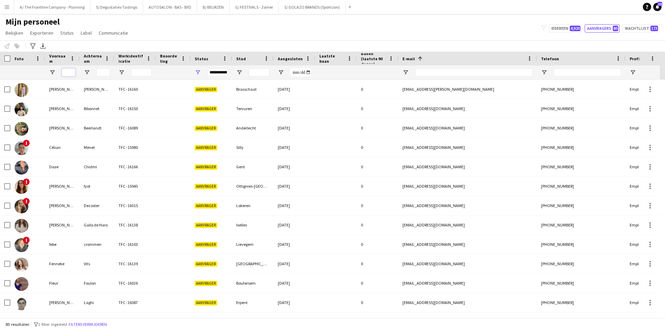
click at [71, 73] on input "Voornaam Filter Invoer" at bounding box center [69, 72] width 14 height 8
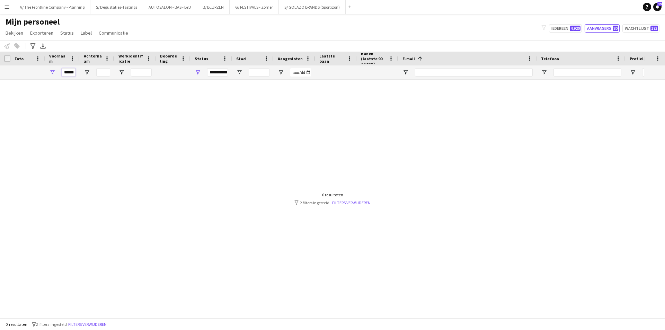
type input "******"
click at [197, 71] on span "Open Filtermenu" at bounding box center [198, 72] width 6 height 6
click at [204, 115] on div "(Alles selecteren)" at bounding box center [229, 114] width 65 height 8
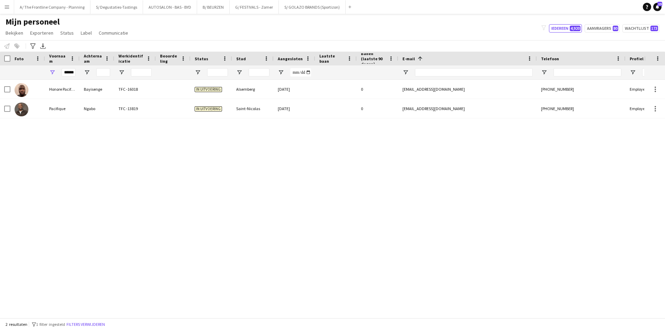
click at [36, 141] on div "Honore Pacifique Bayisenge TFC -16018 In uitvoering [GEOGRAPHIC_DATA] [DATE] 0 …" at bounding box center [322, 196] width 644 height 233
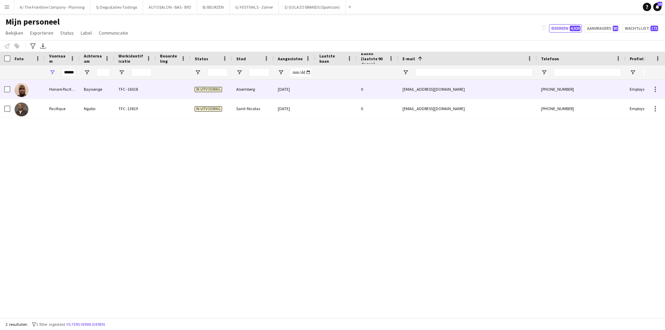
click at [85, 89] on div "Bayisenge" at bounding box center [97, 89] width 35 height 19
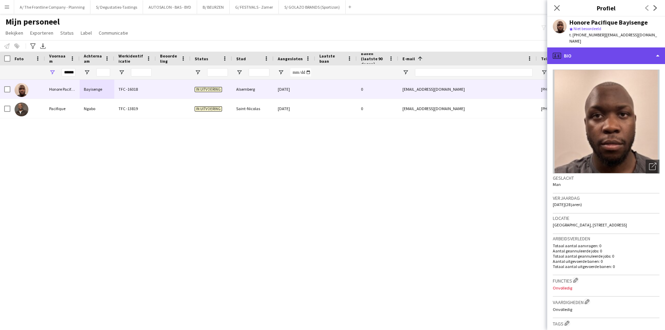
click at [597, 49] on div "profile Bio" at bounding box center [606, 55] width 118 height 17
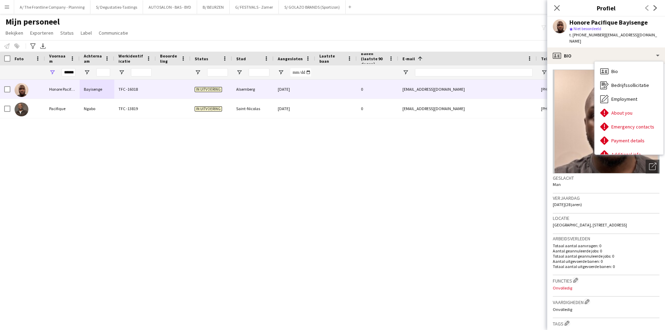
click at [600, 195] on div "Verjaardag [DATE] (28 jaren)" at bounding box center [605, 203] width 107 height 20
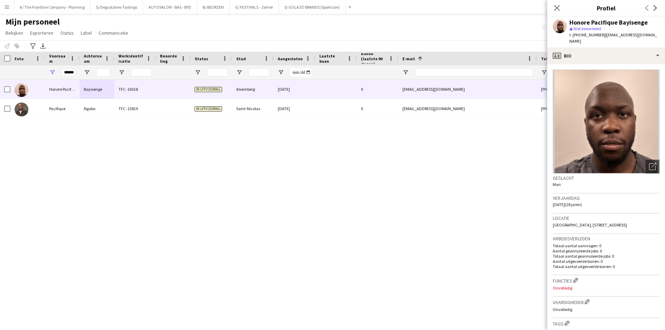
click at [387, 156] on div "Honore Pacifique Bayisenge TFC -16018 In uitvoering [GEOGRAPHIC_DATA] [DATE] 0 …" at bounding box center [322, 196] width 644 height 233
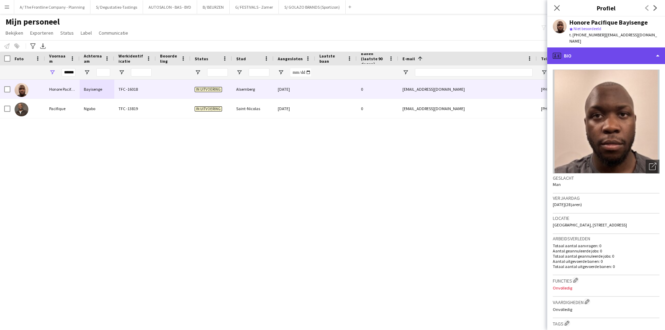
click at [615, 47] on div "profile Bio" at bounding box center [606, 55] width 118 height 17
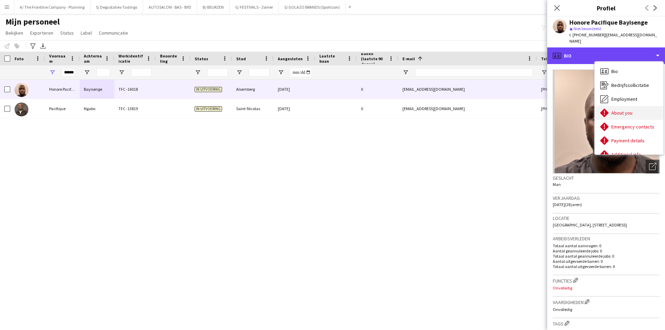
scroll to position [35, 0]
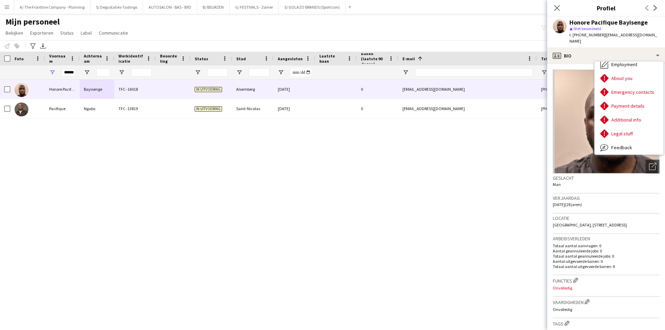
click at [609, 183] on div "Geslacht Man" at bounding box center [605, 183] width 107 height 20
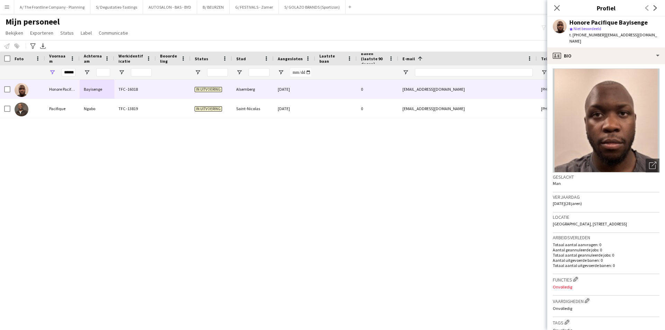
scroll to position [0, 0]
click at [614, 21] on div "Honore Pacifique Bayisenge" at bounding box center [608, 22] width 78 height 6
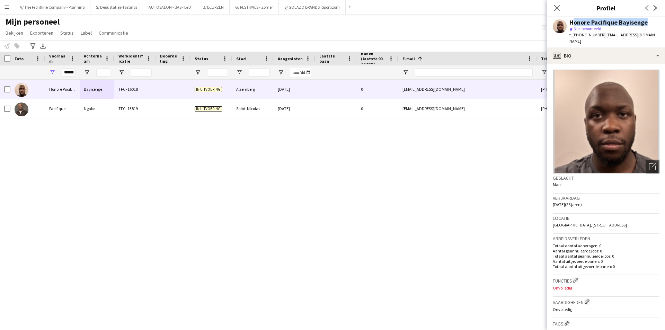
click at [614, 21] on div "Honore Pacifique Bayisenge" at bounding box center [608, 22] width 78 height 6
copy div "Honore Pacifique Bayisenge"
click at [68, 74] on input "******" at bounding box center [69, 72] width 14 height 8
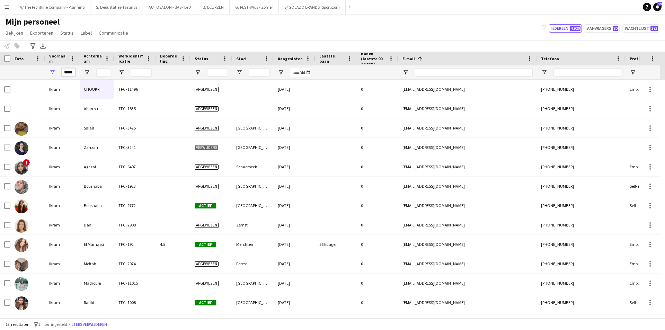
type input "*****"
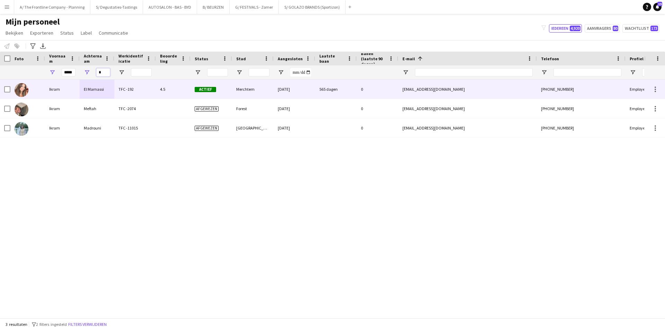
type input "*"
click at [98, 88] on div "El Marnassi" at bounding box center [97, 89] width 35 height 19
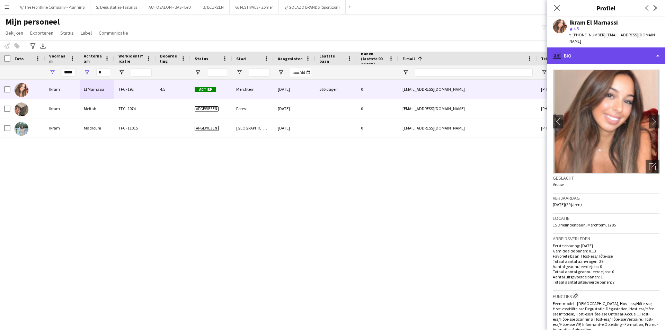
click at [599, 54] on div "profile Bio" at bounding box center [606, 55] width 118 height 17
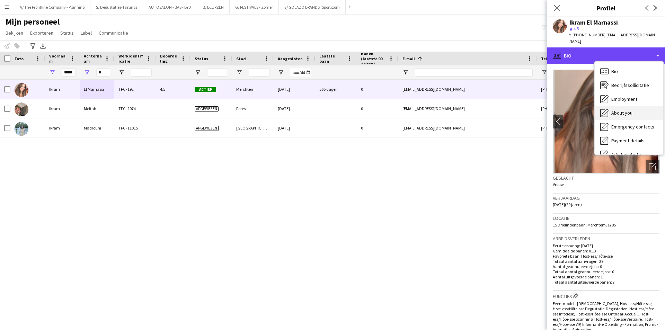
scroll to position [51, 0]
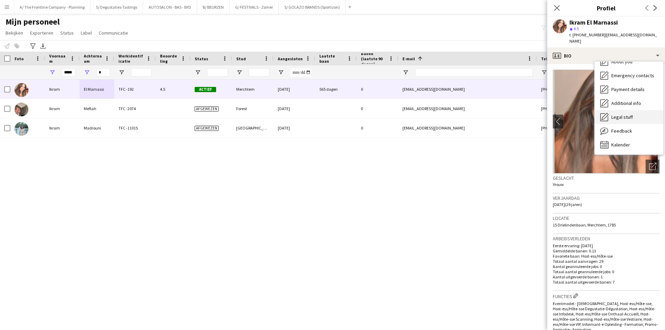
click at [624, 117] on div "Legal stuff Legal stuff" at bounding box center [628, 117] width 69 height 14
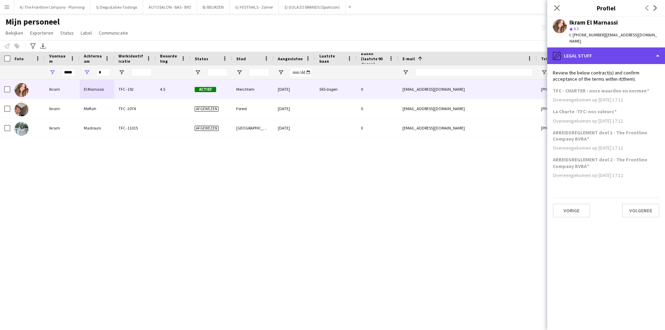
click at [618, 49] on div "pencil4 Legal stuff" at bounding box center [606, 55] width 118 height 17
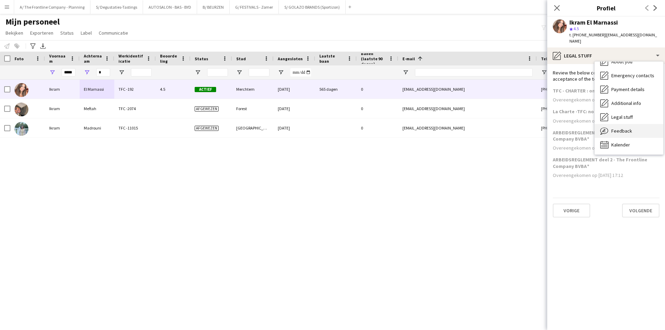
click at [633, 126] on div "Feedback Feedback" at bounding box center [628, 131] width 69 height 14
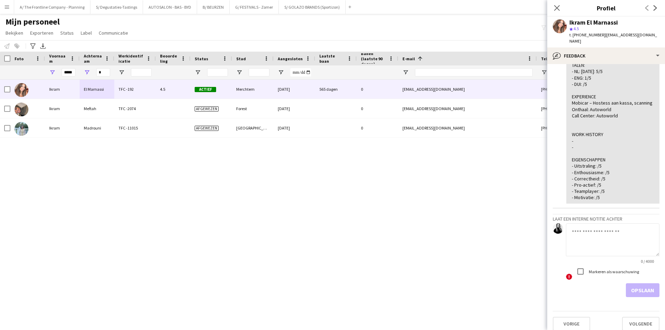
scroll to position [454, 0]
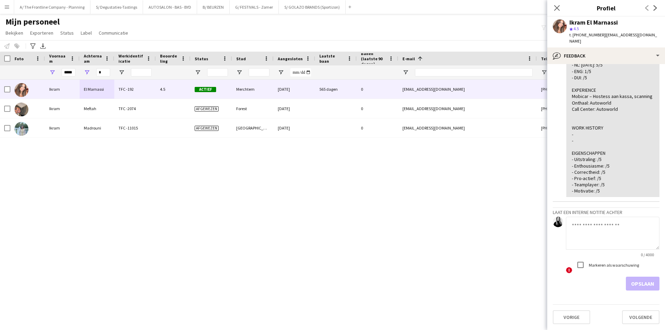
click at [620, 226] on textarea at bounding box center [612, 233] width 93 height 33
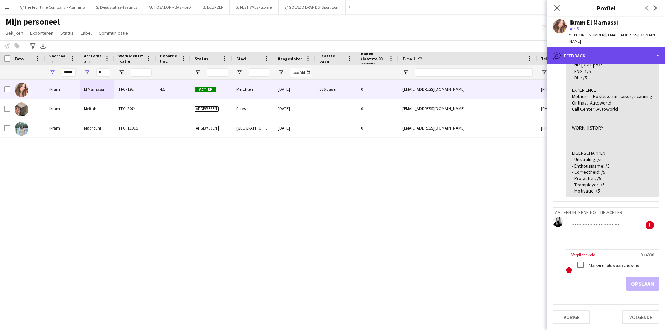
click at [593, 47] on div "bubble-pencil Feedback" at bounding box center [606, 55] width 118 height 17
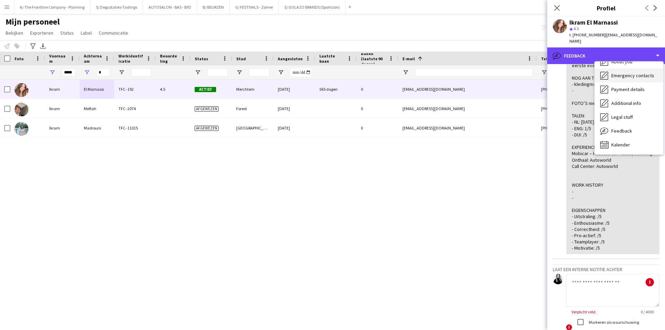
scroll to position [0, 0]
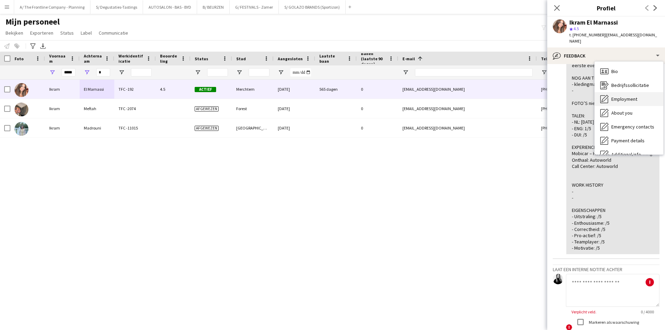
click at [624, 97] on div "Employment Employment" at bounding box center [628, 99] width 69 height 14
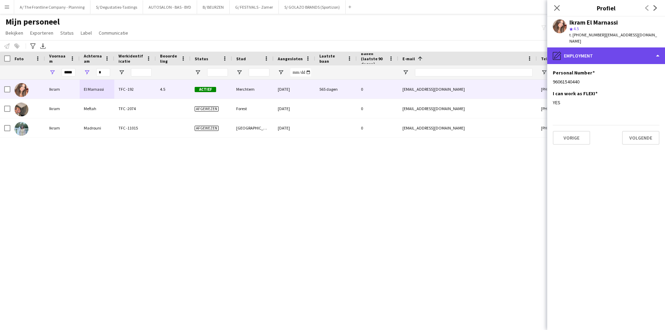
click at [632, 49] on div "pencil4 Employment" at bounding box center [606, 55] width 118 height 17
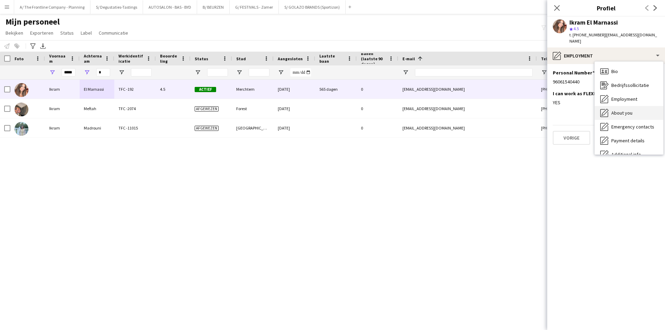
click at [637, 106] on div "About you About you" at bounding box center [628, 113] width 69 height 14
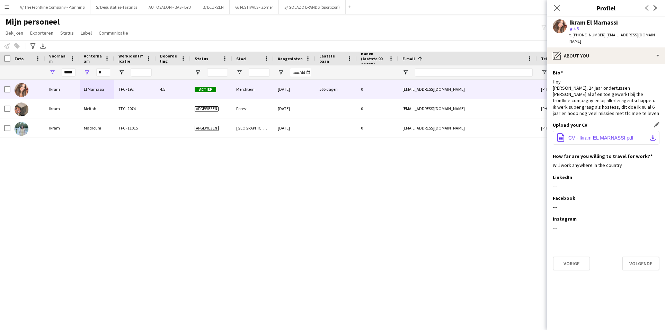
click at [593, 135] on span "CV - Ikram EL MARNASSI.pdf" at bounding box center [600, 138] width 65 height 6
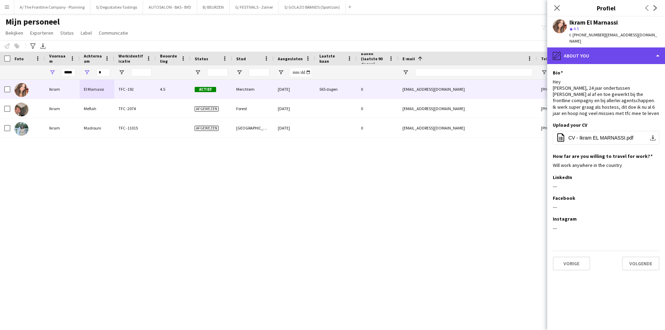
click at [586, 55] on div "pencil4 About you" at bounding box center [606, 55] width 118 height 17
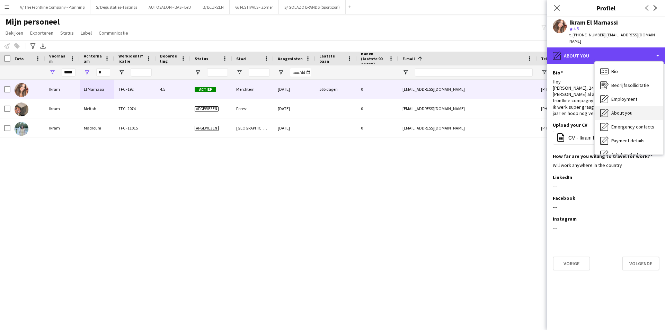
scroll to position [51, 0]
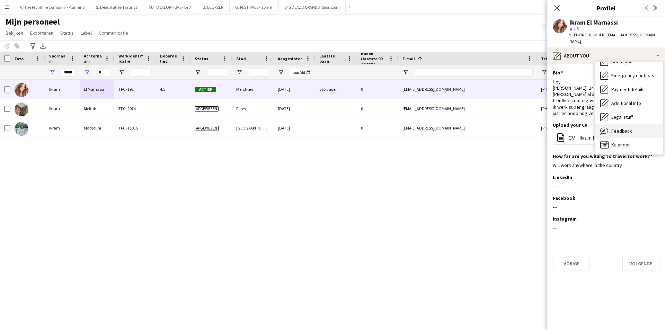
click at [616, 128] on span "Feedback" at bounding box center [621, 131] width 21 height 6
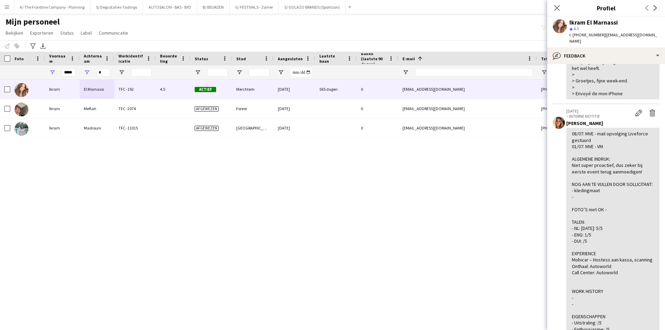
scroll to position [277, 0]
click at [237, 9] on button "G/ FESTIVALS - Zomer Sluiten" at bounding box center [253, 6] width 49 height 13
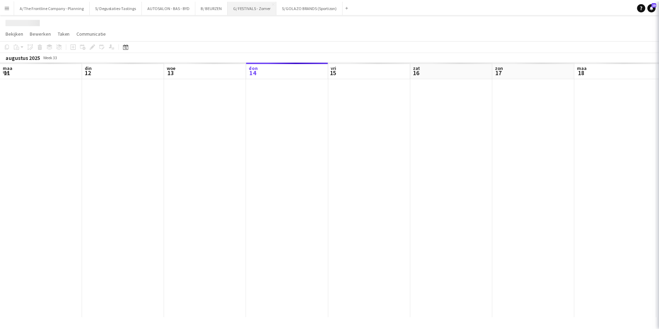
scroll to position [0, 165]
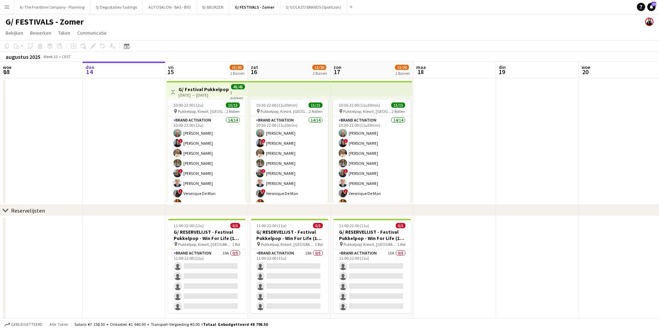
click at [209, 92] on h3 "G/ Festival Pukkelpop - Win For Life (15-17/8)" at bounding box center [205, 89] width 52 height 6
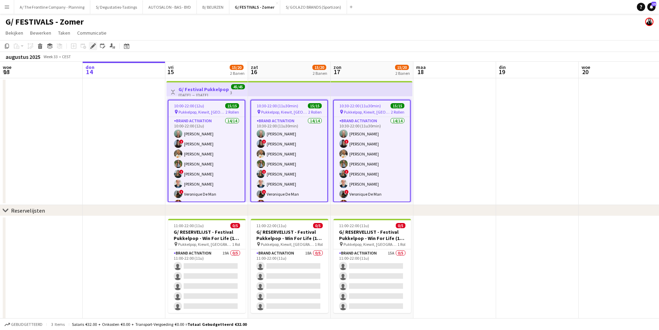
click at [91, 46] on icon "Bewerken" at bounding box center [93, 46] width 6 height 6
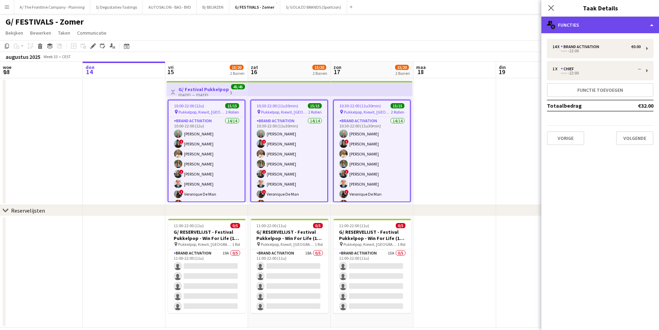
click at [593, 26] on div "multiple-users-add Functies" at bounding box center [601, 25] width 118 height 17
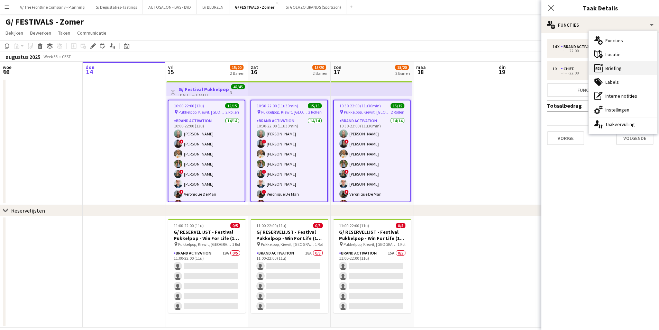
click at [631, 69] on div "ads-window Briefing" at bounding box center [623, 68] width 69 height 14
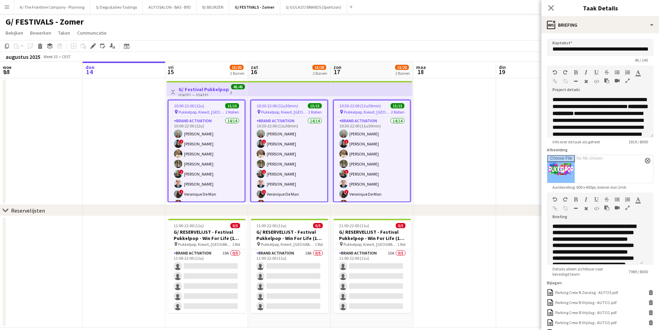
click at [626, 210] on icon "button" at bounding box center [628, 207] width 4 height 5
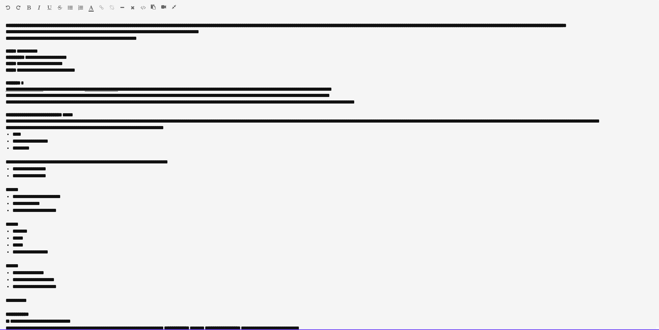
click at [86, 105] on p "**********" at bounding box center [327, 102] width 643 height 6
click at [67, 99] on p "**********" at bounding box center [327, 95] width 643 height 6
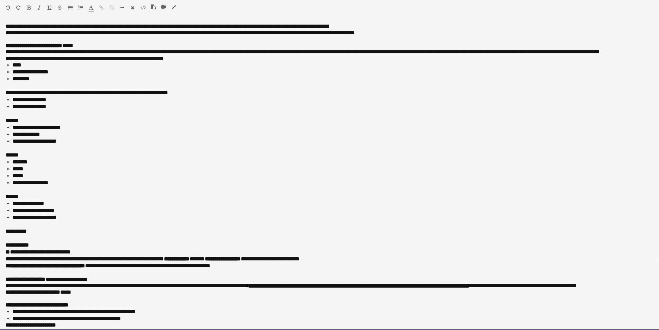
scroll to position [104, 0]
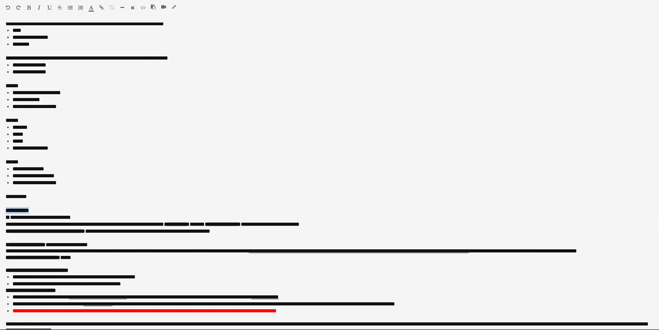
drag, startPoint x: 4, startPoint y: 217, endPoint x: 50, endPoint y: 216, distance: 45.4
click at [50, 216] on div "**********" at bounding box center [329, 175] width 659 height 307
click at [50, 214] on div "**********" at bounding box center [330, 210] width 648 height 7
drag, startPoint x: 194, startPoint y: 231, endPoint x: 279, endPoint y: 228, distance: 85.5
click at [279, 228] on div "**********" at bounding box center [327, 224] width 643 height 7
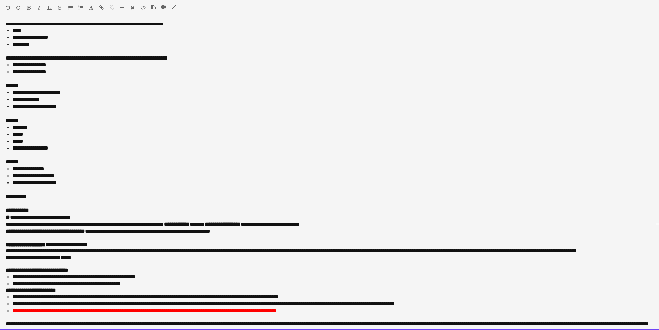
click at [279, 228] on div "**********" at bounding box center [327, 224] width 643 height 7
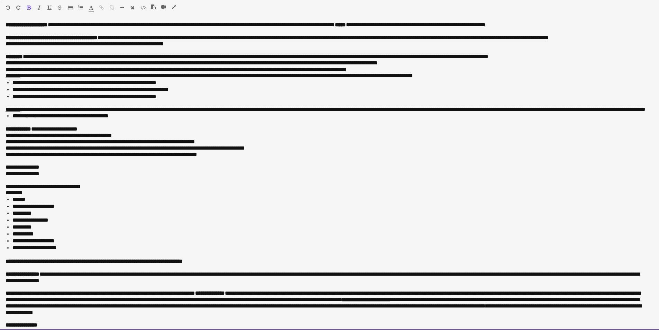
scroll to position [485, 0]
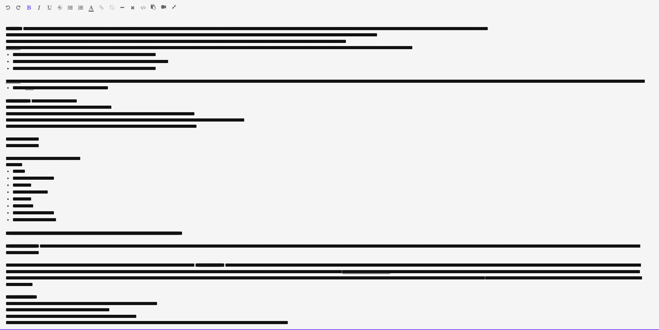
click at [76, 223] on li "**********" at bounding box center [332, 219] width 641 height 7
drag, startPoint x: 79, startPoint y: 231, endPoint x: 79, endPoint y: 218, distance: 13.2
click at [79, 218] on ul "**********" at bounding box center [330, 195] width 648 height 55
click at [79, 209] on li "**********" at bounding box center [332, 205] width 641 height 7
click at [70, 230] on div at bounding box center [330, 226] width 648 height 7
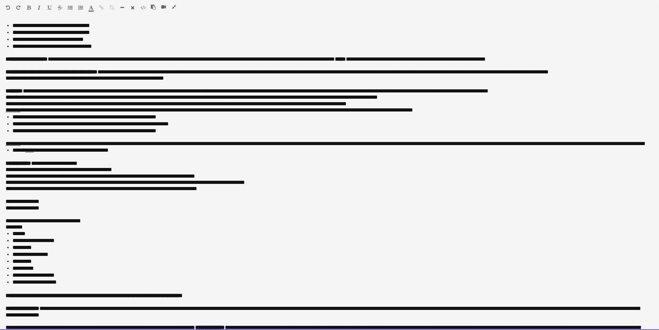
scroll to position [450, 0]
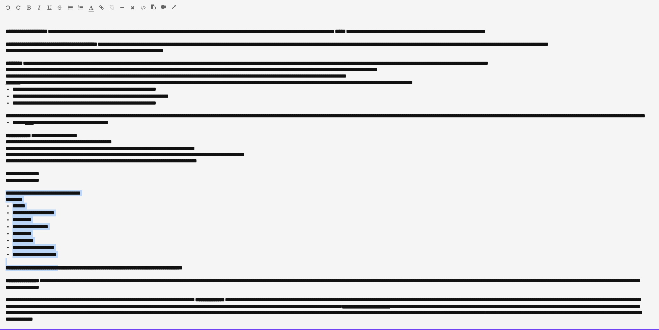
drag, startPoint x: 4, startPoint y: 205, endPoint x: 64, endPoint y: 280, distance: 95.9
click at [64, 280] on div "**********" at bounding box center [329, 175] width 659 height 307
click at [64, 270] on b "**********" at bounding box center [94, 267] width 177 height 5
drag, startPoint x: 226, startPoint y: 282, endPoint x: 3, endPoint y: 187, distance: 241.8
click at [3, 187] on div "**********" at bounding box center [329, 175] width 659 height 307
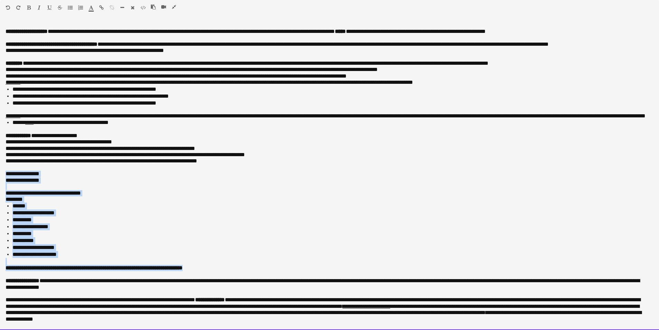
click at [2, 184] on div "**********" at bounding box center [329, 175] width 659 height 307
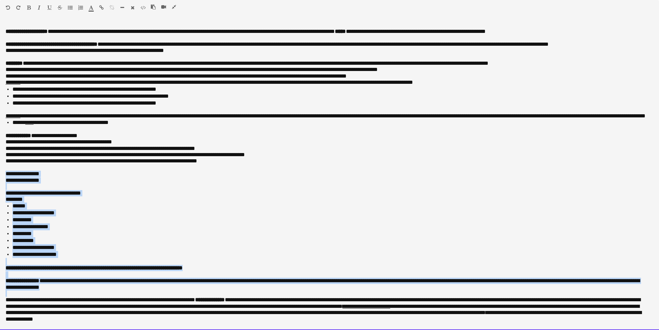
drag, startPoint x: 18, startPoint y: 201, endPoint x: 269, endPoint y: 309, distance: 273.2
click at [269, 309] on div "**********" at bounding box center [329, 175] width 659 height 307
click at [106, 297] on p at bounding box center [330, 293] width 648 height 6
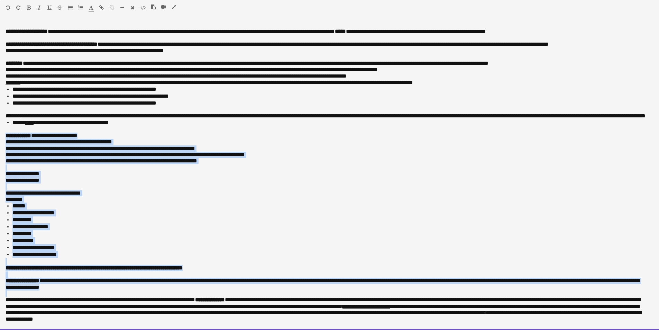
drag, startPoint x: 99, startPoint y: 304, endPoint x: 4, endPoint y: 148, distance: 181.8
click at [4, 148] on div "**********" at bounding box center [329, 175] width 659 height 307
drag, startPoint x: 4, startPoint y: 148, endPoint x: 3, endPoint y: 306, distance: 157.8
click at [3, 306] on div "**********" at bounding box center [329, 175] width 659 height 307
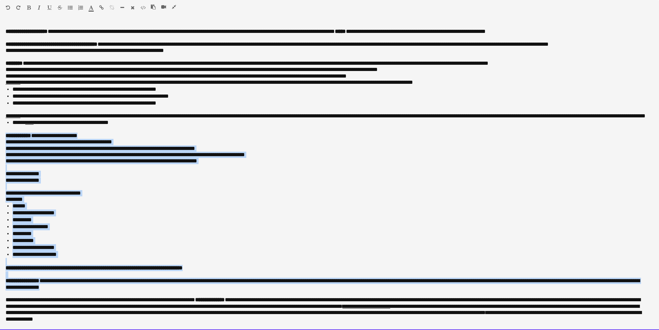
click at [3, 306] on div "**********" at bounding box center [329, 175] width 659 height 307
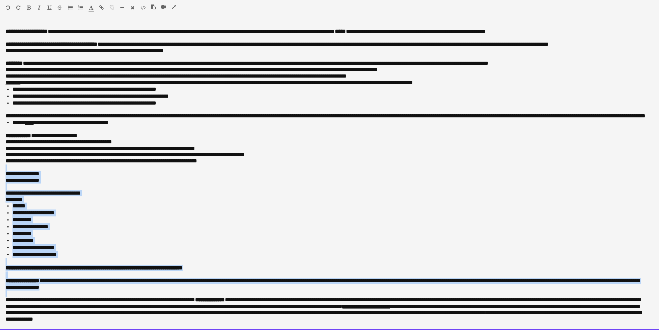
drag, startPoint x: 13, startPoint y: 305, endPoint x: 4, endPoint y: 181, distance: 123.9
click at [4, 181] on div "**********" at bounding box center [329, 175] width 659 height 307
click at [171, 7] on div at bounding box center [166, 8] width 31 height 8
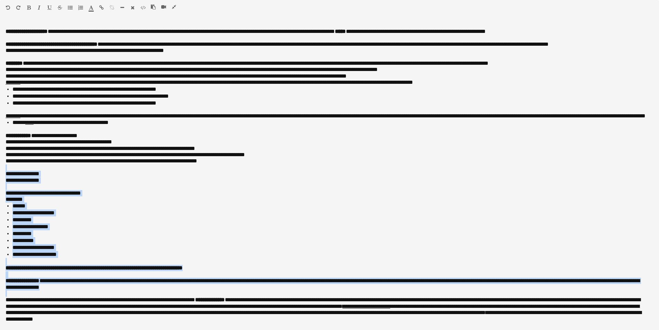
click at [173, 8] on icon "button" at bounding box center [174, 6] width 4 height 5
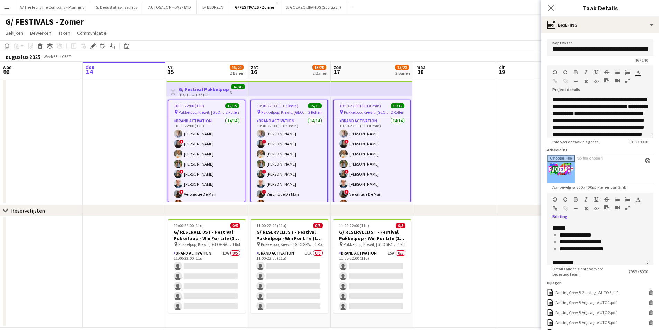
scroll to position [476, 0]
click at [162, 179] on app-date-cell at bounding box center [124, 141] width 83 height 127
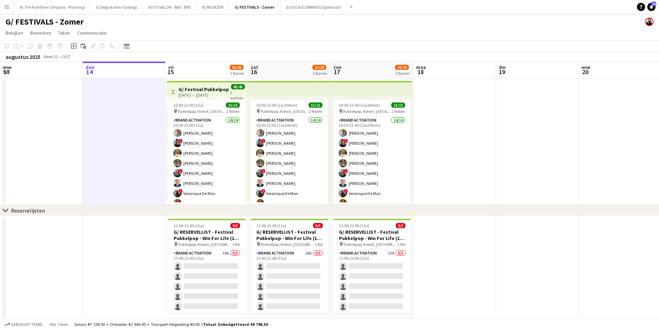
click at [206, 87] on h3 "G/ Festival Pukkelpop - Win For Life (15-17/8)" at bounding box center [205, 89] width 52 height 6
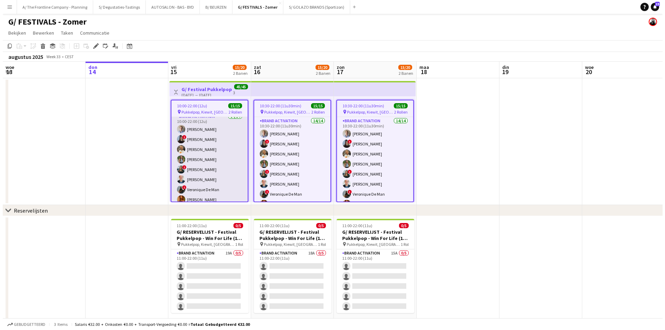
scroll to position [0, 0]
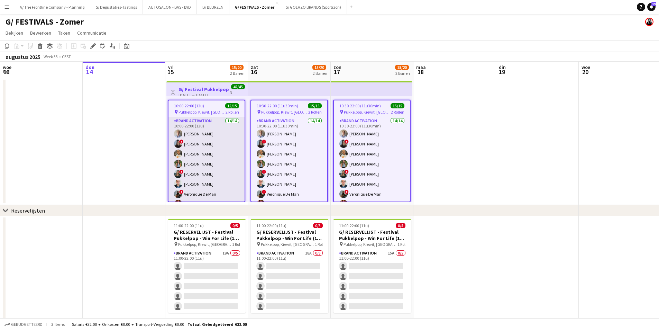
click at [192, 173] on app-card-role "Brand Activation 14/14 10:00-22:00 (12u) [PERSON_NAME] ! [PERSON_NAME] [PERSON_…" at bounding box center [207, 194] width 76 height 154
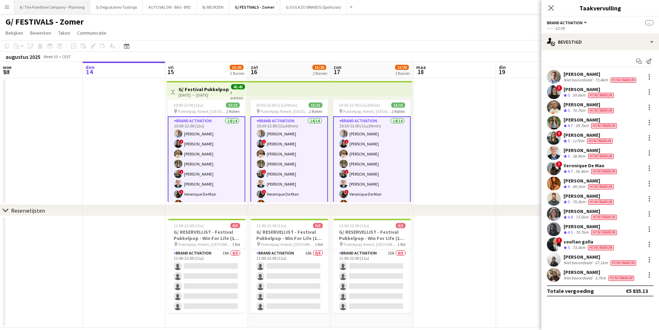
click at [43, 8] on button "A/ The Frontline Company - Planning Sluiten" at bounding box center [52, 6] width 76 height 13
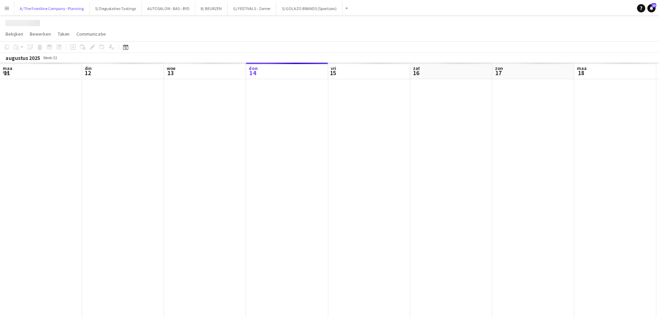
scroll to position [0, 165]
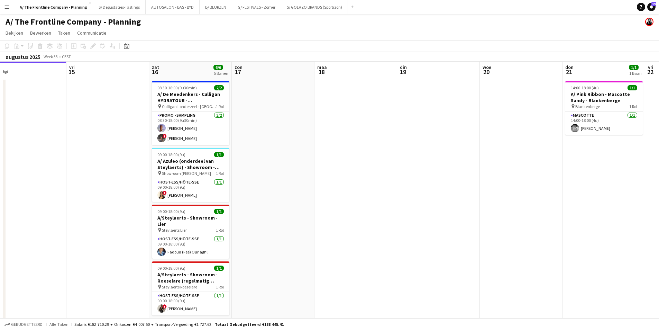
drag, startPoint x: 387, startPoint y: 149, endPoint x: 167, endPoint y: 167, distance: 220.2
click at [73, 167] on app-calendar-viewport "[DATE] din 12 woe 13 don 14 vri 15 zat 16 6/6 5 Banen [DATE] din 19 woe 20 don …" at bounding box center [329, 257] width 659 height 391
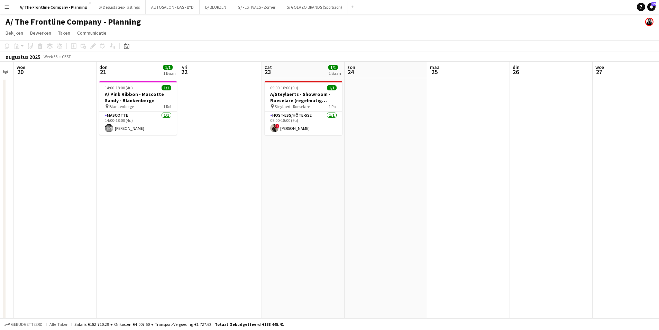
drag, startPoint x: 217, startPoint y: 185, endPoint x: 449, endPoint y: 189, distance: 232.3
click at [67, 188] on app-calendar-viewport "[DATE] din 19 woe 20 don 21 1/1 1 Baan vri 22 zat 23 1/1 1 Baan [DATE] din 26 w…" at bounding box center [329, 257] width 659 height 391
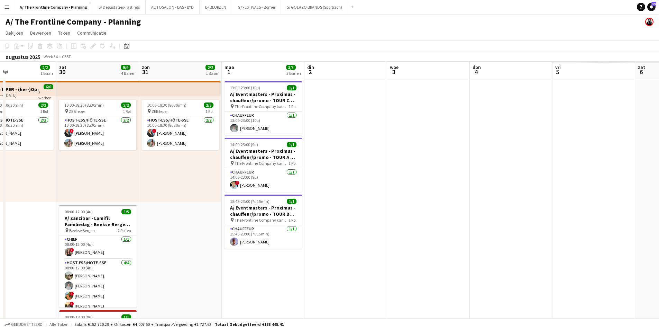
drag, startPoint x: 307, startPoint y: 183, endPoint x: -10, endPoint y: 182, distance: 317.4
click at [0, 182] on html "Menu [GEOGRAPHIC_DATA] Borden Borden Alle taken Status Werkforce Werkforce [PER…" at bounding box center [329, 255] width 659 height 511
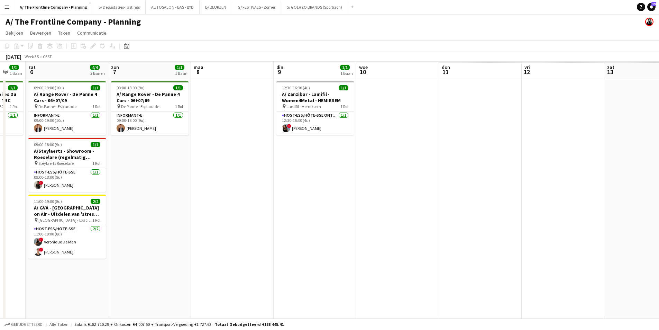
drag, startPoint x: 485, startPoint y: 182, endPoint x: -5, endPoint y: 182, distance: 490.1
click at [0, 182] on html "Menu [GEOGRAPHIC_DATA] Borden Borden Alle taken Status Werkforce Werkforce [PER…" at bounding box center [329, 255] width 659 height 511
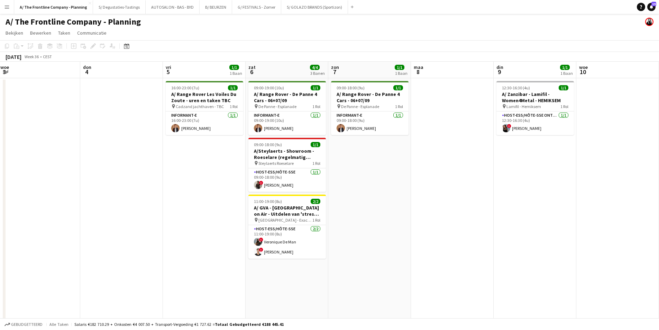
drag, startPoint x: 305, startPoint y: 92, endPoint x: 331, endPoint y: 95, distance: 25.4
click at [305, 92] on h3 "A/ Range Rover - De Panne 4 Cars - 06+07/09" at bounding box center [288, 97] width 78 height 12
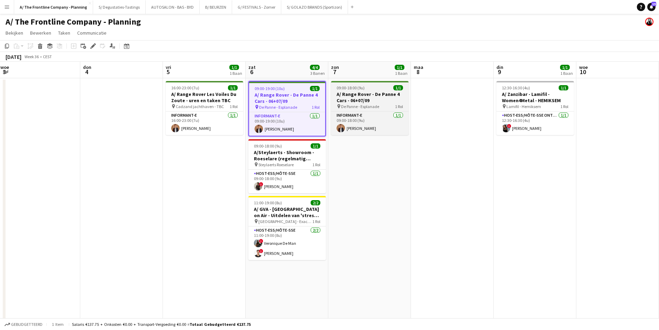
click at [369, 92] on h3 "A/ Range Rover - De Panne 4 Cars - 06+07/09" at bounding box center [370, 97] width 78 height 12
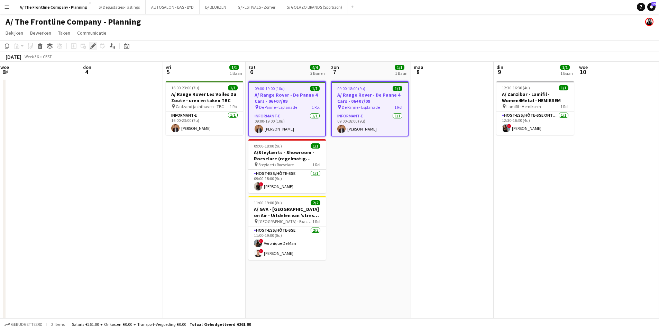
click at [94, 45] on icon at bounding box center [93, 46] width 4 height 4
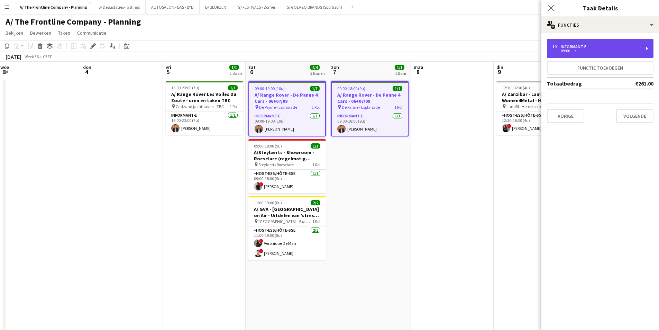
click at [591, 42] on div "1 x Informant-e -- 09:00- --:--" at bounding box center [600, 48] width 107 height 19
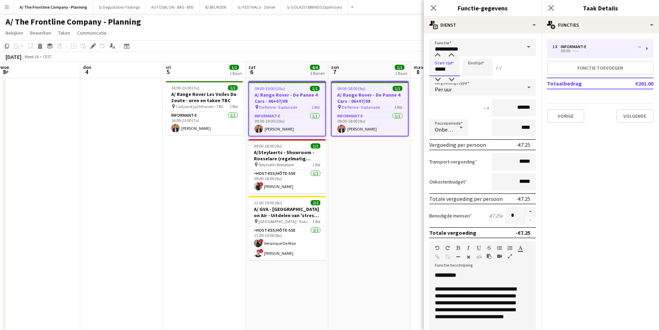
click at [424, 70] on form "**********" at bounding box center [483, 238] width 118 height 398
type input "*****"
click at [390, 204] on app-date-cell "09:00-18:00 (9u) 1/1 A/ Range Rover - De Panne 4 Cars - 06+07/09 pin De Panne -…" at bounding box center [369, 257] width 83 height 358
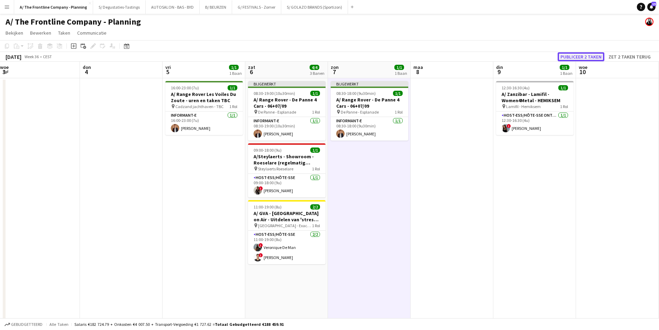
click at [572, 55] on button "Publiceer 2 taken" at bounding box center [581, 56] width 47 height 9
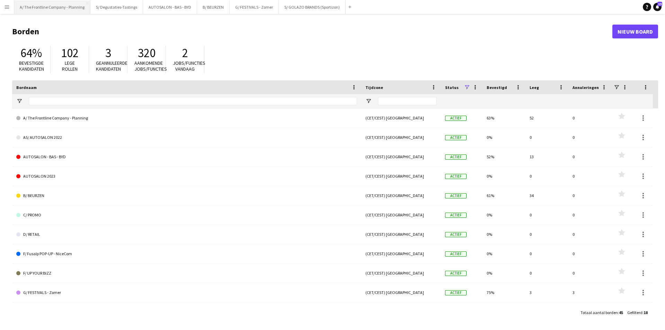
click at [51, 4] on button "A/ The Frontline Company - Planning Sluiten" at bounding box center [52, 6] width 76 height 13
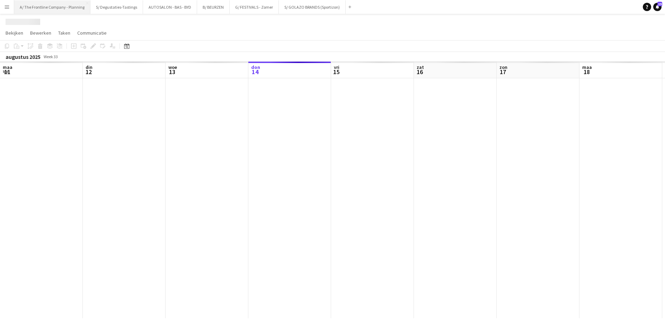
scroll to position [0, 165]
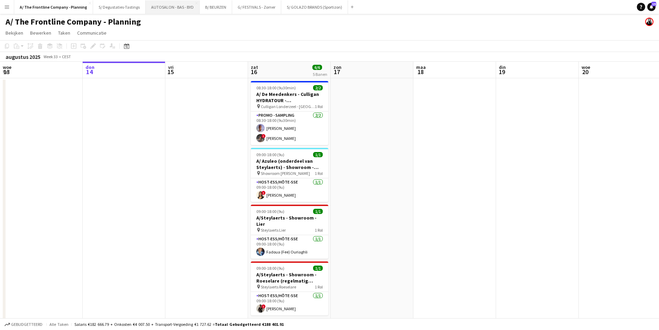
click at [164, 6] on button "AUTOSALON - BAS - BYD [GEOGRAPHIC_DATA]" at bounding box center [173, 6] width 54 height 13
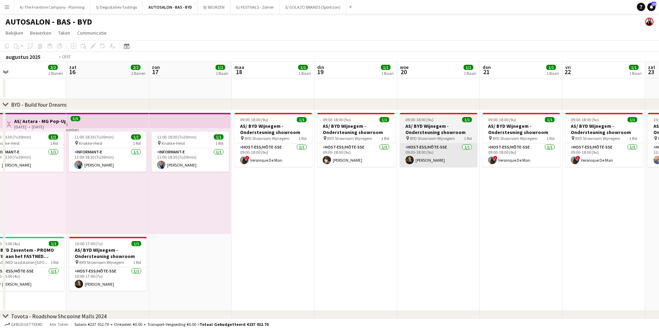
drag, startPoint x: 293, startPoint y: 155, endPoint x: 153, endPoint y: 144, distance: 141.0
click at [76, 145] on app-calendar-viewport "din 12 1/1 1 Baan woe 13 2/2 2 Banen don 14 2/2 2 Banen vri 15 2/2 2 Banen zat …" at bounding box center [329, 202] width 659 height 281
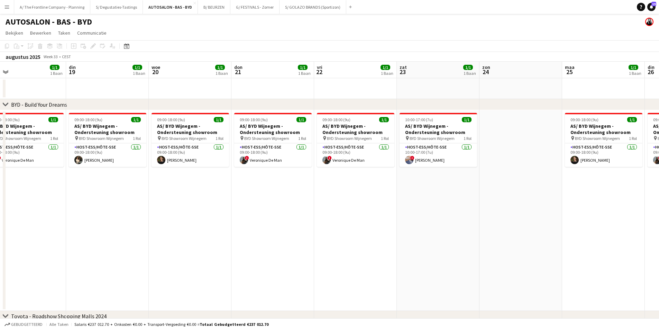
click at [95, 182] on app-calendar-viewport "vri 15 2/2 2 Banen zat 16 2/2 2 Banen zon 17 1/1 1 Baan [DATE] 1/1 1 Baan din 1…" at bounding box center [329, 202] width 659 height 281
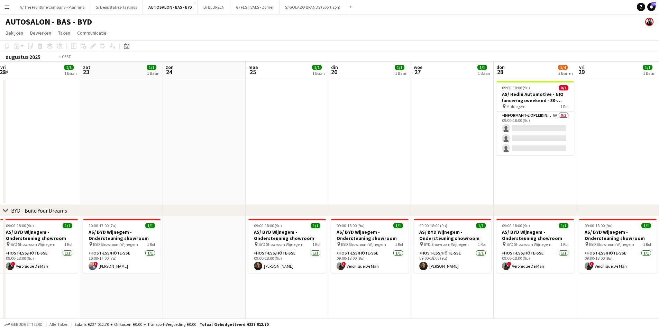
scroll to position [0, 250]
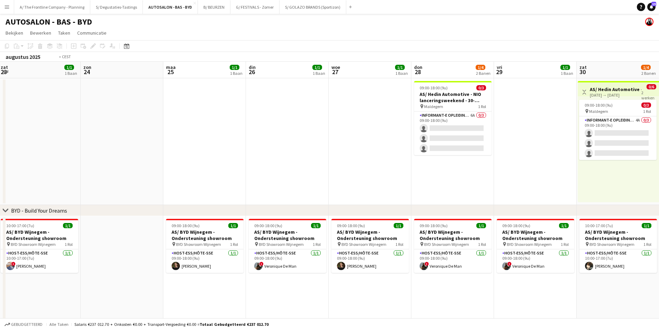
click at [136, 178] on app-calendar-viewport "woe 20 1/1 1 Baan don 21 1/1 1 Baan vri 22 1/1 1 Baan zat 23 1/1 1 Baan [DATE] …" at bounding box center [329, 255] width 659 height 387
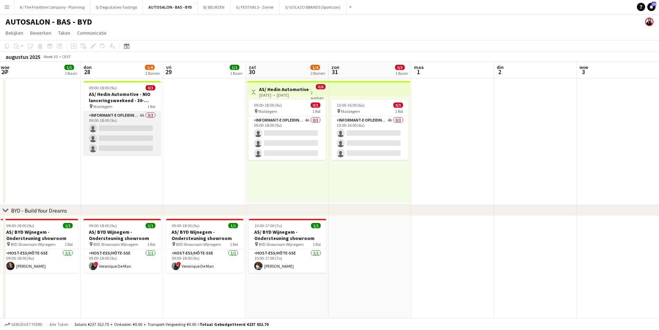
click at [127, 130] on app-card-role "Informant-e Opleiding - Formation 6A 0/3 09:00-18:00 (9u) single-neutral-action…" at bounding box center [122, 133] width 78 height 44
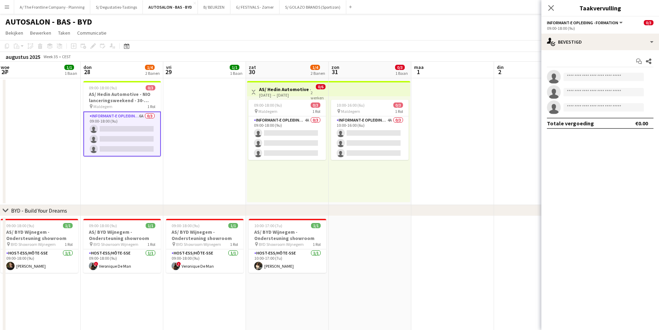
scroll to position [0, 192]
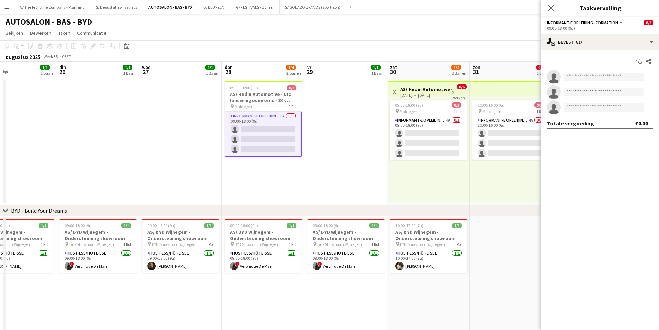
drag, startPoint x: 249, startPoint y: 135, endPoint x: 390, endPoint y: 130, distance: 141.3
click at [390, 130] on app-calendar-viewport "zat 23 1/1 1 Baan [DATE] 1/1 1 Baan din 26 1/1 1 Baan woe 27 1/1 1 Baan don 28 …" at bounding box center [329, 255] width 659 height 387
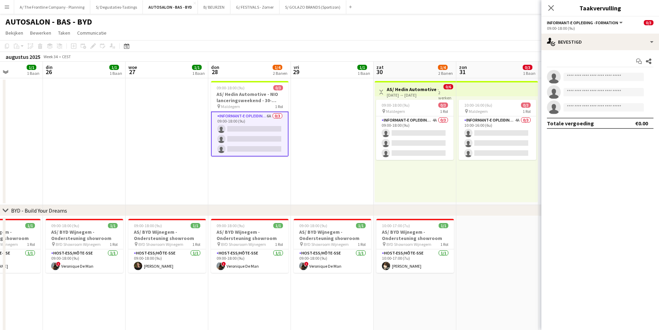
scroll to position [0, 217]
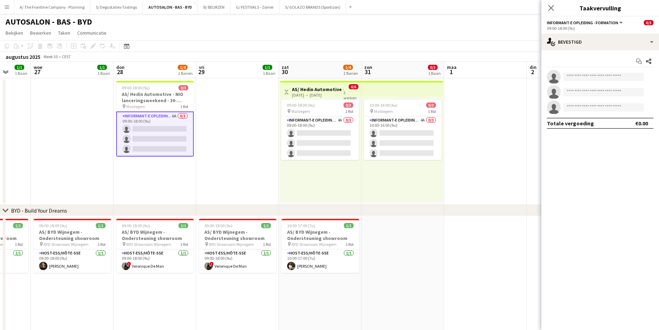
drag, startPoint x: 123, startPoint y: 130, endPoint x: 15, endPoint y: 110, distance: 110.2
click at [15, 110] on app-calendar-viewport "[DATE] 1/1 1 Baan din 26 1/1 1 Baan woe 27 1/1 1 Baan don 28 1/4 2 Banen vri 29…" at bounding box center [329, 255] width 659 height 387
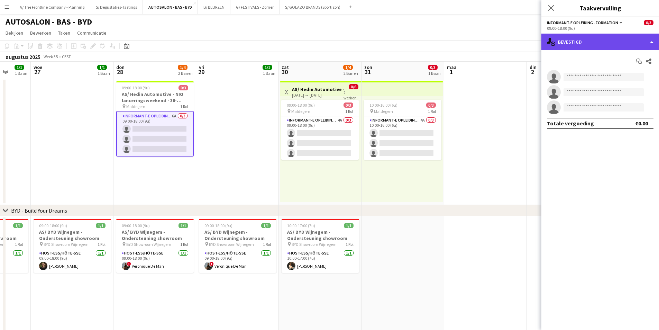
click at [595, 44] on div "single-neutral-actions-check-2 Bevestigd" at bounding box center [601, 42] width 118 height 17
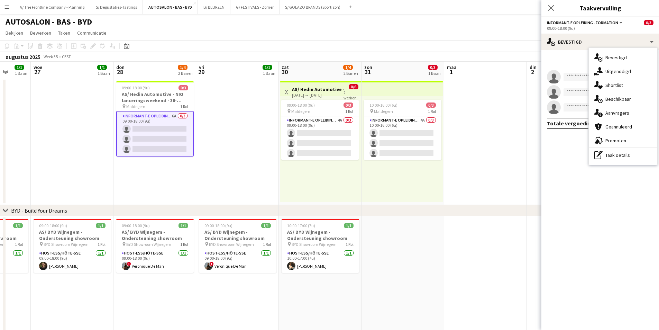
drag, startPoint x: 444, startPoint y: 118, endPoint x: 140, endPoint y: 102, distance: 304.6
click at [140, 102] on app-calendar-viewport "[DATE] 1/1 1 Baan din 26 1/1 1 Baan woe 27 1/1 1 Baan don 28 1/4 2 Banen vri 29…" at bounding box center [329, 255] width 659 height 387
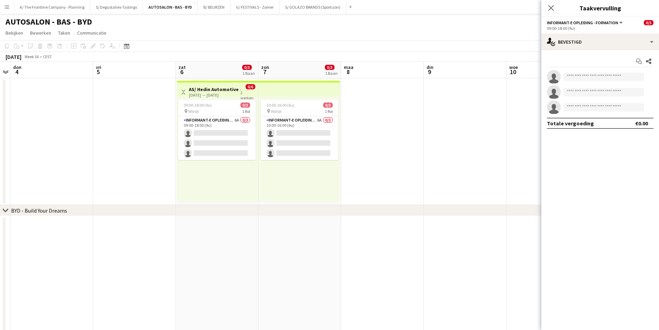
drag, startPoint x: 255, startPoint y: 100, endPoint x: 90, endPoint y: 98, distance: 164.4
click at [90, 98] on app-calendar-viewport "[DATE] din 2 woe 3 don 4 vri 5 zat 6 0/3 1 Baan zon 7 0/3 1 Baan [DATE] din 9 w…" at bounding box center [329, 255] width 659 height 387
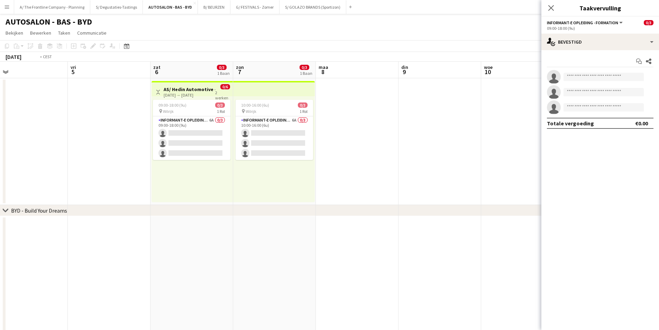
scroll to position [0, 180]
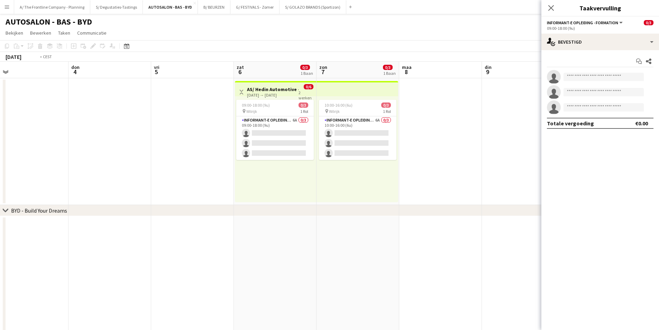
drag, startPoint x: 476, startPoint y: 146, endPoint x: -34, endPoint y: 115, distance: 510.1
click at [0, 115] on html "Menu [GEOGRAPHIC_DATA] Borden Borden Alle taken Status Werkforce Werkforce [PER…" at bounding box center [329, 230] width 659 height 460
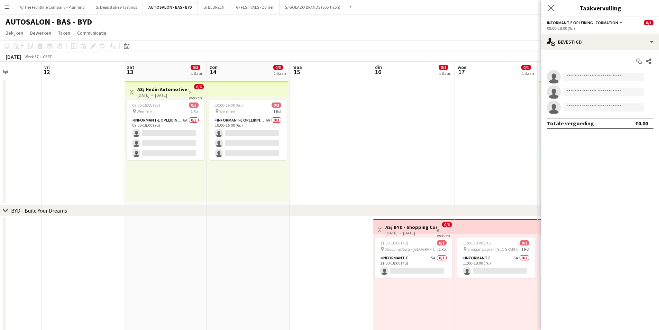
scroll to position [0, 237]
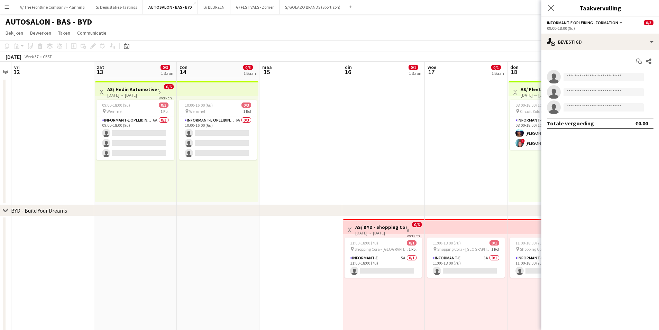
drag, startPoint x: 422, startPoint y: 141, endPoint x: 199, endPoint y: 143, distance: 222.6
click at [199, 143] on app-calendar-viewport "din 9 woe 10 don 11 vri 12 zat 13 0/3 1 Baan zon 14 0/3 1 Baan [DATE] din 16 0/…" at bounding box center [329, 255] width 659 height 387
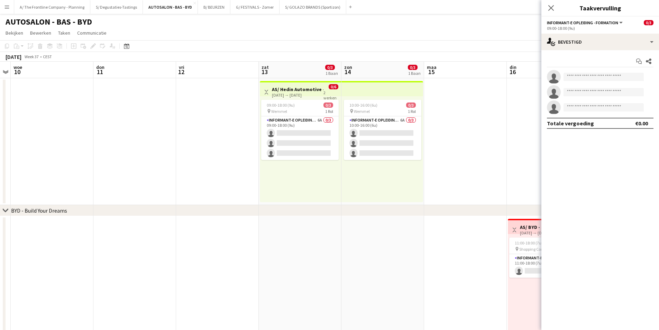
drag, startPoint x: 147, startPoint y: 145, endPoint x: 211, endPoint y: 132, distance: 65.3
click at [400, 122] on app-calendar-viewport "[DATE] din 9 woe 10 don 11 vri 12 zat 13 0/3 1 Baan zon 14 0/3 1 Baan [DATE] di…" at bounding box center [329, 255] width 659 height 387
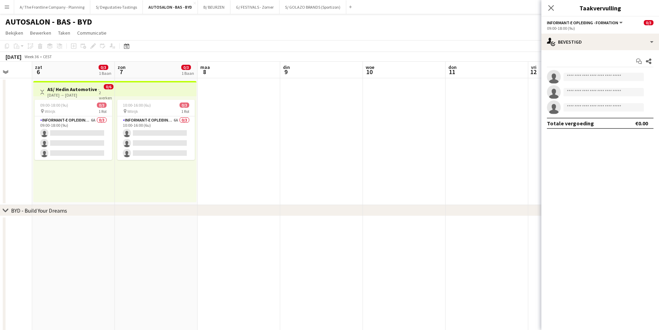
drag, startPoint x: 263, startPoint y: 108, endPoint x: 325, endPoint y: 113, distance: 62.5
click at [402, 99] on app-calendar-viewport "don 4 vri 5 zat 6 0/3 1 Baan zon 7 0/3 1 Baan [DATE] din 9 woe 10 don 11 vri 12…" at bounding box center [329, 255] width 659 height 387
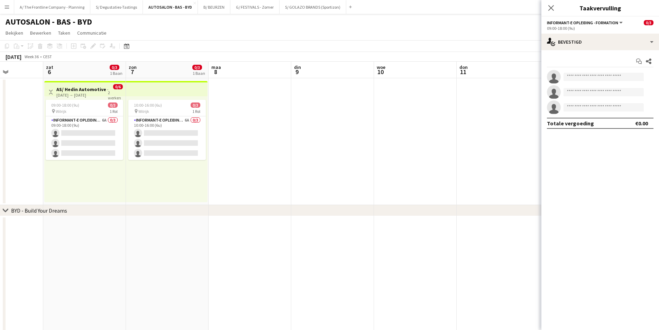
drag, startPoint x: 138, startPoint y: 131, endPoint x: 374, endPoint y: 104, distance: 237.6
click at [374, 104] on app-calendar-viewport "woe 3 don 4 vri 5 zat 6 0/3 1 Baan zon 7 0/3 1 Baan [DATE] din 9 woe 10 don 11 …" at bounding box center [329, 255] width 659 height 387
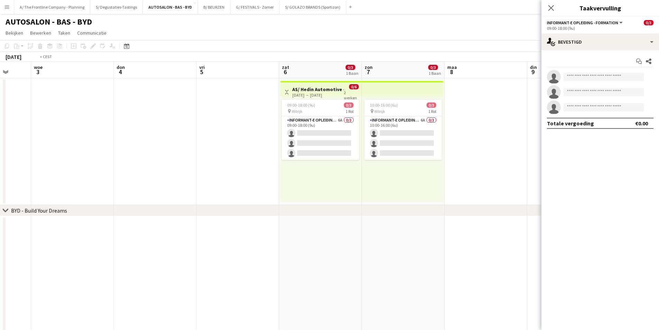
drag, startPoint x: 106, startPoint y: 124, endPoint x: 322, endPoint y: 93, distance: 218.5
click at [322, 93] on app-calendar-viewport "zon 31 0/3 1 Baan [DATE] din 2 woe 3 don 4 vri 5 zat 6 0/3 1 Baan zon 7 0/3 1 B…" at bounding box center [329, 255] width 659 height 387
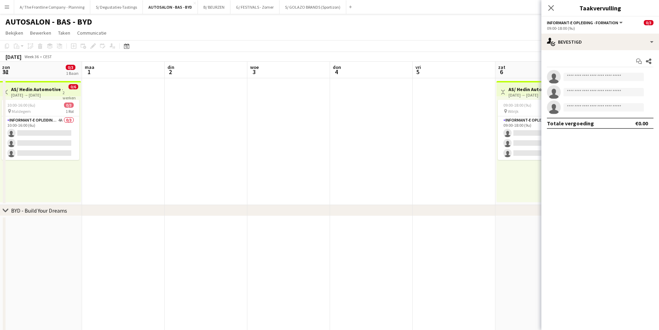
drag, startPoint x: 99, startPoint y: 119, endPoint x: 277, endPoint y: 98, distance: 179.2
click at [272, 99] on app-calendar-viewport "vri 29 1/1 1 Baan zat 30 1/4 2 Banen zon 31 0/3 1 Baan [DATE] din 2 woe 3 don 4…" at bounding box center [329, 255] width 659 height 387
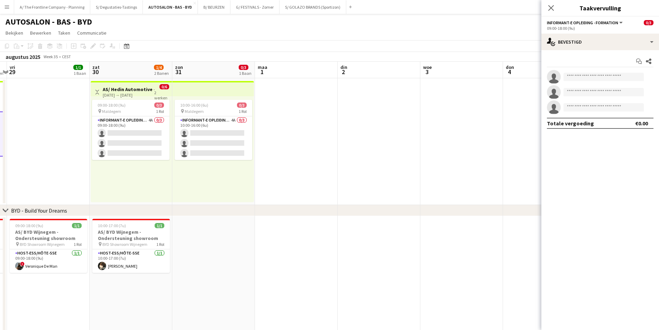
click at [334, 103] on app-calendar-viewport "woe 27 1/1 1 Baan don 28 1/4 2 Banen vri 29 1/1 1 Baan zat 30 1/4 2 Banen zon 3…" at bounding box center [329, 255] width 659 height 387
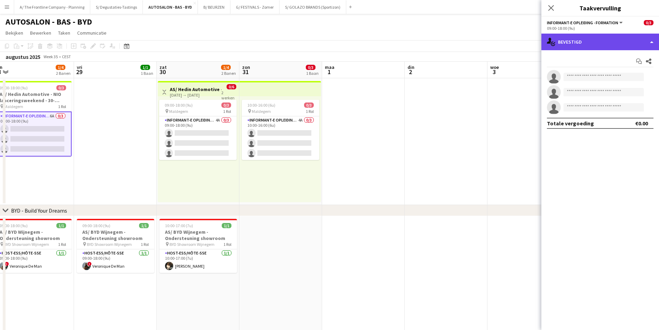
click at [612, 34] on div "single-neutral-actions-check-2 Bevestigd" at bounding box center [601, 42] width 118 height 17
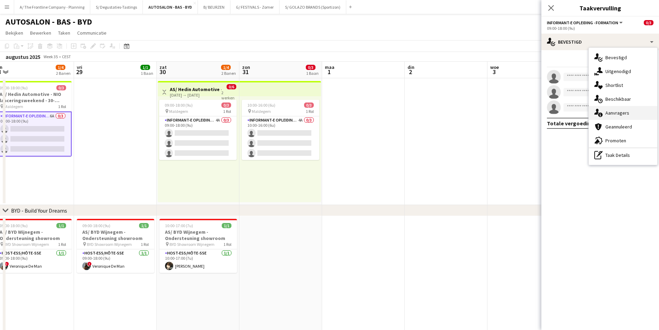
click at [627, 109] on div "single-neutral-actions-information Aanvragers" at bounding box center [623, 113] width 69 height 14
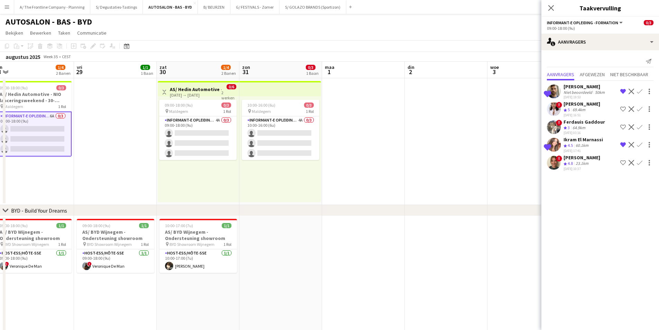
click at [581, 141] on div "Ikram El Marnassi" at bounding box center [583, 139] width 39 height 6
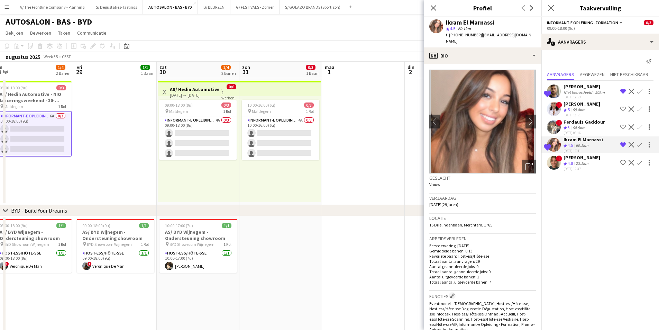
click at [474, 222] on span "15 Drielindenbaan, Merchtem, 1785" at bounding box center [461, 224] width 63 height 5
copy span "Merchtem"
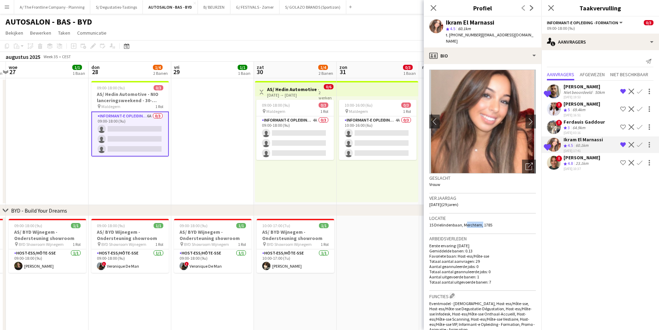
scroll to position [0, 158]
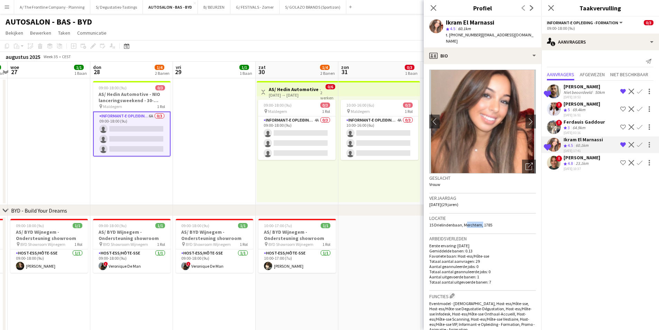
drag, startPoint x: 225, startPoint y: 132, endPoint x: 248, endPoint y: 131, distance: 23.6
click at [248, 131] on app-calendar-viewport "[DATE] 1/1 1 Baan din 26 1/1 1 Baan woe 27 1/1 1 Baan don 28 1/4 2 Banen vri 29…" at bounding box center [329, 255] width 659 height 387
click at [528, 118] on app-icon "chevron-right" at bounding box center [531, 121] width 11 height 7
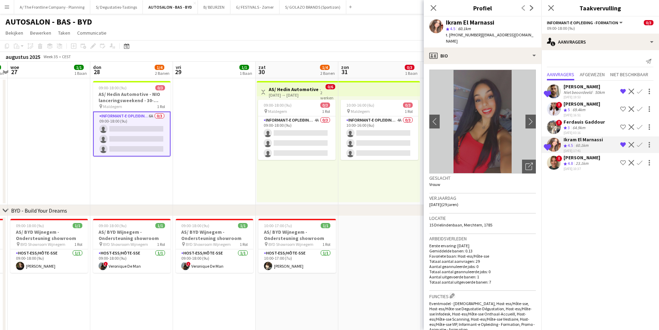
click at [578, 96] on div "[DATE] 19:53" at bounding box center [585, 97] width 43 height 4
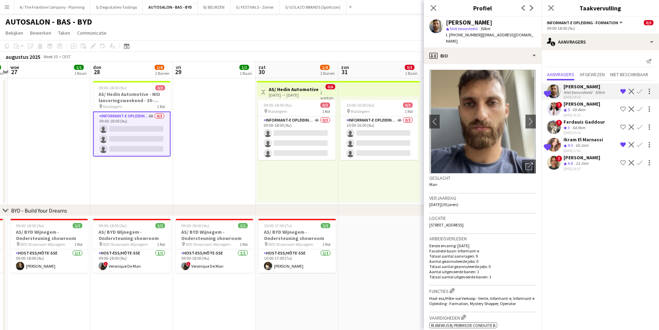
click at [469, 221] on div "Locatie [STREET_ADDRESS]" at bounding box center [483, 224] width 107 height 20
click at [464, 222] on span "[STREET_ADDRESS]" at bounding box center [447, 224] width 34 height 5
copy span "Ronse"
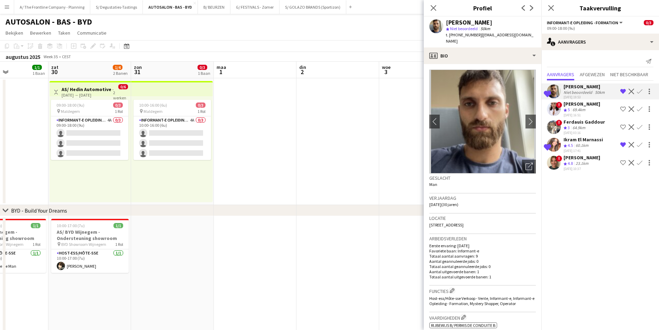
drag, startPoint x: 252, startPoint y: 104, endPoint x: 158, endPoint y: 100, distance: 93.9
click at [158, 100] on app-calendar-viewport "woe 27 1/1 1 Baan don 28 1/4 2 Banen vri 29 1/1 1 Baan zat 30 1/4 2 Banen zon 3…" at bounding box center [329, 255] width 659 height 387
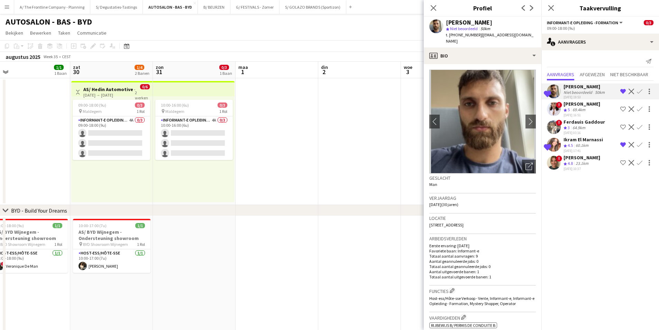
drag, startPoint x: 277, startPoint y: 102, endPoint x: 340, endPoint y: 83, distance: 66.5
click at [340, 83] on app-calendar-viewport "woe 27 1/1 1 Baan don 28 1/4 2 Banen vri 29 1/1 1 Baan zat 30 1/4 2 Banen zon 3…" at bounding box center [329, 255] width 659 height 387
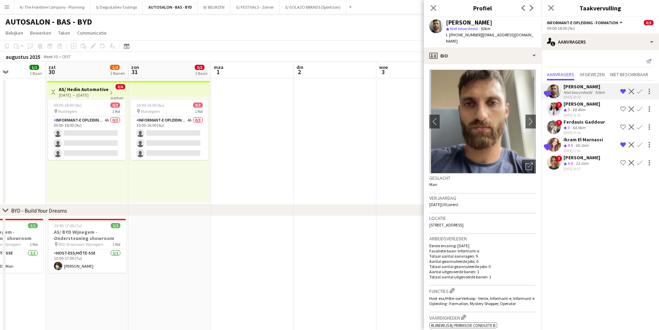
scroll to position [0, 191]
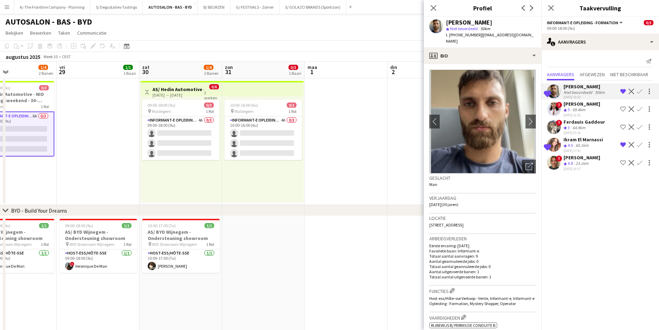
drag, startPoint x: 346, startPoint y: 85, endPoint x: 403, endPoint y: 85, distance: 56.1
click at [403, 85] on app-calendar-viewport "din 26 1/1 1 Baan woe 27 1/1 1 Baan don 28 1/4 2 Banen vri 29 1/1 1 Baan zat 30…" at bounding box center [329, 255] width 659 height 387
click at [432, 5] on icon "Sluit pop-in" at bounding box center [433, 7] width 7 height 7
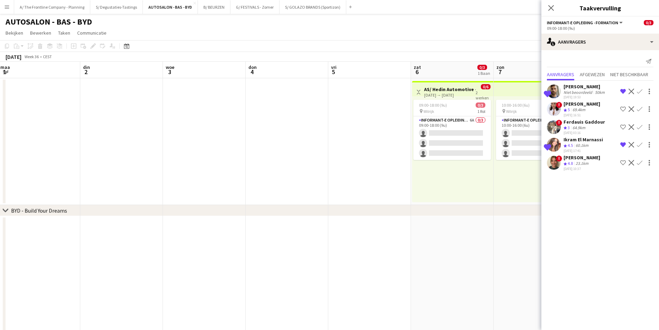
drag, startPoint x: 409, startPoint y: 135, endPoint x: 102, endPoint y: 162, distance: 308.6
click at [102, 162] on app-calendar-viewport "vri 29 1/1 1 Baan zat 30 1/4 2 Banen zon 31 0/3 1 Baan [DATE] din 2 woe 3 don 4…" at bounding box center [329, 255] width 659 height 387
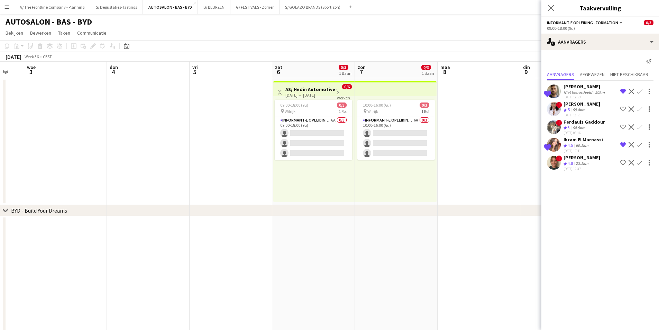
scroll to position [0, 233]
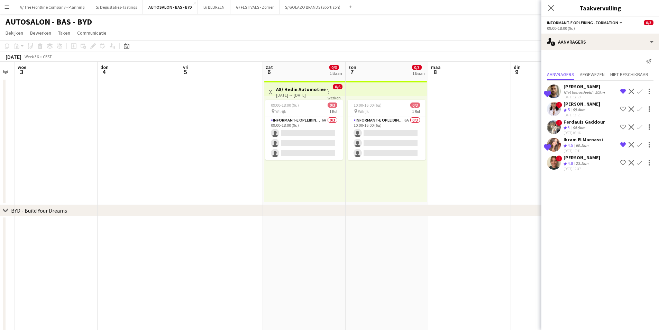
drag, startPoint x: 426, startPoint y: 138, endPoint x: 278, endPoint y: 163, distance: 150.3
click at [278, 163] on app-calendar-viewport "zon 31 0/3 1 Baan [DATE] din 2 woe 3 don 4 vri 5 zat 6 0/3 1 Baan zon 7 0/3 1 B…" at bounding box center [329, 255] width 659 height 387
click at [592, 144] on div "Ploegbeoordeling 4.5 60.1km" at bounding box center [583, 146] width 39 height 6
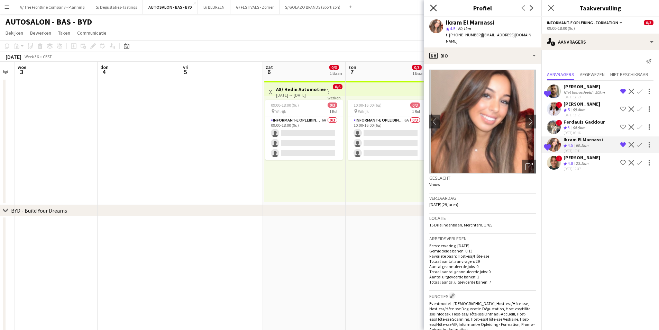
click at [434, 10] on icon "Sluit pop-in" at bounding box center [433, 7] width 7 height 7
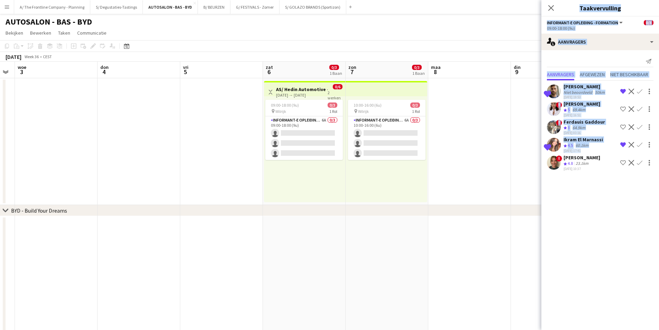
drag, startPoint x: 551, startPoint y: 162, endPoint x: 168, endPoint y: 151, distance: 382.6
click at [168, 151] on body "Menu [GEOGRAPHIC_DATA] Borden Borden Alle taken Status Werkforce Werkforce [PER…" at bounding box center [329, 230] width 659 height 460
click at [452, 139] on app-date-cell at bounding box center [469, 141] width 83 height 127
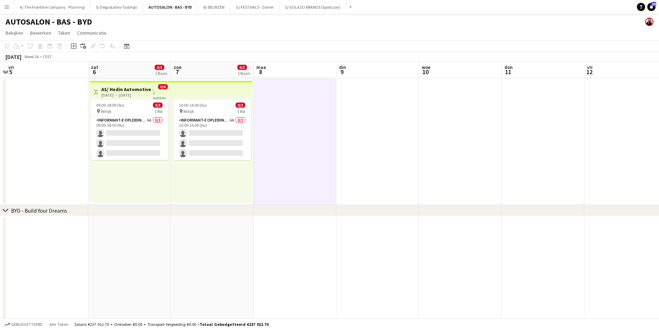
drag, startPoint x: 598, startPoint y: 171, endPoint x: 423, endPoint y: 174, distance: 175.5
click at [423, 174] on app-calendar-viewport "din 2 woe 3 don 4 vri 5 zat 6 0/3 1 Baan zon 7 0/3 1 Baan [DATE] din 9 woe 10 d…" at bounding box center [329, 255] width 659 height 387
click at [215, 12] on button "B/ BEURZEN Sluiten" at bounding box center [214, 6] width 33 height 13
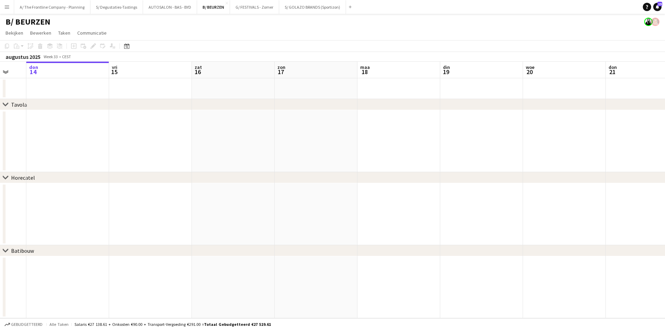
drag, startPoint x: 572, startPoint y: 148, endPoint x: 263, endPoint y: 148, distance: 309.1
click at [263, 148] on app-calendar-viewport "[DATE] din 12 woe 13 don 14 vri 15 zat 16 [DATE] din 19 woe 20 don 21 vri 22 za…" at bounding box center [332, 190] width 665 height 256
drag, startPoint x: 217, startPoint y: 149, endPoint x: 120, endPoint y: 156, distance: 97.9
click at [105, 151] on app-calendar-viewport "don 14 vri 15 zat 16 [DATE] din 19 woe 20 don 21 vri 22 zat 23 [DATE] din 26" at bounding box center [332, 190] width 665 height 256
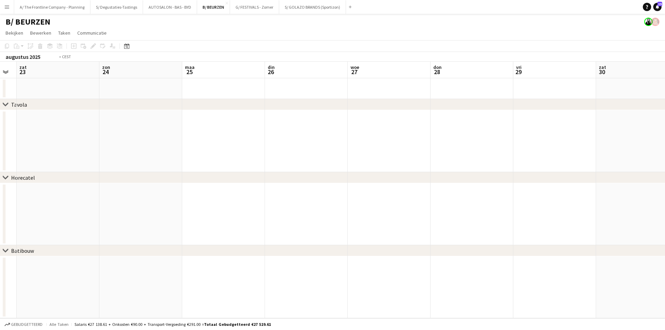
drag, startPoint x: 98, startPoint y: 160, endPoint x: 88, endPoint y: 156, distance: 11.4
click at [58, 160] on app-calendar-viewport "woe 20 don 21 vri 22 zat 23 [DATE] din 26 woe 27 don 28 vri 29 zat 30 [DATE] 1" at bounding box center [332, 190] width 665 height 256
drag, startPoint x: 508, startPoint y: 150, endPoint x: 8, endPoint y: 150, distance: 500.1
click at [8, 150] on app-calendar-viewport "din 26 woe 27 don 28 vri 29 zat 30 [DATE] 1 din 2 woe 3 don 4 vri 5 zat 6 zon 7" at bounding box center [332, 190] width 665 height 256
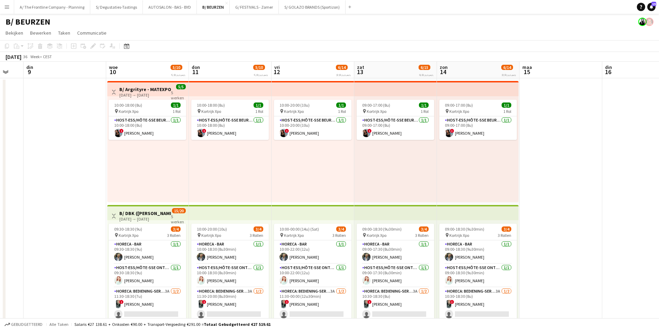
scroll to position [0, 243]
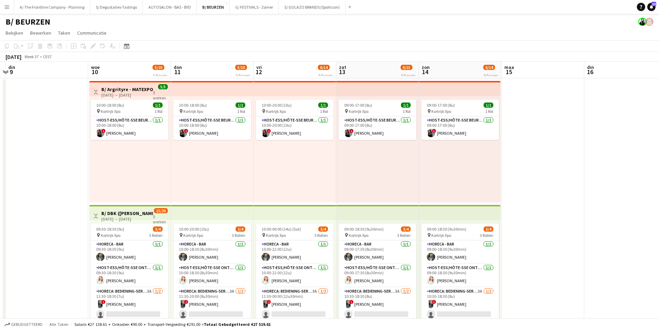
drag, startPoint x: 523, startPoint y: 143, endPoint x: 146, endPoint y: 143, distance: 377.3
click at [105, 65] on app-board-header-date "woe 10 5/10 5 Banen" at bounding box center [129, 70] width 83 height 17
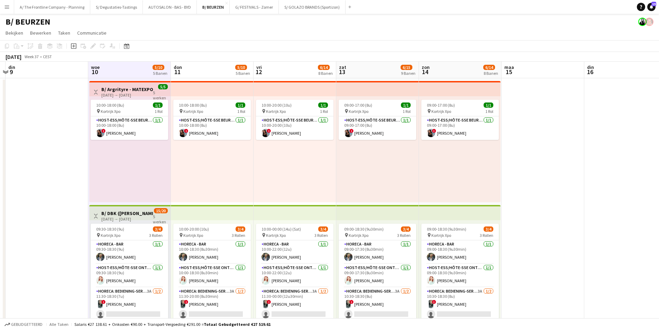
click at [471, 71] on app-board-header-date "zon 14 6/14 8 Banen" at bounding box center [460, 70] width 83 height 17
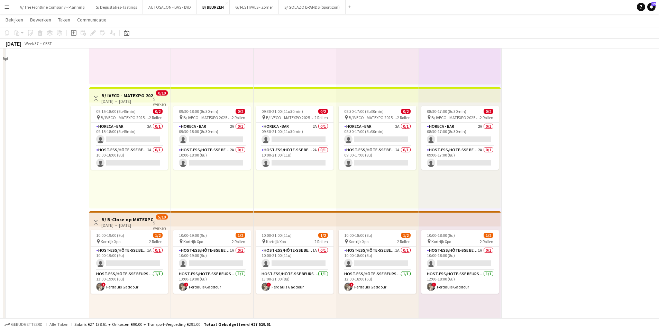
scroll to position [381, 0]
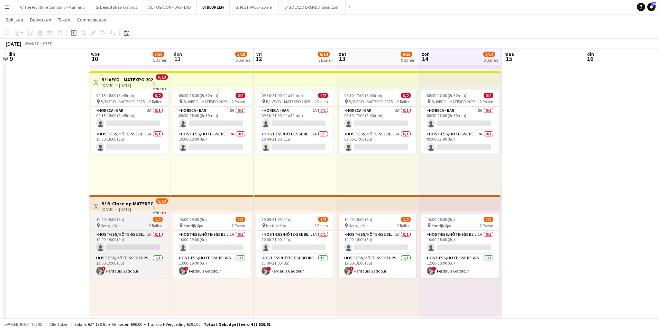
click at [134, 220] on div "10:00-19:00 (9u) 1/2" at bounding box center [130, 219] width 78 height 5
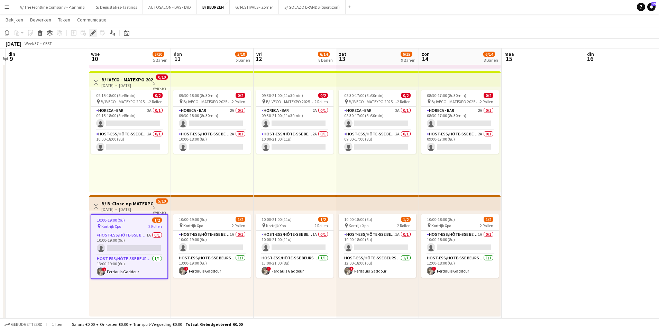
click at [92, 32] on icon "Bewerken" at bounding box center [93, 33] width 6 height 6
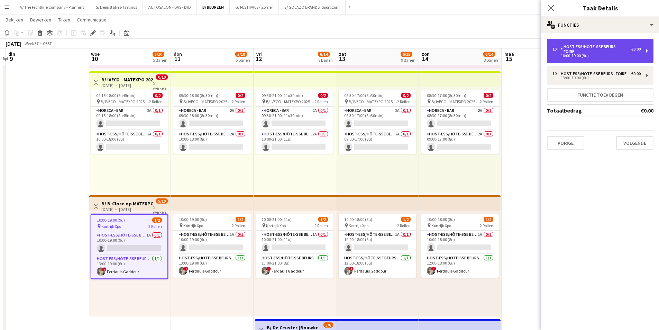
click at [591, 47] on div "Host-ess/Hôte-sse Beurs - Foire" at bounding box center [596, 49] width 71 height 10
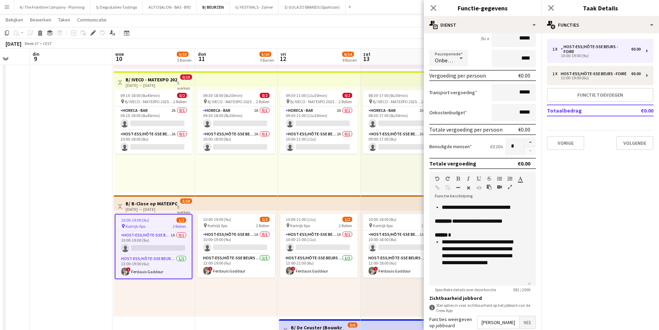
scroll to position [0, 219]
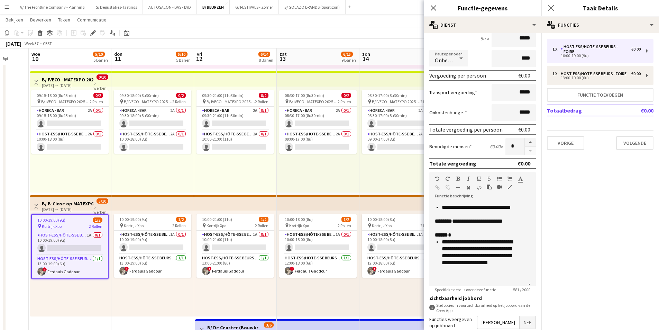
drag, startPoint x: 295, startPoint y: 210, endPoint x: 263, endPoint y: 215, distance: 32.1
click at [263, 215] on app-calendar-viewport "[DATE] 8 din 9 woe 10 5/10 5 Banen don 11 5/10 5 Banen vri 12 6/14 8 Banen zat …" at bounding box center [329, 278] width 659 height 1264
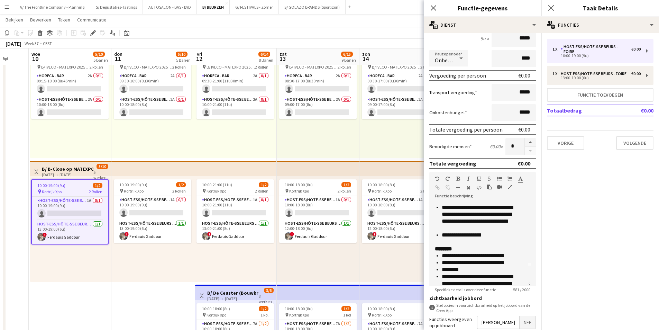
scroll to position [0, 0]
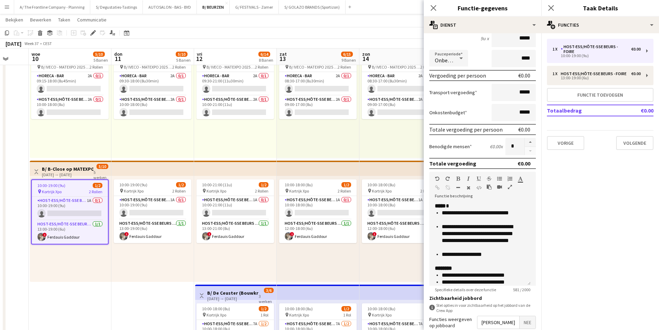
click at [301, 271] on div "10:00-18:00 (8u) 1/2 pin Kortrijk Xpo 2 Rollen Host-ess/Hôte-sse Beurs - Foire …" at bounding box center [318, 229] width 83 height 106
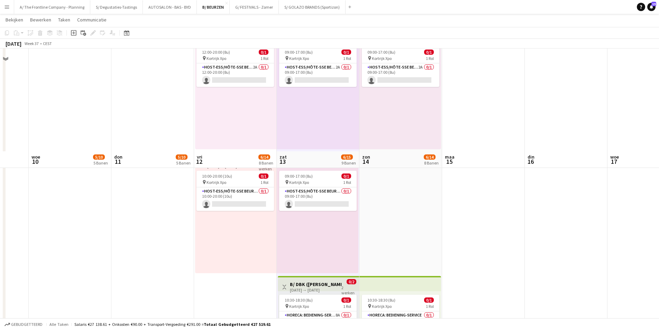
scroll to position [900, 0]
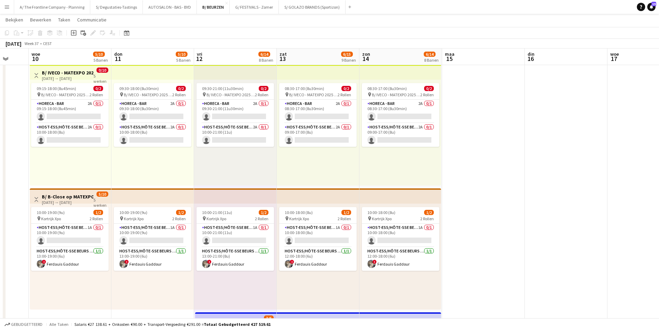
scroll to position [381, 0]
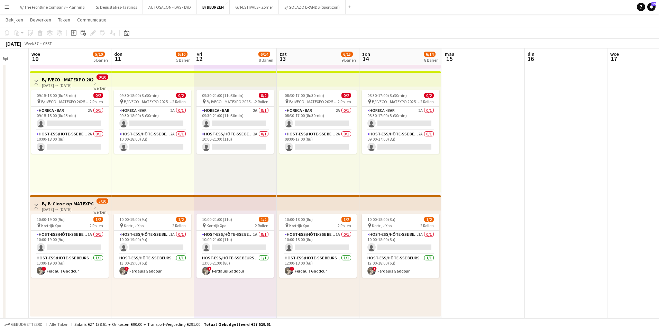
click at [72, 54] on app-board-header-date "woe 10 5/10 5 Banen" at bounding box center [70, 56] width 83 height 17
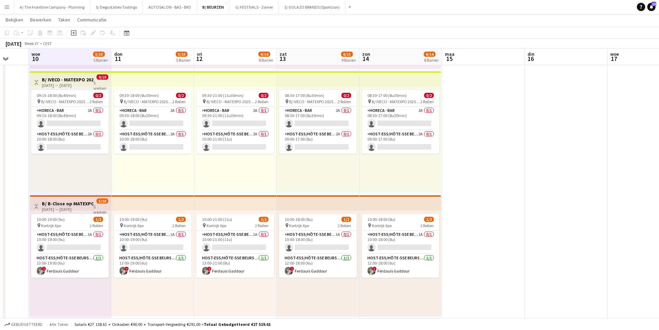
click at [404, 54] on app-board-header-date "zon 14 6/14 8 Banen" at bounding box center [401, 56] width 83 height 17
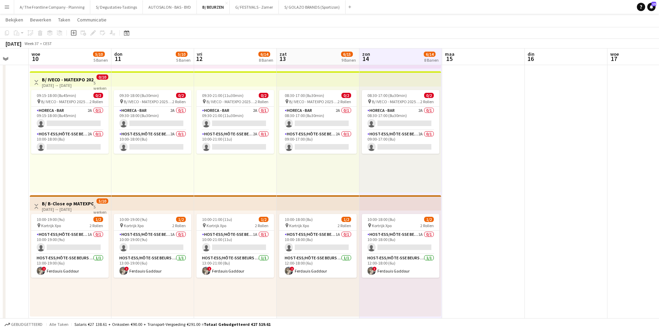
click at [65, 59] on app-board-header-date "woe 10 5/10 5 Banen" at bounding box center [70, 56] width 83 height 17
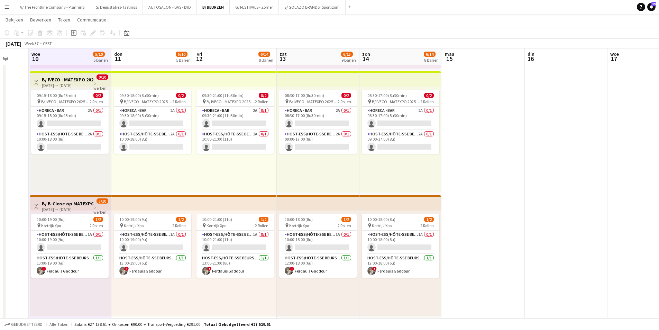
click at [386, 57] on app-board-header-date "zon 14 6/14 8 Banen" at bounding box center [401, 56] width 83 height 17
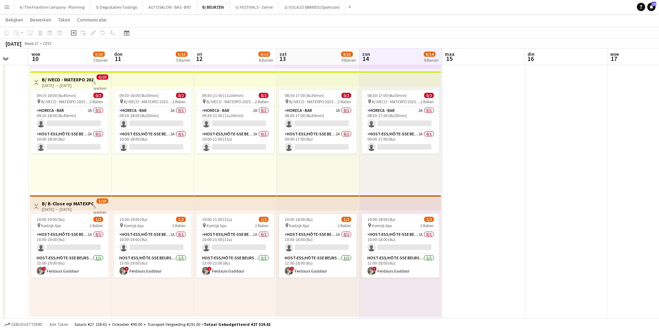
click at [65, 53] on app-board-header-date "woe 10 5/10 5 Banen" at bounding box center [70, 56] width 83 height 17
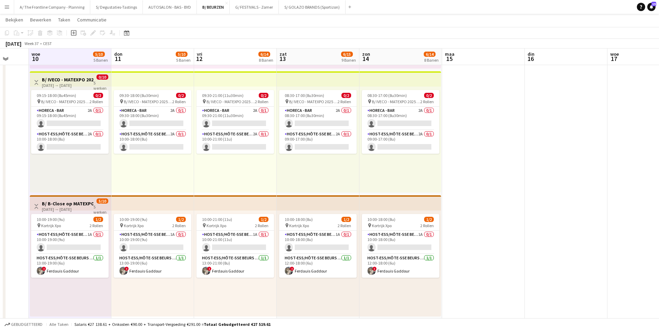
click at [388, 53] on app-board-header-date "zon 14 6/14 8 Banen" at bounding box center [401, 56] width 83 height 17
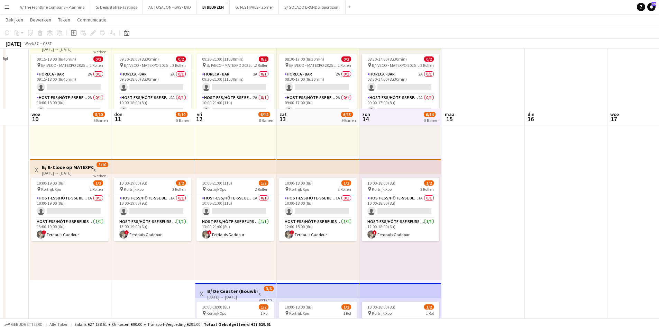
scroll to position [415, 0]
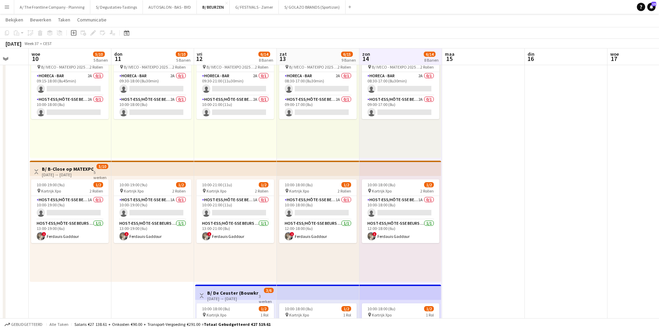
click at [64, 55] on app-board-header-date "woe 10 5/10 5 Banen" at bounding box center [70, 56] width 83 height 17
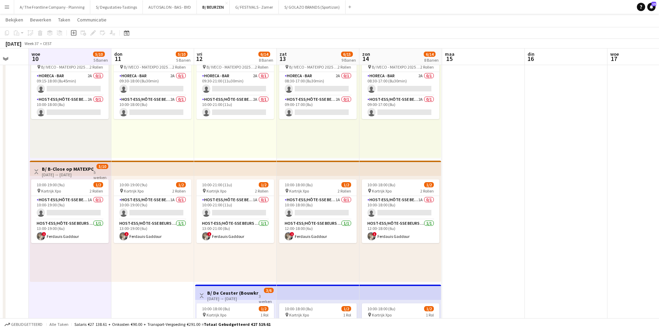
click at [127, 52] on app-board-header-date "don 11 5/10 5 Banen" at bounding box center [152, 56] width 83 height 17
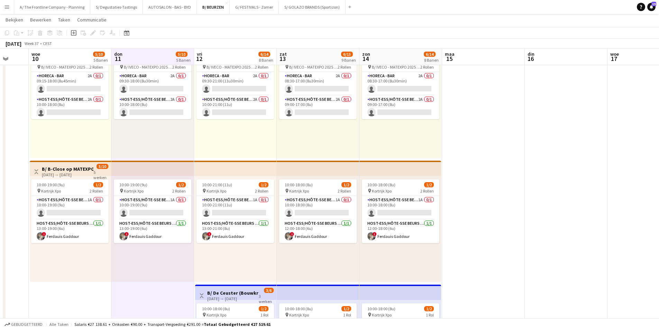
click at [56, 56] on app-board-header-date "woe 10 5/10 5 Banen" at bounding box center [70, 56] width 83 height 17
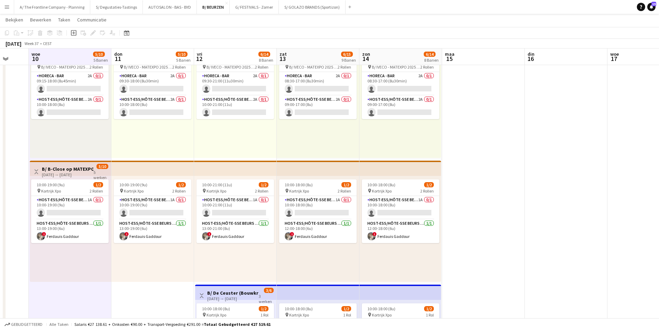
click at [138, 54] on app-board-header-date "don 11 5/10 5 Banen" at bounding box center [152, 56] width 83 height 17
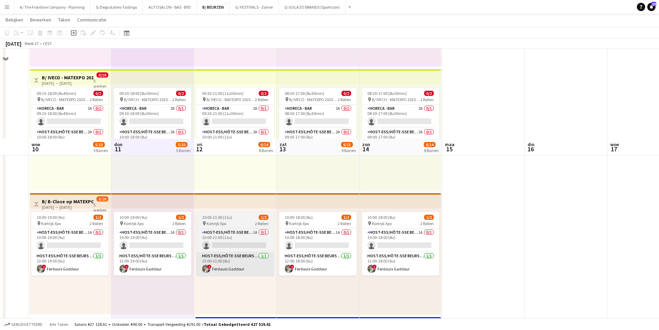
scroll to position [381, 0]
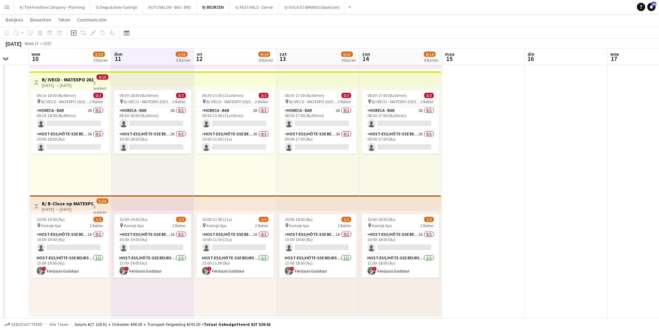
click at [75, 55] on app-board-header-date "woe 10 5/10 5 Banen" at bounding box center [70, 56] width 83 height 17
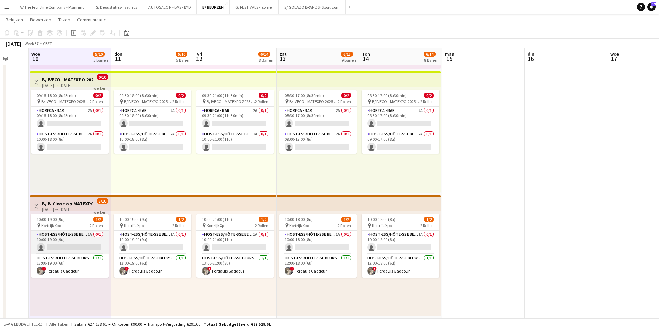
click at [79, 242] on app-card-role "Host-ess/Hôte-sse Beurs - Foire 1A 0/1 10:00-19:00 (9u) single-neutral-actions" at bounding box center [70, 243] width 78 height 24
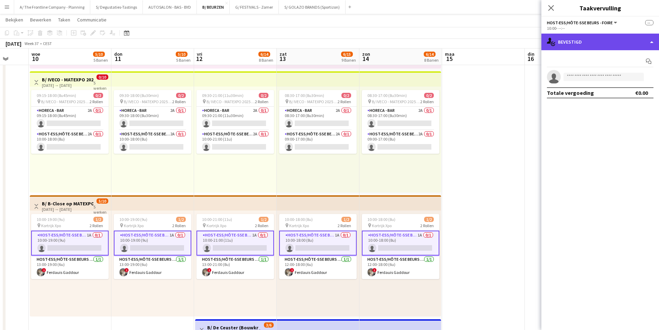
click at [632, 43] on div "single-neutral-actions-check-2 Bevestigd" at bounding box center [601, 42] width 118 height 17
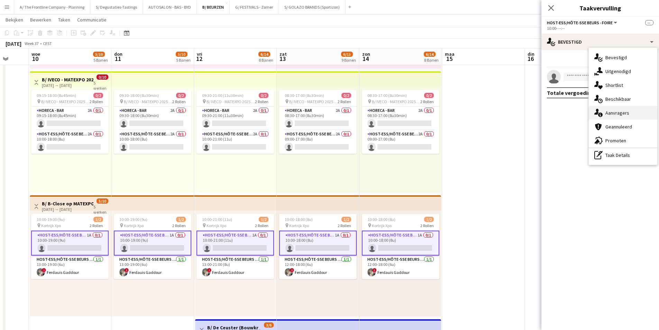
click at [625, 110] on div "single-neutral-actions-information Aanvragers" at bounding box center [623, 113] width 69 height 14
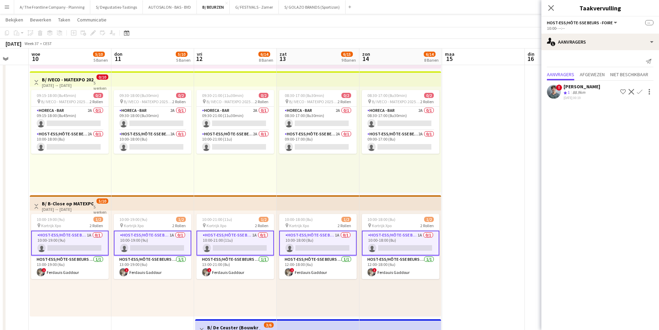
click at [234, 288] on div "10:00-21:00 (11u) 1/2 pin Kortrijk Xpo 2 Rollen Host-ess/Hôte-sse Beurs - Foire…" at bounding box center [235, 263] width 83 height 106
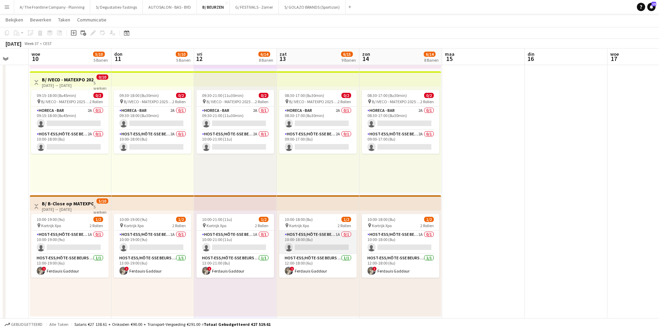
click at [304, 237] on app-card-role "Host-ess/Hôte-sse Beurs - Foire 1A 0/1 10:00-18:00 (8u) single-neutral-actions" at bounding box center [318, 243] width 78 height 24
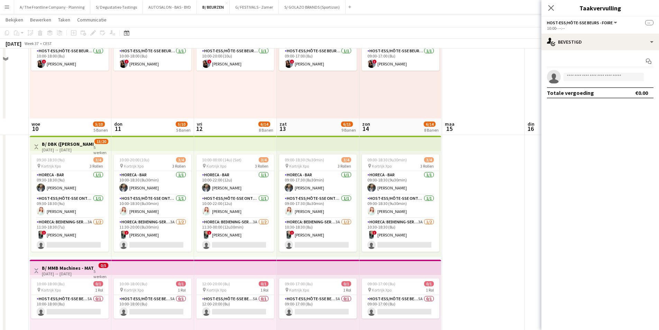
scroll to position [138, 0]
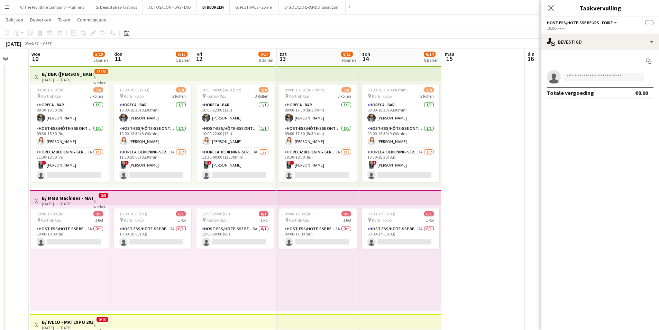
click at [384, 54] on app-board-header-date "zon 14 6/14 8 Banen" at bounding box center [401, 56] width 83 height 17
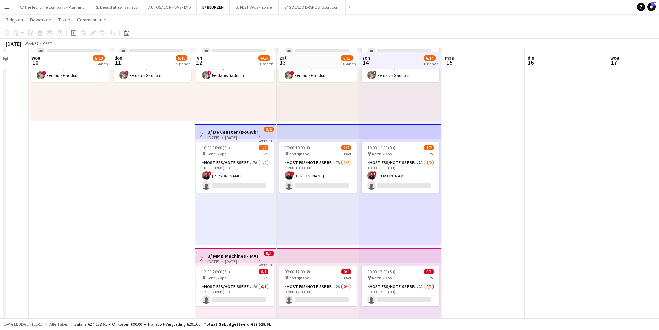
scroll to position [588, 0]
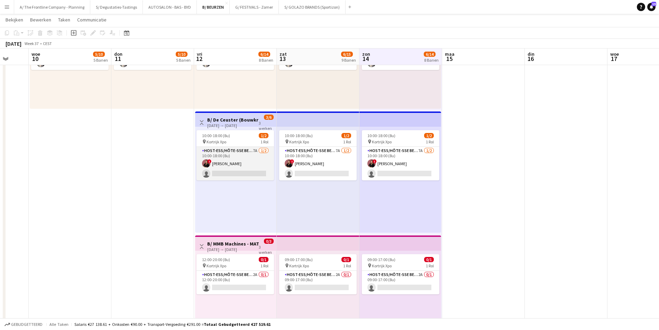
click at [244, 160] on app-card-role "Host-ess/Hôte-sse Beurs - Foire 7A [DATE] 10:00-18:00 (8u) ! [PERSON_NAME] der …" at bounding box center [236, 164] width 78 height 34
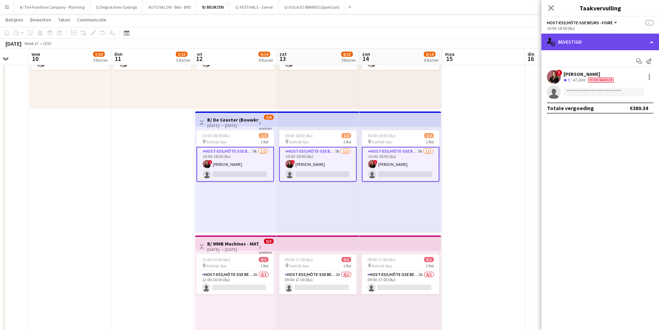
click at [623, 35] on div "single-neutral-actions-check-2 Bevestigd" at bounding box center [601, 42] width 118 height 17
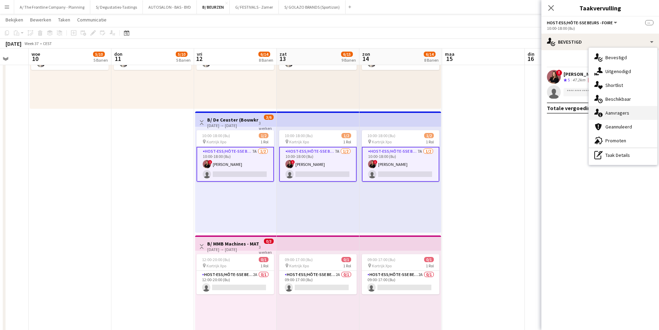
click at [633, 110] on div "single-neutral-actions-information Aanvragers" at bounding box center [623, 113] width 69 height 14
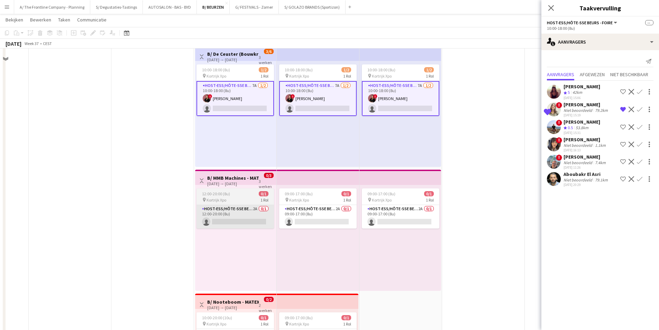
scroll to position [658, 0]
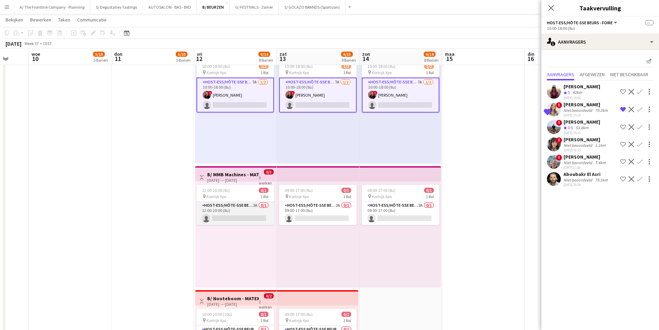
click at [245, 209] on app-card-role "Host-ess/Hôte-sse Beurs - Foire 2A 0/1 12:00-20:00 (8u) single-neutral-actions" at bounding box center [236, 213] width 78 height 24
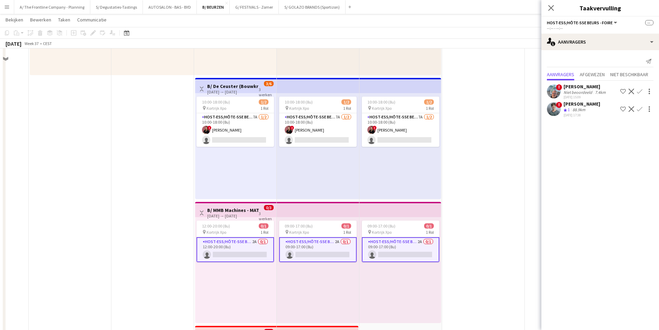
scroll to position [623, 0]
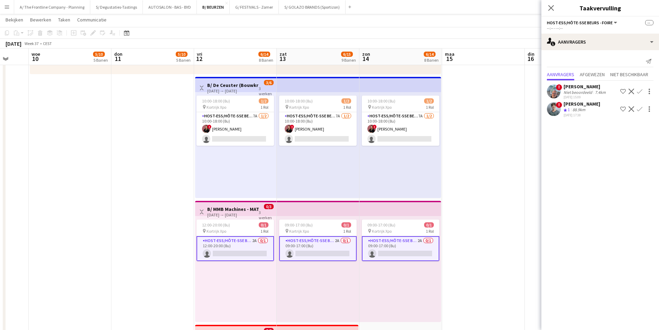
click at [493, 249] on app-date-cell at bounding box center [483, 14] width 83 height 1118
